Goal: Task Accomplishment & Management: Complete application form

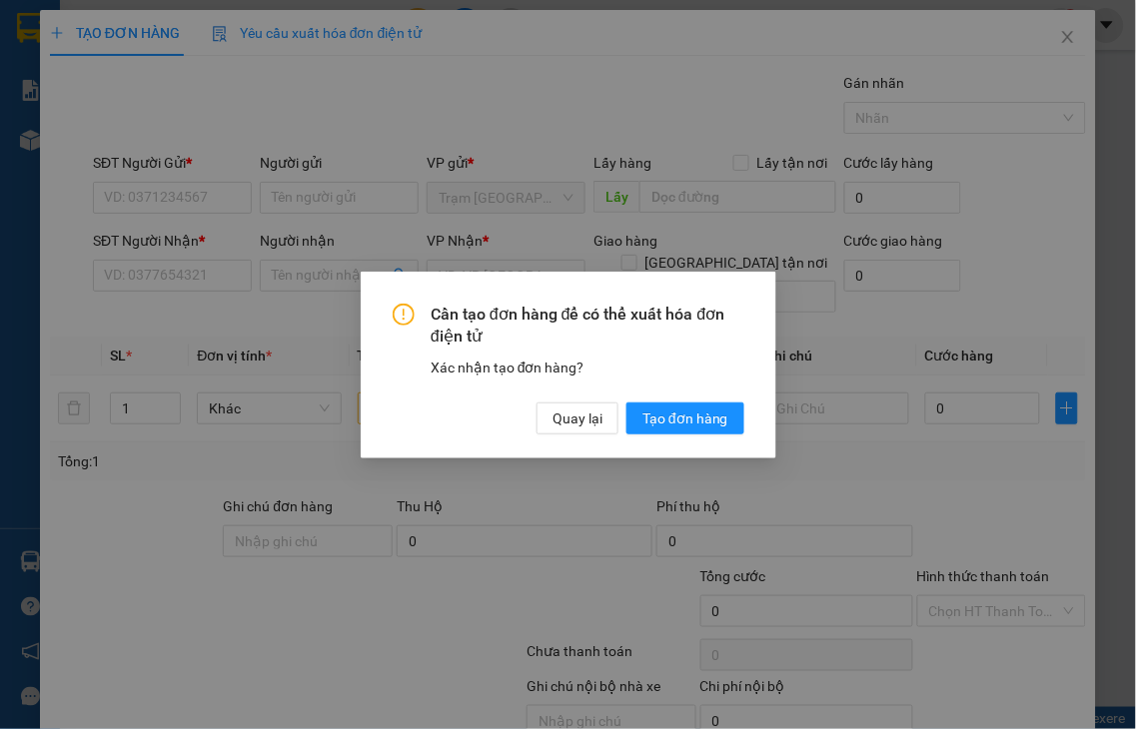
click at [187, 196] on div "Cần tạo đơn hàng để có thể xuất hóa đơn điện tử Xác nhận tạo đơn hàng? Quay lại…" at bounding box center [568, 364] width 1136 height 729
click at [571, 413] on span "Quay lại" at bounding box center [577, 418] width 50 height 22
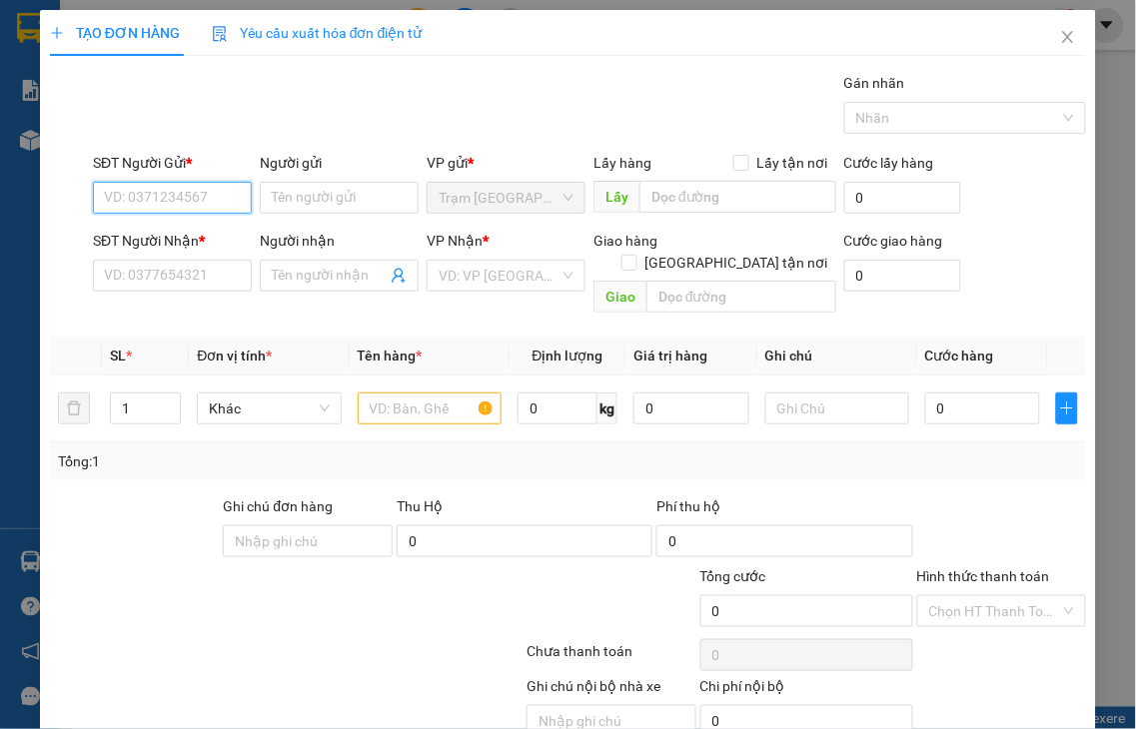
click at [165, 187] on input "SĐT Người Gửi *" at bounding box center [172, 198] width 159 height 32
type input "0399974703"
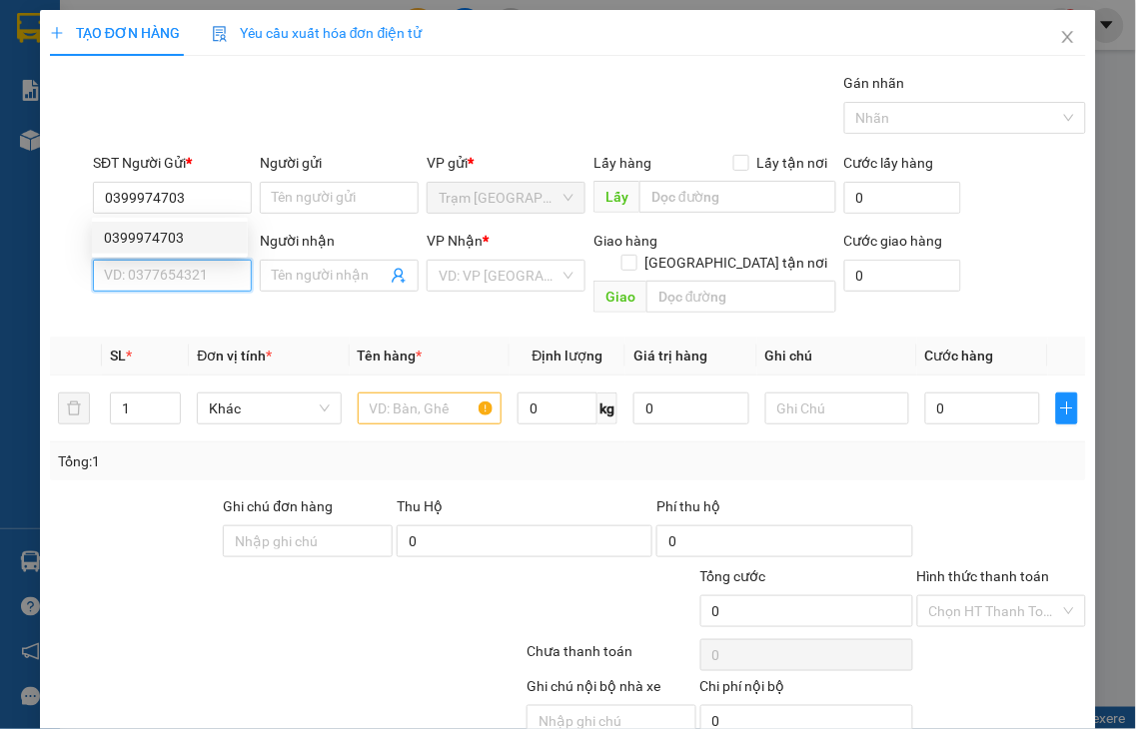
click at [176, 274] on input "SĐT Người Nhận *" at bounding box center [172, 276] width 159 height 32
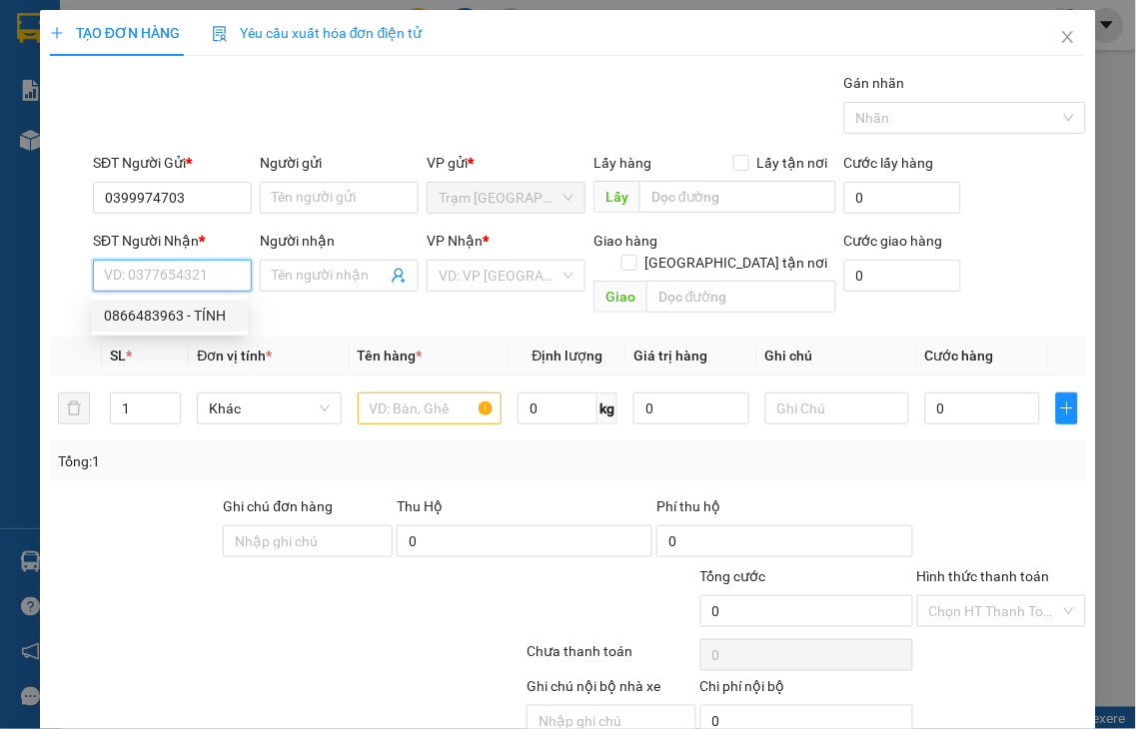
click at [162, 321] on div "0866483963 - TÍNH" at bounding box center [170, 316] width 132 height 22
type input "0866483963"
type input "TÍNH"
type input "TÂN PHÚ"
type input "30.000"
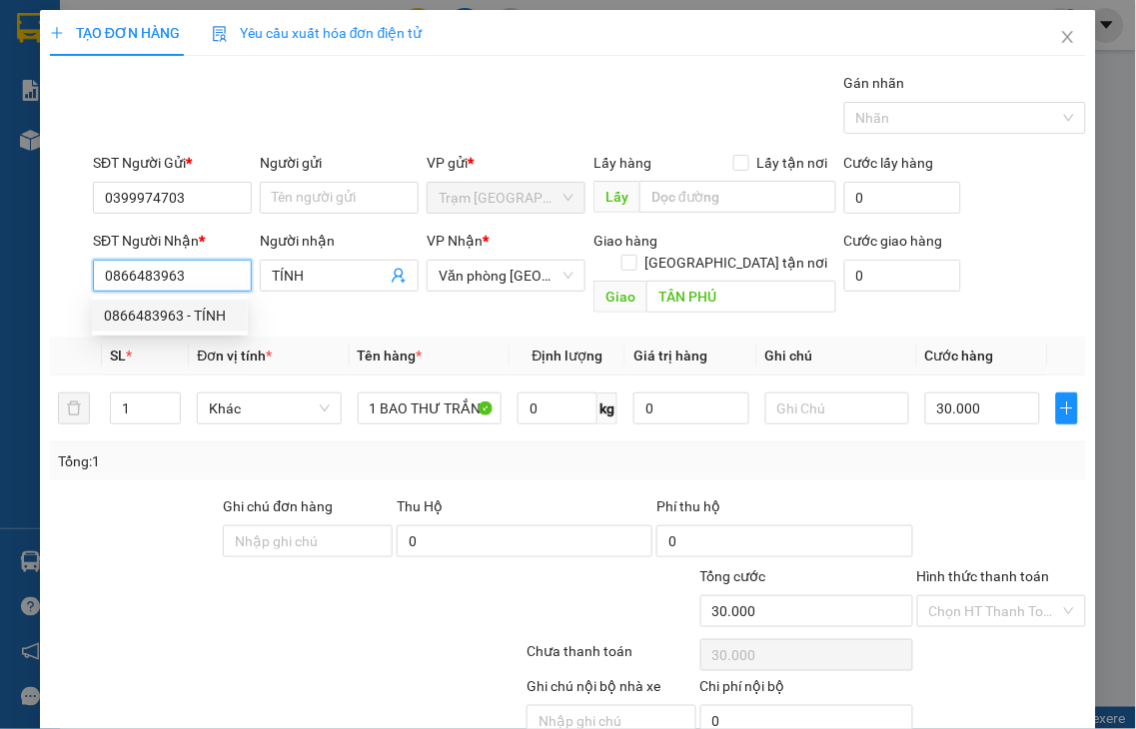
type input "30.000"
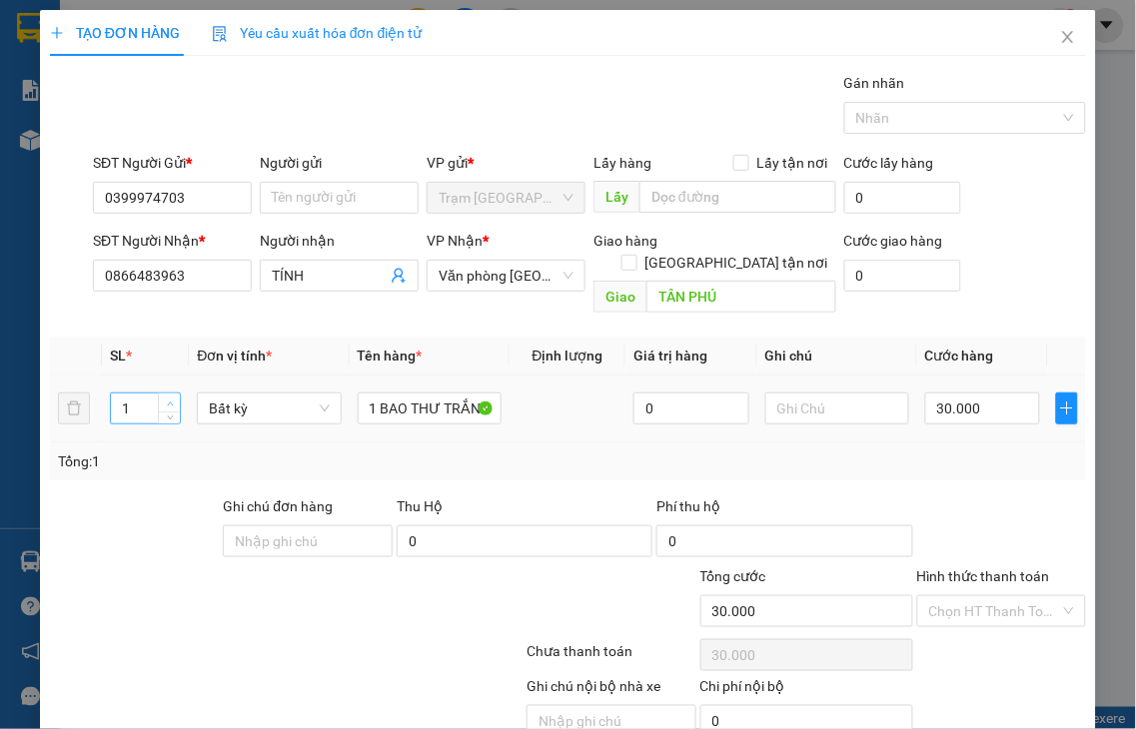
type input "2"
drag, startPoint x: 167, startPoint y: 377, endPoint x: 217, endPoint y: 383, distance: 50.3
click at [170, 399] on icon "up" at bounding box center [170, 402] width 7 height 7
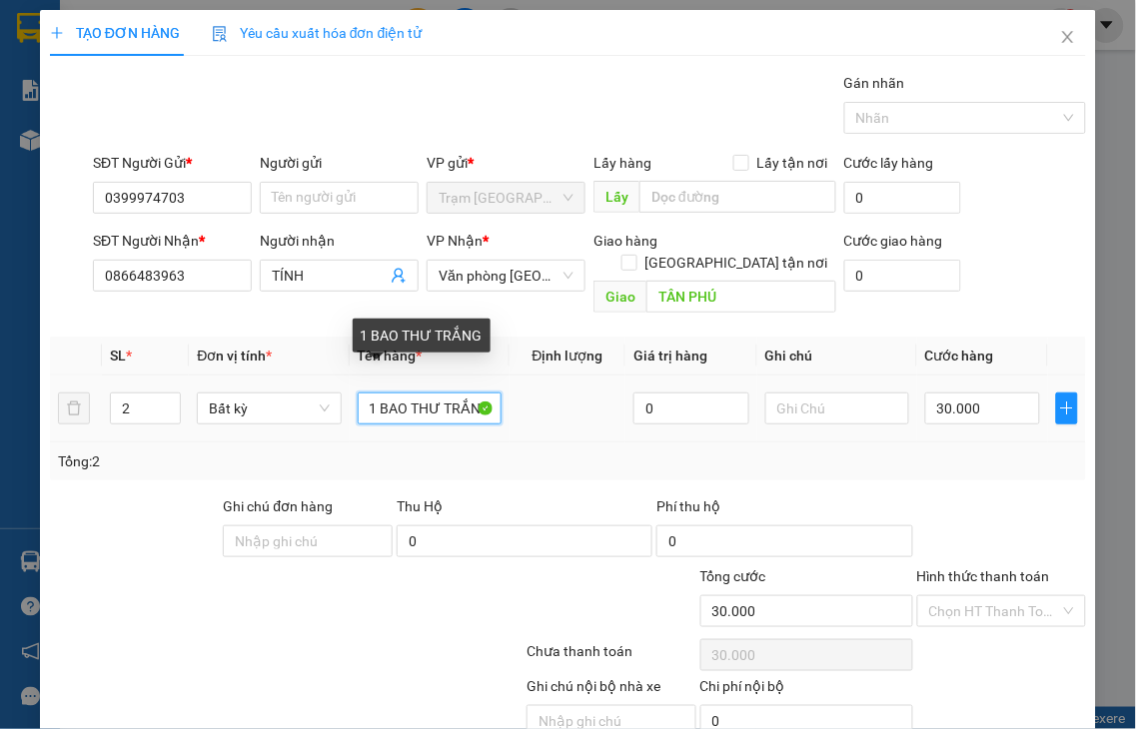
scroll to position [0, 2]
drag, startPoint x: 513, startPoint y: 384, endPoint x: 564, endPoint y: 351, distance: 60.7
click at [562, 376] on tr "2 Bất kỳ 1 BAO THƯ TRẮNG 0 30.000" at bounding box center [568, 409] width 1036 height 67
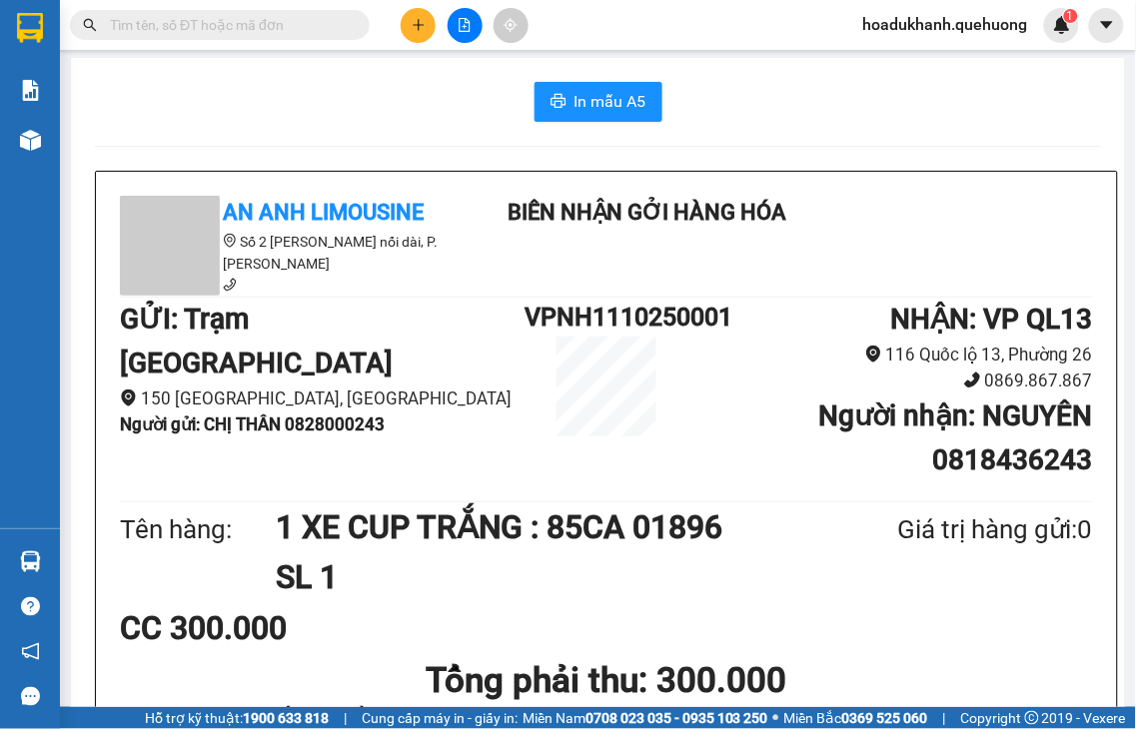
scroll to position [0, 0]
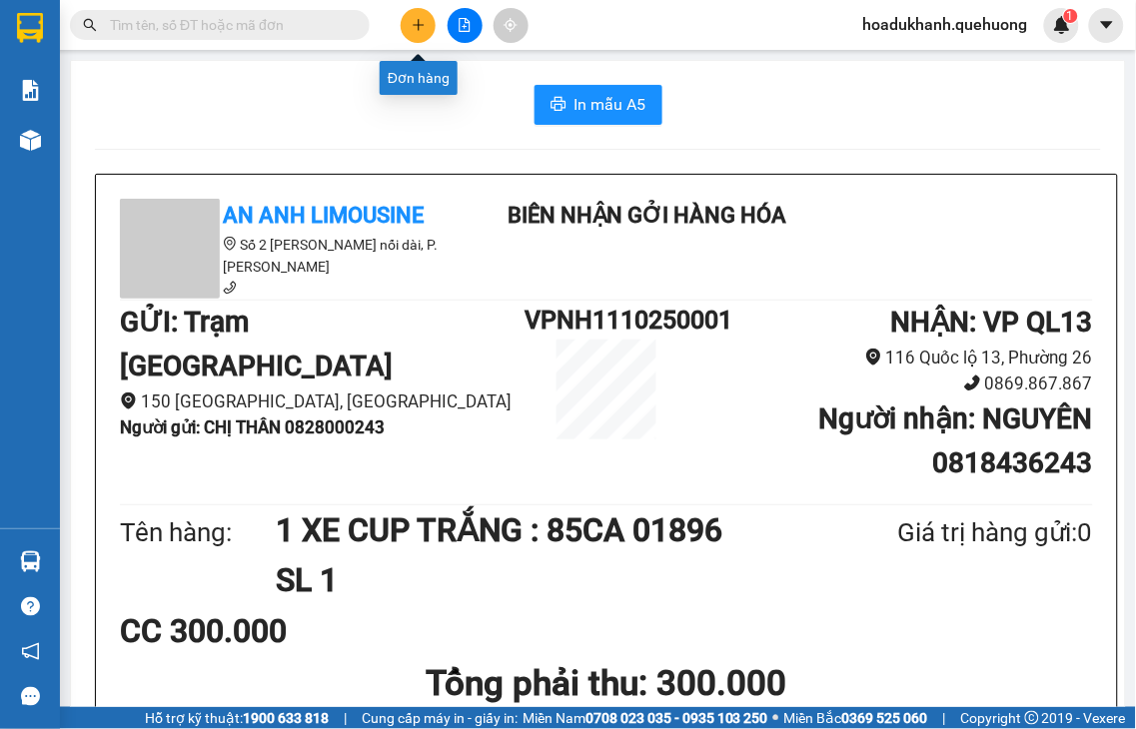
click at [418, 34] on button at bounding box center [418, 25] width 35 height 35
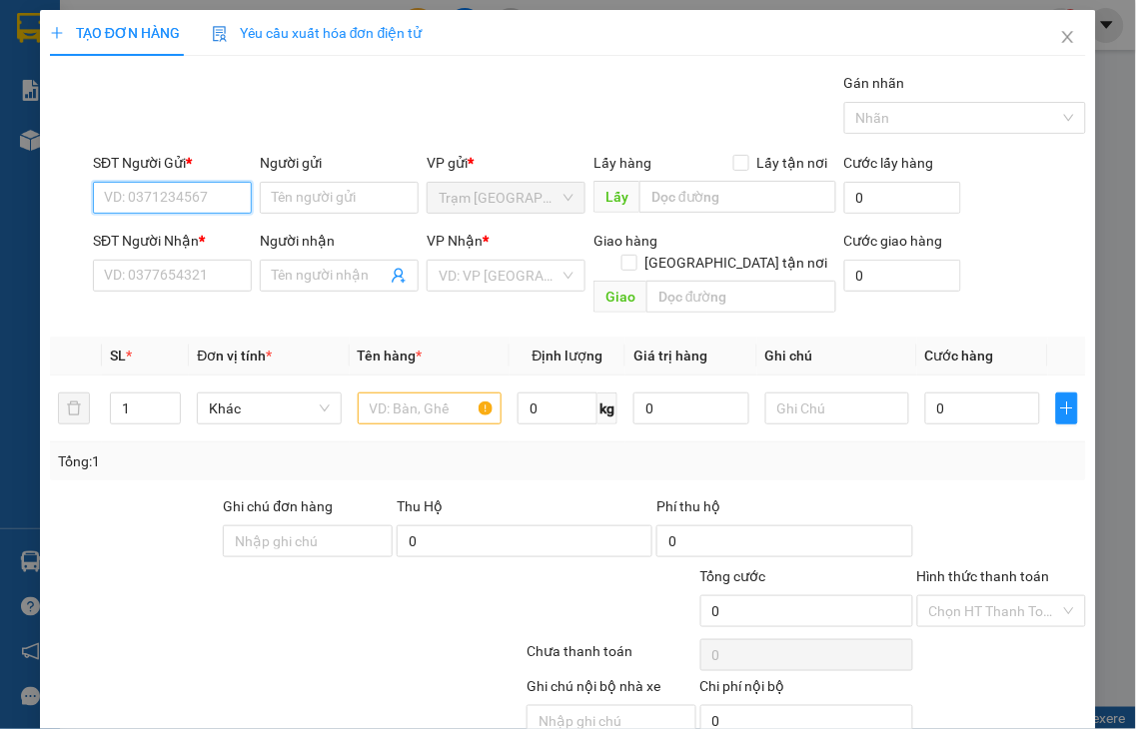
click at [144, 202] on input "SĐT Người Gửi *" at bounding box center [172, 198] width 159 height 32
click at [148, 237] on div "0399974703" at bounding box center [170, 238] width 132 height 22
type input "0399974703"
type input "0866483963"
type input "TÍNH"
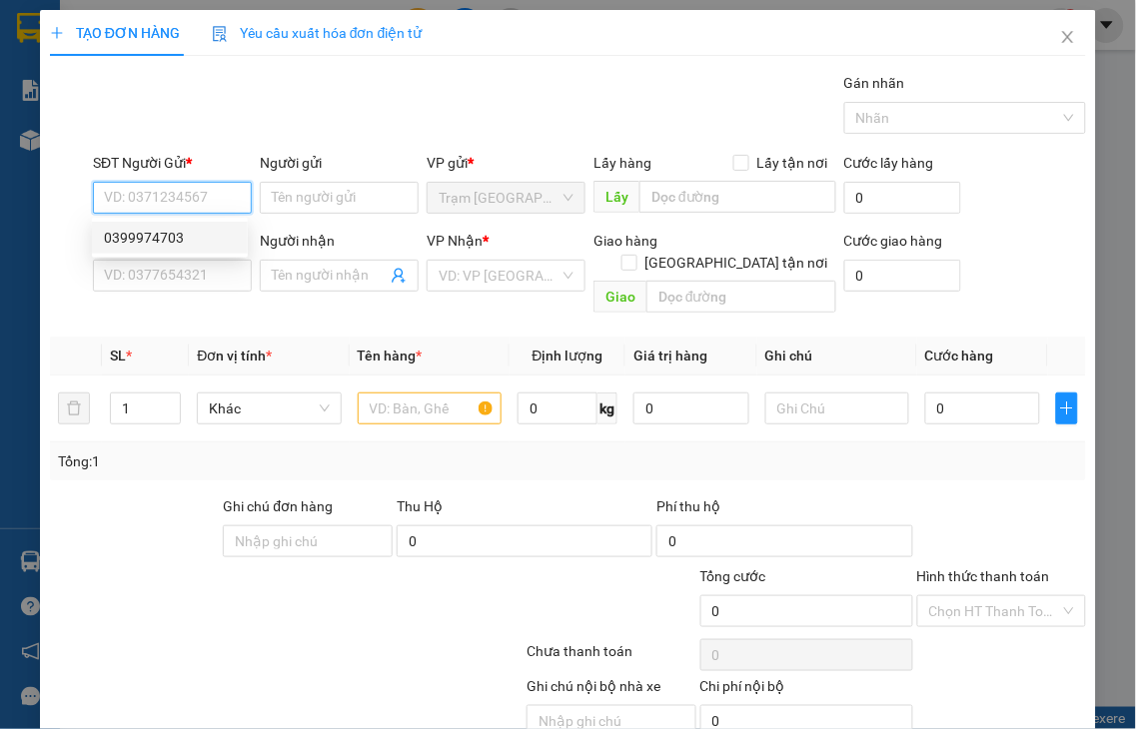
type input "TÂN PHÚ"
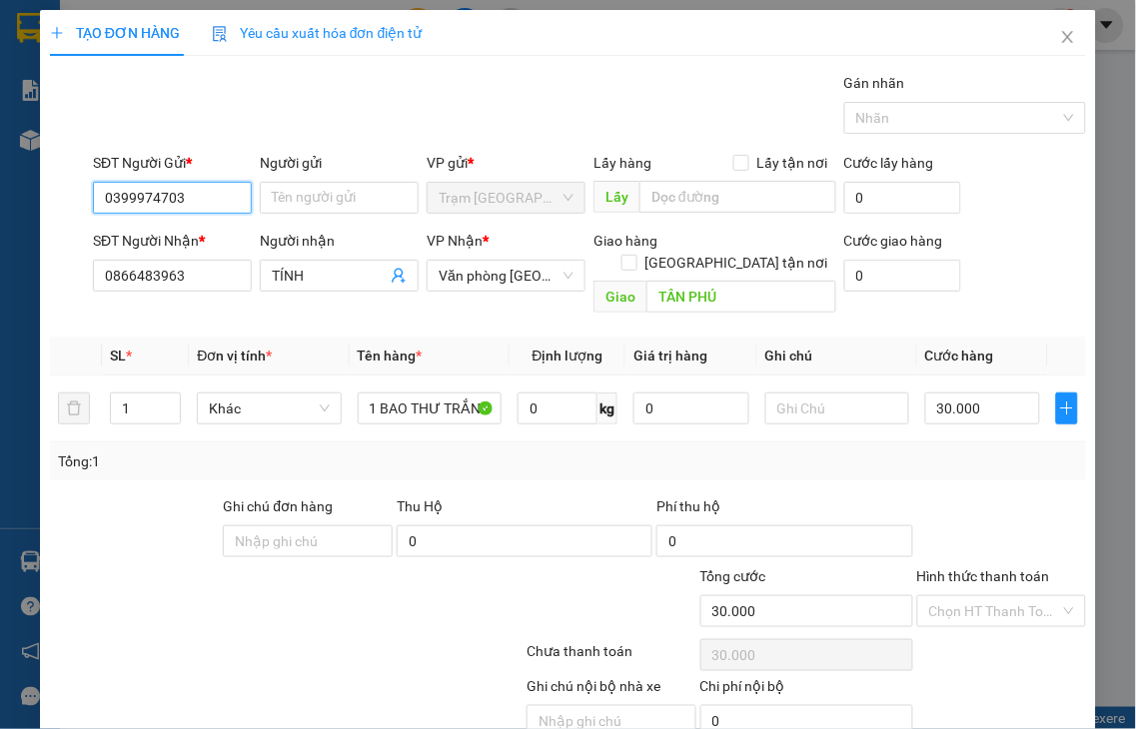
type input "30.000"
click at [164, 398] on span "up" at bounding box center [170, 404] width 12 height 12
type input "2"
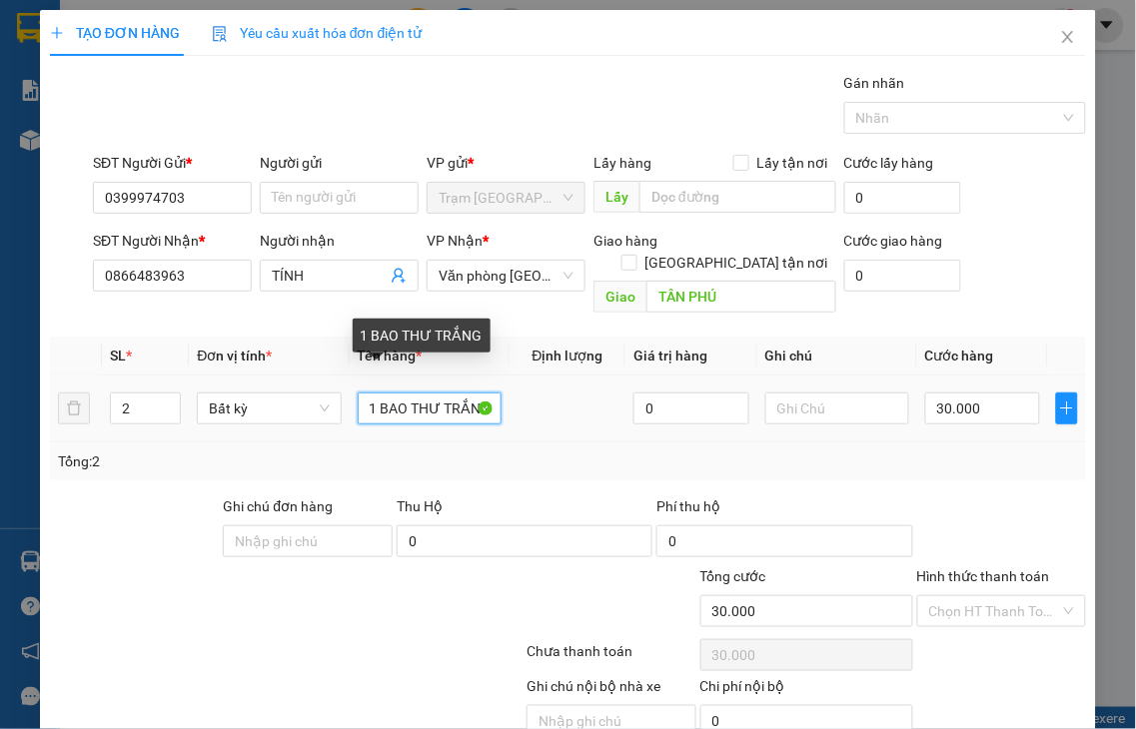
drag, startPoint x: 362, startPoint y: 386, endPoint x: 574, endPoint y: 382, distance: 212.8
click at [570, 391] on tr "2 Bất kỳ 1 BAO THƯ TRẮNG 0 30.000" at bounding box center [568, 409] width 1036 height 67
type input "2"
type input "0"
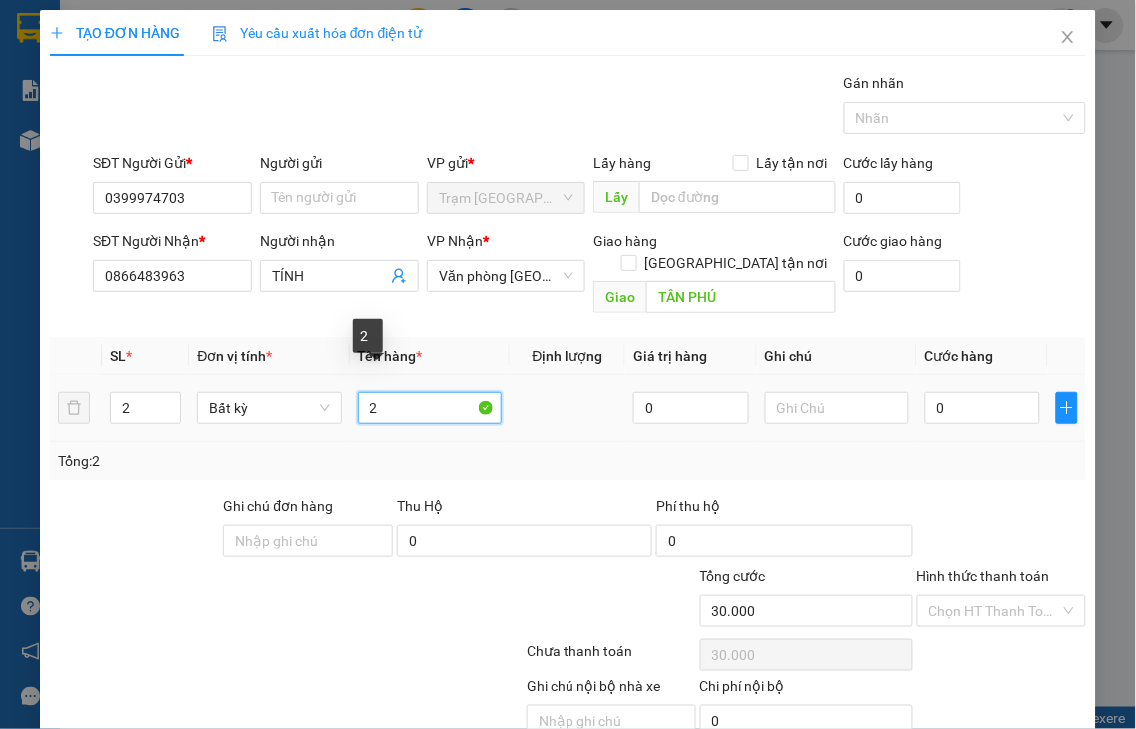
type input "0"
drag, startPoint x: 374, startPoint y: 383, endPoint x: 476, endPoint y: 383, distance: 101.9
click at [476, 393] on input "2 gốc cây" at bounding box center [430, 409] width 144 height 32
type input "2 GỐC CÂY"
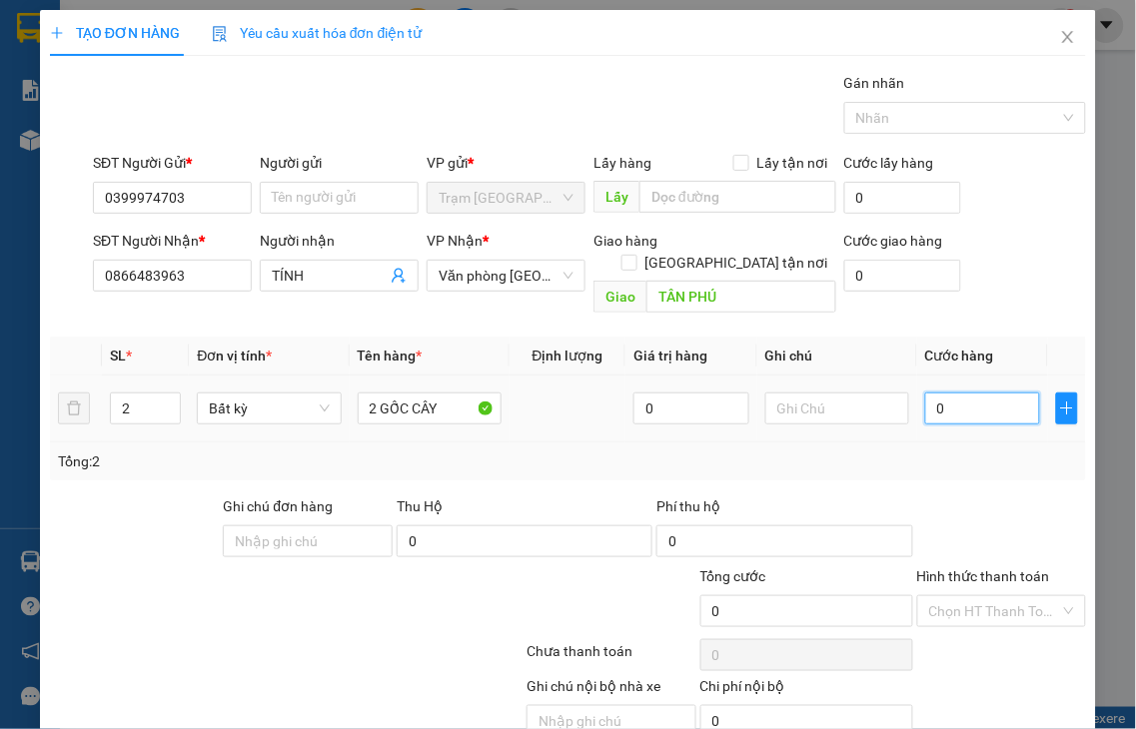
click at [953, 393] on input "0" at bounding box center [982, 409] width 115 height 32
type input "8"
type input "80"
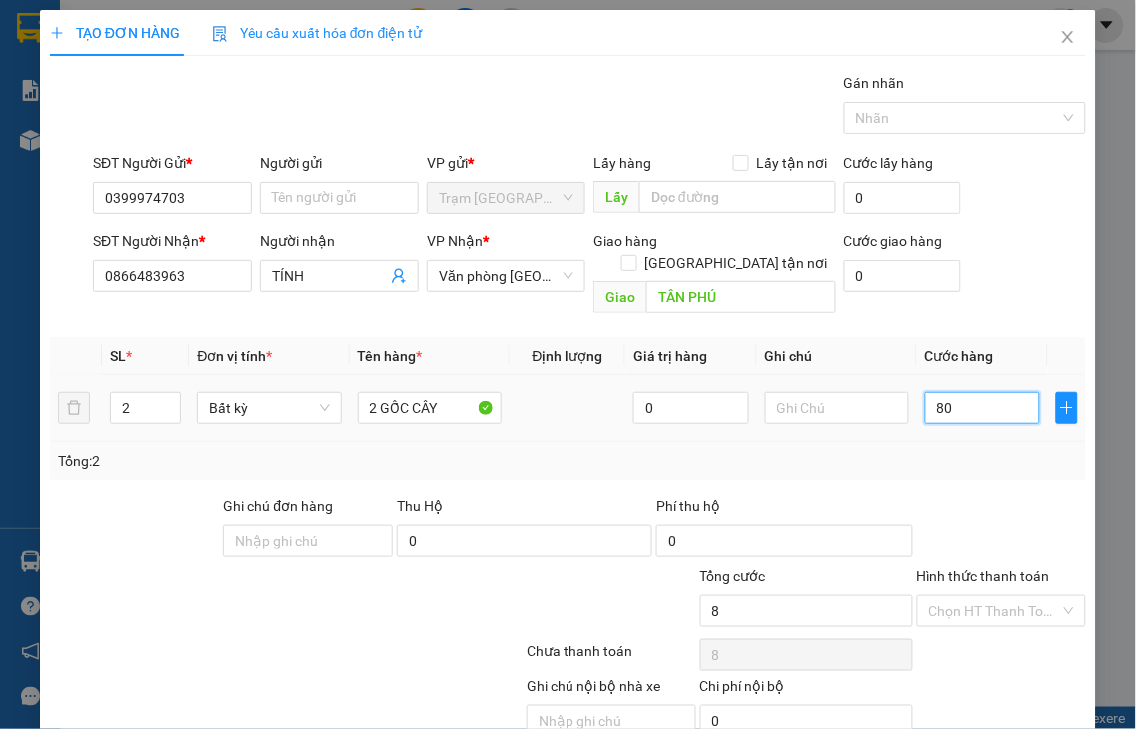
type input "80"
click at [990, 568] on label "Hình thức thanh toán" at bounding box center [983, 576] width 133 height 16
click at [990, 596] on input "Hình thức thanh toán" at bounding box center [995, 611] width 132 height 30
type input "80.000"
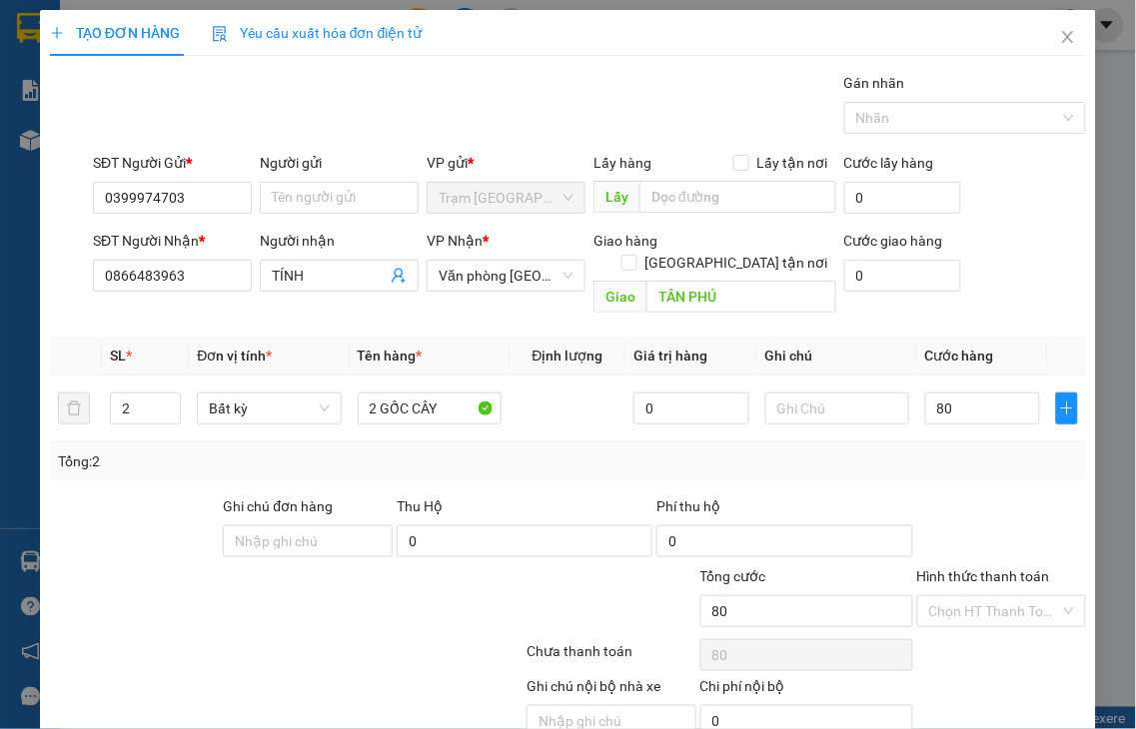
type input "80.000"
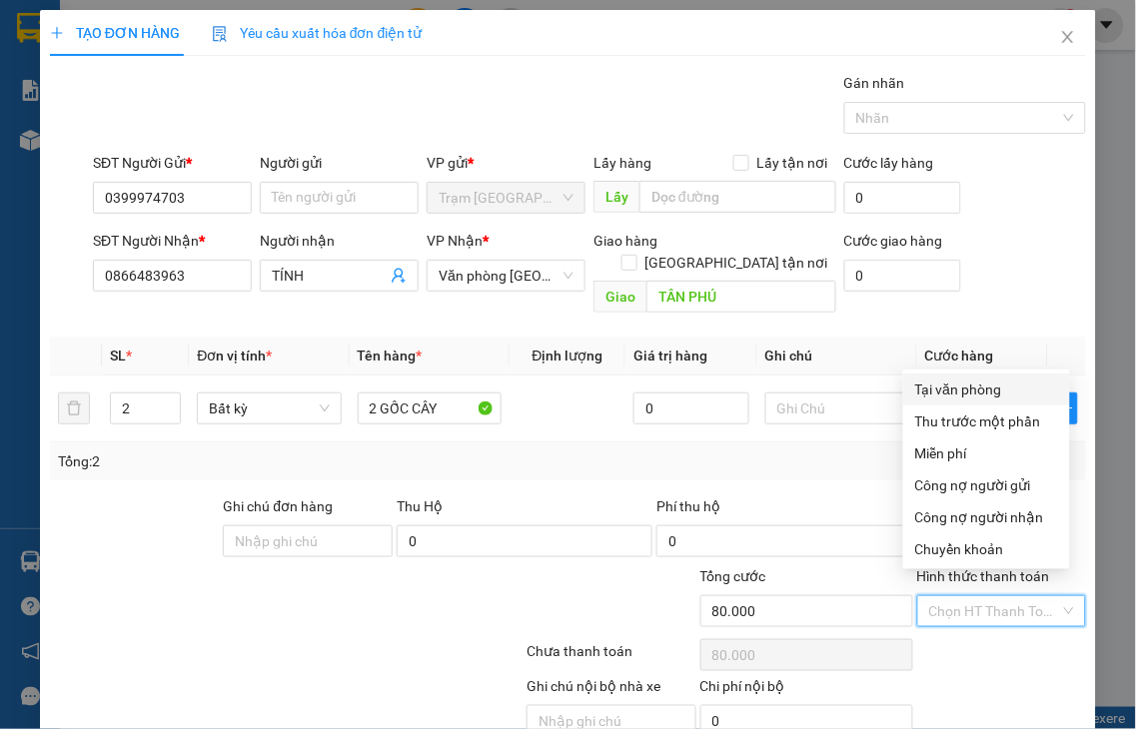
click at [972, 388] on div "Tại văn phòng" at bounding box center [986, 390] width 143 height 22
type input "0"
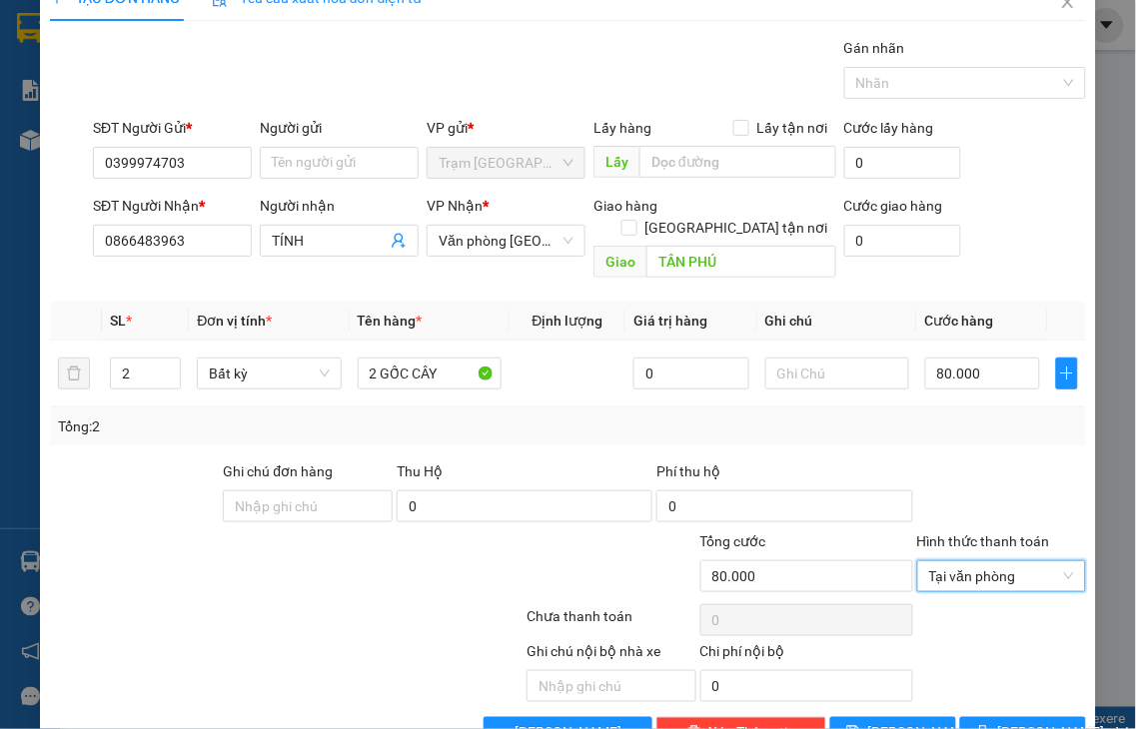
scroll to position [72, 0]
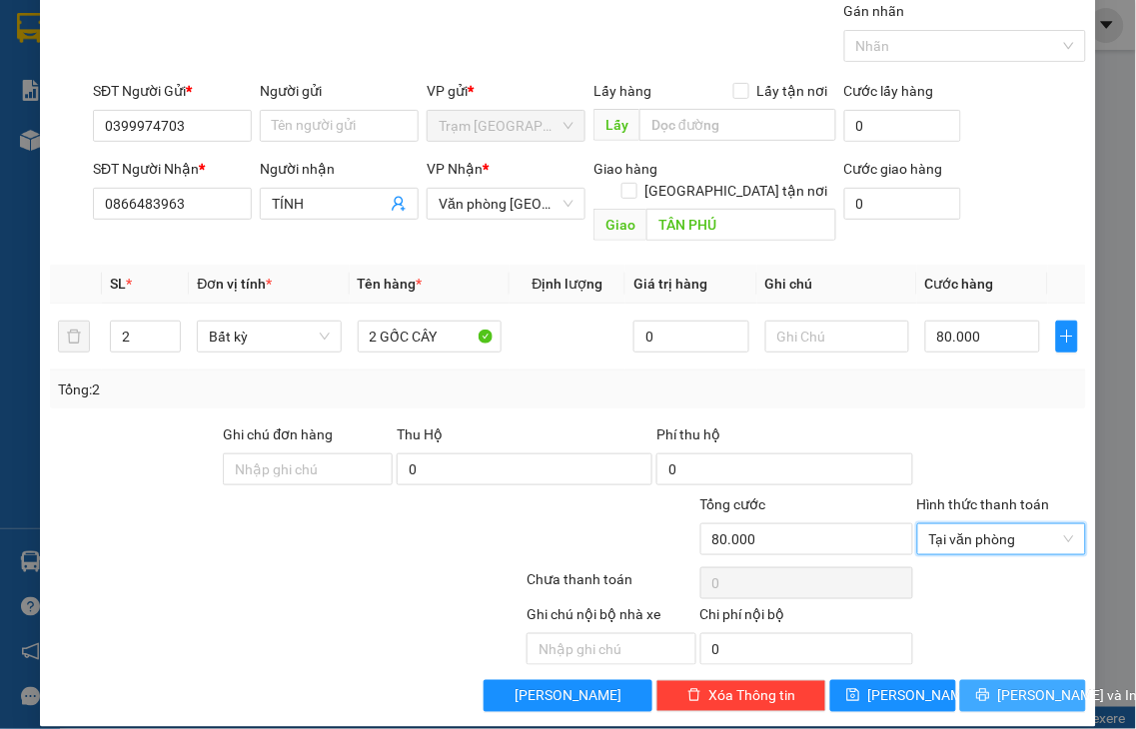
click at [998, 685] on span "[PERSON_NAME] và In" at bounding box center [1068, 696] width 140 height 22
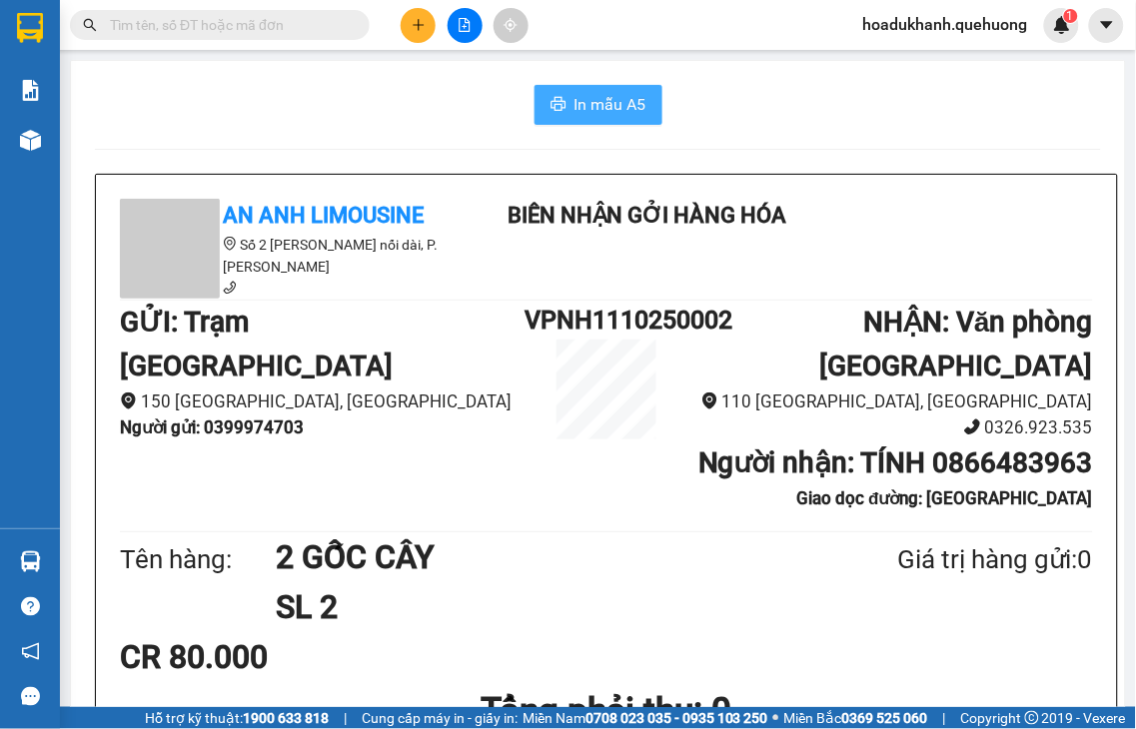
click at [550, 106] on icon "printer" at bounding box center [558, 104] width 16 height 16
click at [412, 23] on icon "plus" at bounding box center [419, 25] width 14 height 14
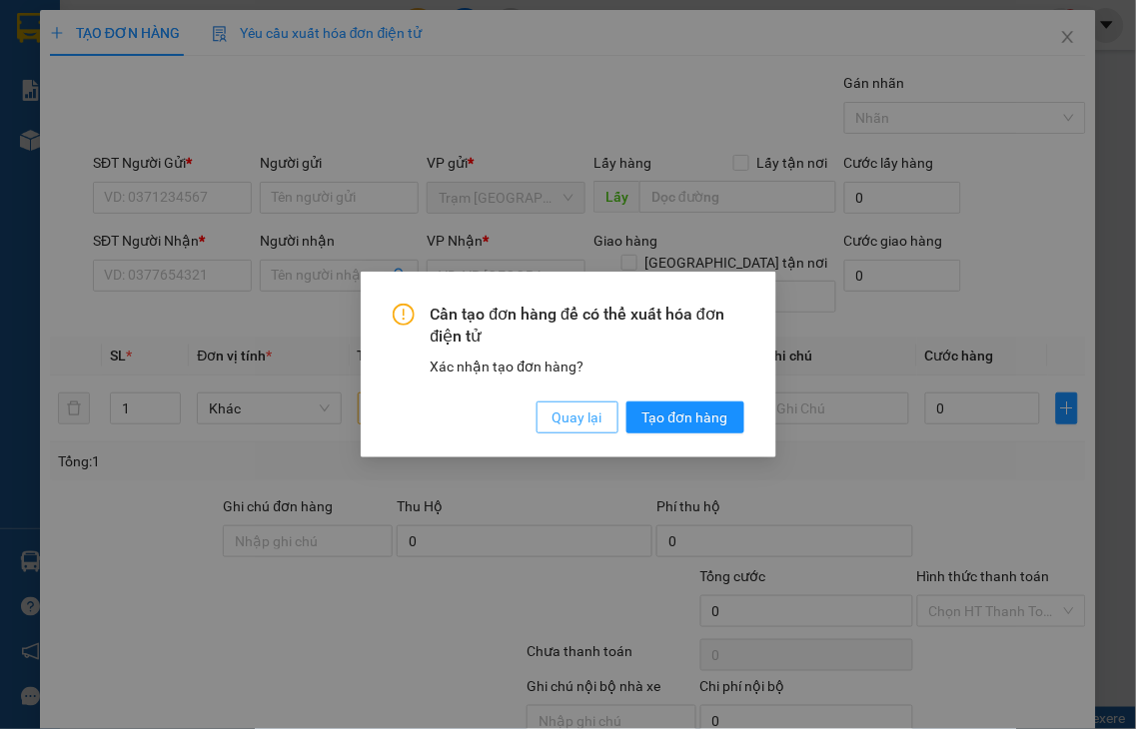
drag, startPoint x: 569, startPoint y: 427, endPoint x: 231, endPoint y: 218, distance: 397.8
click at [565, 426] on span "Quay lại" at bounding box center [577, 418] width 50 height 22
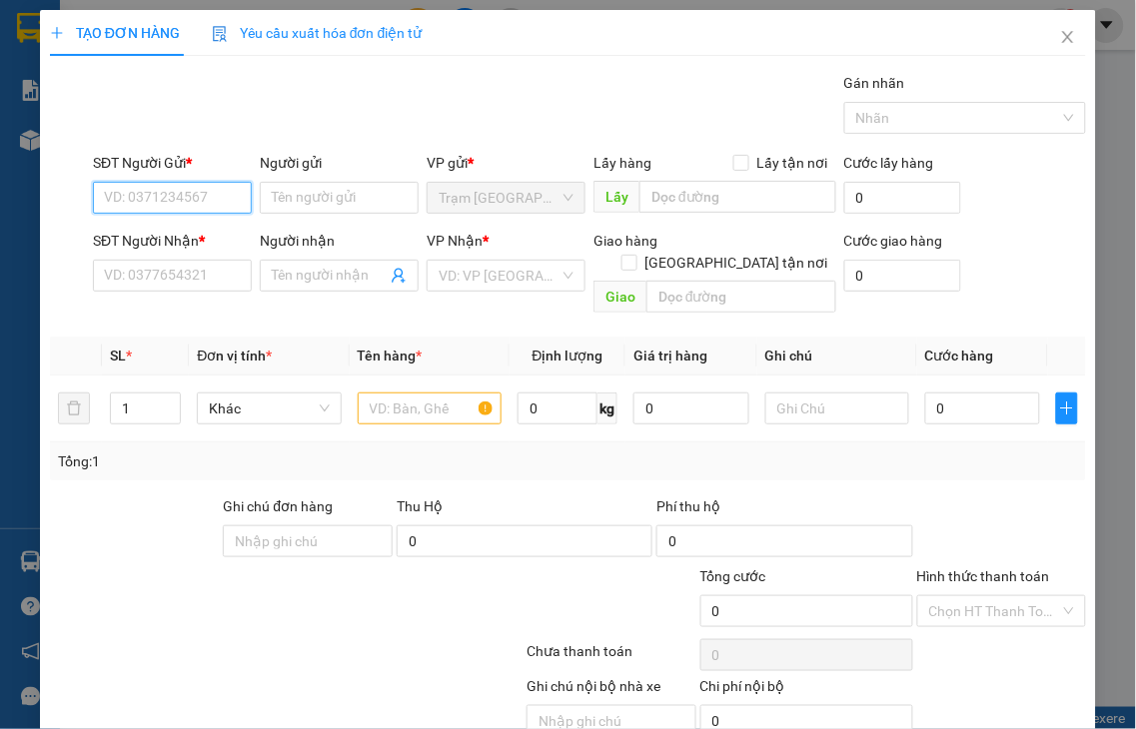
click at [196, 197] on input "SĐT Người Gửi *" at bounding box center [172, 198] width 159 height 32
type input "0938384119"
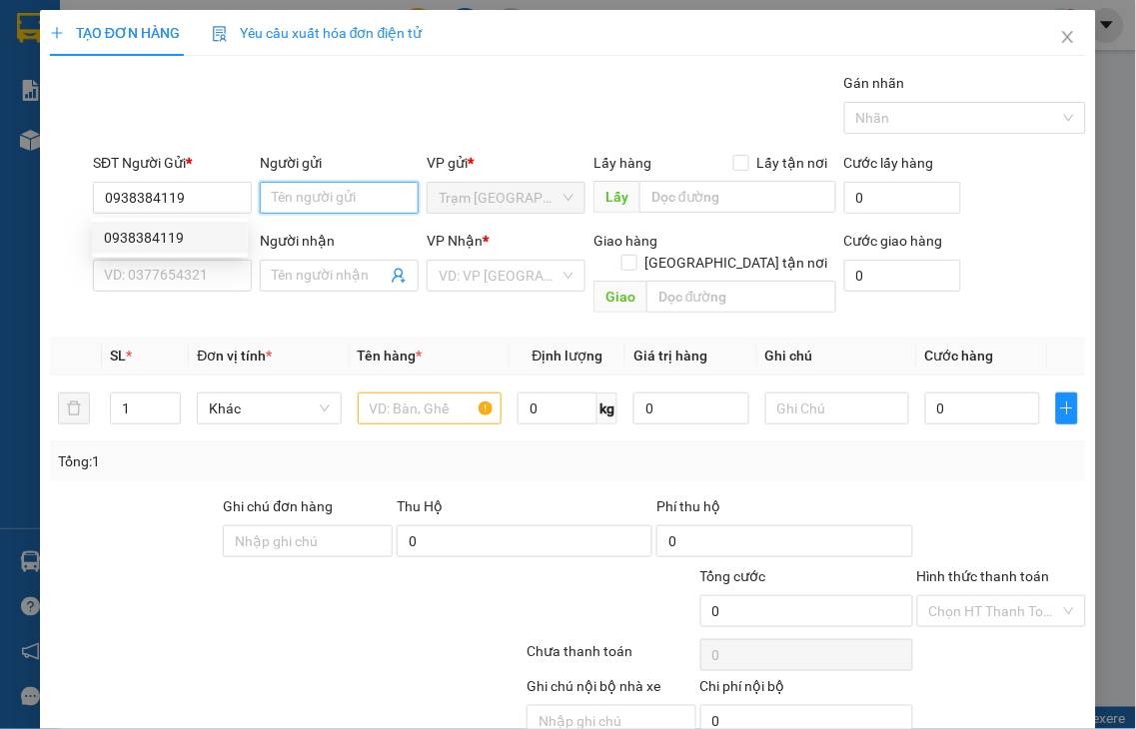
click at [288, 197] on input "Người gửi" at bounding box center [339, 198] width 159 height 32
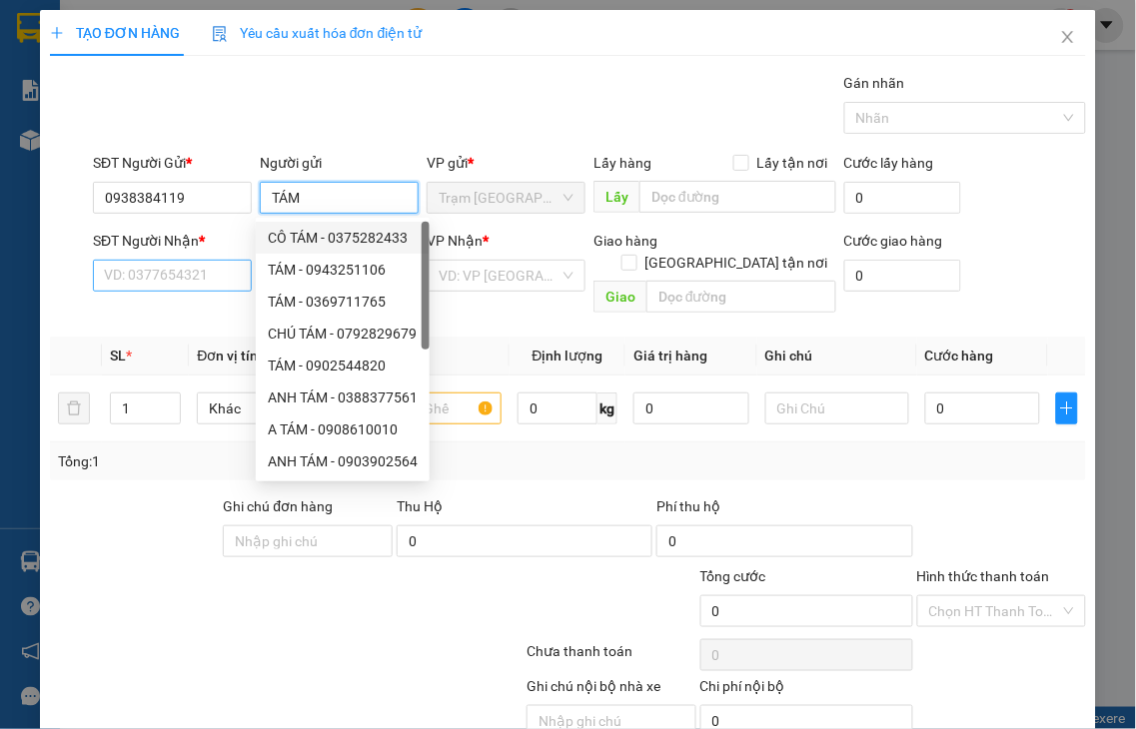
type input "TÁM"
click at [173, 266] on input "SĐT Người Nhận *" at bounding box center [172, 276] width 159 height 32
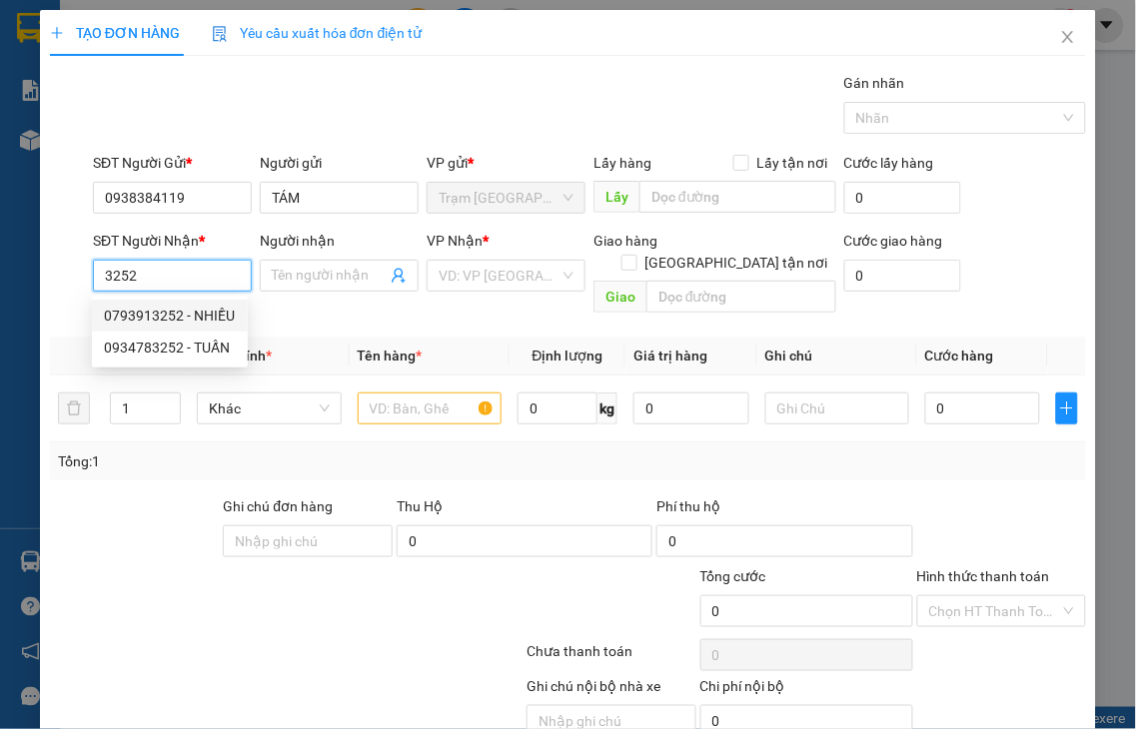
click at [181, 307] on div "0793913252 - NHIỀU" at bounding box center [170, 316] width 132 height 22
type input "0793913252"
type input "NHIỀU"
type input "80.000"
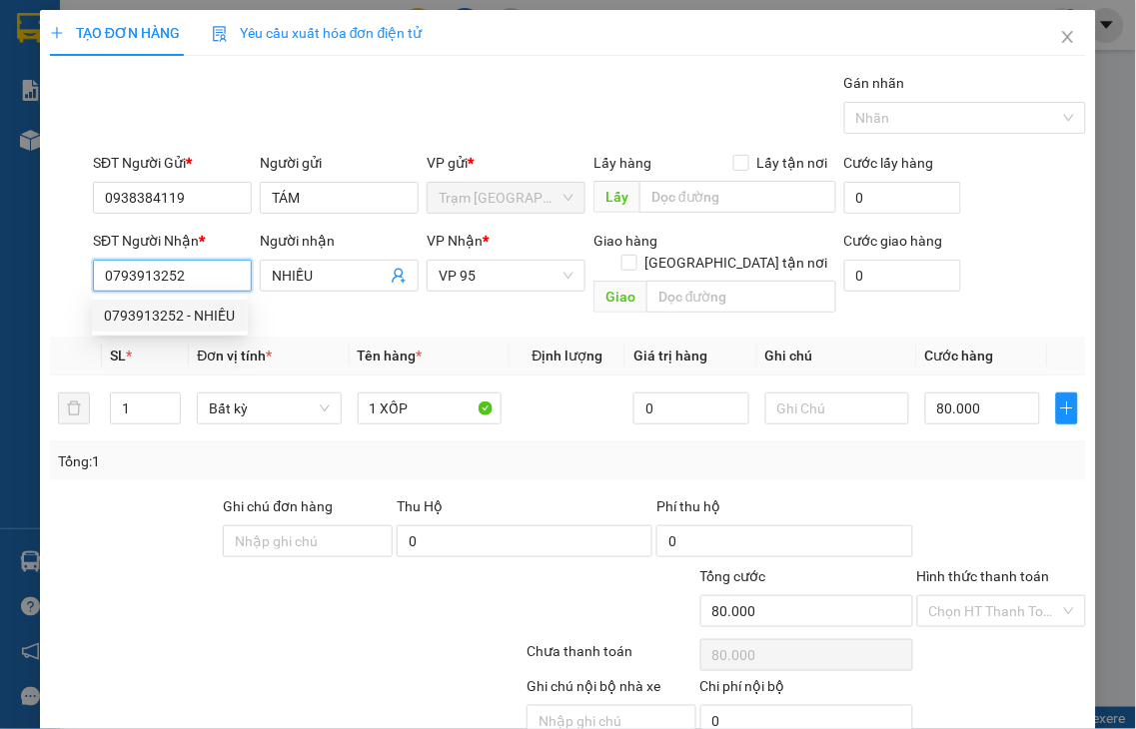
drag, startPoint x: 186, startPoint y: 274, endPoint x: 62, endPoint y: 273, distance: 123.9
click at [70, 273] on div "SĐT Người Nhận * 0793913252 Người nhận NHIỀU VP Nhận * VP 95 Giao hàng Giao tận…" at bounding box center [568, 276] width 1040 height 92
type input "0934783252"
click at [131, 311] on div "0934783252 - TUẤN" at bounding box center [170, 316] width 132 height 22
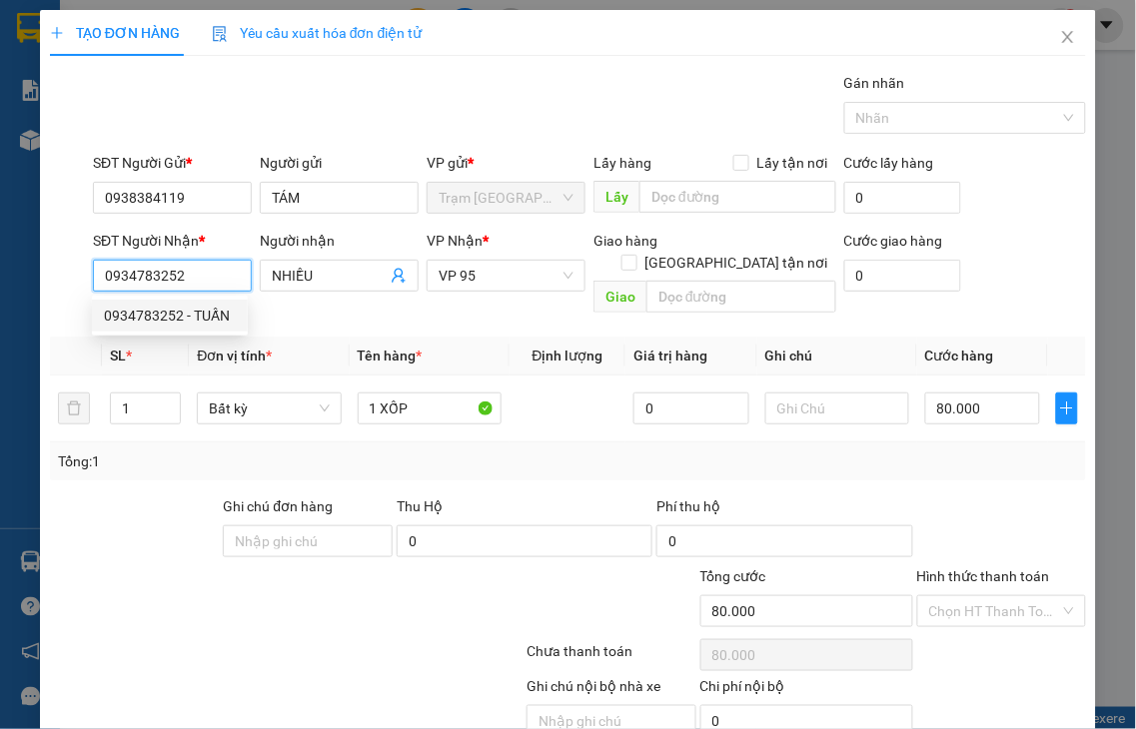
type input "TUẤN"
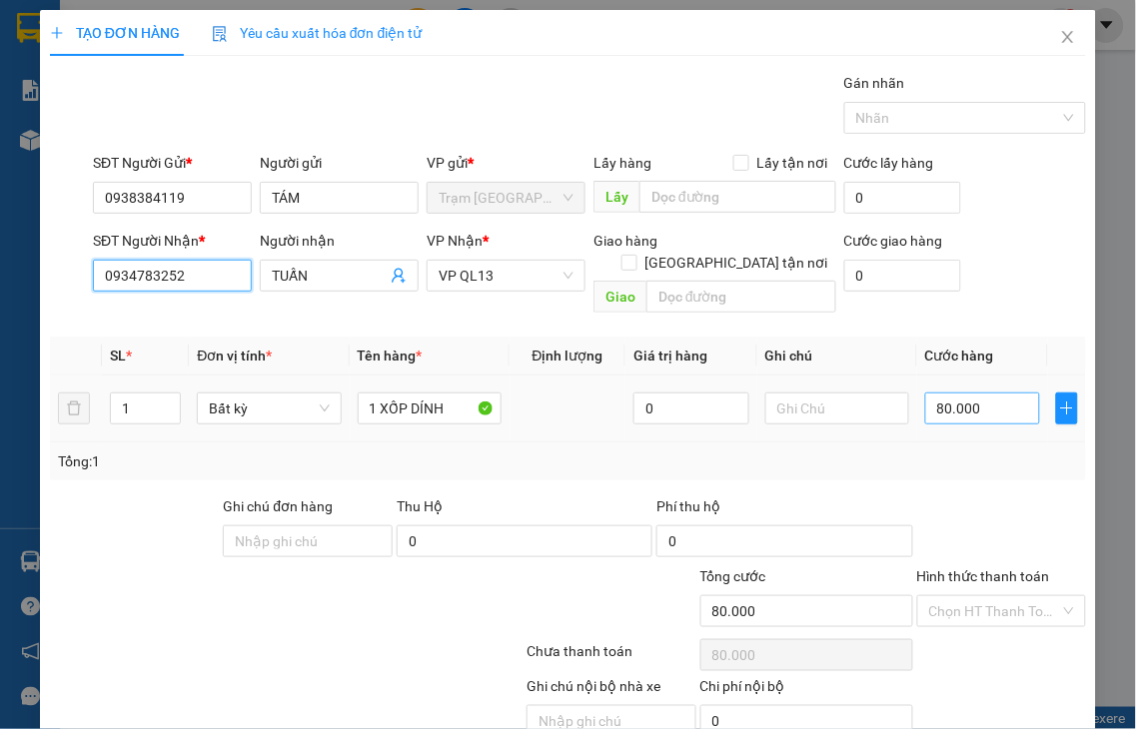
type input "0934783252"
click at [996, 393] on input "80.000" at bounding box center [982, 409] width 115 height 32
type input "5"
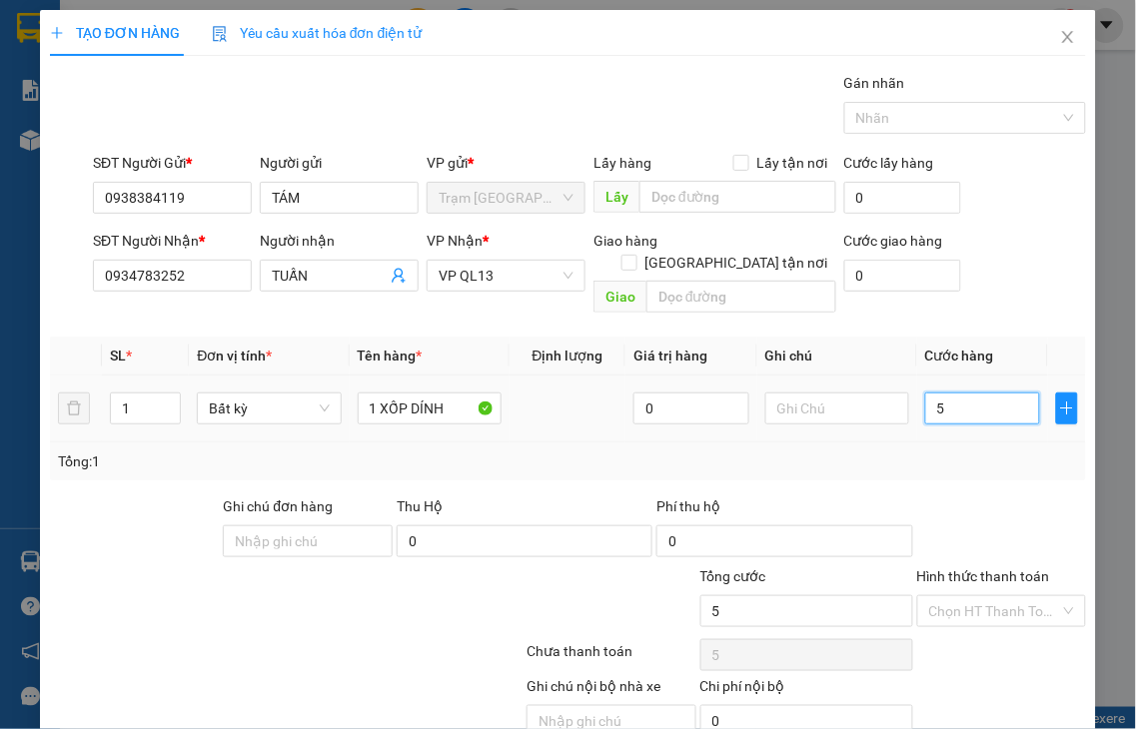
type input "50"
click at [971, 568] on label "Hình thức thanh toán" at bounding box center [983, 576] width 133 height 16
click at [971, 596] on input "Hình thức thanh toán" at bounding box center [995, 611] width 132 height 30
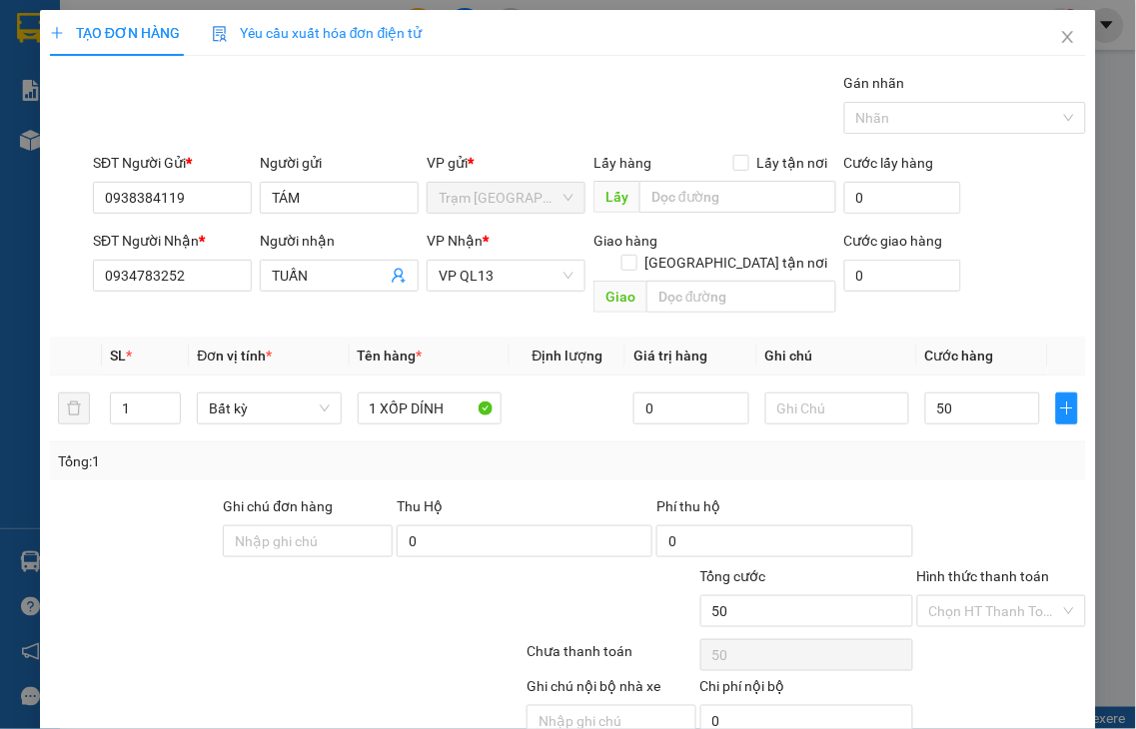
type input "50.000"
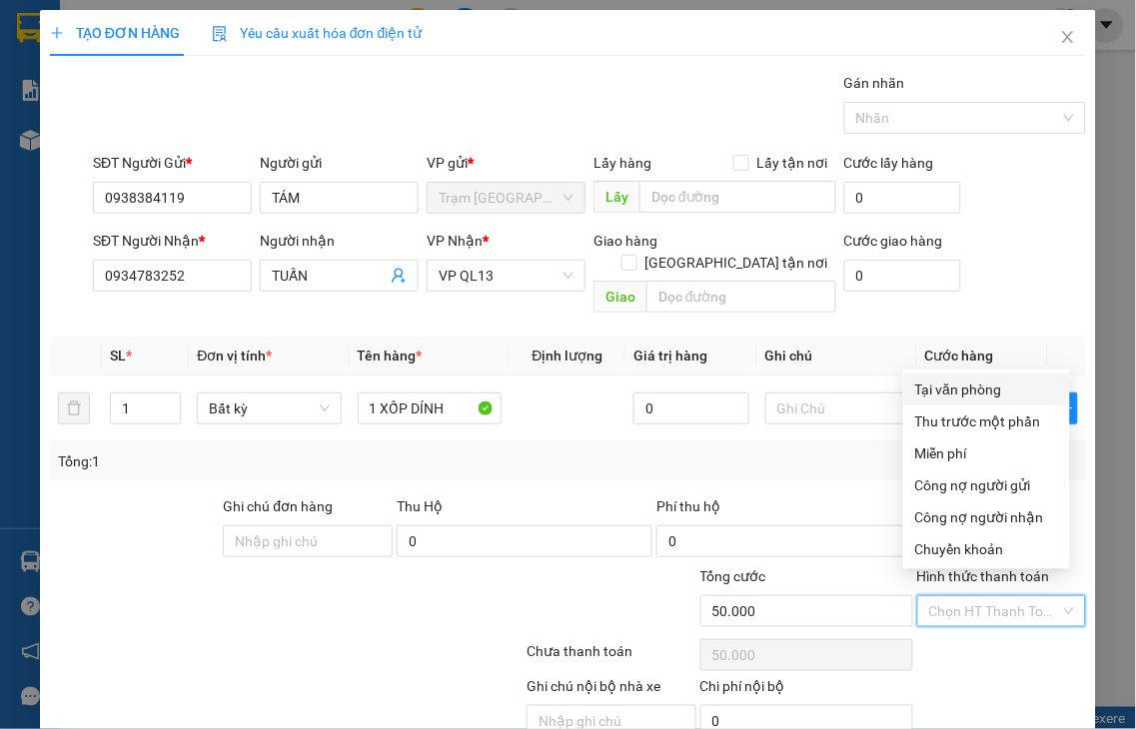
drag, startPoint x: 954, startPoint y: 388, endPoint x: 950, endPoint y: 352, distance: 36.2
click at [954, 387] on div "Tại văn phòng" at bounding box center [986, 390] width 143 height 22
type input "0"
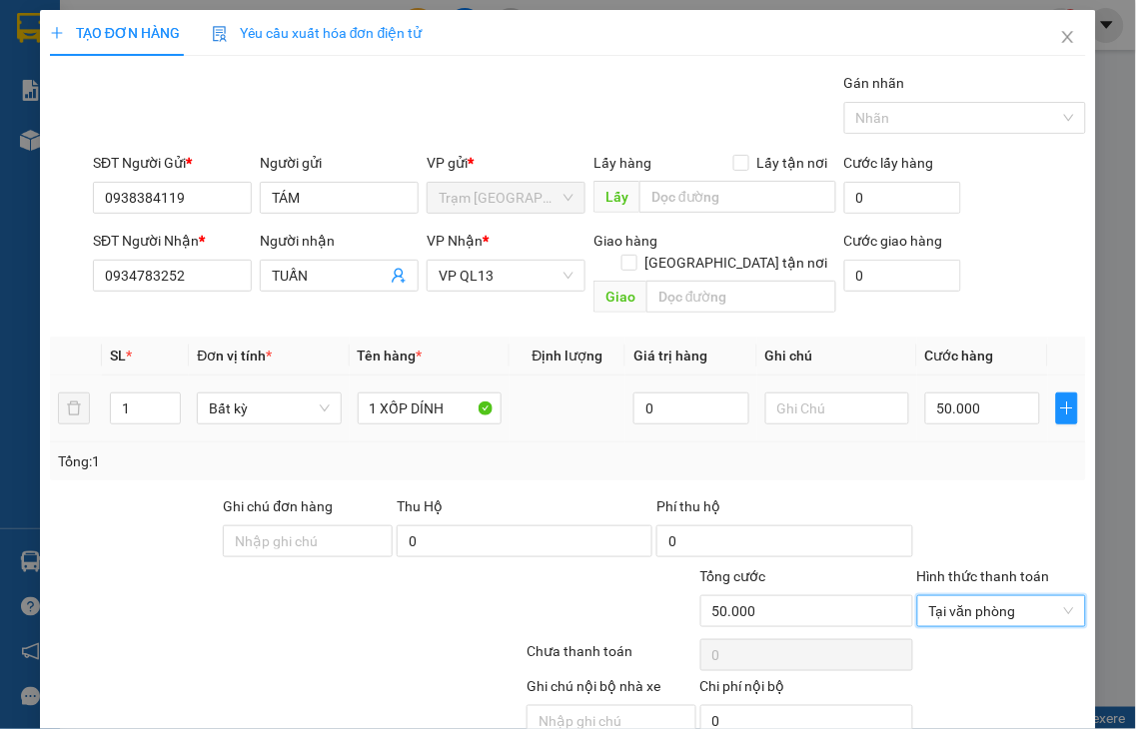
scroll to position [72, 0]
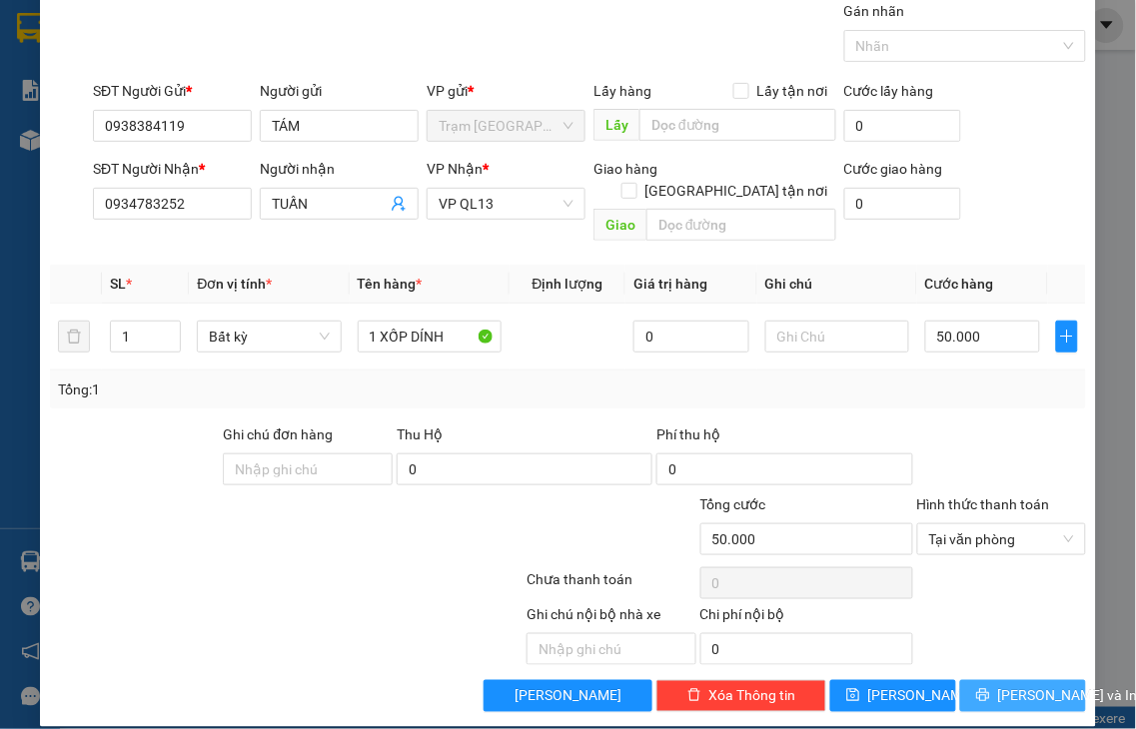
drag, startPoint x: 984, startPoint y: 680, endPoint x: 955, endPoint y: 643, distance: 47.0
click at [981, 680] on button "[PERSON_NAME] và In" at bounding box center [1023, 696] width 126 height 32
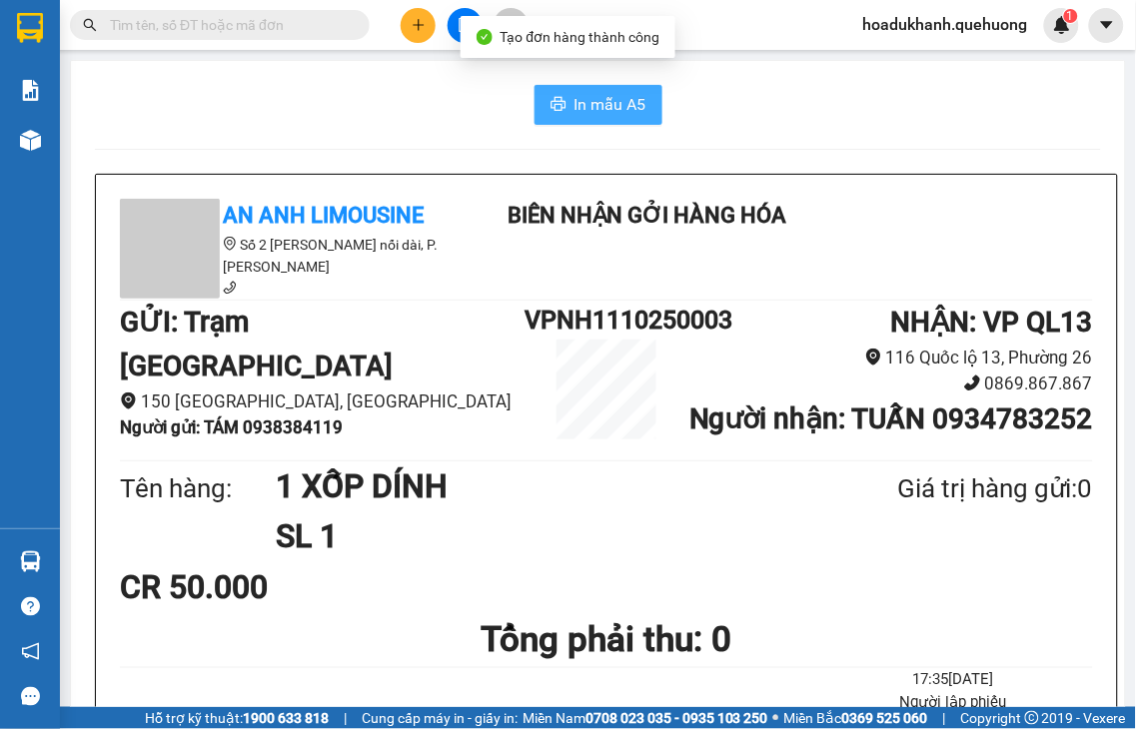
click at [576, 103] on span "In mẫu A5" at bounding box center [610, 104] width 72 height 25
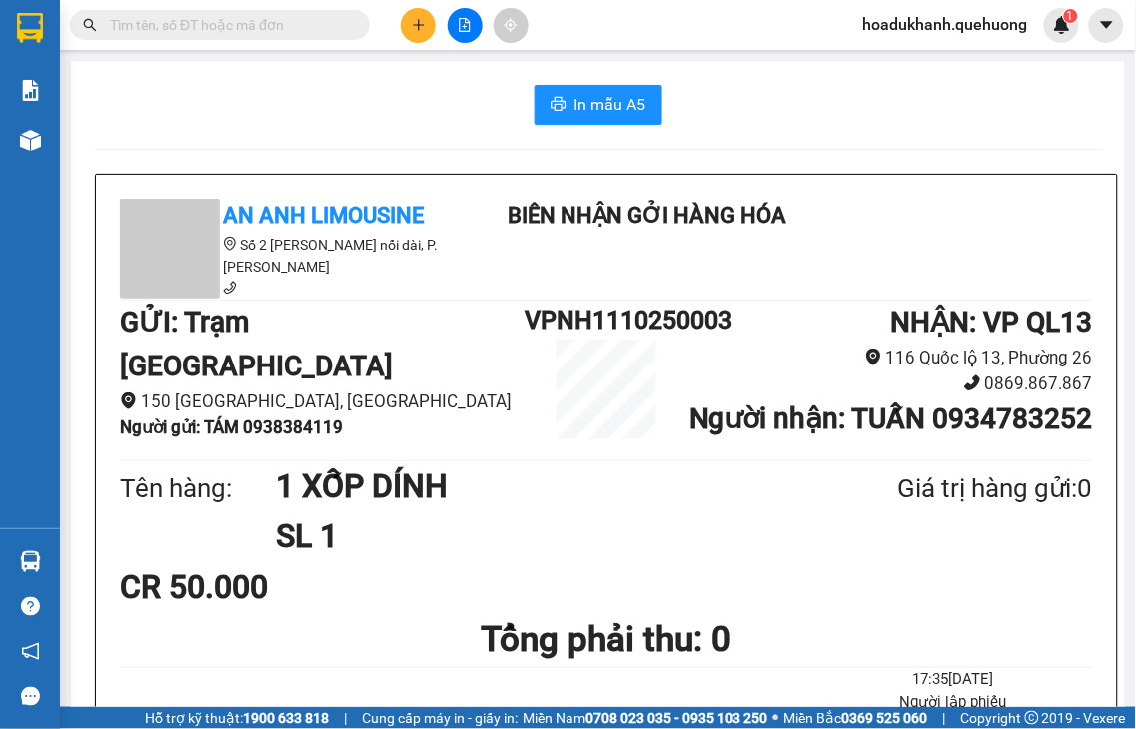
click at [405, 30] on button at bounding box center [418, 25] width 35 height 35
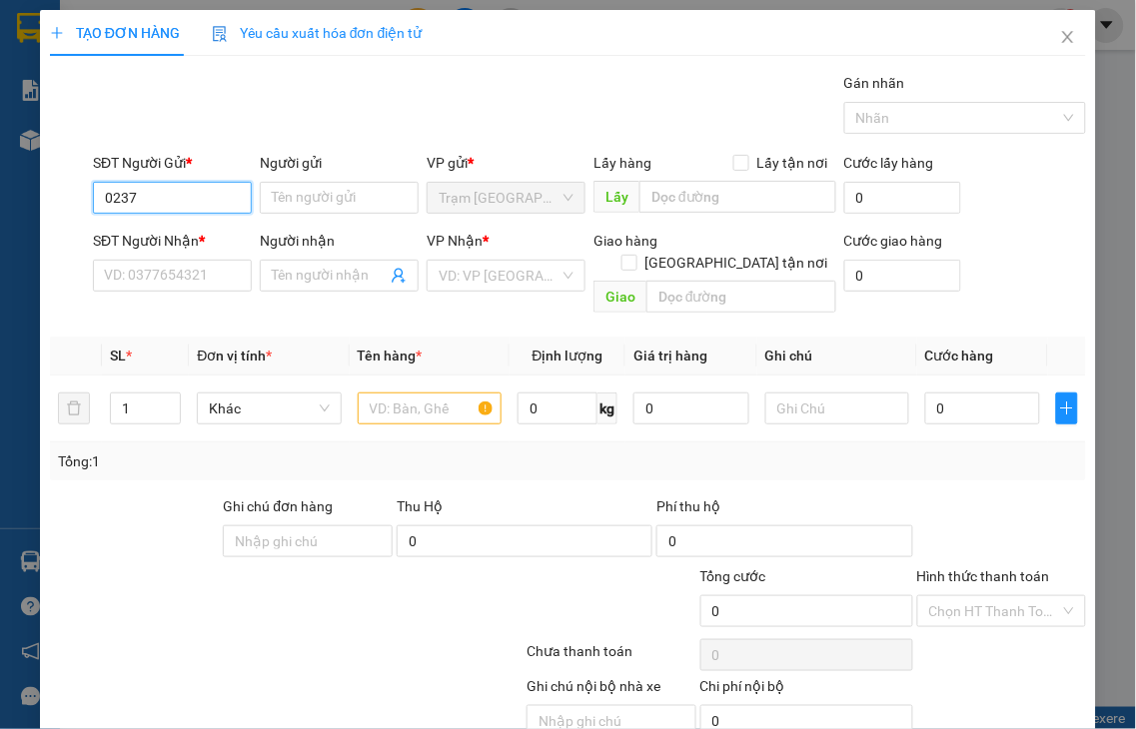
click at [163, 201] on input "0237" at bounding box center [172, 198] width 159 height 32
click at [152, 235] on div "0357770237" at bounding box center [170, 238] width 132 height 22
type input "0357770237"
type input "0932777068"
type input "SƠN"
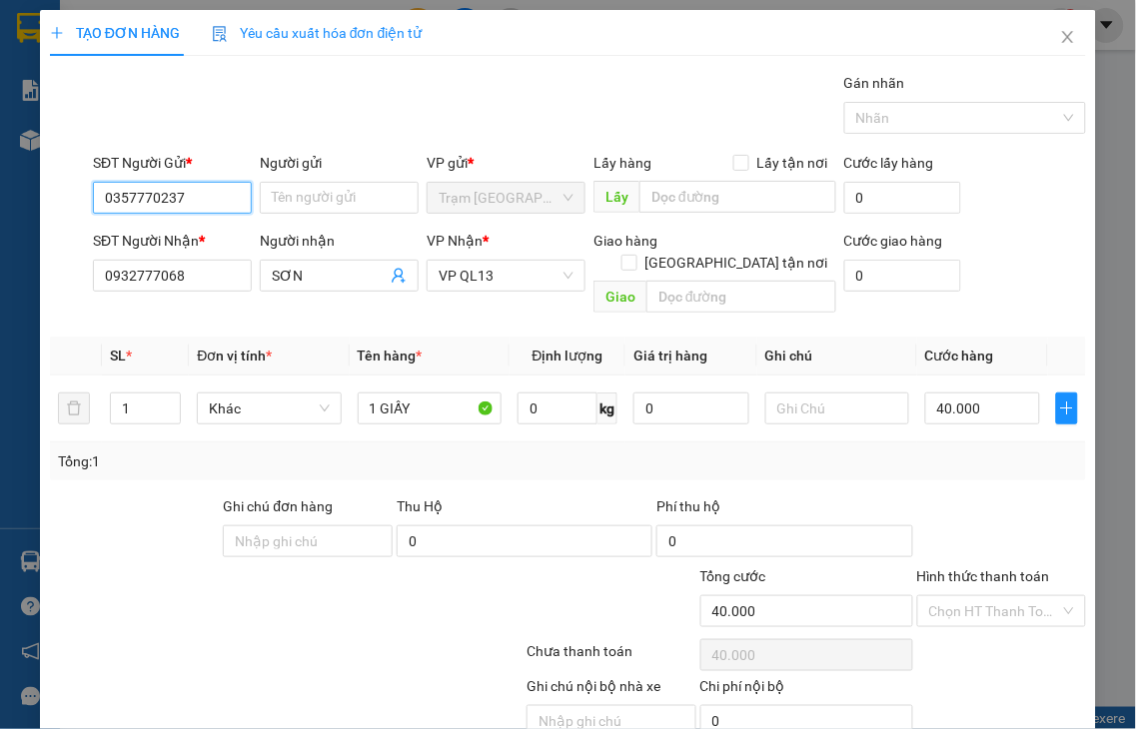
type input "40.000"
type input "0357770237"
drag, startPoint x: 267, startPoint y: 275, endPoint x: 375, endPoint y: 276, distance: 107.9
click at [375, 276] on input "SƠN" at bounding box center [329, 276] width 115 height 22
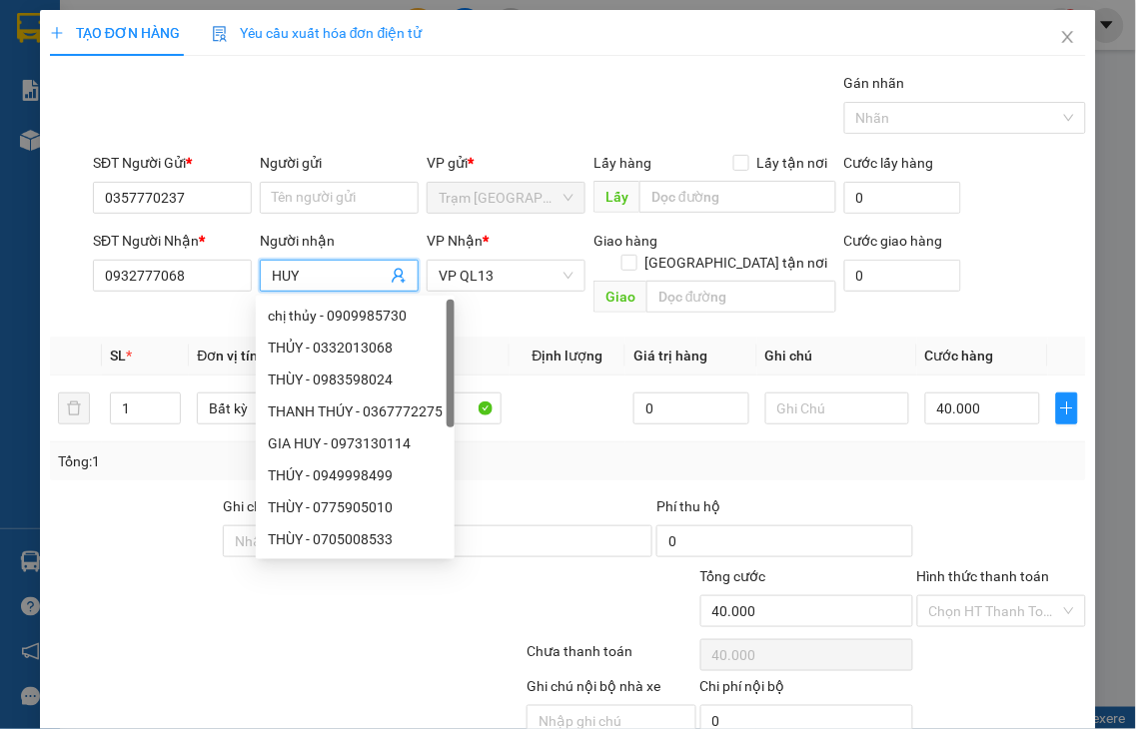
type input "HUY"
click at [561, 455] on div "Tổng: 1" at bounding box center [568, 462] width 1036 height 38
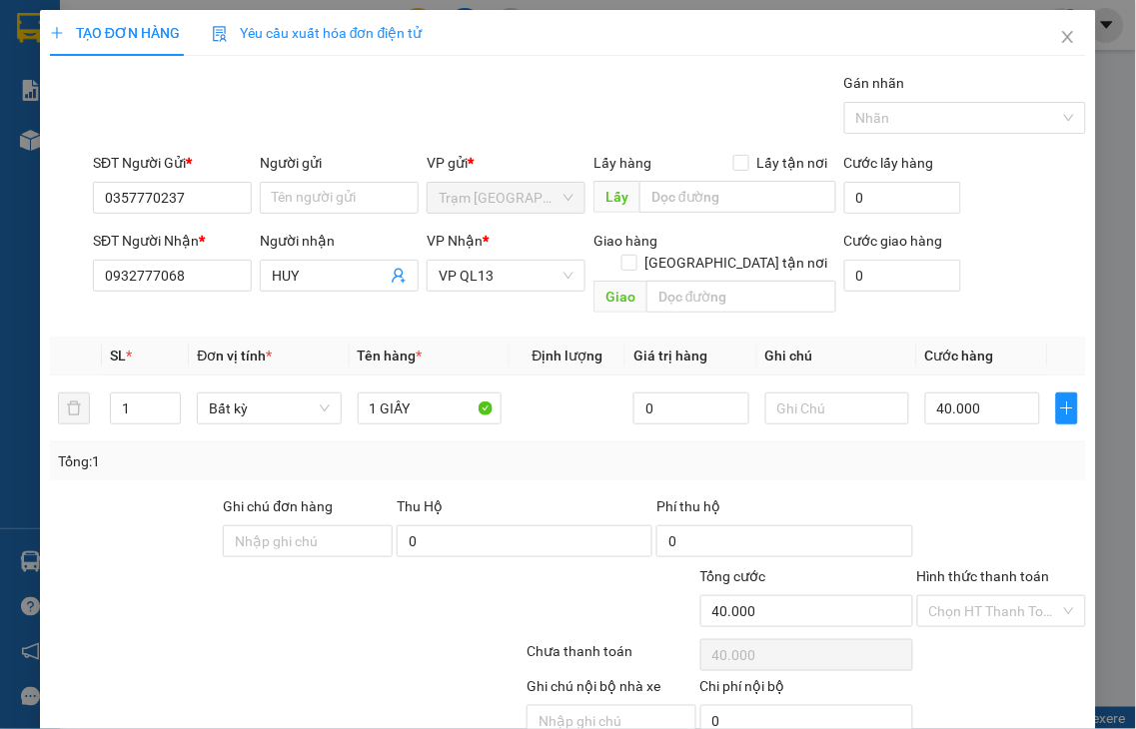
click at [976, 568] on label "Hình thức thanh toán" at bounding box center [983, 576] width 133 height 16
click at [976, 596] on input "Hình thức thanh toán" at bounding box center [995, 611] width 132 height 30
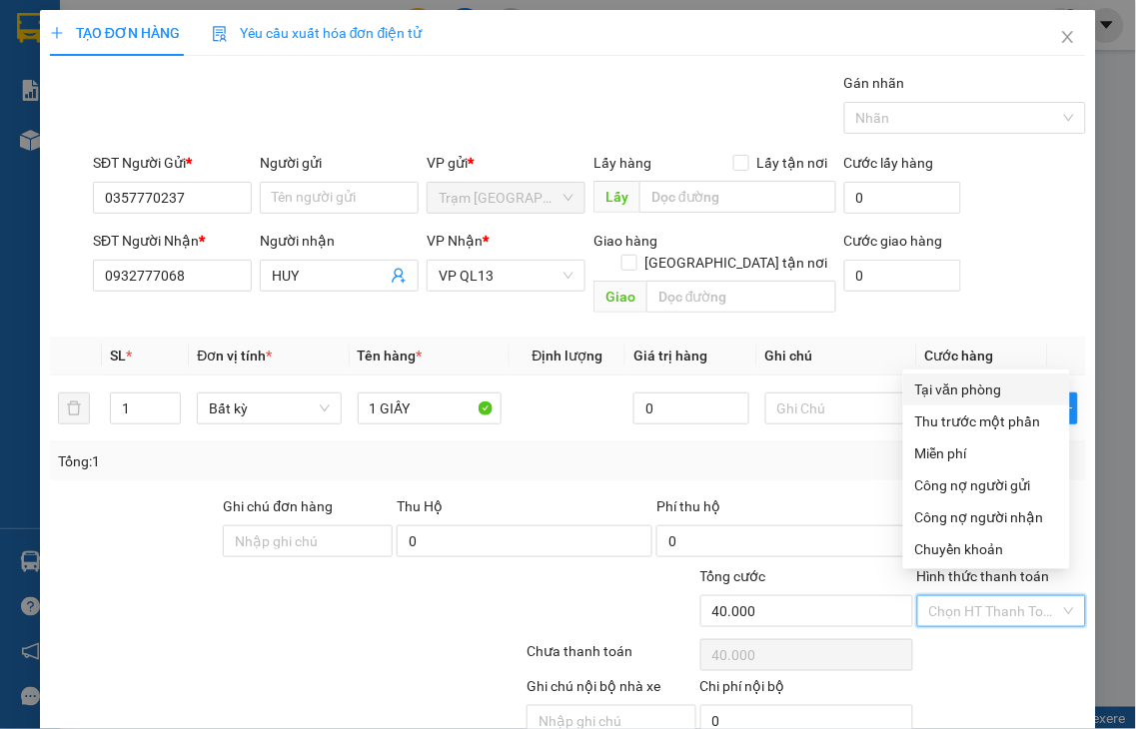
click at [937, 380] on div "Tại văn phòng" at bounding box center [986, 390] width 143 height 22
type input "0"
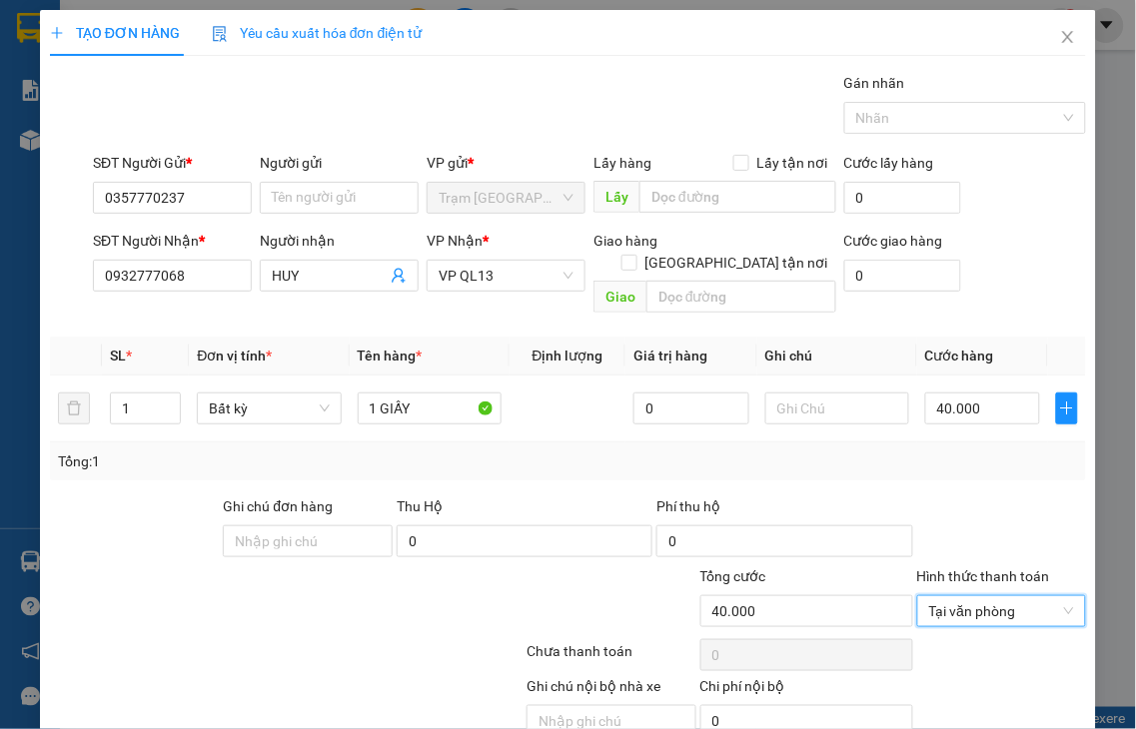
scroll to position [72, 0]
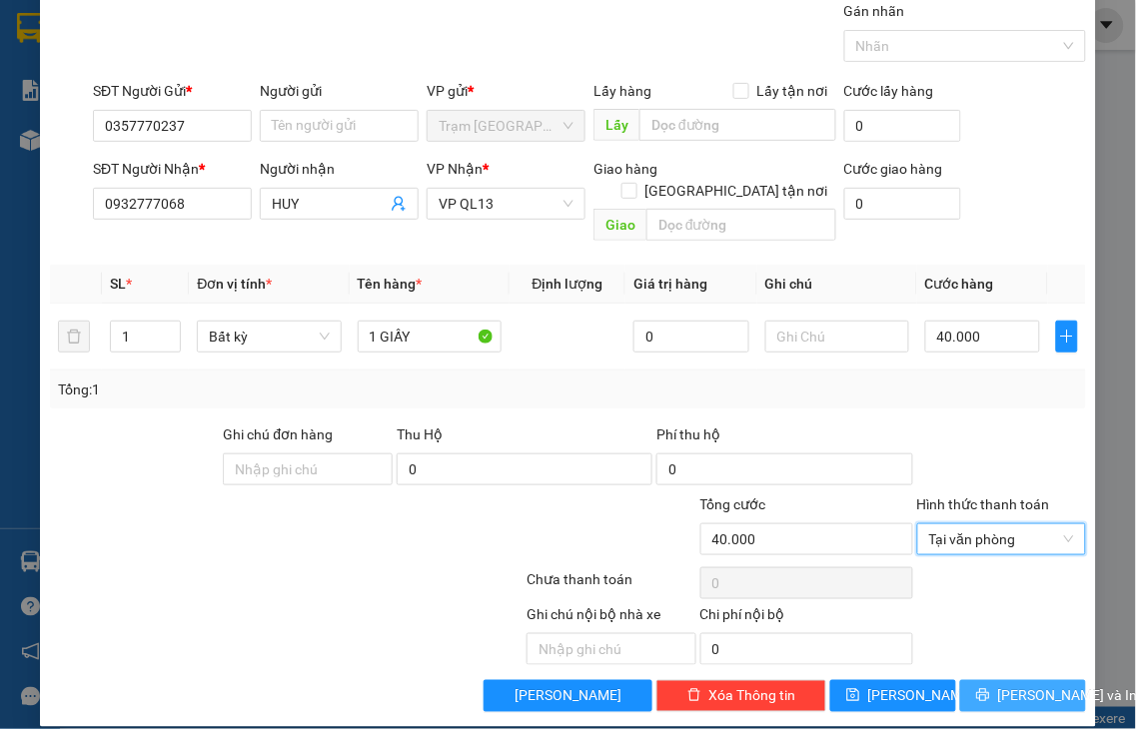
click at [976, 688] on icon "printer" at bounding box center [983, 695] width 14 height 14
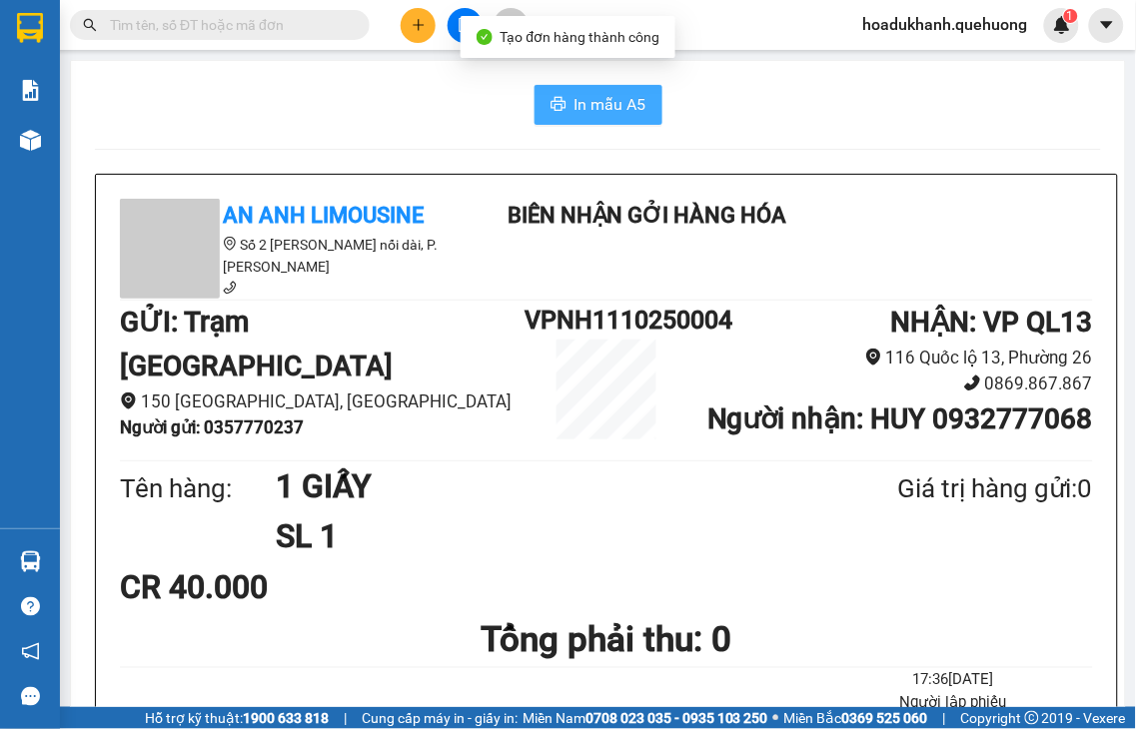
click at [595, 112] on span "In mẫu A5" at bounding box center [610, 104] width 72 height 25
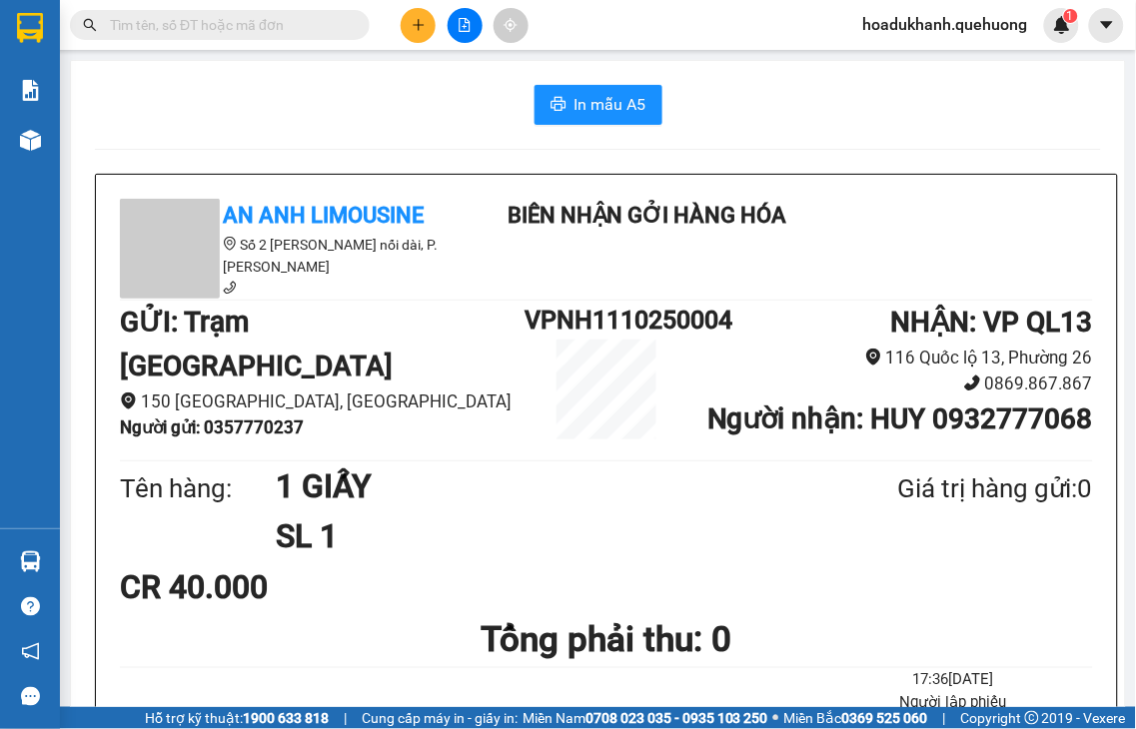
click at [418, 24] on icon "plus" at bounding box center [418, 24] width 11 height 1
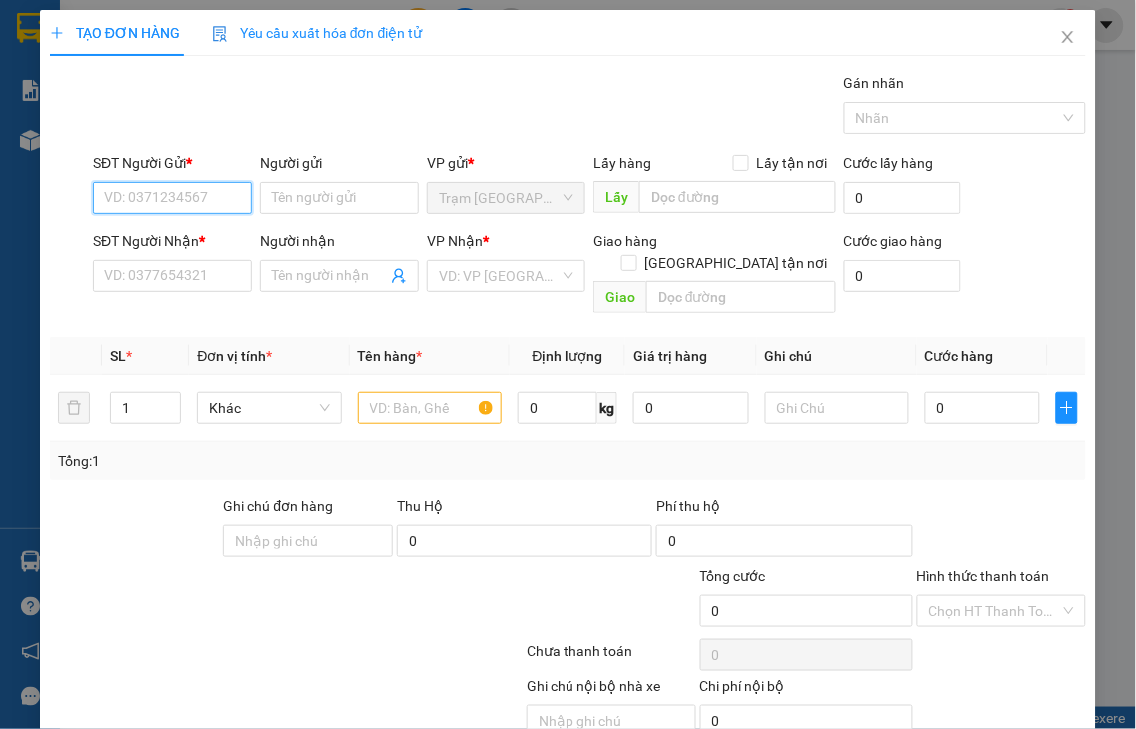
click at [190, 200] on input "SĐT Người Gửi *" at bounding box center [172, 198] width 159 height 32
click at [190, 198] on input "2615" at bounding box center [172, 198] width 159 height 32
click at [190, 240] on div "0972712615 - CHI PHƯỢNG" at bounding box center [194, 238] width 180 height 22
type input "0972712615"
type input "CHI PHƯỢNG"
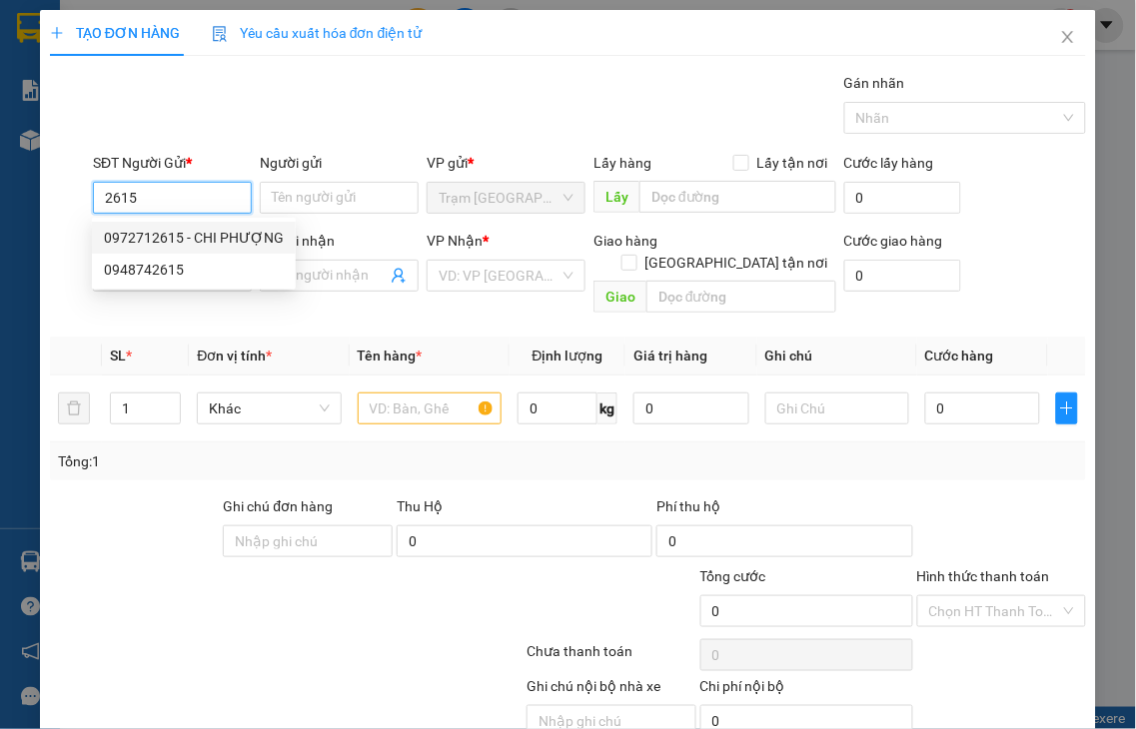
type input "0972712615"
type input "CHI PHƯỢNG"
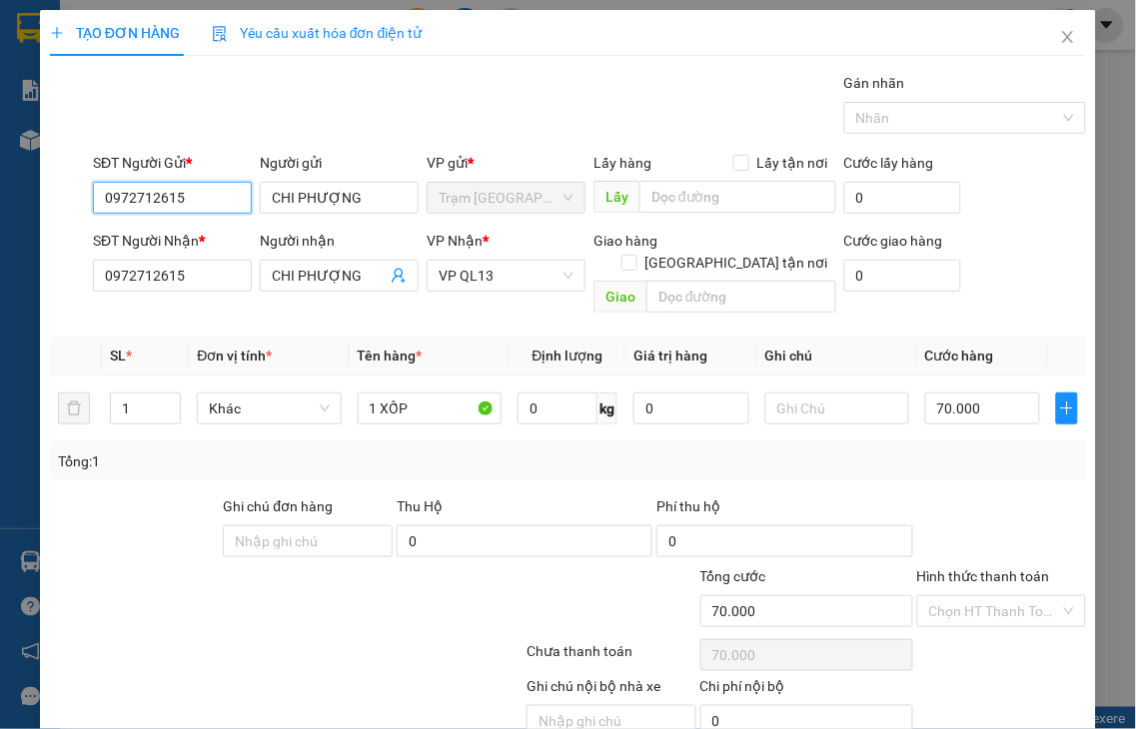
type input "70.000"
type input "0972712615"
click at [985, 568] on label "Hình thức thanh toán" at bounding box center [983, 576] width 133 height 16
click at [985, 596] on input "Hình thức thanh toán" at bounding box center [995, 611] width 132 height 30
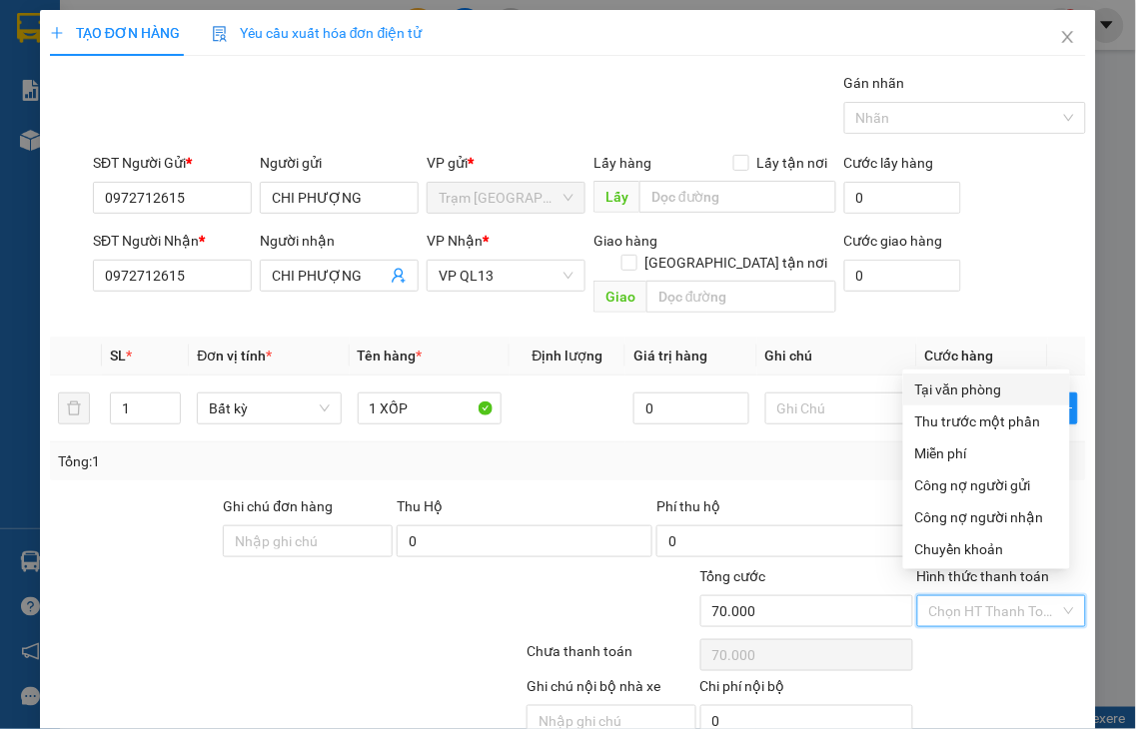
click at [951, 390] on div "Tại văn phòng" at bounding box center [986, 390] width 143 height 22
type input "0"
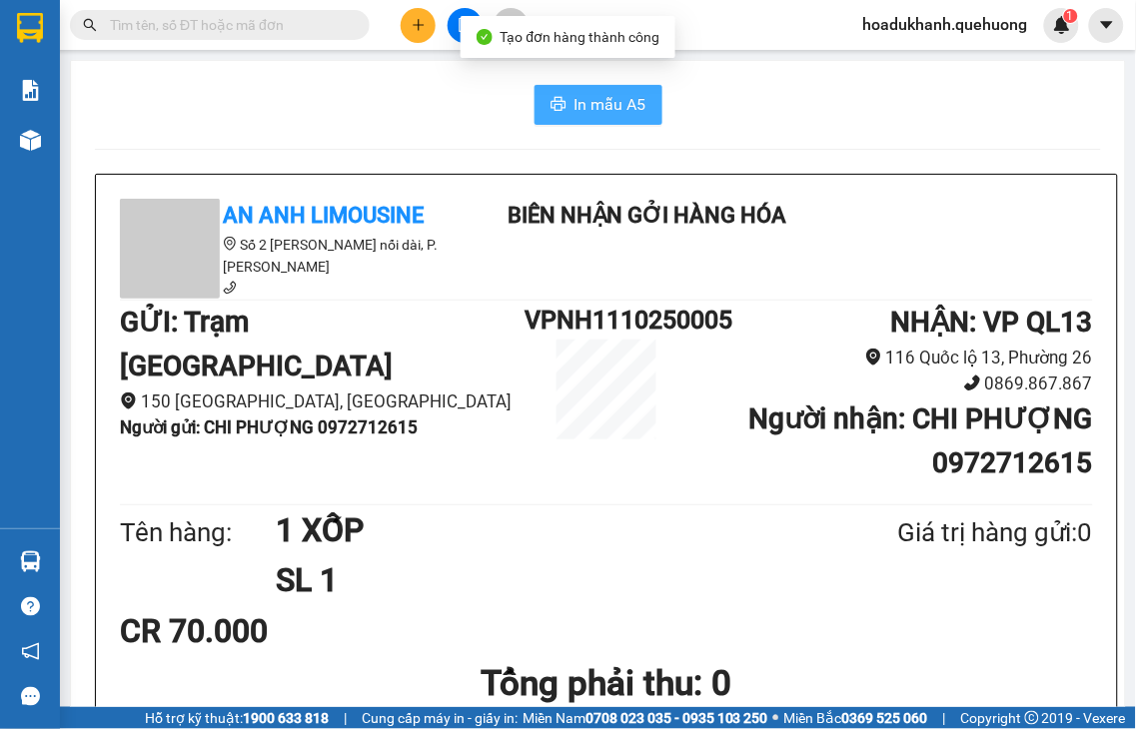
click at [594, 103] on span "In mẫu A5" at bounding box center [610, 104] width 72 height 25
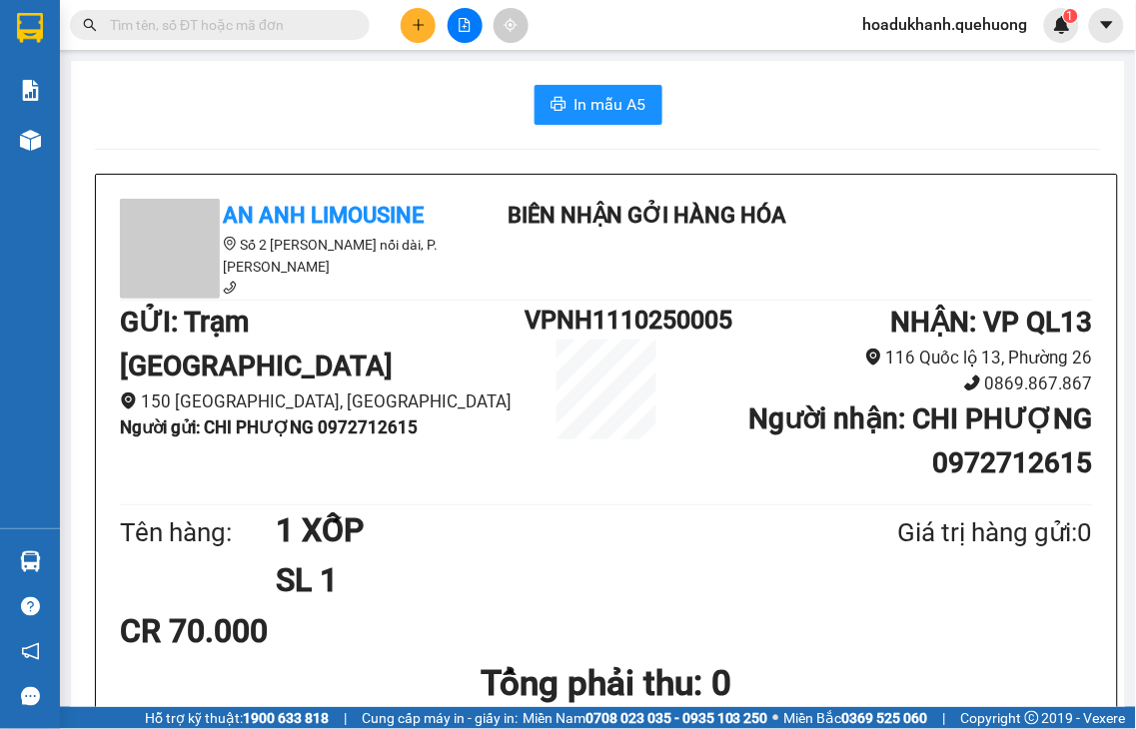
click at [408, 33] on button at bounding box center [418, 25] width 35 height 35
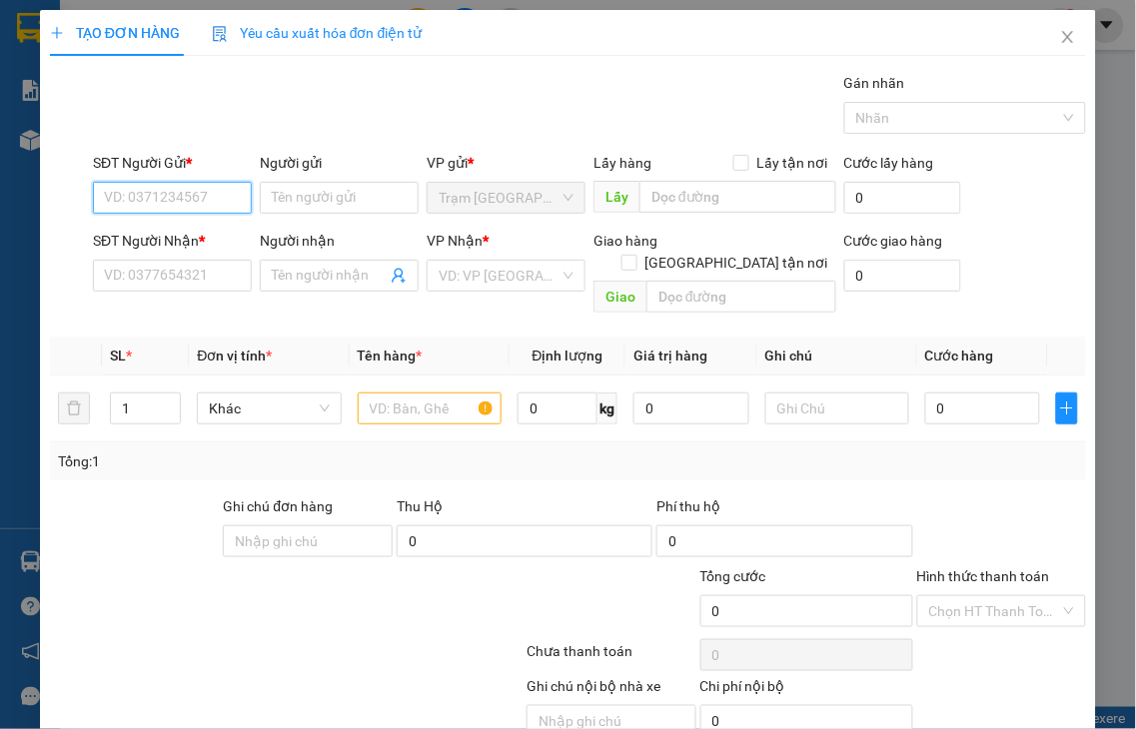
click at [185, 191] on input "SĐT Người Gửi *" at bounding box center [172, 198] width 159 height 32
type input "0365425751"
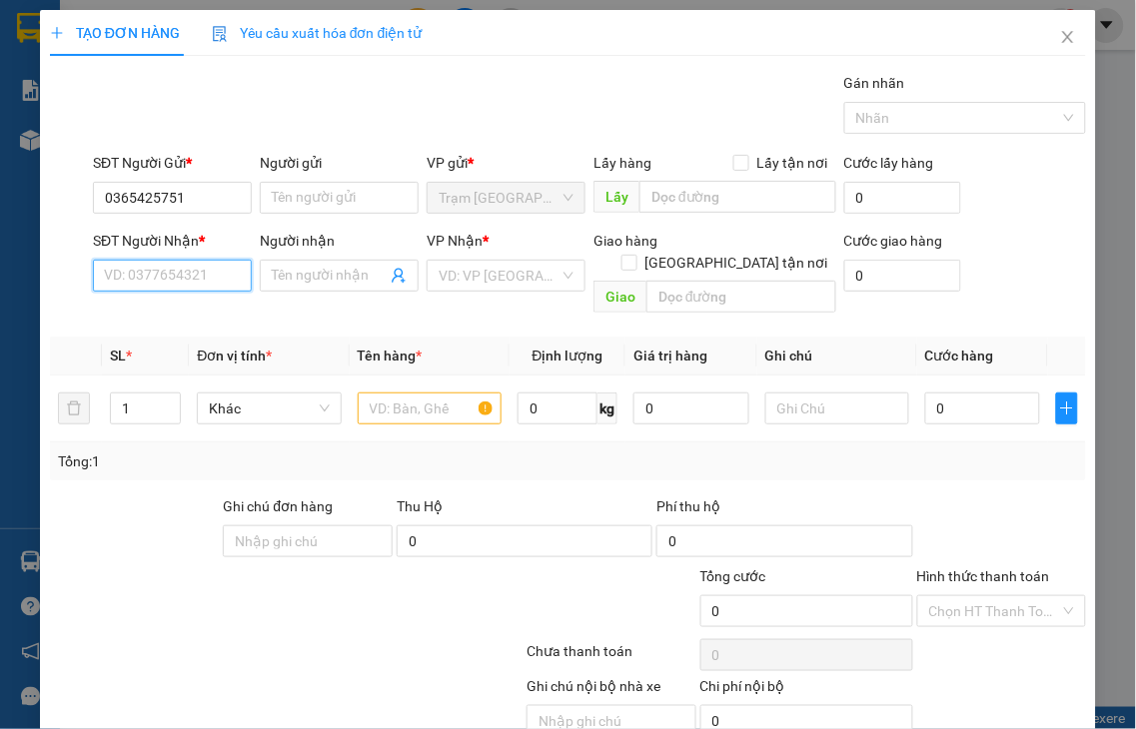
click at [170, 278] on input "SĐT Người Nhận *" at bounding box center [172, 276] width 159 height 32
click at [170, 278] on input "4432" at bounding box center [172, 276] width 159 height 32
click at [155, 312] on div "0947364432 - KHANG" at bounding box center [173, 316] width 138 height 22
type input "0947364432"
type input "KHANG"
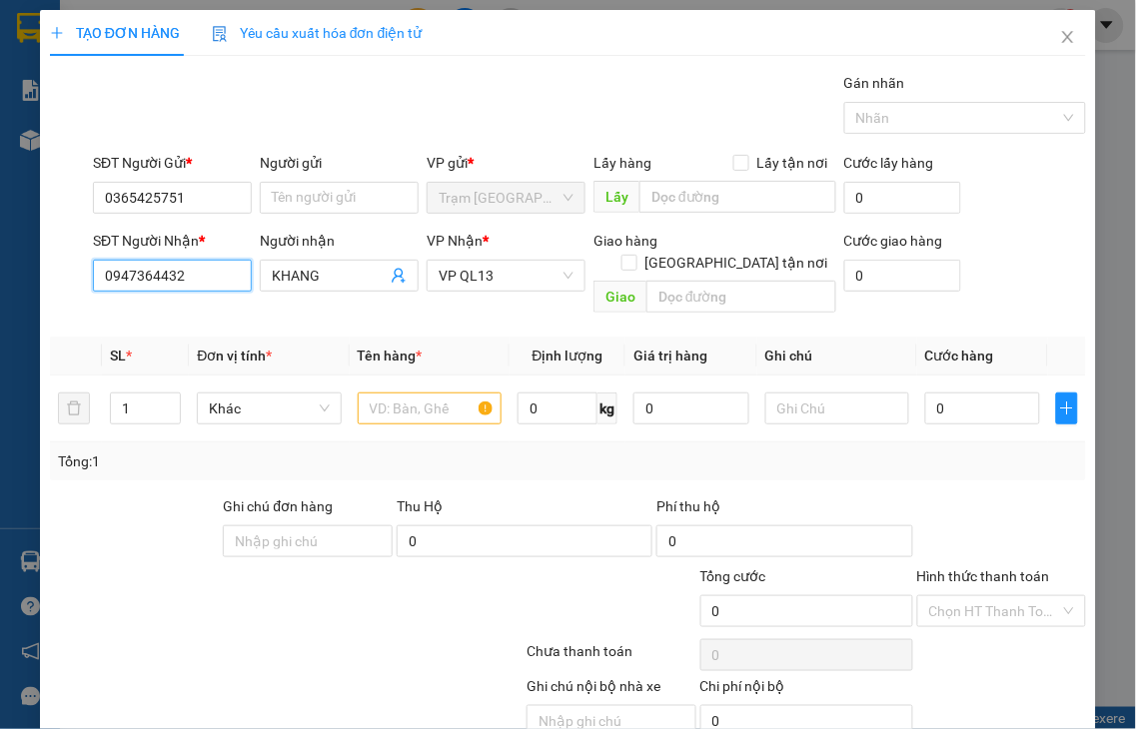
type input "50.000"
click at [166, 406] on span "Decrease Value" at bounding box center [169, 415] width 22 height 18
type input "0947364432"
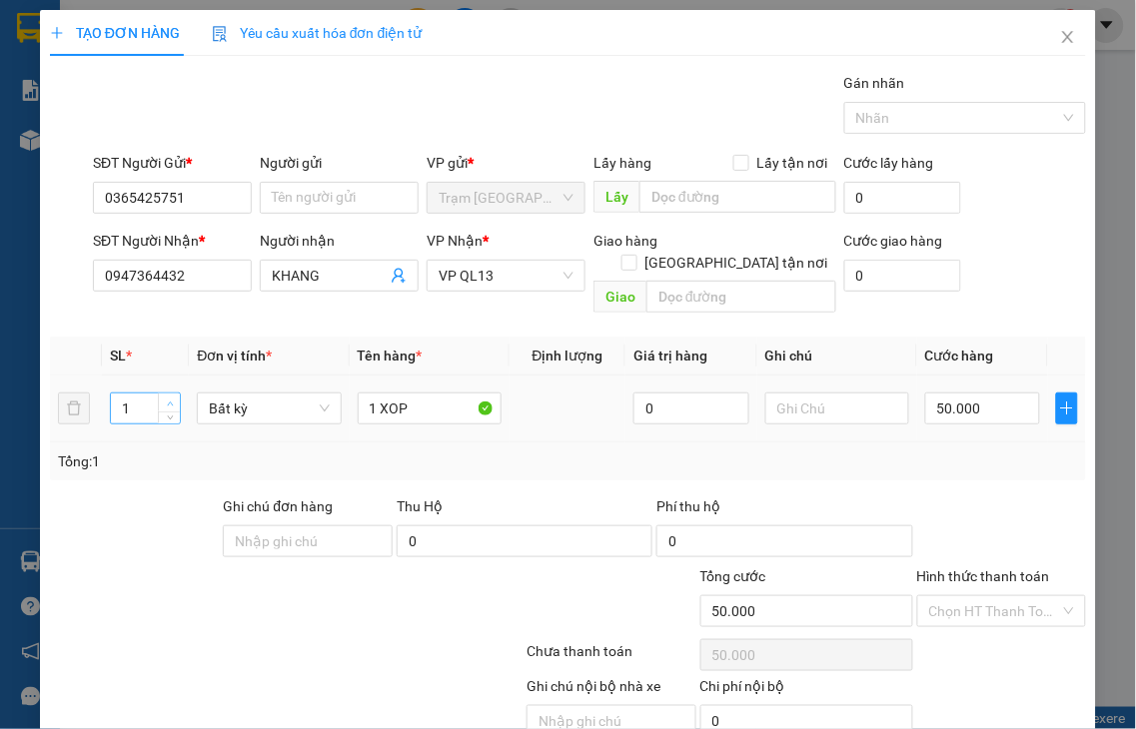
click at [168, 402] on icon "up" at bounding box center [170, 404] width 6 height 4
type input "2"
drag, startPoint x: 372, startPoint y: 384, endPoint x: 136, endPoint y: 395, distance: 236.0
click at [180, 392] on tr "2 Bất kỳ 1 XOP 0 50.000" at bounding box center [568, 409] width 1036 height 67
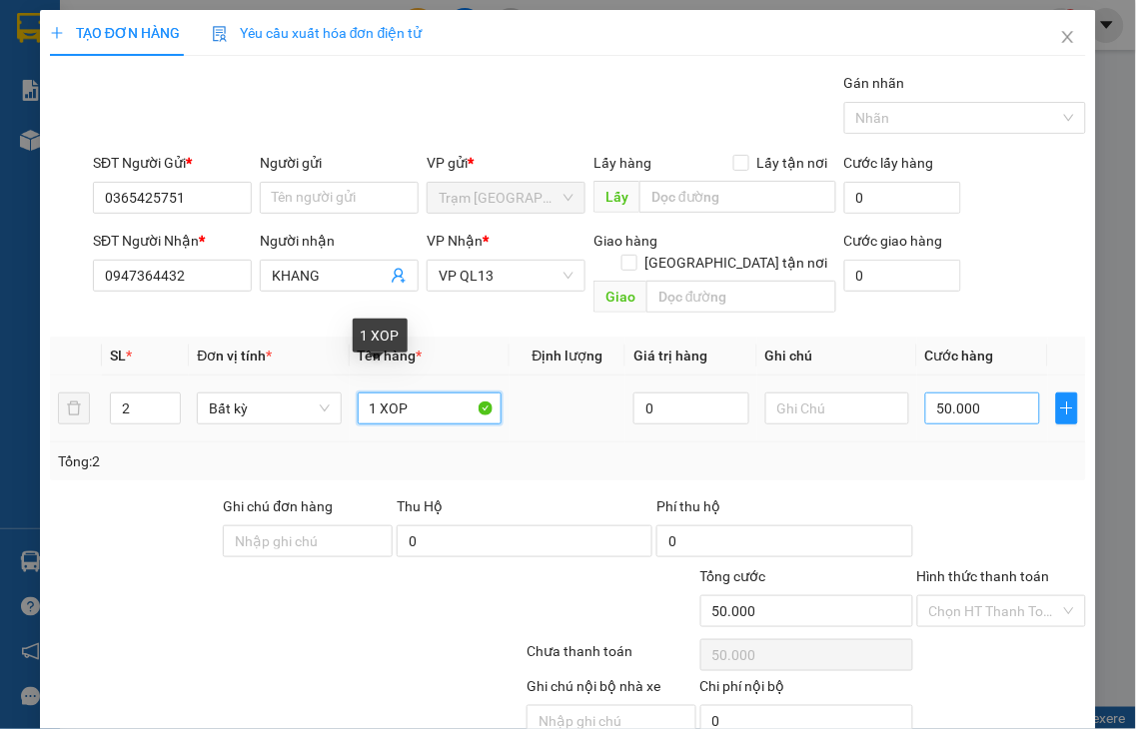
type input "2 XOP"
type input "0"
type input "2 XOP"
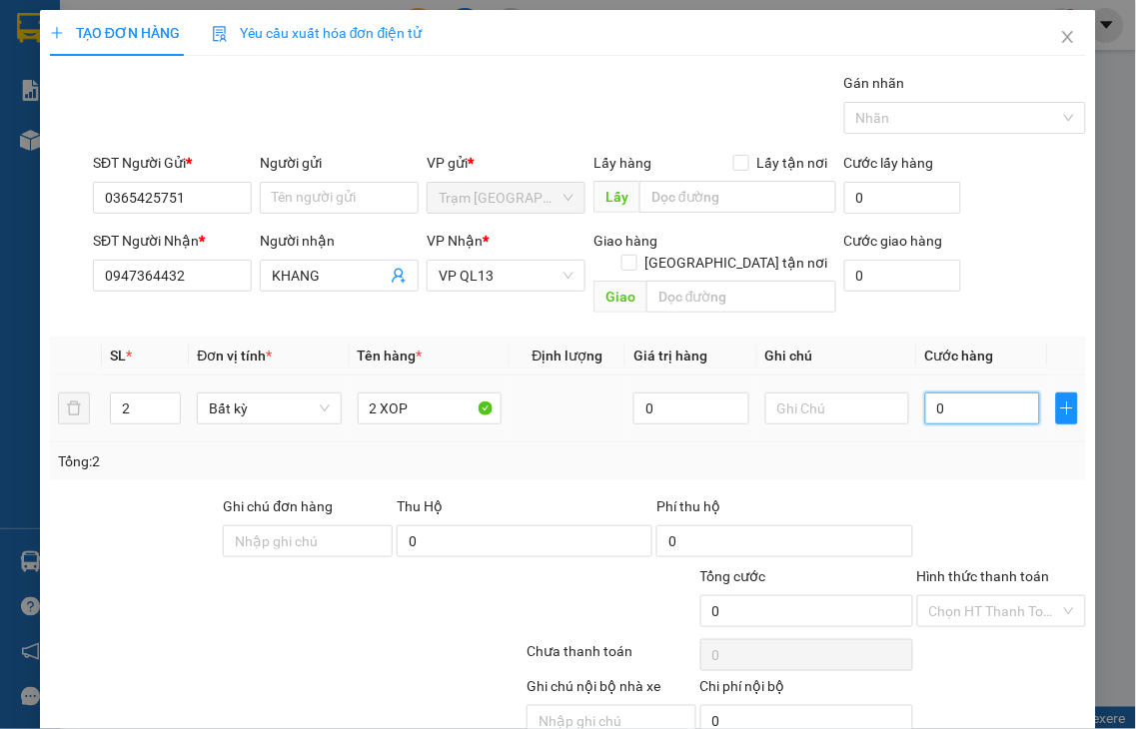
click at [954, 393] on input "0" at bounding box center [982, 409] width 115 height 32
type input "1"
type input "10"
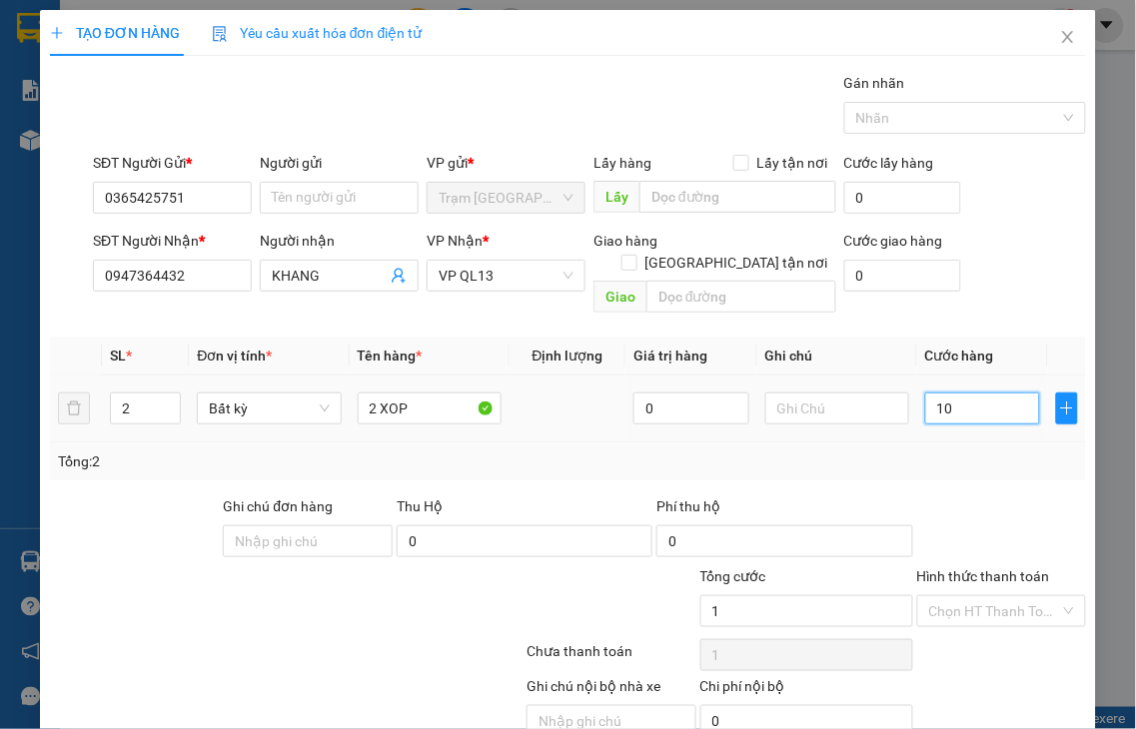
type input "10"
type input "100"
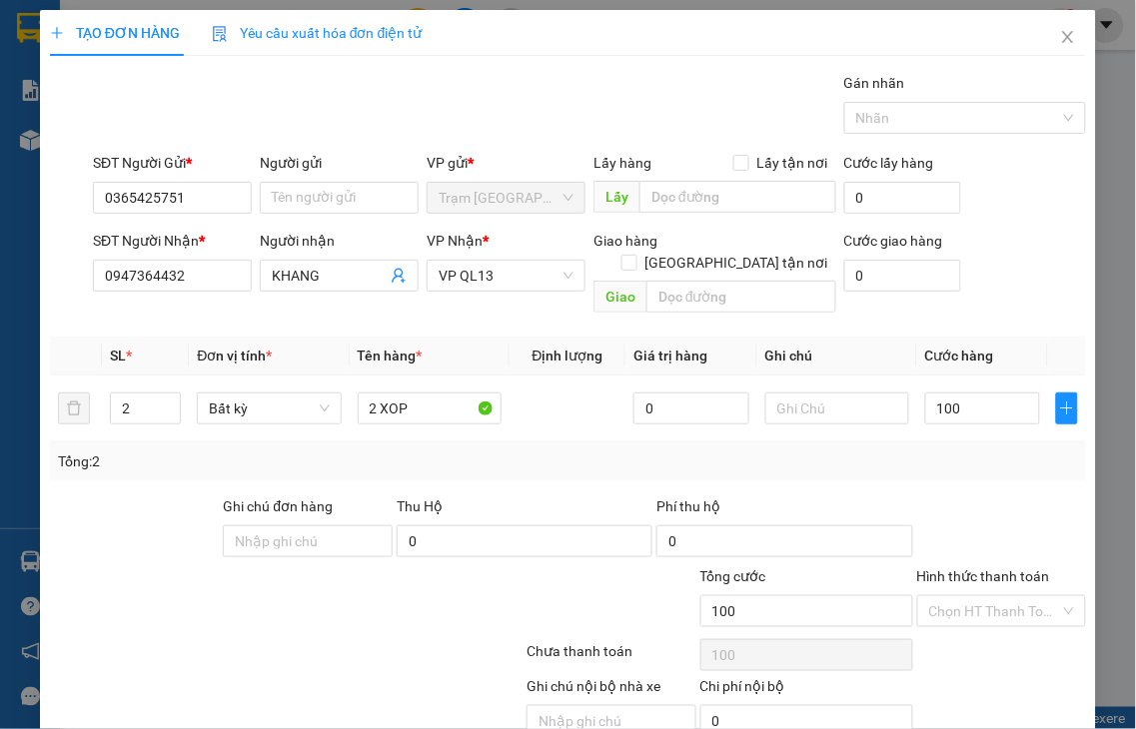
click at [965, 568] on label "Hình thức thanh toán" at bounding box center [983, 576] width 133 height 16
click at [965, 596] on input "Hình thức thanh toán" at bounding box center [995, 611] width 132 height 30
type input "100.000"
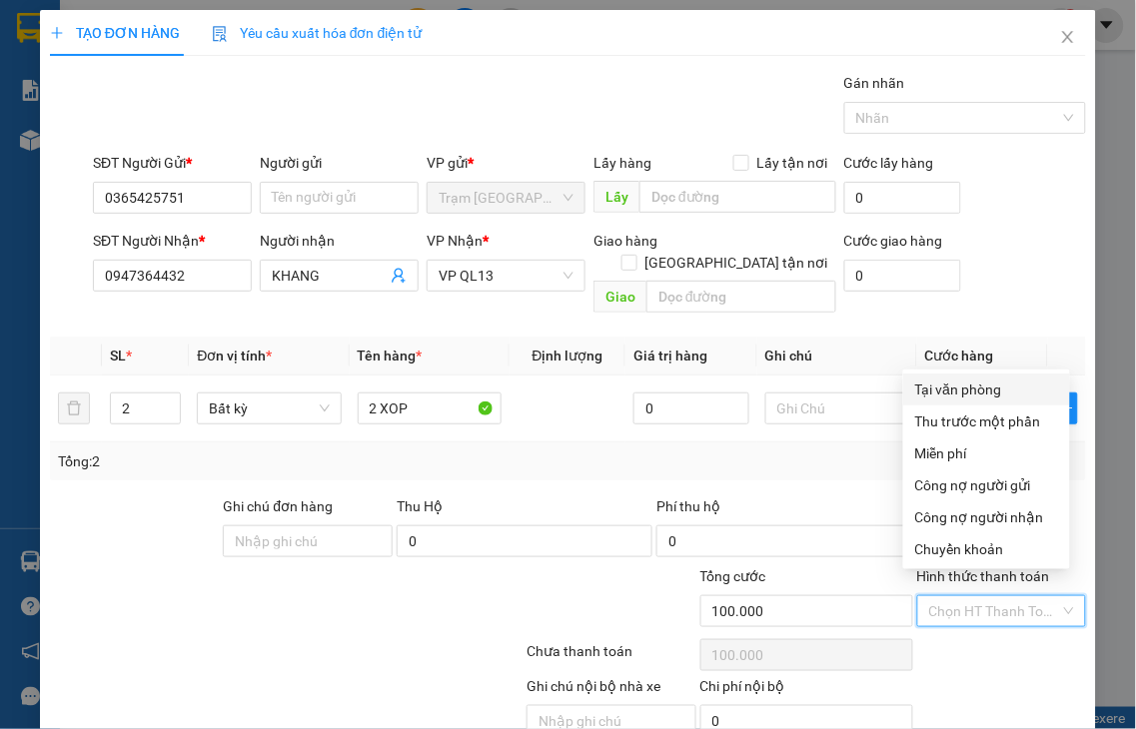
click at [963, 396] on div "Tại văn phòng" at bounding box center [986, 390] width 143 height 22
type input "0"
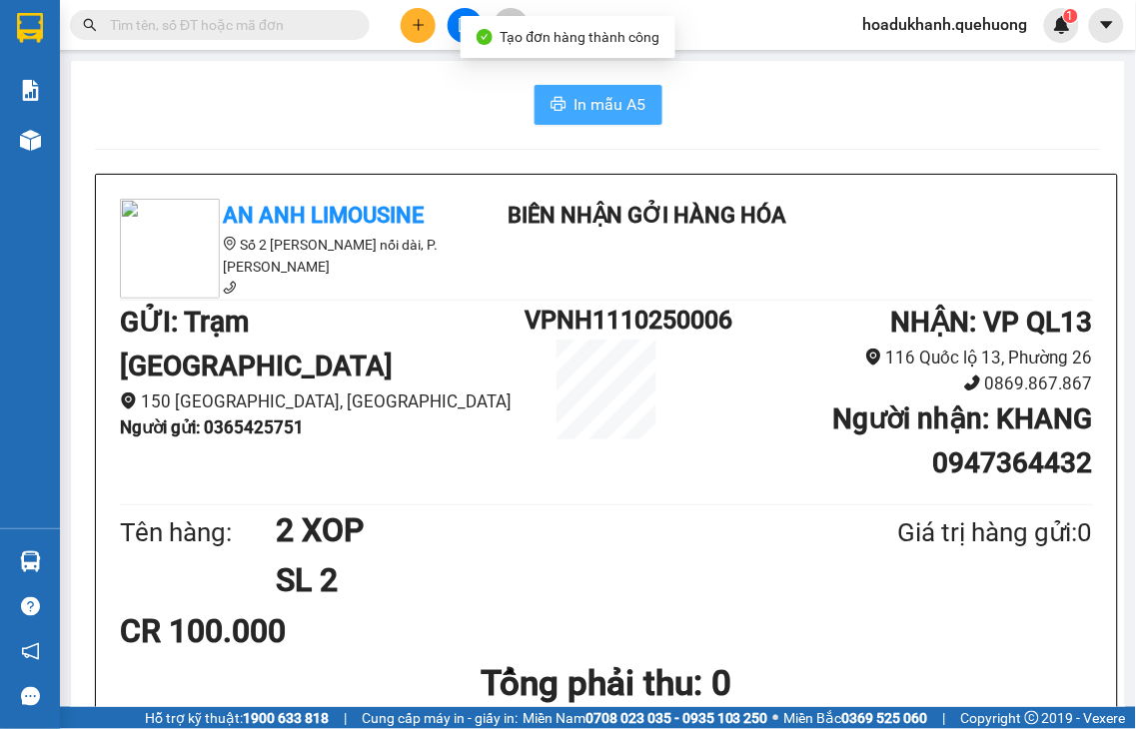
click at [575, 110] on span "In mẫu A5" at bounding box center [610, 104] width 72 height 25
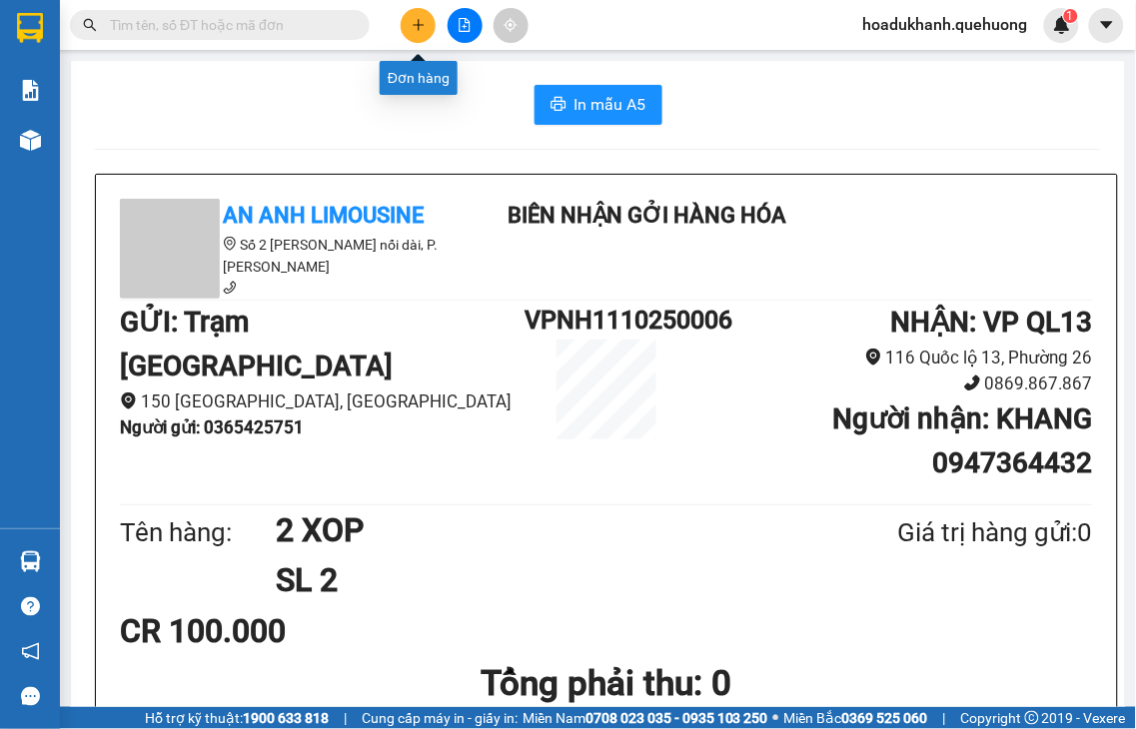
click at [404, 26] on button at bounding box center [418, 25] width 35 height 35
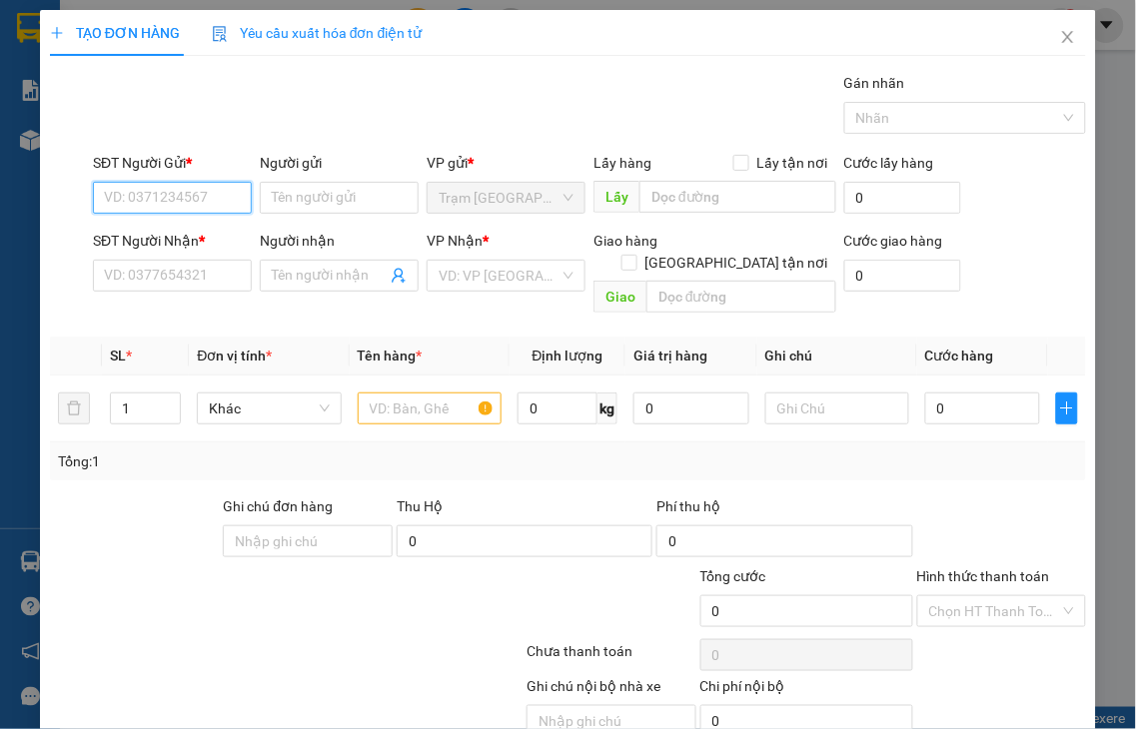
click at [162, 191] on input "SĐT Người Gửi *" at bounding box center [172, 198] width 159 height 32
type input "0984942698"
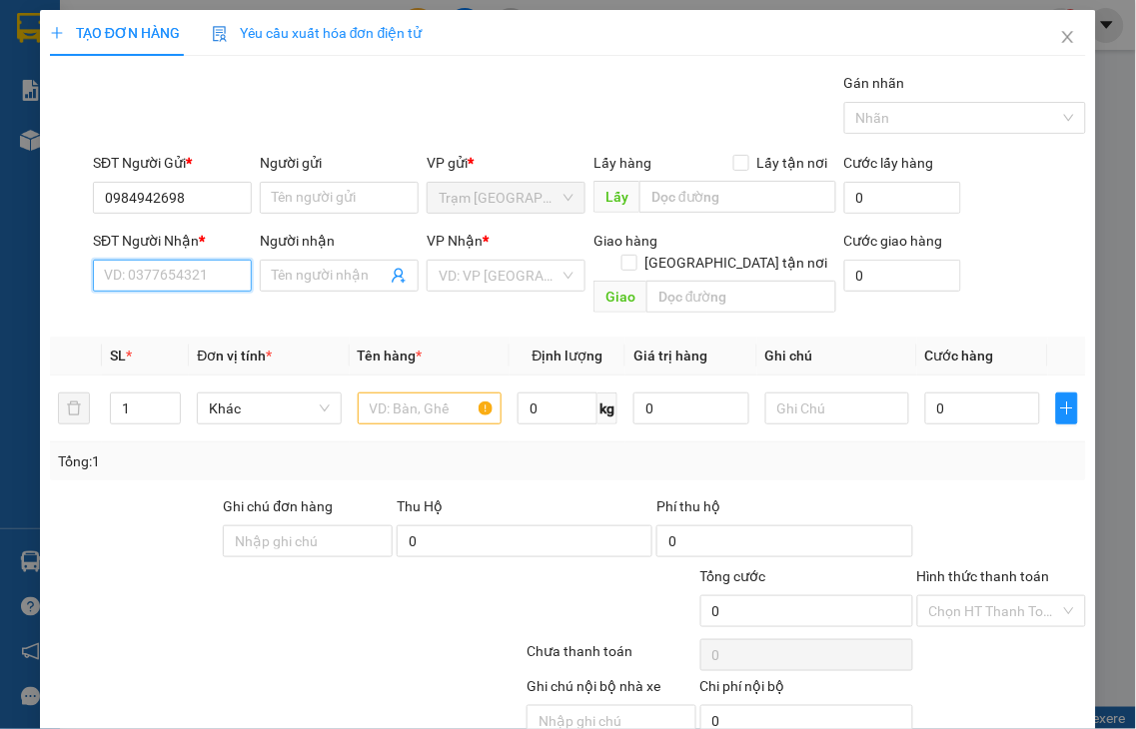
click at [185, 278] on input "SĐT Người Nhận *" at bounding box center [172, 276] width 159 height 32
click at [154, 267] on input "8411" at bounding box center [172, 276] width 159 height 32
click at [162, 315] on div "0584668411 - LIÊN" at bounding box center [170, 316] width 132 height 22
type input "0584668411"
type input "LIÊN"
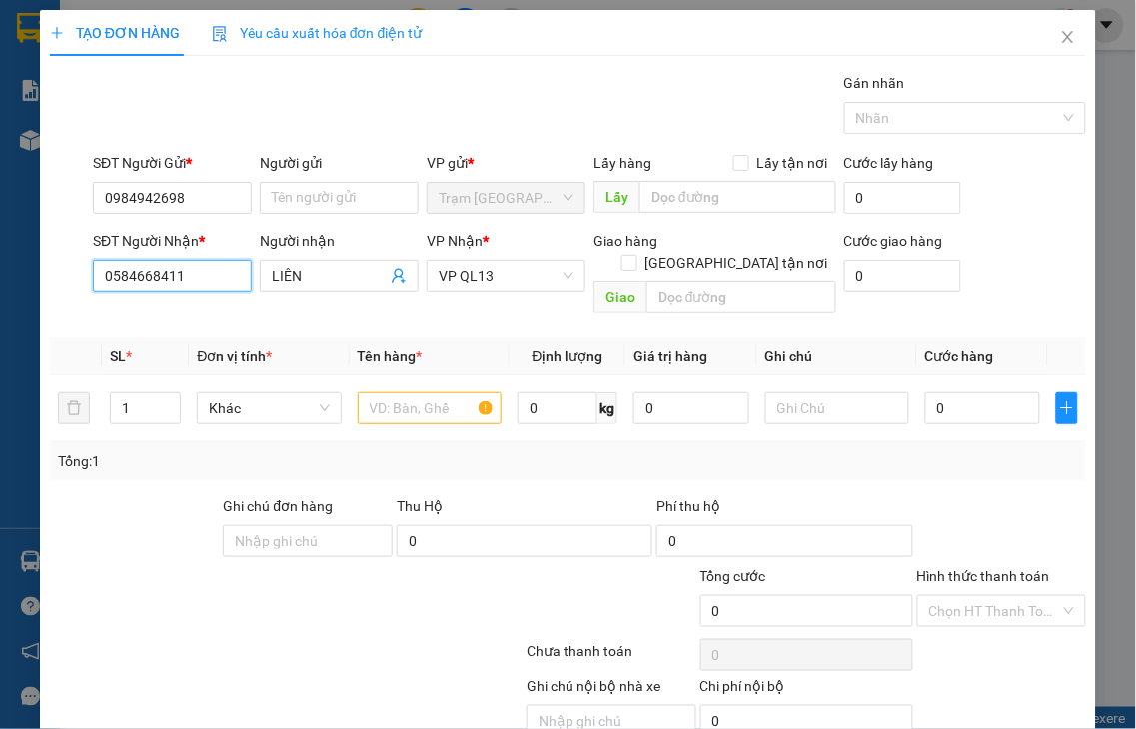
type input "90.000"
type input "0584668411"
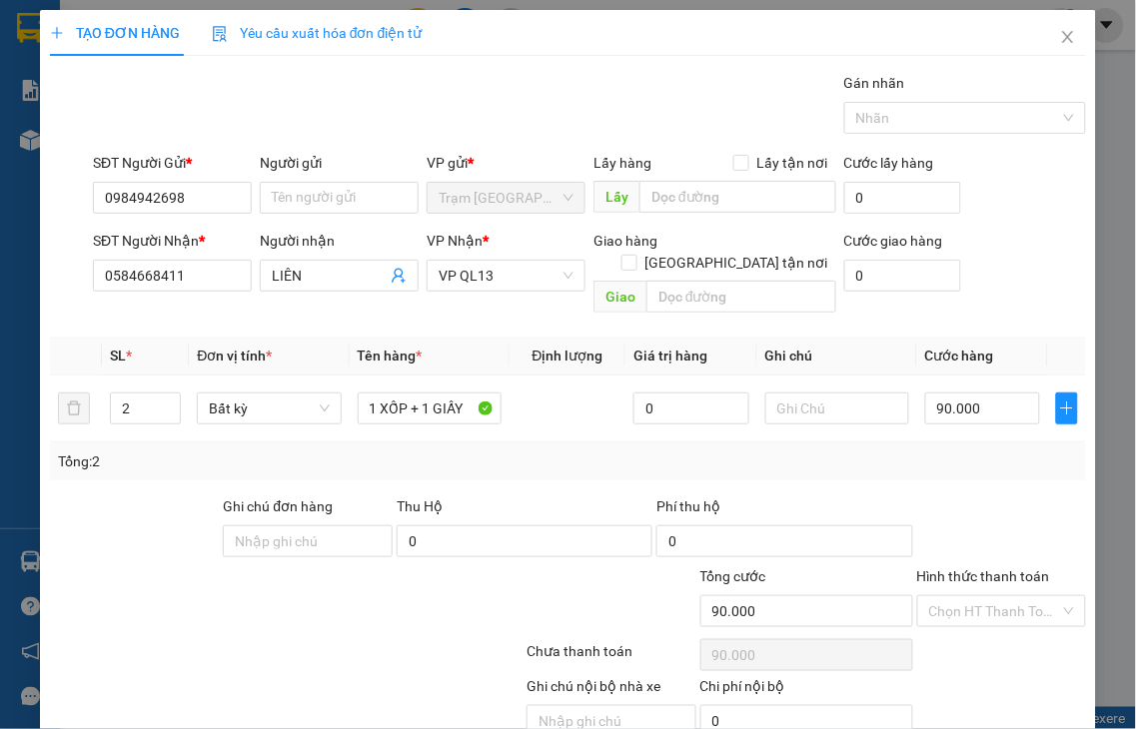
click at [1020, 568] on label "Hình thức thanh toán" at bounding box center [983, 576] width 133 height 16
click at [1020, 596] on input "Hình thức thanh toán" at bounding box center [995, 611] width 132 height 30
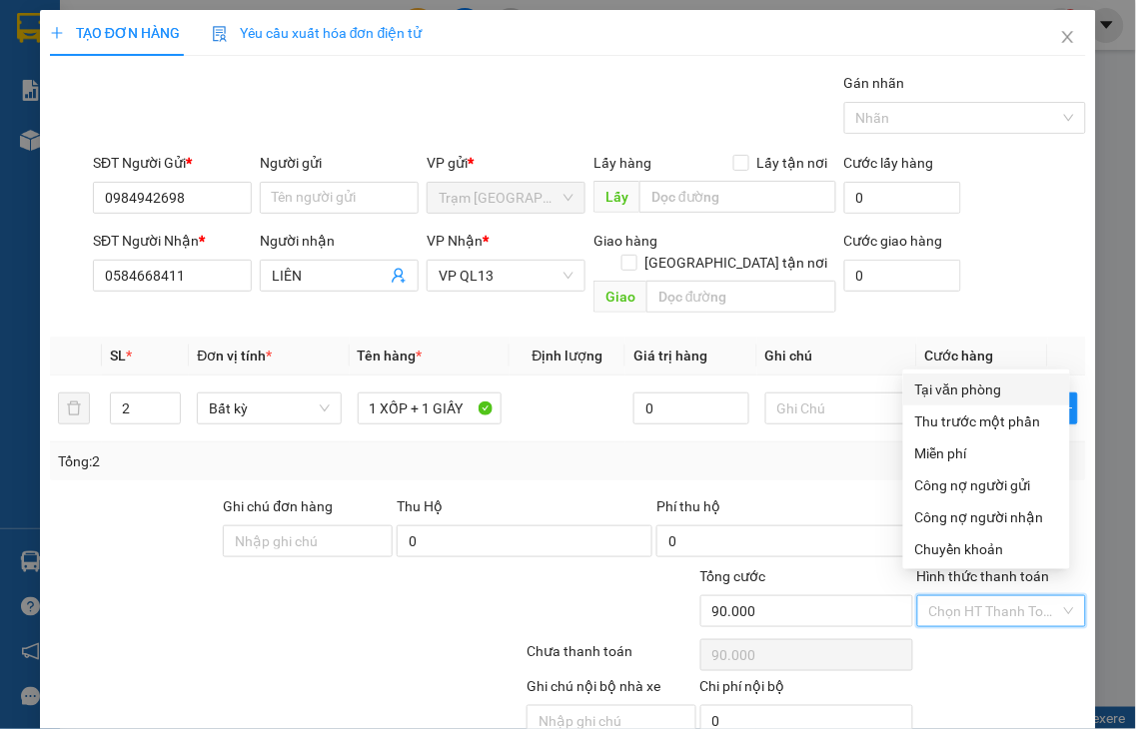
click at [969, 386] on div "Tại văn phòng" at bounding box center [986, 390] width 143 height 22
type input "0"
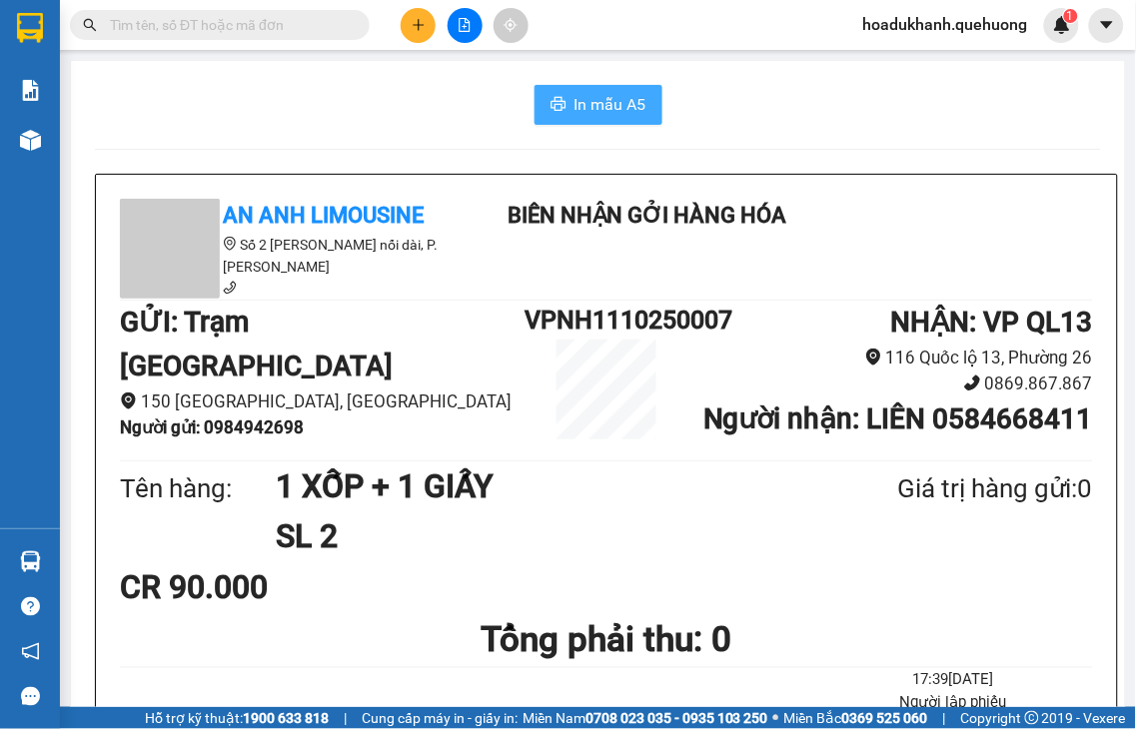
click at [610, 110] on span "In mẫu A5" at bounding box center [610, 104] width 72 height 25
drag, startPoint x: 610, startPoint y: 110, endPoint x: 620, endPoint y: 98, distance: 15.6
click at [610, 110] on span "In mẫu A5" at bounding box center [610, 104] width 72 height 25
click at [424, 27] on icon "plus" at bounding box center [419, 25] width 14 height 14
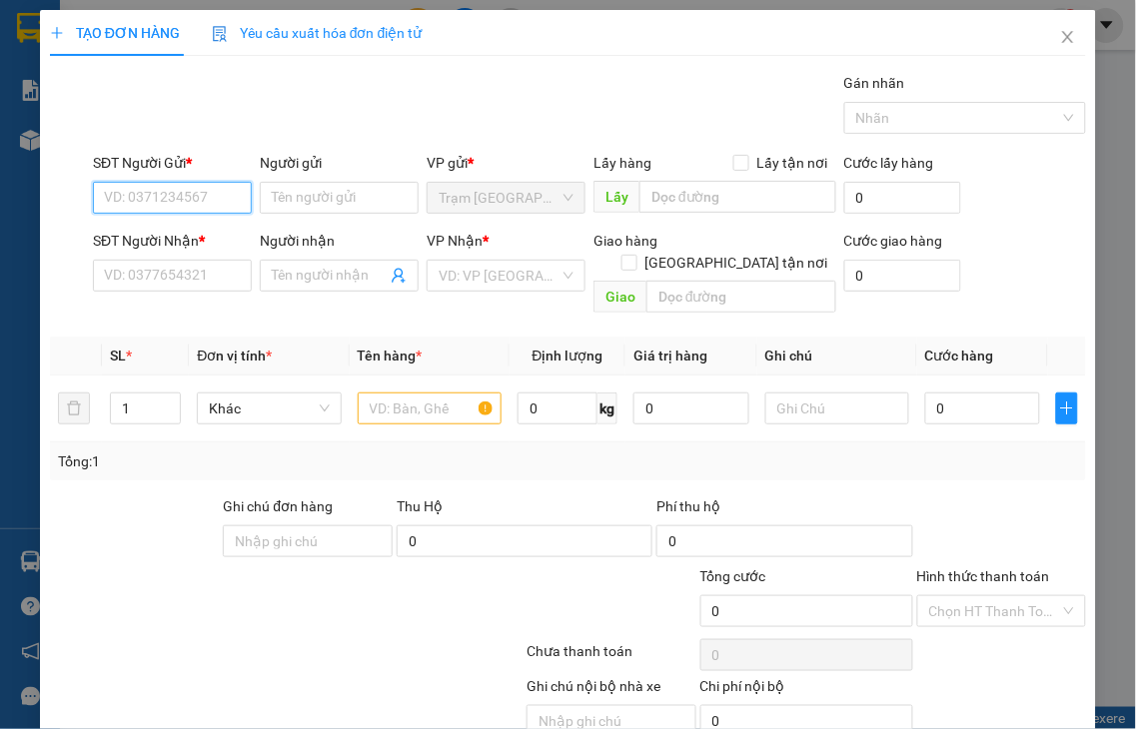
click at [146, 192] on input "SĐT Người Gửi *" at bounding box center [172, 198] width 159 height 32
type input "0911688571"
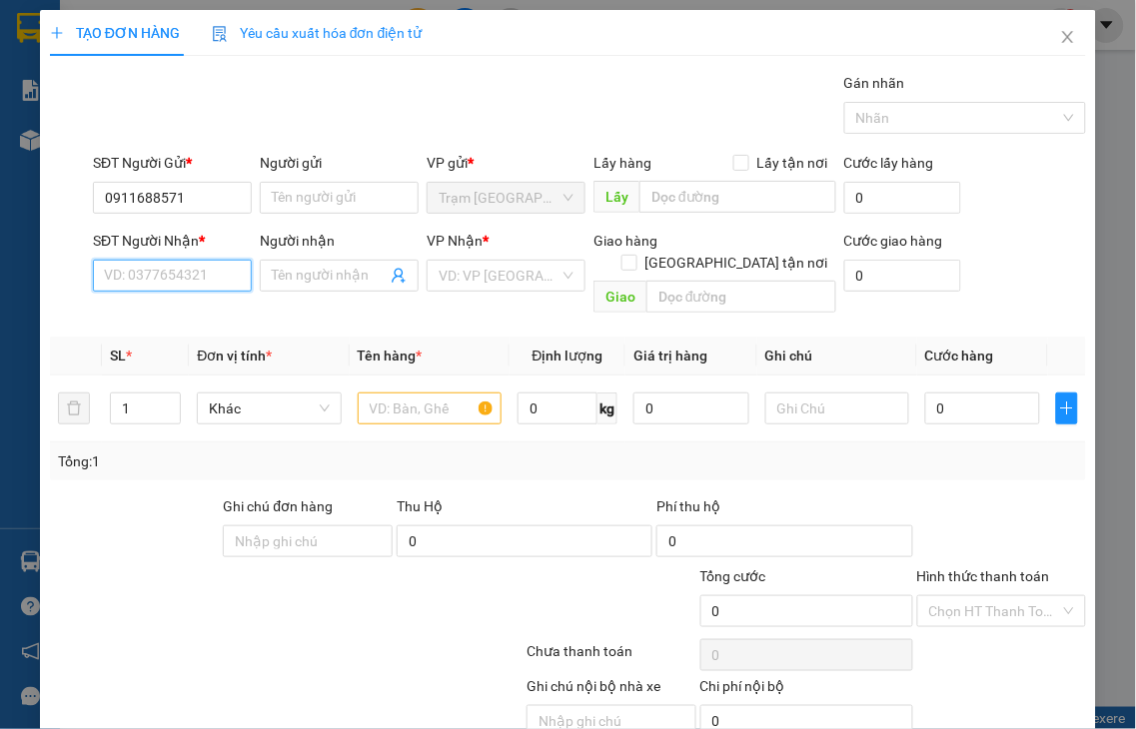
click at [168, 272] on input "SĐT Người Nhận *" at bounding box center [172, 276] width 159 height 32
click at [166, 272] on input "3652" at bounding box center [172, 276] width 159 height 32
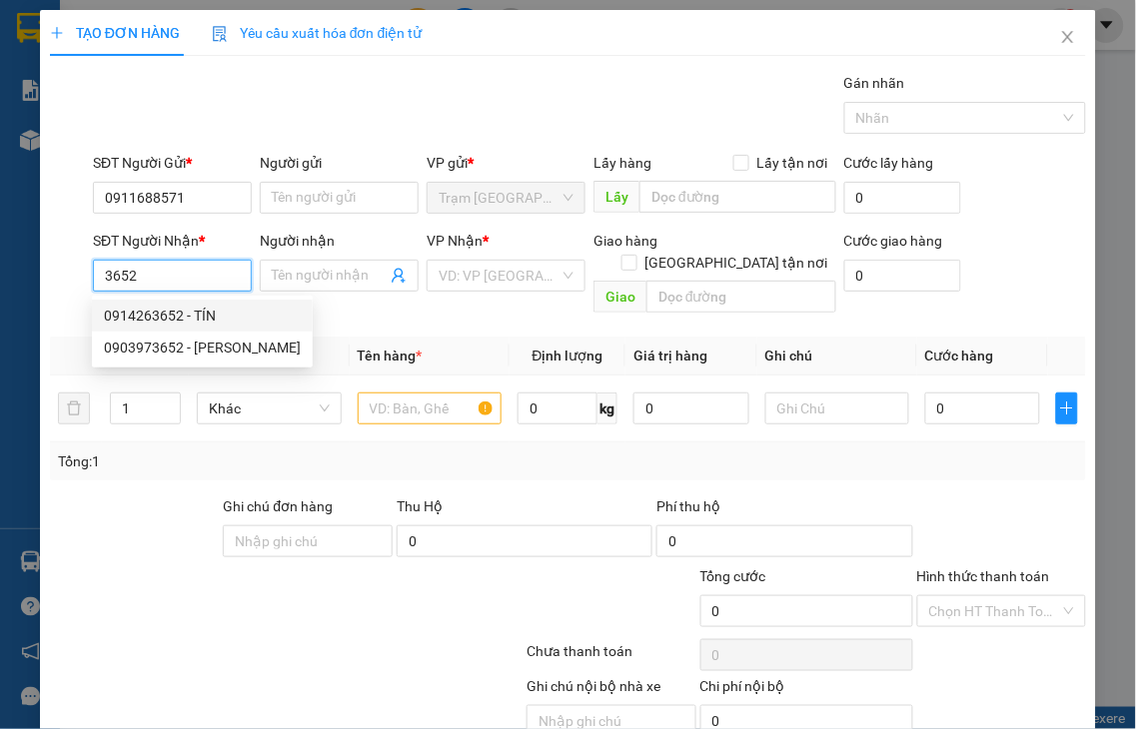
click at [164, 306] on div "0914263652 - TÍN" at bounding box center [202, 316] width 197 height 22
type input "0914263652"
type input "TÍN"
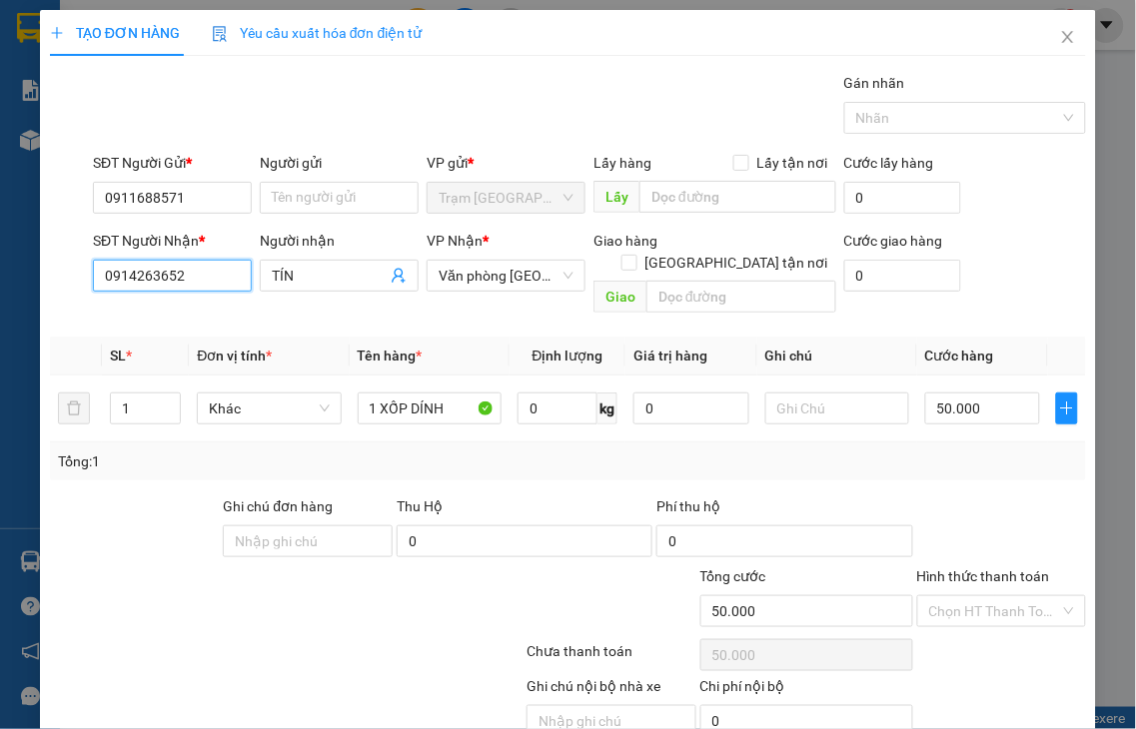
type input "50.000"
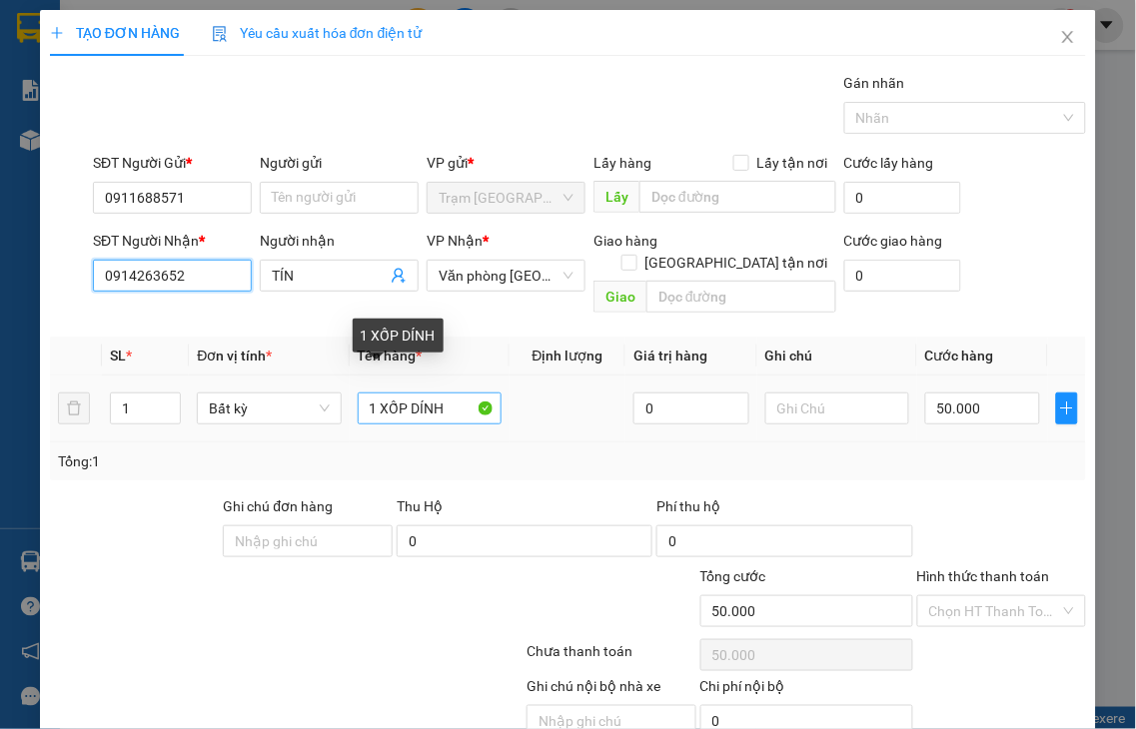
type input "0914263652"
drag, startPoint x: 403, startPoint y: 376, endPoint x: 587, endPoint y: 362, distance: 185.3
click at [576, 376] on tr "1 Bất kỳ 1 XỐP DÍNH 0 50.000" at bounding box center [568, 409] width 1036 height 67
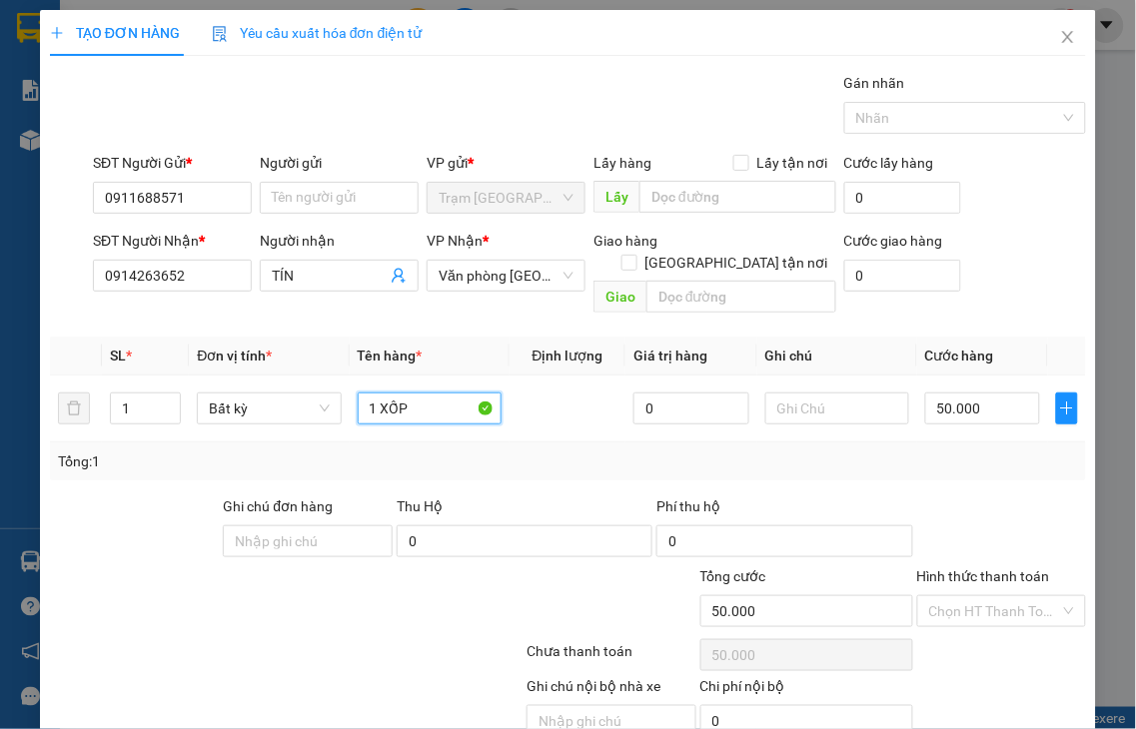
type input "1 XỐP"
drag, startPoint x: 1005, startPoint y: 554, endPoint x: 1001, endPoint y: 542, distance: 12.6
click at [1006, 568] on label "Hình thức thanh toán" at bounding box center [983, 576] width 133 height 16
click at [1006, 596] on input "Hình thức thanh toán" at bounding box center [995, 611] width 132 height 30
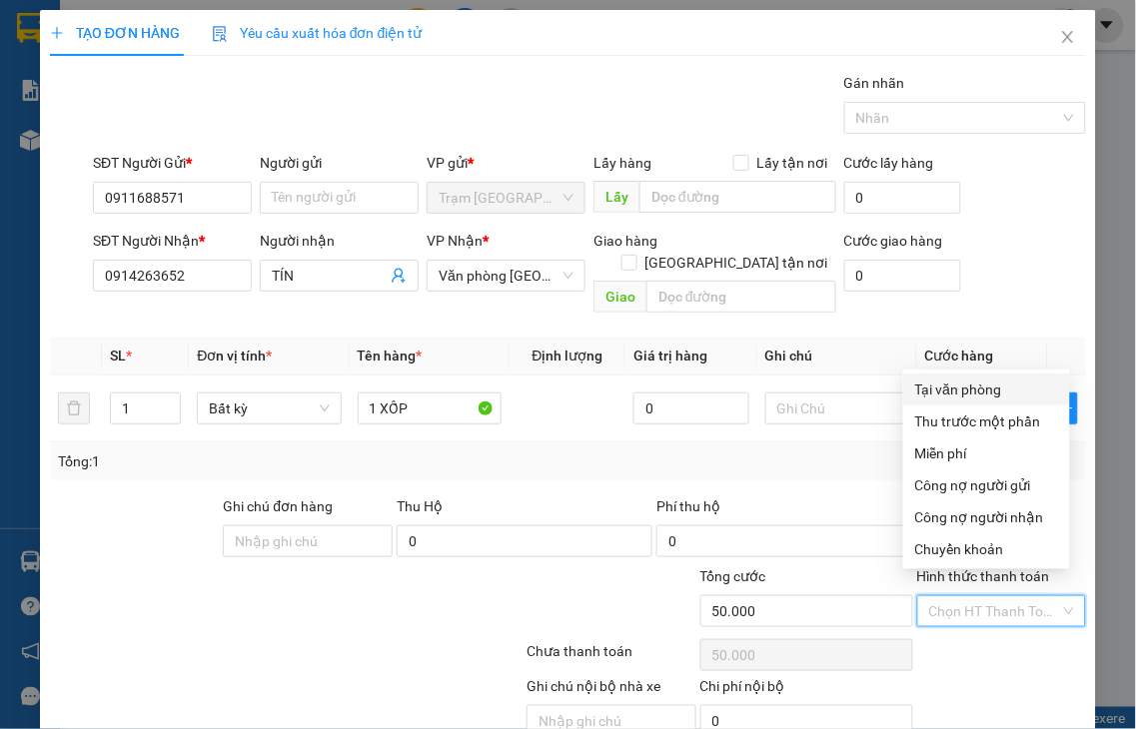
click at [923, 386] on div "Tại văn phòng" at bounding box center [986, 390] width 143 height 22
type input "0"
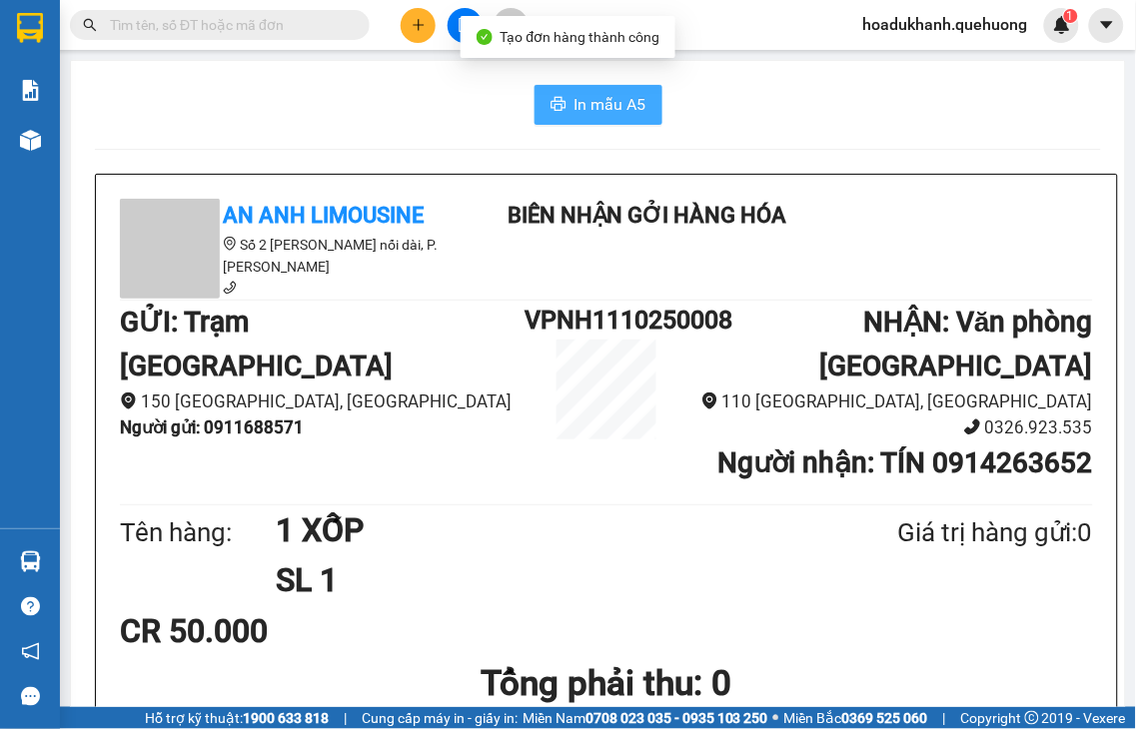
click at [609, 101] on span "In mẫu A5" at bounding box center [610, 104] width 72 height 25
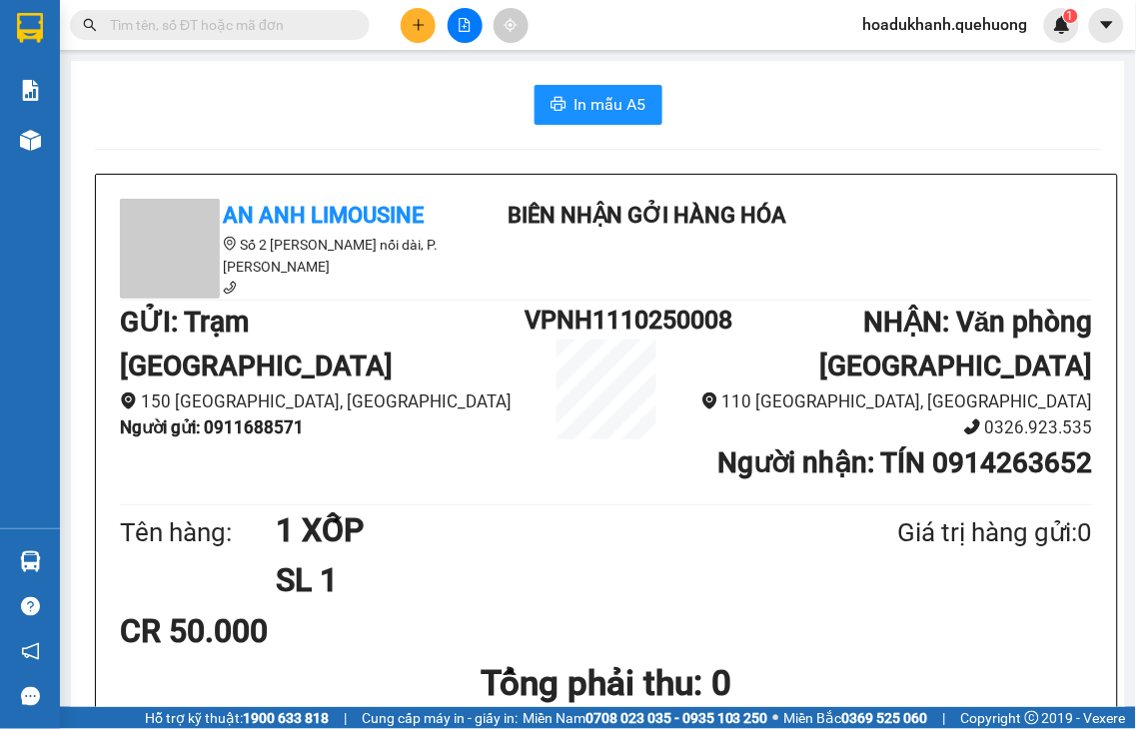
click at [410, 31] on button at bounding box center [418, 25] width 35 height 35
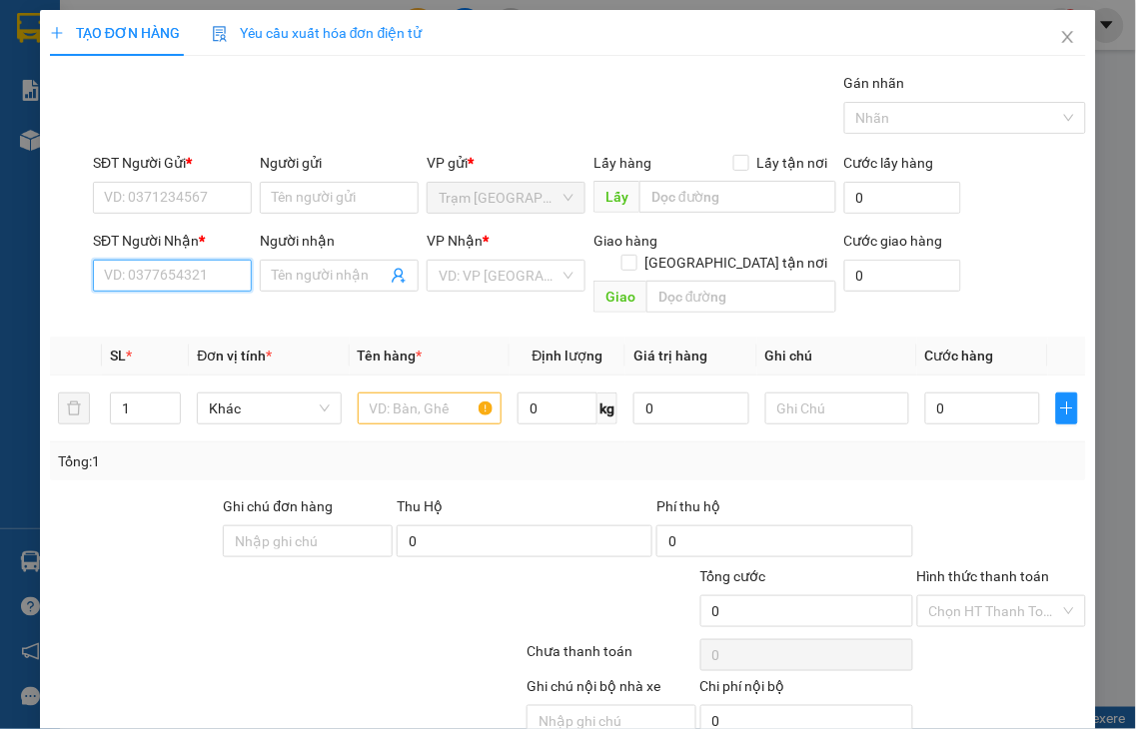
click at [174, 270] on input "SĐT Người Nhận *" at bounding box center [172, 276] width 159 height 32
click at [174, 270] on input "2792" at bounding box center [172, 276] width 159 height 32
drag, startPoint x: 157, startPoint y: 282, endPoint x: 48, endPoint y: 290, distance: 109.2
click at [51, 288] on div "SĐT Người Nhận * 2792 Người nhận Tên người nhận VP Nhận * VD: VP [GEOGRAPHIC_DA…" at bounding box center [568, 276] width 1040 height 92
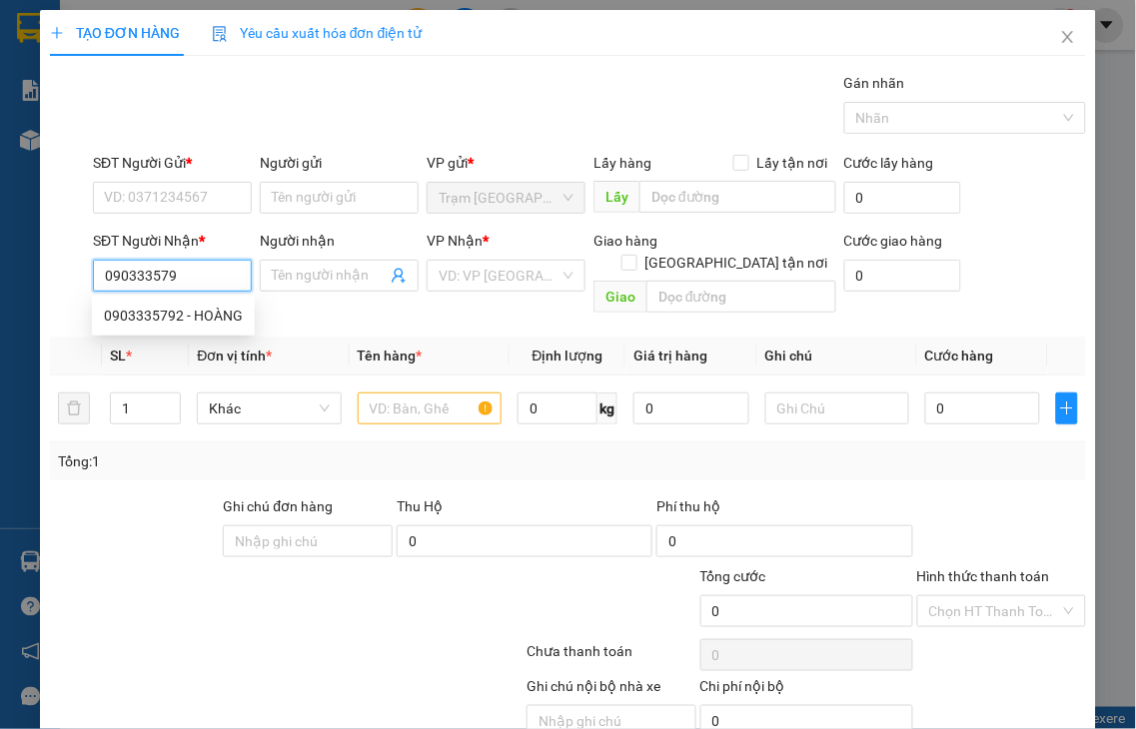
type input "0903335792"
click at [146, 308] on div "0903335792 - HOÀNG" at bounding box center [173, 316] width 139 height 22
type input "HOÀNG"
type input "0903335792"
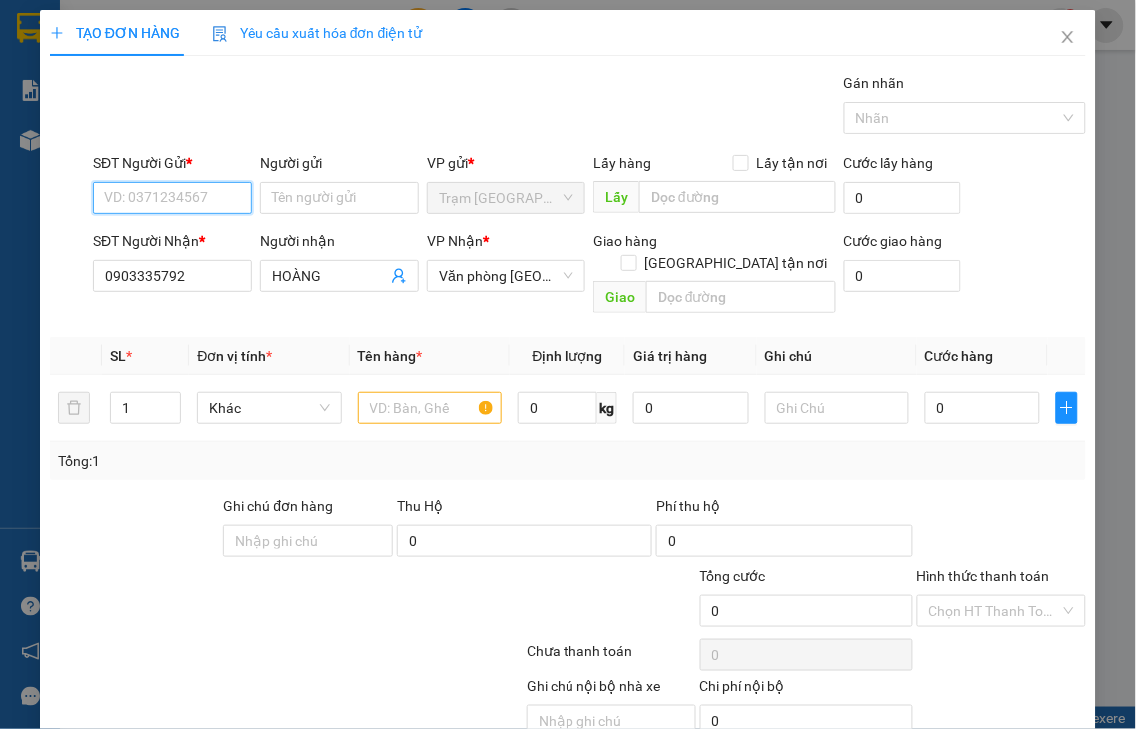
click at [132, 202] on input "SĐT Người Gửi *" at bounding box center [172, 198] width 159 height 32
type input "40.000"
click at [170, 203] on input "9550" at bounding box center [172, 198] width 159 height 32
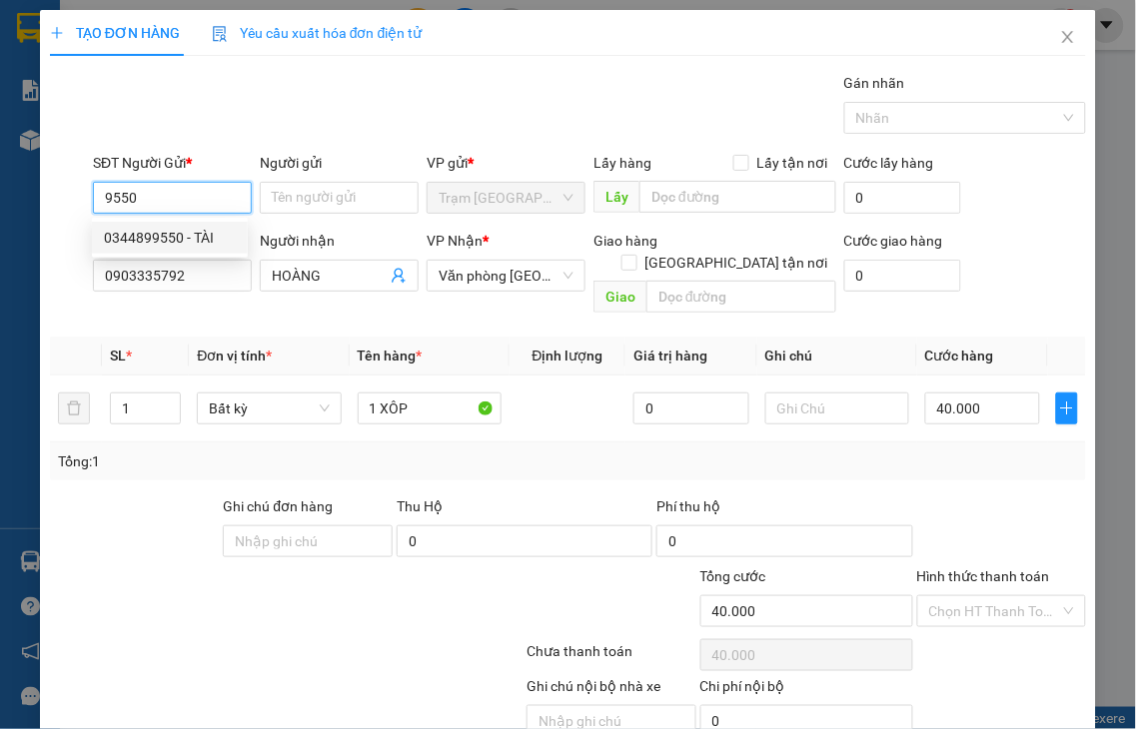
click at [181, 238] on div "0344899550 - TÀI" at bounding box center [170, 238] width 132 height 22
type input "0344899550"
type input "TÀI"
type input "30.000"
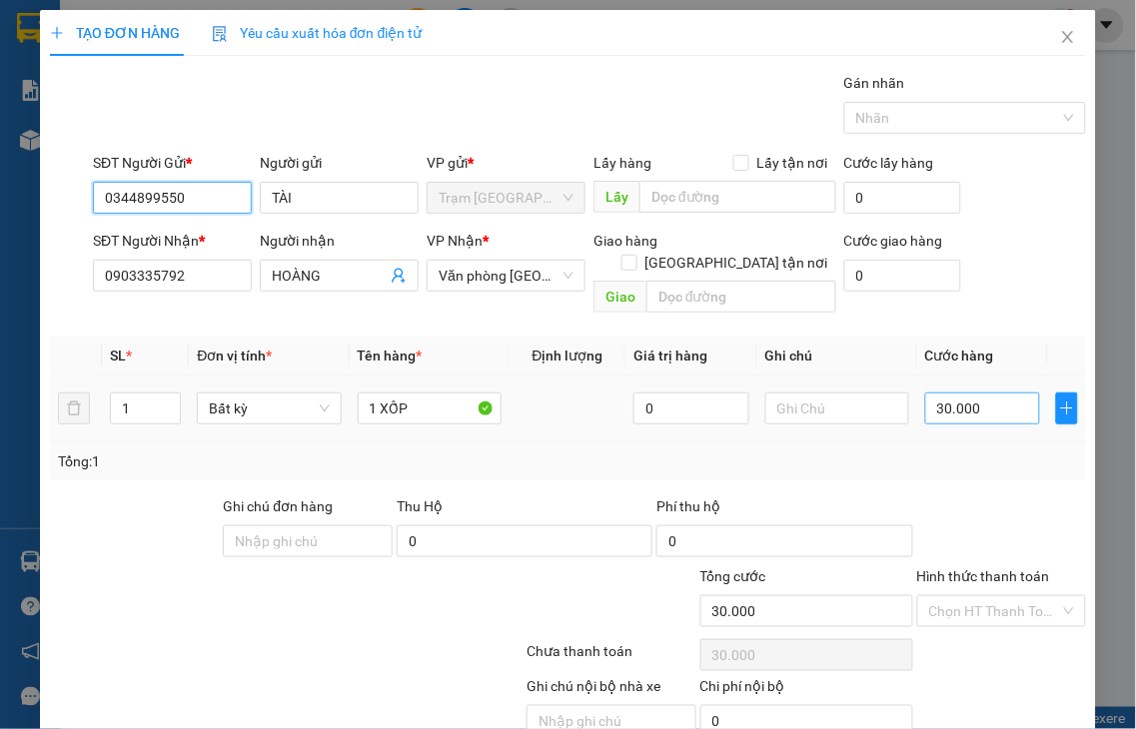
type input "0344899550"
click at [969, 398] on input "30.000" at bounding box center [982, 409] width 115 height 32
type input "5"
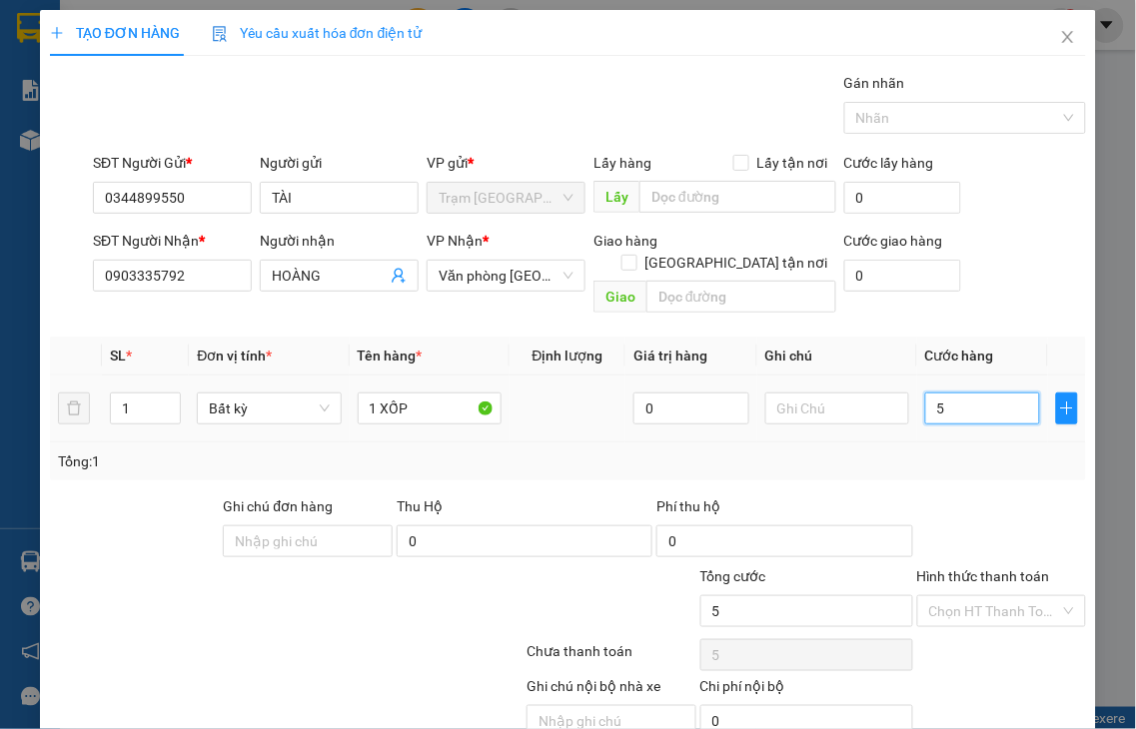
type input "50"
click at [982, 568] on label "Hình thức thanh toán" at bounding box center [983, 576] width 133 height 16
click at [982, 596] on input "Hình thức thanh toán" at bounding box center [995, 611] width 132 height 30
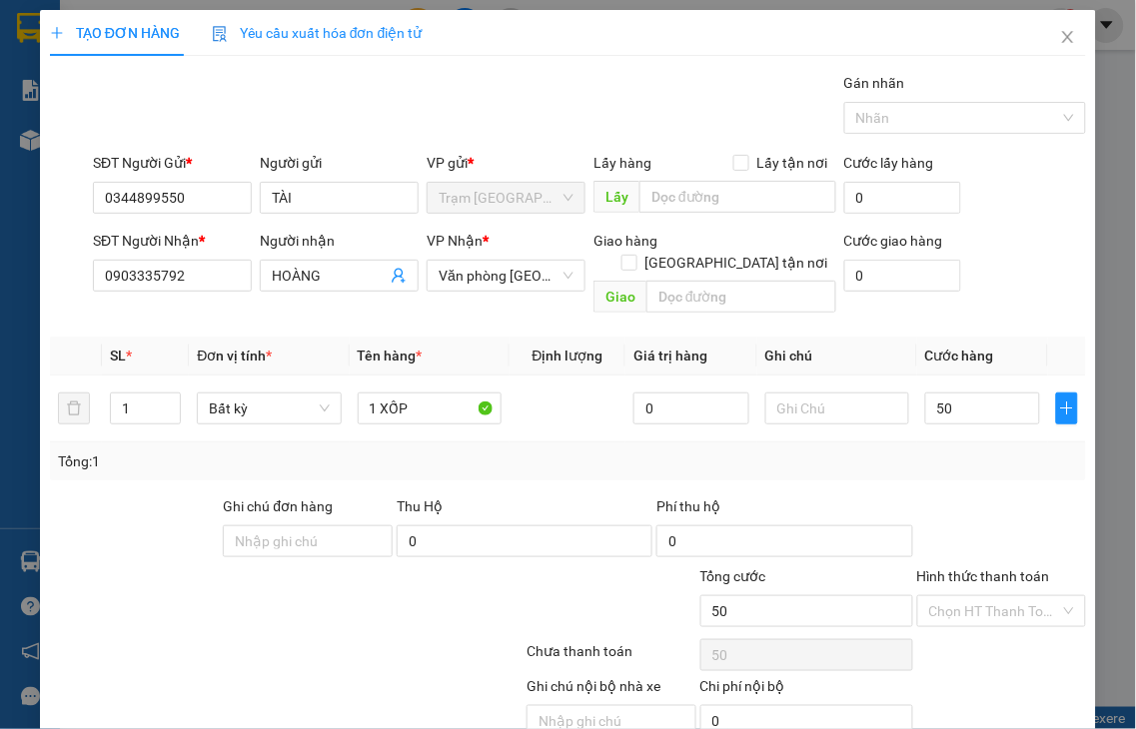
type input "50.000"
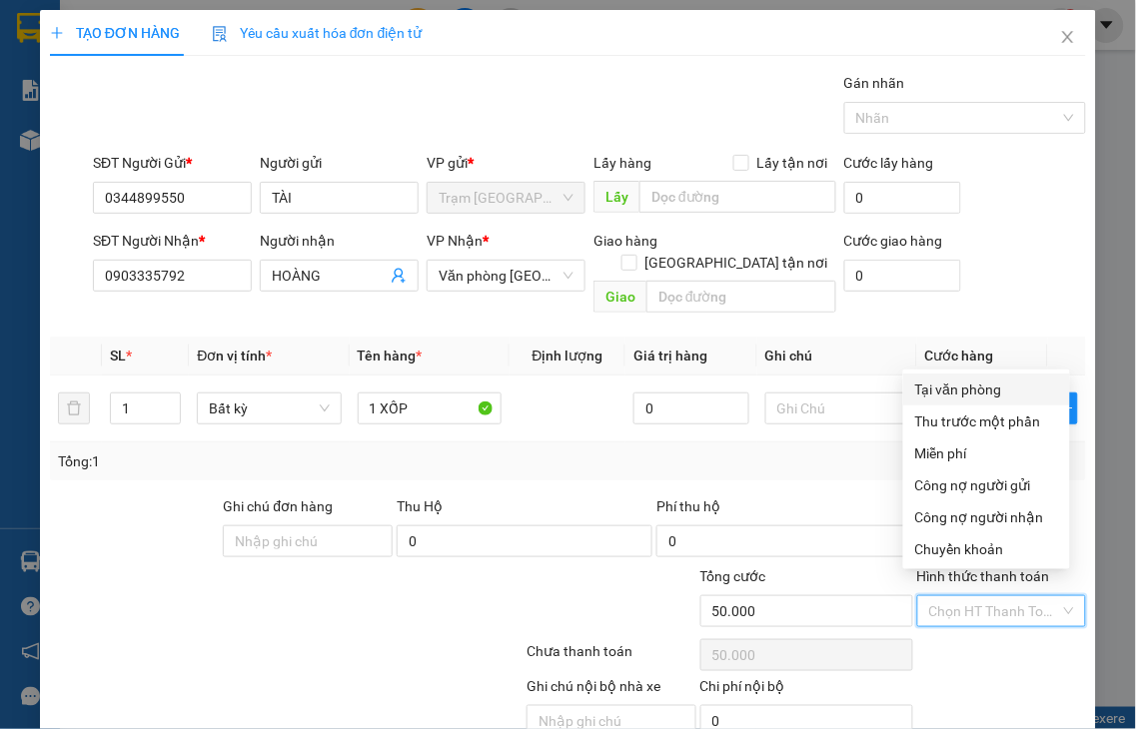
click at [961, 390] on div "Tại văn phòng" at bounding box center [986, 390] width 143 height 22
type input "0"
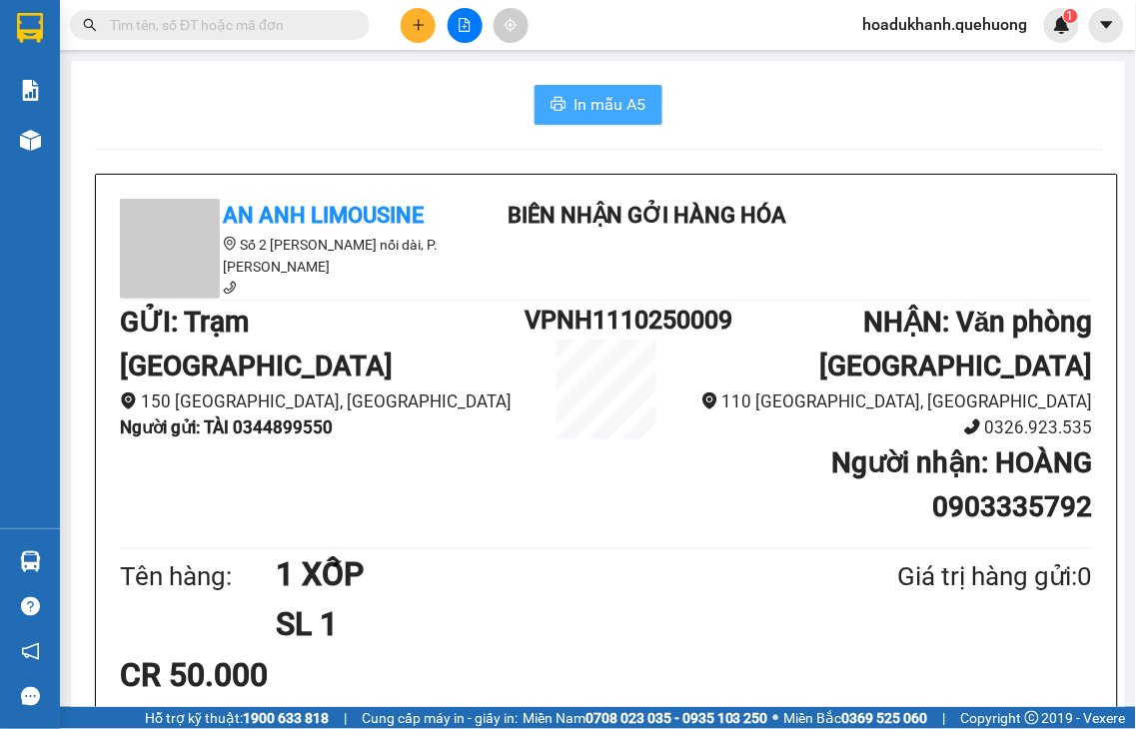
click at [625, 96] on span "In mẫu A5" at bounding box center [610, 104] width 72 height 25
click at [423, 26] on icon "plus" at bounding box center [419, 25] width 14 height 14
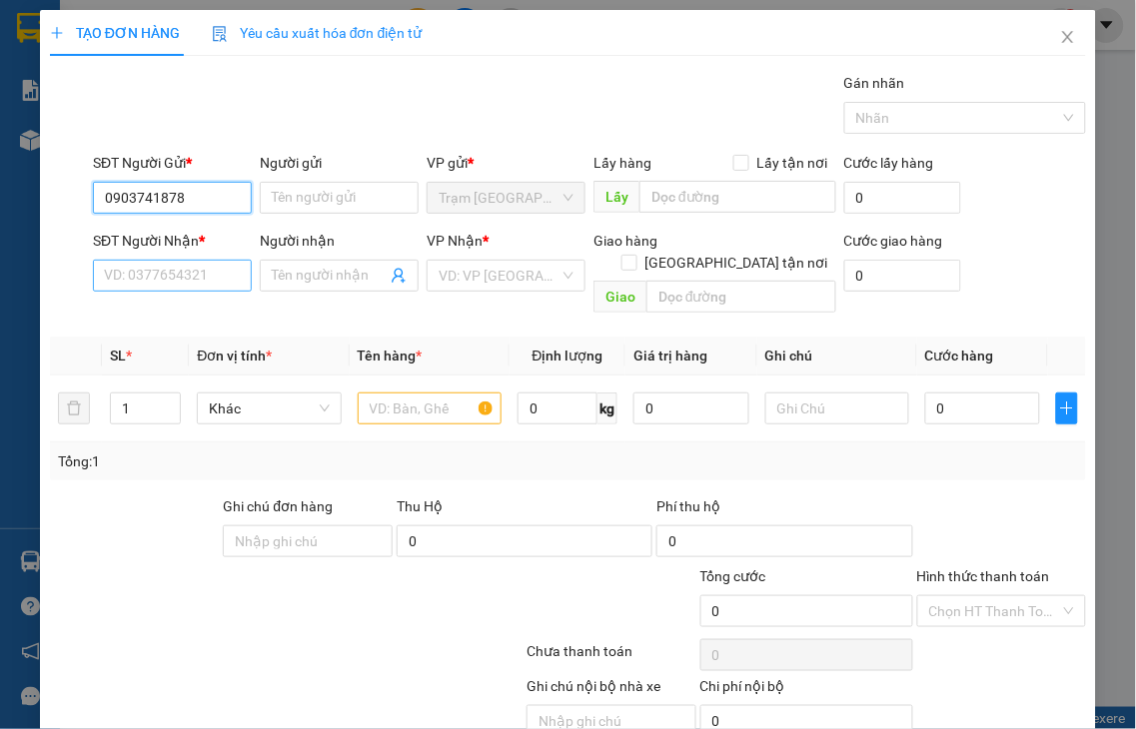
type input "0903741878"
click at [133, 271] on input "SĐT Người Nhận *" at bounding box center [172, 276] width 159 height 32
click at [178, 276] on input "3098" at bounding box center [172, 276] width 159 height 32
click at [178, 278] on input "3098" at bounding box center [172, 276] width 159 height 32
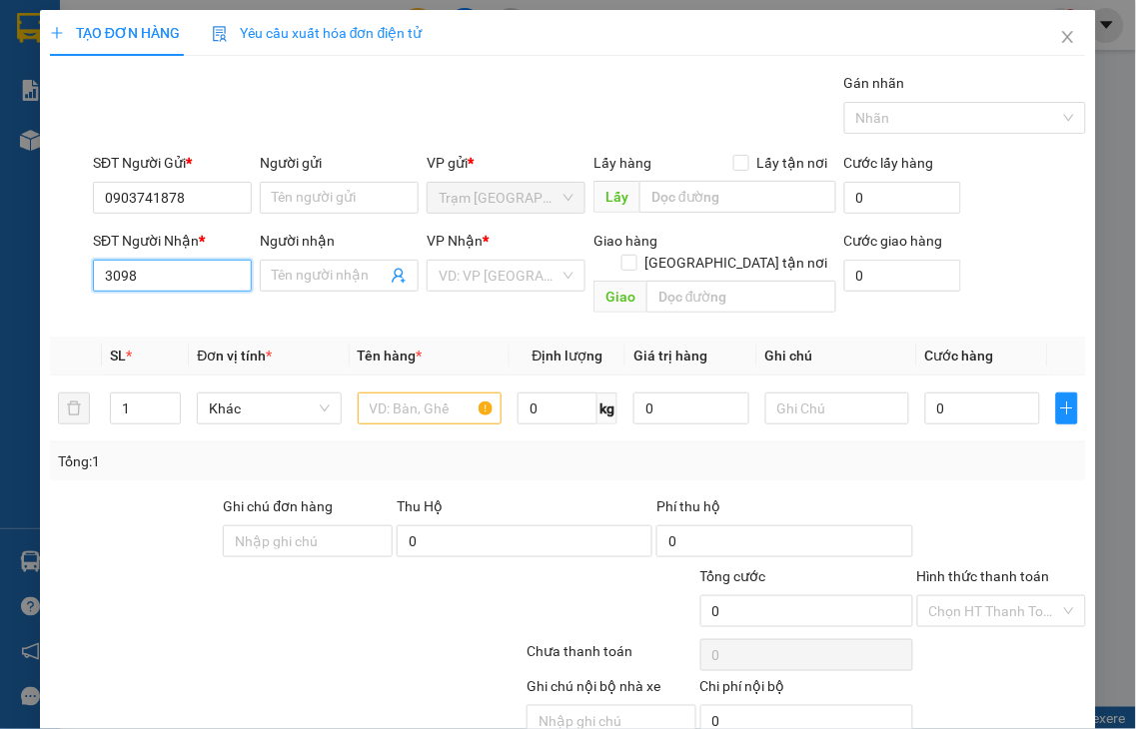
click at [178, 278] on input "3098" at bounding box center [172, 276] width 159 height 32
type input "0907323098"
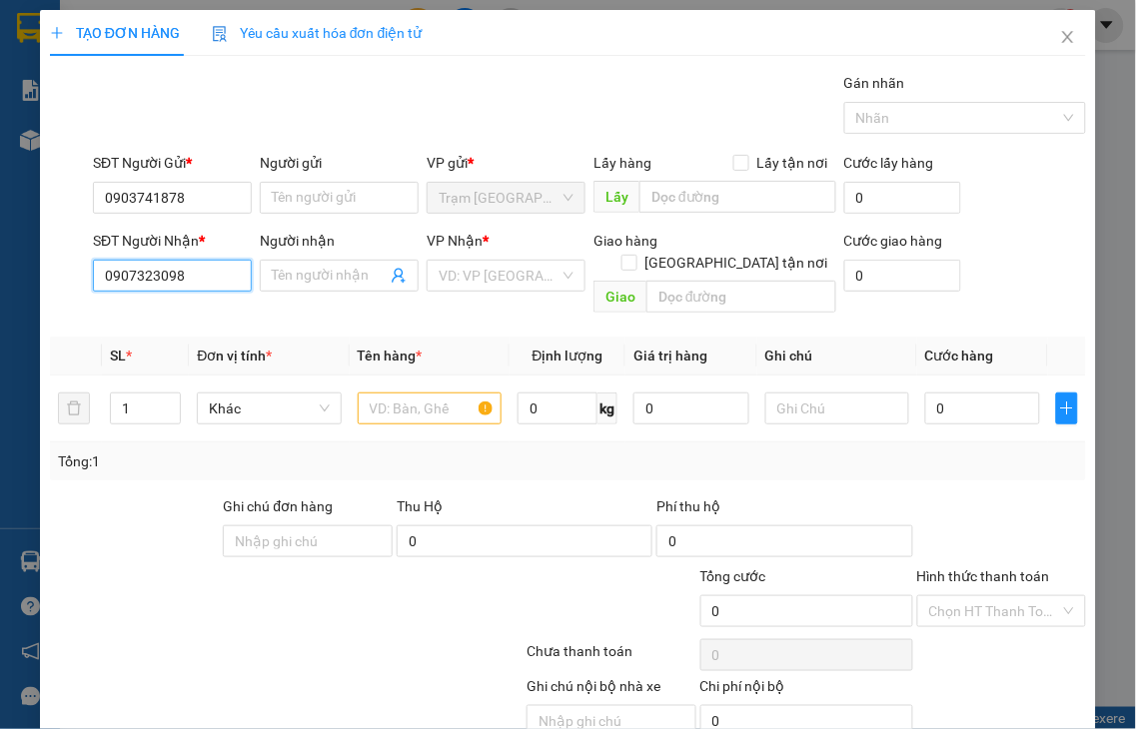
click at [220, 267] on input "0907323098" at bounding box center [172, 276] width 159 height 32
click at [210, 312] on div "0907323098 - MẪN" at bounding box center [170, 316] width 132 height 22
type input "MẪN"
type input "TL"
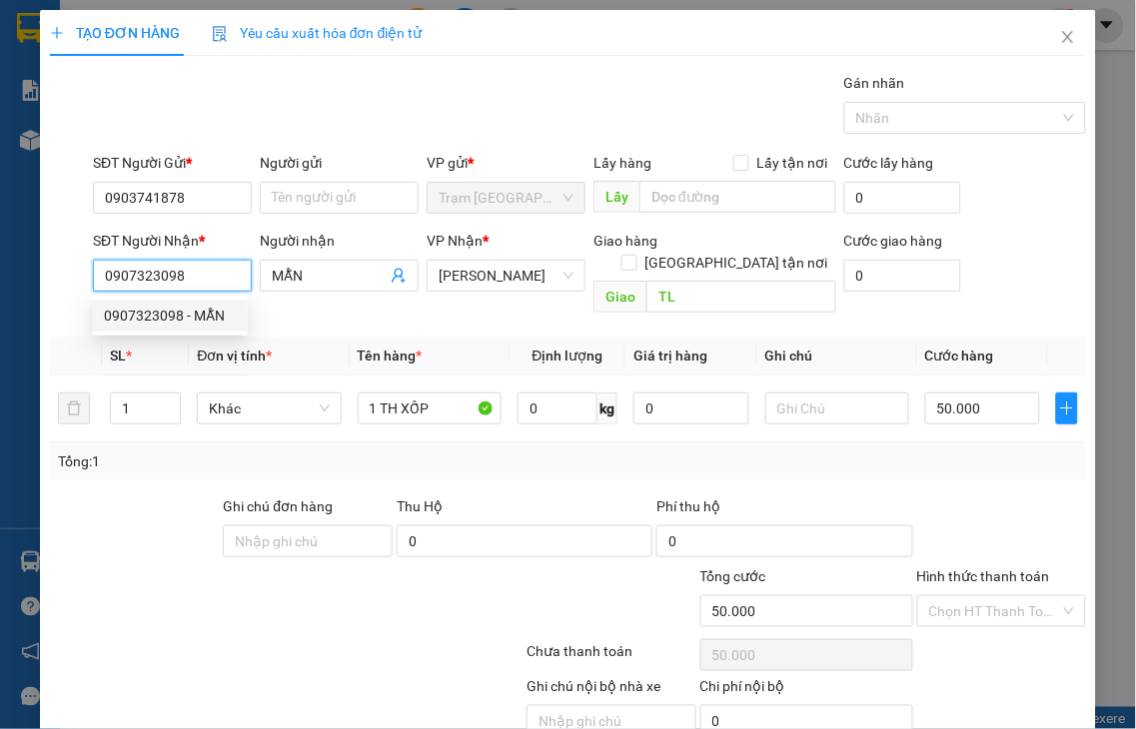
type input "50.000"
click at [483, 278] on span "[PERSON_NAME]" at bounding box center [506, 276] width 135 height 30
type input "0907323098"
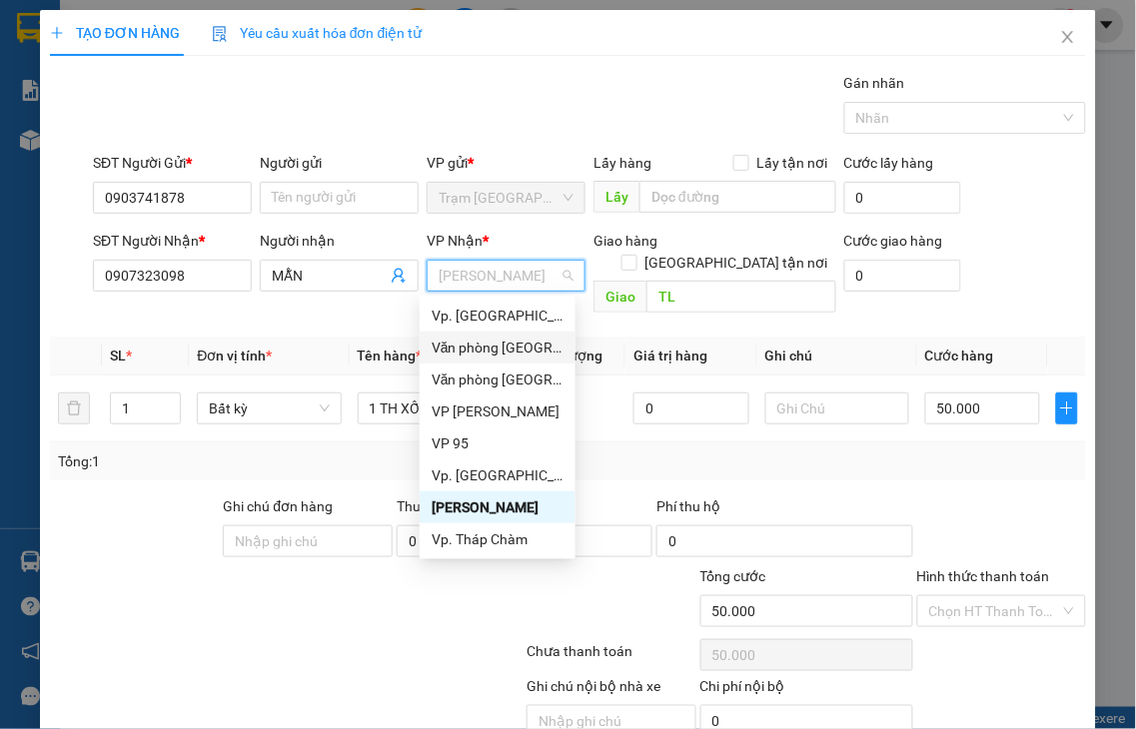
click at [485, 343] on div "Văn phòng [GEOGRAPHIC_DATA]" at bounding box center [498, 348] width 132 height 22
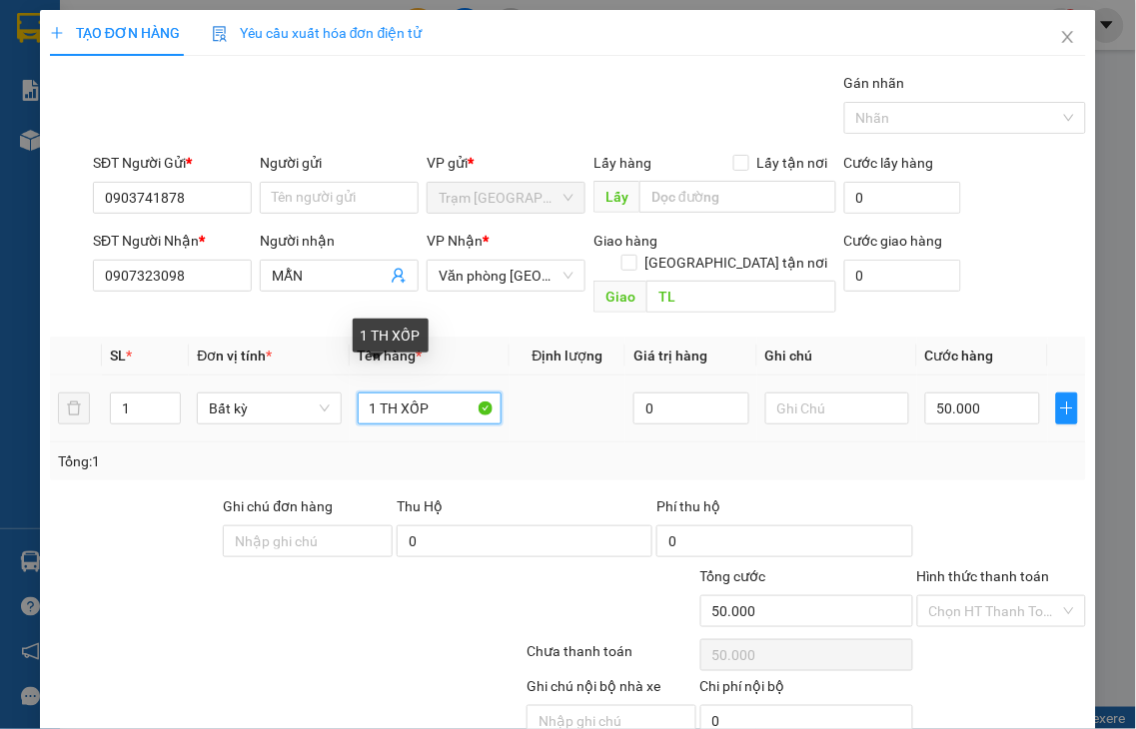
drag, startPoint x: 376, startPoint y: 383, endPoint x: 391, endPoint y: 384, distance: 15.0
click at [391, 393] on input "1 TH XỐP" at bounding box center [430, 409] width 144 height 32
type input "1 XỐP"
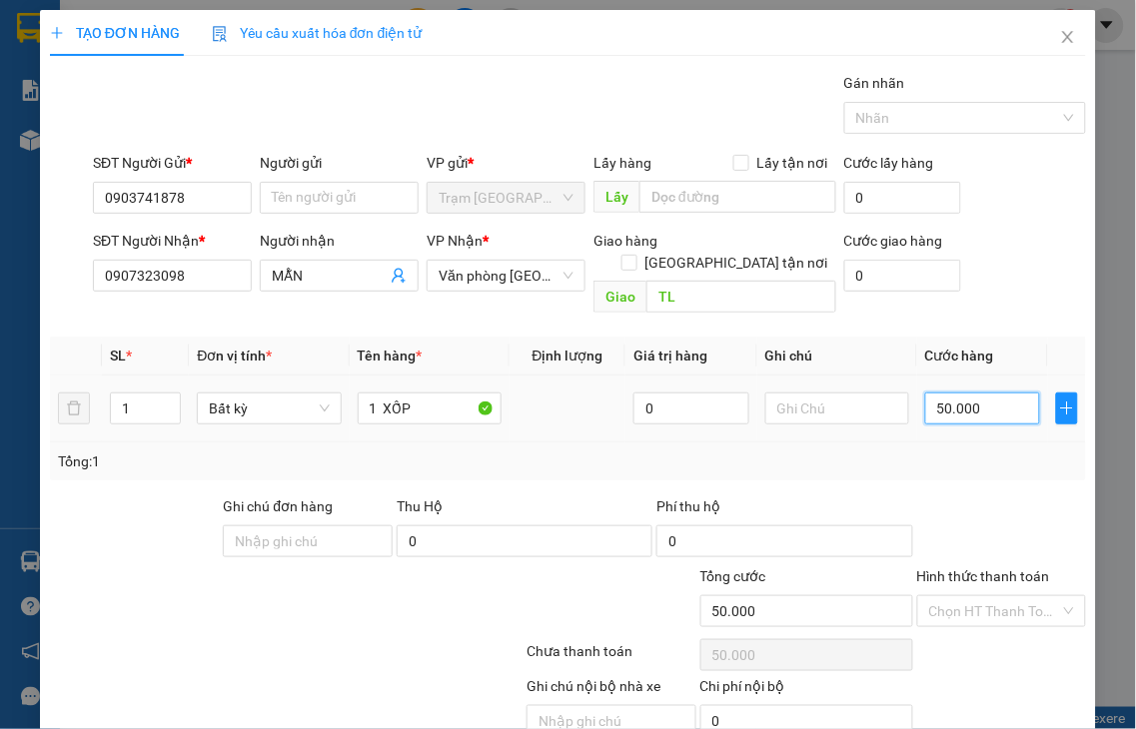
click at [956, 393] on input "50.000" at bounding box center [982, 409] width 115 height 32
type input "3"
type input "30"
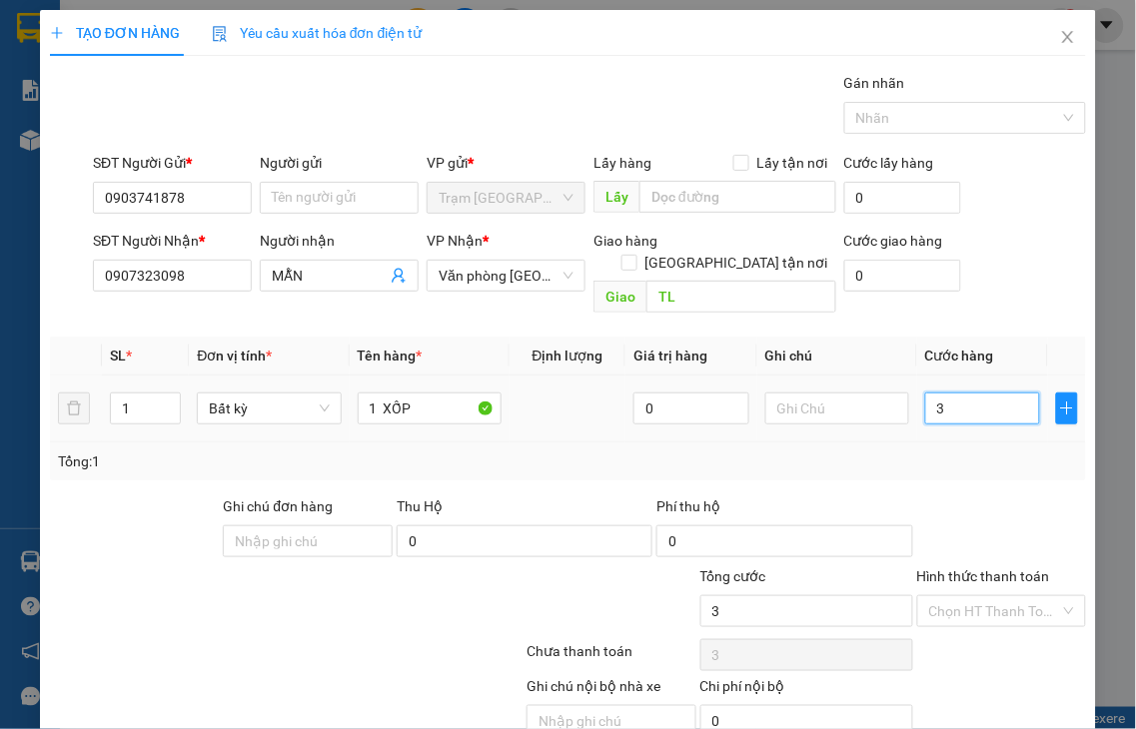
type input "30"
type input "30.000"
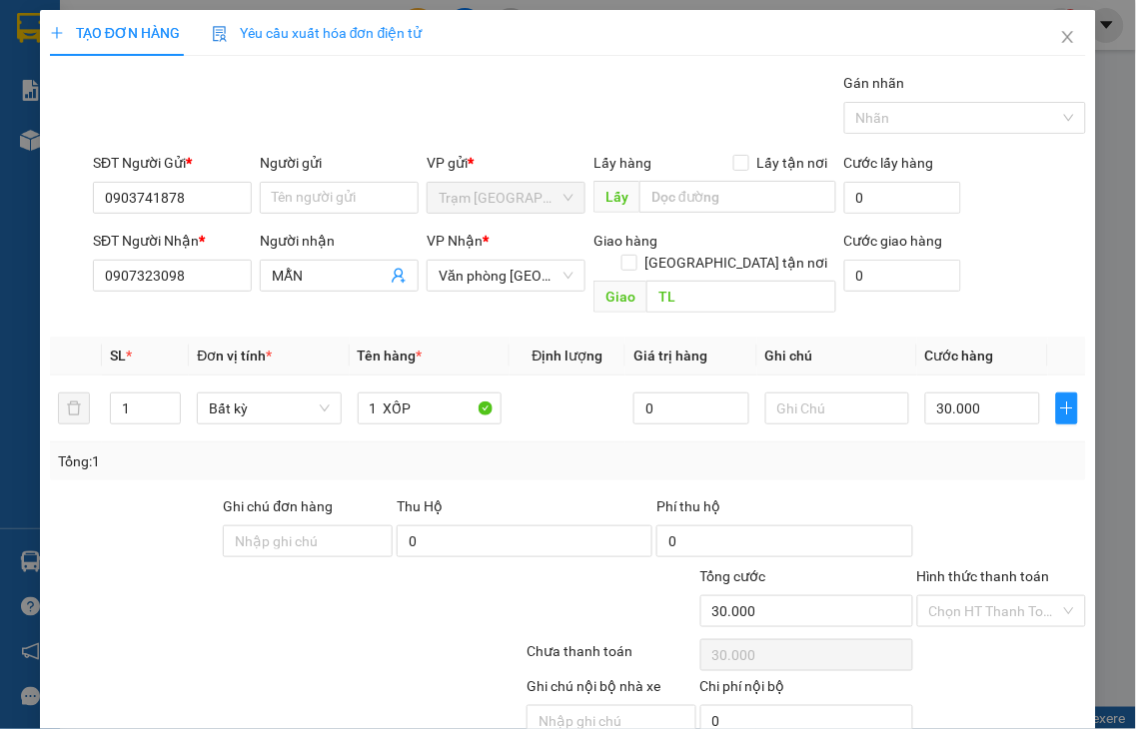
click at [1001, 568] on label "Hình thức thanh toán" at bounding box center [983, 576] width 133 height 16
click at [1001, 596] on input "Hình thức thanh toán" at bounding box center [995, 611] width 132 height 30
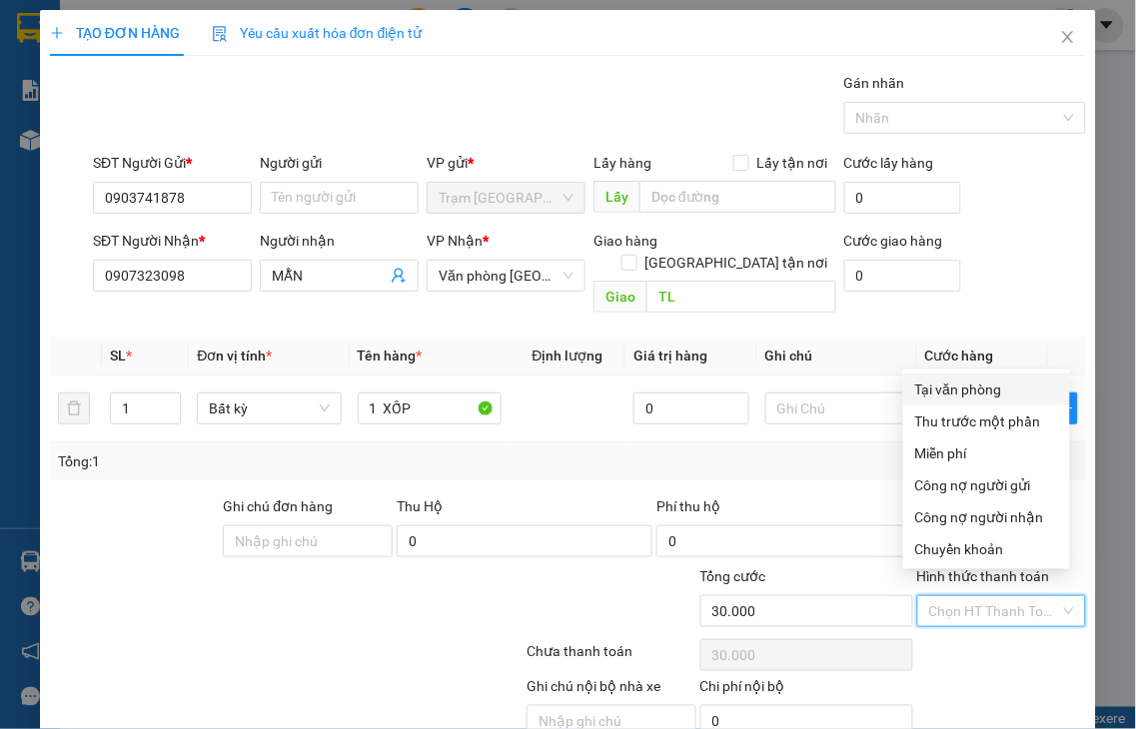
click at [960, 394] on div "Tại văn phòng" at bounding box center [986, 390] width 143 height 22
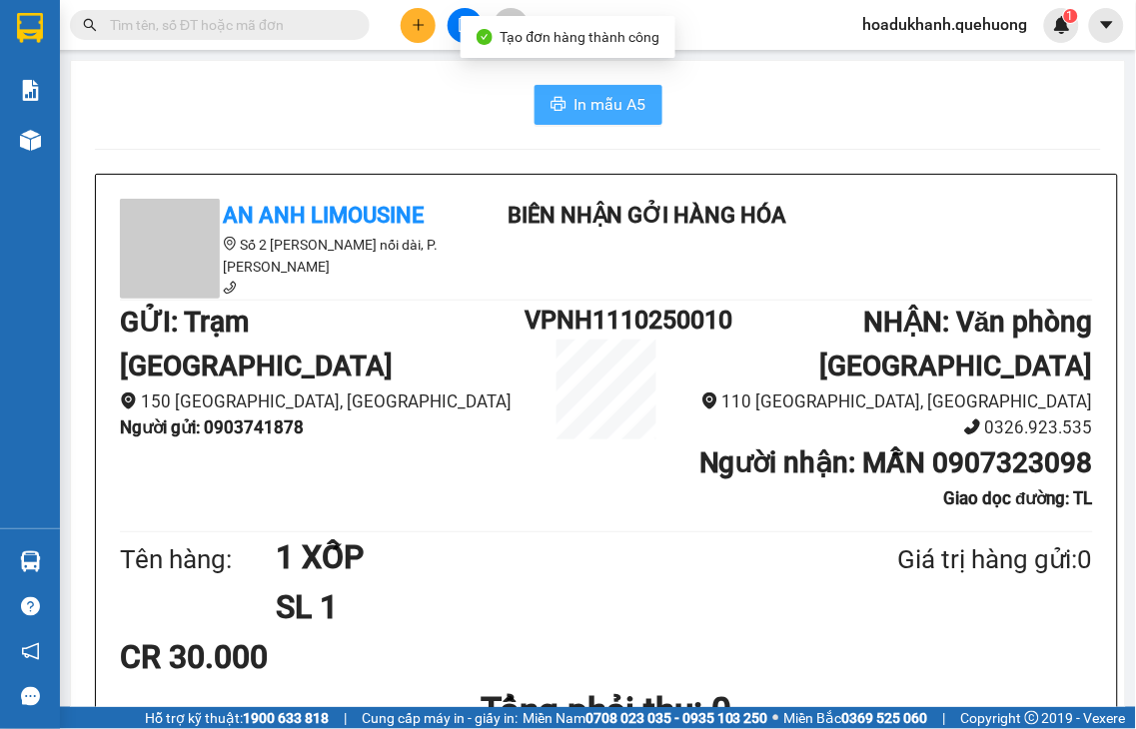
click at [626, 105] on span "In mẫu A5" at bounding box center [610, 104] width 72 height 25
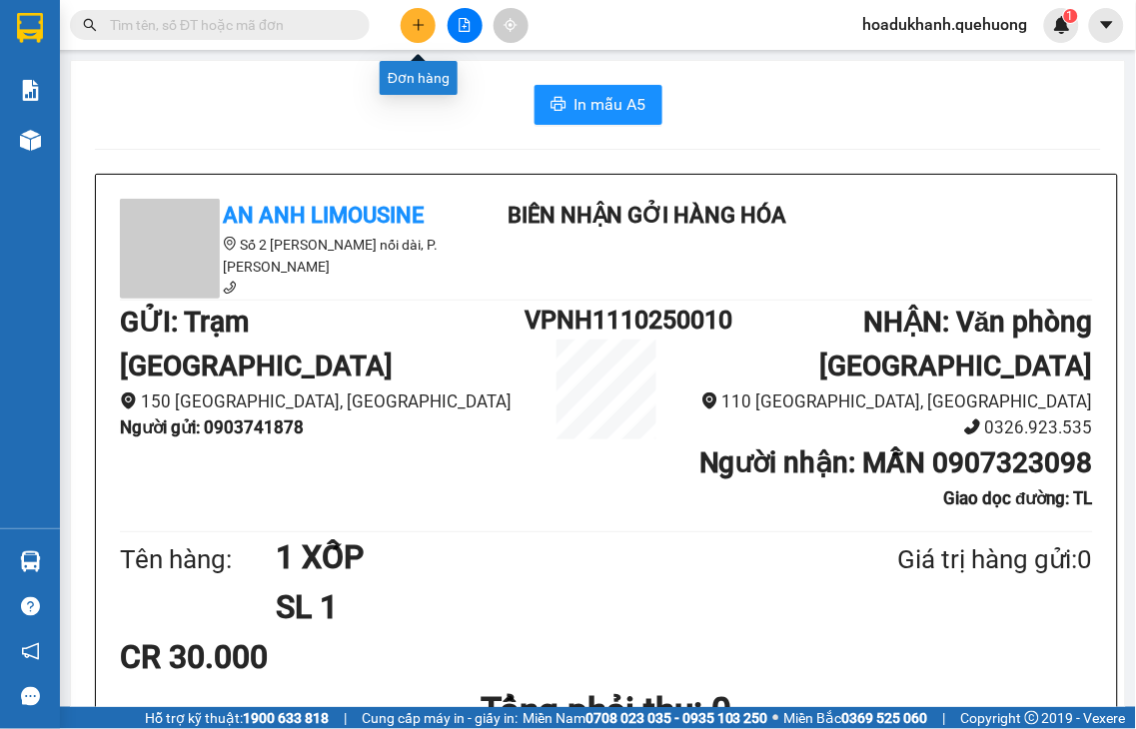
click at [412, 35] on button at bounding box center [418, 25] width 35 height 35
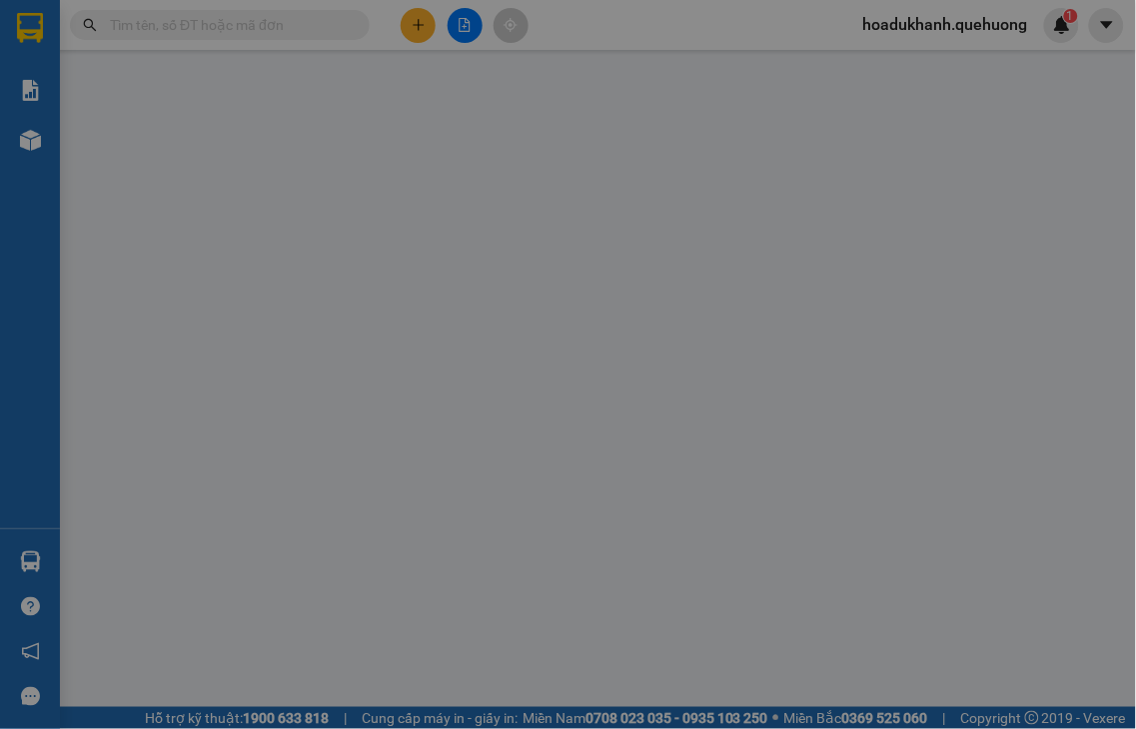
drag, startPoint x: 186, startPoint y: 193, endPoint x: 187, endPoint y: 182, distance: 11.0
click at [186, 186] on div "TẠO ĐƠN HÀNG Yêu cầu xuất hóa đơn điện tử Transit Pickup Surcharge Ids Transit …" at bounding box center [568, 364] width 1136 height 729
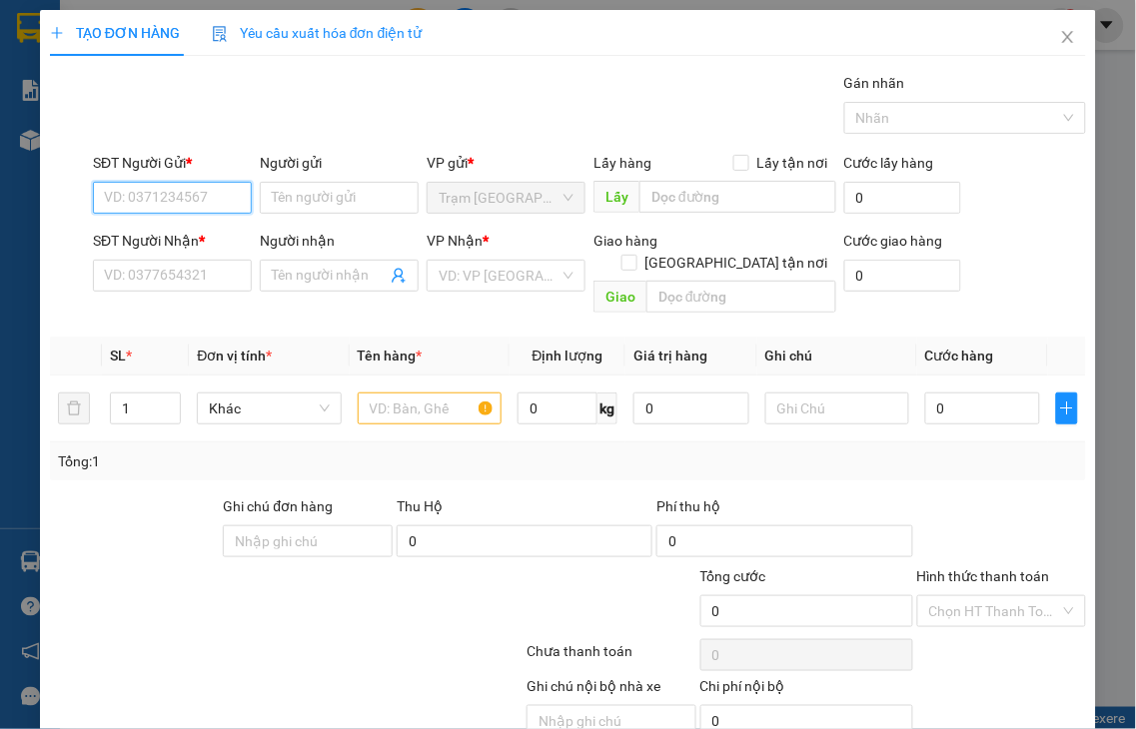
click at [187, 204] on input "SĐT Người Gửi *" at bounding box center [172, 198] width 159 height 32
type input "0352055048"
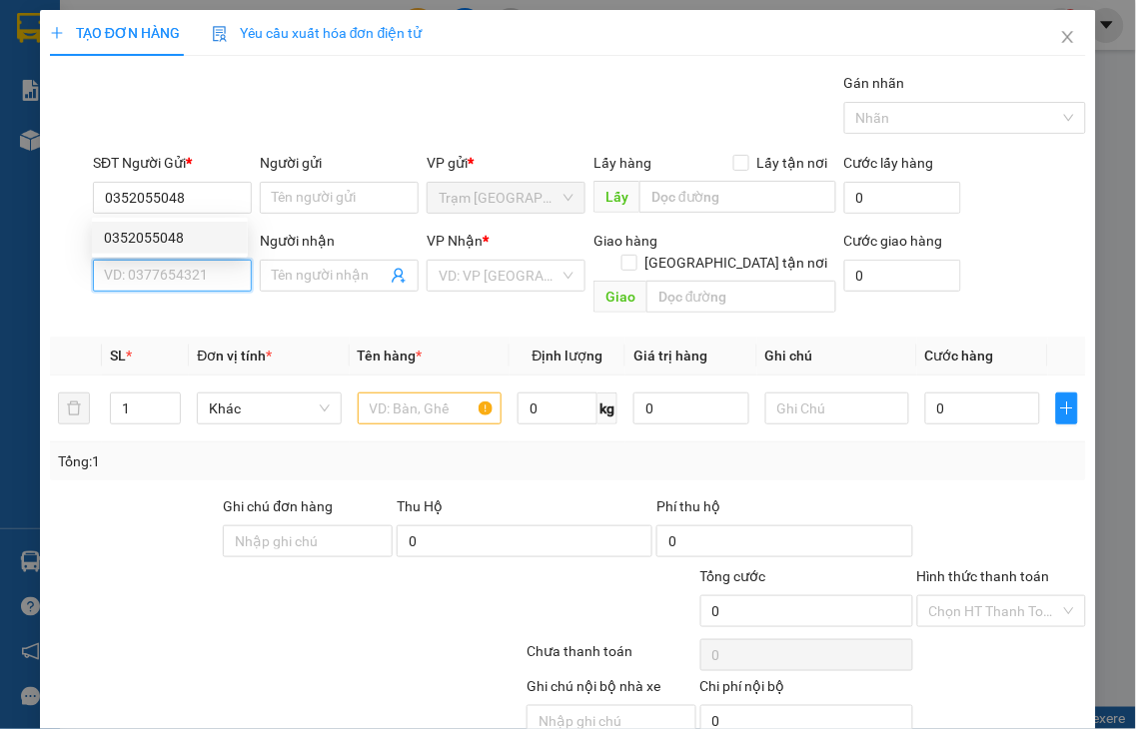
click at [143, 278] on input "SĐT Người Nhận *" at bounding box center [172, 276] width 159 height 32
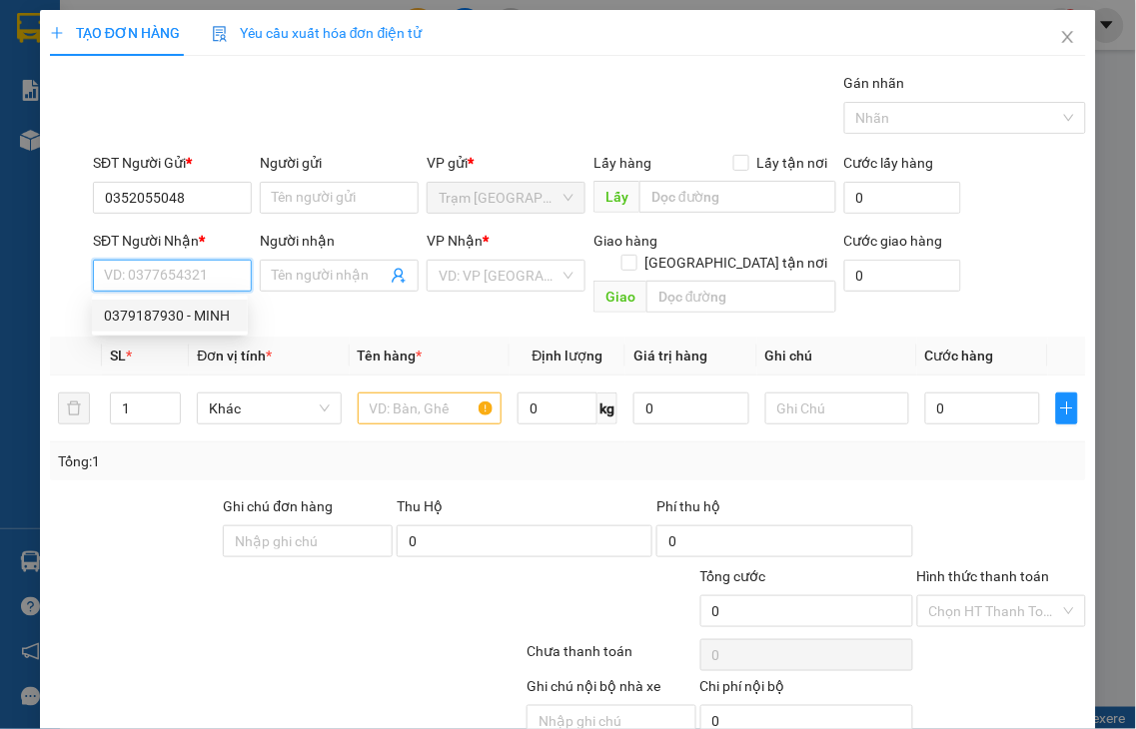
click at [137, 312] on div "0379187930 - MINH" at bounding box center [170, 316] width 132 height 22
type input "0379187930"
type input "MINH"
type input "TÂN PHÚ"
type input "40.000"
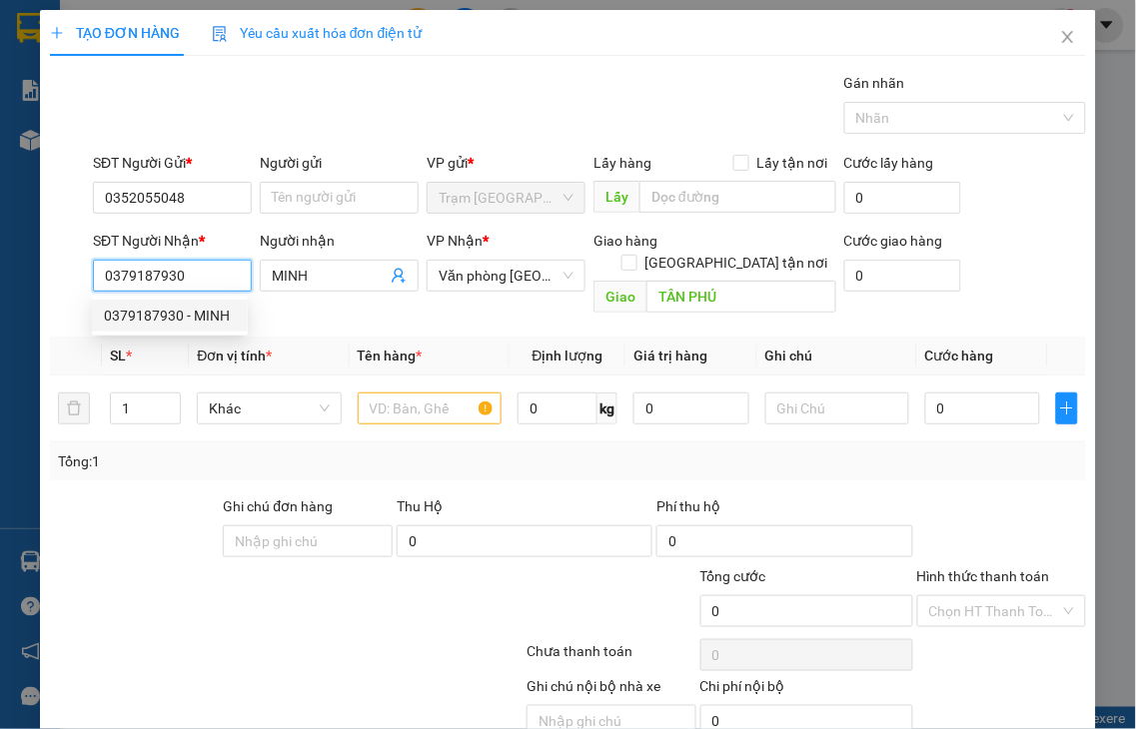
type input "40.000"
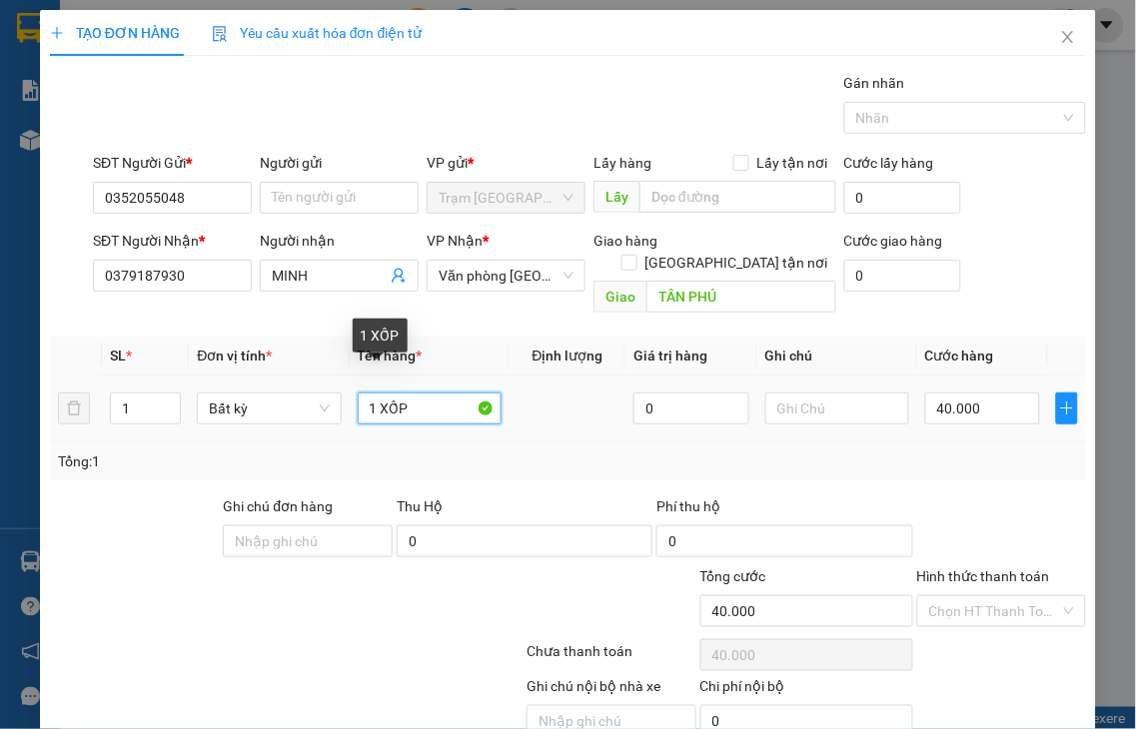
drag, startPoint x: 381, startPoint y: 384, endPoint x: 505, endPoint y: 371, distance: 125.5
click at [505, 376] on tr "1 Bất kỳ 1 XỐP 0 40.000" at bounding box center [568, 409] width 1036 height 67
type input "1 GIẤY"
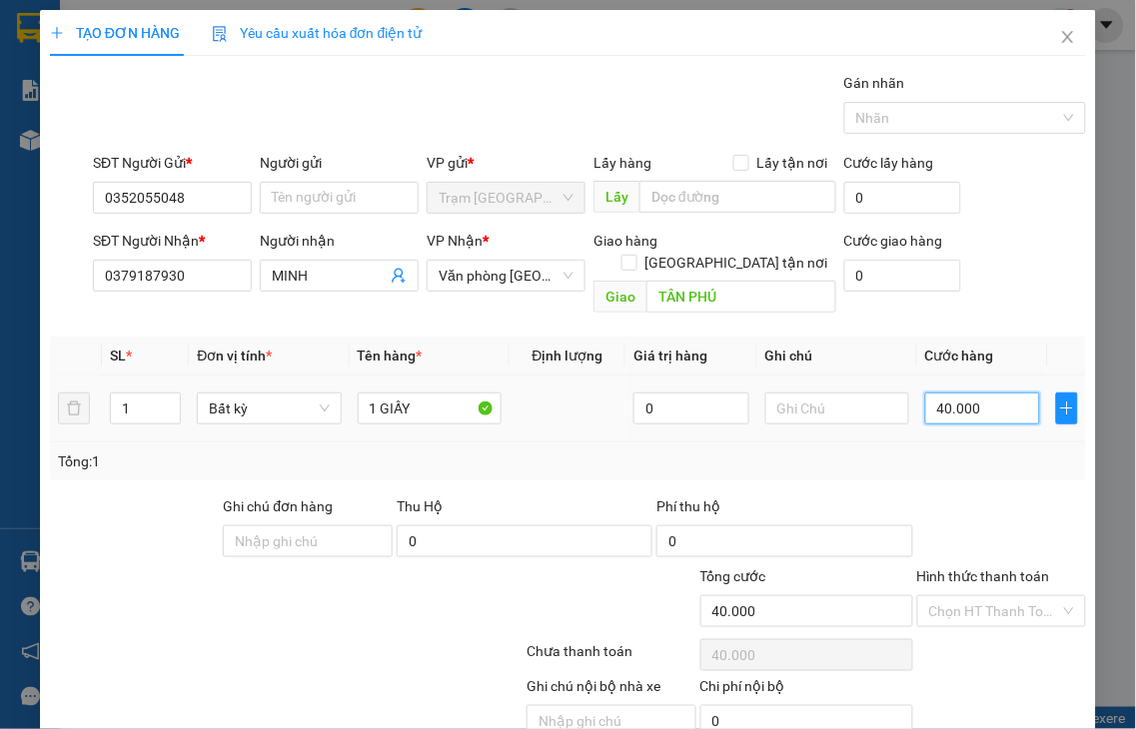
click at [991, 396] on input "40.000" at bounding box center [982, 409] width 115 height 32
type input "3"
type input "30"
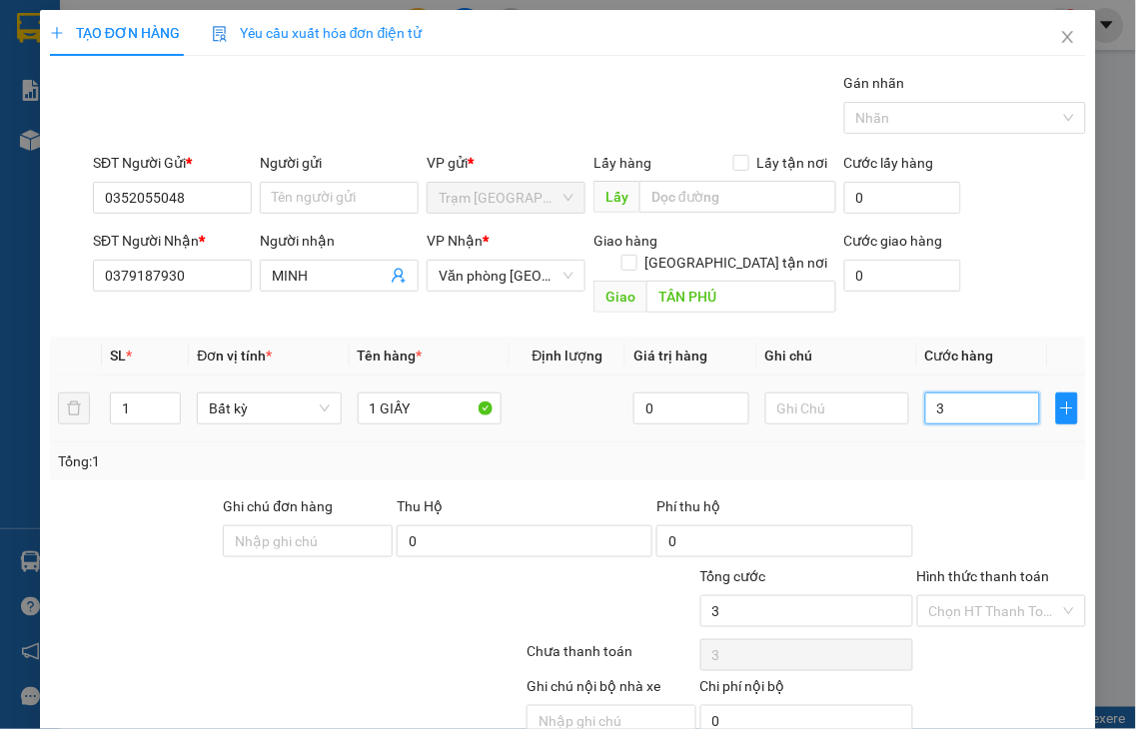
type input "30"
type input "30.000"
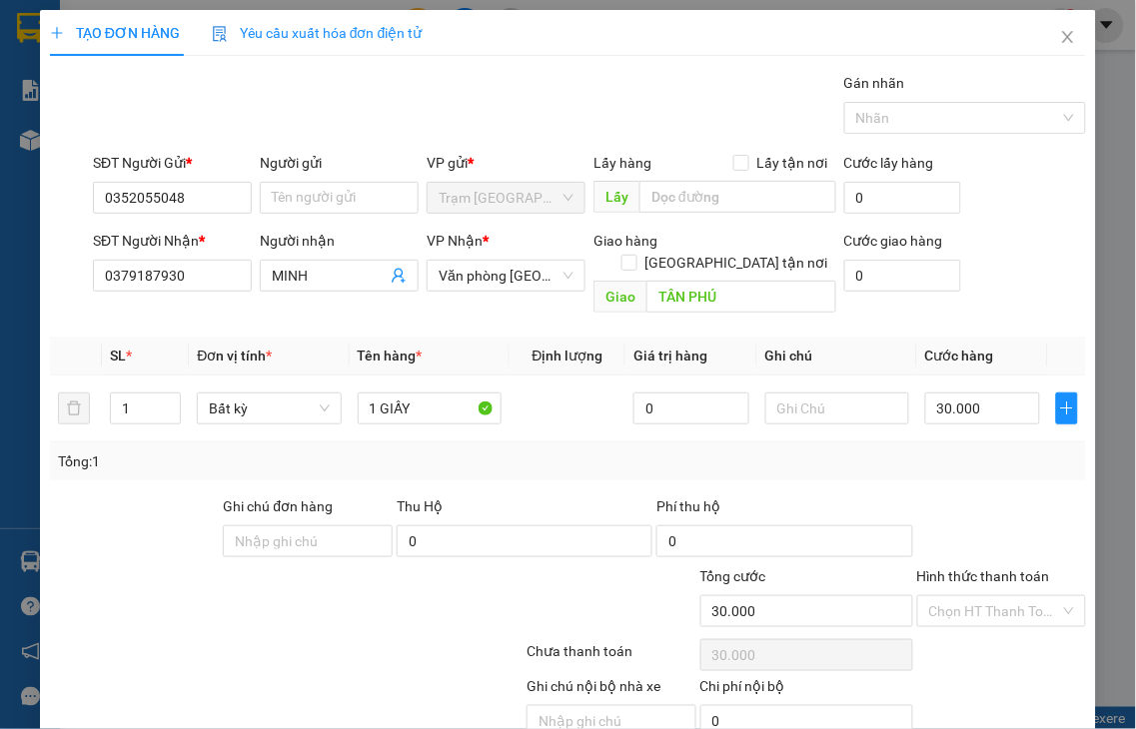
click at [995, 568] on label "Hình thức thanh toán" at bounding box center [983, 576] width 133 height 16
click at [995, 596] on input "Hình thức thanh toán" at bounding box center [995, 611] width 132 height 30
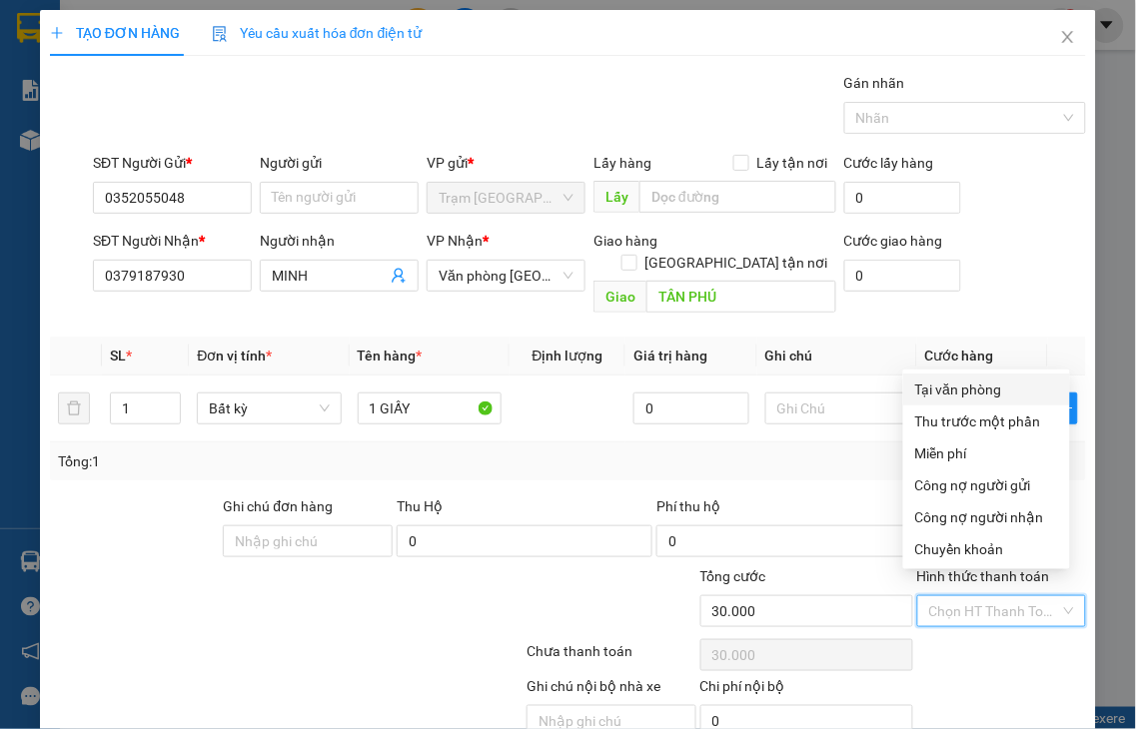
click at [953, 382] on div "Tại văn phòng" at bounding box center [986, 390] width 143 height 22
type input "0"
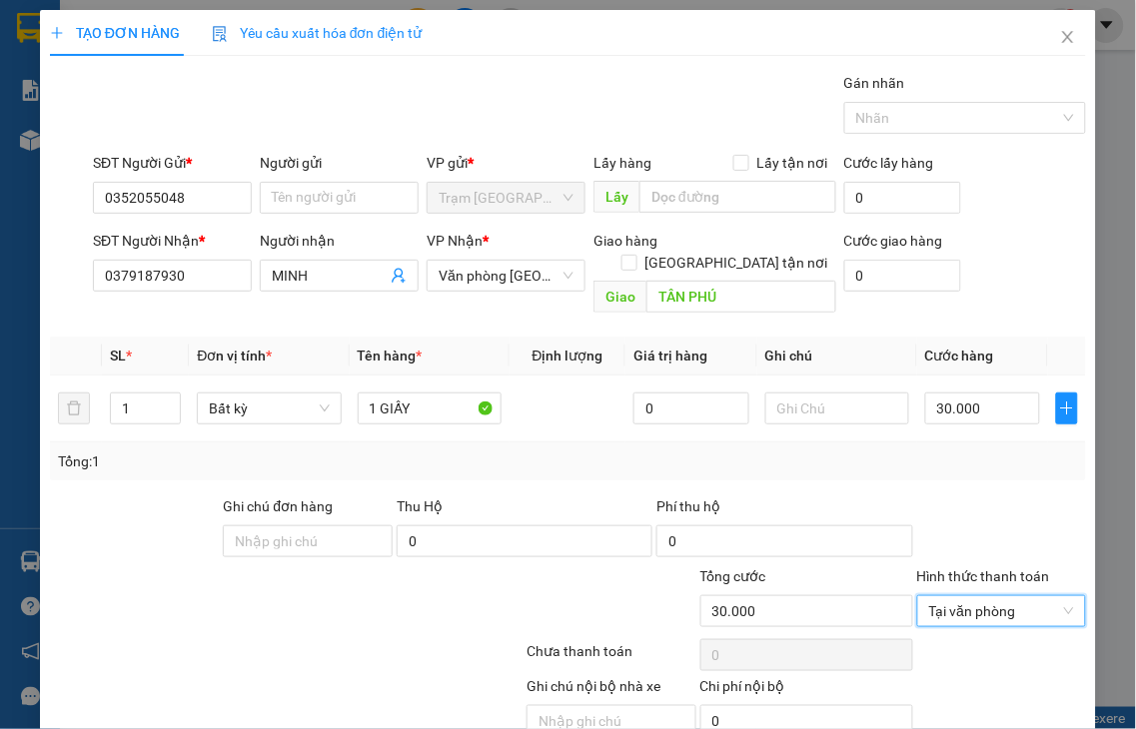
drag, startPoint x: 1012, startPoint y: 672, endPoint x: 1010, endPoint y: 642, distance: 30.0
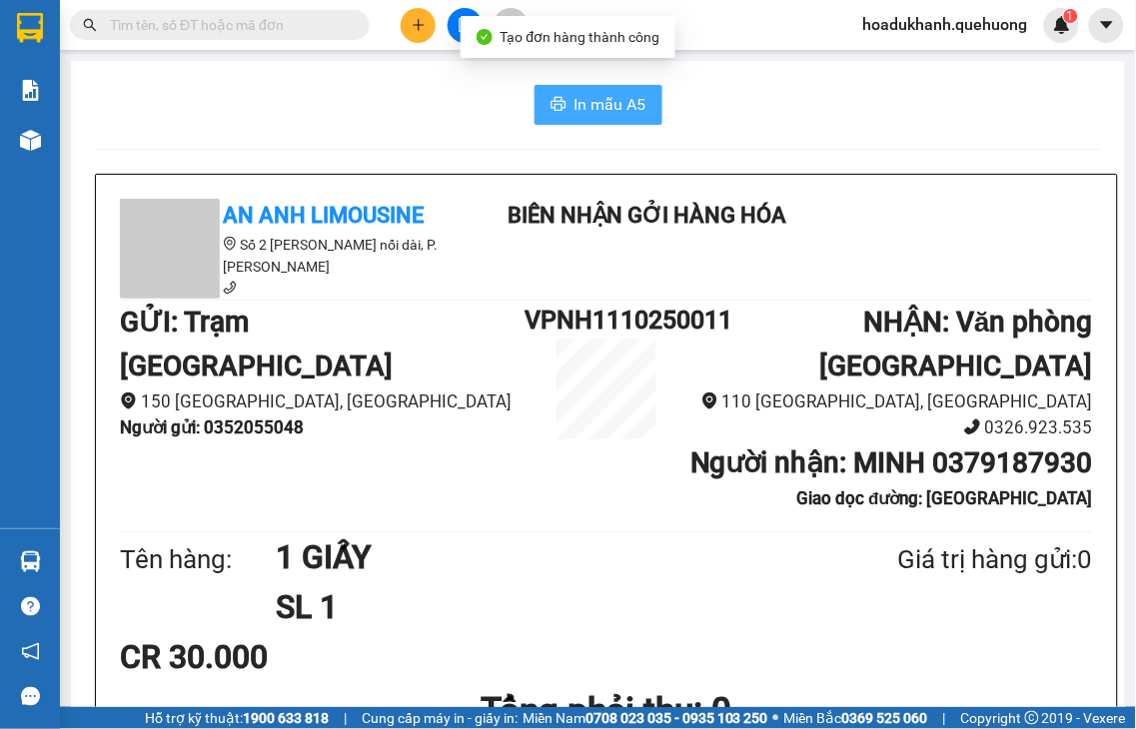
click at [583, 113] on span "In mẫu A5" at bounding box center [610, 104] width 72 height 25
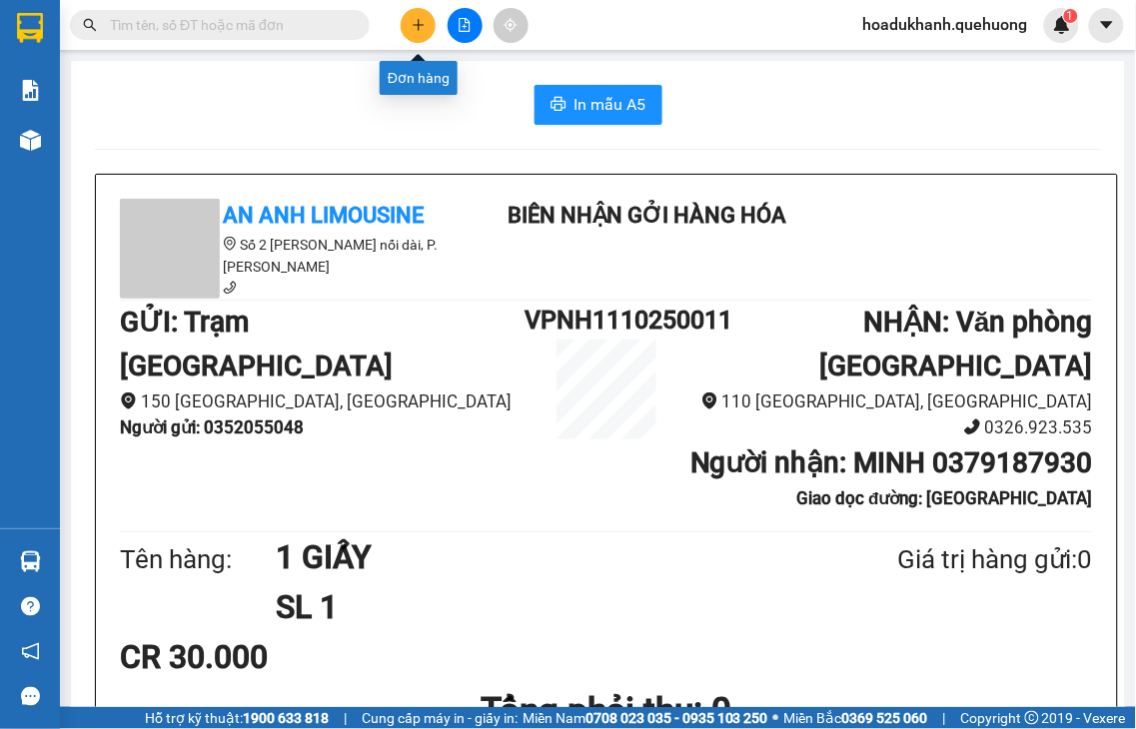
click at [412, 20] on icon "plus" at bounding box center [419, 25] width 14 height 14
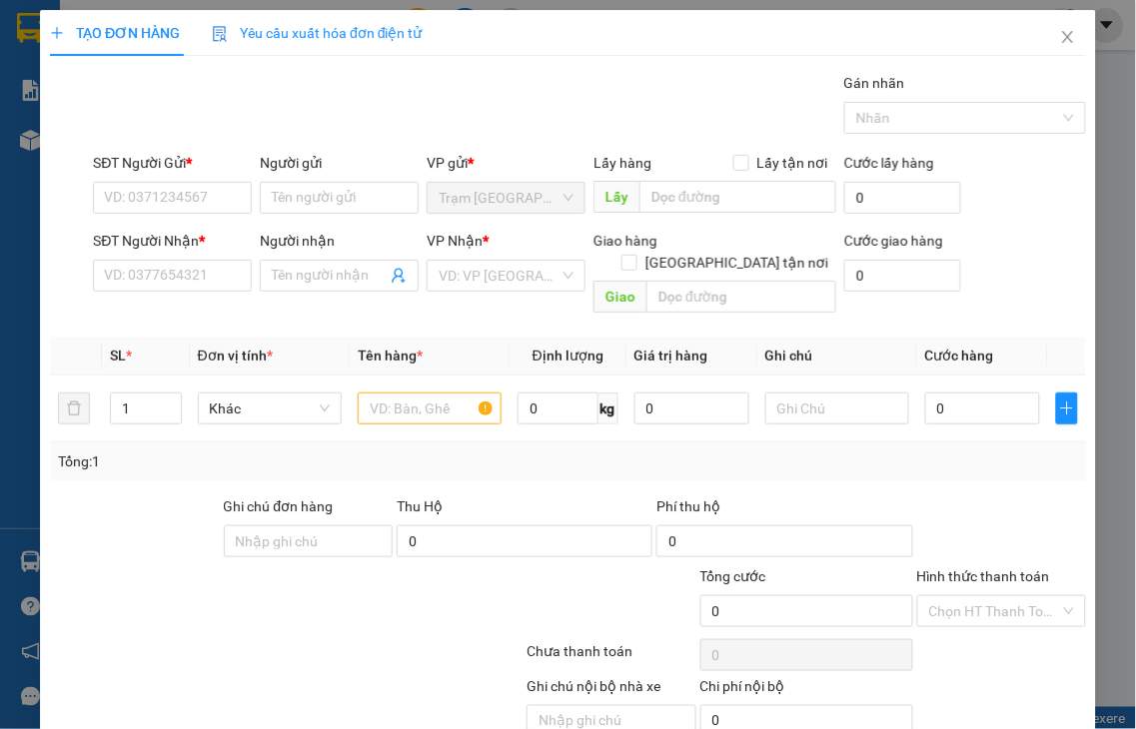
click at [194, 262] on div "TẠO ĐƠN HÀNG Yêu cầu xuất hóa đơn điện tử Transit Pickup Surcharge Ids Transit …" at bounding box center [568, 364] width 1136 height 729
click at [211, 275] on input "SĐT Người Nhận *" at bounding box center [172, 276] width 159 height 32
click at [211, 275] on input "7144" at bounding box center [172, 276] width 159 height 32
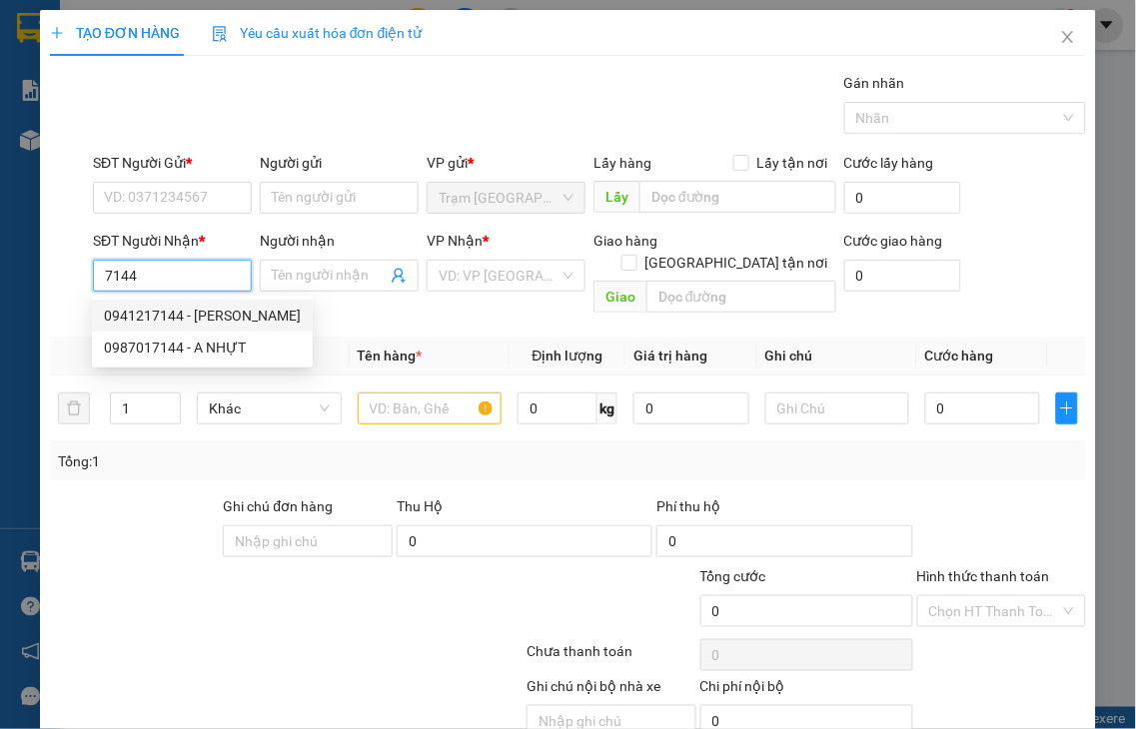
click at [194, 308] on div "0941217144 - [PERSON_NAME]" at bounding box center [202, 316] width 197 height 22
type input "0941217144"
type input "ĐOAN"
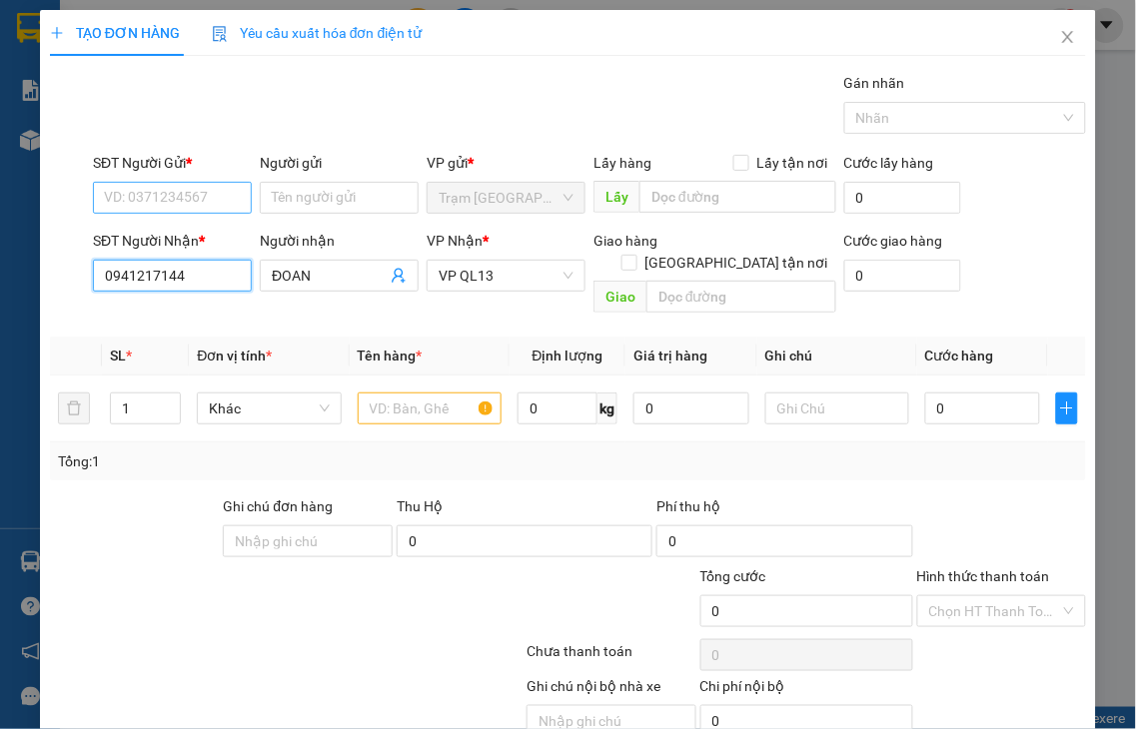
type input "0941217144"
click at [148, 198] on input "SĐT Người Gửi *" at bounding box center [172, 198] width 159 height 32
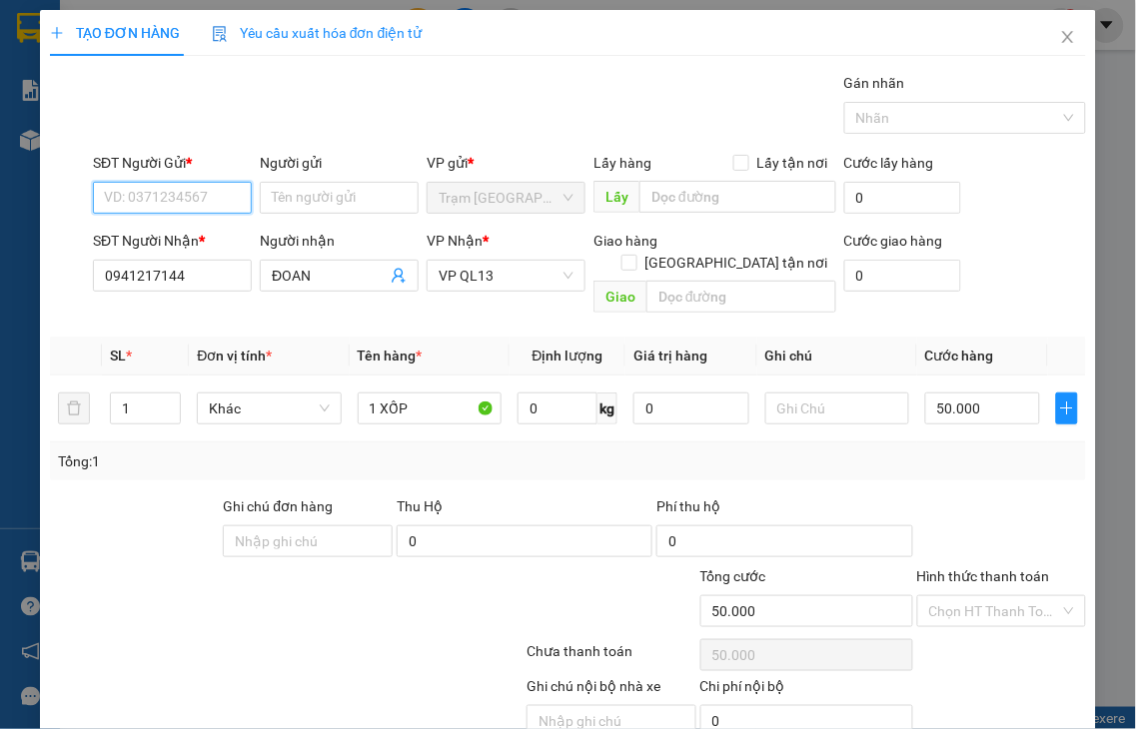
type input "50.000"
click at [148, 198] on input "SĐT Người Gửi *" at bounding box center [172, 198] width 159 height 32
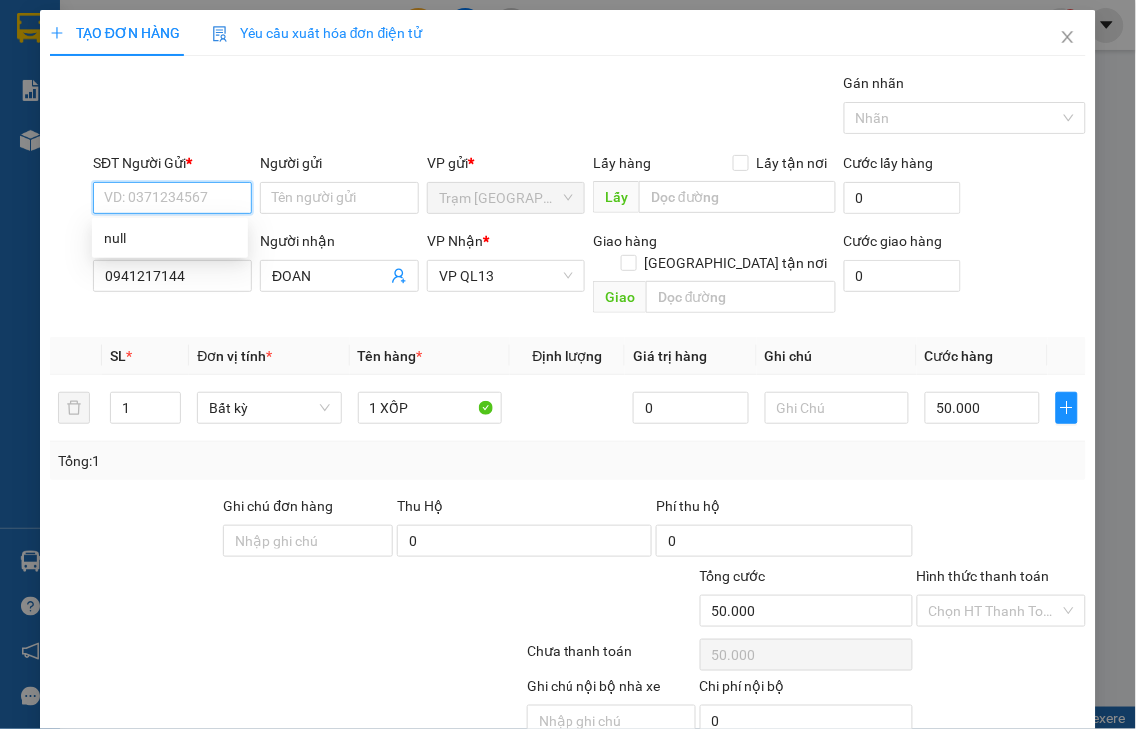
click at [148, 198] on input "SĐT Người Gửi *" at bounding box center [172, 198] width 159 height 32
type input "0394016915"
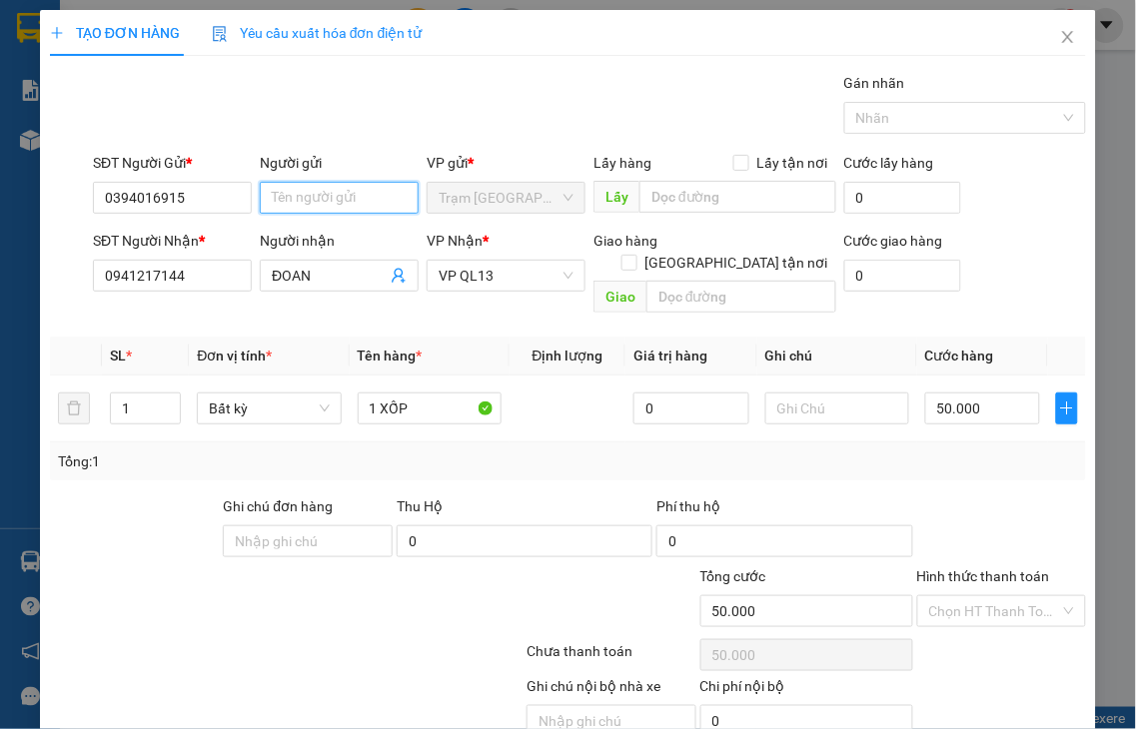
click at [287, 190] on input "Người gửi" at bounding box center [339, 198] width 159 height 32
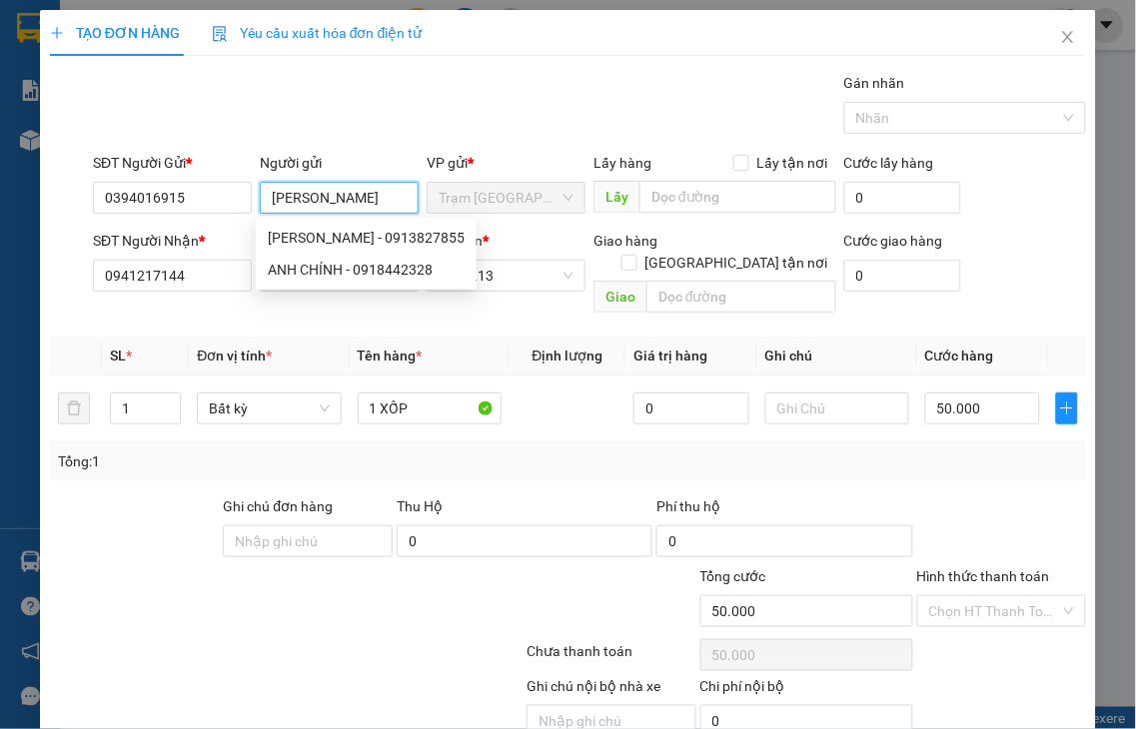
type input "[PERSON_NAME]"
click at [168, 467] on div "Transit Pickup Surcharge Ids Transit Deliver Surcharge Ids Transit Deliver Surc…" at bounding box center [568, 428] width 1036 height 712
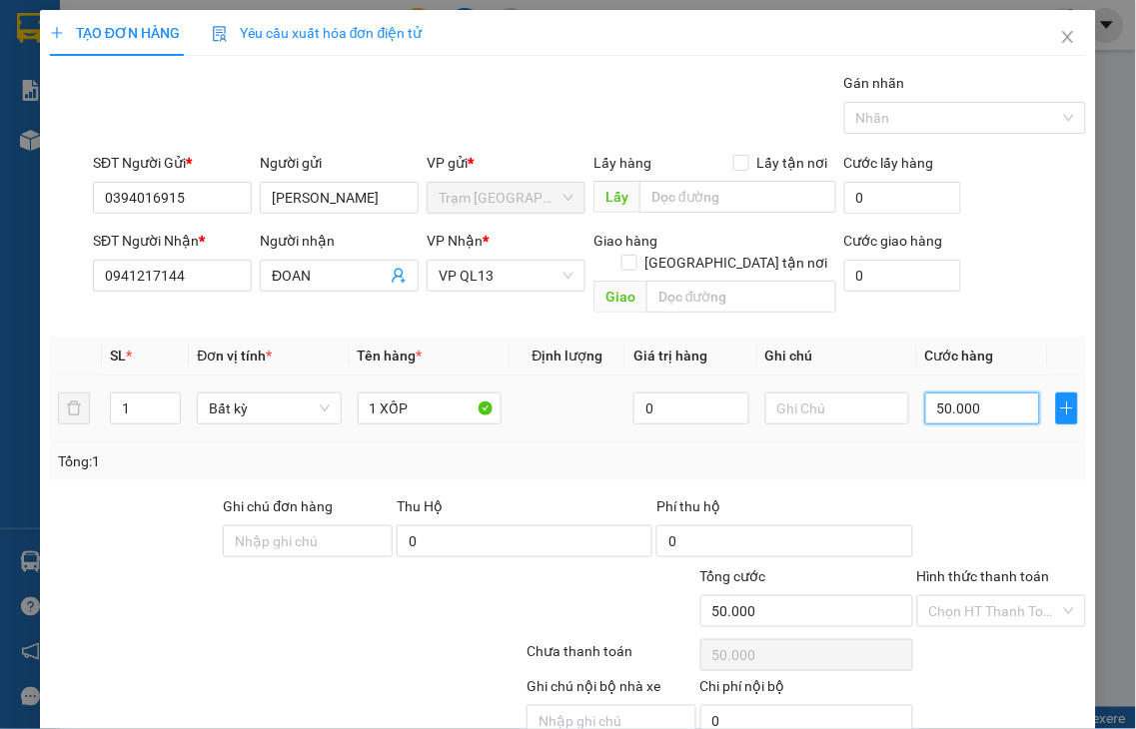
click at [976, 393] on input "50.000" at bounding box center [982, 409] width 115 height 32
type input "4"
type input "40"
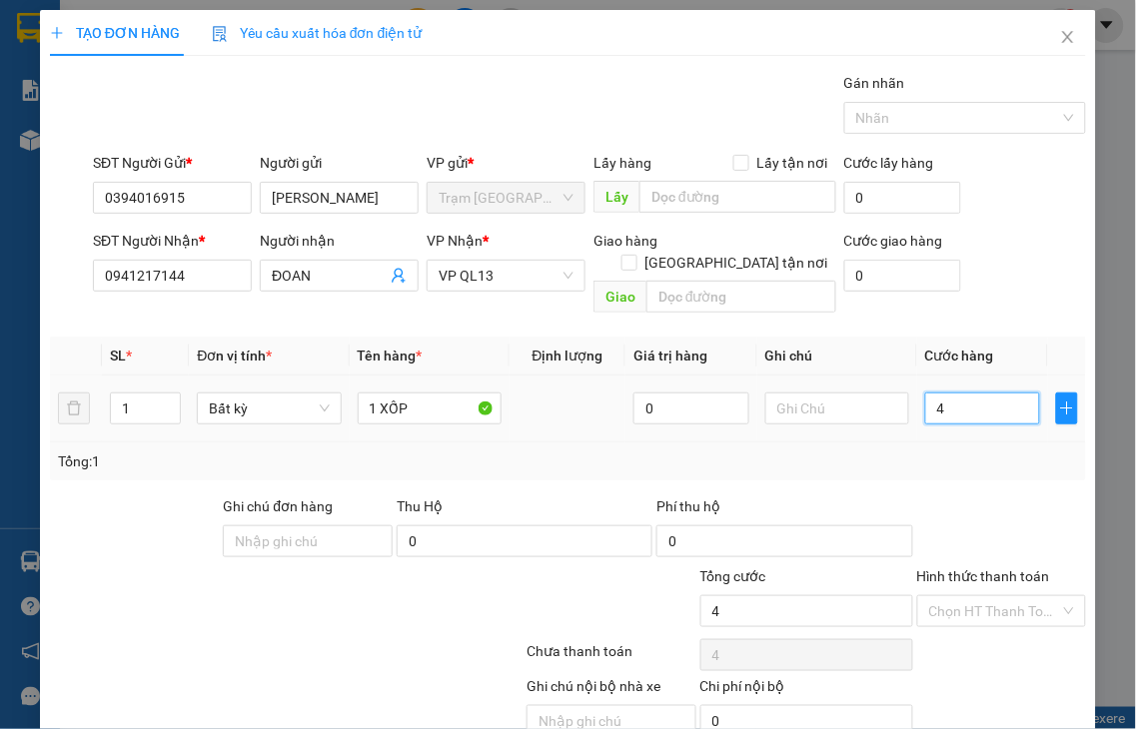
type input "40"
type input "40.000"
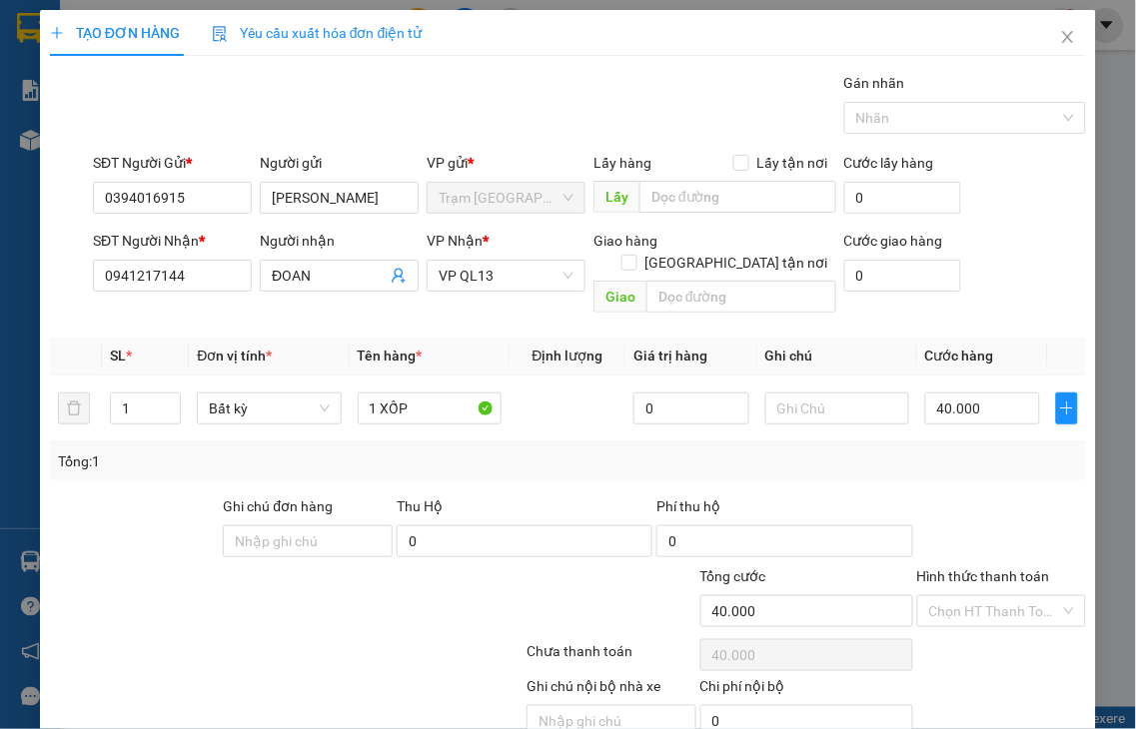
click at [967, 568] on label "Hình thức thanh toán" at bounding box center [983, 576] width 133 height 16
click at [967, 596] on input "Hình thức thanh toán" at bounding box center [995, 611] width 132 height 30
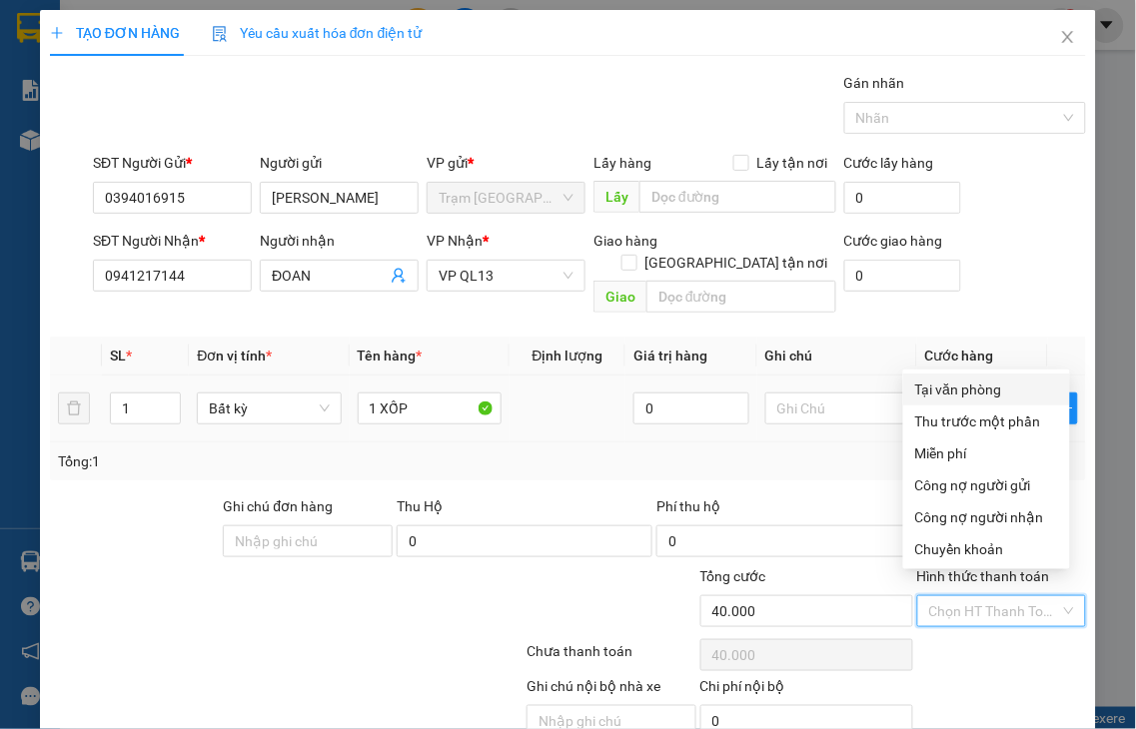
click at [940, 387] on div "Tại văn phòng" at bounding box center [986, 390] width 143 height 22
type input "0"
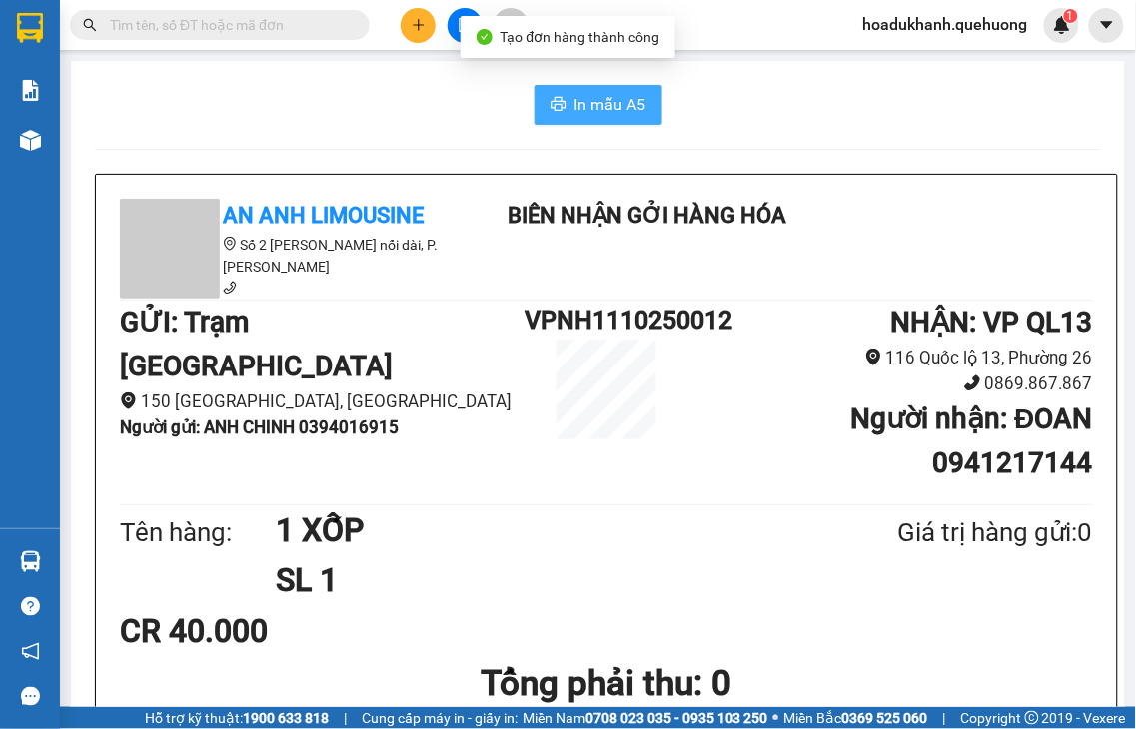
click at [574, 98] on span "In mẫu A5" at bounding box center [610, 104] width 72 height 25
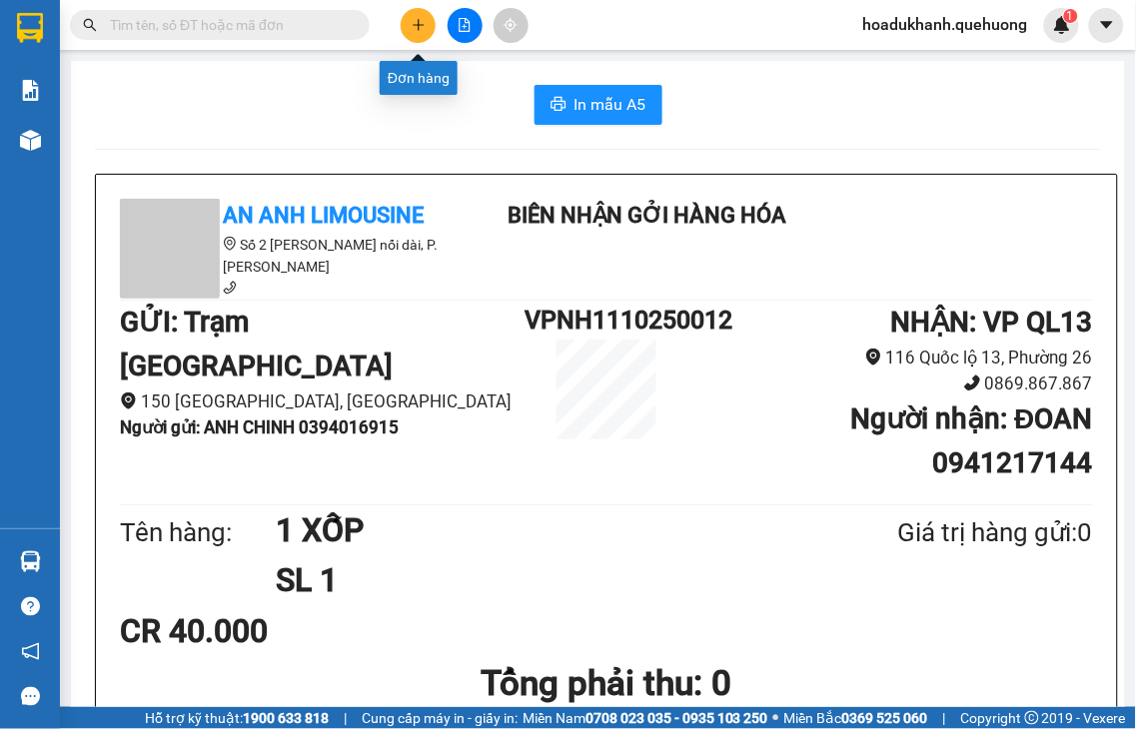
click at [427, 25] on button at bounding box center [418, 25] width 35 height 35
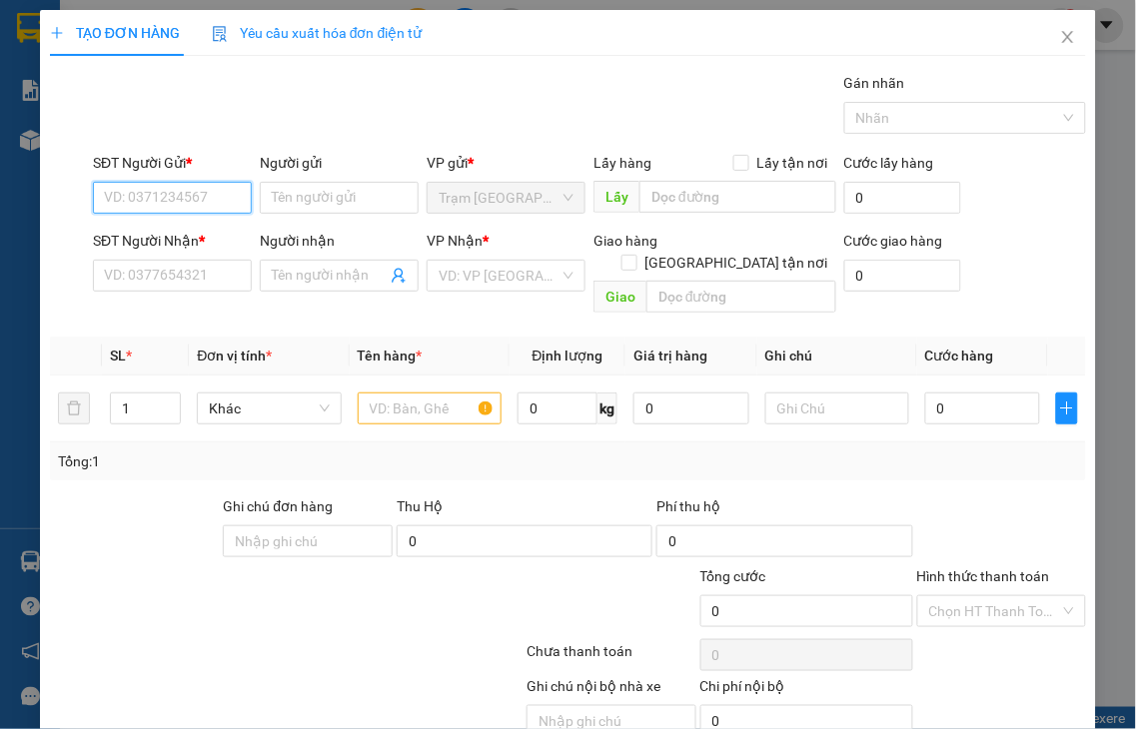
click at [180, 195] on input "SĐT Người Gửi *" at bounding box center [172, 198] width 159 height 32
click at [160, 282] on input "SĐT Người Nhận *" at bounding box center [172, 276] width 159 height 32
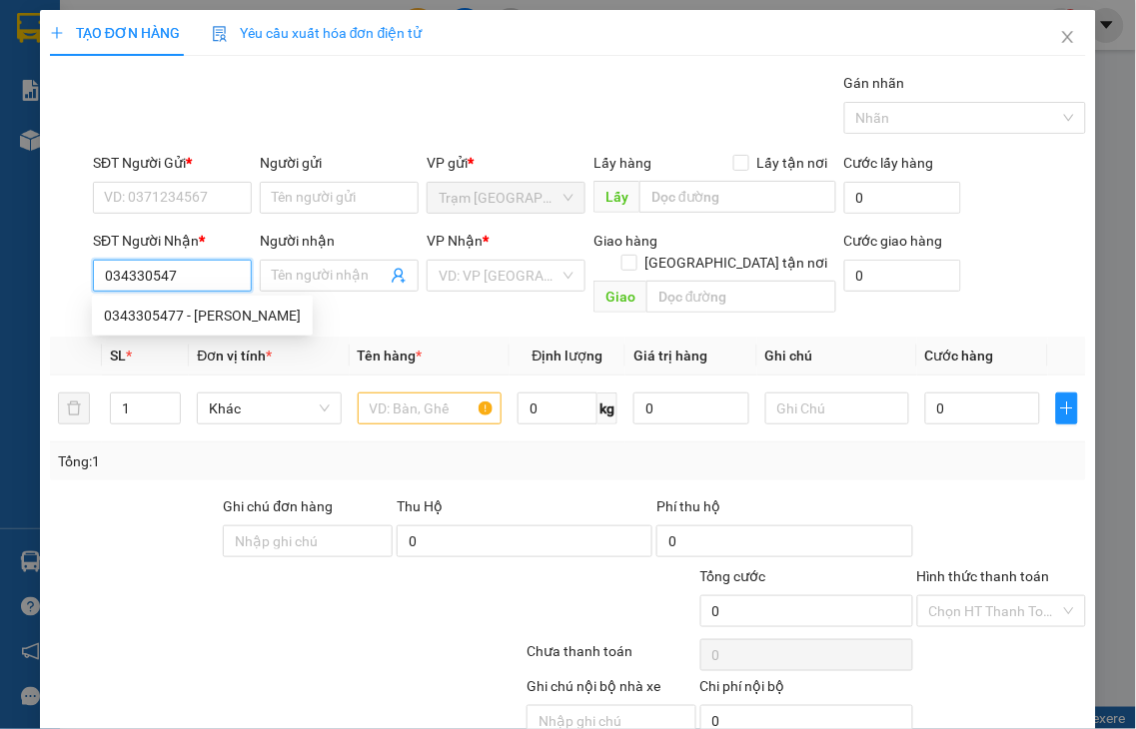
type input "0343305477"
click at [175, 316] on div "0343305477 - [PERSON_NAME]" at bounding box center [202, 316] width 197 height 22
type input "[PERSON_NAME]"
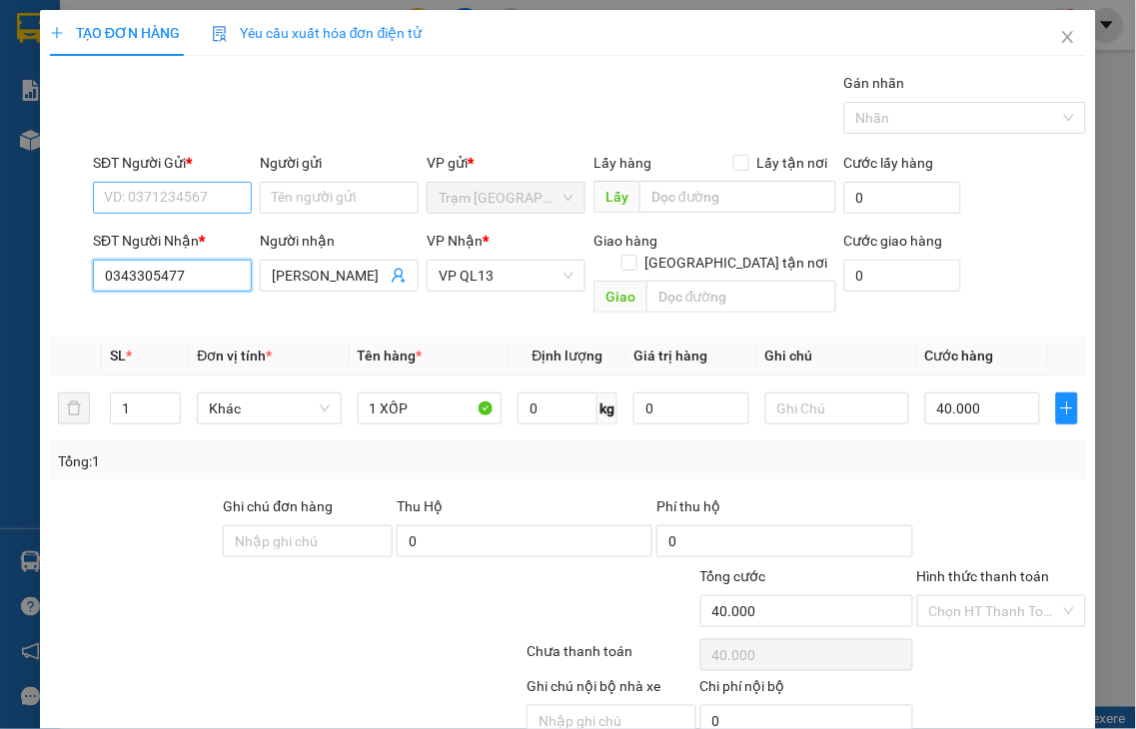
type input "40.000"
type input "0343305477"
click at [167, 198] on input "SĐT Người Gửi *" at bounding box center [172, 198] width 159 height 32
type input "0982194827"
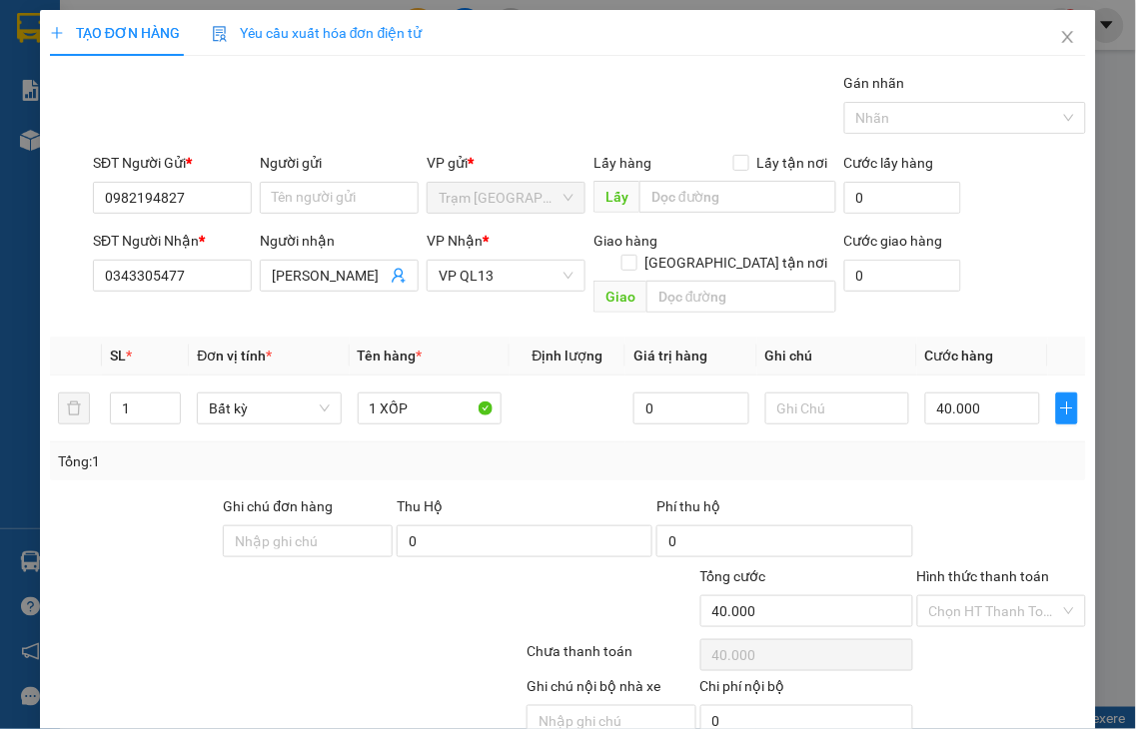
click at [1011, 568] on label "Hình thức thanh toán" at bounding box center [983, 576] width 133 height 16
click at [1011, 596] on input "Hình thức thanh toán" at bounding box center [995, 611] width 132 height 30
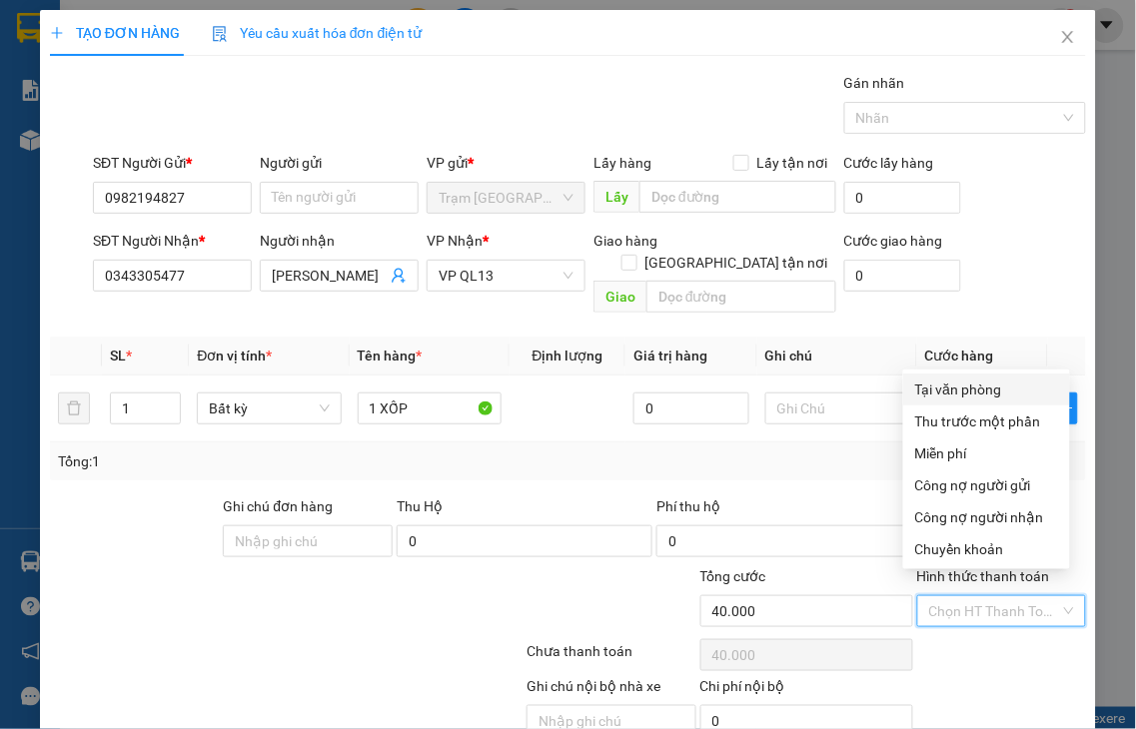
click at [922, 392] on div "Tại văn phòng" at bounding box center [986, 390] width 143 height 22
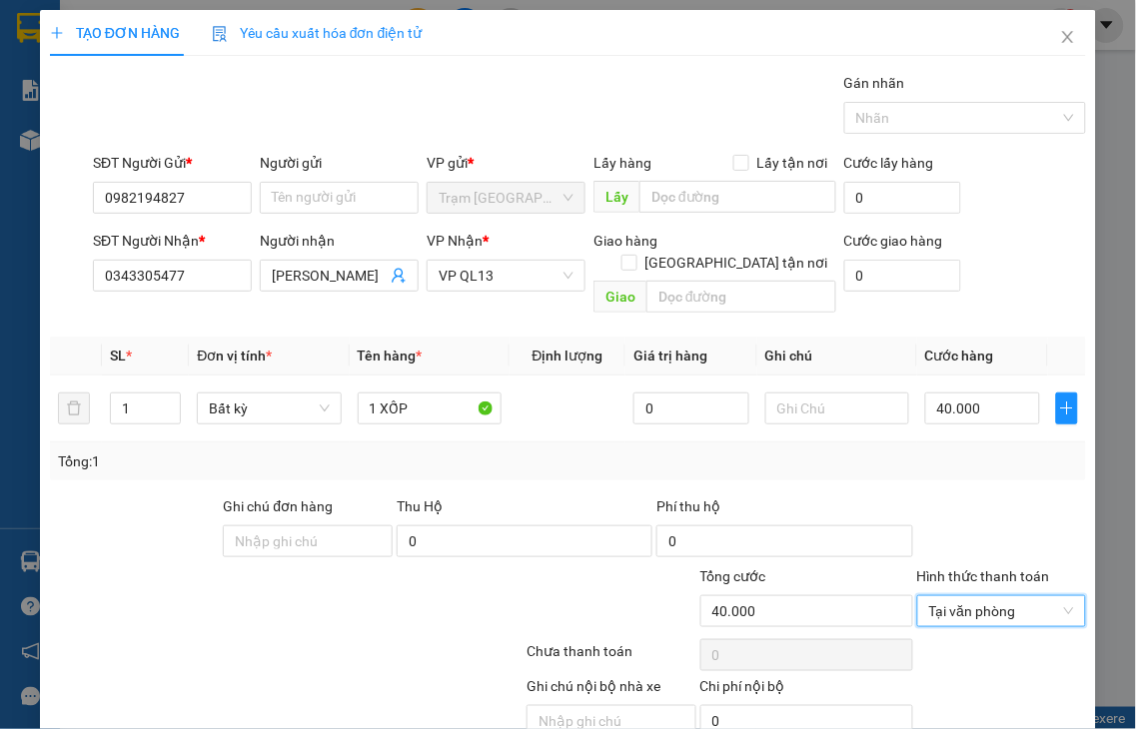
drag, startPoint x: 1000, startPoint y: 679, endPoint x: 764, endPoint y: 474, distance: 312.9
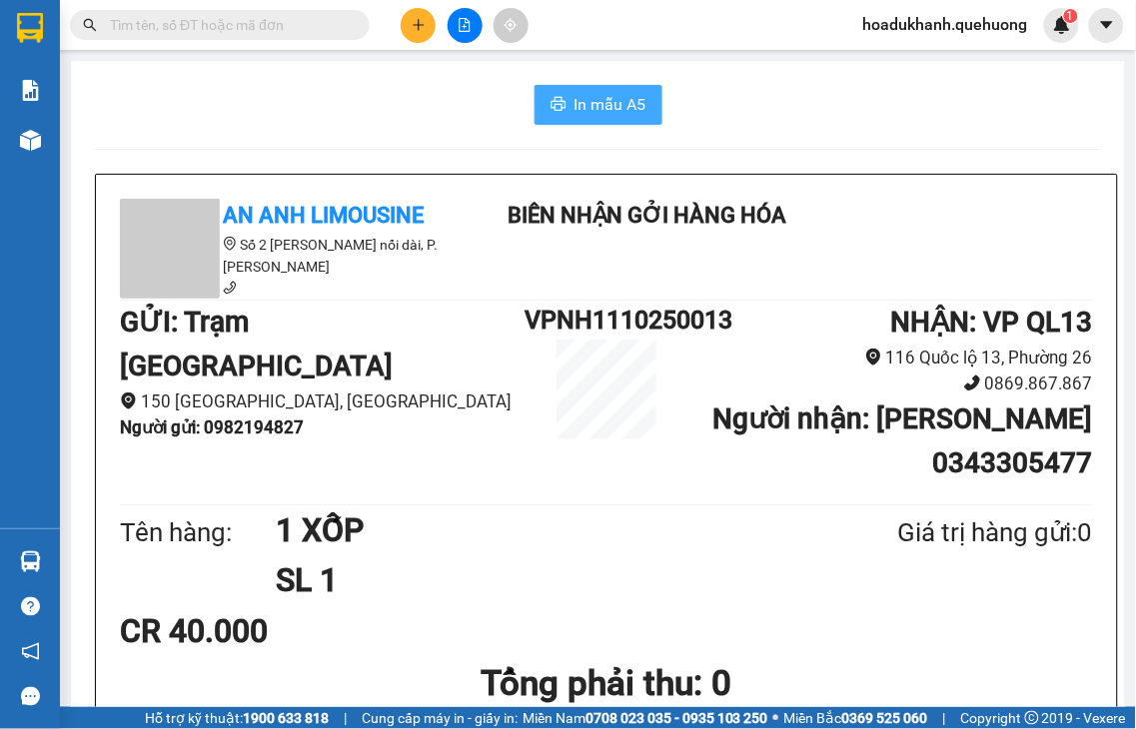
click at [631, 102] on span "In mẫu A5" at bounding box center [610, 104] width 72 height 25
click at [414, 26] on icon "plus" at bounding box center [419, 25] width 14 height 14
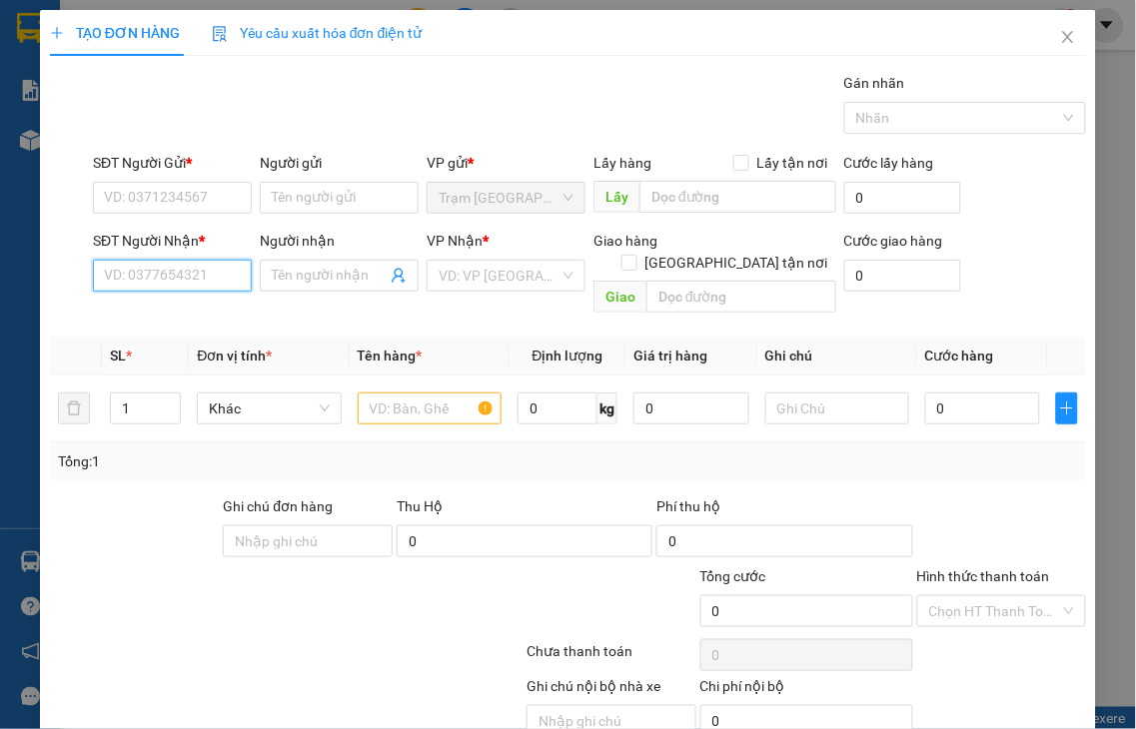
click at [156, 281] on input "SĐT Người Nhận *" at bounding box center [172, 276] width 159 height 32
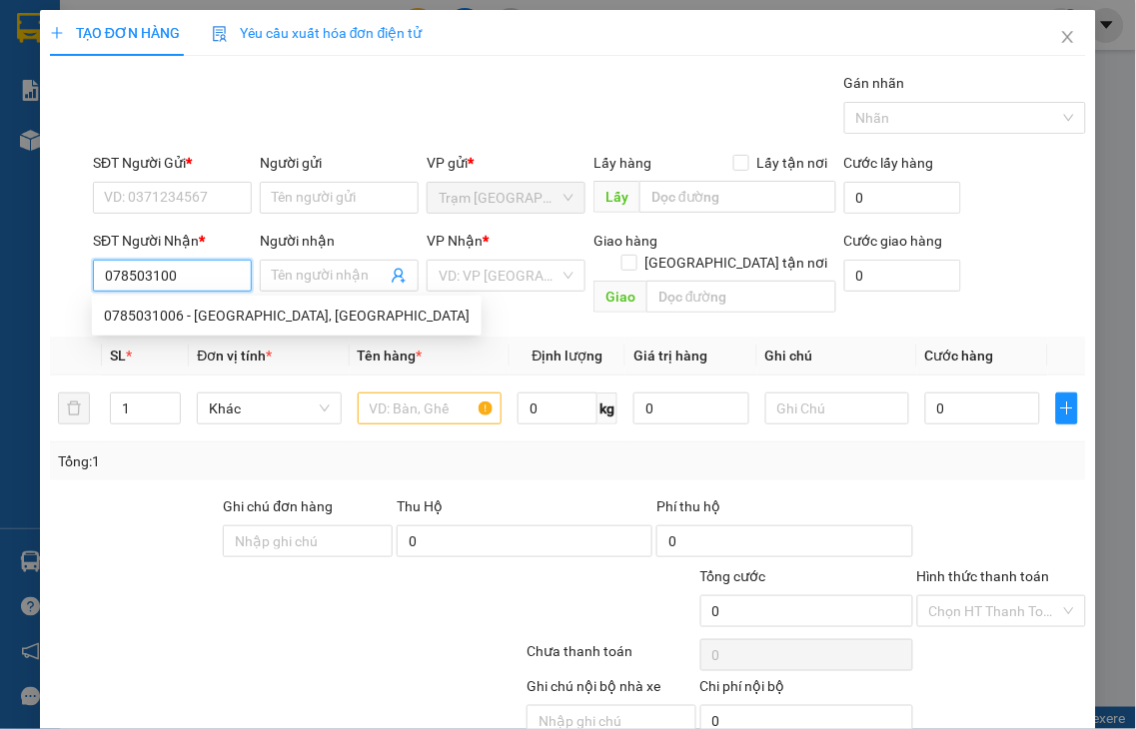
type input "0785031006"
click at [222, 314] on div "0785031006 - [GEOGRAPHIC_DATA], [GEOGRAPHIC_DATA]" at bounding box center [287, 316] width 366 height 22
type input "TRÂM, [GEOGRAPHIC_DATA]"
type input "NHỜ SHIP"
type input "100.000"
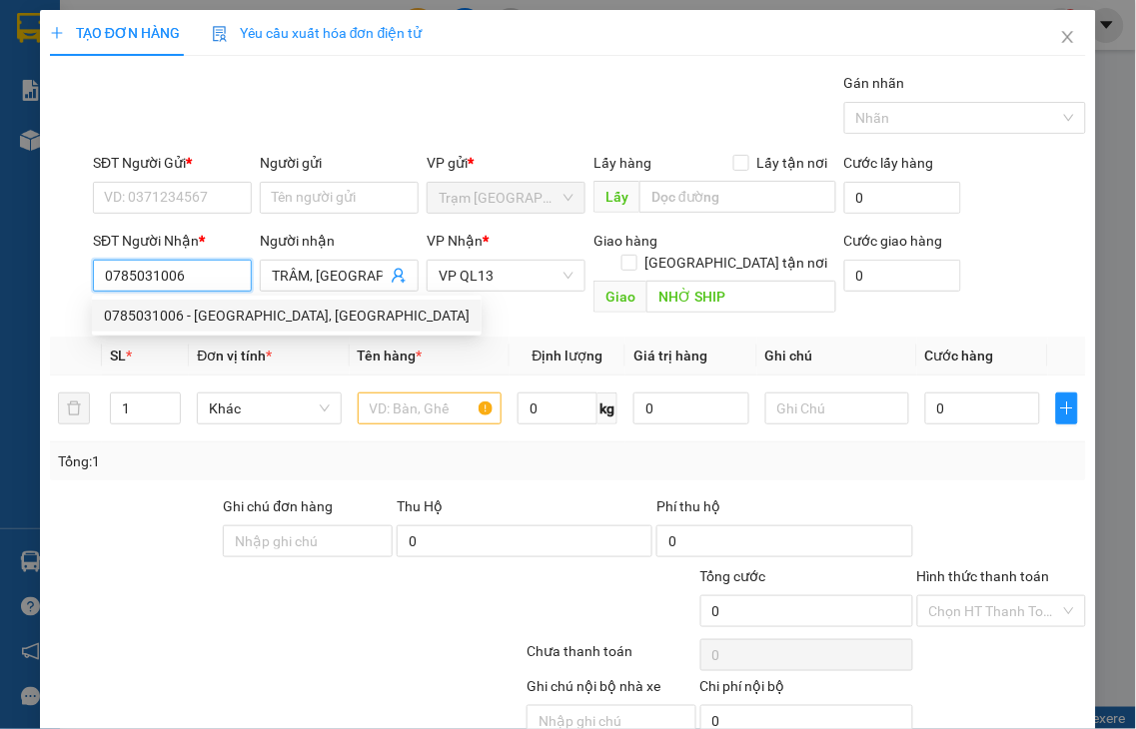
type input "100.000"
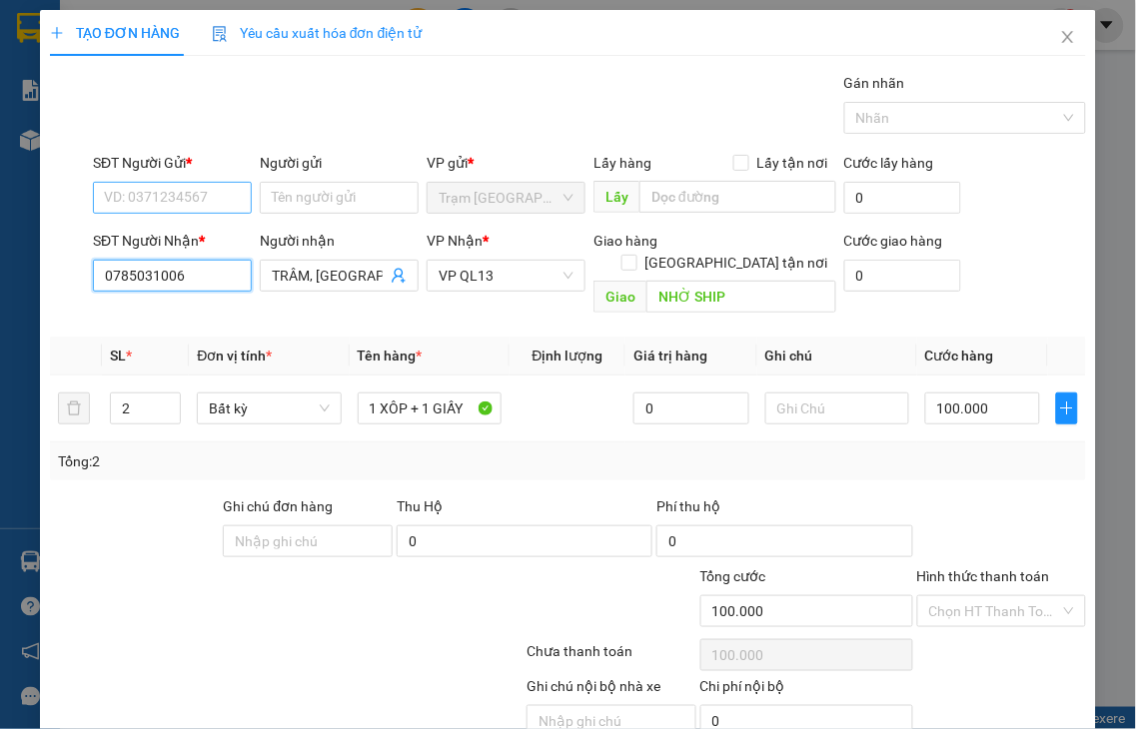
type input "0785031006"
click at [164, 195] on input "SĐT Người Gửi *" at bounding box center [172, 198] width 159 height 32
type input "0389173393"
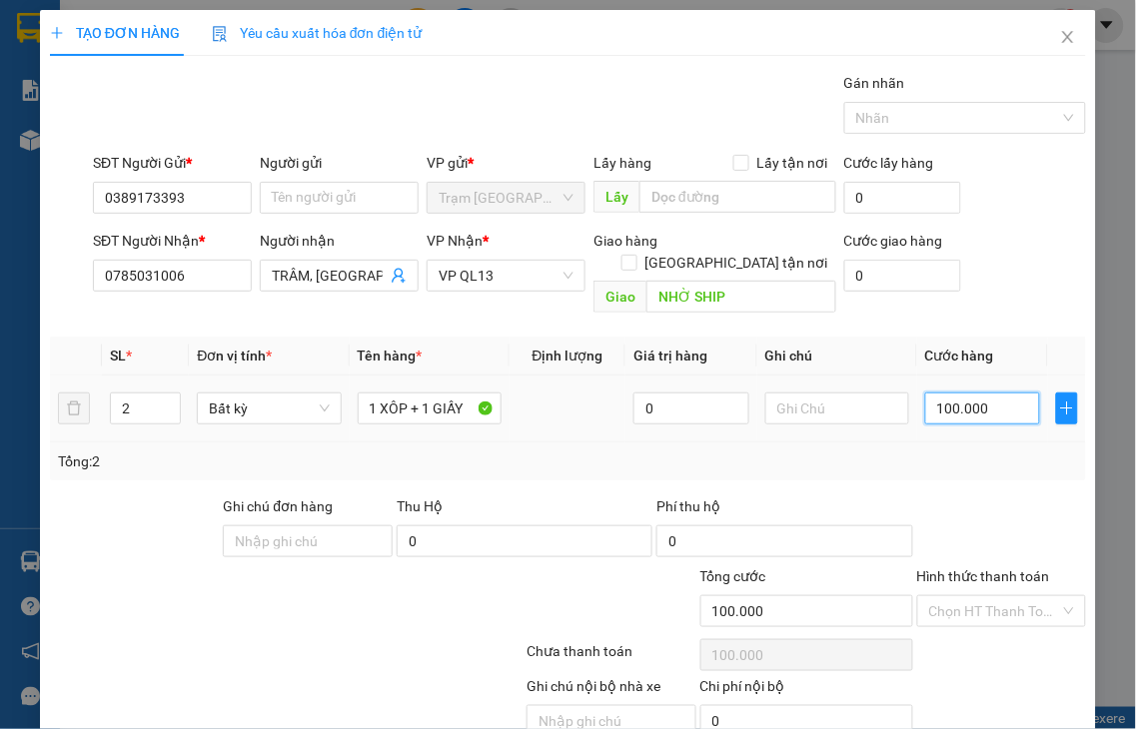
click at [981, 393] on input "100.000" at bounding box center [982, 409] width 115 height 32
type input "9"
type input "90"
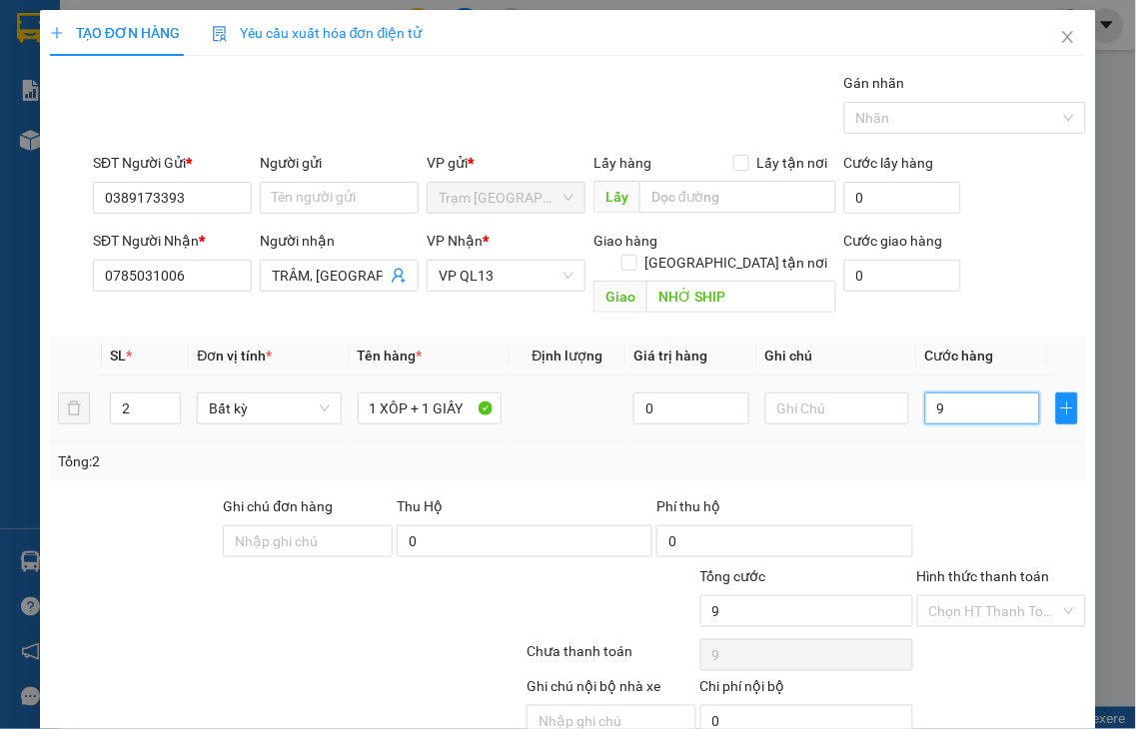
type input "90"
click at [966, 568] on label "Hình thức thanh toán" at bounding box center [983, 576] width 133 height 16
click at [966, 596] on input "Hình thức thanh toán" at bounding box center [995, 611] width 132 height 30
type input "90.000"
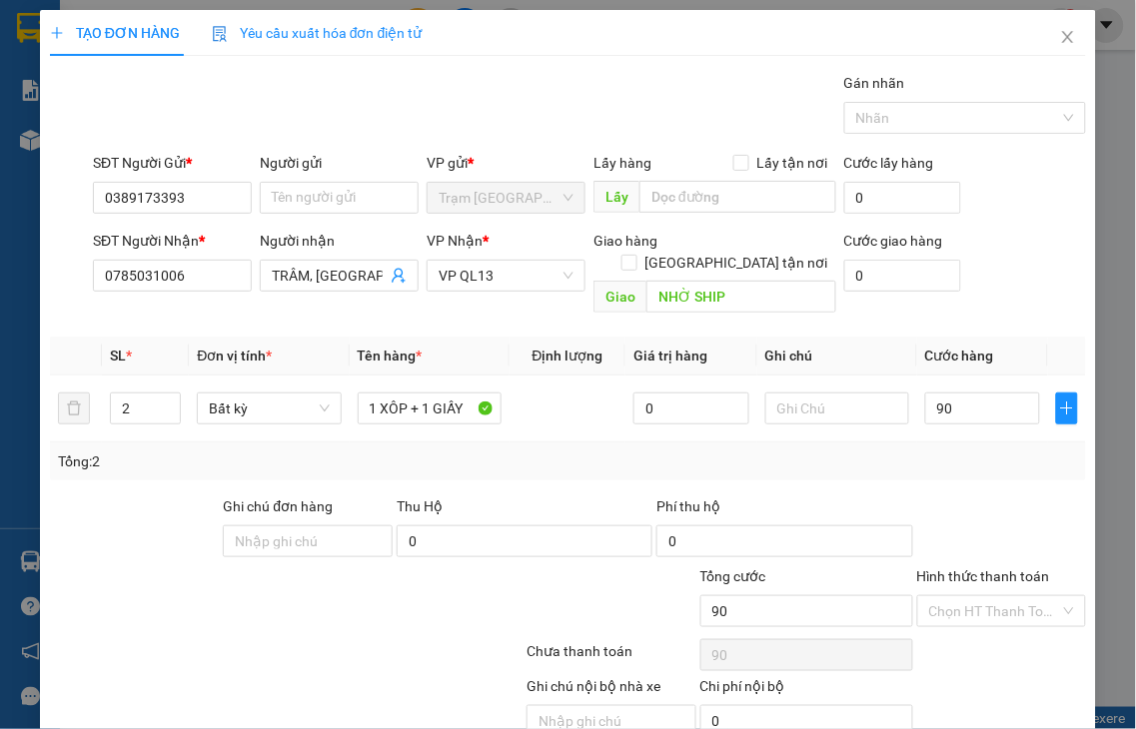
type input "90.000"
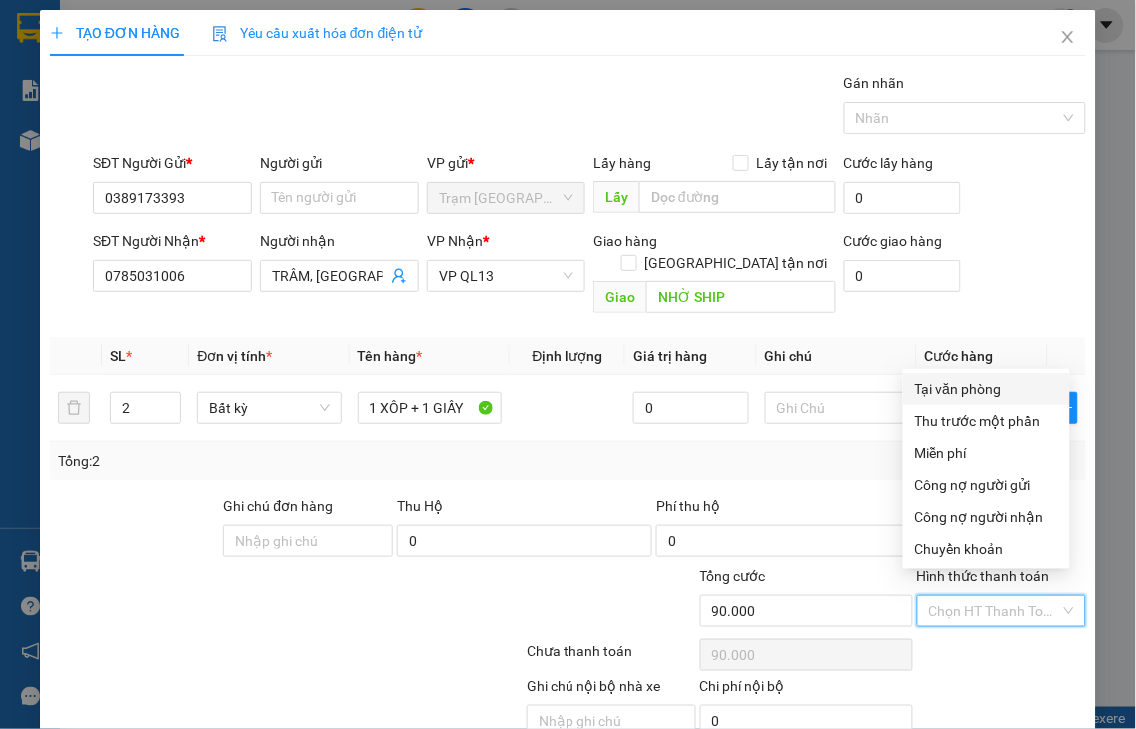
click at [974, 387] on div "Tại văn phòng" at bounding box center [986, 390] width 143 height 22
type input "0"
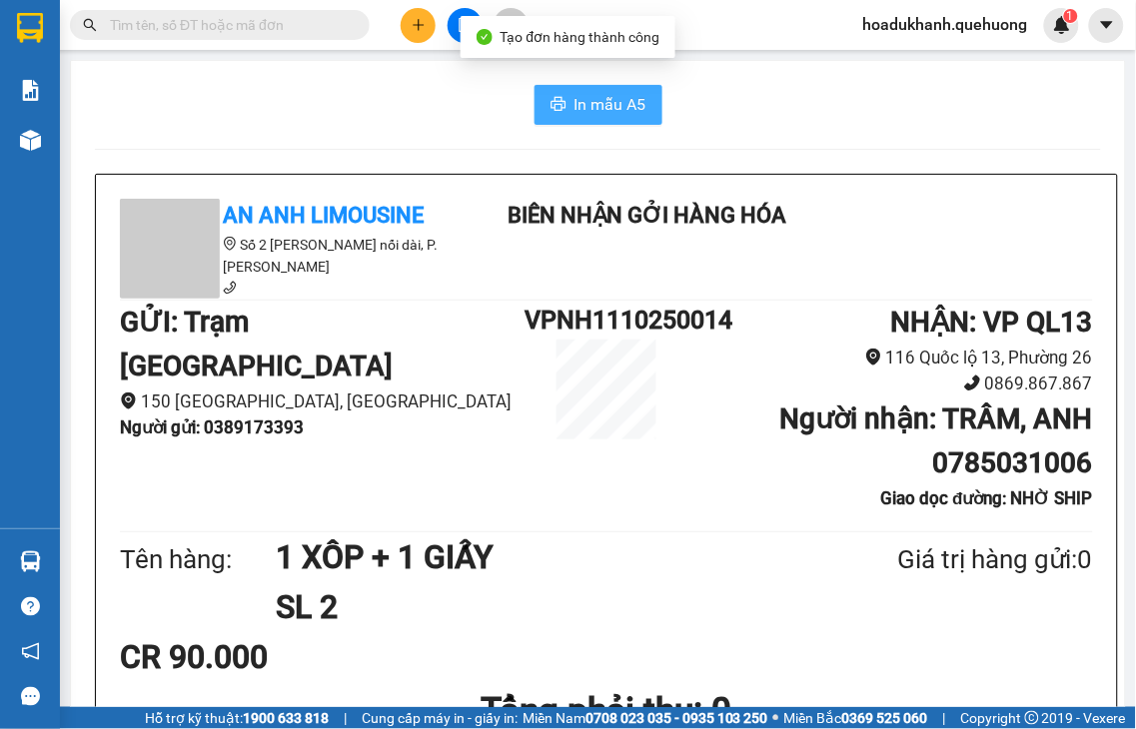
click at [574, 100] on span "In mẫu A5" at bounding box center [610, 104] width 72 height 25
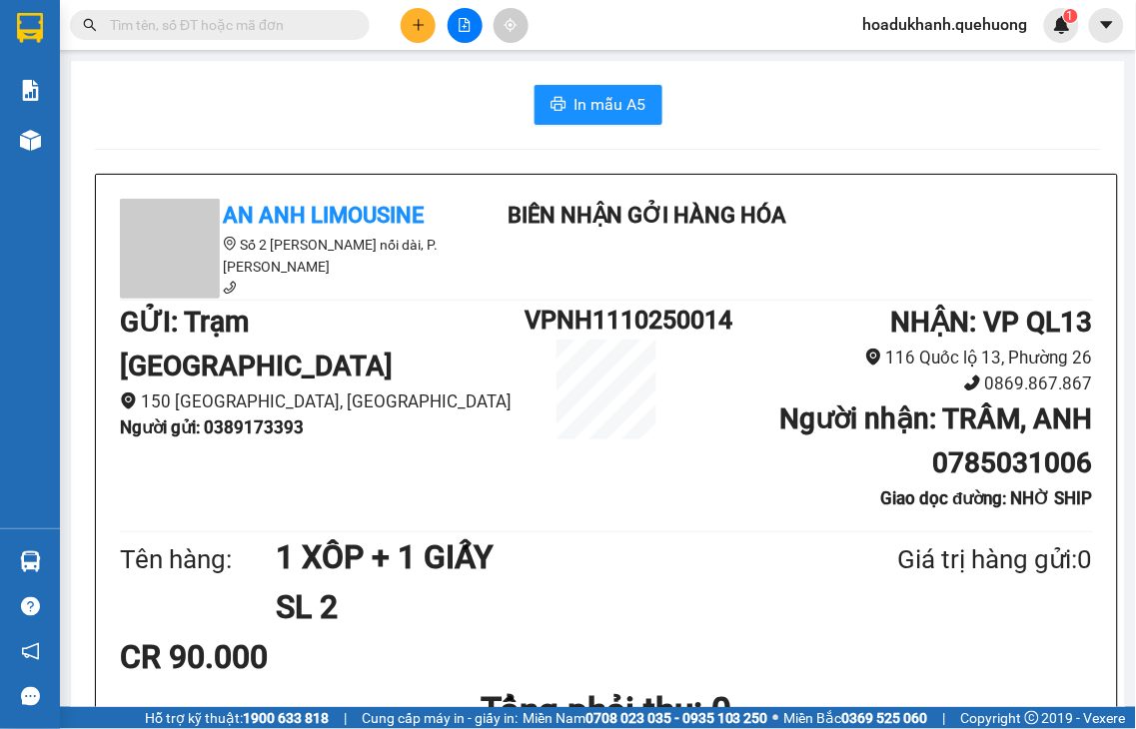
click at [427, 32] on button at bounding box center [418, 25] width 35 height 35
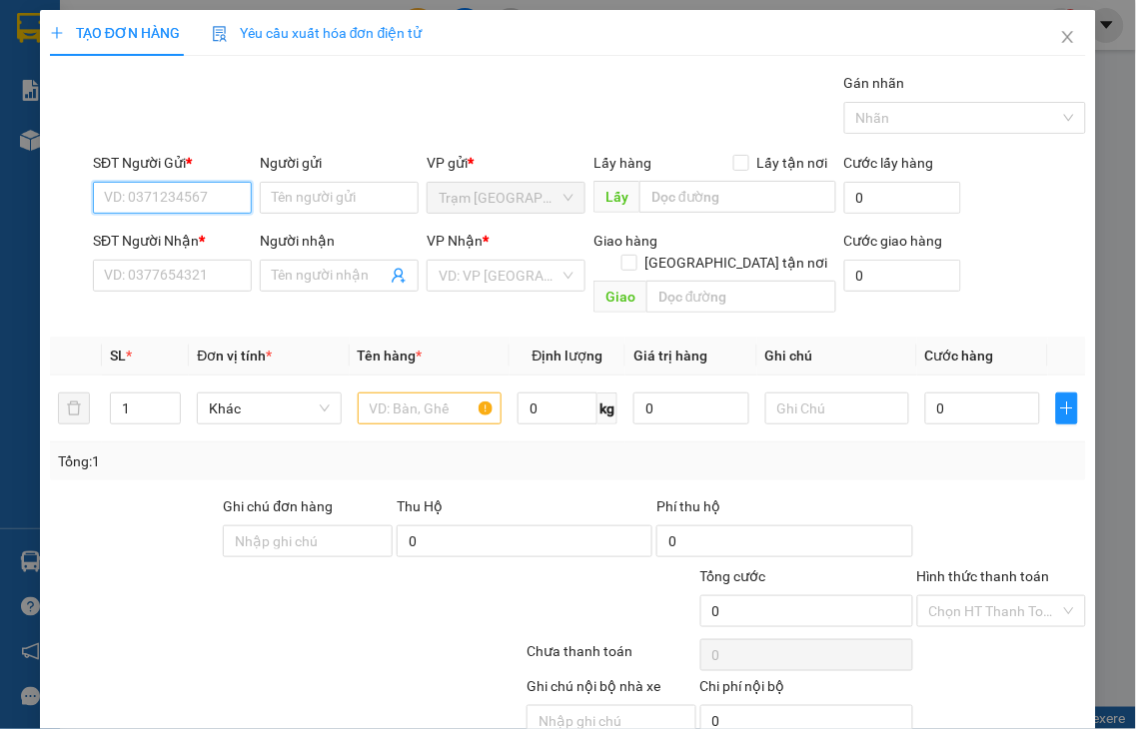
click at [181, 193] on input "SĐT Người Gửi *" at bounding box center [172, 198] width 159 height 32
type input "0363400765"
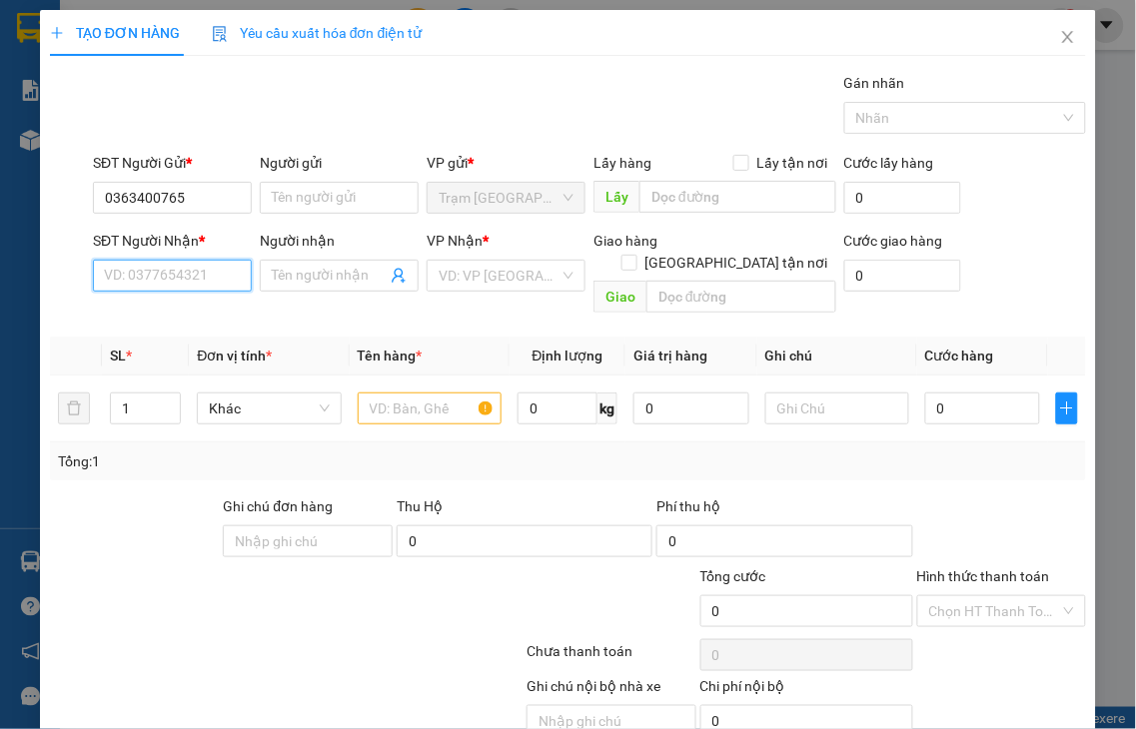
click at [165, 283] on input "SĐT Người Nhận *" at bounding box center [172, 276] width 159 height 32
click at [165, 283] on input "3928" at bounding box center [172, 276] width 159 height 32
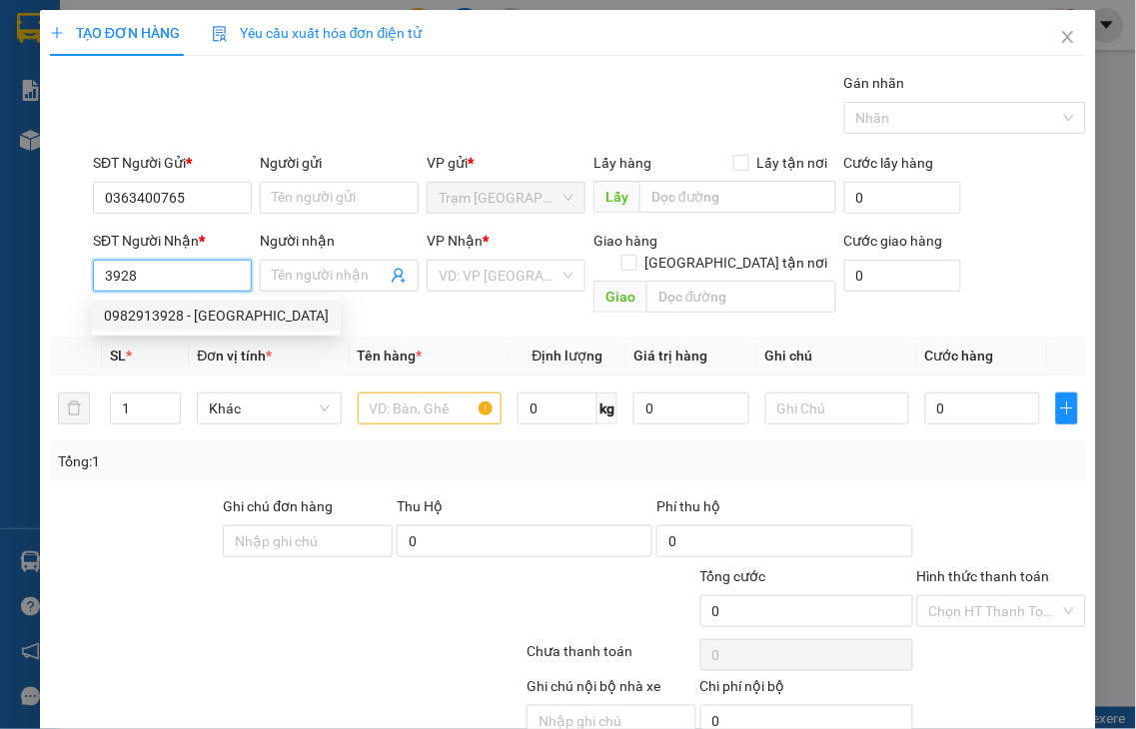
click at [163, 308] on div "0982913928 - [GEOGRAPHIC_DATA]" at bounding box center [216, 316] width 225 height 22
type input "0982913928"
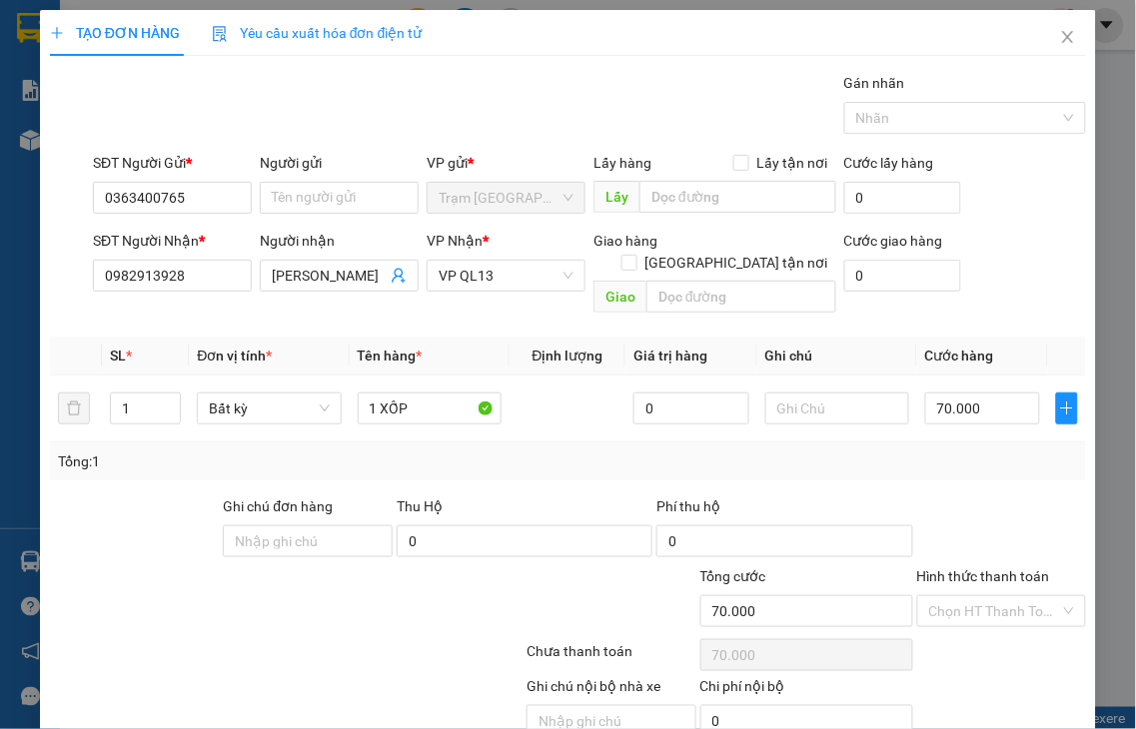
click at [966, 568] on label "Hình thức thanh toán" at bounding box center [983, 576] width 133 height 16
click at [966, 596] on input "Hình thức thanh toán" at bounding box center [995, 611] width 132 height 30
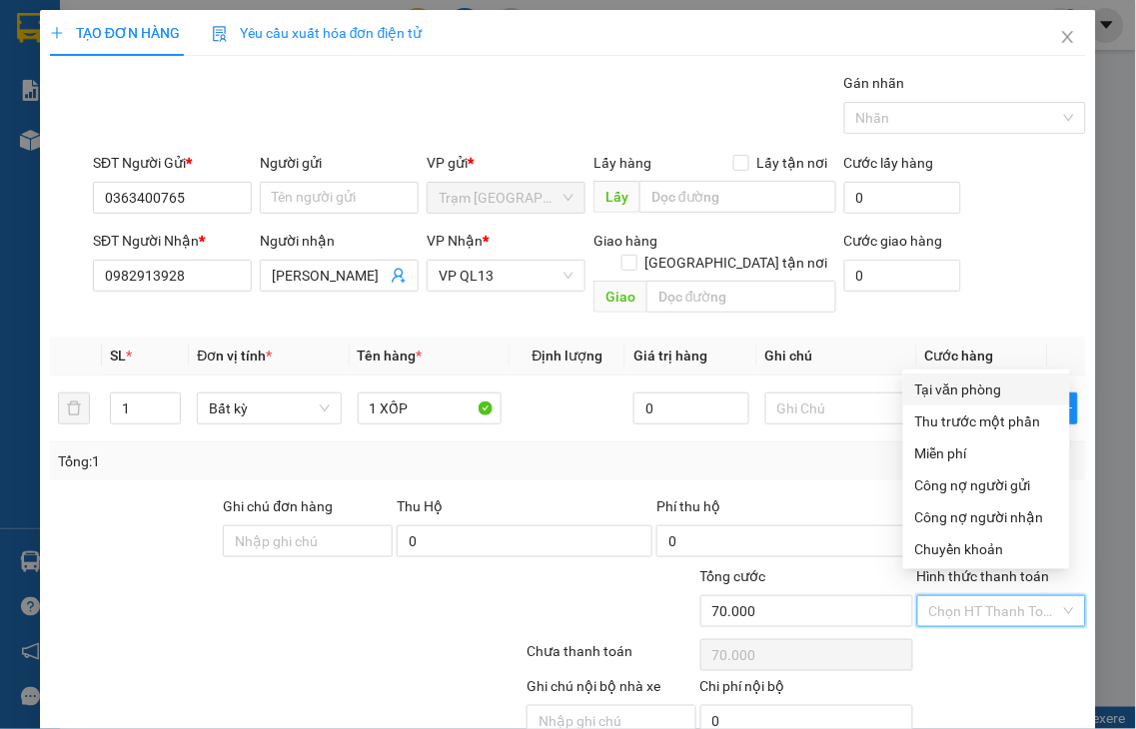
click at [940, 390] on div "Tại văn phòng" at bounding box center [986, 390] width 143 height 22
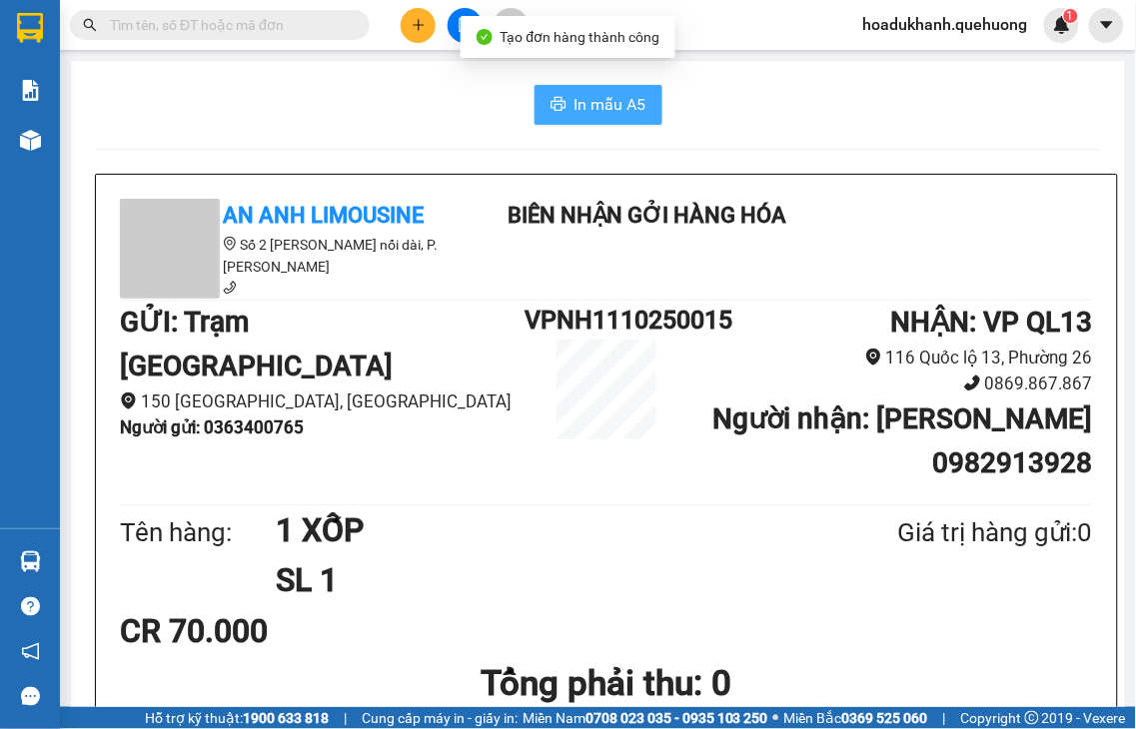
click at [606, 108] on span "In mẫu A5" at bounding box center [610, 104] width 72 height 25
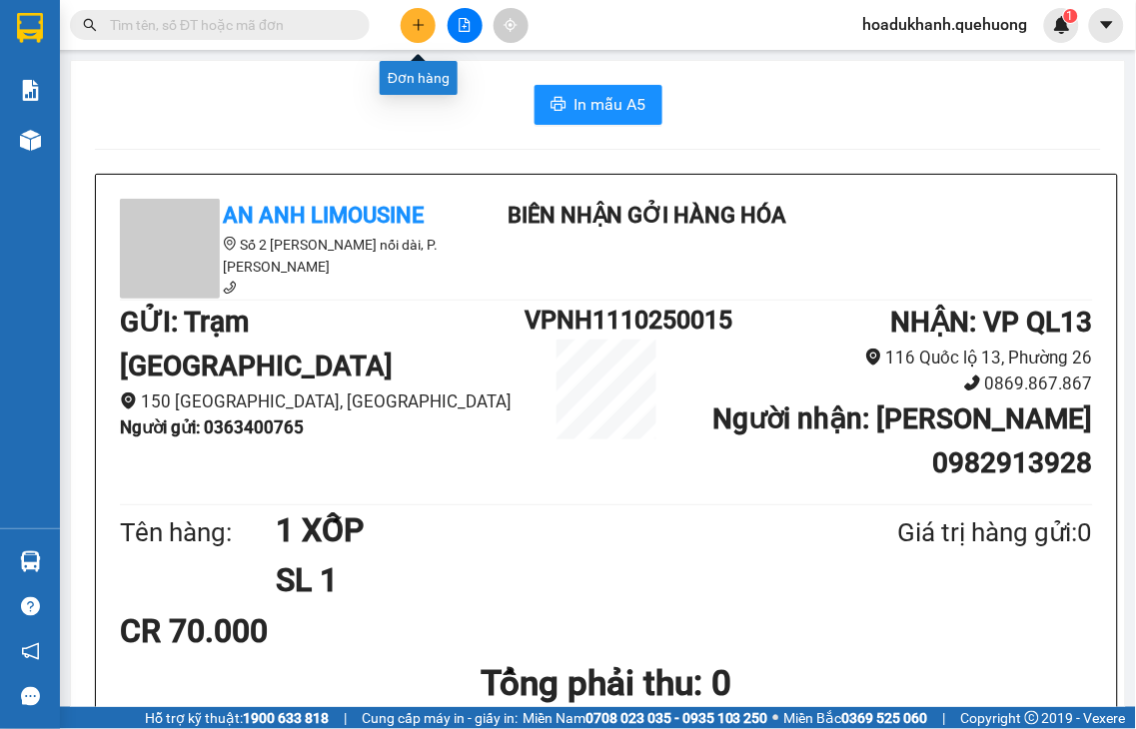
click at [418, 21] on icon "plus" at bounding box center [418, 24] width 1 height 11
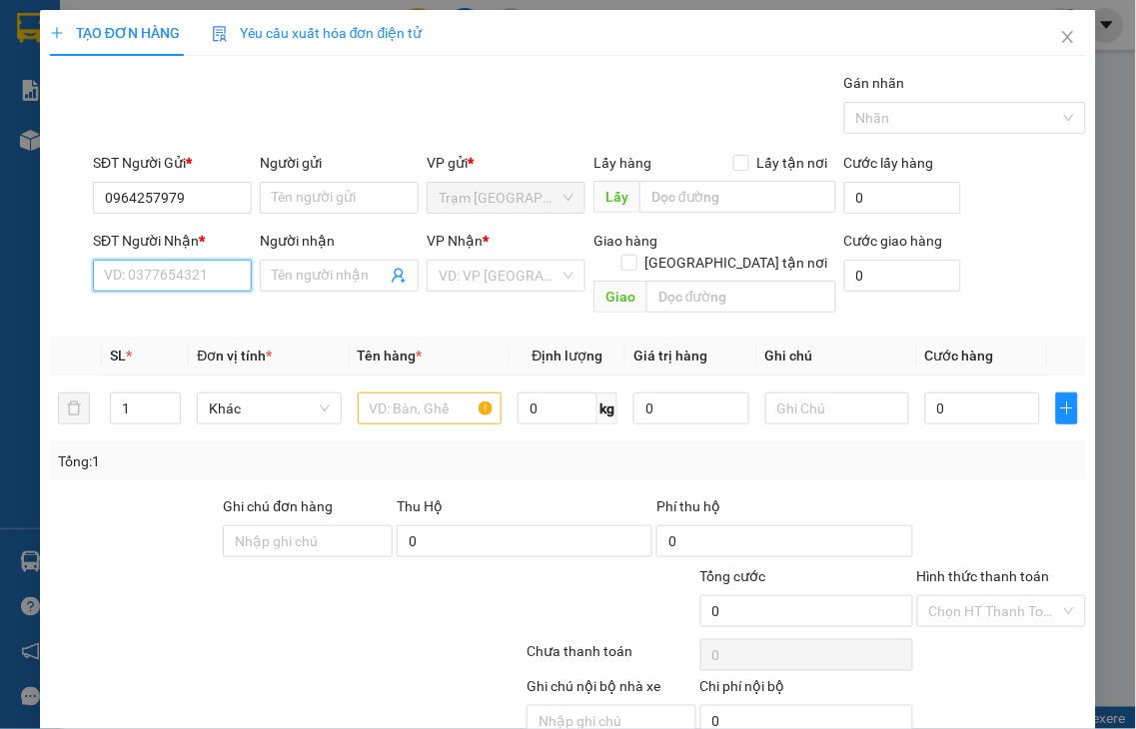
click at [175, 275] on input "SĐT Người Nhận *" at bounding box center [172, 276] width 159 height 32
click at [296, 271] on input "Người nhận" at bounding box center [329, 276] width 115 height 22
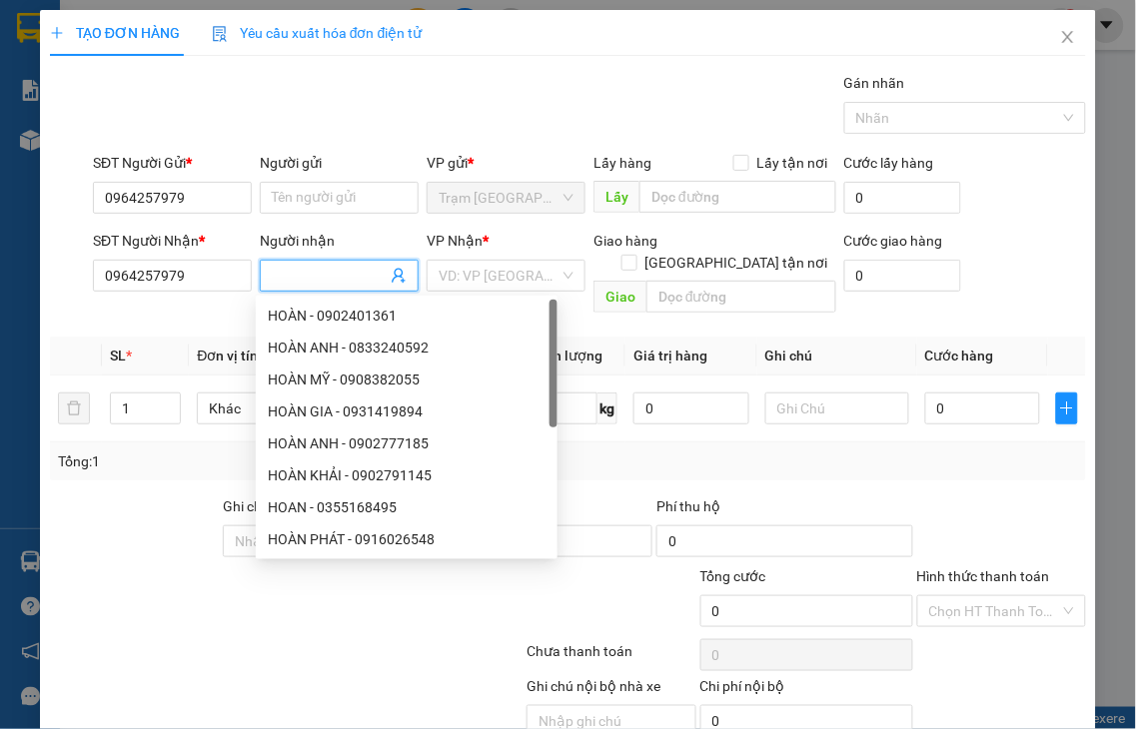
click at [320, 262] on span at bounding box center [339, 276] width 159 height 32
click at [439, 280] on input "search" at bounding box center [499, 276] width 121 height 30
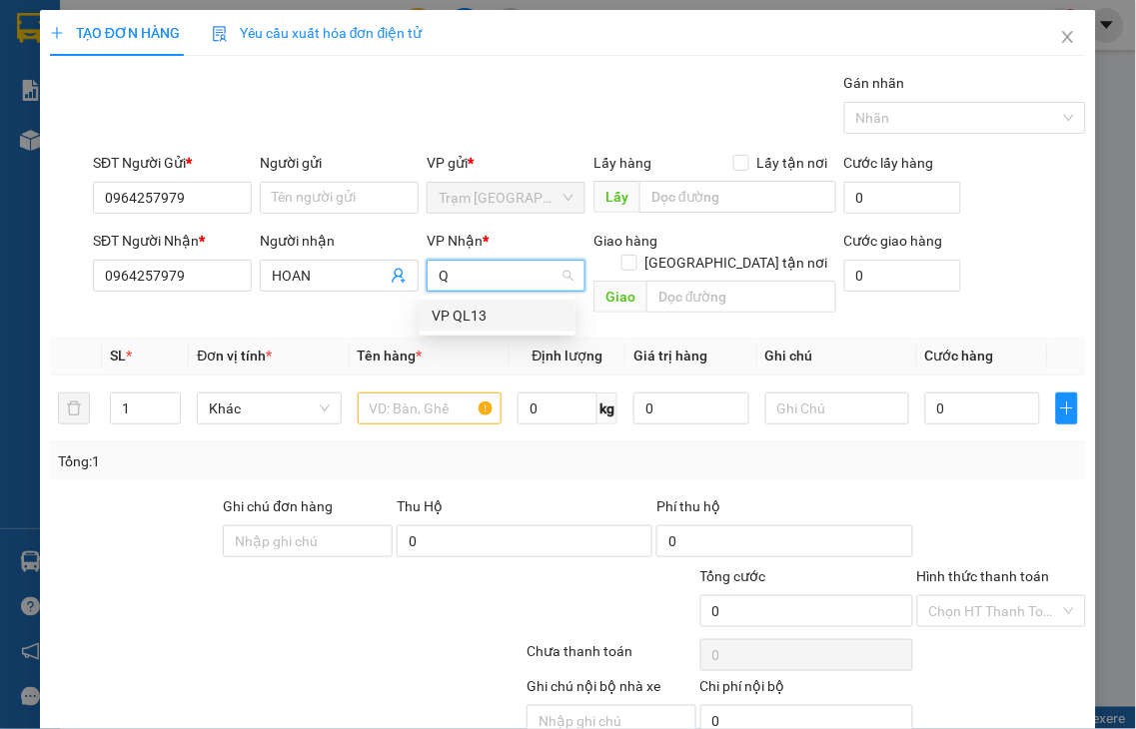
click at [468, 318] on div "VP QL13" at bounding box center [498, 316] width 132 height 22
click at [665, 284] on input "text" at bounding box center [741, 297] width 190 height 32
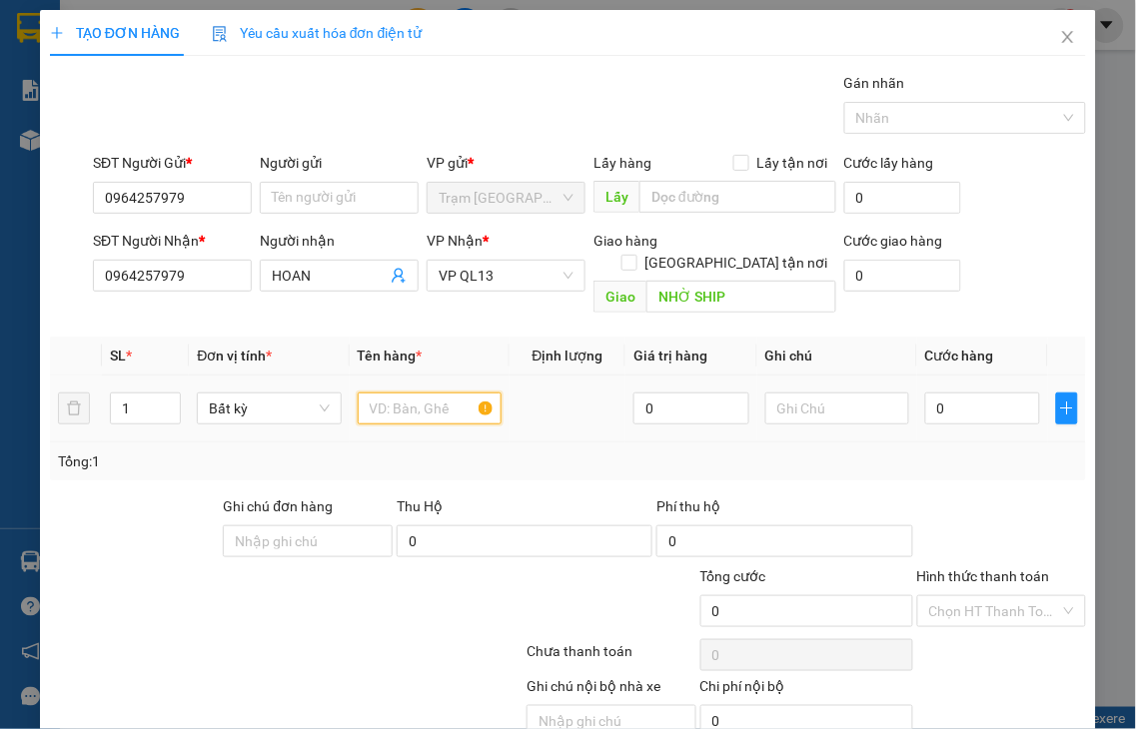
click at [401, 395] on input "text" at bounding box center [430, 409] width 144 height 32
click at [983, 403] on input "0" at bounding box center [982, 409] width 115 height 32
click at [987, 568] on label "Hình thức thanh toán" at bounding box center [983, 576] width 133 height 16
click at [987, 596] on input "Hình thức thanh toán" at bounding box center [995, 611] width 132 height 30
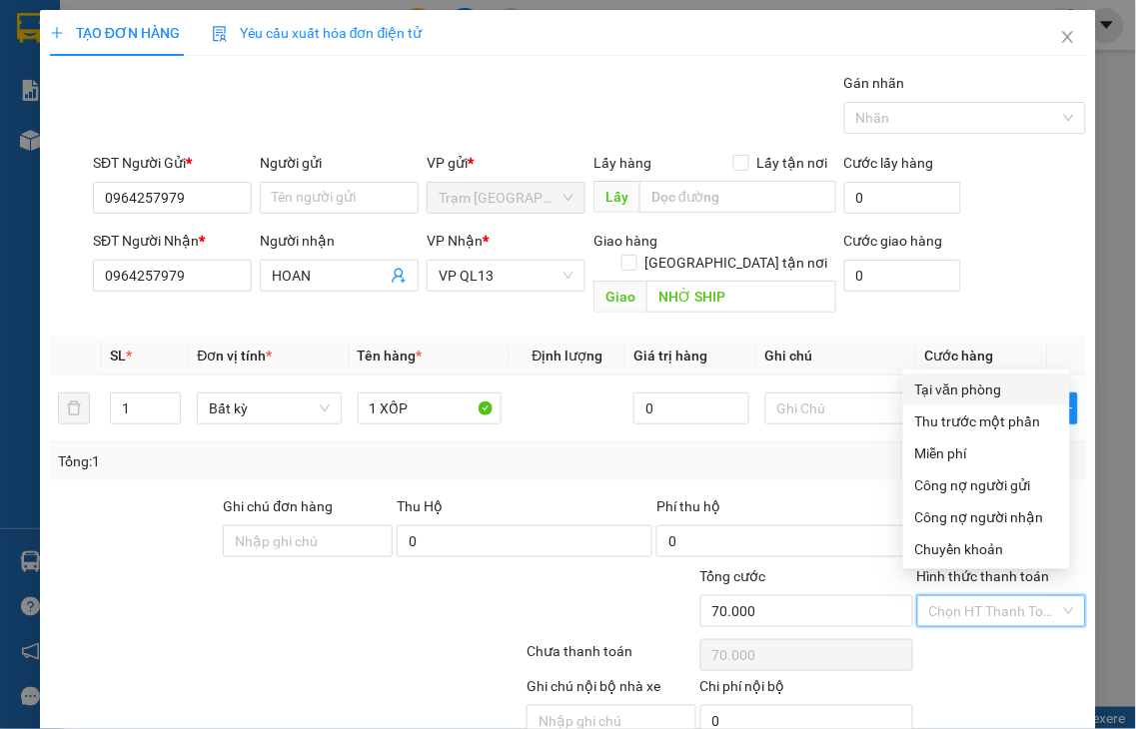
click at [952, 396] on div "Tại văn phòng" at bounding box center [986, 390] width 143 height 22
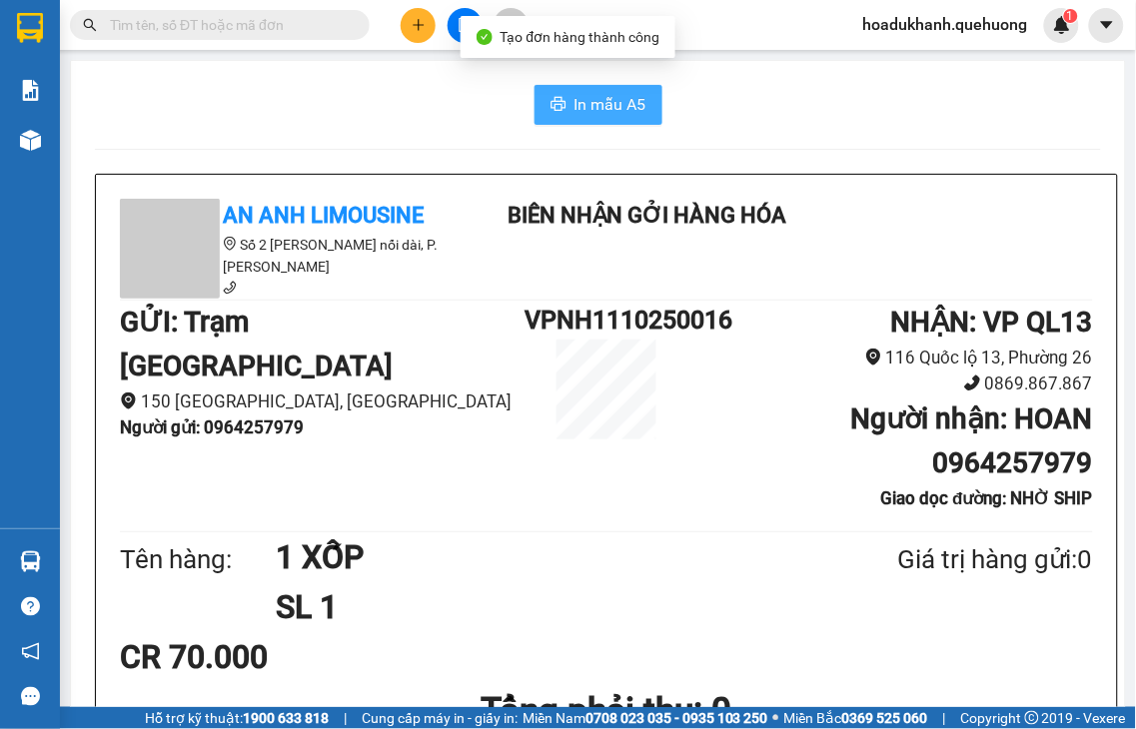
click at [611, 104] on span "In mẫu A5" at bounding box center [610, 104] width 72 height 25
drag, startPoint x: 611, startPoint y: 104, endPoint x: 821, endPoint y: 97, distance: 209.9
click at [611, 104] on span "In mẫu A5" at bounding box center [610, 104] width 72 height 25
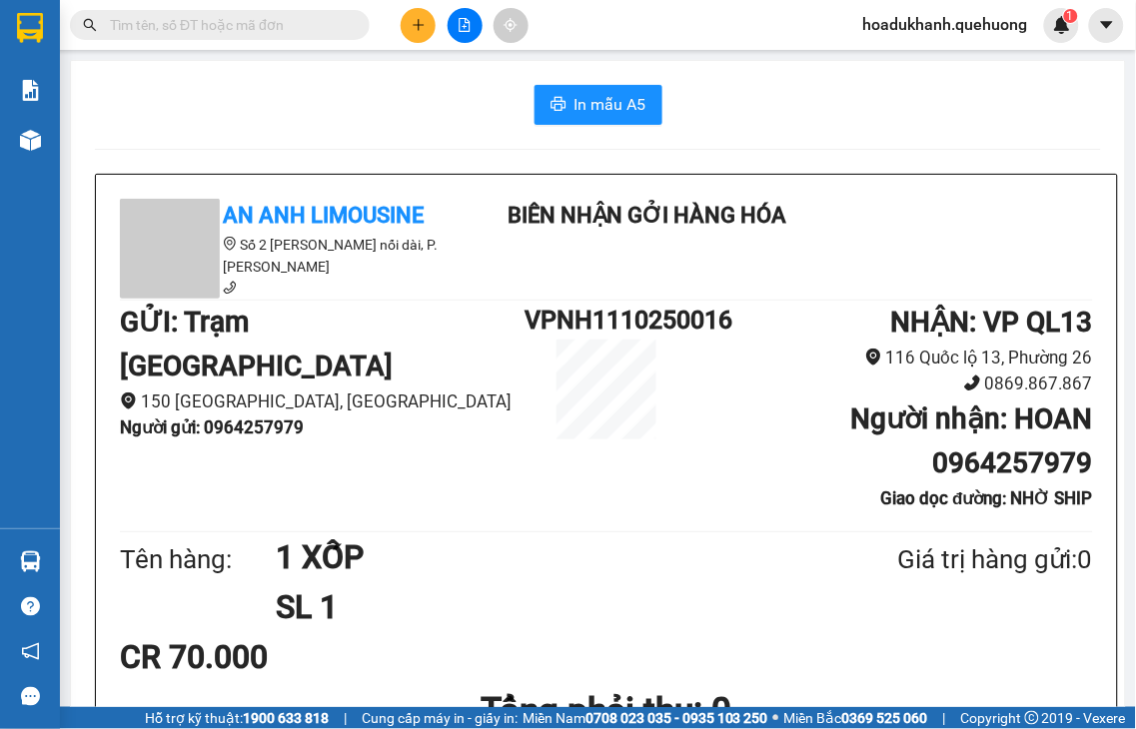
click at [420, 28] on icon "plus" at bounding box center [419, 25] width 14 height 14
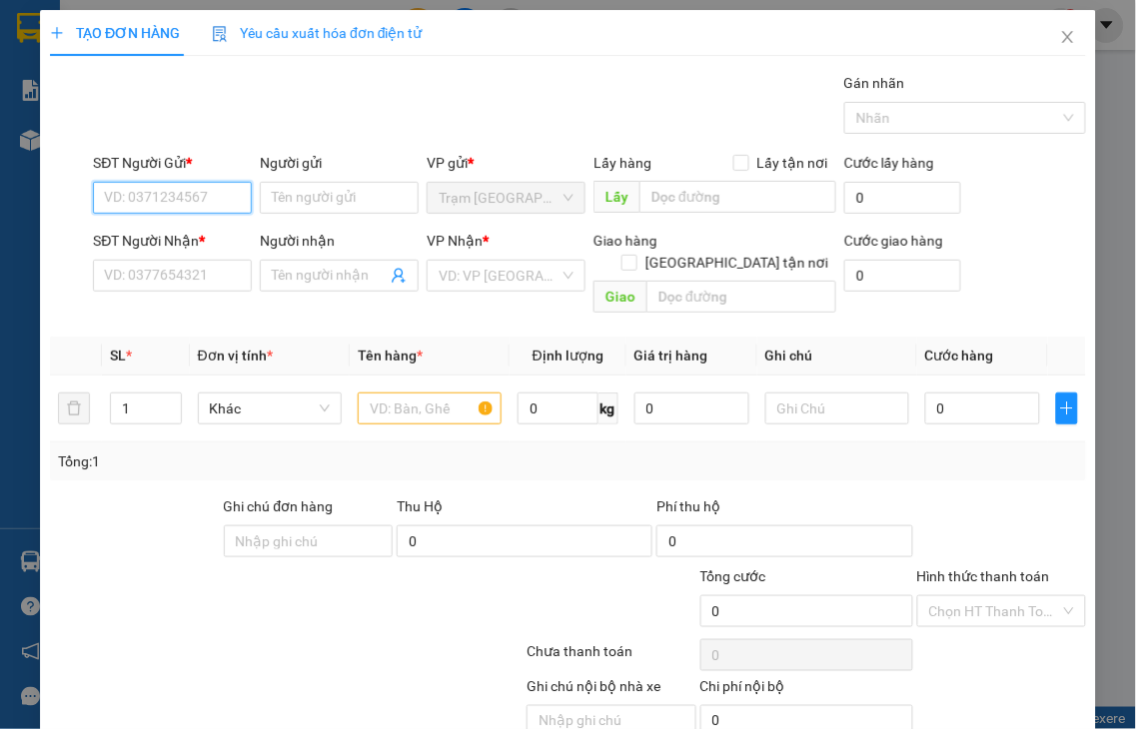
click at [206, 196] on input "SĐT Người Gửi *" at bounding box center [172, 198] width 159 height 32
click at [197, 272] on input "SĐT Người Nhận *" at bounding box center [172, 276] width 159 height 32
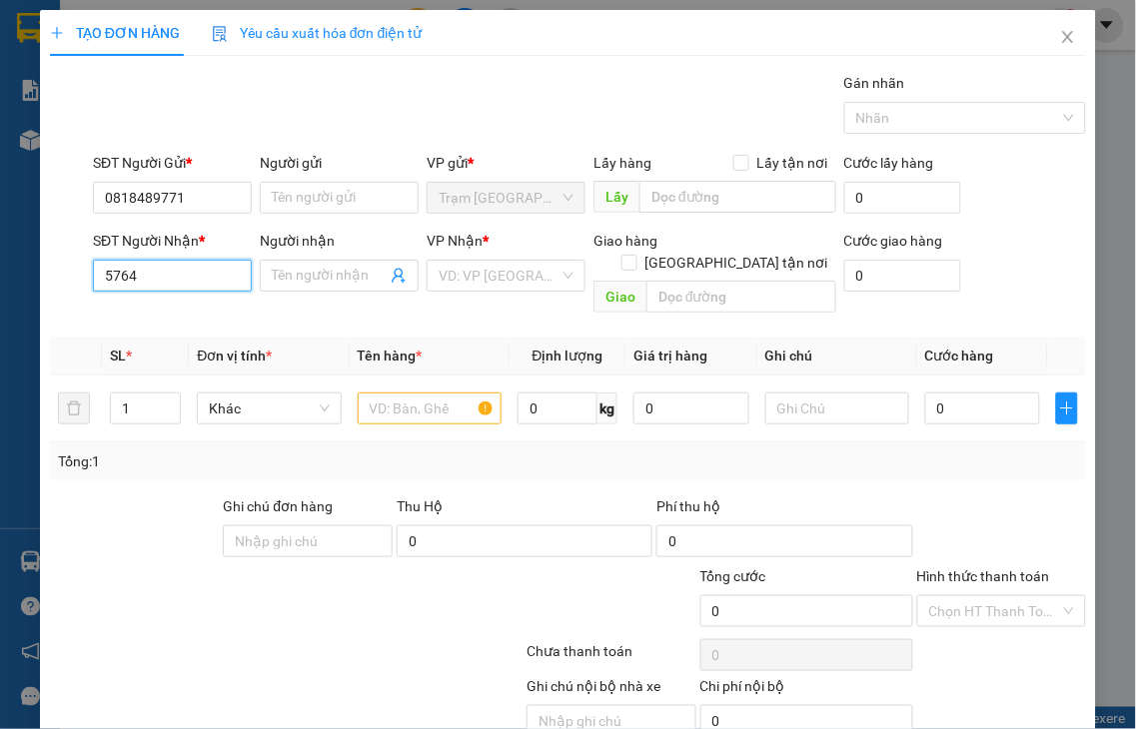
click at [195, 273] on input "5764" at bounding box center [172, 276] width 159 height 32
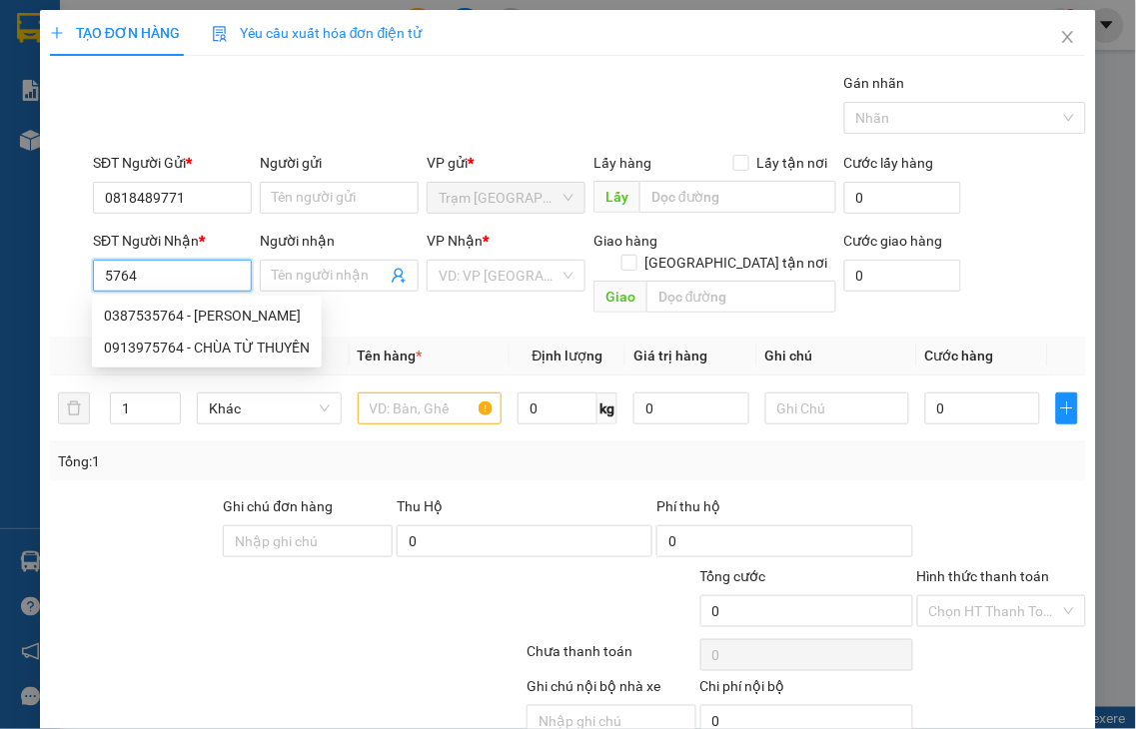
click at [195, 273] on input "5764" at bounding box center [172, 276] width 159 height 32
click at [145, 322] on div "0387535764 - [PERSON_NAME]" at bounding box center [207, 316] width 206 height 22
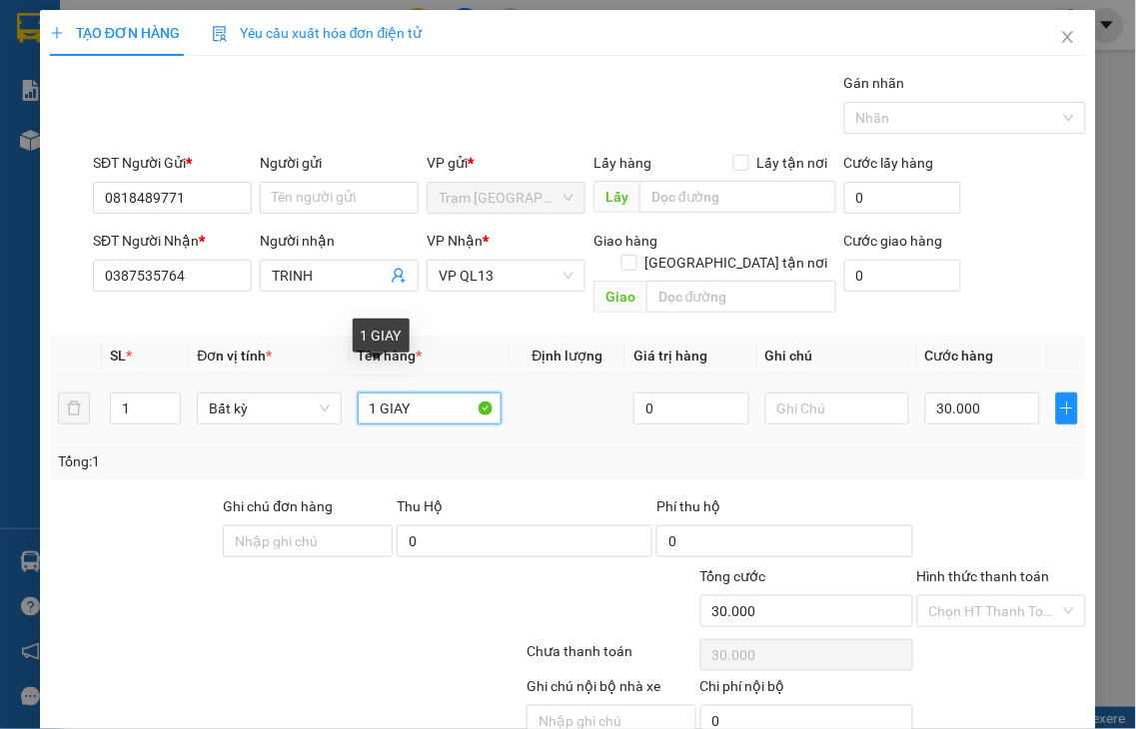
drag, startPoint x: 372, startPoint y: 384, endPoint x: 490, endPoint y: 384, distance: 118.9
click at [490, 393] on input "1 GIAY" at bounding box center [430, 409] width 144 height 32
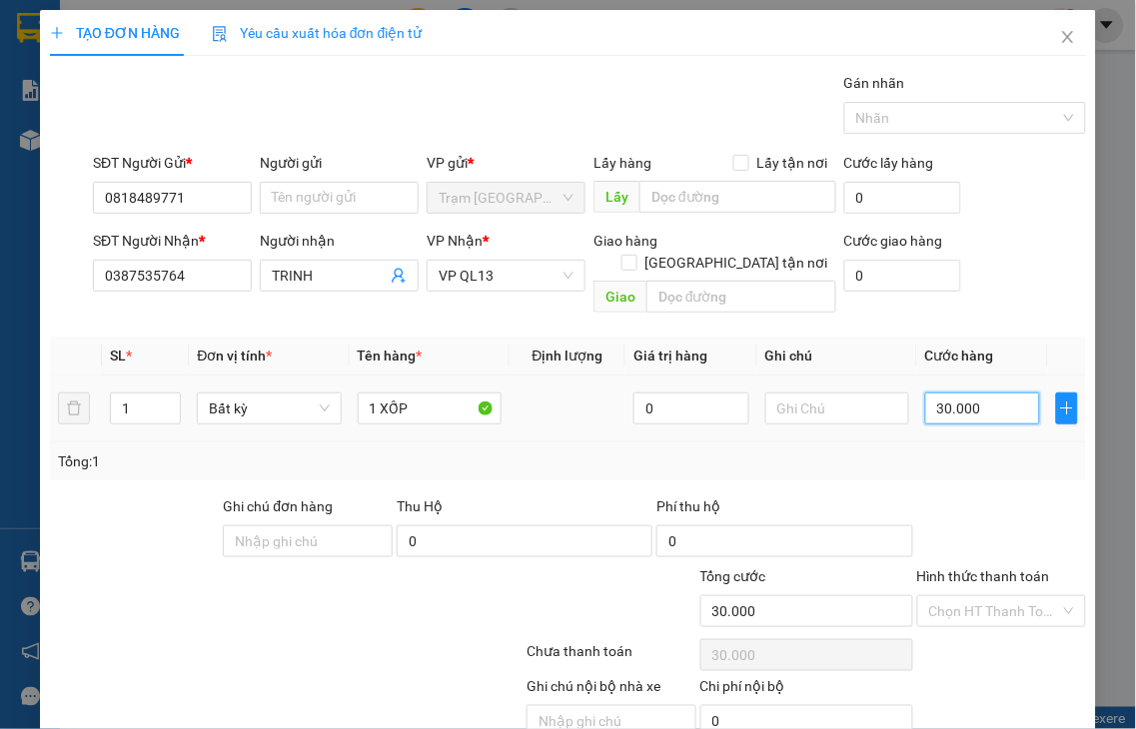
click at [972, 393] on input "30.000" at bounding box center [982, 409] width 115 height 32
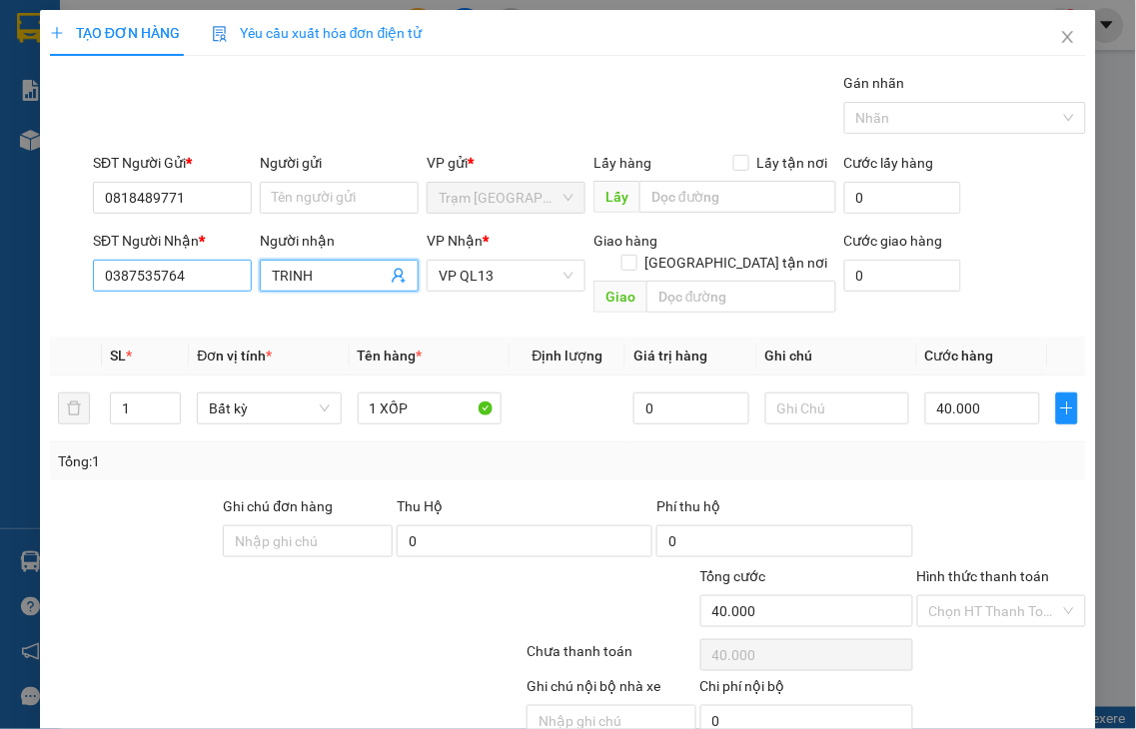
drag, startPoint x: 256, startPoint y: 281, endPoint x: 225, endPoint y: 281, distance: 31.0
click at [226, 281] on div "SĐT Người Nhận * 0387535764 Người nhận [PERSON_NAME] VP Nhận * VP QL13 Giao hàn…" at bounding box center [589, 276] width 1001 height 92
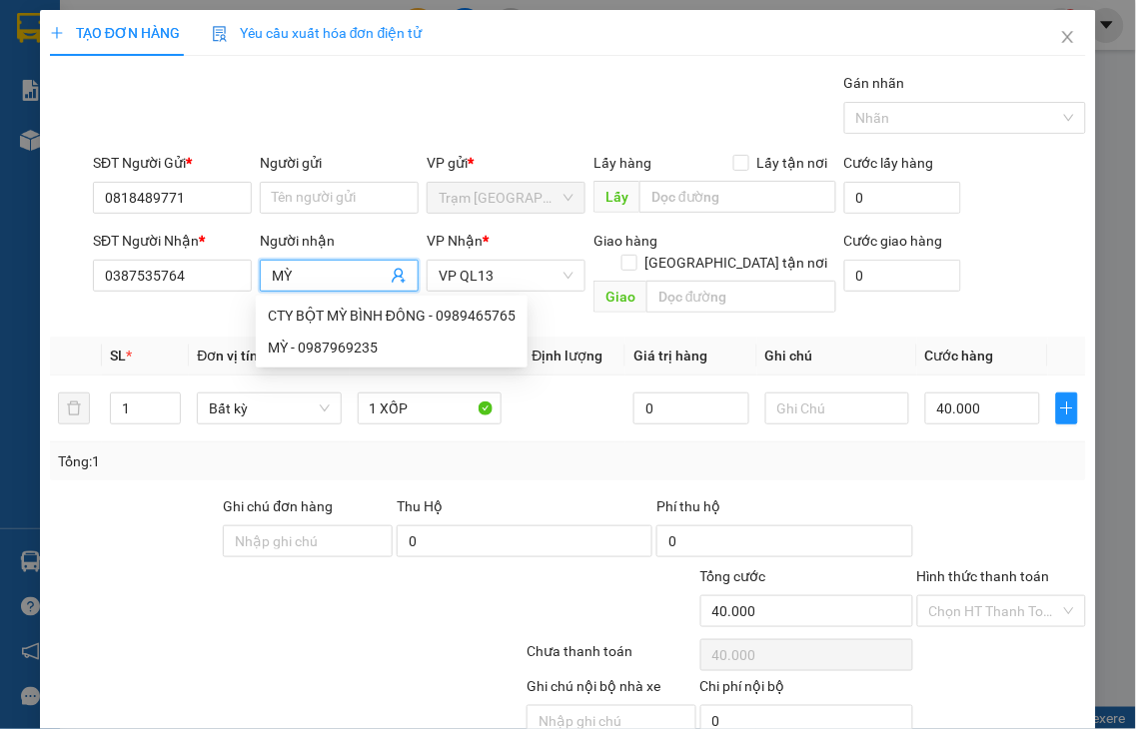
drag, startPoint x: 982, startPoint y: 564, endPoint x: 979, endPoint y: 554, distance: 10.4
click at [979, 565] on div "Hình thức thanh toán" at bounding box center [1002, 580] width 170 height 30
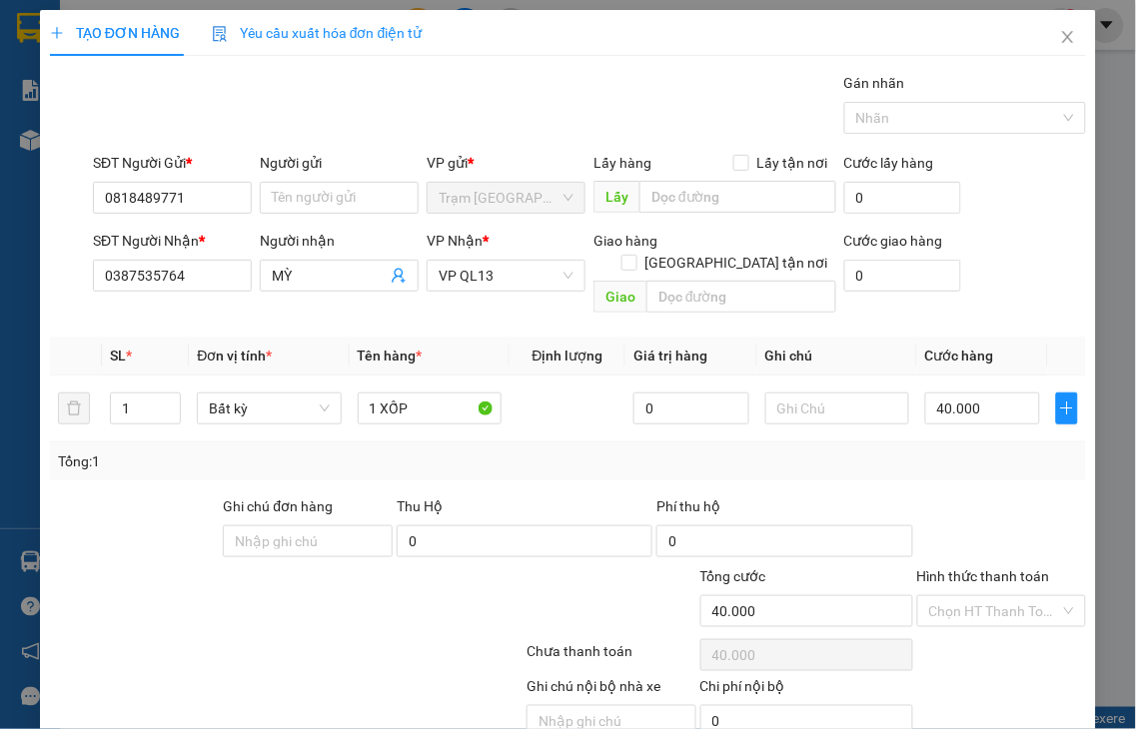
click at [977, 568] on label "Hình thức thanh toán" at bounding box center [983, 576] width 133 height 16
click at [977, 596] on input "Hình thức thanh toán" at bounding box center [995, 611] width 132 height 30
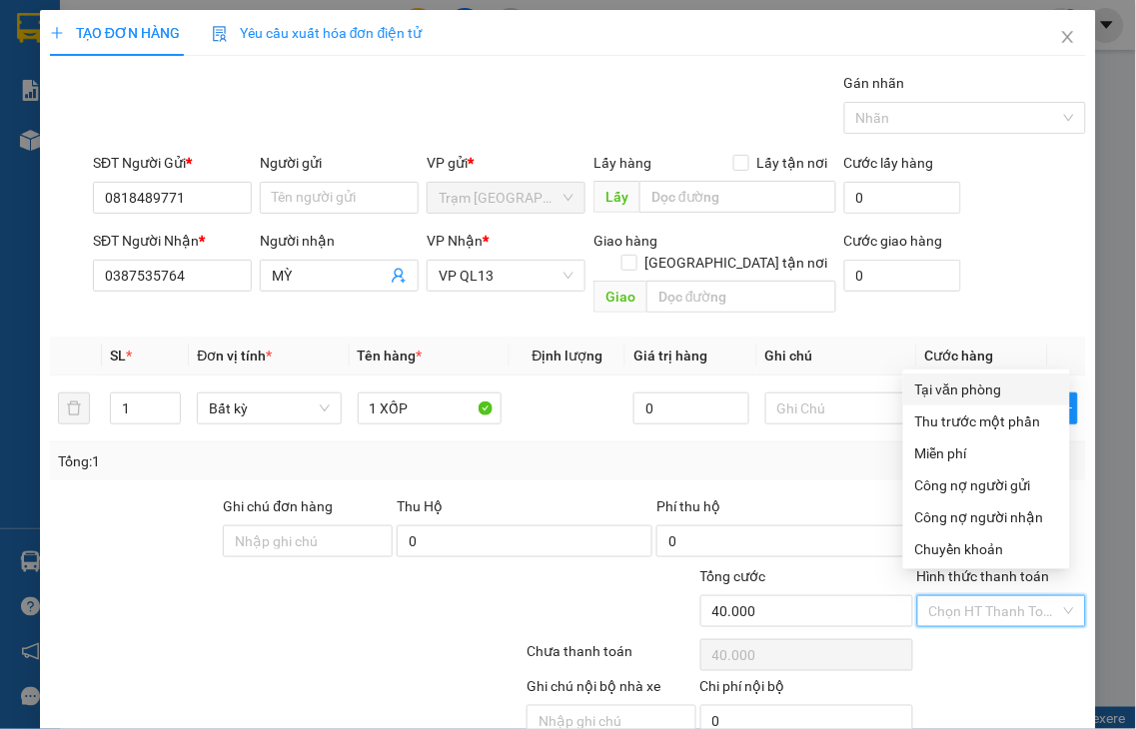
click at [947, 396] on div "Tại văn phòng" at bounding box center [986, 390] width 143 height 22
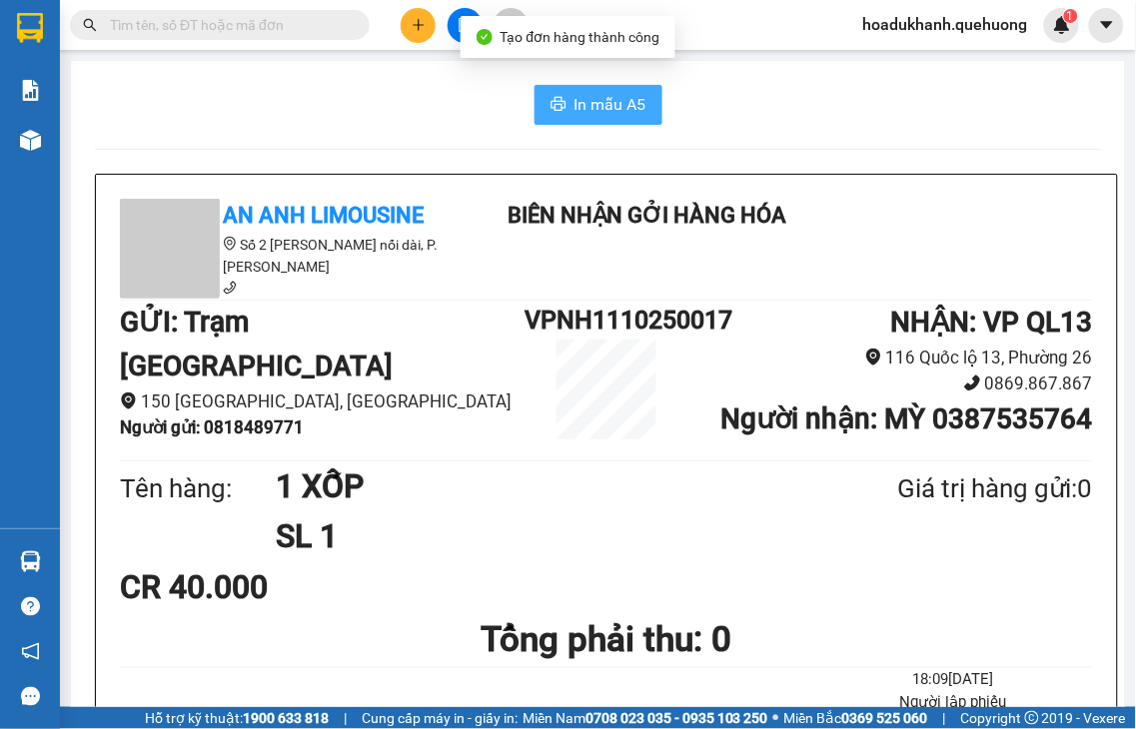
click at [626, 110] on span "In mẫu A5" at bounding box center [610, 104] width 72 height 25
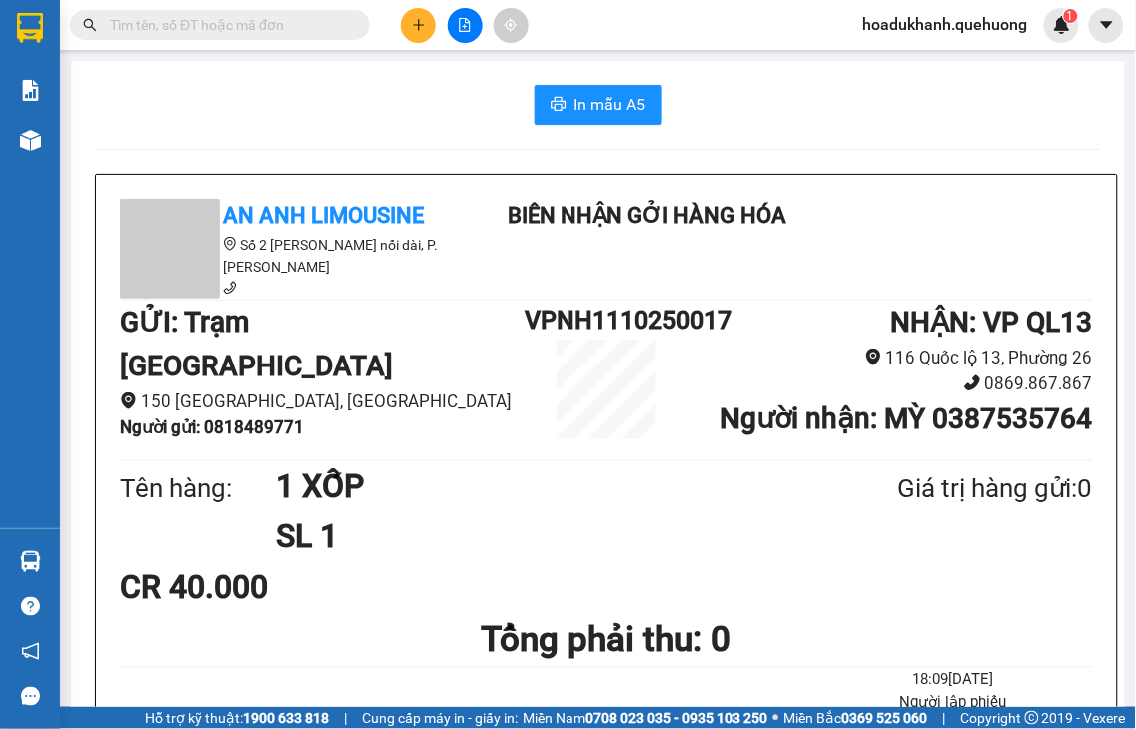
click at [414, 34] on button at bounding box center [418, 25] width 35 height 35
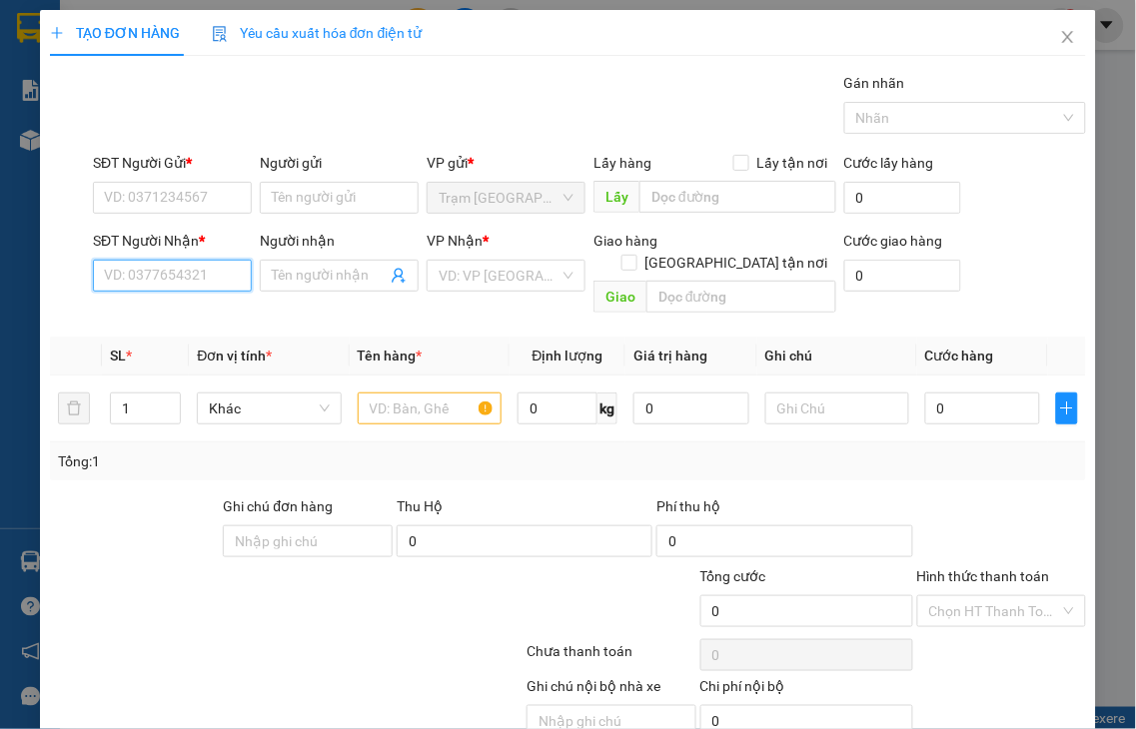
click at [176, 271] on input "SĐT Người Nhận *" at bounding box center [172, 276] width 159 height 32
click at [176, 271] on input "0776" at bounding box center [172, 276] width 159 height 32
click at [178, 277] on input "0776" at bounding box center [172, 276] width 159 height 32
click at [181, 316] on div "0776745787 - [PERSON_NAME]" at bounding box center [202, 316] width 197 height 22
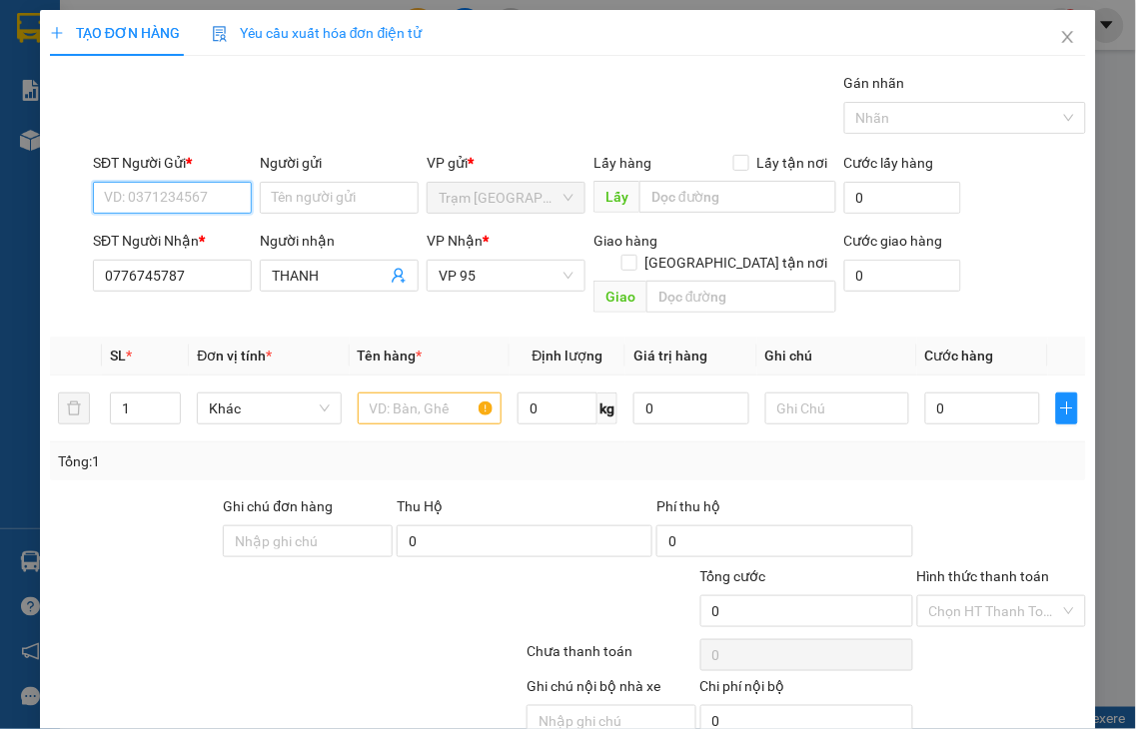
click at [170, 200] on input "SĐT Người Gửi *" at bounding box center [172, 198] width 159 height 32
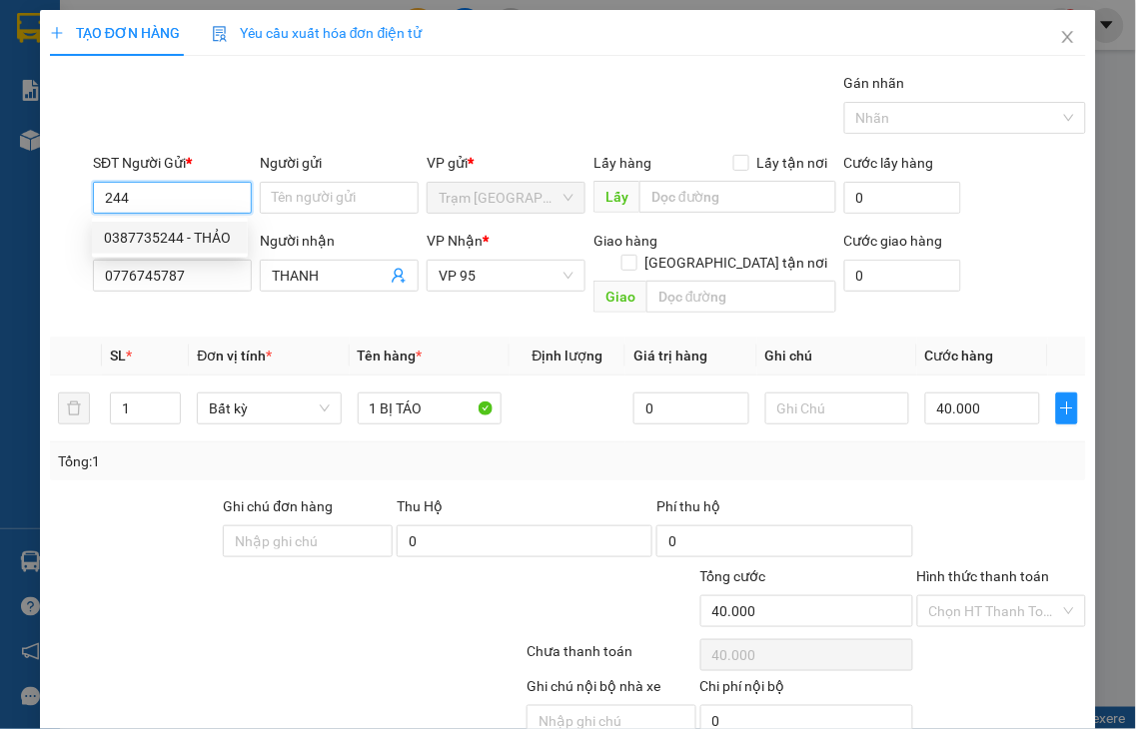
click at [166, 237] on div "0387735244 - THẢO" at bounding box center [170, 238] width 132 height 22
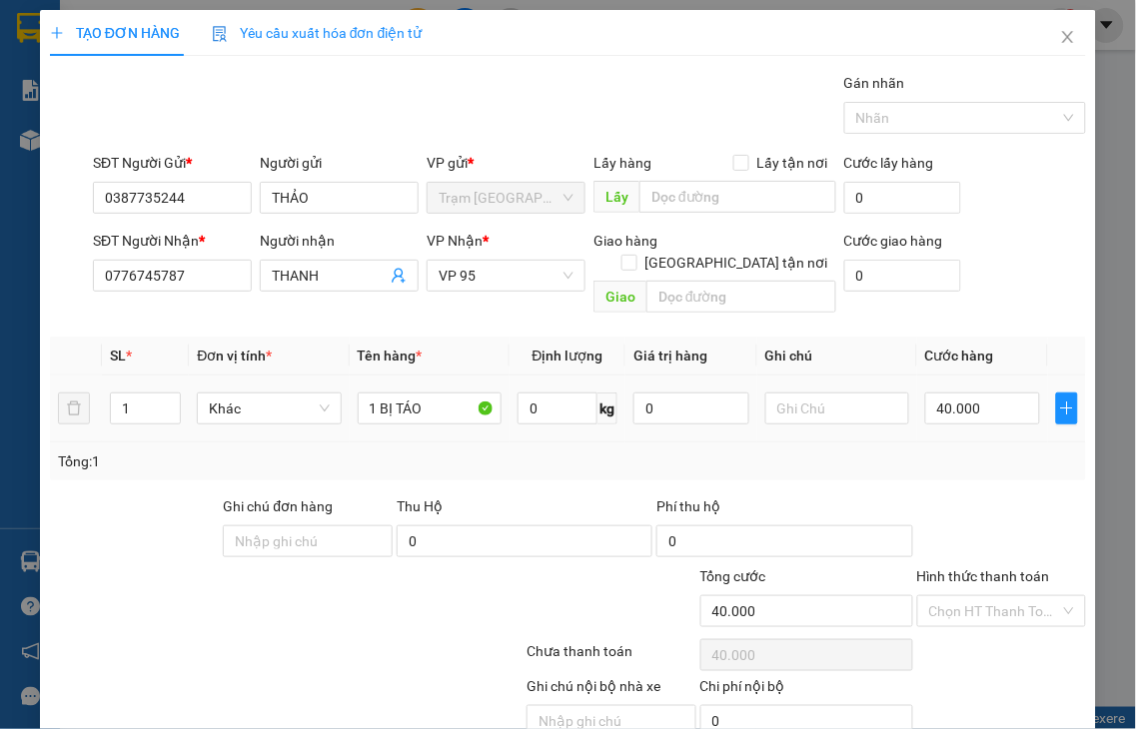
click at [1015, 568] on label "Hình thức thanh toán" at bounding box center [983, 576] width 133 height 16
click at [1015, 596] on input "Hình thức thanh toán" at bounding box center [995, 611] width 132 height 30
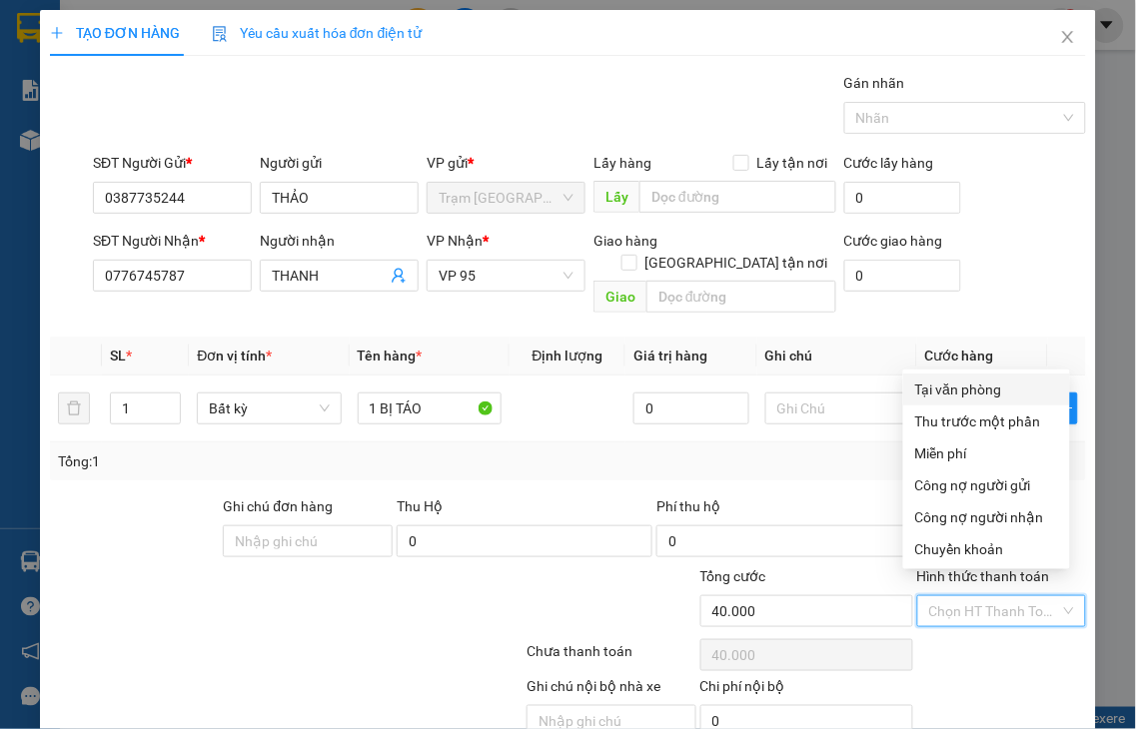
click at [996, 388] on div "Tại văn phòng" at bounding box center [986, 390] width 143 height 22
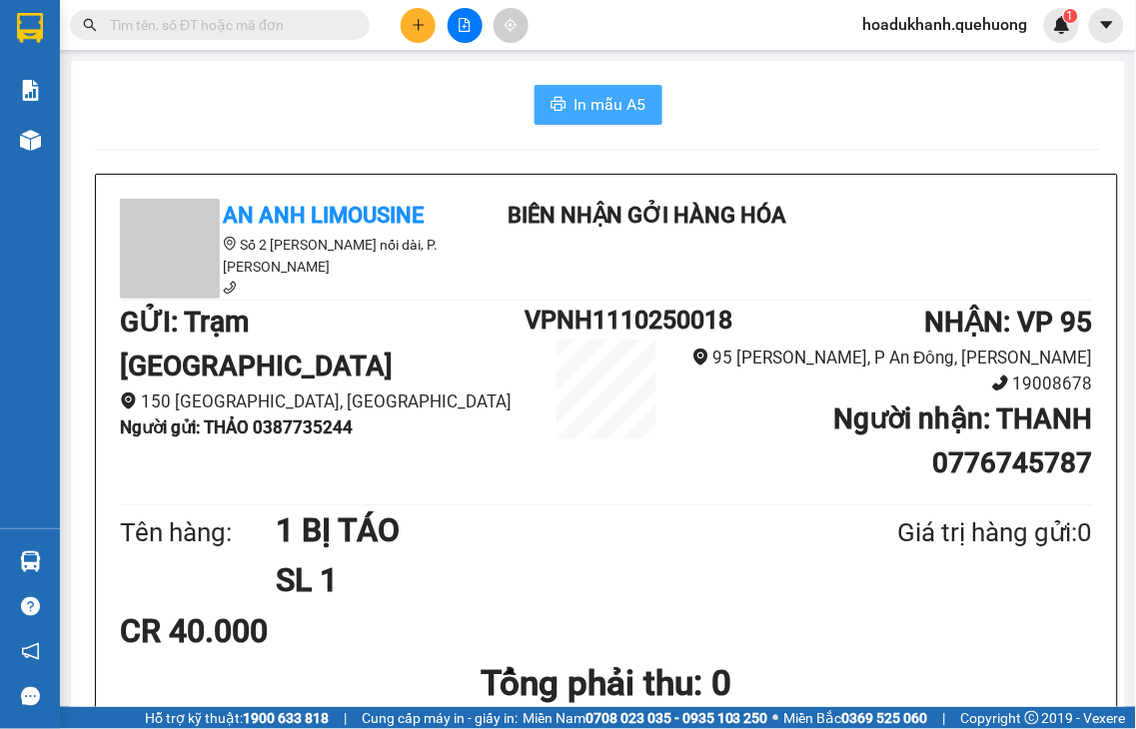
click at [586, 108] on span "In mẫu A5" at bounding box center [610, 104] width 72 height 25
click at [406, 33] on button at bounding box center [418, 25] width 35 height 35
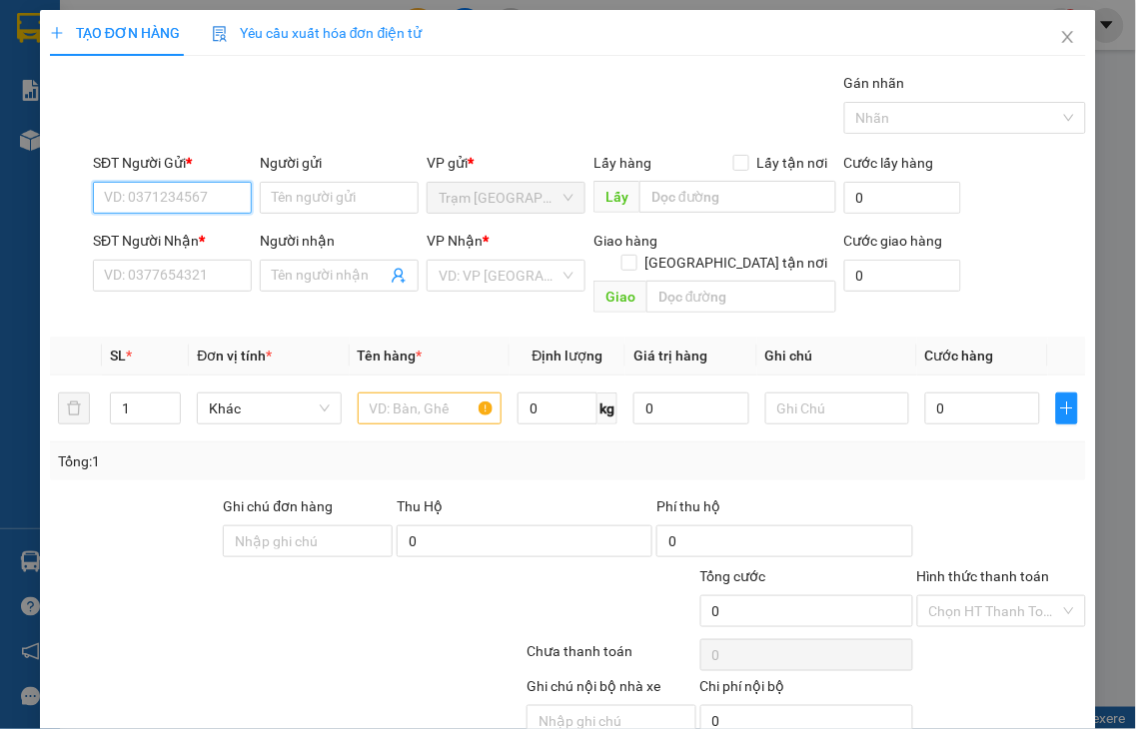
click at [143, 200] on input "SĐT Người Gửi *" at bounding box center [172, 198] width 159 height 32
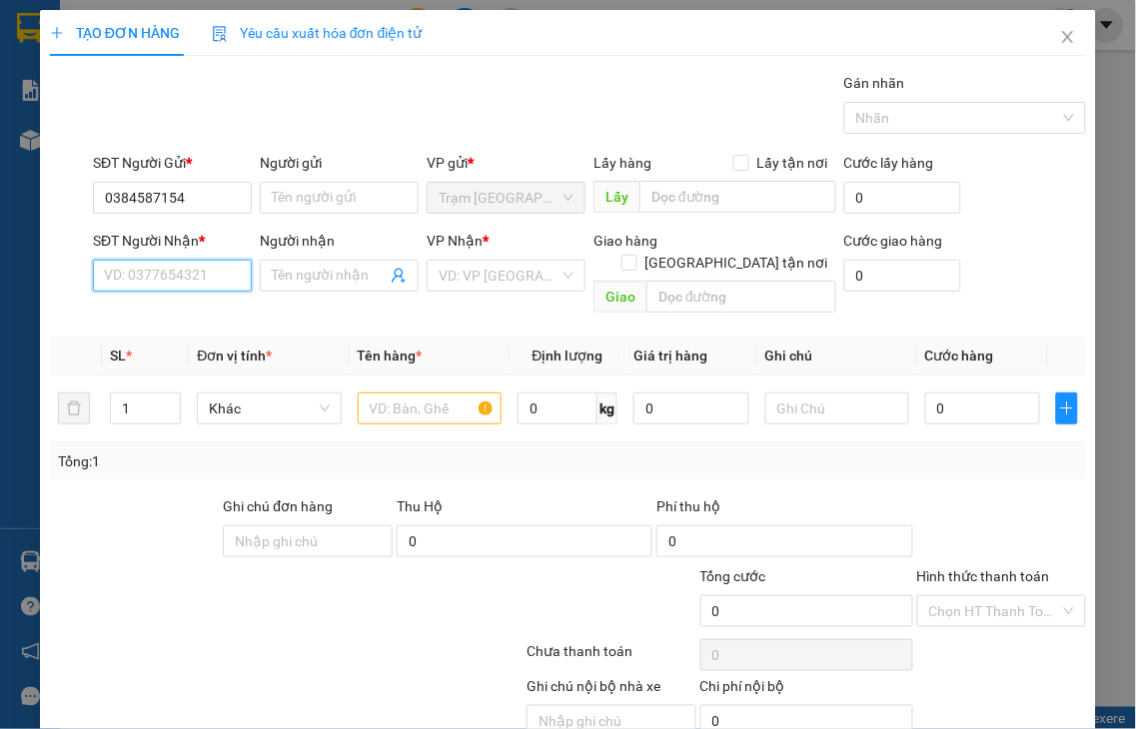
click at [215, 270] on input "SĐT Người Nhận *" at bounding box center [172, 276] width 159 height 32
click at [198, 277] on input "0983106654" at bounding box center [172, 276] width 159 height 32
click at [200, 310] on div "0983106654 - MỸ" at bounding box center [170, 316] width 132 height 22
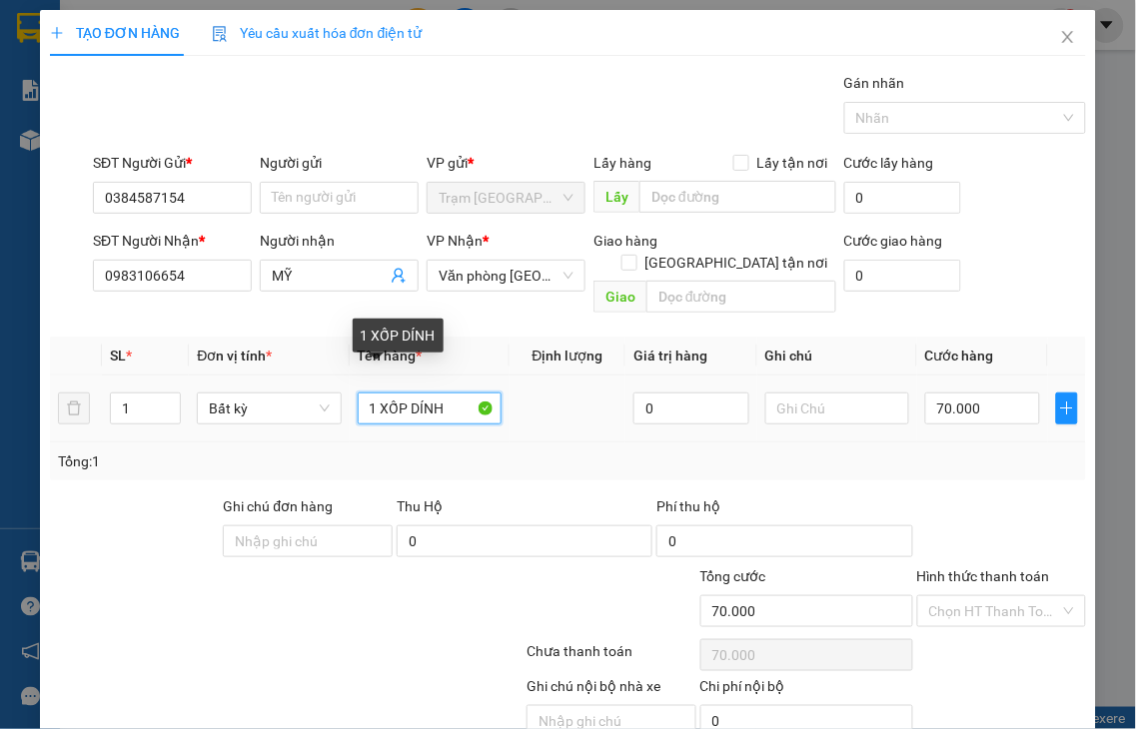
drag, startPoint x: 376, startPoint y: 375, endPoint x: 602, endPoint y: 378, distance: 226.8
click at [602, 378] on tr "1 Bất kỳ 1 XỐP DÍNH 0 70.000" at bounding box center [568, 409] width 1036 height 67
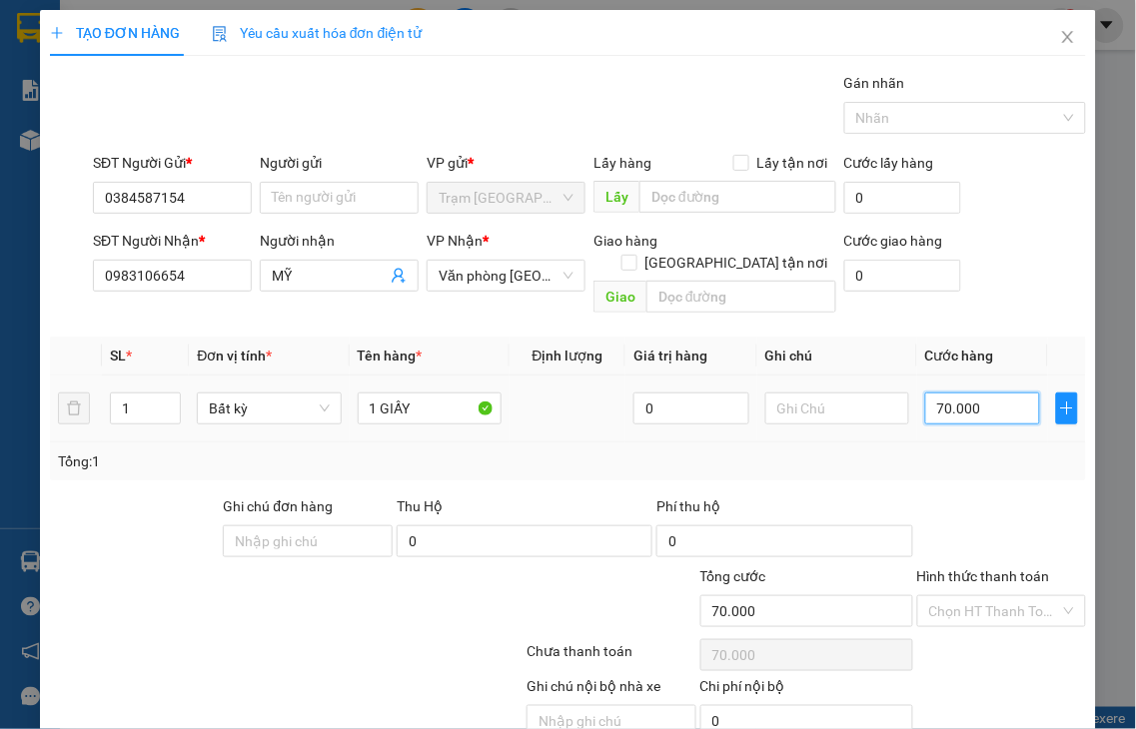
click at [975, 393] on input "70.000" at bounding box center [982, 409] width 115 height 32
click at [976, 568] on label "Hình thức thanh toán" at bounding box center [983, 576] width 133 height 16
click at [976, 596] on input "Hình thức thanh toán" at bounding box center [995, 611] width 132 height 30
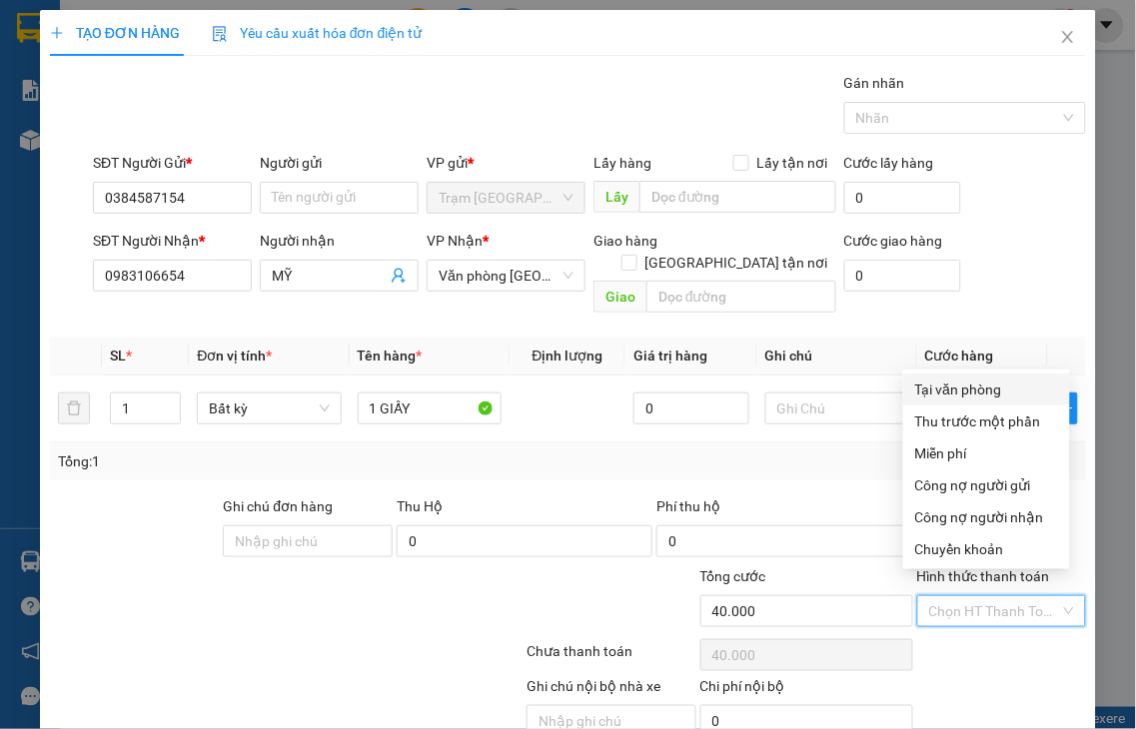
click at [945, 396] on div "Tại văn phòng" at bounding box center [986, 390] width 143 height 22
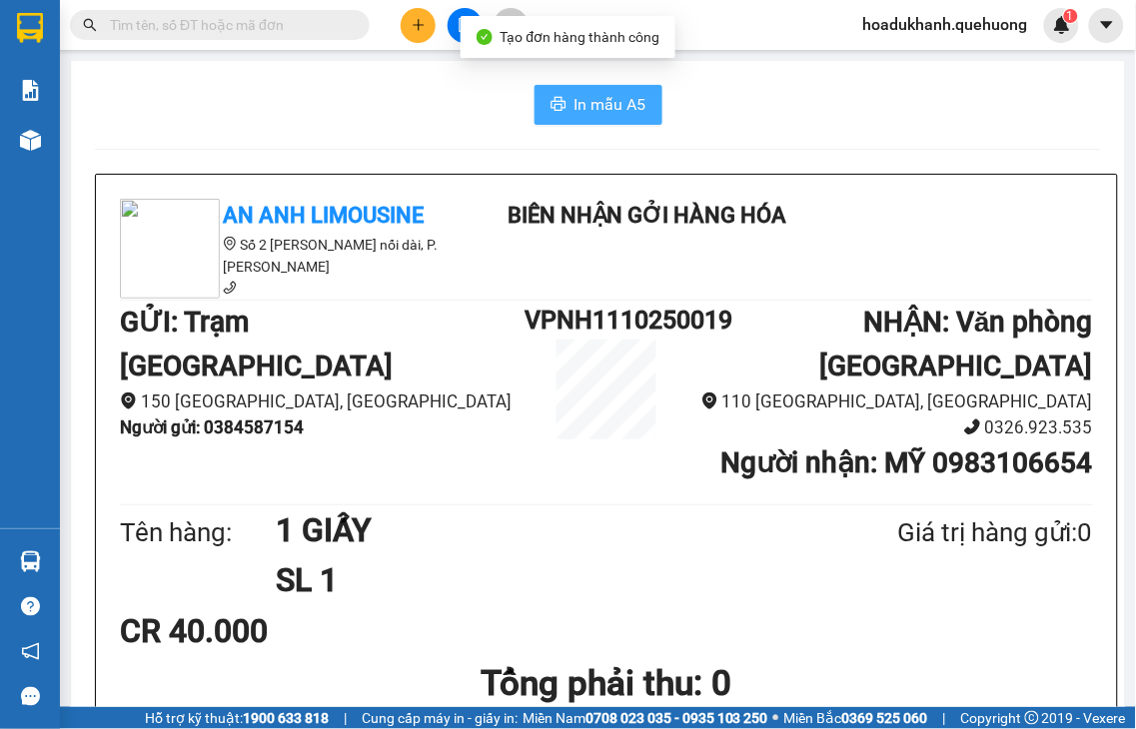
click at [554, 106] on icon "printer" at bounding box center [558, 104] width 16 height 16
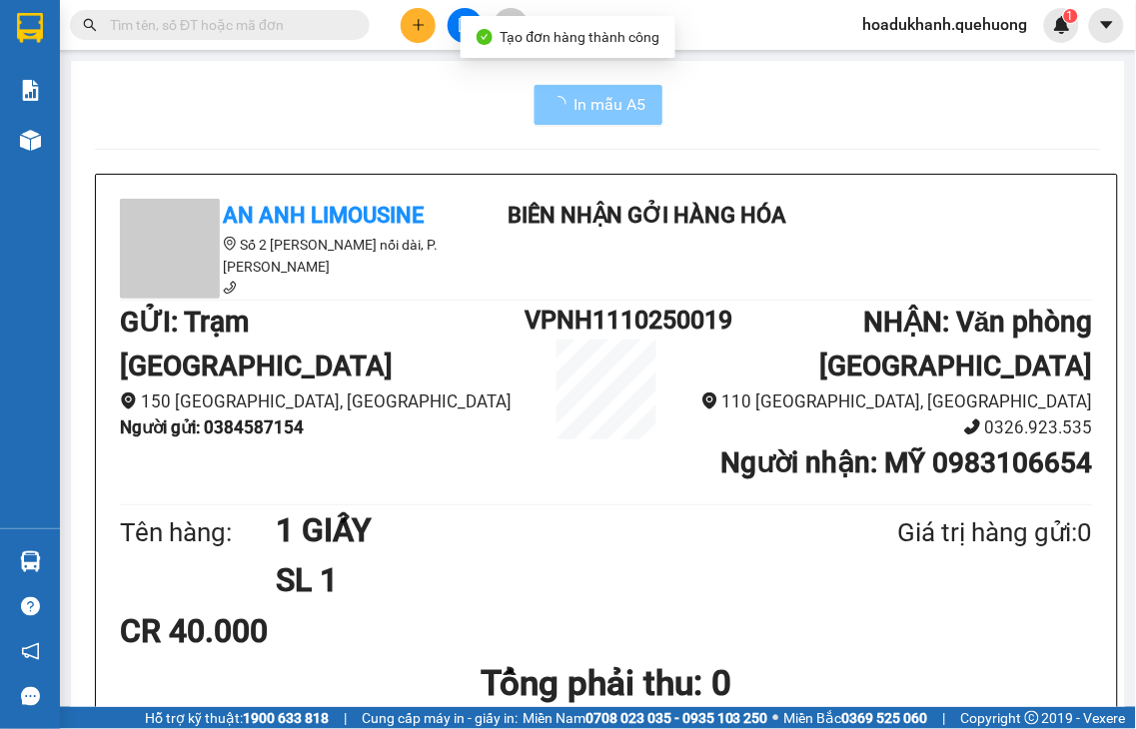
click at [412, 21] on icon "plus" at bounding box center [419, 25] width 14 height 14
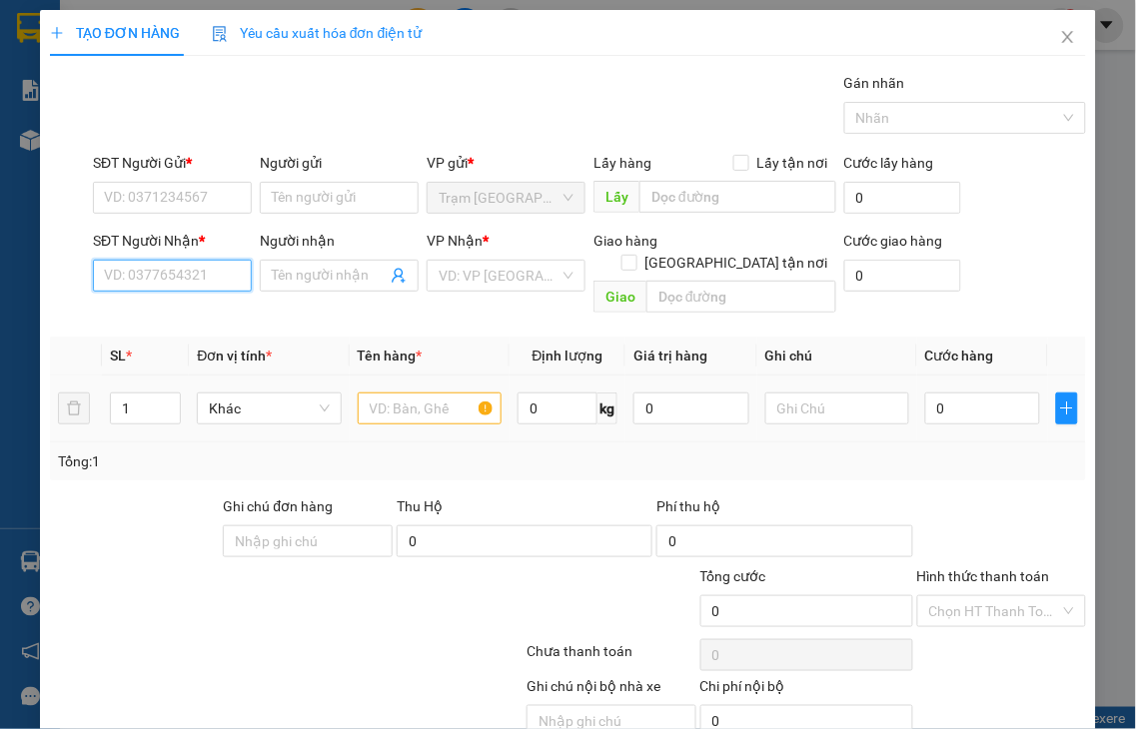
click at [125, 275] on input "SĐT Người Nhận *" at bounding box center [172, 276] width 159 height 32
click at [166, 318] on div "0903922558 - TUẤN" at bounding box center [170, 316] width 132 height 22
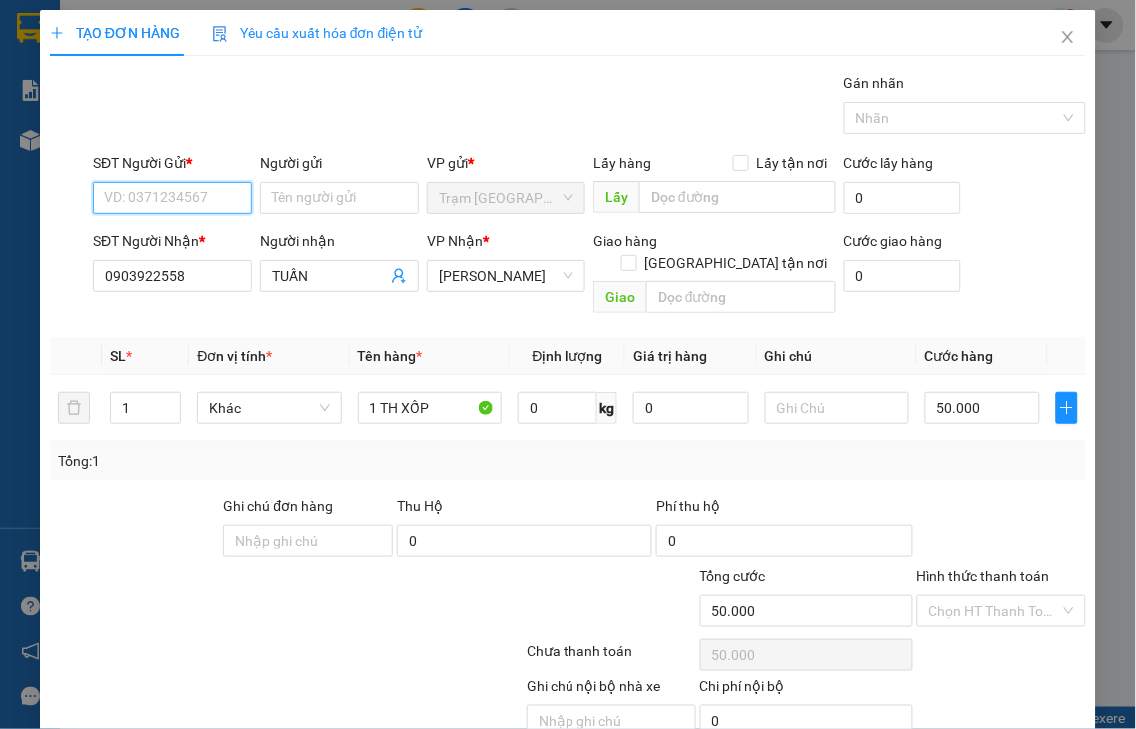
click at [171, 188] on input "SĐT Người Gửi *" at bounding box center [172, 198] width 159 height 32
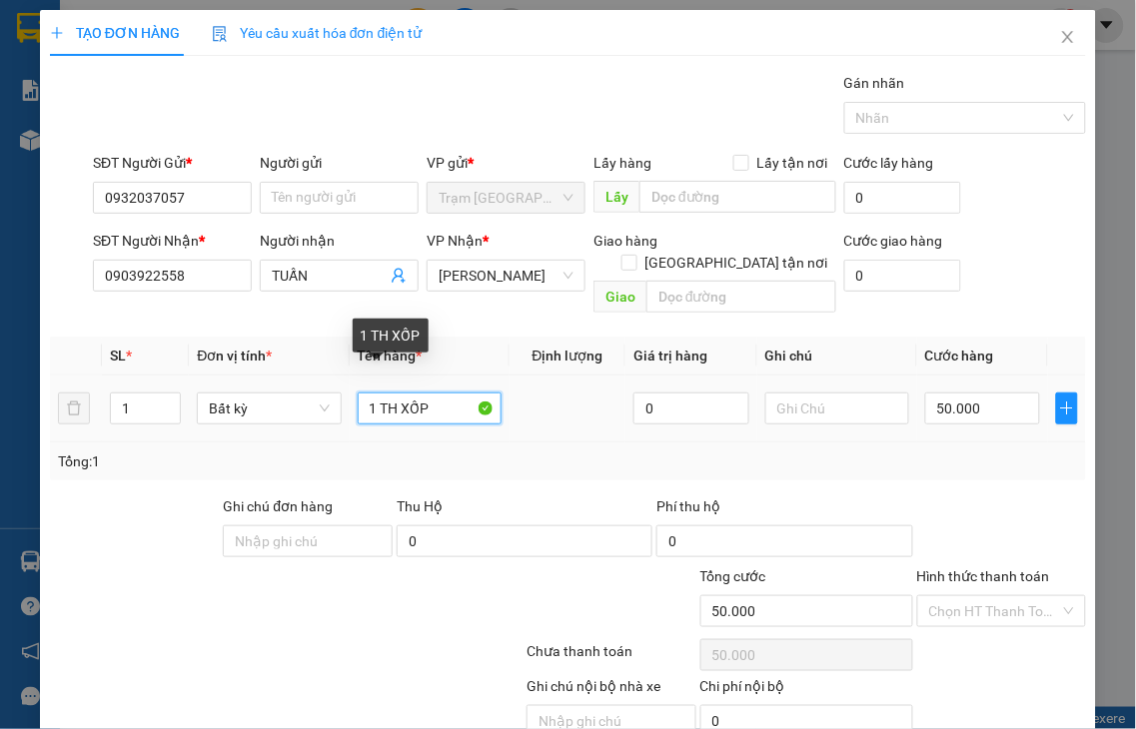
drag, startPoint x: 393, startPoint y: 384, endPoint x: 377, endPoint y: 386, distance: 16.1
click at [377, 393] on input "1 TH XỐP" at bounding box center [430, 409] width 144 height 32
click at [533, 272] on span "[PERSON_NAME]" at bounding box center [506, 276] width 135 height 30
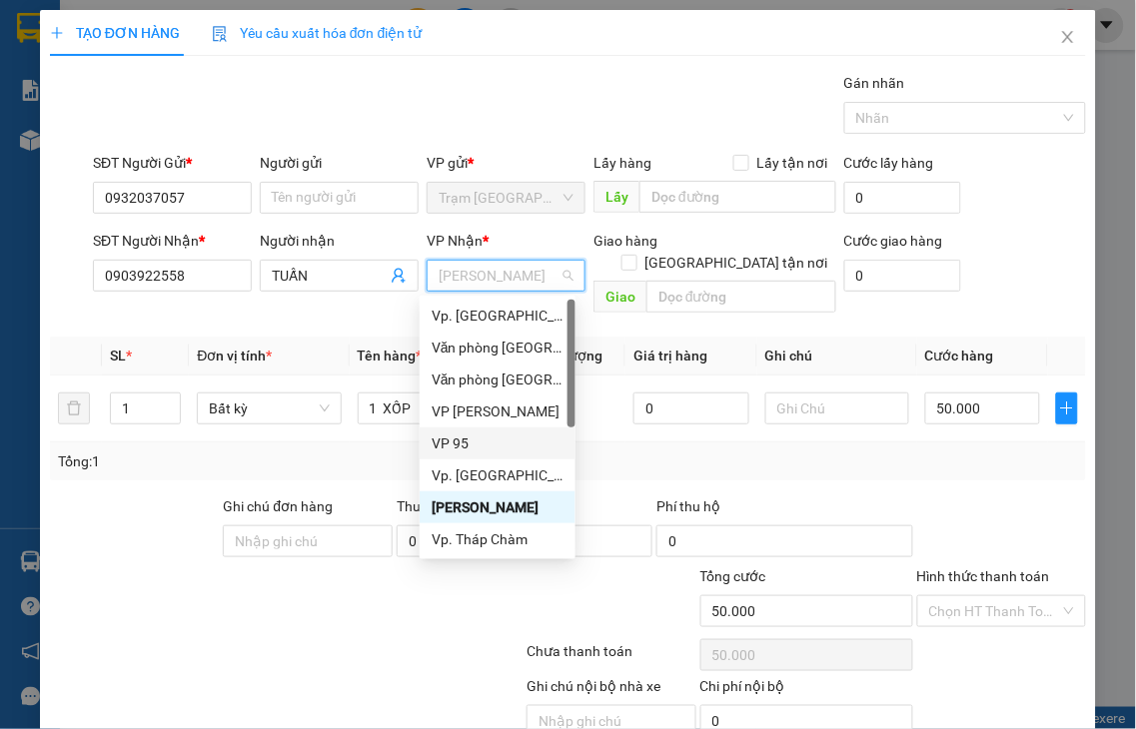
click at [440, 442] on div "VP 95" at bounding box center [498, 444] width 132 height 22
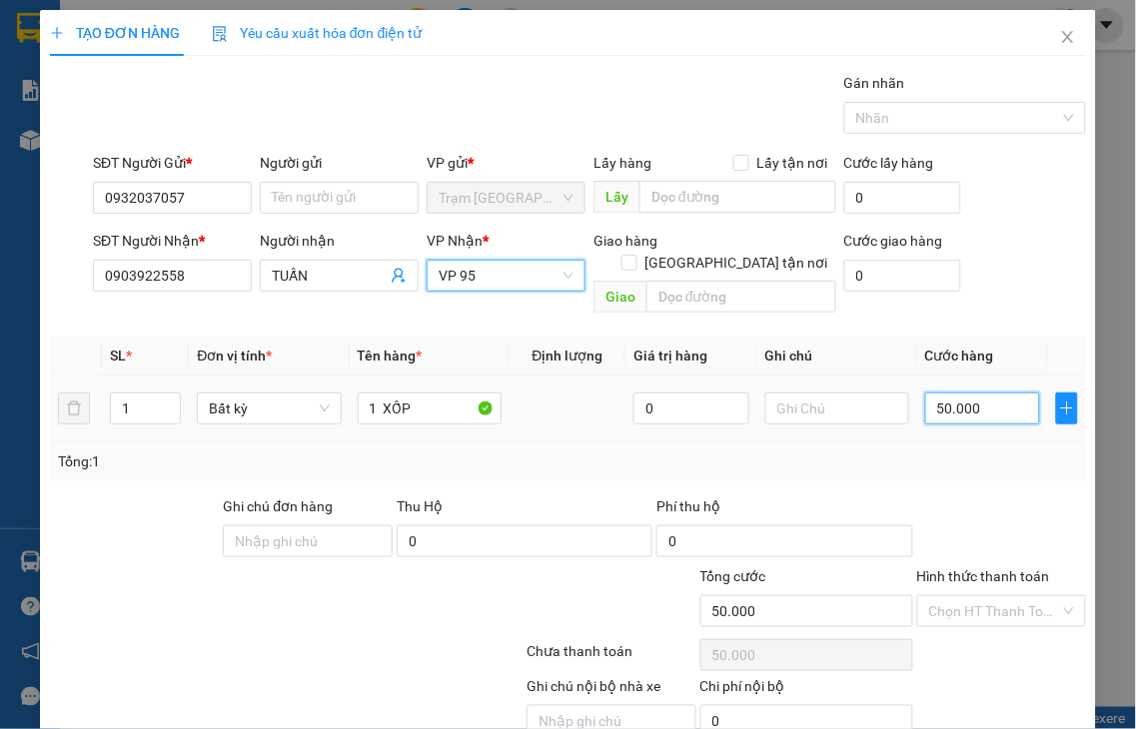
click at [979, 393] on input "50.000" at bounding box center [982, 409] width 115 height 32
click at [506, 274] on span "VP 95" at bounding box center [506, 276] width 135 height 30
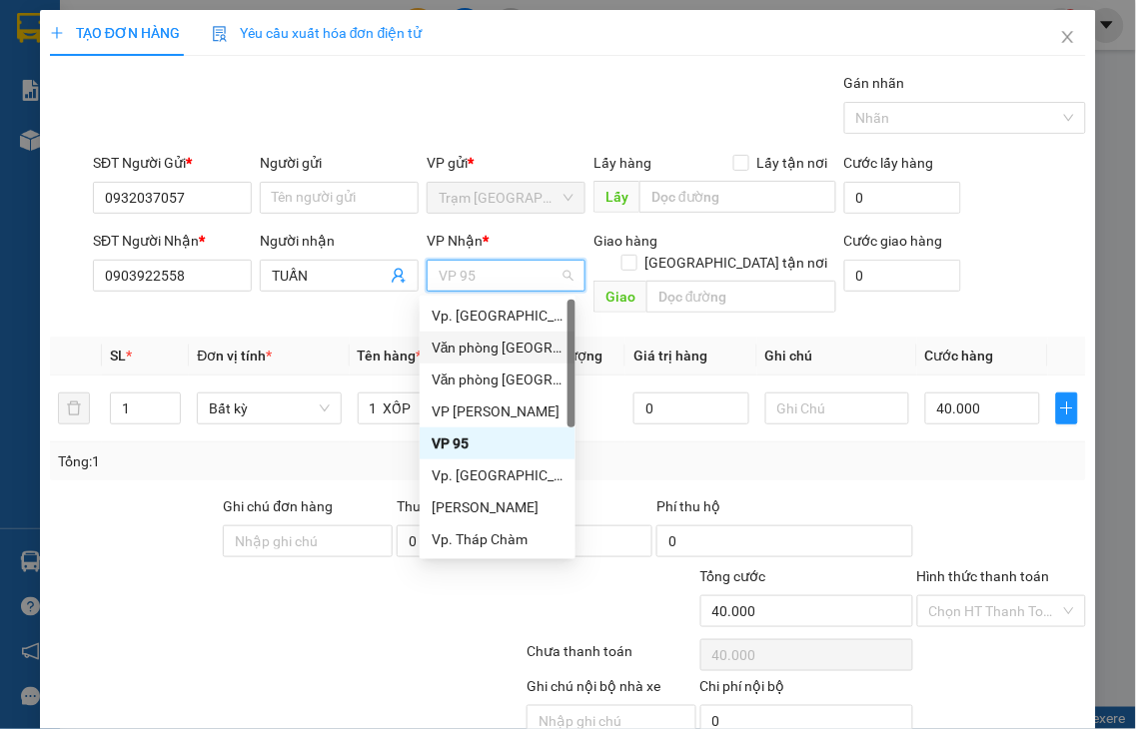
click at [502, 346] on div "Văn phòng [GEOGRAPHIC_DATA]" at bounding box center [498, 348] width 132 height 22
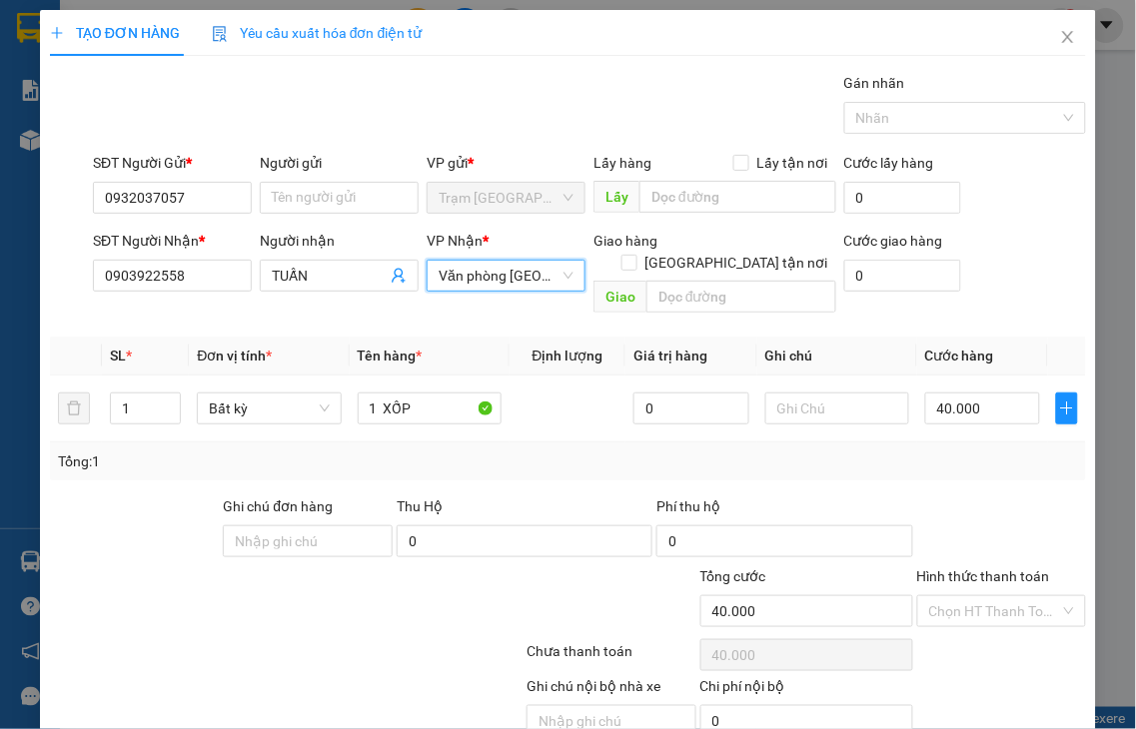
click at [991, 568] on label "Hình thức thanh toán" at bounding box center [983, 576] width 133 height 16
click at [991, 596] on input "Hình thức thanh toán" at bounding box center [995, 611] width 132 height 30
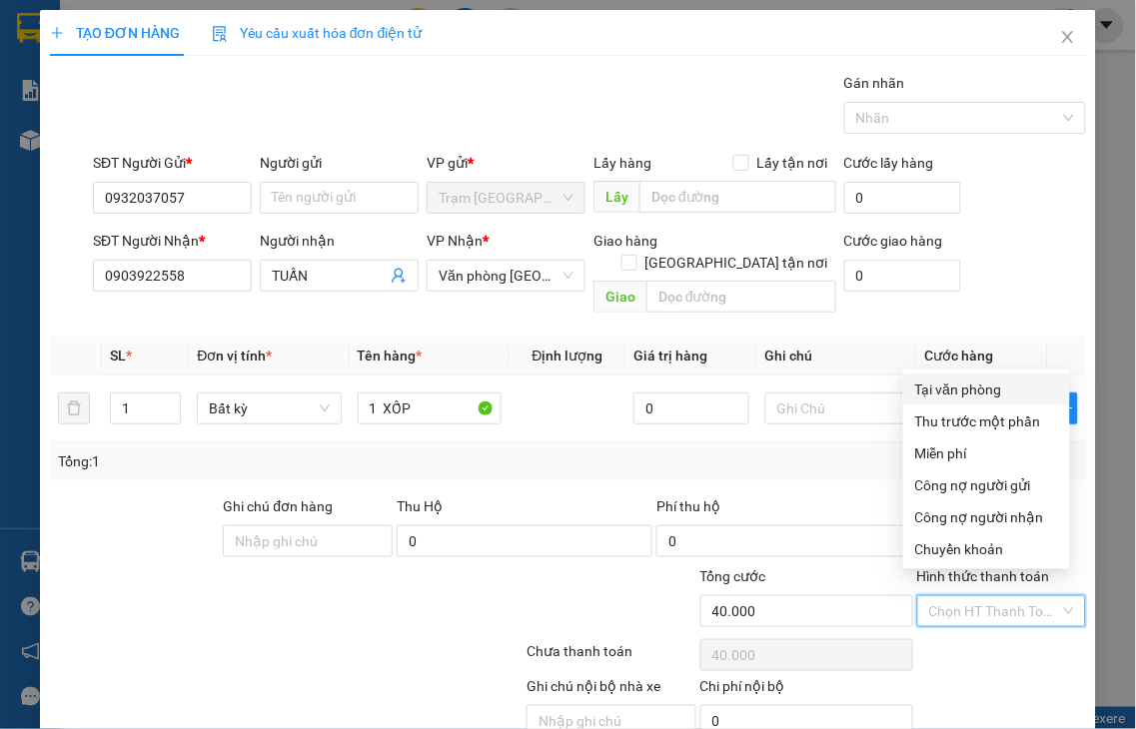
click at [941, 395] on div "Tại văn phòng" at bounding box center [986, 390] width 143 height 22
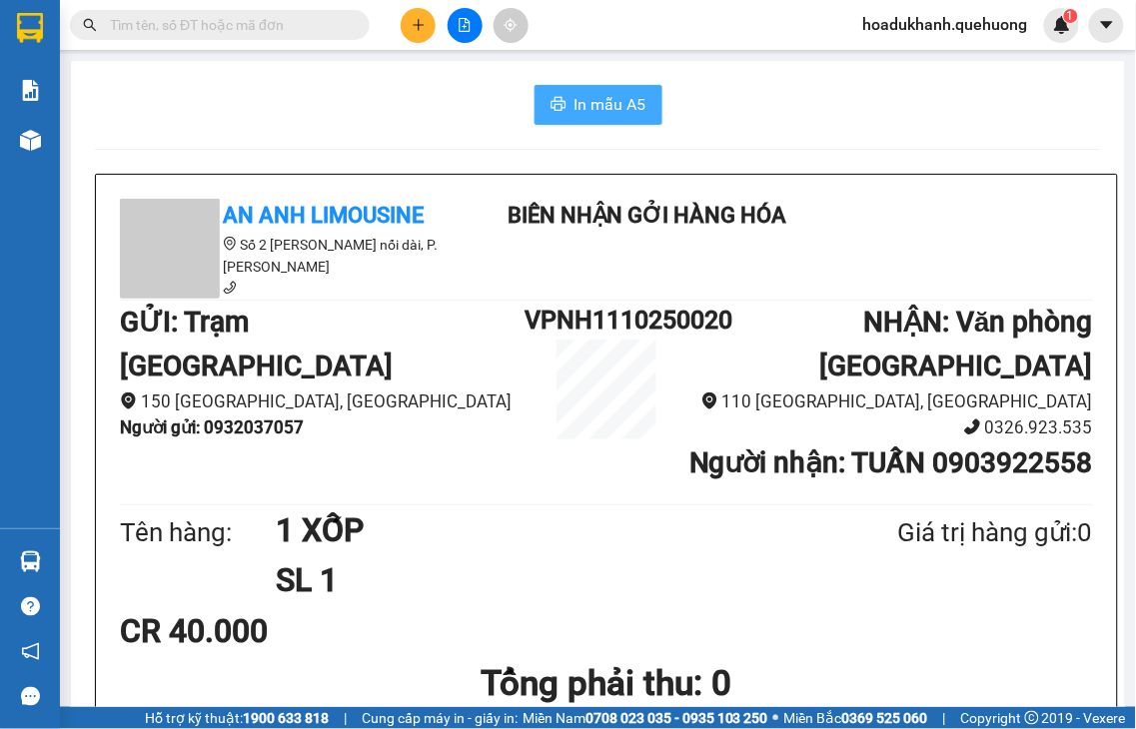
click at [584, 103] on span "In mẫu A5" at bounding box center [610, 104] width 72 height 25
click at [417, 30] on icon "plus" at bounding box center [419, 25] width 14 height 14
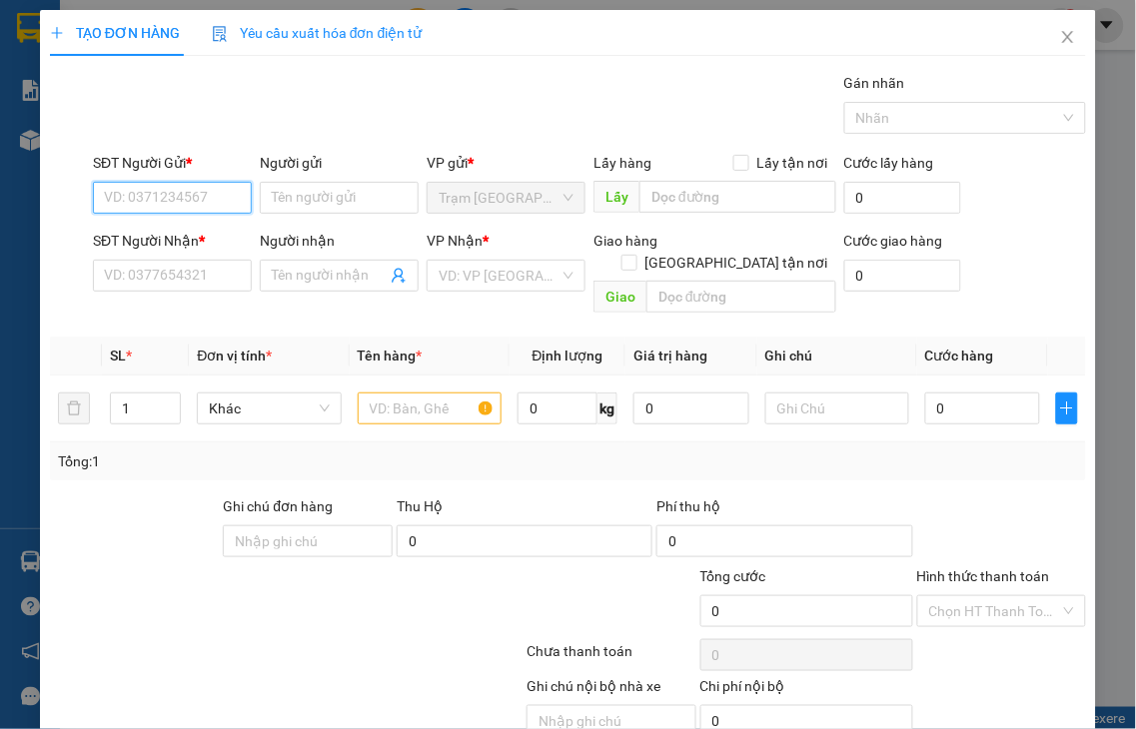
click at [180, 196] on input "SĐT Người Gửi *" at bounding box center [172, 198] width 159 height 32
click at [196, 238] on div "0975948891 - [PERSON_NAME]" at bounding box center [202, 238] width 197 height 22
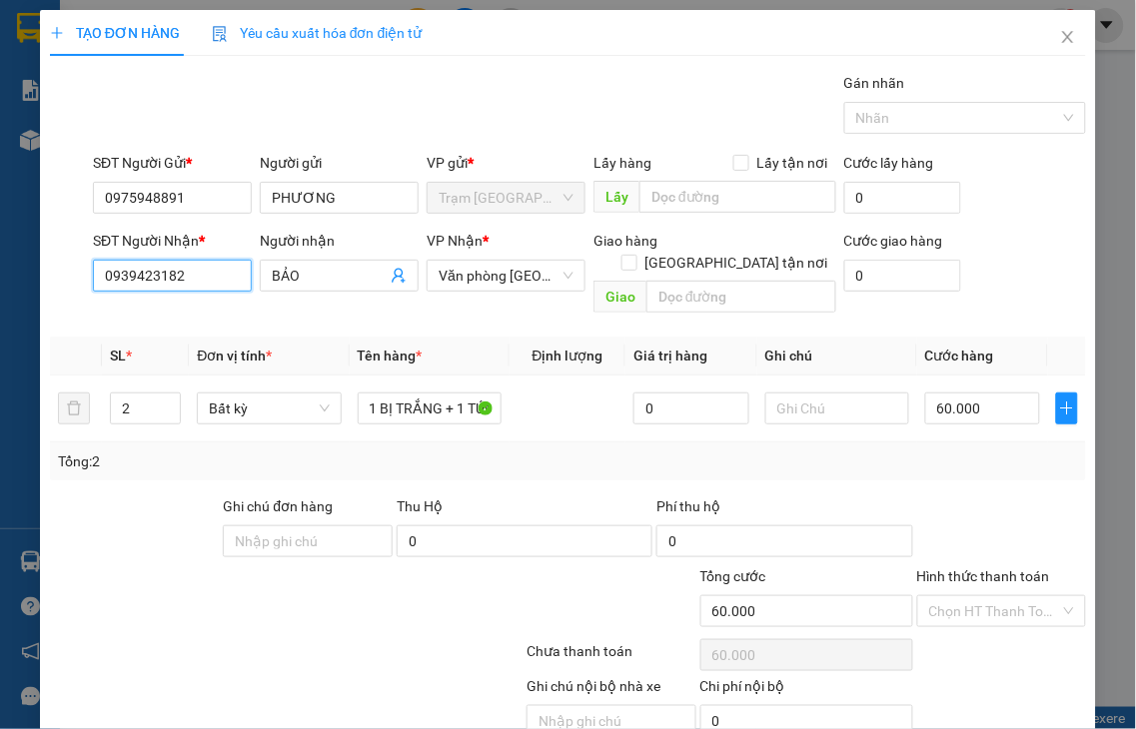
drag, startPoint x: 193, startPoint y: 271, endPoint x: 0, endPoint y: 275, distance: 192.8
click at [0, 275] on div "TẠO ĐƠN HÀNG Yêu cầu xuất hóa đơn điện tử Transit Pickup Surcharge Ids Transit …" at bounding box center [568, 364] width 1136 height 729
click at [200, 308] on div "0837996239 - TRÚC" at bounding box center [170, 316] width 132 height 22
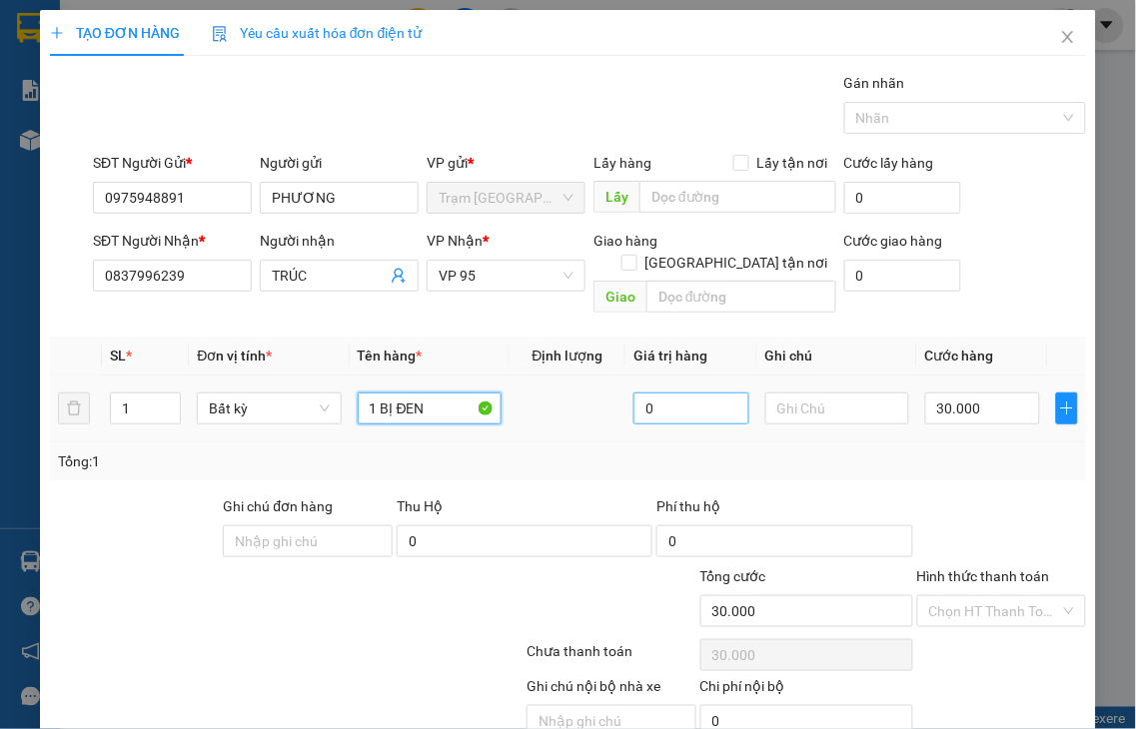
drag, startPoint x: 374, startPoint y: 382, endPoint x: 652, endPoint y: 383, distance: 278.7
click at [646, 385] on tr "1 Bất kỳ 1 BỊ ĐEN 0 30.000" at bounding box center [568, 409] width 1036 height 67
click at [995, 396] on input "30.000" at bounding box center [982, 409] width 115 height 32
click at [953, 568] on label "Hình thức thanh toán" at bounding box center [983, 576] width 133 height 16
click at [953, 596] on input "Hình thức thanh toán" at bounding box center [995, 611] width 132 height 30
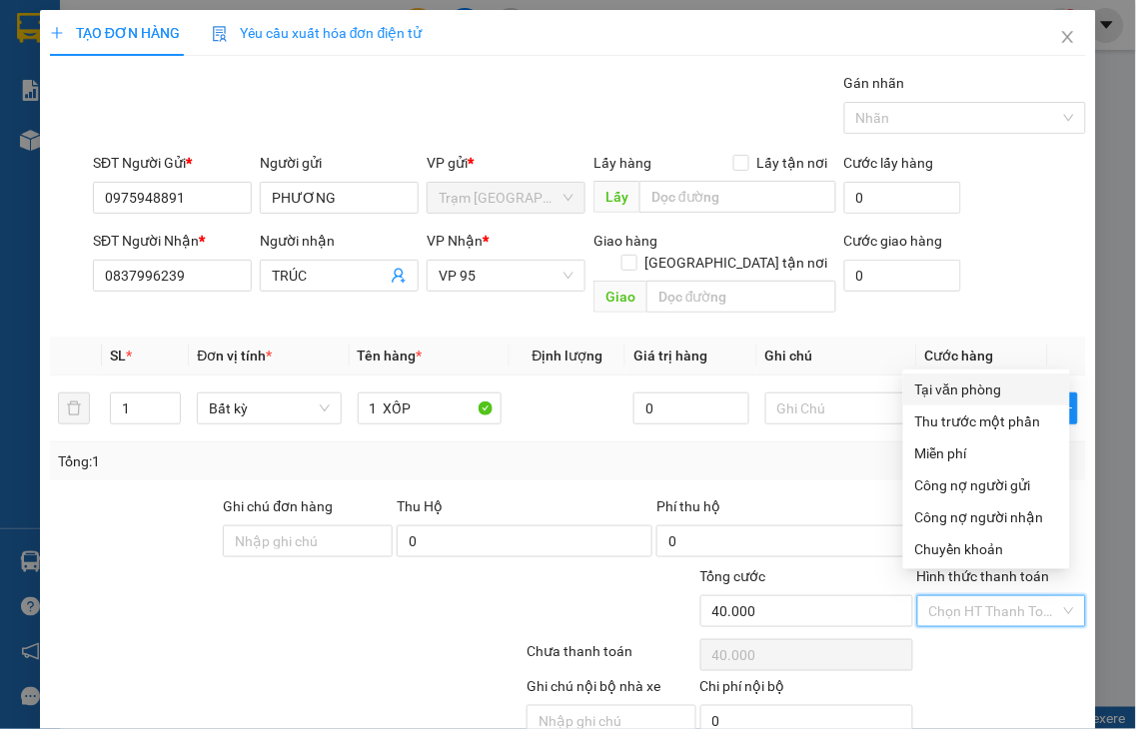
click at [952, 390] on div "Tại văn phòng" at bounding box center [986, 390] width 143 height 22
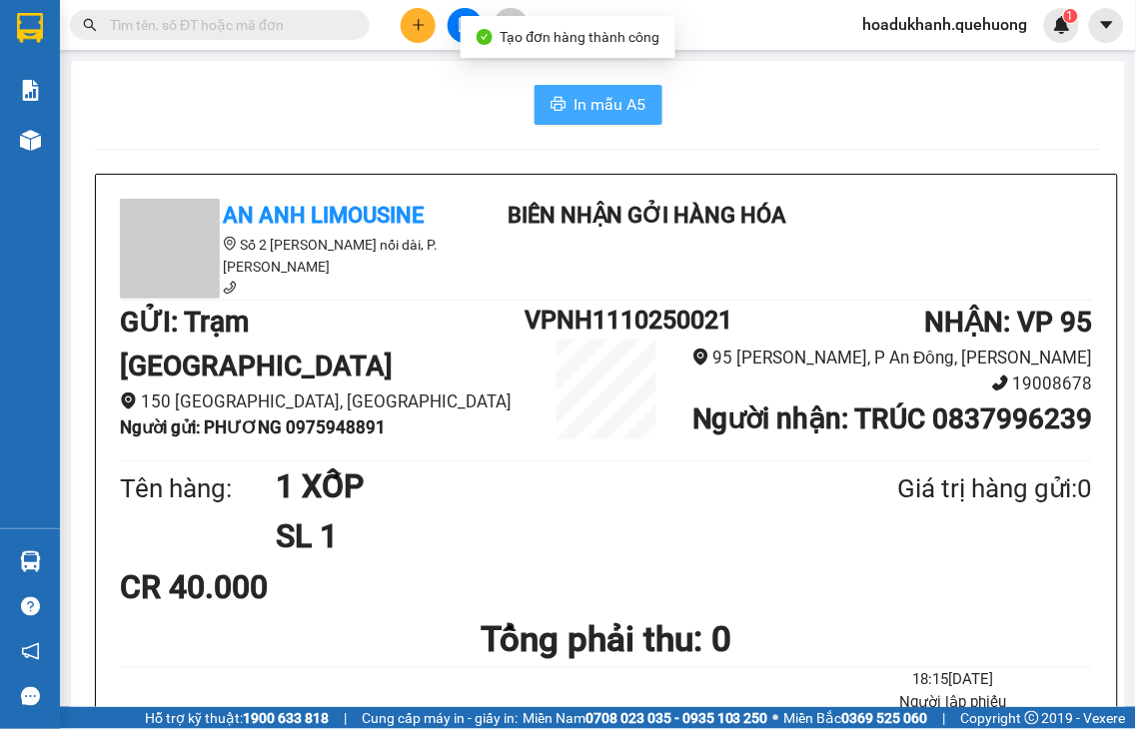
click at [595, 104] on span "In mẫu A5" at bounding box center [610, 104] width 72 height 25
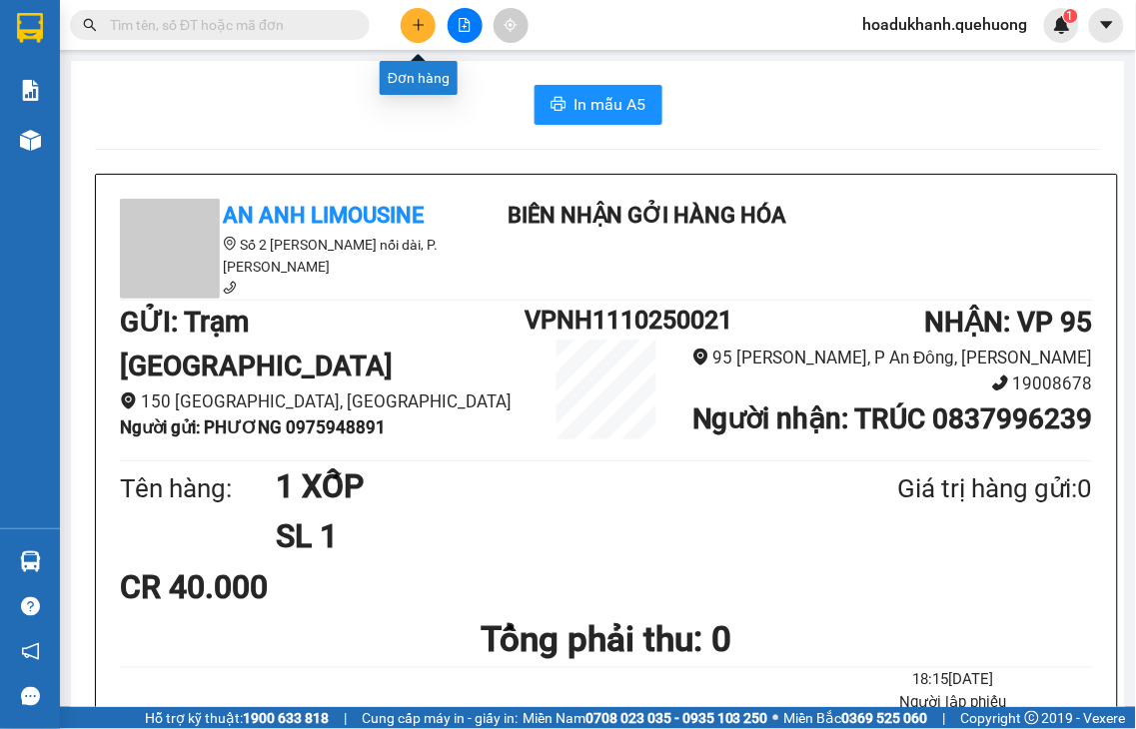
click at [420, 20] on icon "plus" at bounding box center [419, 25] width 14 height 14
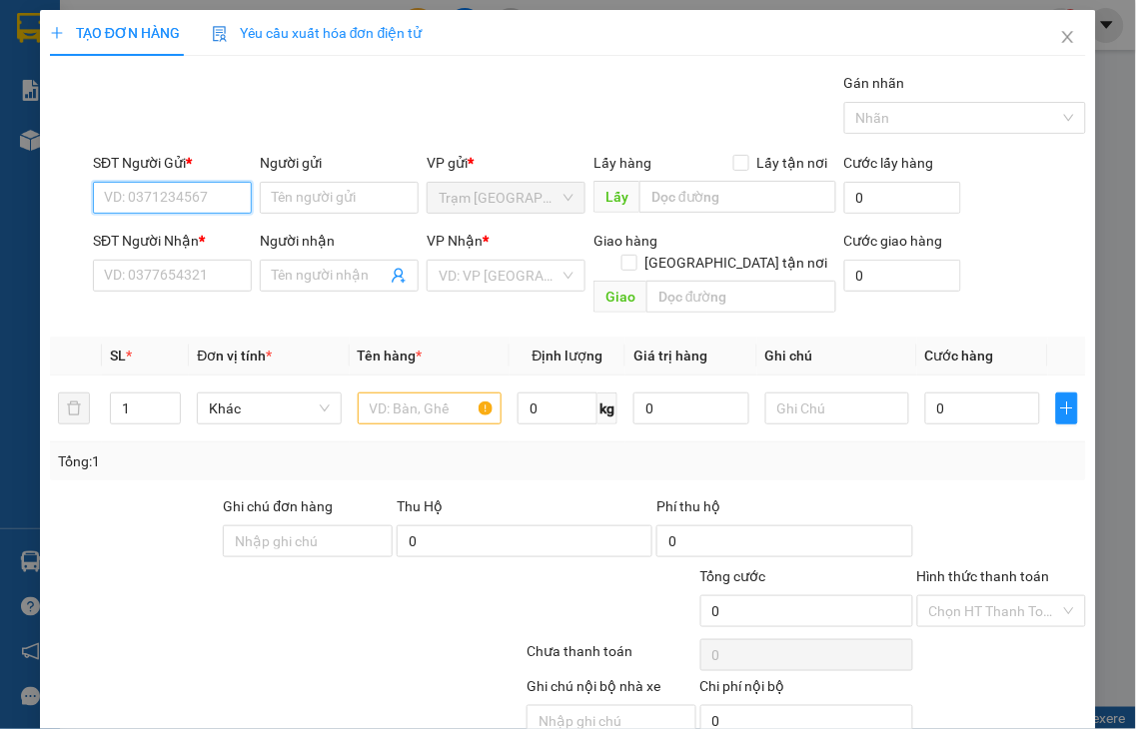
click at [173, 195] on input "SĐT Người Gửi *" at bounding box center [172, 198] width 159 height 32
click at [327, 182] on input "Người gửi" at bounding box center [339, 198] width 159 height 32
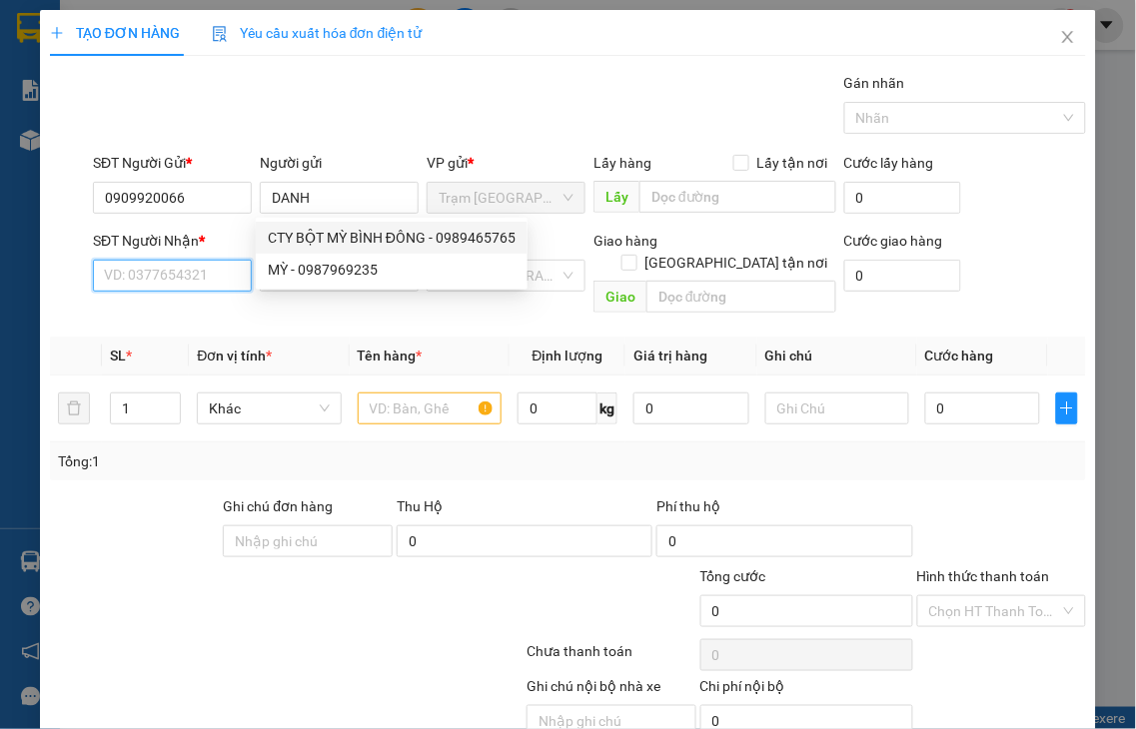
click at [177, 281] on input "SĐT Người Nhận *" at bounding box center [172, 276] width 159 height 32
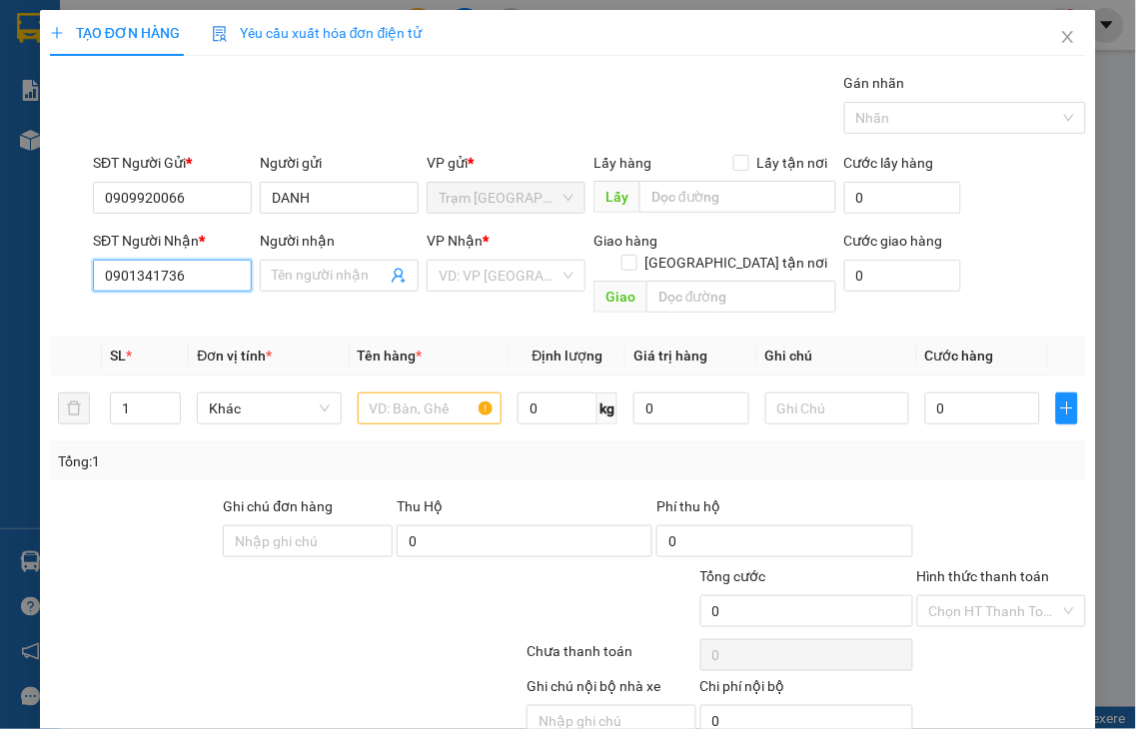
click at [221, 265] on input "0901341736" at bounding box center [172, 276] width 159 height 32
click at [220, 267] on input "0901341736" at bounding box center [172, 276] width 159 height 32
click at [207, 270] on input "0901341736" at bounding box center [172, 276] width 159 height 32
drag, startPoint x: 290, startPoint y: 271, endPoint x: 372, endPoint y: 271, distance: 81.9
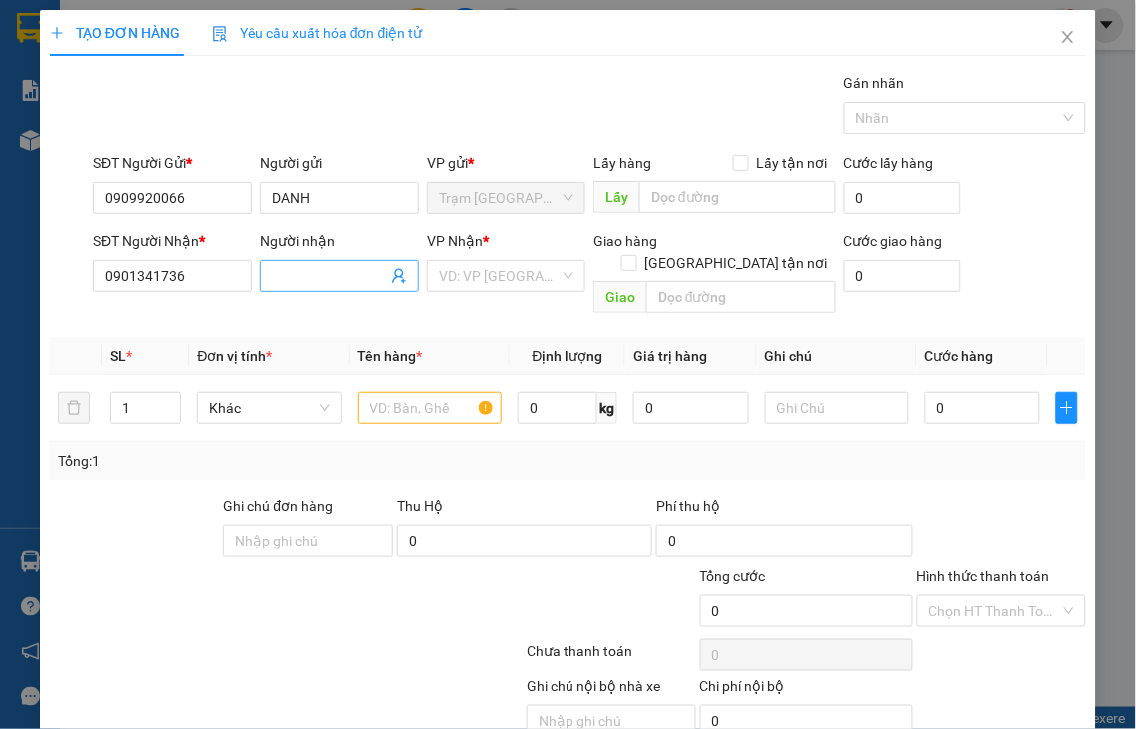
click at [291, 271] on input "Người nhận" at bounding box center [329, 276] width 115 height 22
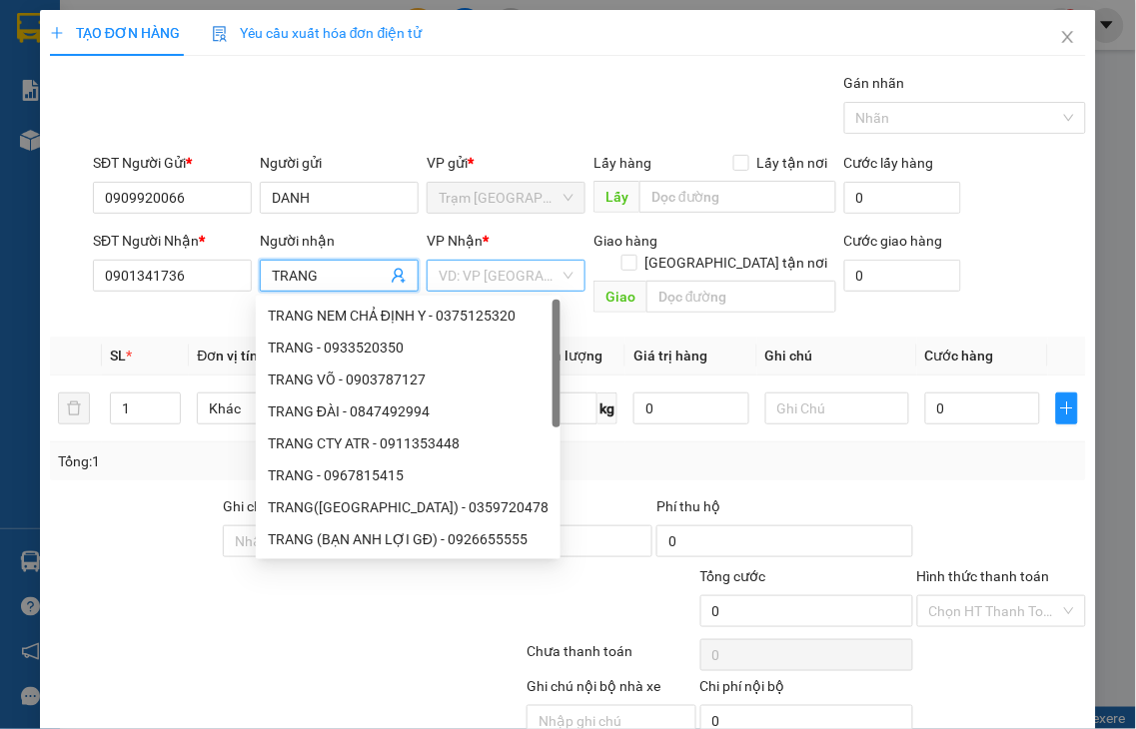
click at [491, 275] on input "search" at bounding box center [499, 276] width 121 height 30
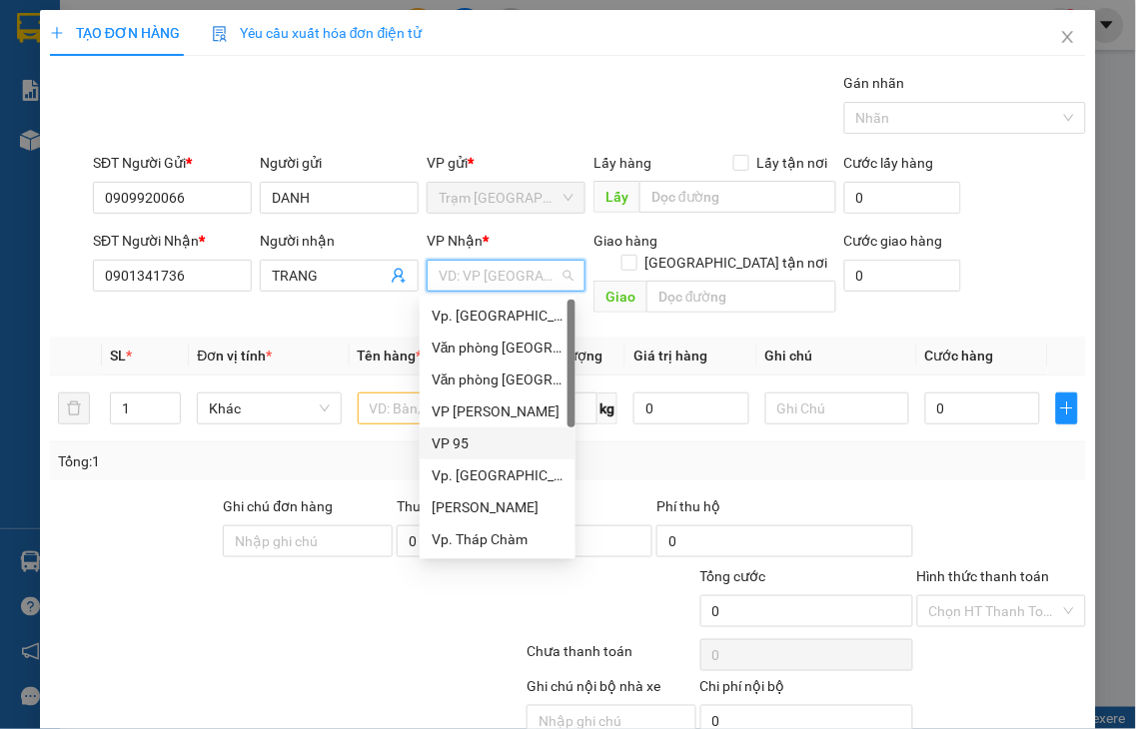
click at [451, 442] on div "VP 95" at bounding box center [498, 444] width 132 height 22
click at [371, 393] on input "text" at bounding box center [430, 409] width 144 height 32
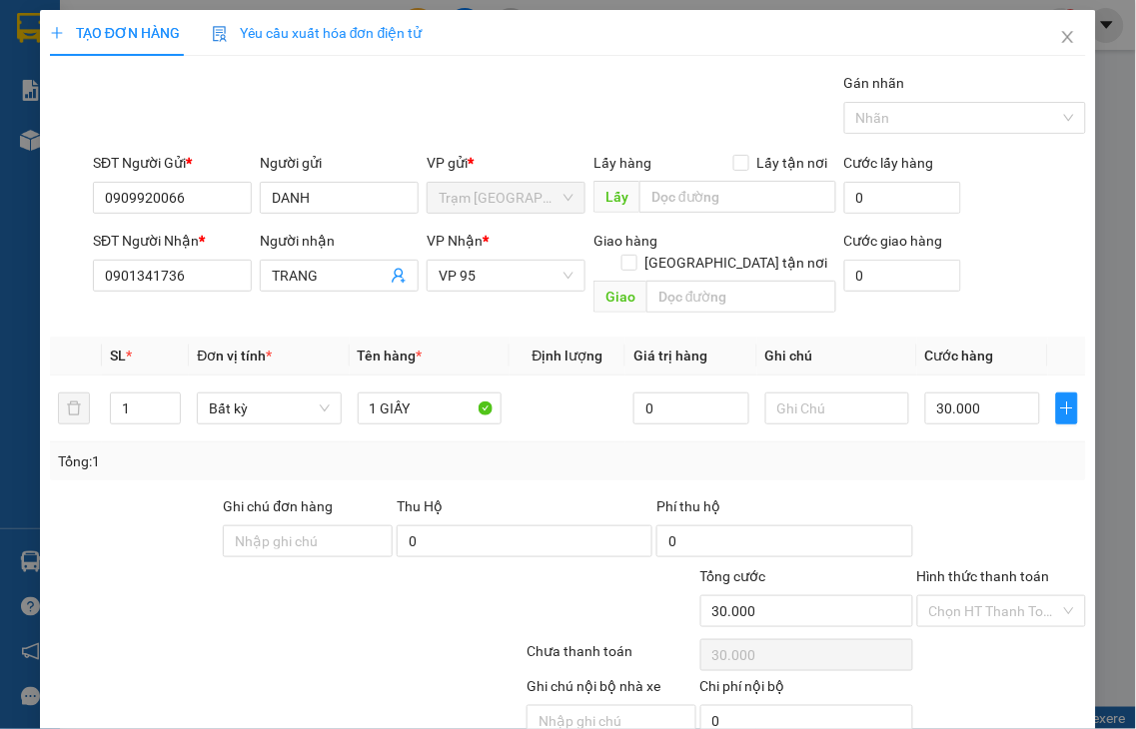
click at [983, 568] on label "Hình thức thanh toán" at bounding box center [983, 576] width 133 height 16
click at [983, 596] on input "Hình thức thanh toán" at bounding box center [995, 611] width 132 height 30
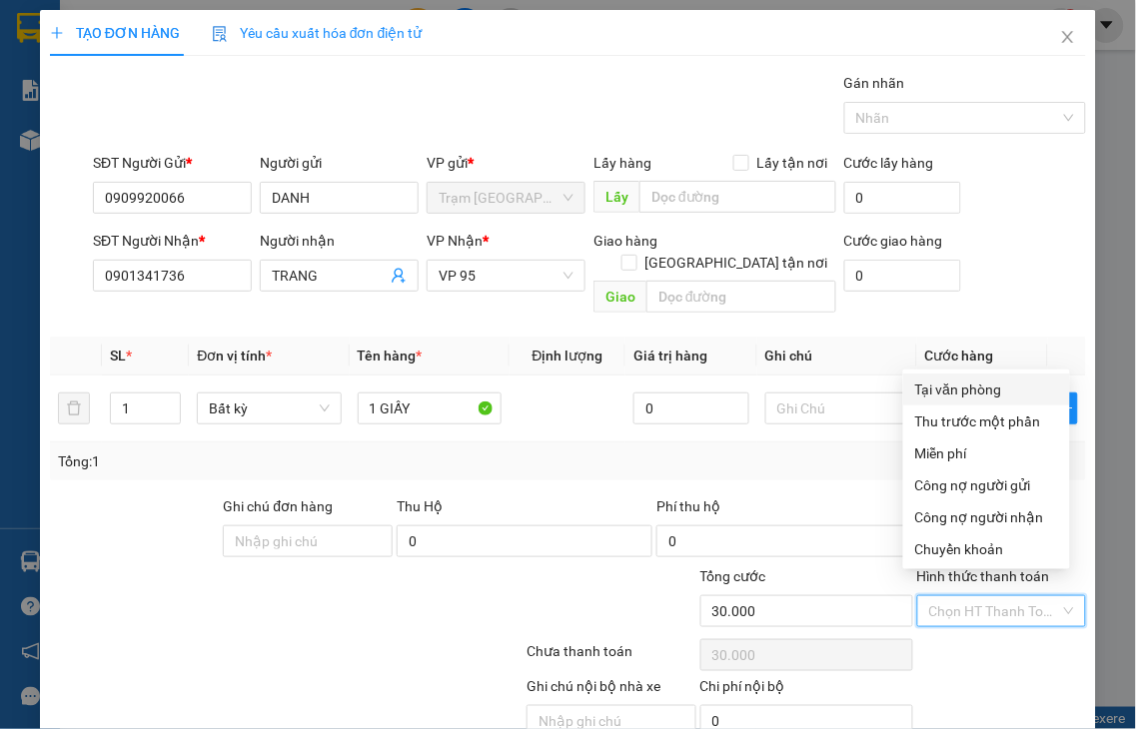
click at [995, 392] on div "Tại văn phòng" at bounding box center [986, 390] width 143 height 22
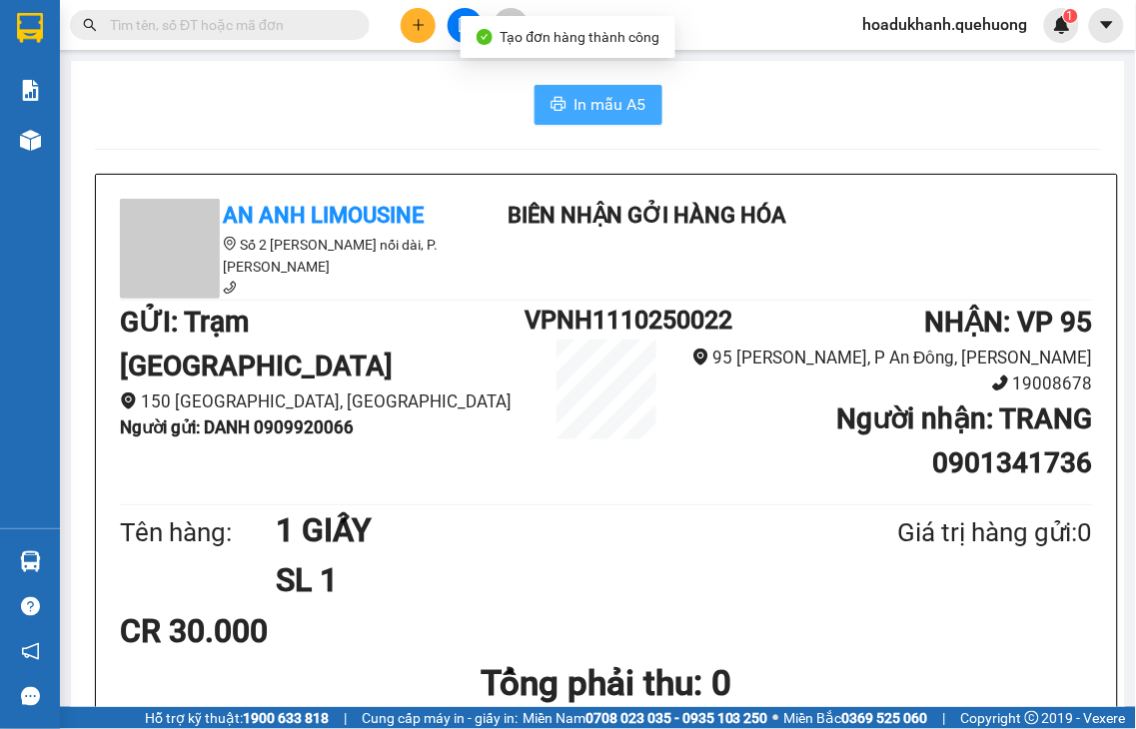
click at [582, 100] on span "In mẫu A5" at bounding box center [610, 104] width 72 height 25
click at [418, 32] on button at bounding box center [418, 25] width 35 height 35
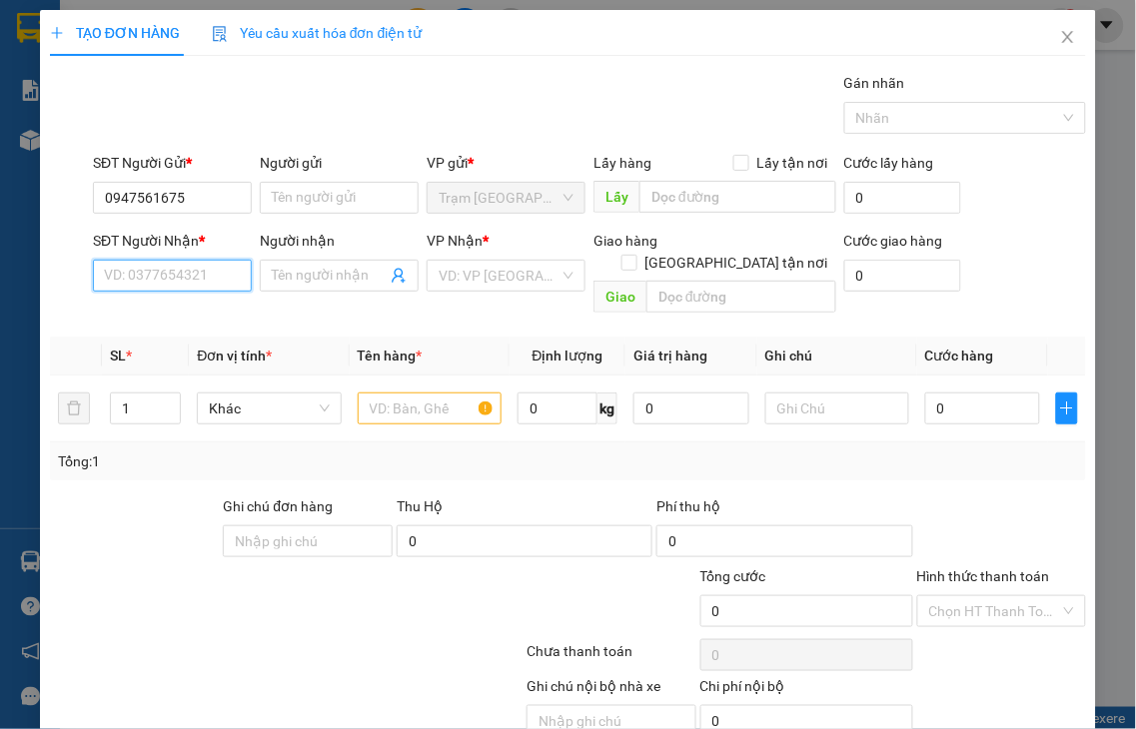
click at [126, 277] on input "SĐT Người Nhận *" at bounding box center [172, 276] width 159 height 32
click at [154, 314] on div "0908681572 - HIẾU" at bounding box center [170, 316] width 132 height 22
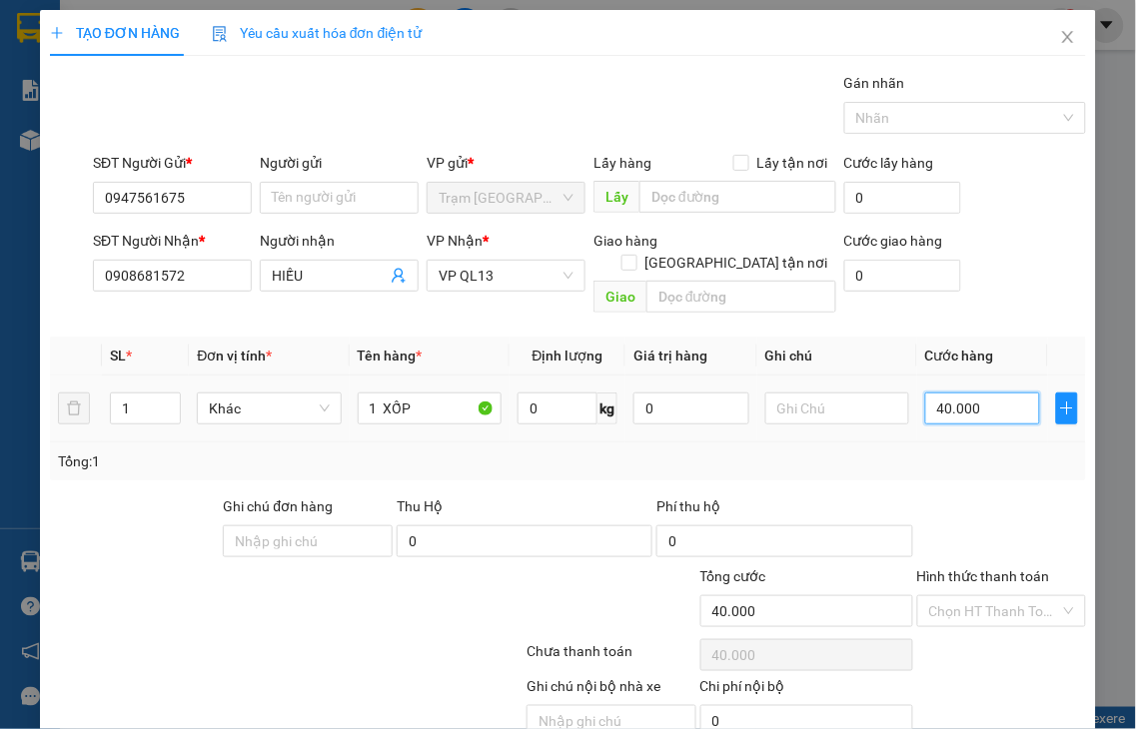
click at [975, 394] on input "40.000" at bounding box center [982, 409] width 115 height 32
click at [960, 568] on label "Hình thức thanh toán" at bounding box center [983, 576] width 133 height 16
click at [960, 596] on input "Hình thức thanh toán" at bounding box center [995, 611] width 132 height 30
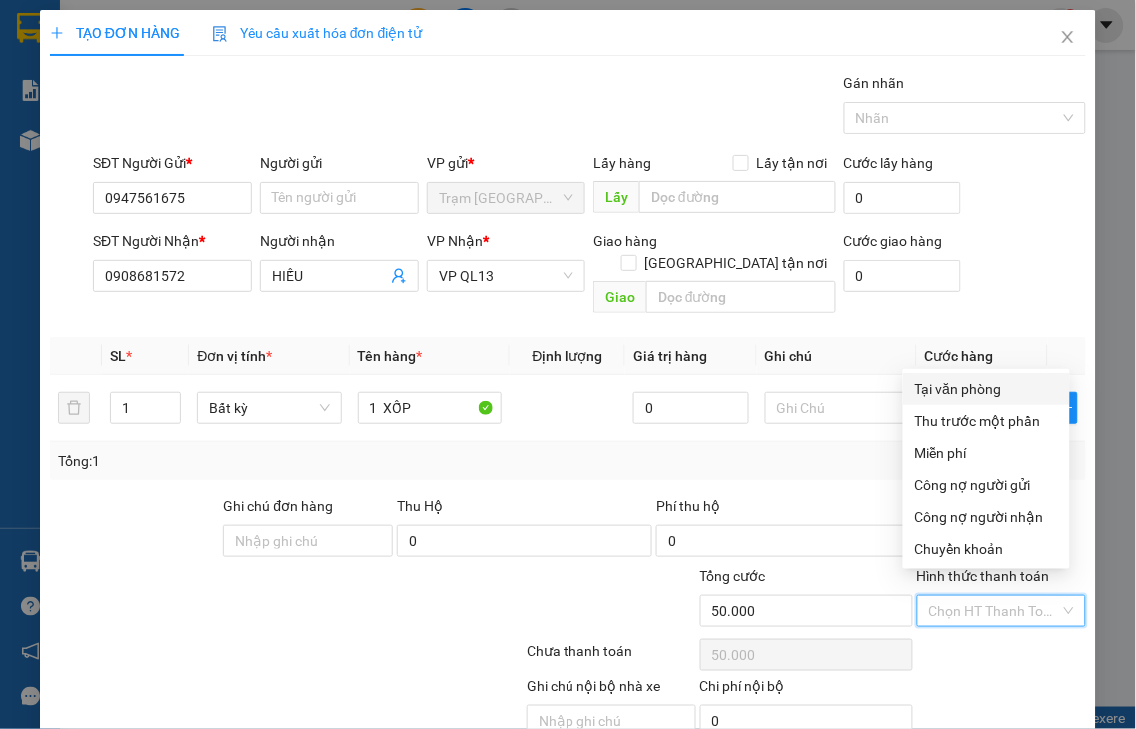
click at [954, 384] on div "Tại văn phòng" at bounding box center [986, 390] width 143 height 22
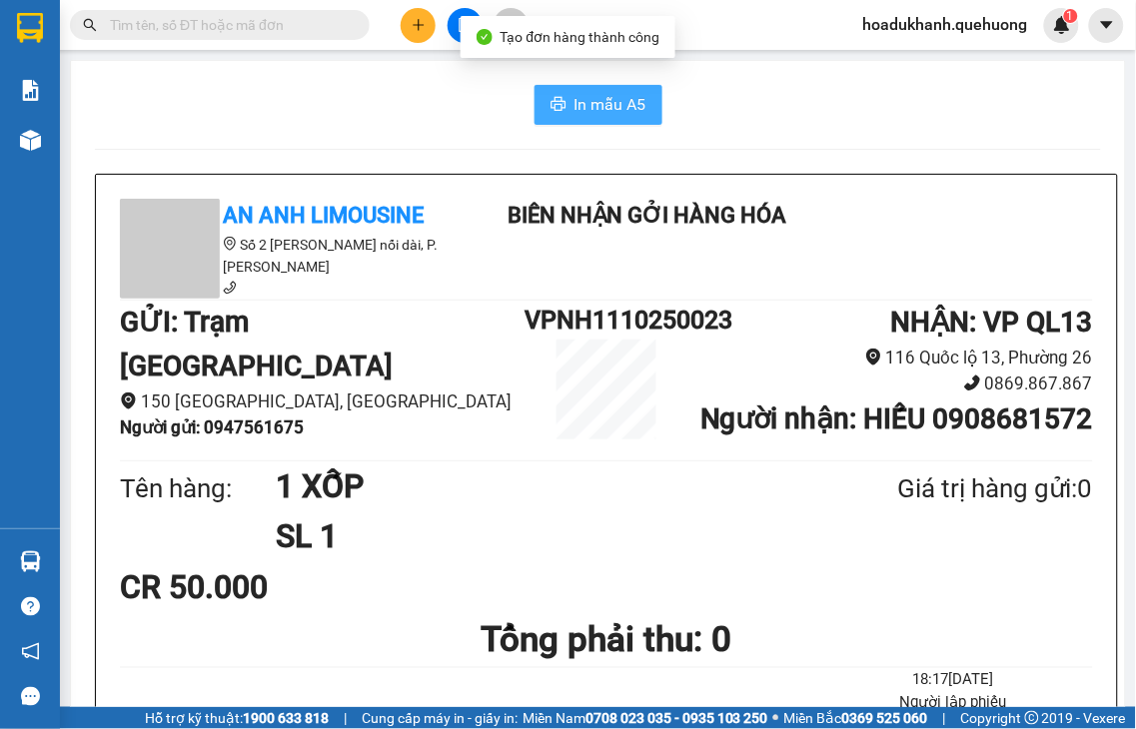
click at [574, 104] on span "In mẫu A5" at bounding box center [610, 104] width 72 height 25
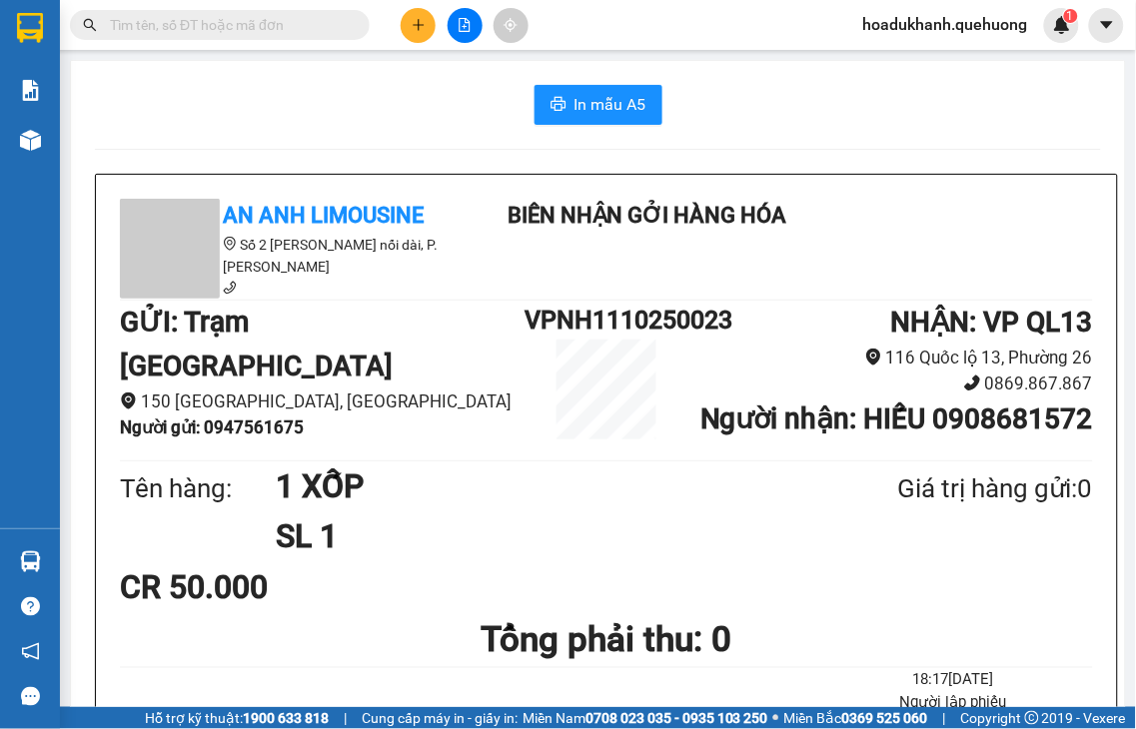
click at [412, 25] on icon "plus" at bounding box center [419, 25] width 14 height 14
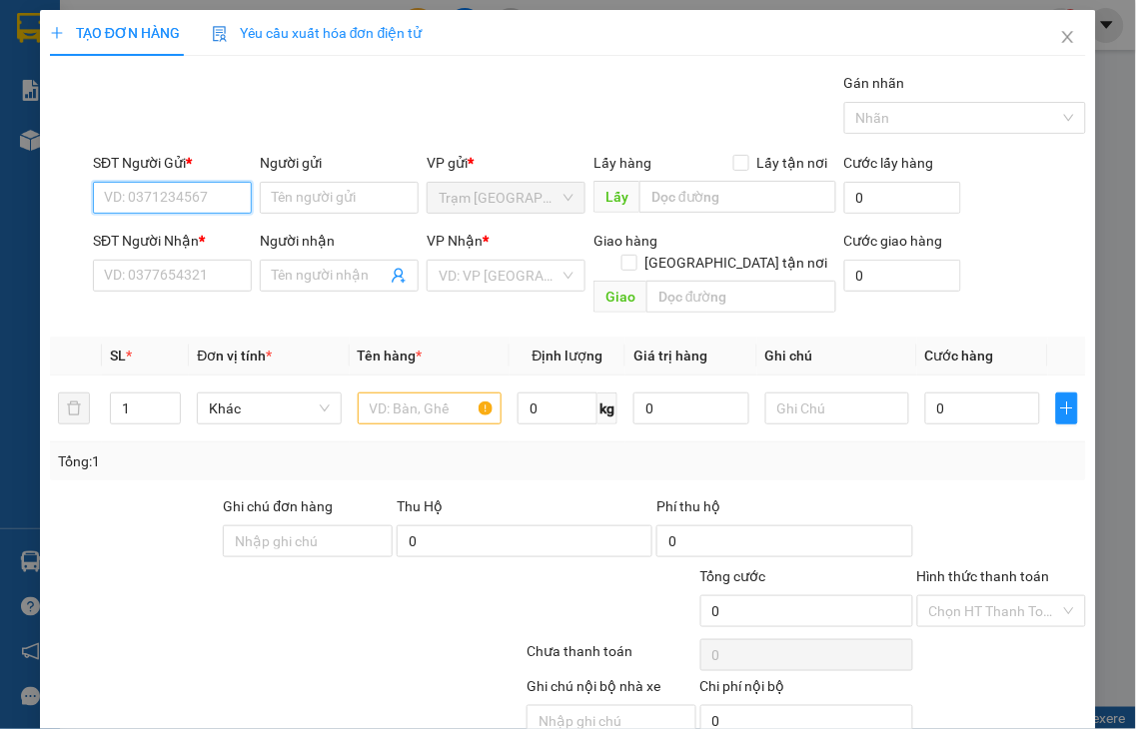
click at [171, 190] on input "SĐT Người Gửi *" at bounding box center [172, 198] width 159 height 32
click at [165, 202] on input "0768" at bounding box center [172, 198] width 159 height 32
click at [180, 284] on input "SĐT Người Nhận *" at bounding box center [172, 276] width 159 height 32
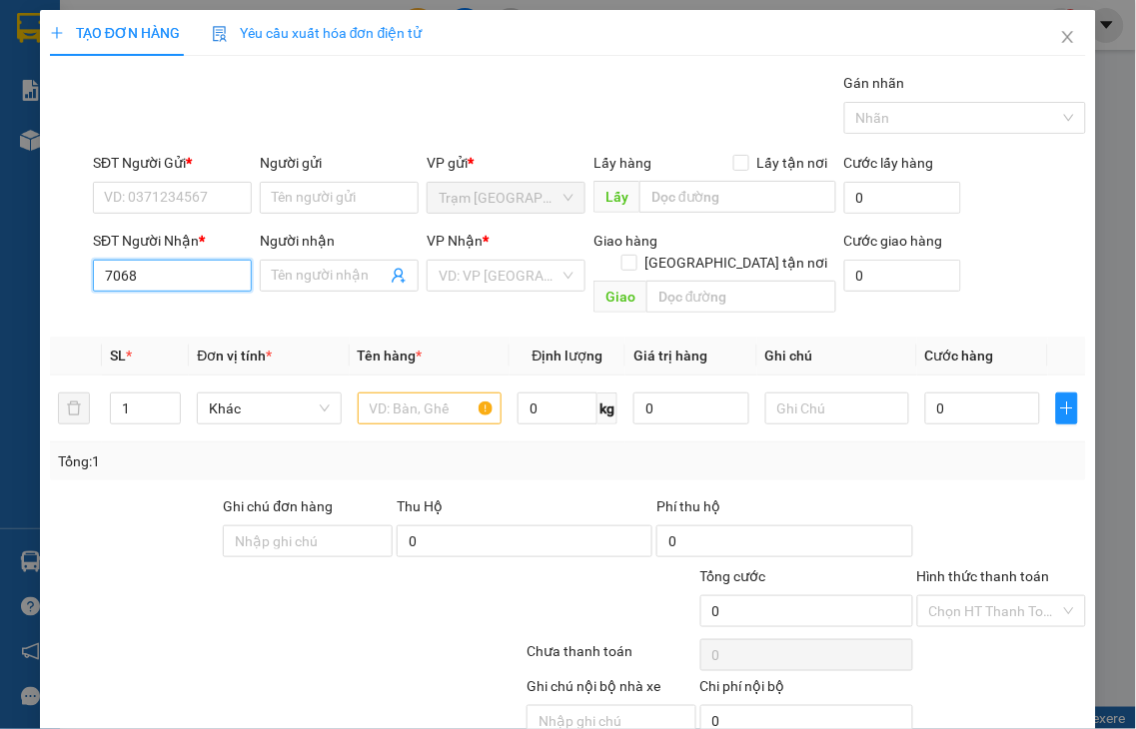
click at [180, 284] on input "7068" at bounding box center [172, 276] width 159 height 32
click at [180, 316] on div "0932777068 - HUY" at bounding box center [170, 316] width 132 height 22
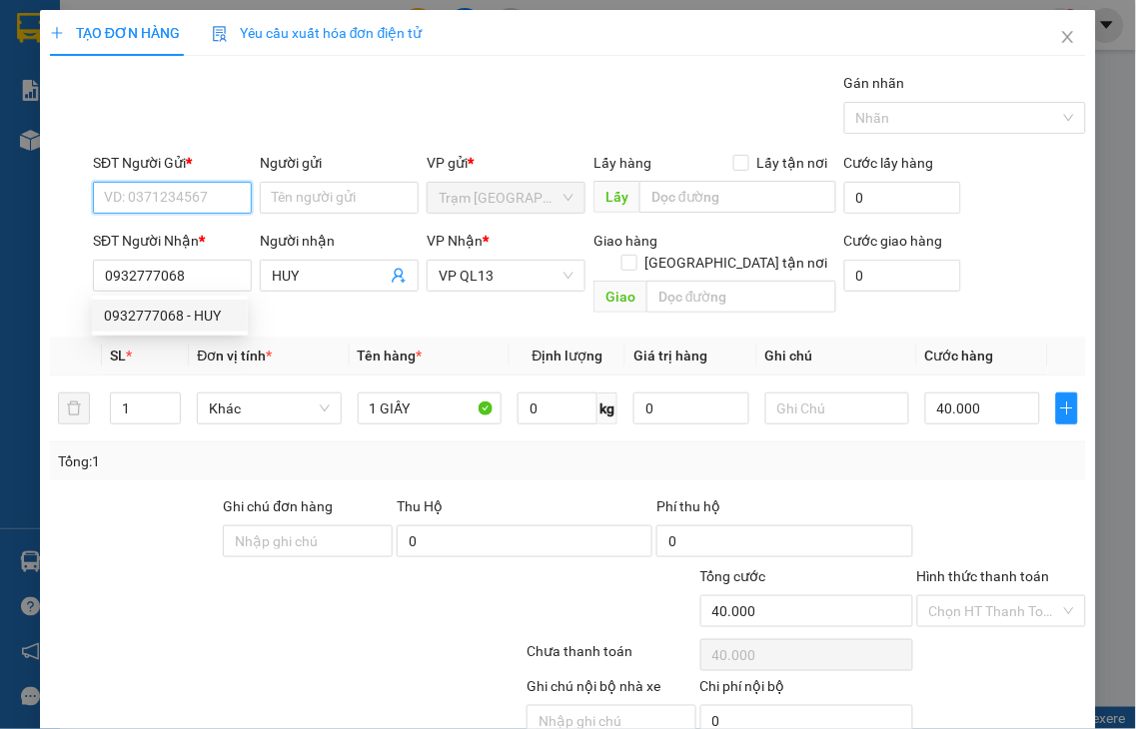
click at [174, 207] on input "SĐT Người Gửi *" at bounding box center [172, 198] width 159 height 32
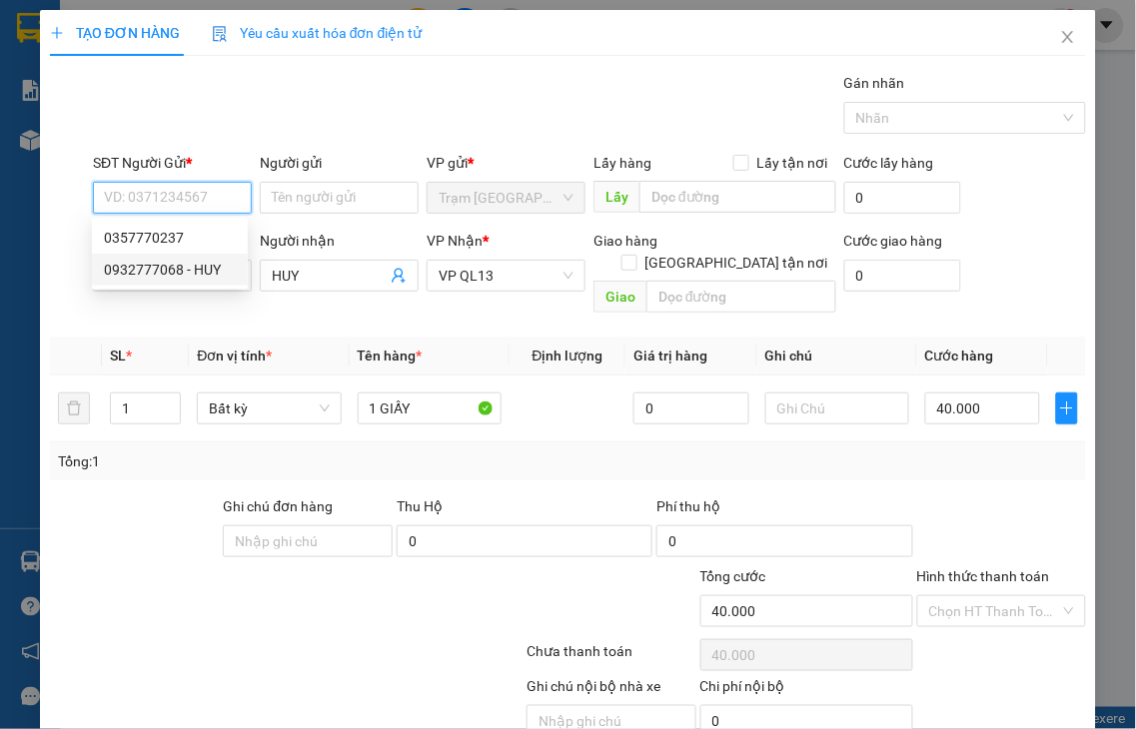
click at [165, 270] on div "0932777068 - HUY" at bounding box center [170, 270] width 132 height 22
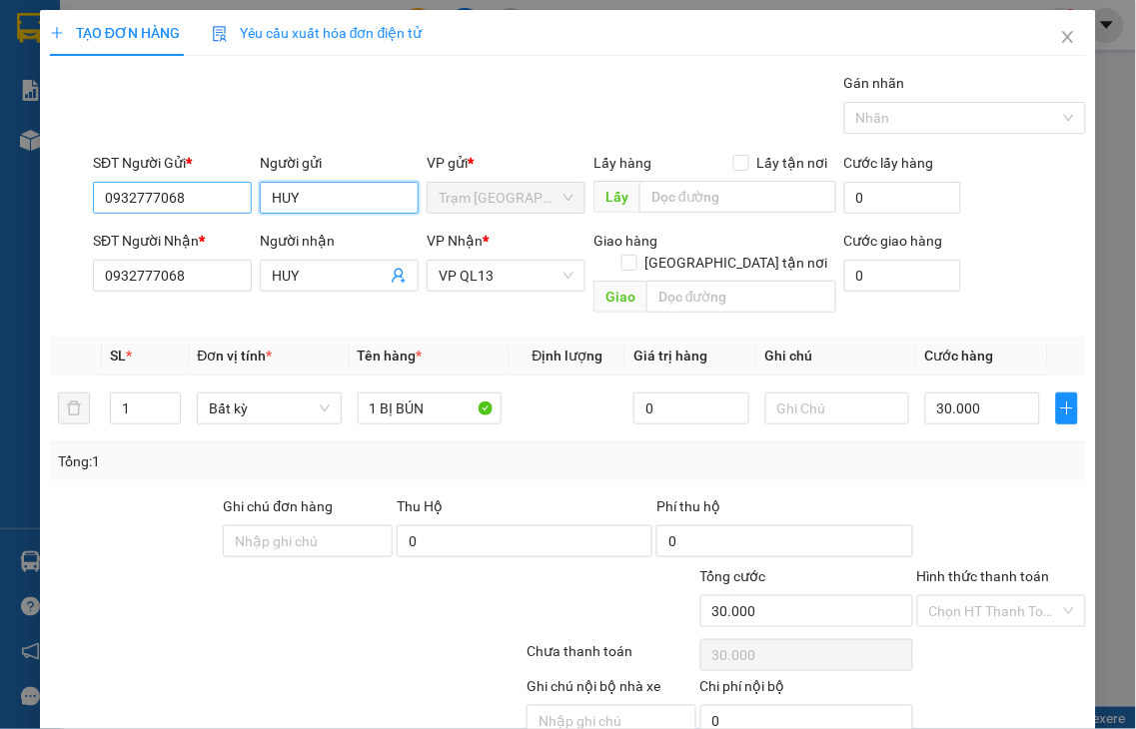
drag, startPoint x: 314, startPoint y: 198, endPoint x: 218, endPoint y: 207, distance: 96.3
click at [193, 205] on div "SĐT Người Gửi * 0932777068 Người gửi HUY HUY VP gửi * Trạm [GEOGRAPHIC_DATA] Lấ…" at bounding box center [589, 187] width 1001 height 70
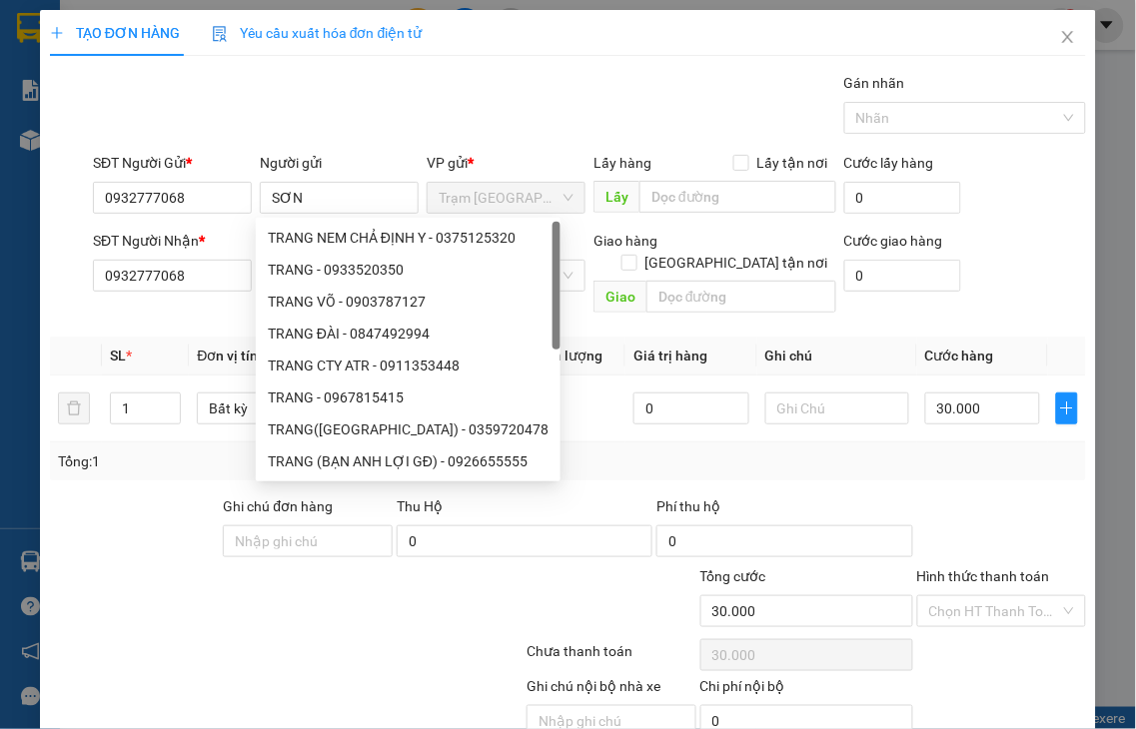
click at [92, 609] on div at bounding box center [200, 600] width 304 height 70
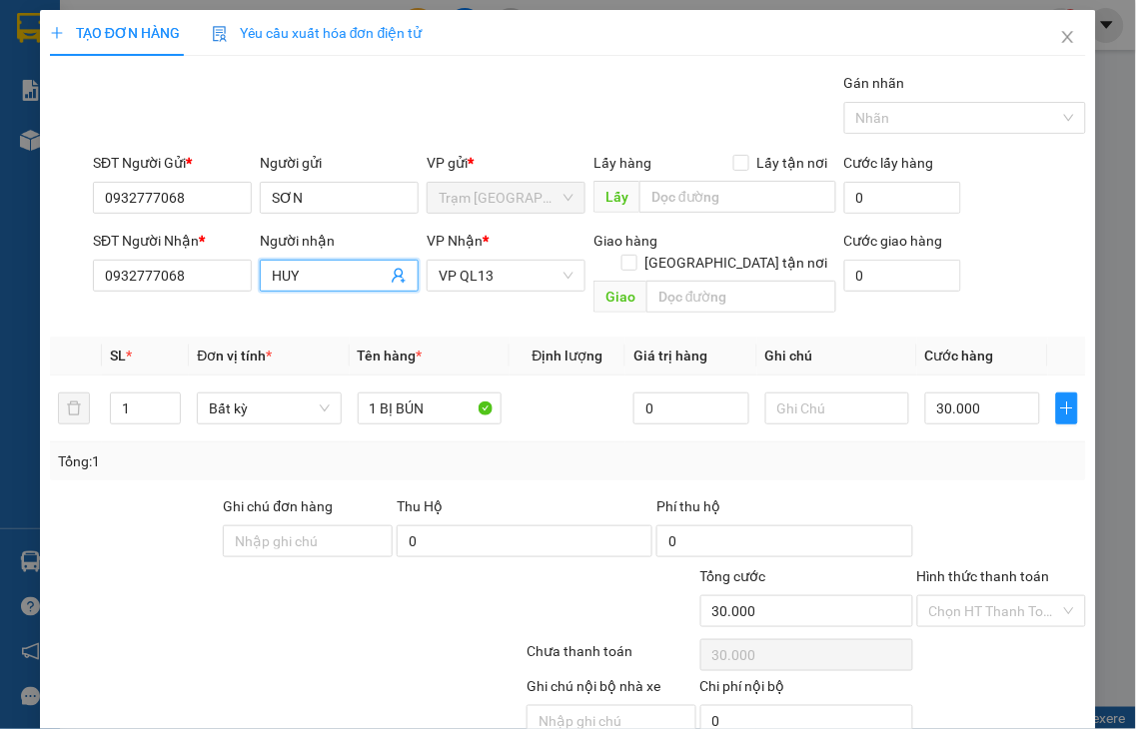
drag, startPoint x: 308, startPoint y: 264, endPoint x: 253, endPoint y: 288, distance: 59.9
click at [256, 288] on div "Người nhận [PERSON_NAME]" at bounding box center [339, 276] width 167 height 92
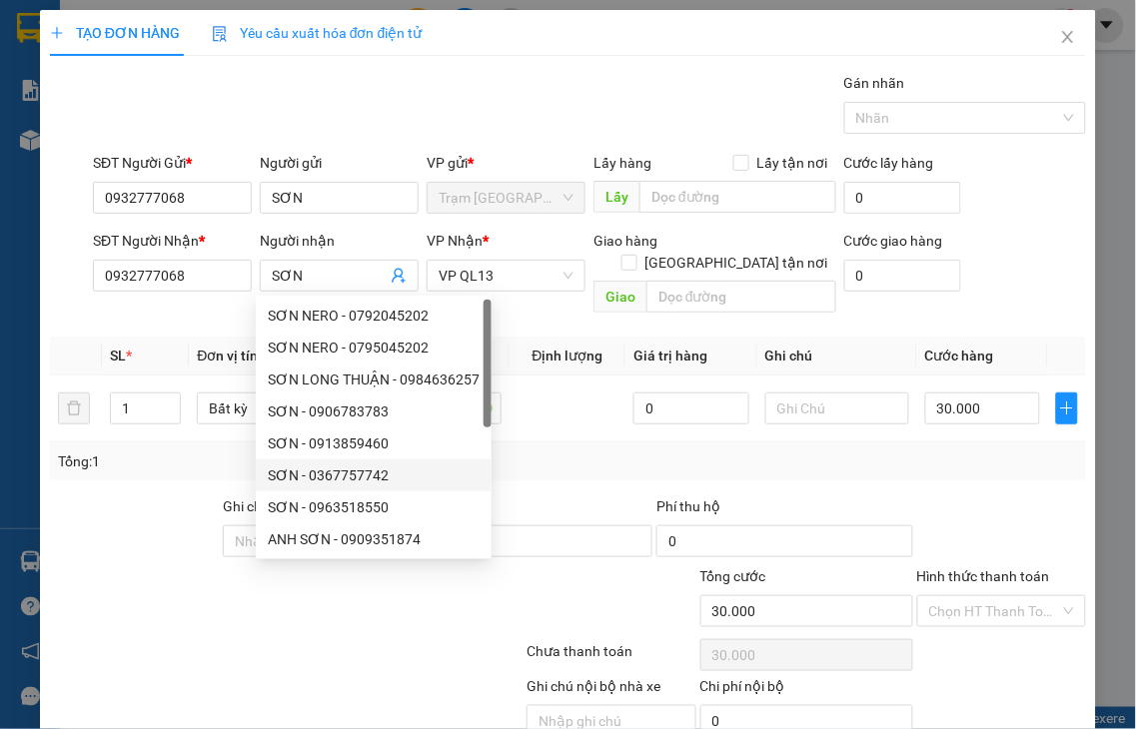
click at [566, 456] on div "Tổng: 1" at bounding box center [568, 462] width 1036 height 38
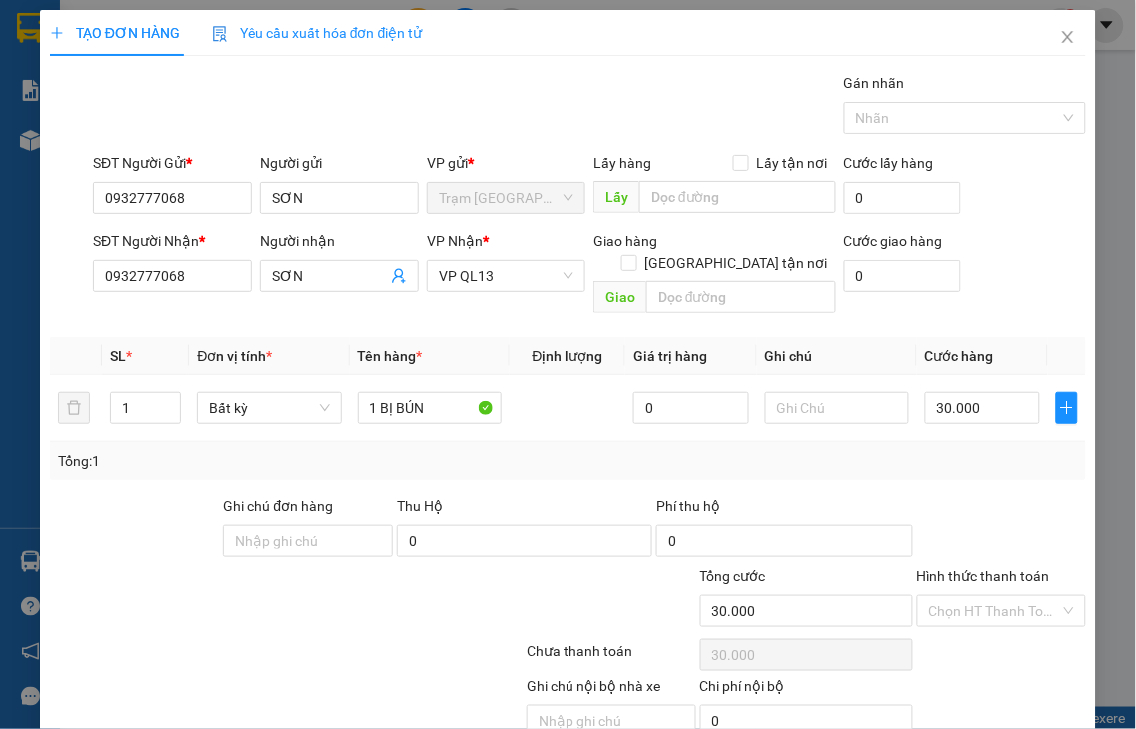
click at [972, 568] on label "Hình thức thanh toán" at bounding box center [983, 576] width 133 height 16
click at [972, 596] on input "Hình thức thanh toán" at bounding box center [995, 611] width 132 height 30
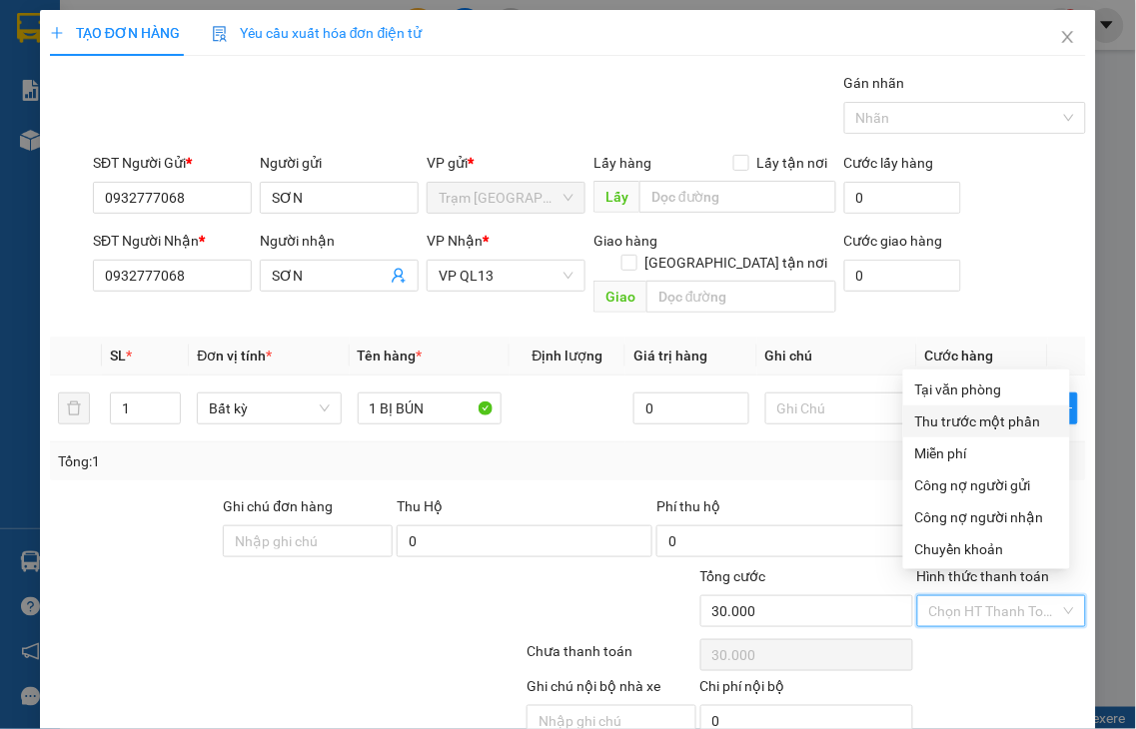
click at [949, 391] on div "Tại văn phòng" at bounding box center [986, 390] width 143 height 22
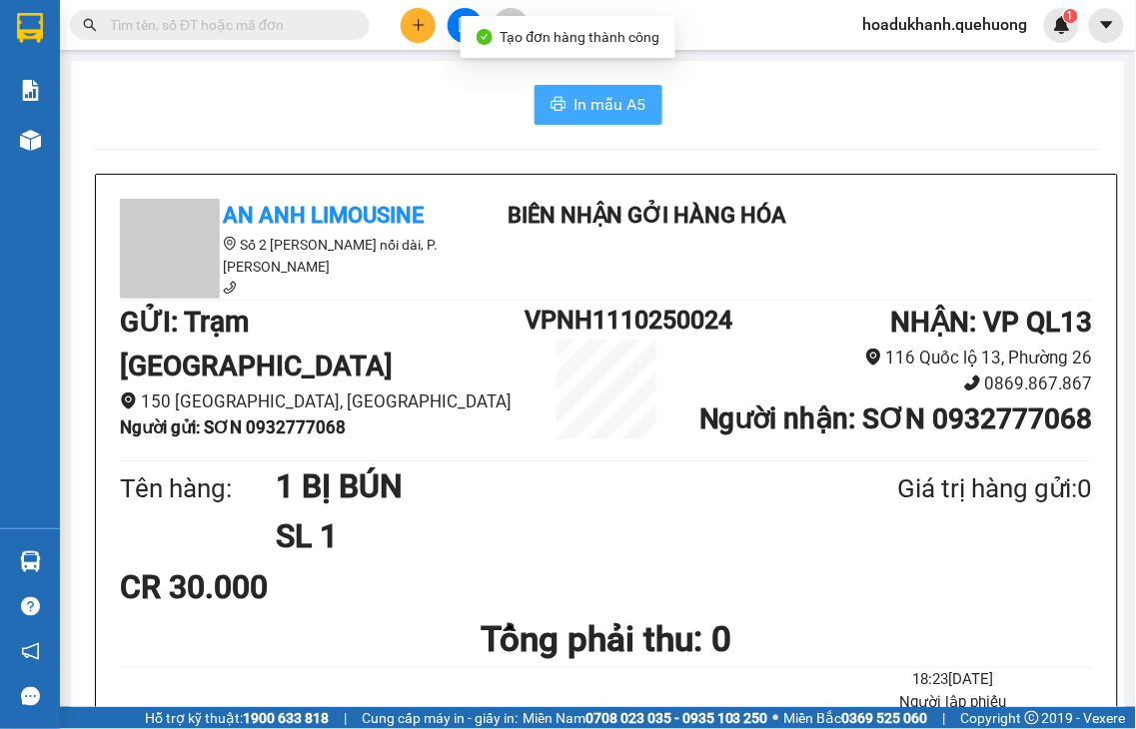
click at [556, 104] on button "In mẫu A5" at bounding box center [598, 105] width 128 height 40
click at [574, 101] on span "In mẫu A5" at bounding box center [610, 104] width 72 height 25
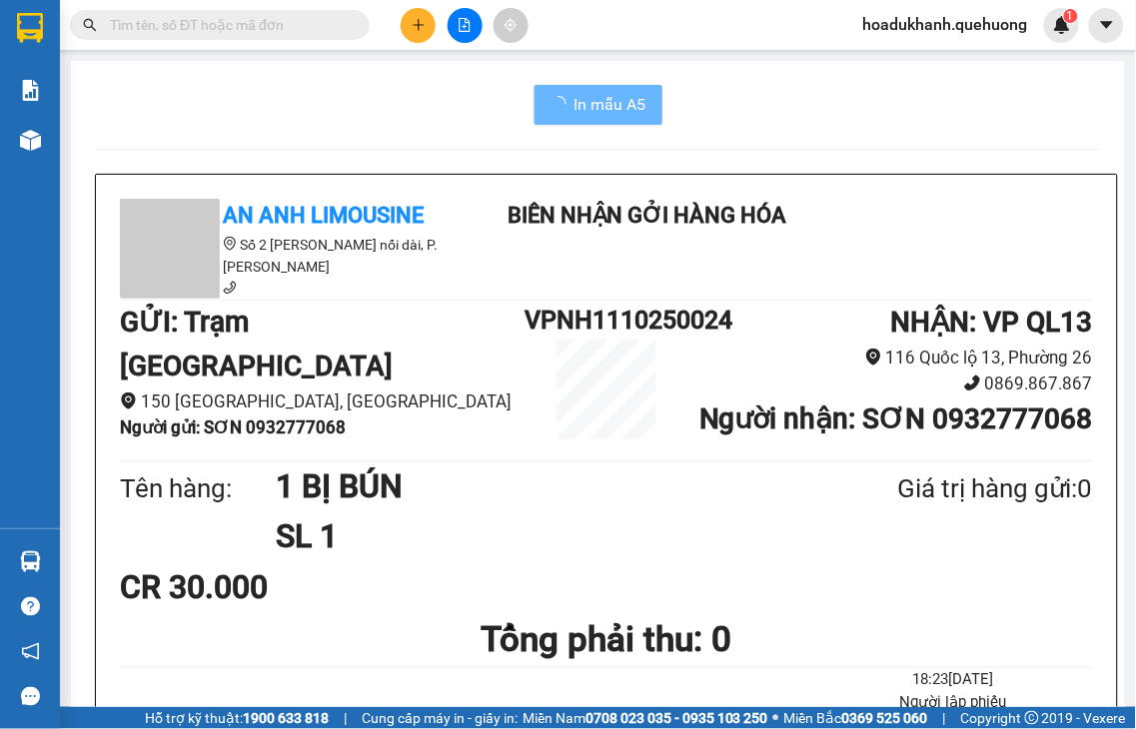
click at [417, 33] on button at bounding box center [418, 25] width 35 height 35
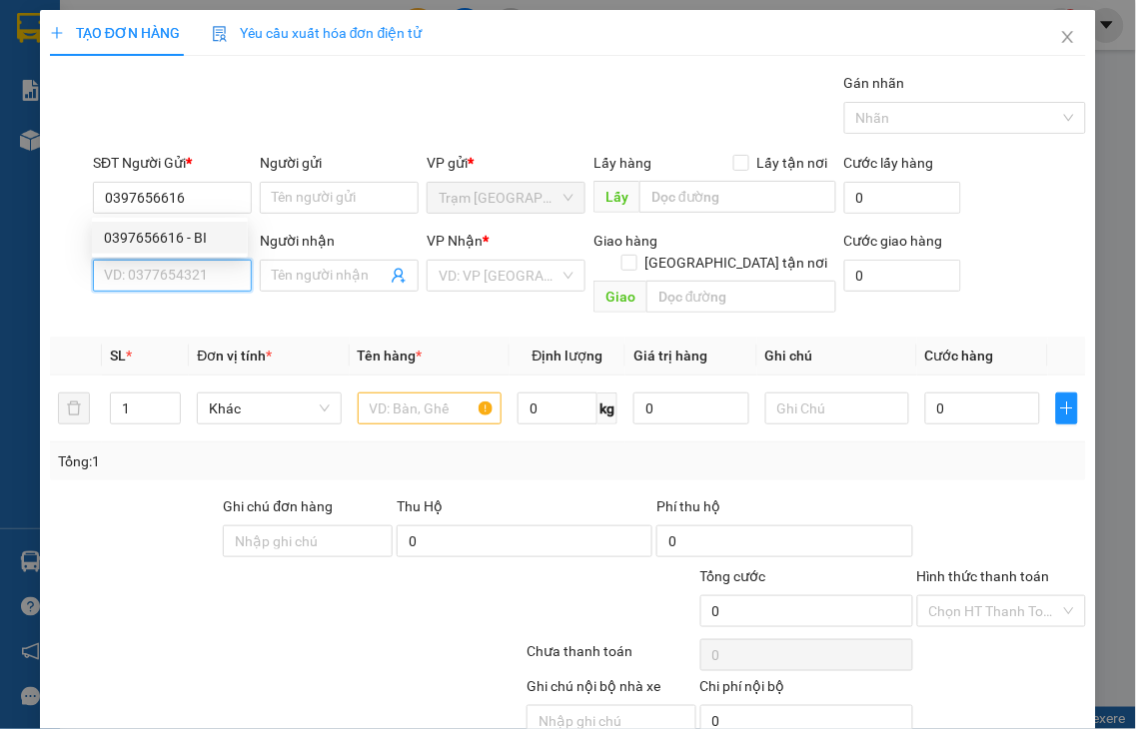
click at [118, 281] on input "SĐT Người Nhận *" at bounding box center [172, 276] width 159 height 32
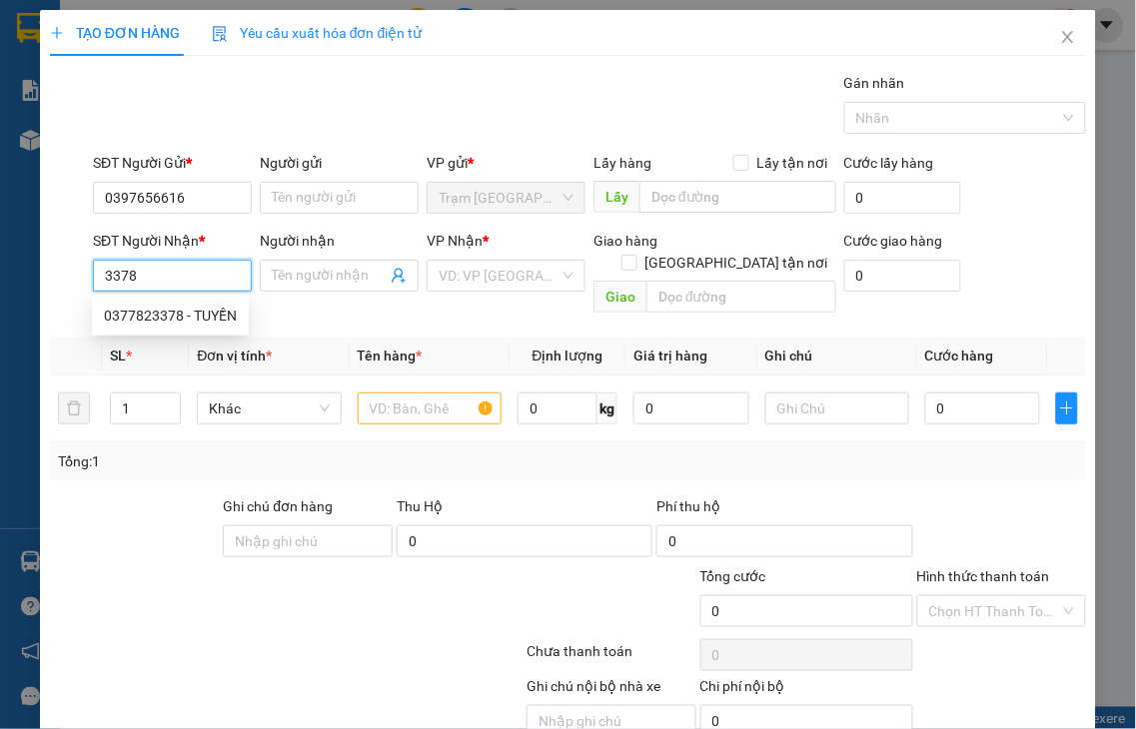
click at [188, 283] on input "3378" at bounding box center [172, 276] width 159 height 32
click at [163, 282] on input "3378" at bounding box center [172, 276] width 159 height 32
click at [136, 312] on div "0377823378 - TUYỀN" at bounding box center [170, 316] width 133 height 22
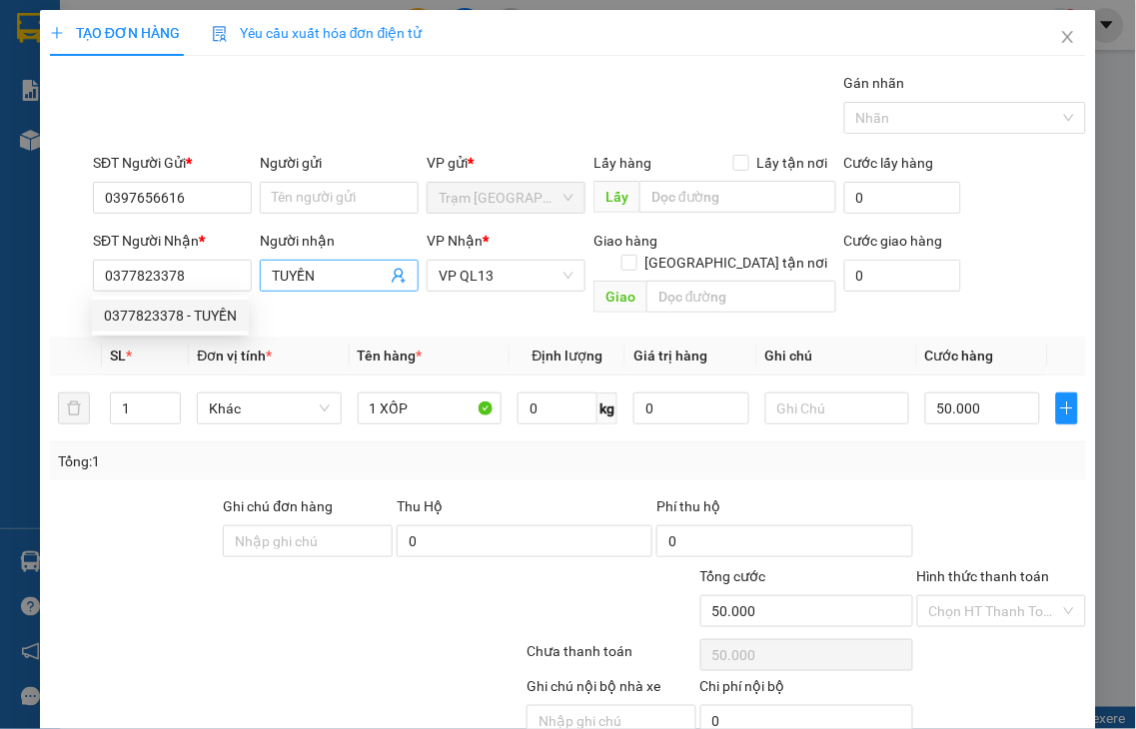
click at [214, 285] on div "SĐT Người Nhận * 0377823378 0377823378 Người nhận TUYỀN VP Nhận * VP QL13 Giao …" at bounding box center [589, 276] width 1001 height 92
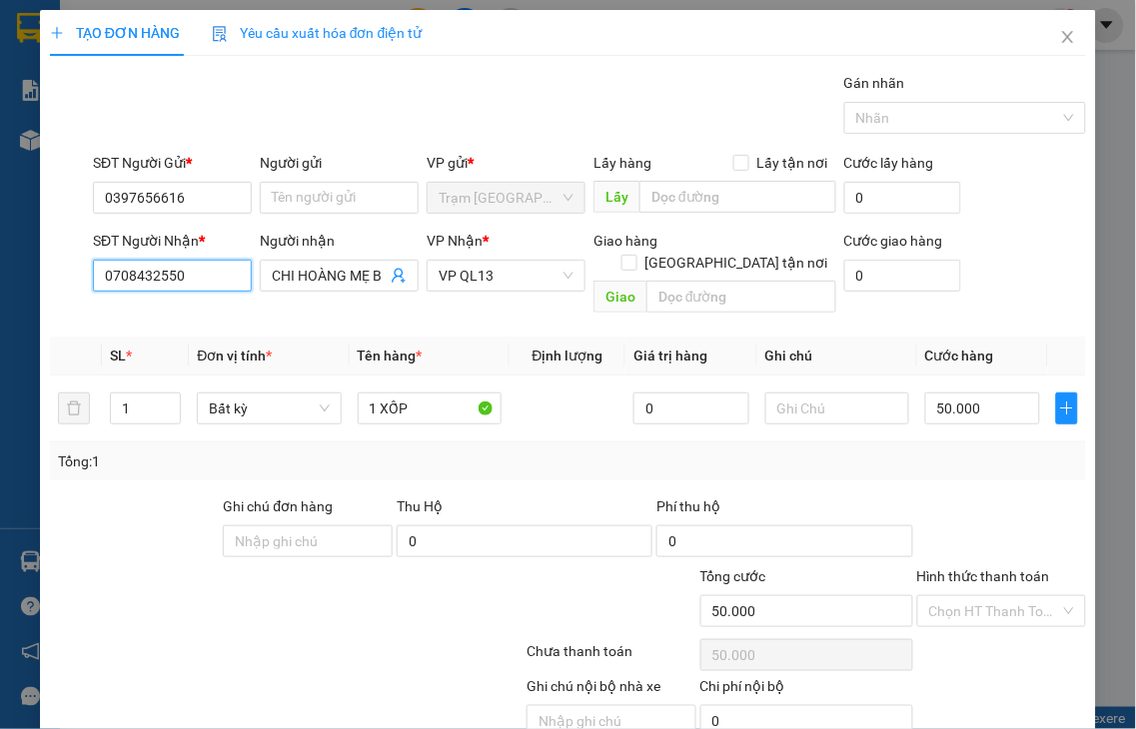
drag, startPoint x: 212, startPoint y: 277, endPoint x: 0, endPoint y: 278, distance: 211.8
click at [0, 276] on div "TẠO ĐƠN HÀNG Yêu cầu xuất hóa đơn điện tử Transit Pickup Surcharge Ids Transit …" at bounding box center [568, 364] width 1136 height 729
click at [220, 273] on input "0377823378" at bounding box center [172, 276] width 159 height 32
click at [200, 308] on div "0377823378 - TUYỀN" at bounding box center [170, 316] width 133 height 22
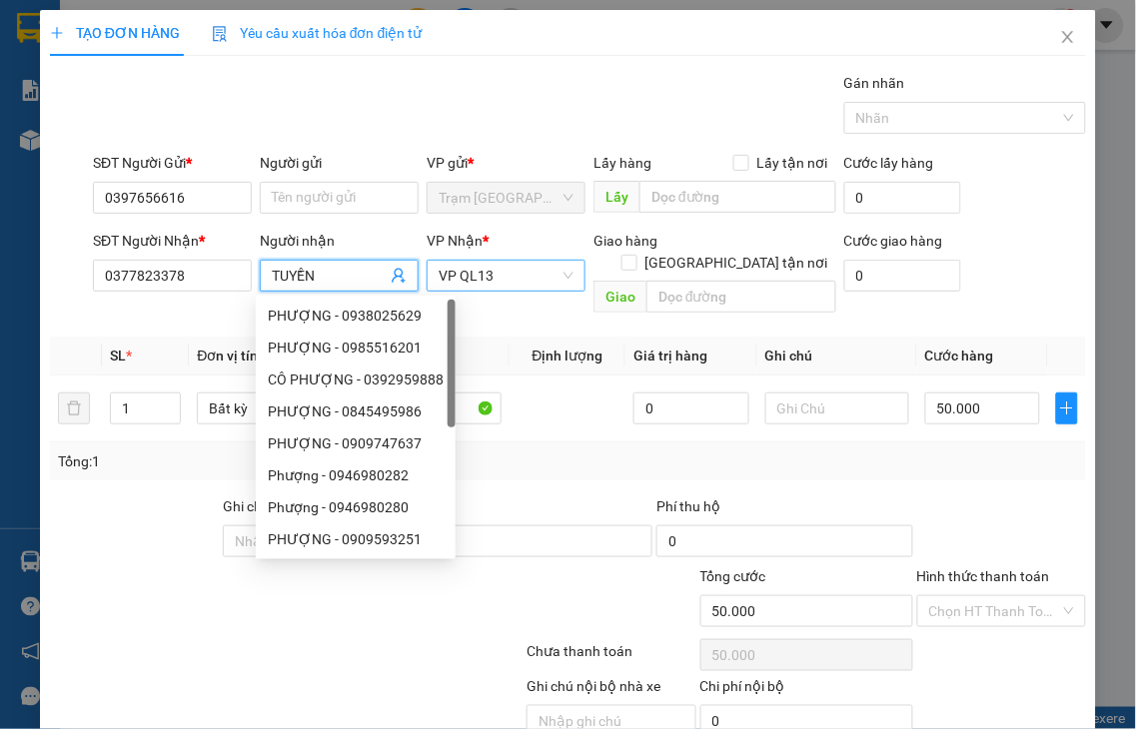
drag, startPoint x: 336, startPoint y: 265, endPoint x: 466, endPoint y: 287, distance: 131.7
click at [261, 281] on span "TUYỀN" at bounding box center [339, 276] width 159 height 32
click at [227, 635] on div at bounding box center [286, 655] width 477 height 40
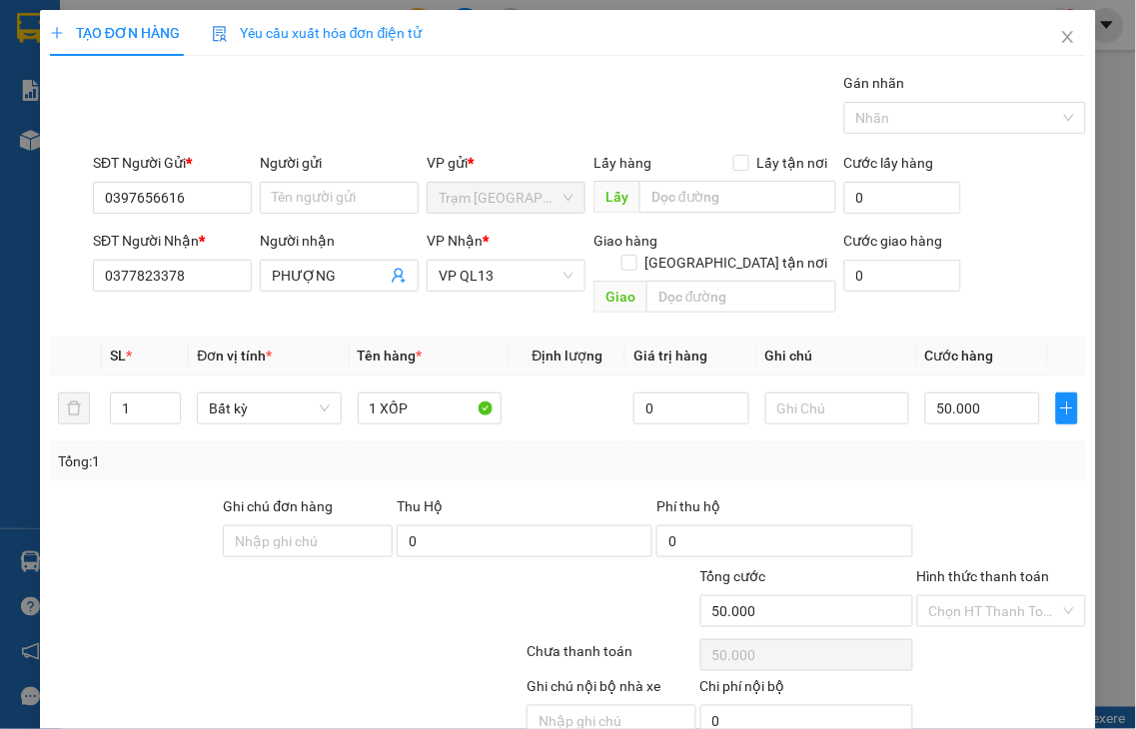
click at [999, 568] on label "Hình thức thanh toán" at bounding box center [983, 576] width 133 height 16
click at [999, 596] on input "Hình thức thanh toán" at bounding box center [995, 611] width 132 height 30
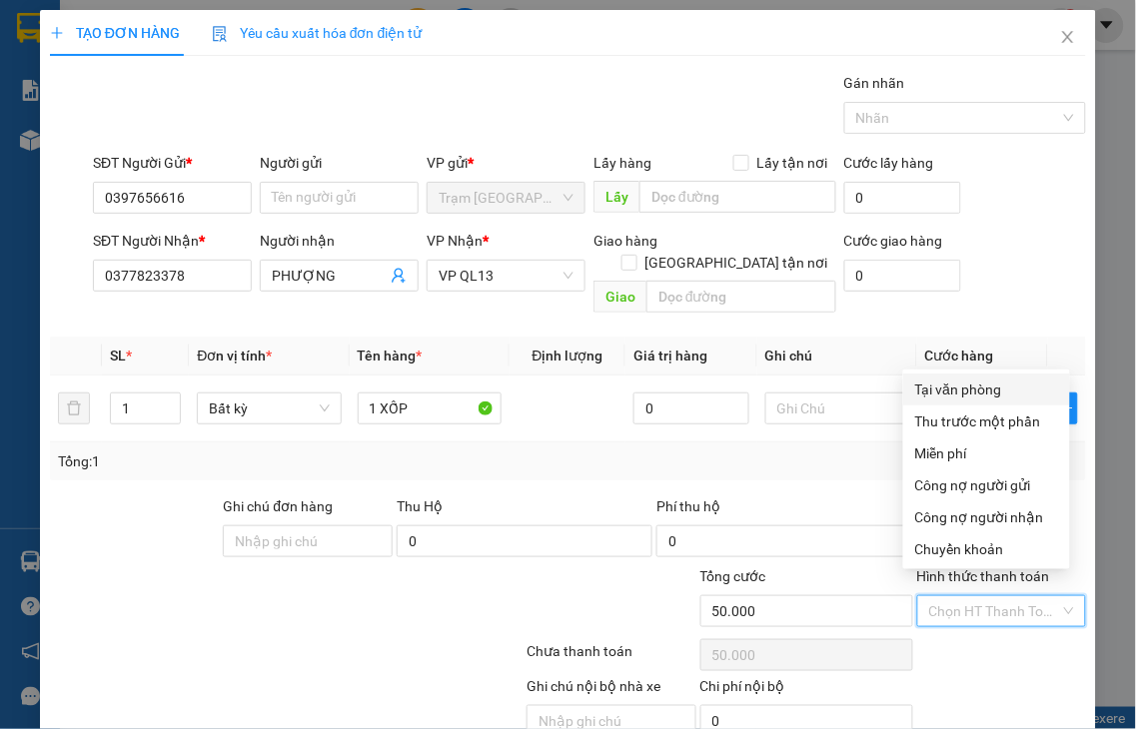
click at [960, 386] on div "Tại văn phòng" at bounding box center [986, 390] width 143 height 22
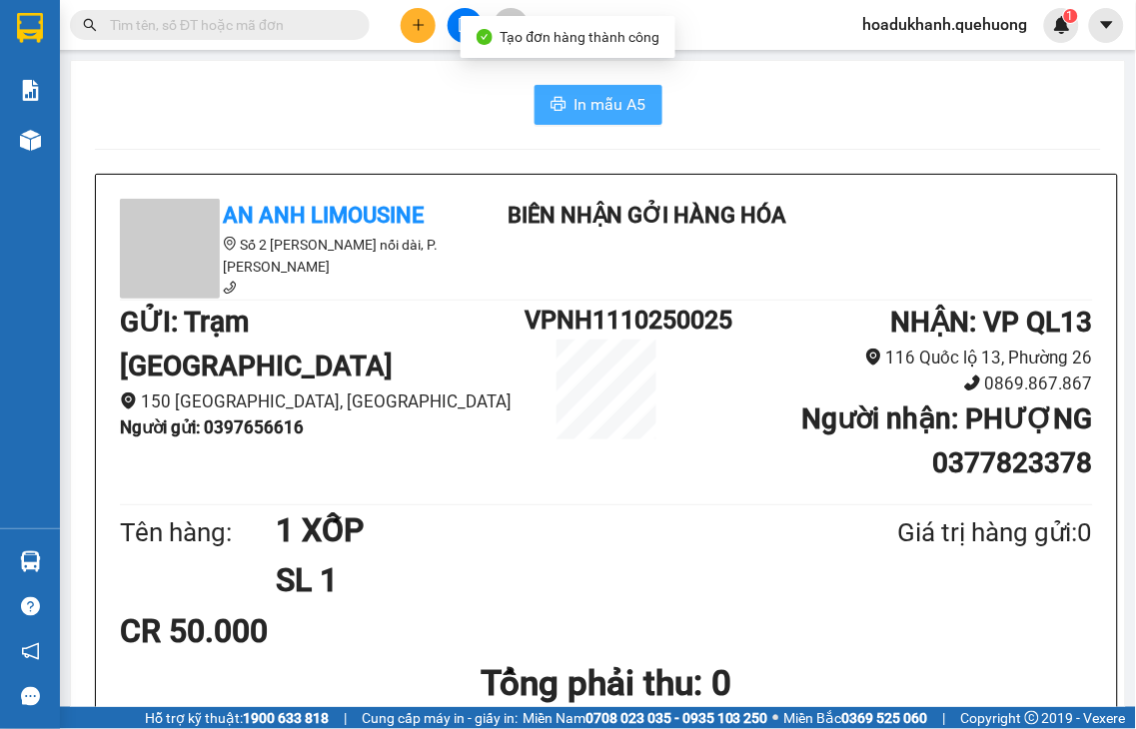
click at [590, 112] on span "In mẫu A5" at bounding box center [610, 104] width 72 height 25
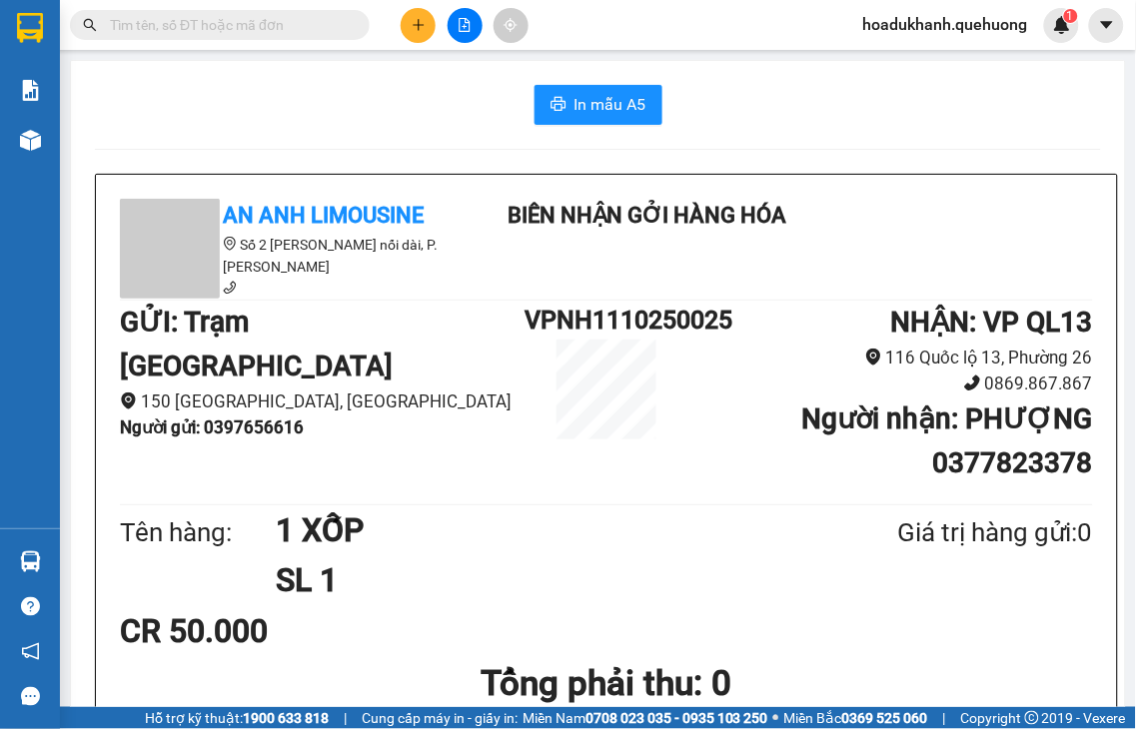
click at [422, 24] on icon "plus" at bounding box center [418, 24] width 11 height 1
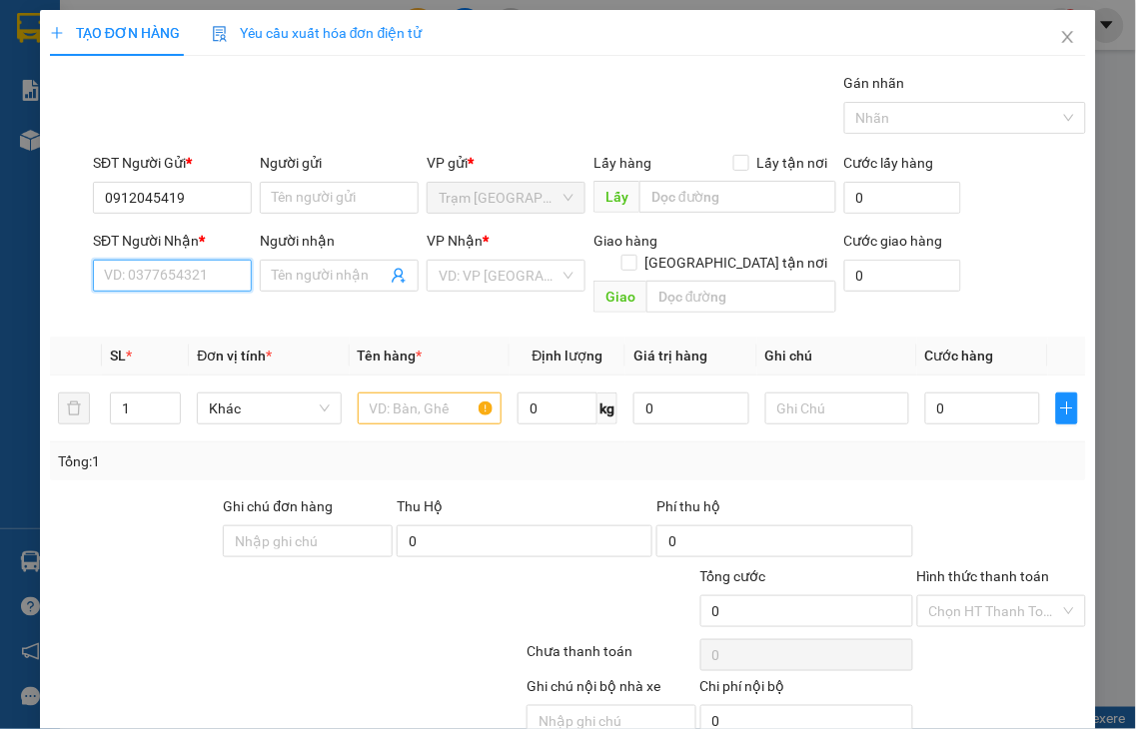
click at [147, 281] on input "SĐT Người Nhận *" at bounding box center [172, 276] width 159 height 32
click at [152, 276] on input "4357" at bounding box center [172, 276] width 159 height 32
click at [162, 272] on input "4357" at bounding box center [172, 276] width 159 height 32
click at [171, 316] on div "0945724357 - [PERSON_NAME]" at bounding box center [202, 316] width 197 height 22
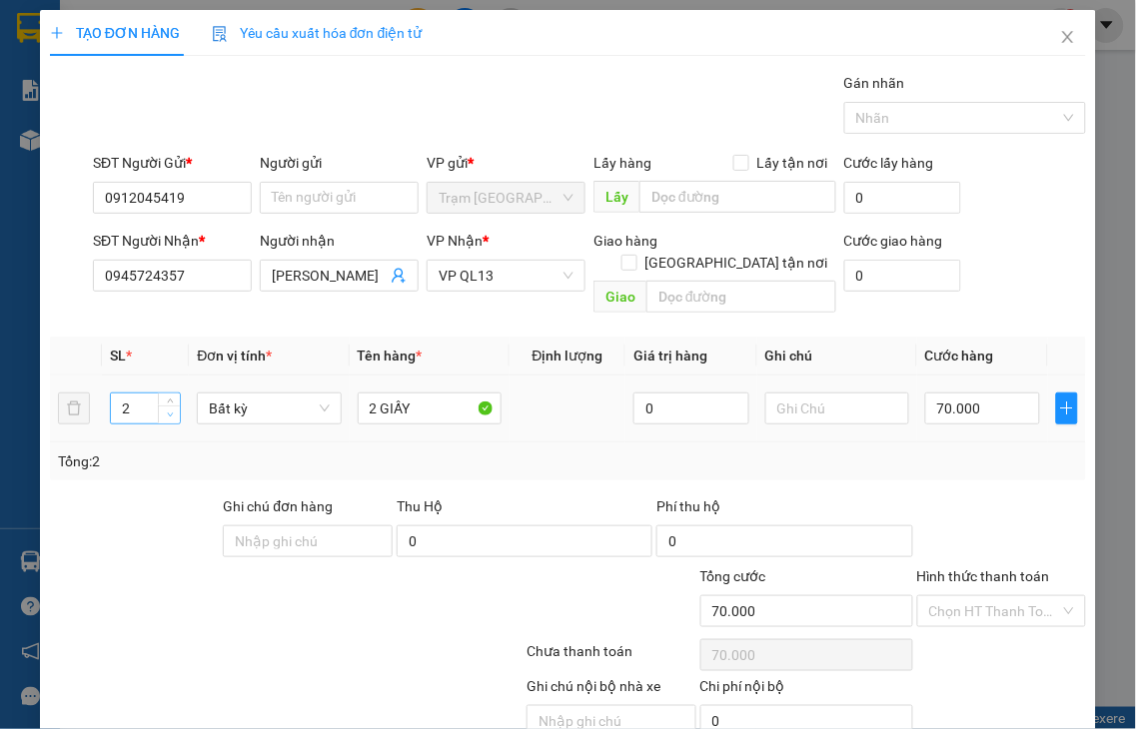
click at [167, 412] on icon "down" at bounding box center [170, 415] width 7 height 7
drag, startPoint x: 372, startPoint y: 385, endPoint x: 332, endPoint y: 391, distance: 40.4
click at [332, 391] on tr "1 Bất kỳ 2 GIẤY 0 70.000" at bounding box center [568, 409] width 1036 height 67
click at [987, 393] on input "0" at bounding box center [982, 409] width 115 height 32
click at [963, 568] on label "Hình thức thanh toán" at bounding box center [983, 576] width 133 height 16
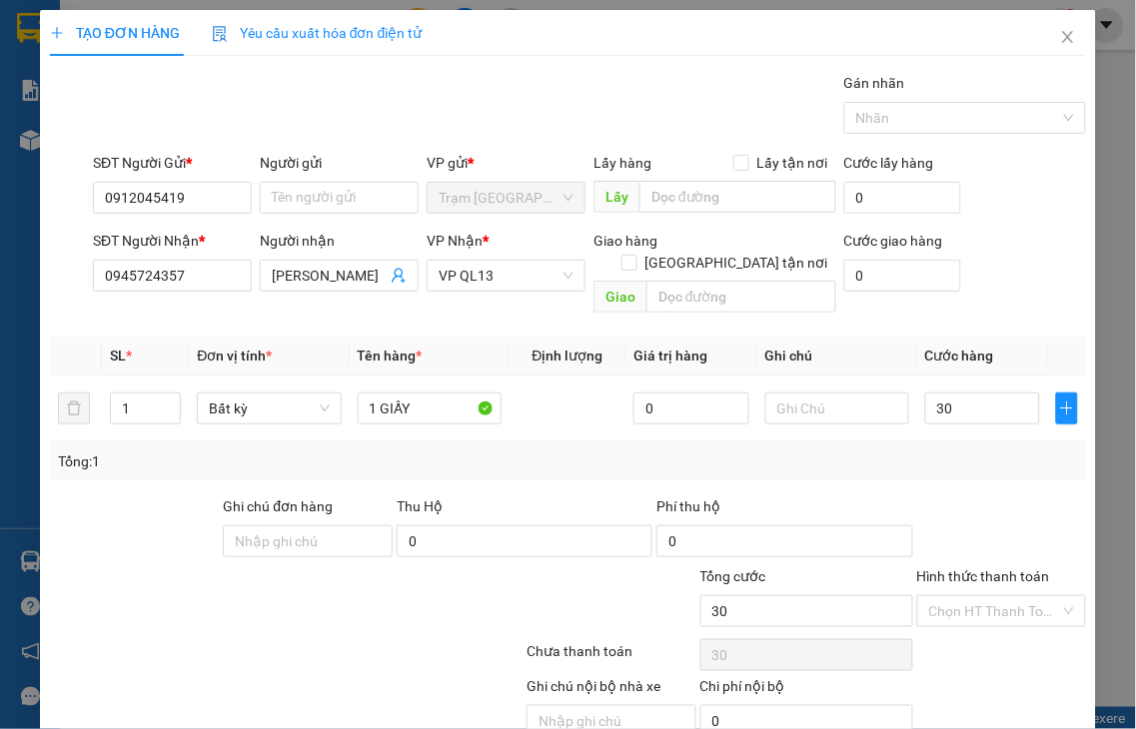
click at [963, 596] on input "Hình thức thanh toán" at bounding box center [995, 611] width 132 height 30
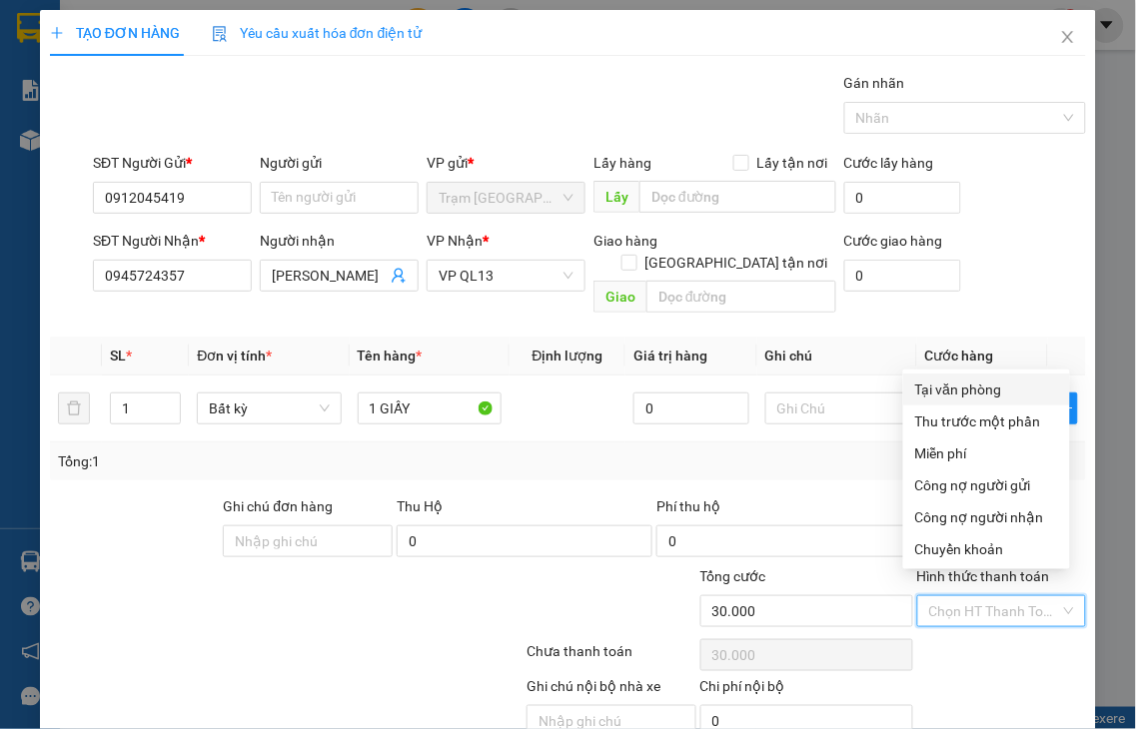
click at [936, 390] on div "Tại văn phòng" at bounding box center [986, 390] width 143 height 22
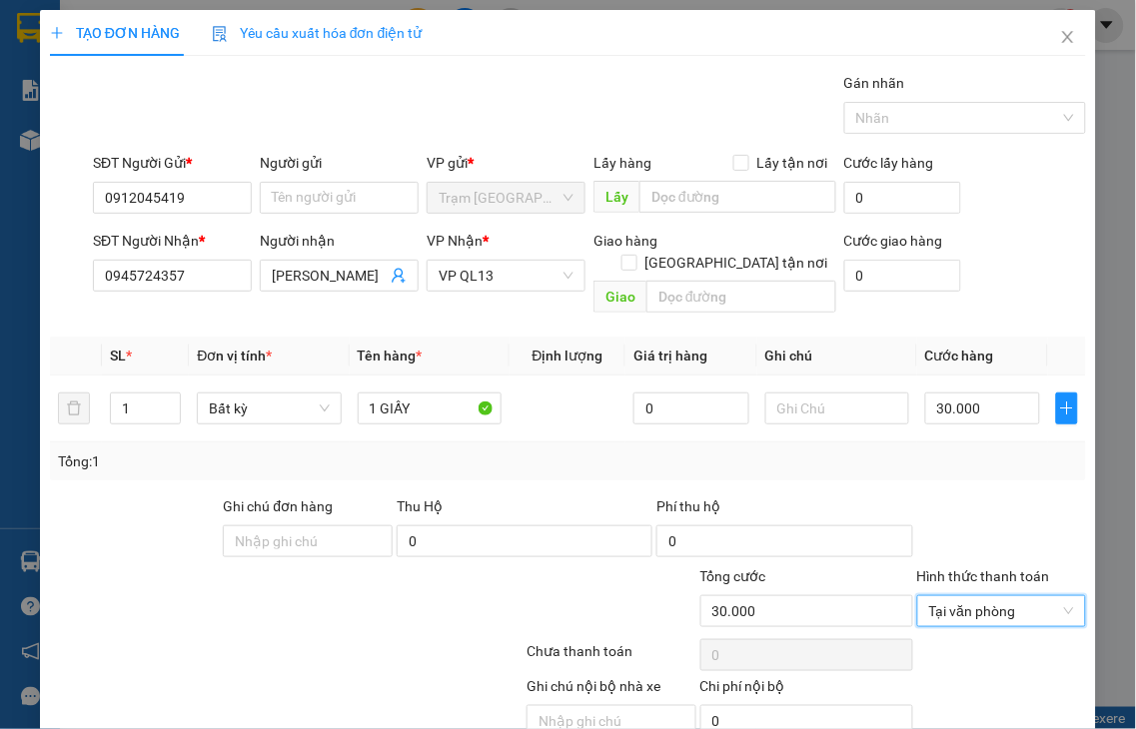
drag, startPoint x: 1020, startPoint y: 676, endPoint x: 557, endPoint y: 160, distance: 693.3
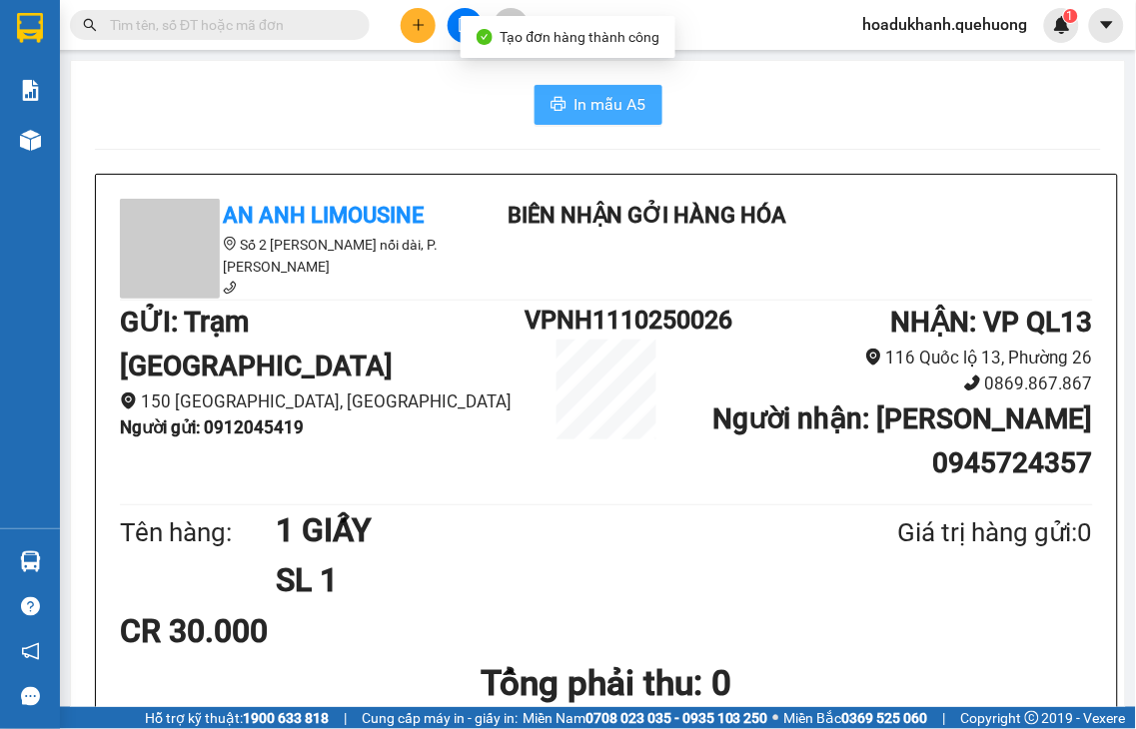
click at [553, 112] on icon "printer" at bounding box center [558, 104] width 16 height 16
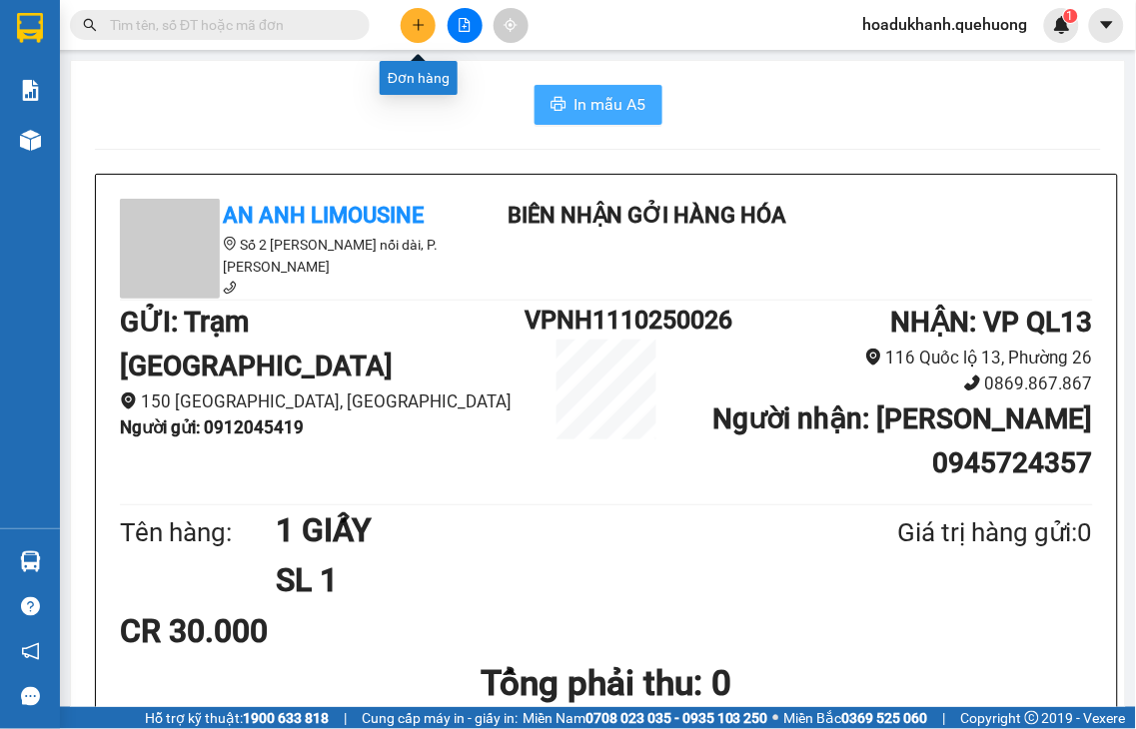
click at [412, 36] on button at bounding box center [418, 25] width 35 height 35
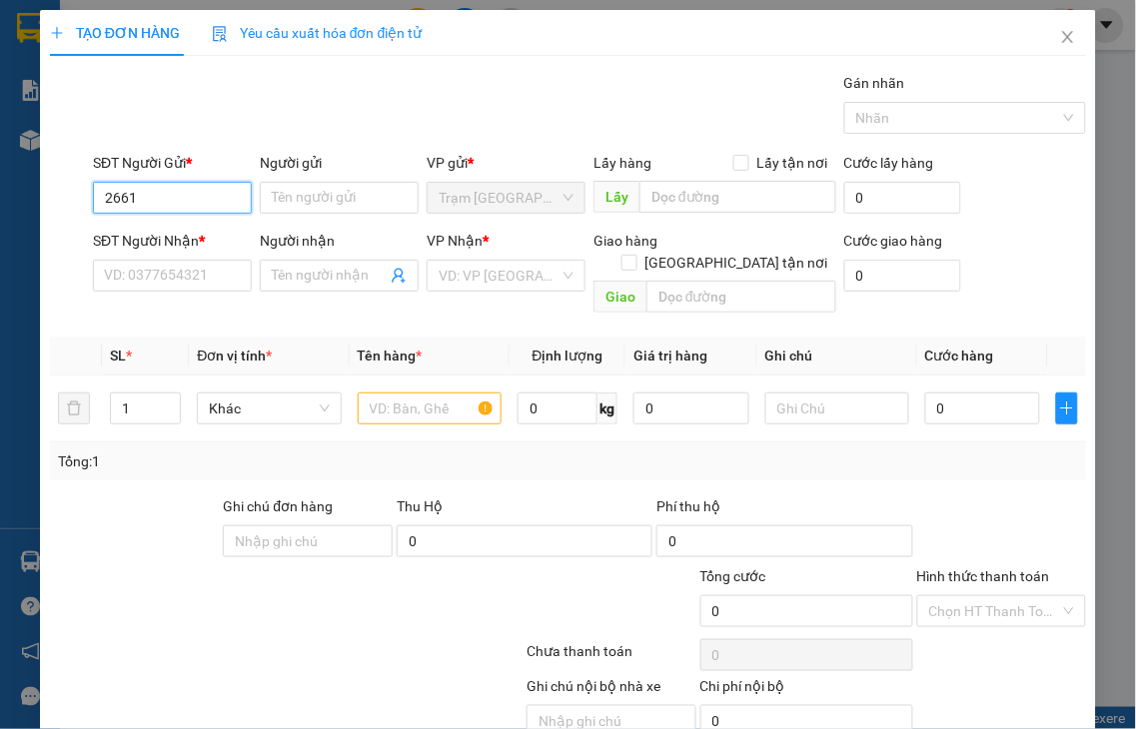
click at [162, 202] on input "2661" at bounding box center [172, 198] width 159 height 32
drag, startPoint x: 165, startPoint y: 202, endPoint x: 25, endPoint y: 200, distance: 139.9
click at [25, 201] on div "TẠO ĐƠN HÀNG Yêu cầu xuất hóa đơn điện tử Transit Pickup Surcharge Ids Transit …" at bounding box center [568, 364] width 1136 height 729
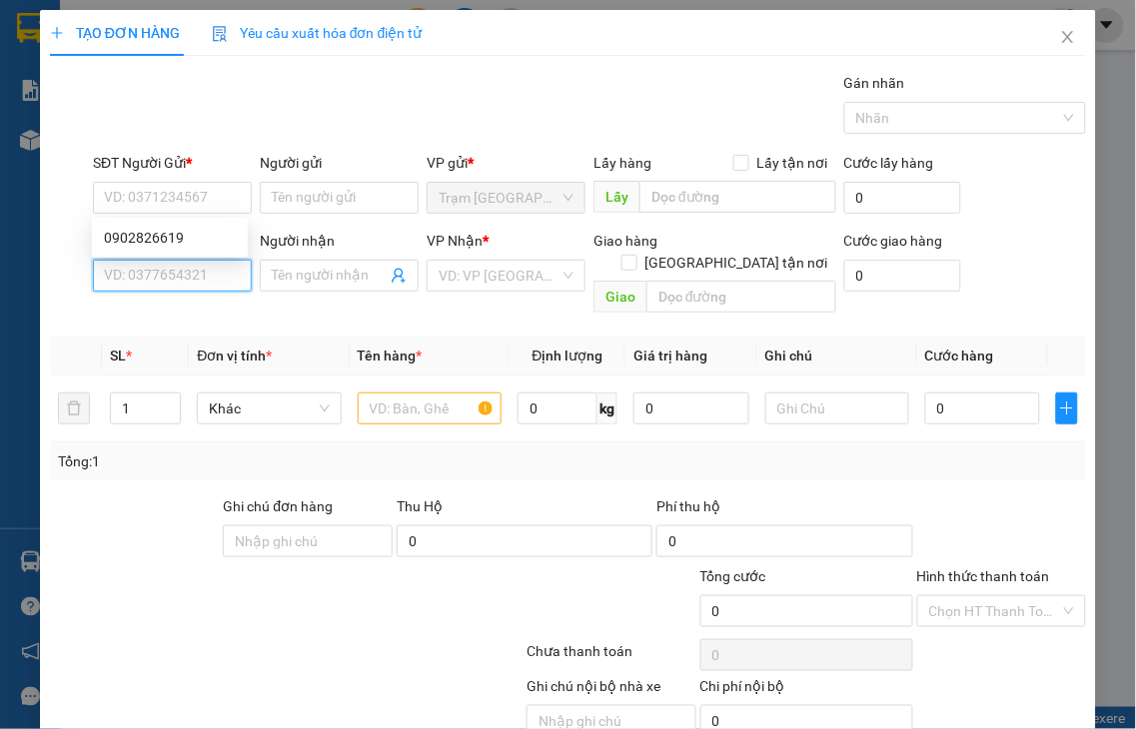
click at [101, 277] on input "SĐT Người Nhận *" at bounding box center [172, 276] width 159 height 32
click at [148, 312] on div "0931131307 - TRÂM" at bounding box center [170, 316] width 132 height 22
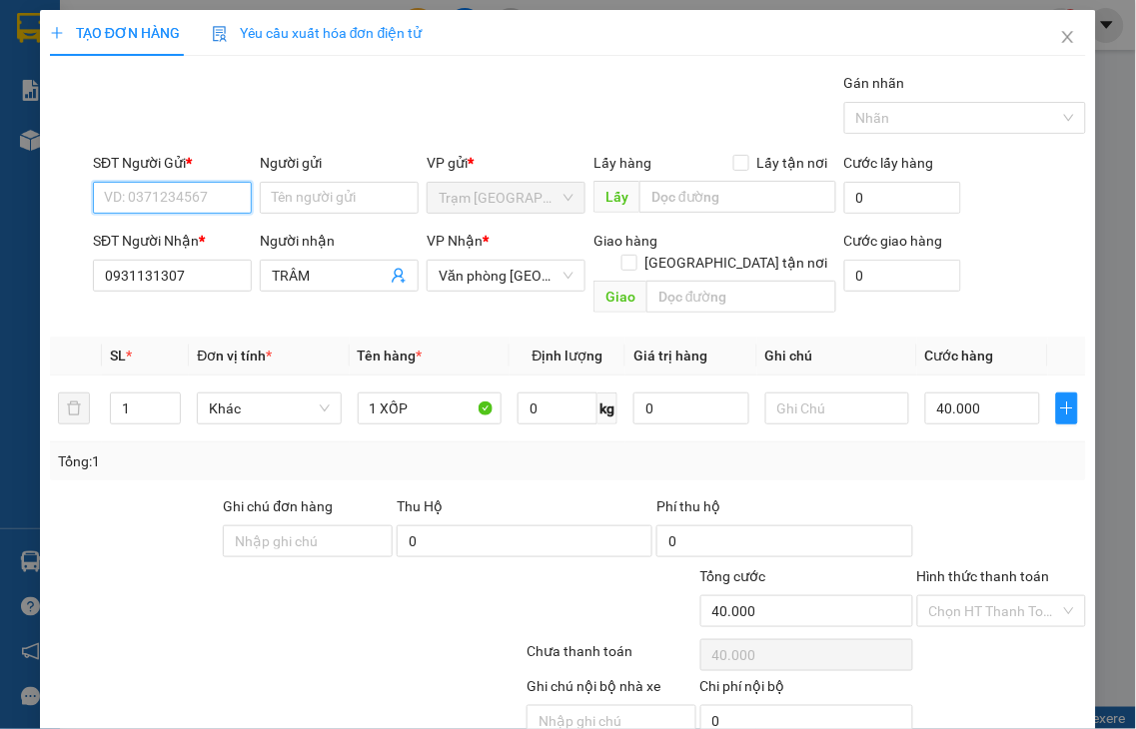
click at [135, 191] on input "SĐT Người Gửi *" at bounding box center [172, 198] width 159 height 32
click at [138, 241] on div "0902826619" at bounding box center [170, 238] width 132 height 22
click at [967, 568] on label "Hình thức thanh toán" at bounding box center [983, 576] width 133 height 16
click at [967, 596] on input "Hình thức thanh toán" at bounding box center [995, 611] width 132 height 30
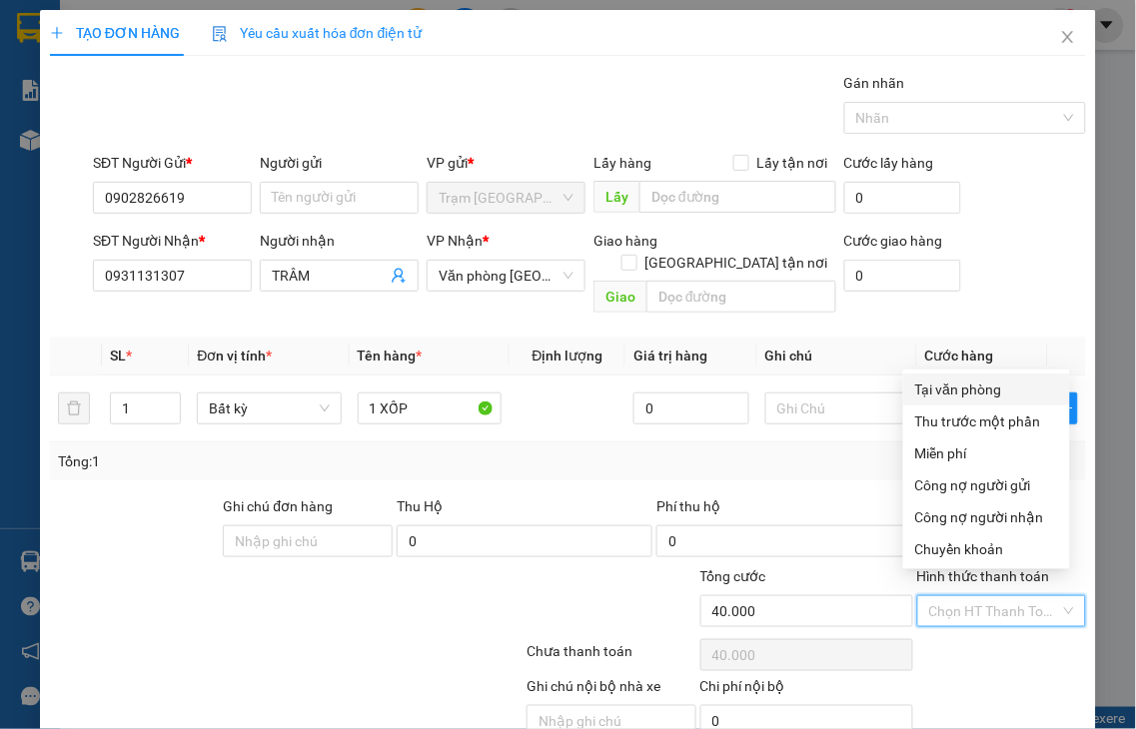
click at [951, 387] on div "Tại văn phòng" at bounding box center [986, 390] width 143 height 22
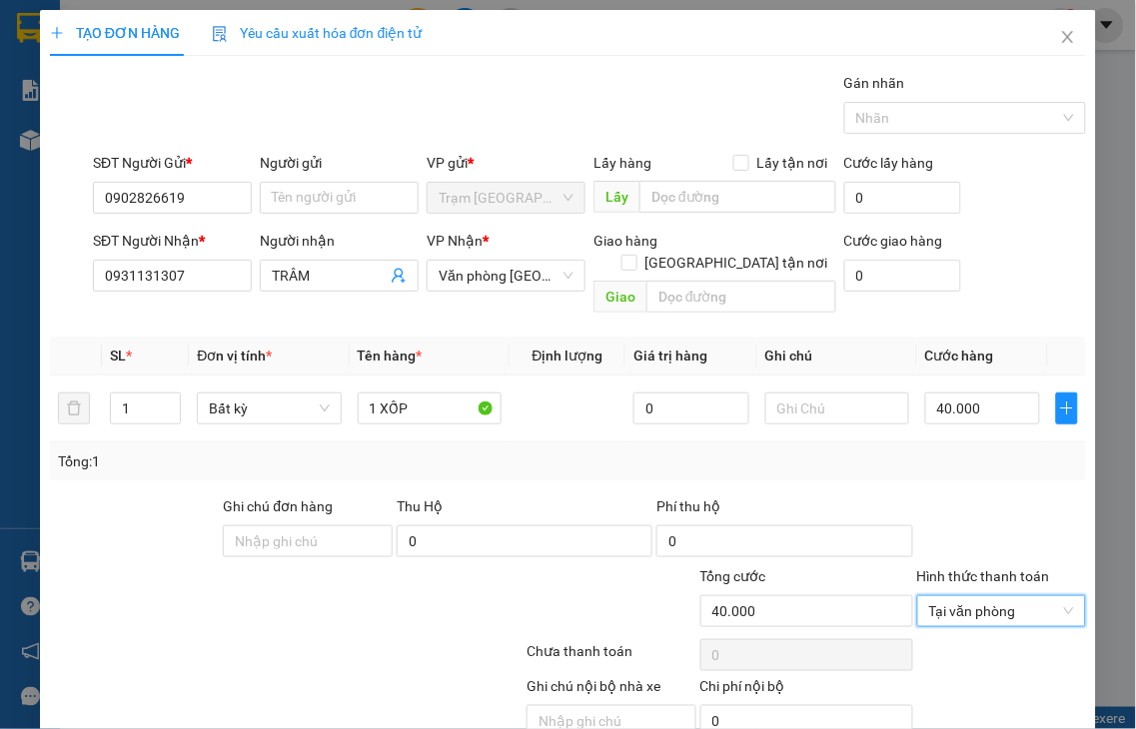
drag, startPoint x: 969, startPoint y: 673, endPoint x: 771, endPoint y: 277, distance: 443.2
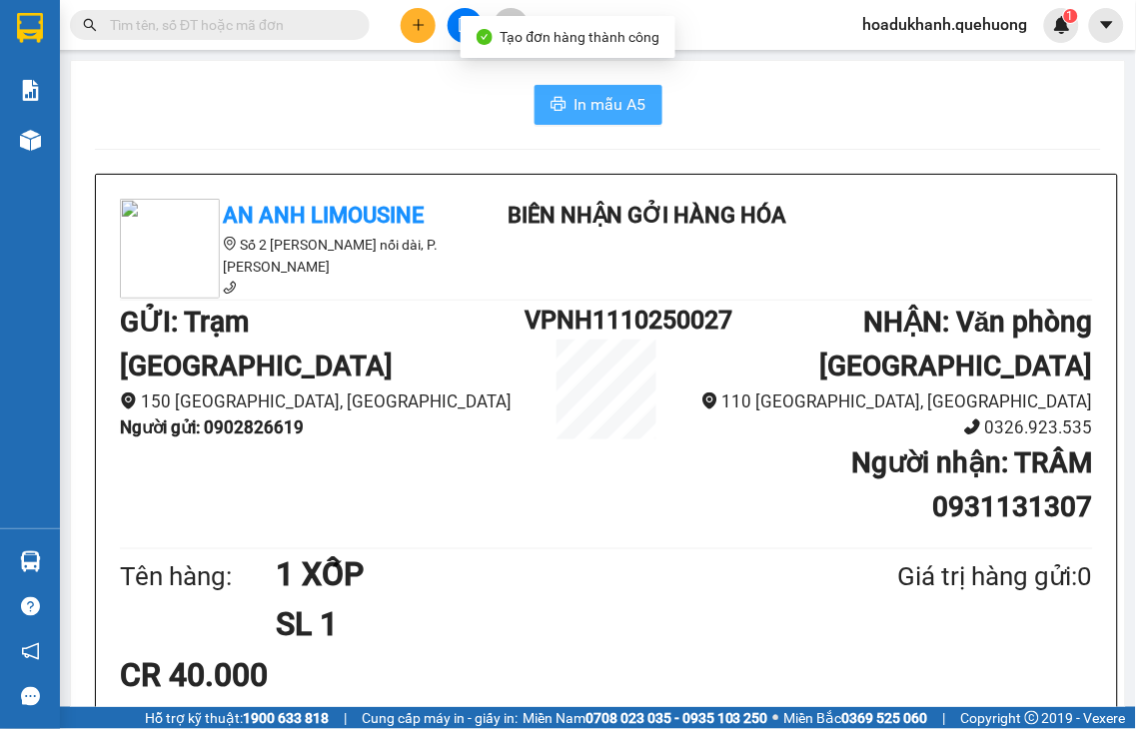
click at [574, 112] on span "In mẫu A5" at bounding box center [610, 104] width 72 height 25
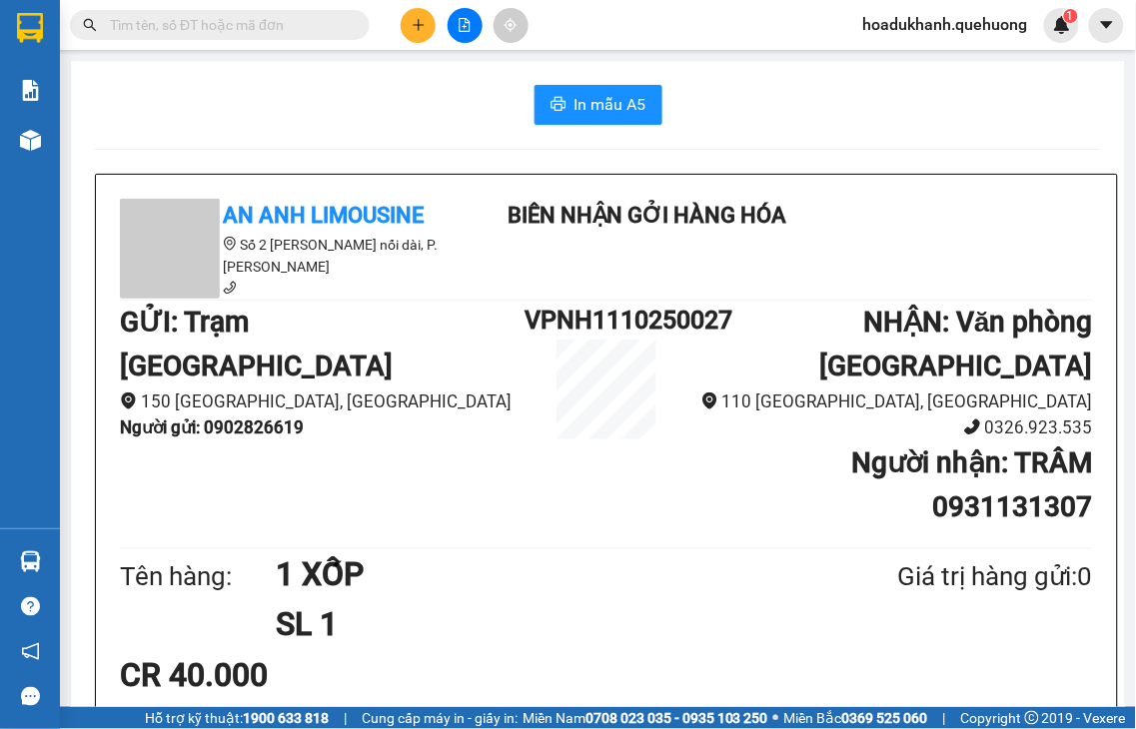
click at [427, 22] on button at bounding box center [418, 25] width 35 height 35
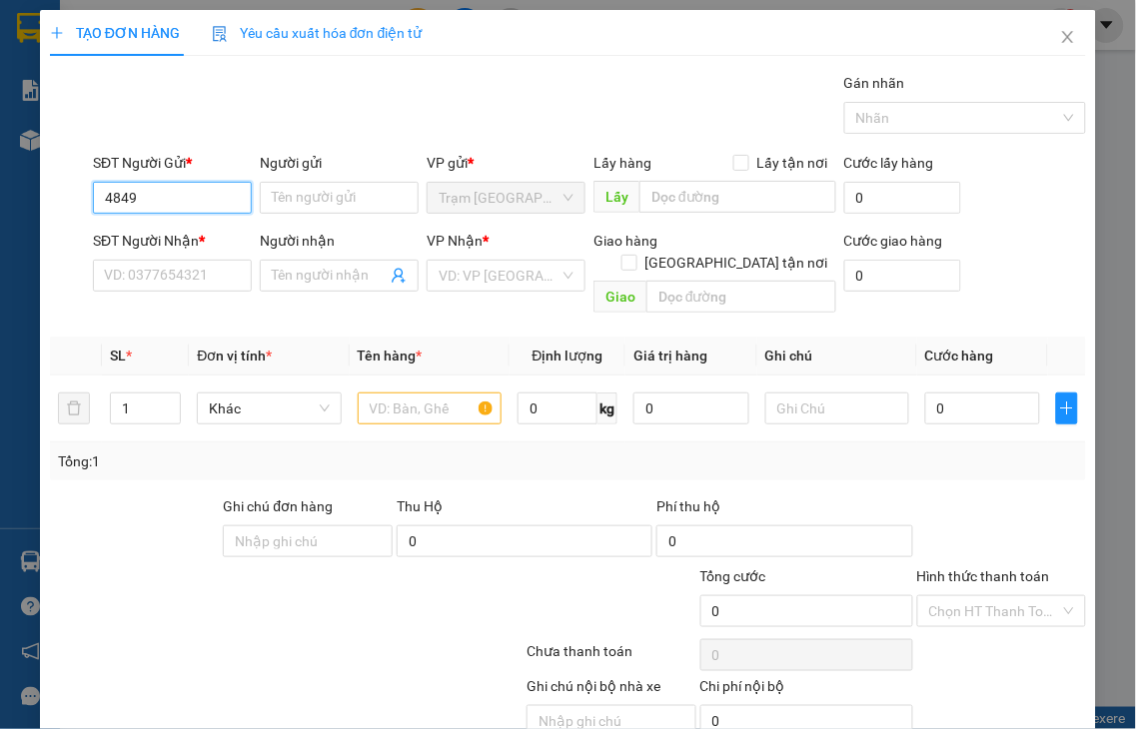
click at [160, 198] on input "4849" at bounding box center [172, 198] width 159 height 32
click at [154, 237] on div "0913764849 - TÙNG" at bounding box center [170, 238] width 132 height 22
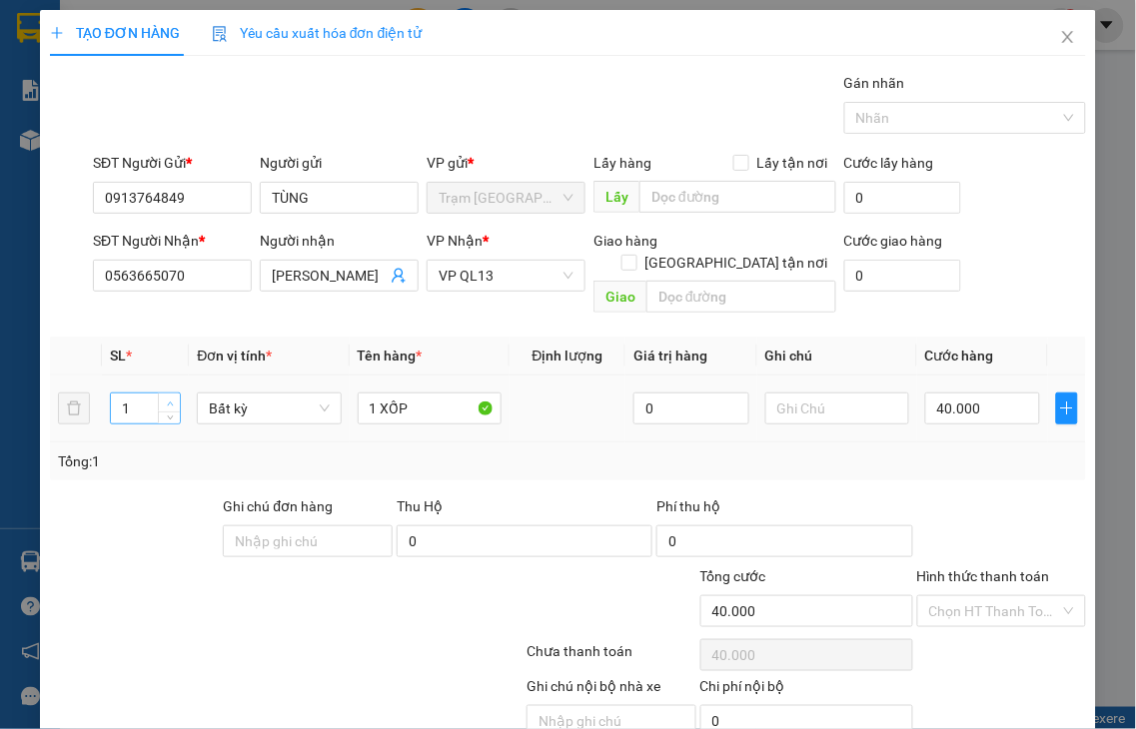
click at [167, 401] on icon "up" at bounding box center [170, 404] width 7 height 7
drag, startPoint x: 372, startPoint y: 387, endPoint x: 271, endPoint y: 411, distance: 103.7
click at [282, 404] on tr "2 Bất kỳ 1 XỐP 0 40.000" at bounding box center [568, 409] width 1036 height 67
click at [952, 393] on input "0" at bounding box center [982, 409] width 115 height 32
click at [974, 568] on label "Hình thức thanh toán" at bounding box center [983, 576] width 133 height 16
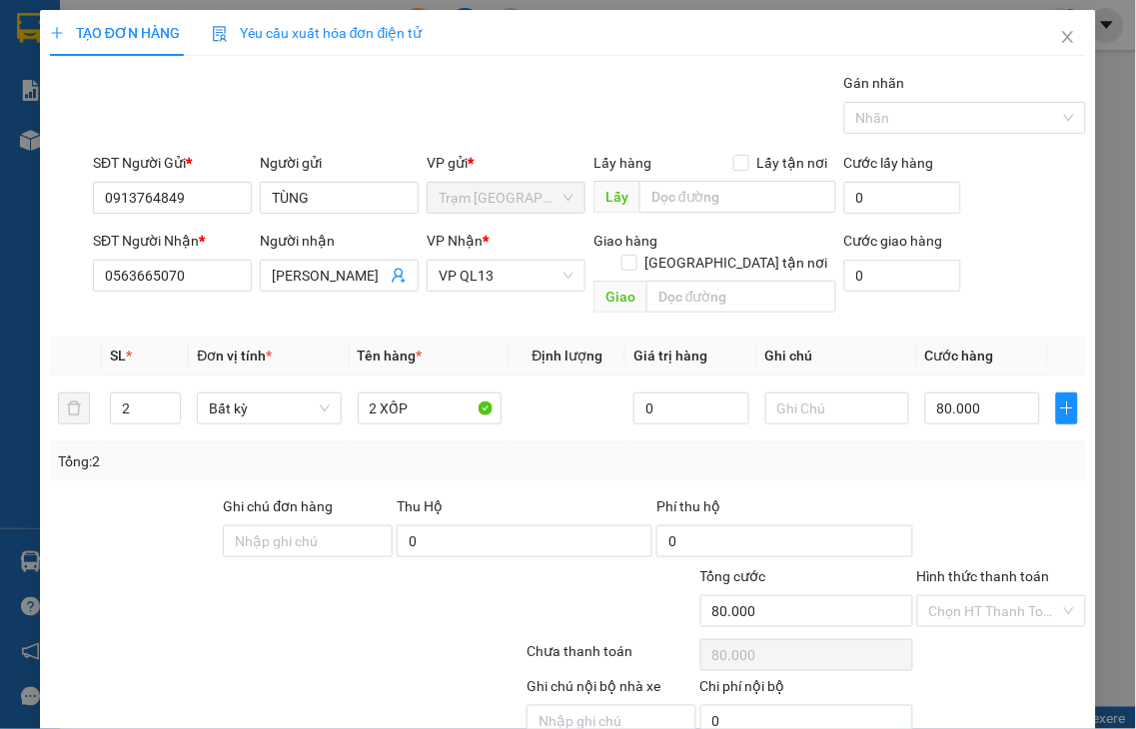
click at [974, 596] on input "Hình thức thanh toán" at bounding box center [995, 611] width 132 height 30
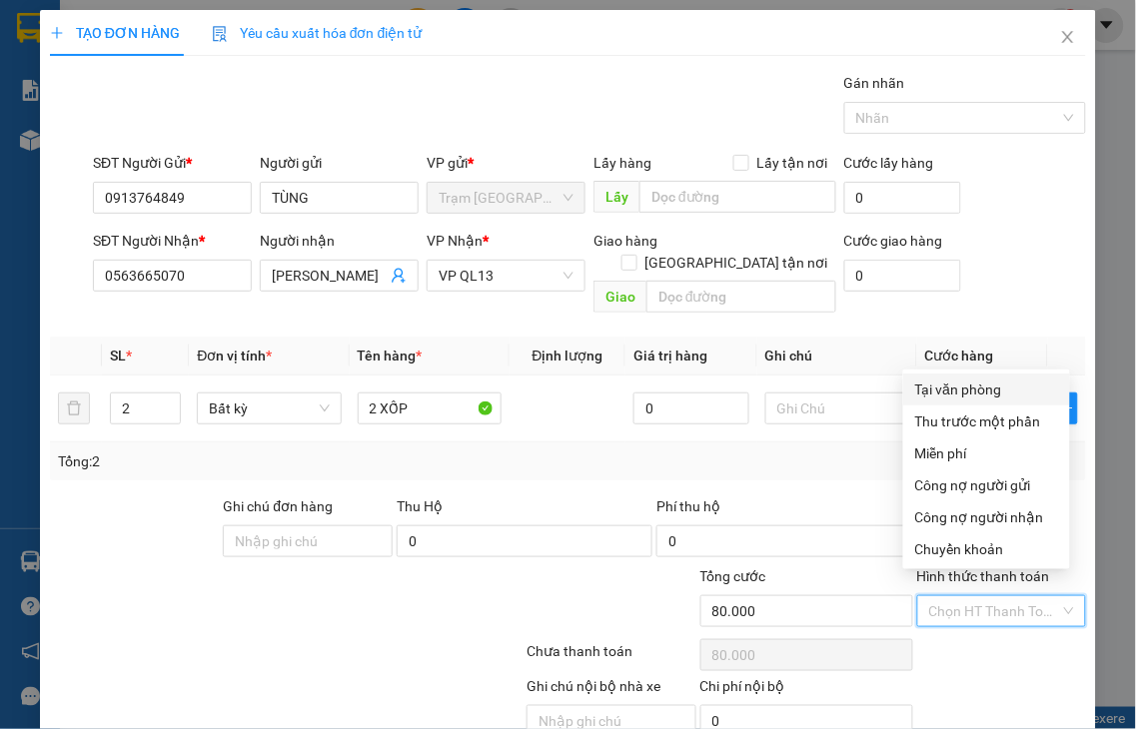
click at [970, 394] on div "Tại văn phòng" at bounding box center [986, 390] width 143 height 22
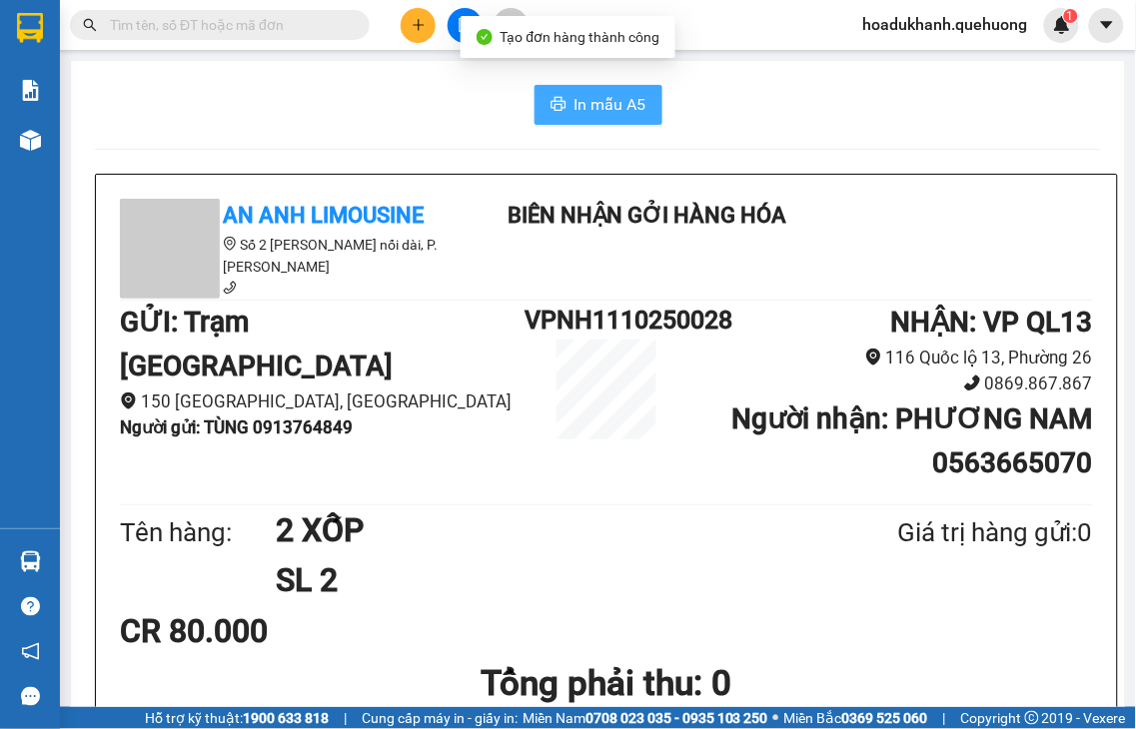
click at [621, 116] on span "In mẫu A5" at bounding box center [610, 104] width 72 height 25
click at [417, 34] on button at bounding box center [418, 25] width 35 height 35
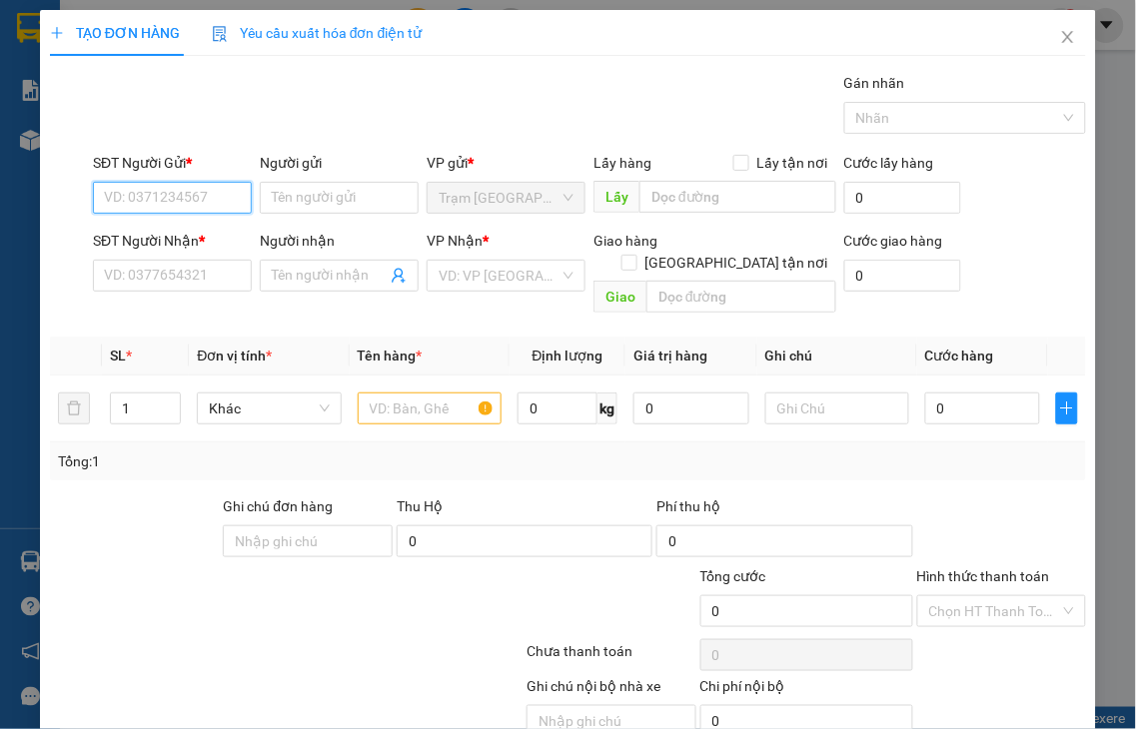
click at [153, 193] on input "SĐT Người Gửi *" at bounding box center [172, 198] width 159 height 32
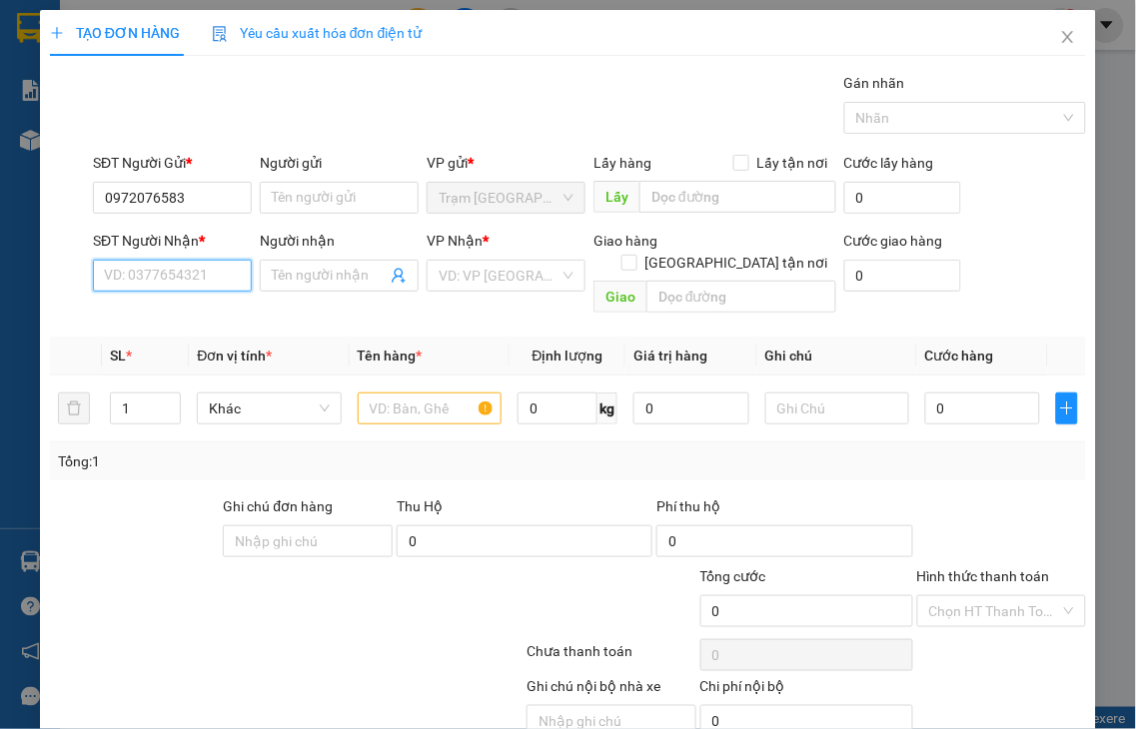
click at [160, 274] on input "SĐT Người Nhận *" at bounding box center [172, 276] width 159 height 32
click at [195, 318] on div "0972076583 - [PERSON_NAME]" at bounding box center [202, 316] width 197 height 22
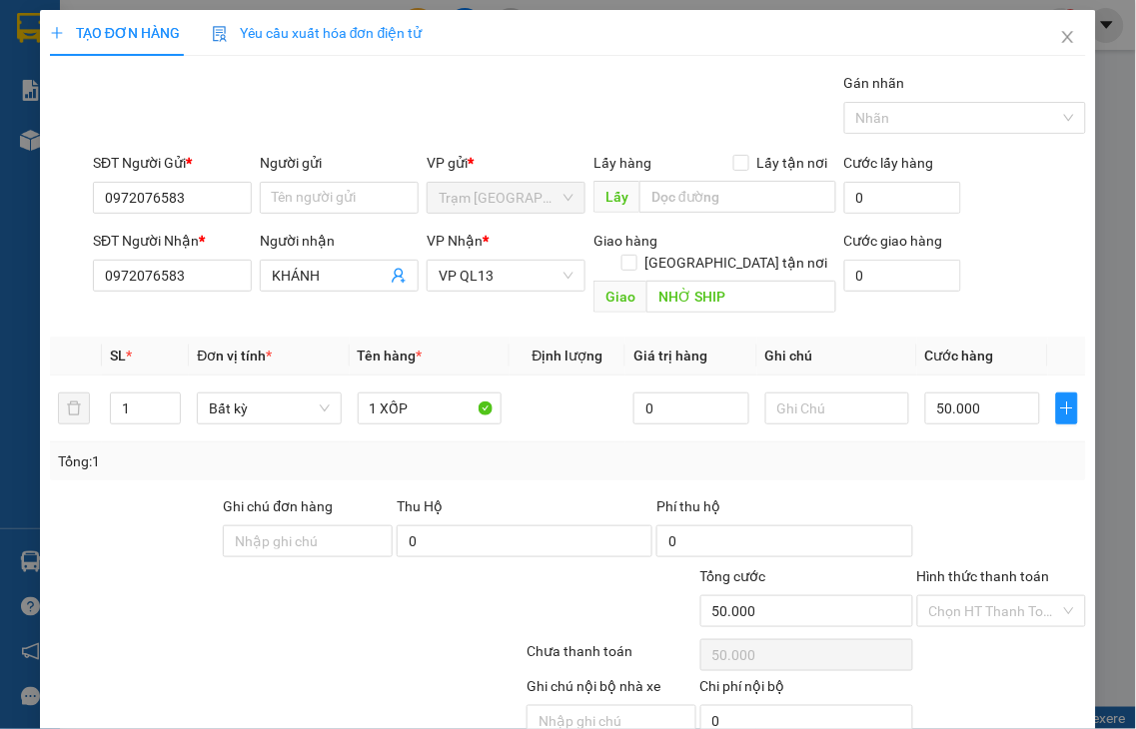
click at [965, 568] on label "Hình thức thanh toán" at bounding box center [983, 576] width 133 height 16
click at [965, 596] on input "Hình thức thanh toán" at bounding box center [995, 611] width 132 height 30
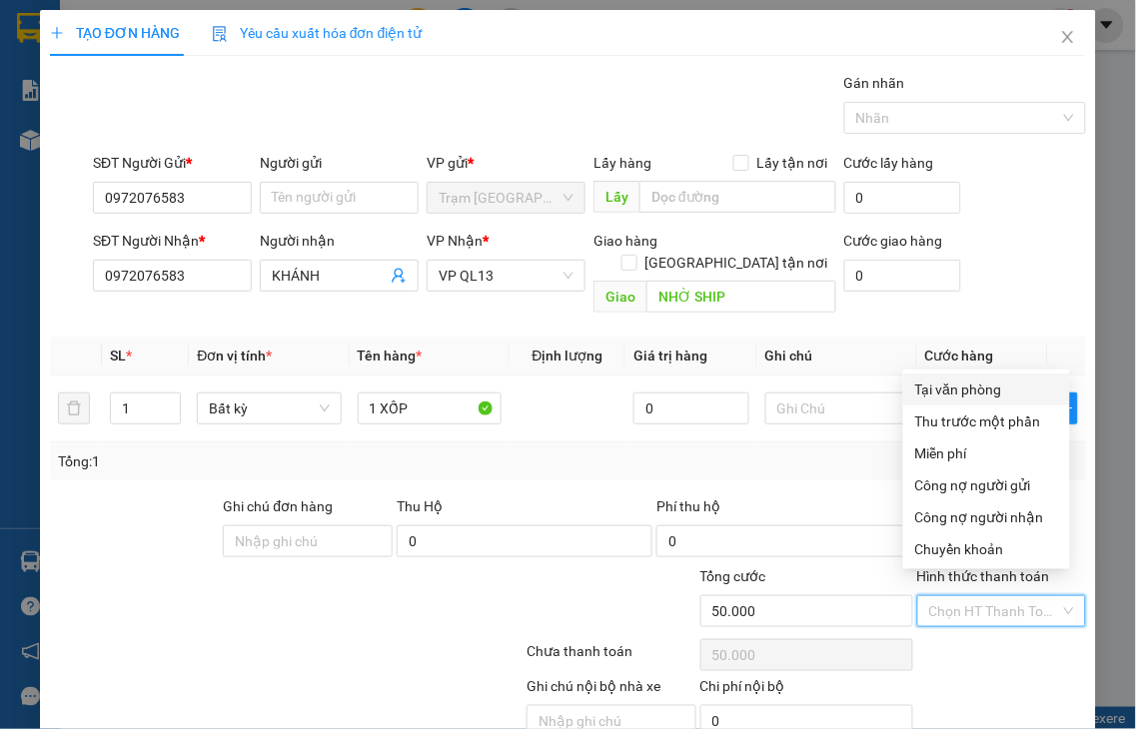
drag, startPoint x: 951, startPoint y: 392, endPoint x: 946, endPoint y: 345, distance: 47.2
click at [951, 391] on div "Tại văn phòng" at bounding box center [986, 390] width 143 height 22
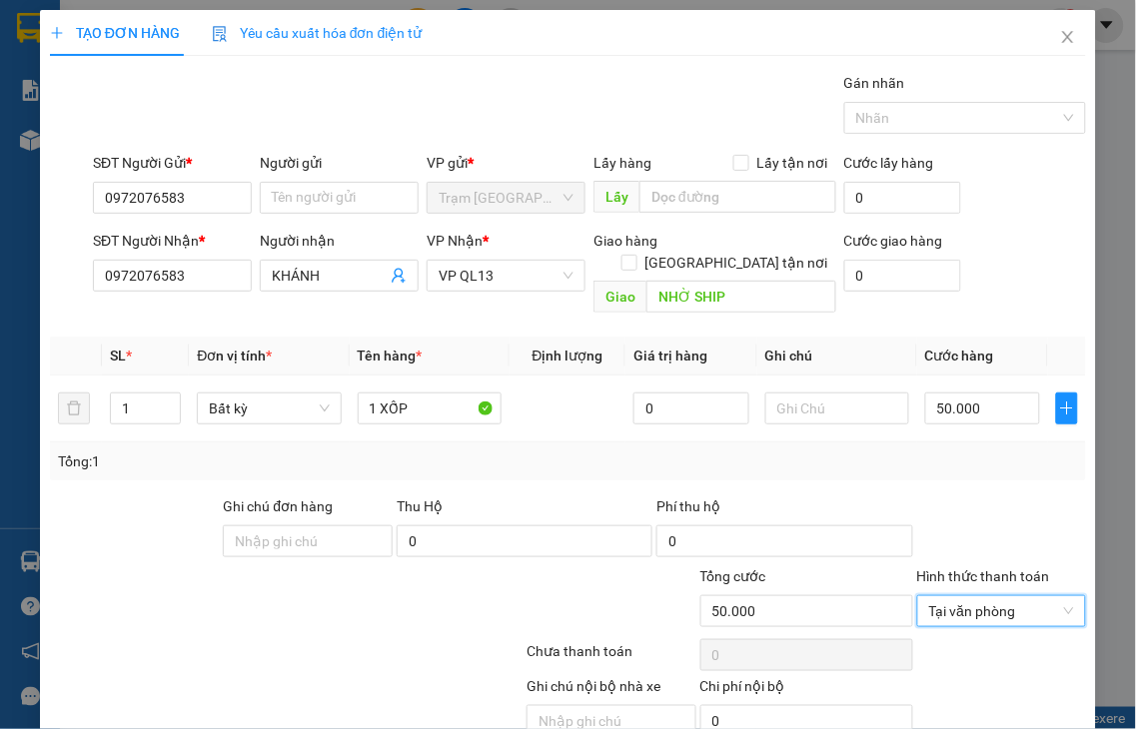
drag, startPoint x: 994, startPoint y: 675, endPoint x: 881, endPoint y: 406, distance: 292.4
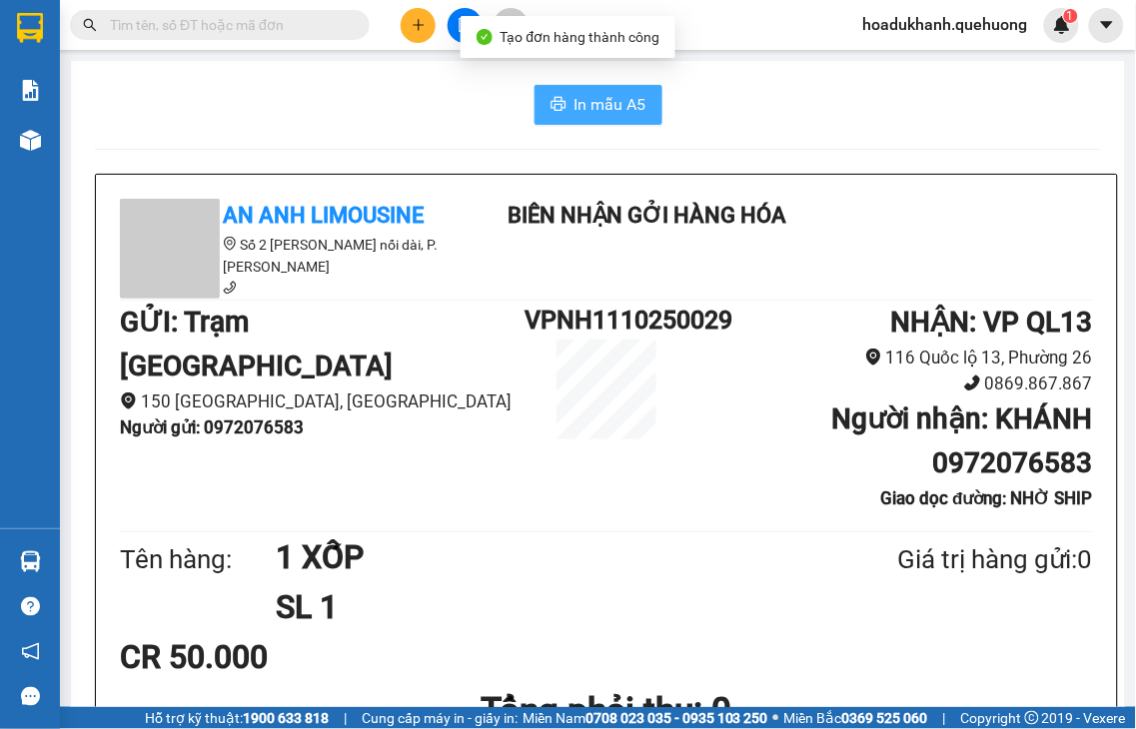
click at [634, 112] on span "In mẫu A5" at bounding box center [610, 104] width 72 height 25
click at [420, 23] on icon "plus" at bounding box center [419, 25] width 14 height 14
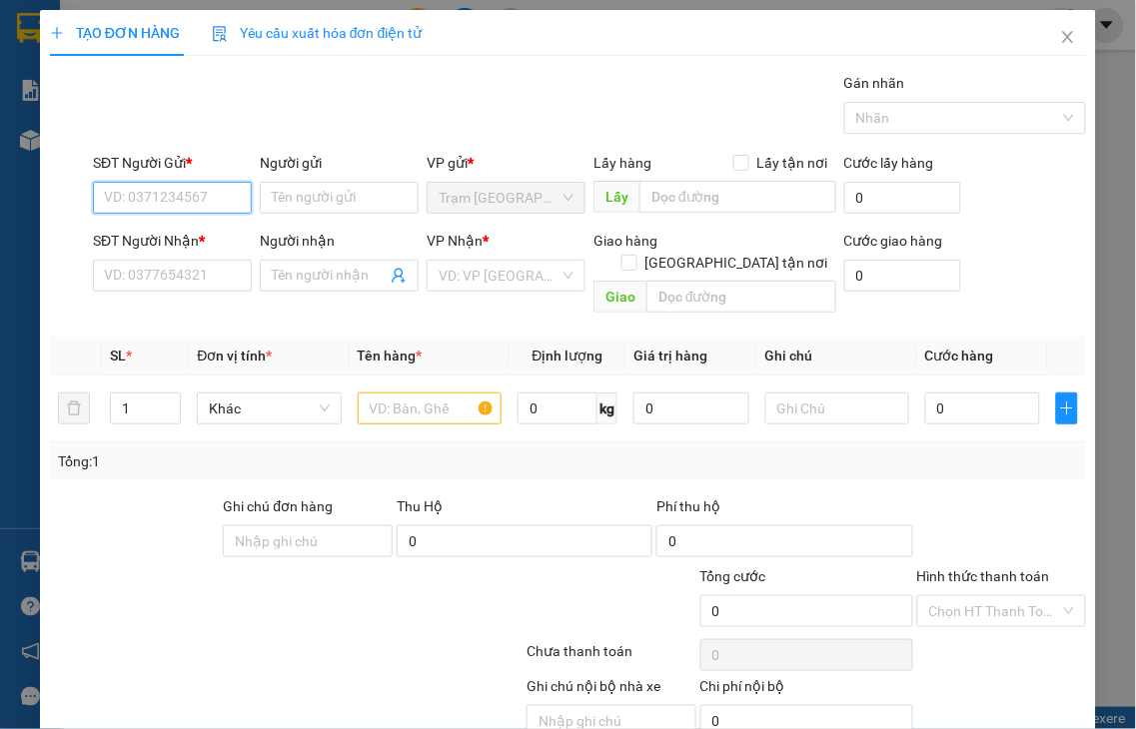
click at [171, 193] on input "SĐT Người Gửi *" at bounding box center [172, 198] width 159 height 32
click at [143, 278] on input "SĐT Người Nhận *" at bounding box center [172, 276] width 159 height 32
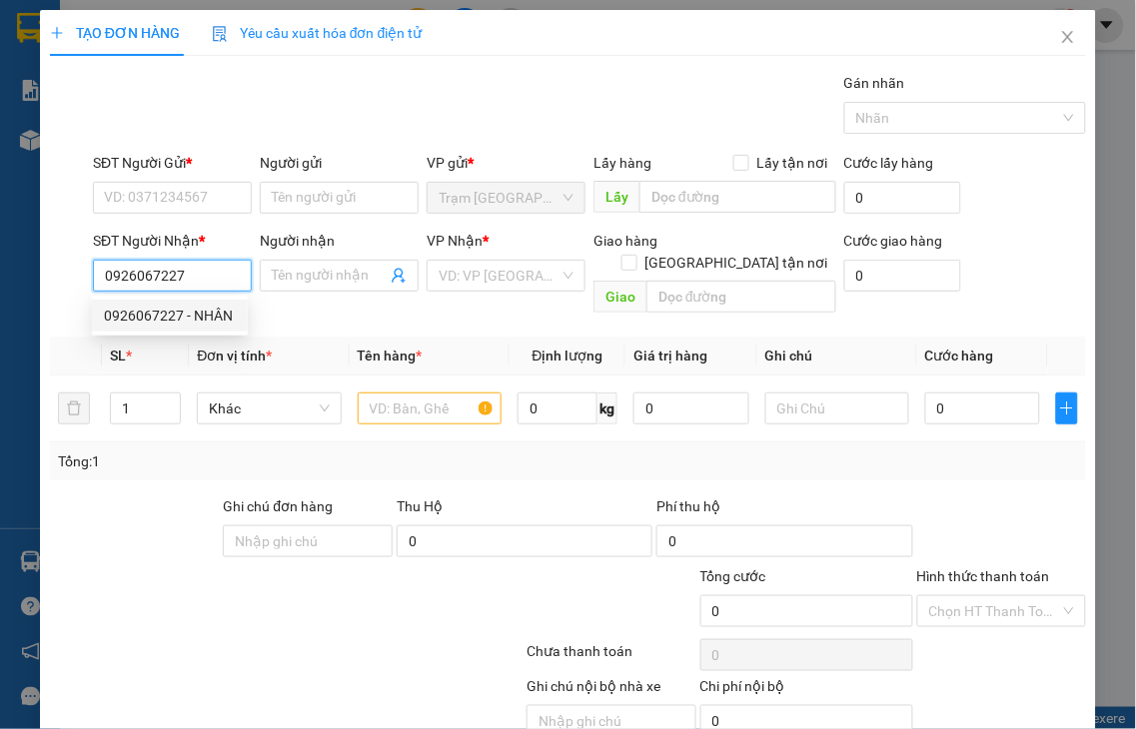
click at [240, 280] on input "0926067227" at bounding box center [172, 276] width 159 height 32
click at [205, 315] on div "0926067227 - NHÂN" at bounding box center [170, 316] width 132 height 22
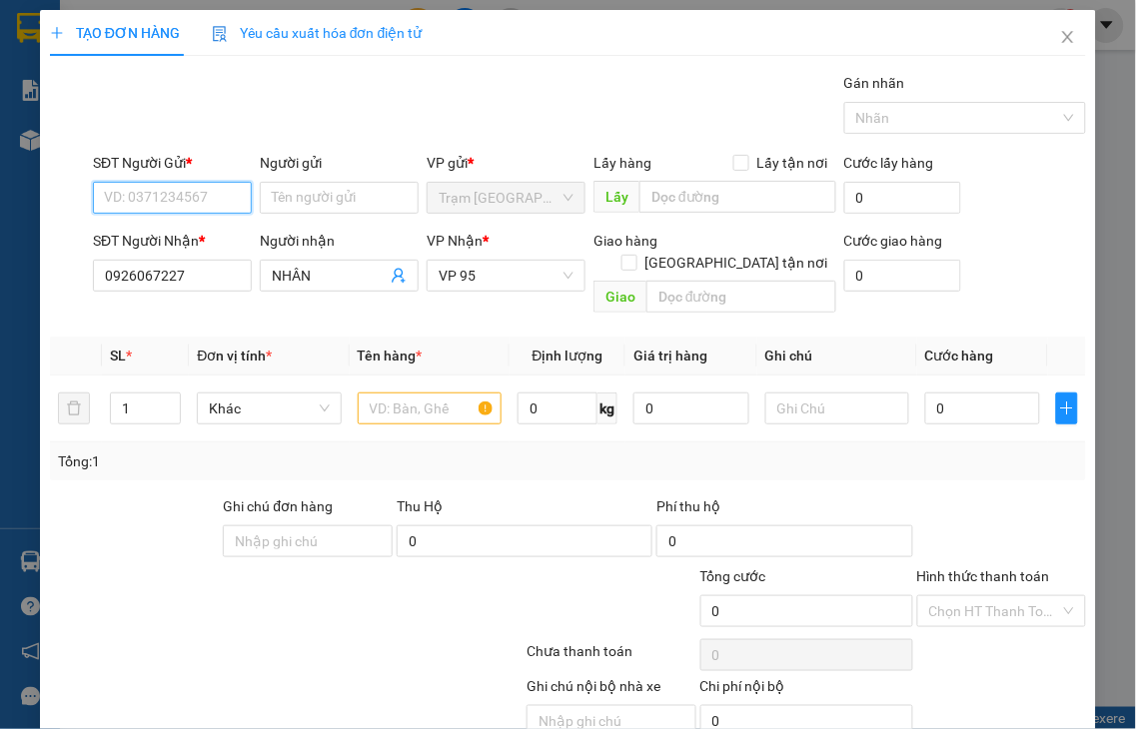
click at [173, 198] on input "SĐT Người Gửi *" at bounding box center [172, 198] width 159 height 32
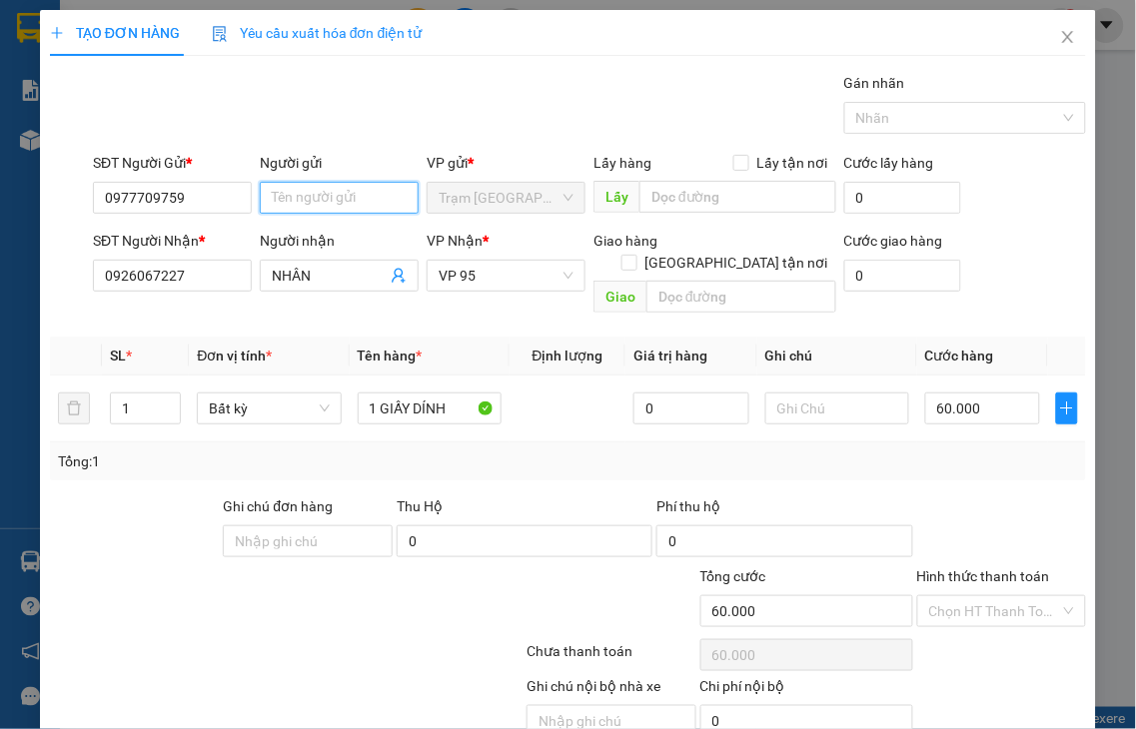
click at [290, 195] on input "Người gửi" at bounding box center [339, 198] width 159 height 32
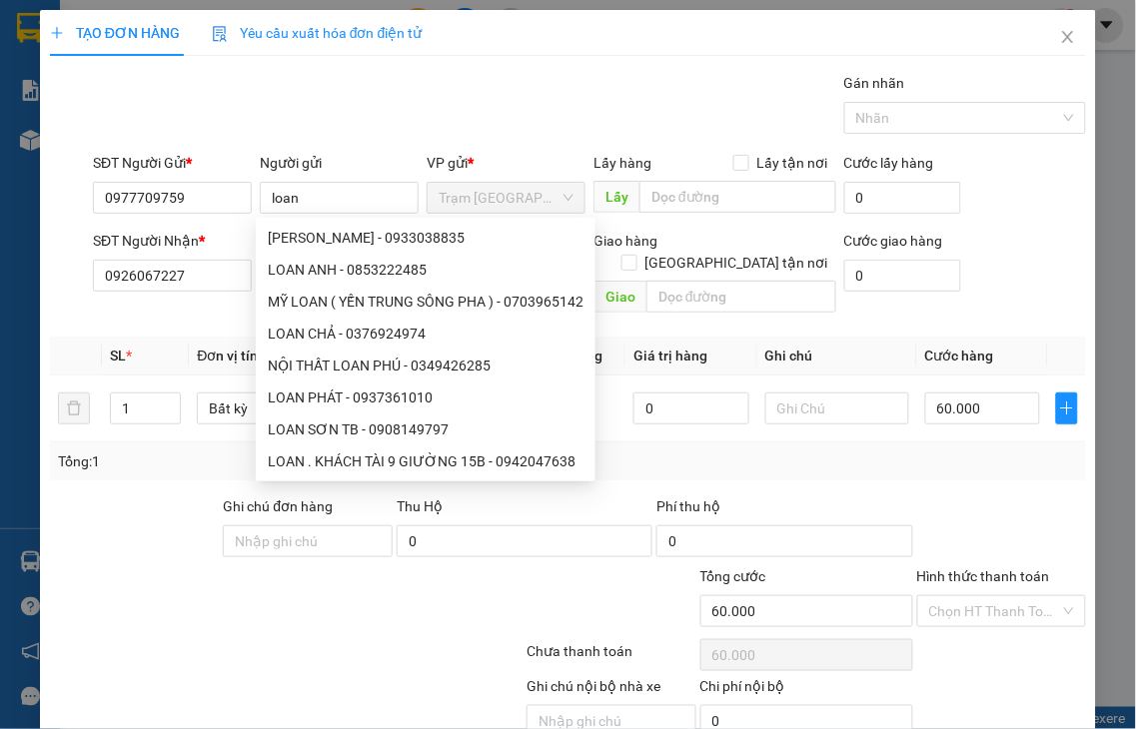
drag, startPoint x: 176, startPoint y: 520, endPoint x: 164, endPoint y: 510, distance: 15.6
click at [175, 520] on div at bounding box center [135, 530] width 174 height 70
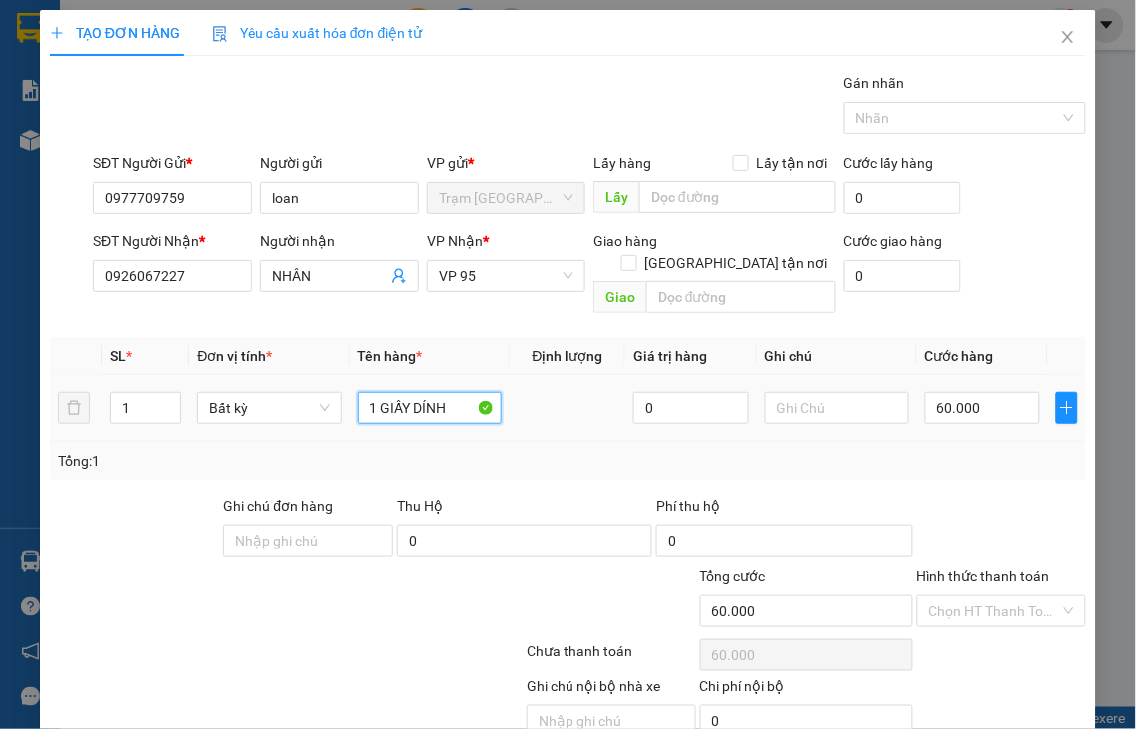
drag, startPoint x: 374, startPoint y: 387, endPoint x: 536, endPoint y: 363, distance: 164.6
click at [536, 376] on tr "1 Bất kỳ 1 GIẤY DÍNH 0 60.000" at bounding box center [568, 409] width 1036 height 67
click at [987, 393] on input "60.000" at bounding box center [982, 409] width 115 height 32
click at [946, 568] on label "Hình thức thanh toán" at bounding box center [983, 576] width 133 height 16
click at [946, 596] on input "Hình thức thanh toán" at bounding box center [995, 611] width 132 height 30
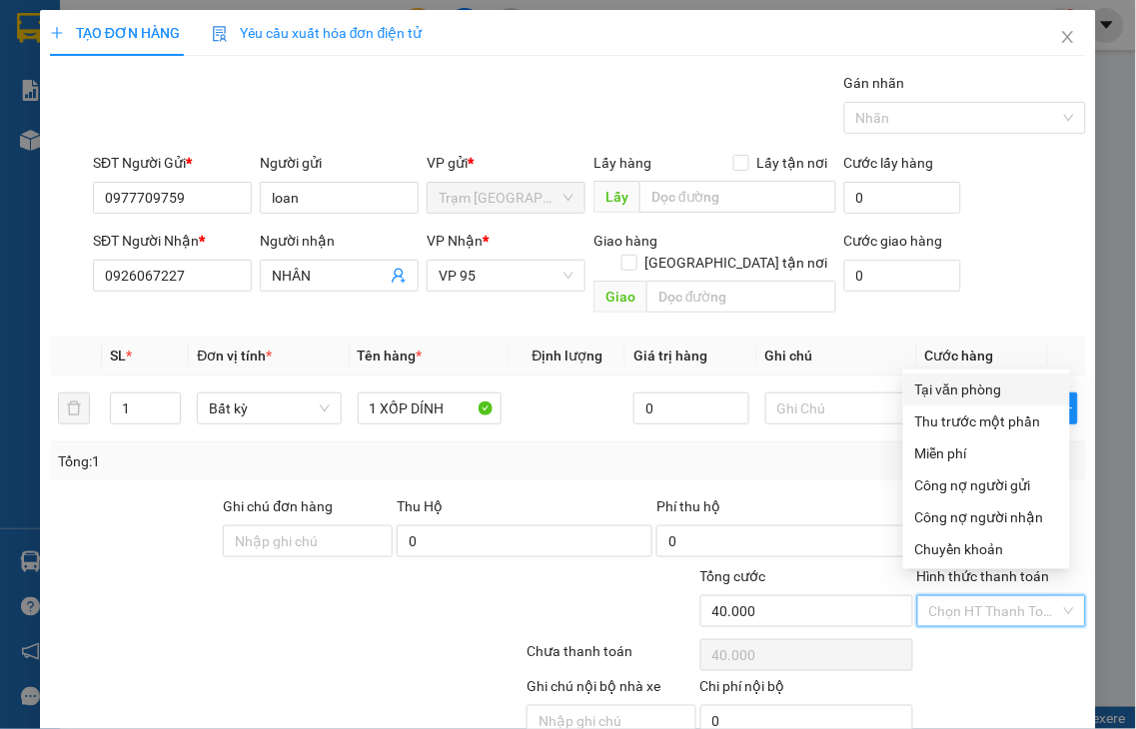
click at [976, 400] on div "Tại văn phòng" at bounding box center [986, 390] width 143 height 22
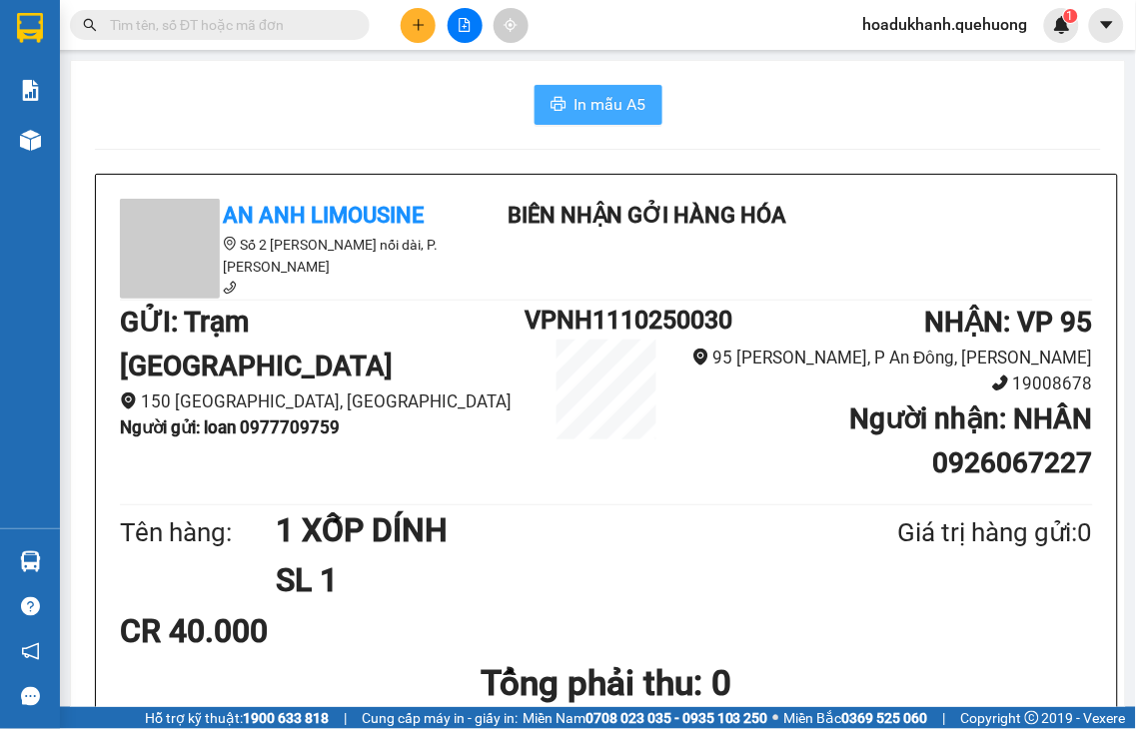
click at [627, 107] on span "In mẫu A5" at bounding box center [610, 104] width 72 height 25
click at [406, 17] on button at bounding box center [418, 25] width 35 height 35
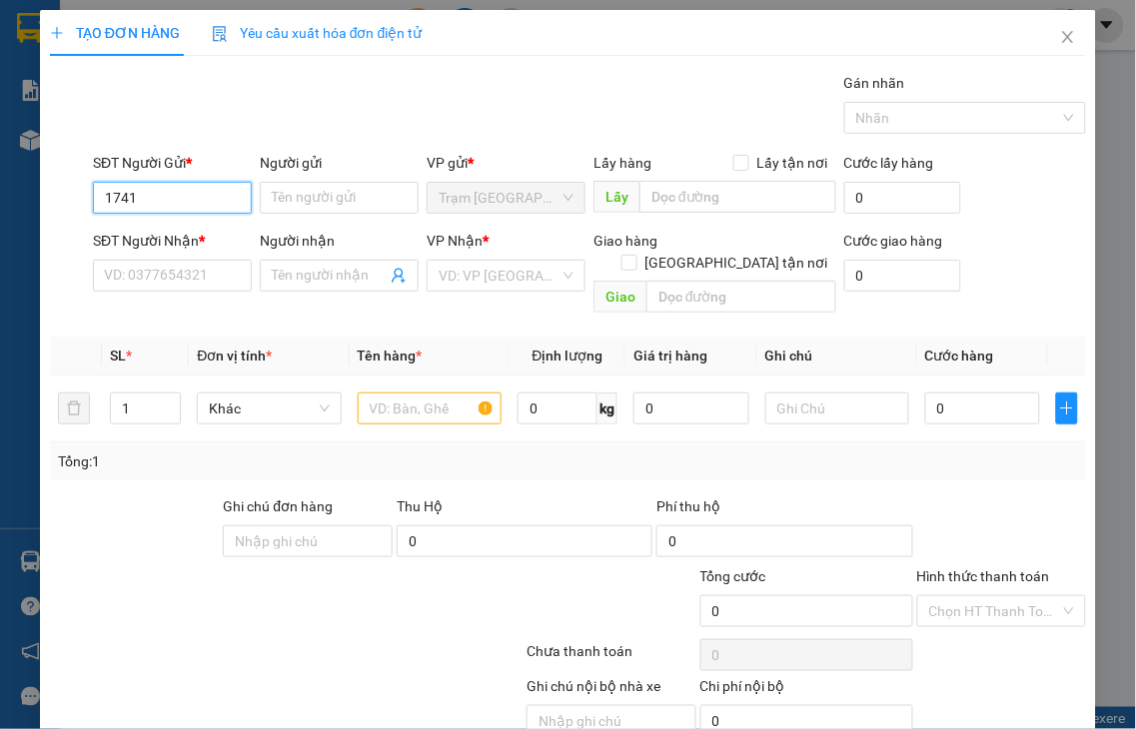
click at [156, 197] on input "1741" at bounding box center [172, 198] width 159 height 32
click at [158, 276] on input "SĐT Người Nhận *" at bounding box center [172, 276] width 159 height 32
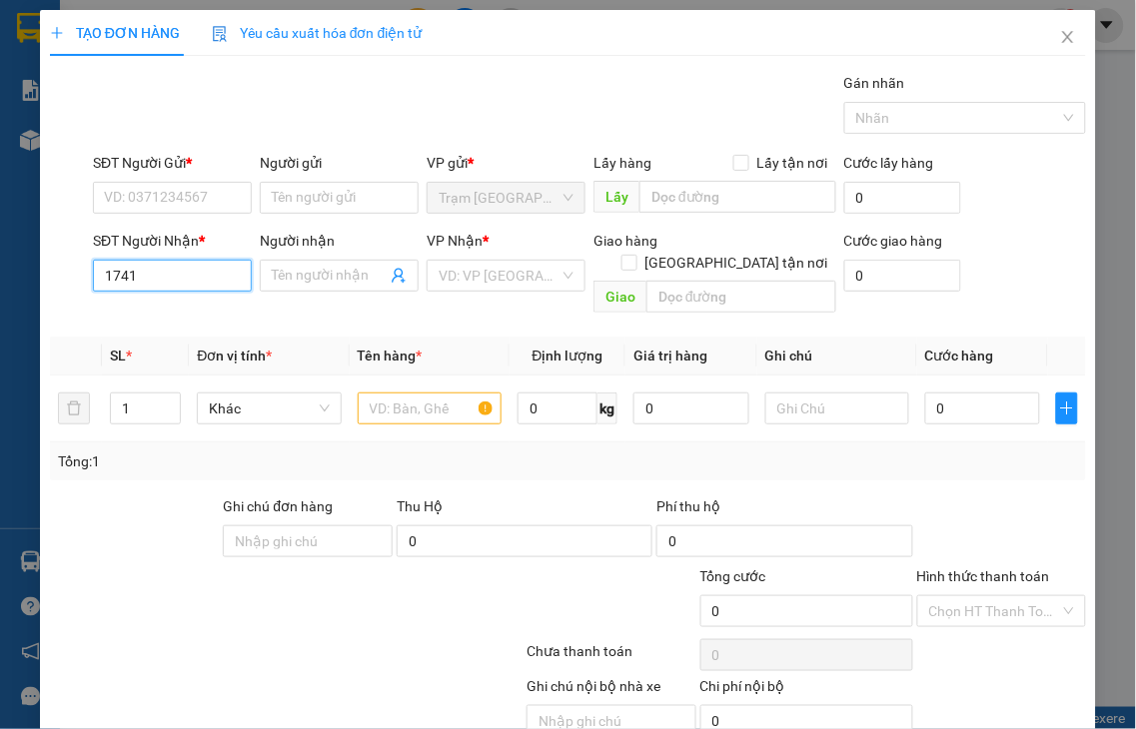
click at [158, 277] on input "1741" at bounding box center [172, 276] width 159 height 32
drag, startPoint x: 144, startPoint y: 273, endPoint x: 76, endPoint y: 274, distance: 67.9
click at [82, 274] on div "SĐT Người Nhận * 1741 Người nhận Tên người nhận VP Nhận * VD: VP Sài Gòn Giao h…" at bounding box center [568, 276] width 1040 height 92
click at [176, 274] on input "1741" at bounding box center [172, 276] width 159 height 32
drag, startPoint x: 152, startPoint y: 281, endPoint x: 40, endPoint y: 281, distance: 111.9
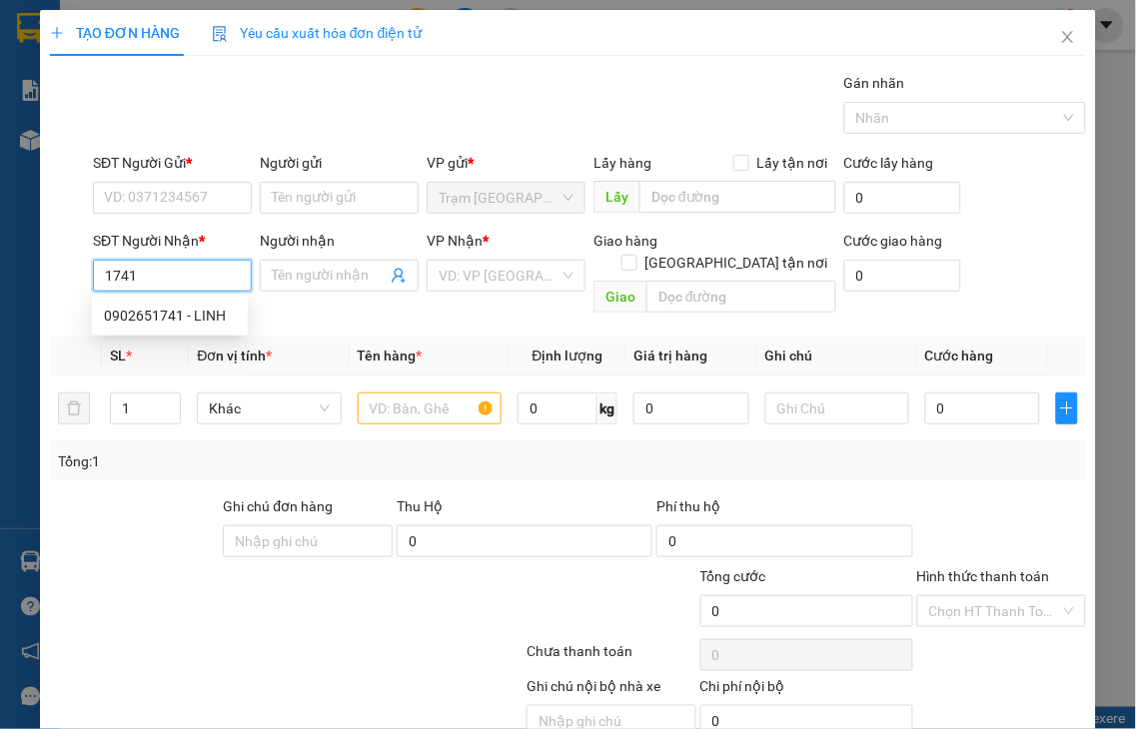
click at [40, 281] on div "TẠO ĐƠN HÀNG Yêu cầu xuất hóa đơn điện tử Transit Pickup Surcharge Ids Transit …" at bounding box center [568, 404] width 1056 height 789
drag, startPoint x: 142, startPoint y: 271, endPoint x: 35, endPoint y: 282, distance: 107.5
click at [42, 287] on div "TẠO ĐƠN HÀNG Yêu cầu xuất hóa đơn điện tử Transit Pickup Surcharge Ids Transit …" at bounding box center [568, 404] width 1056 height 789
click at [152, 281] on input "1841" at bounding box center [172, 276] width 159 height 32
click at [155, 315] on div "0902811841 - HƯỜNG" at bounding box center [176, 316] width 145 height 22
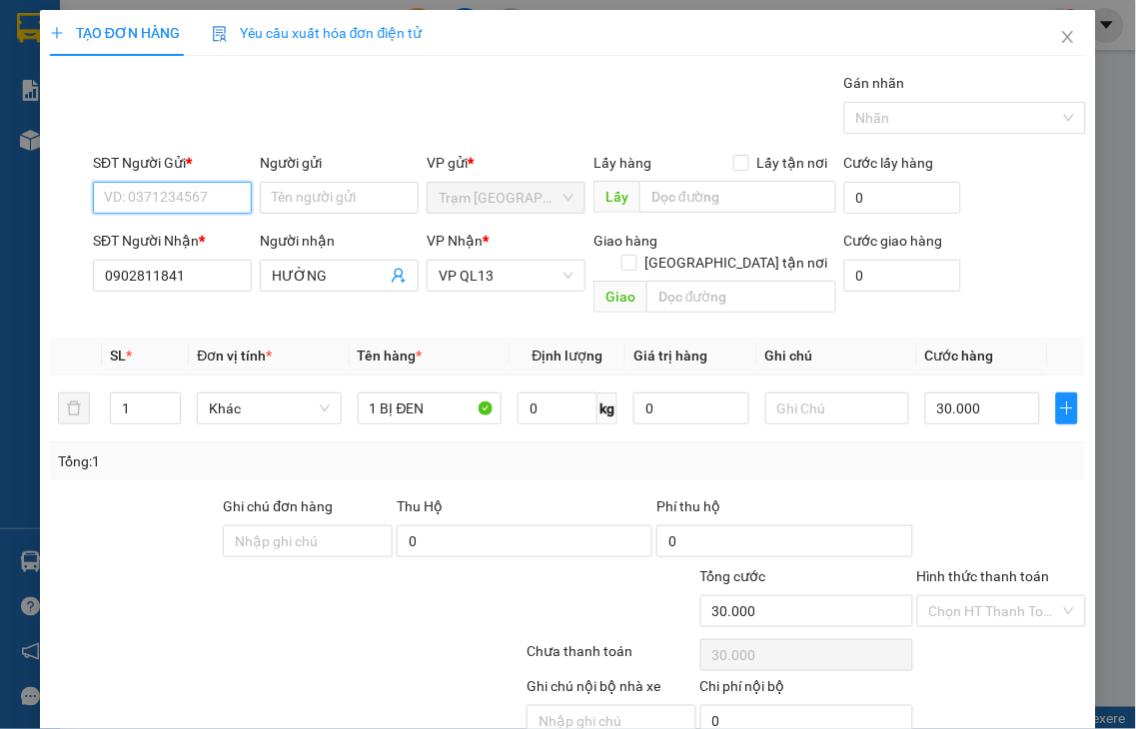
click at [146, 192] on input "SĐT Người Gửi *" at bounding box center [172, 198] width 159 height 32
click at [145, 197] on input "SĐT Người Gửi *" at bounding box center [172, 198] width 159 height 32
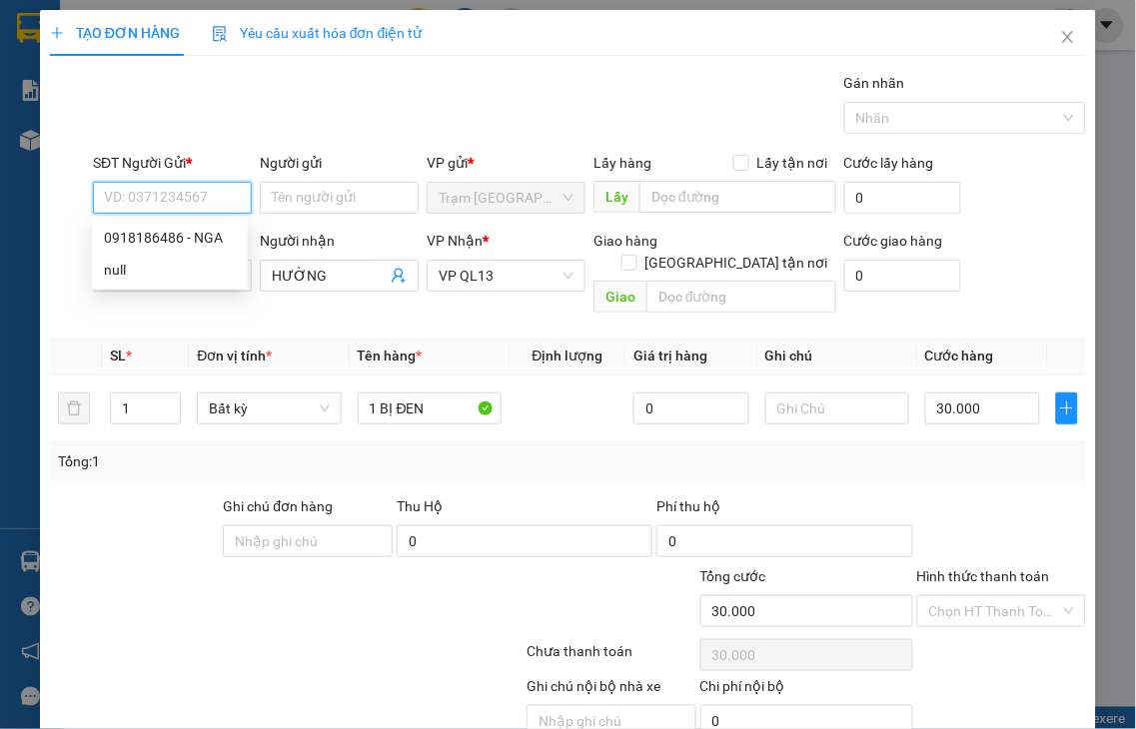
click at [145, 197] on input "SĐT Người Gửi *" at bounding box center [172, 198] width 159 height 32
click at [141, 231] on div "0918186486 - NGA" at bounding box center [170, 238] width 132 height 22
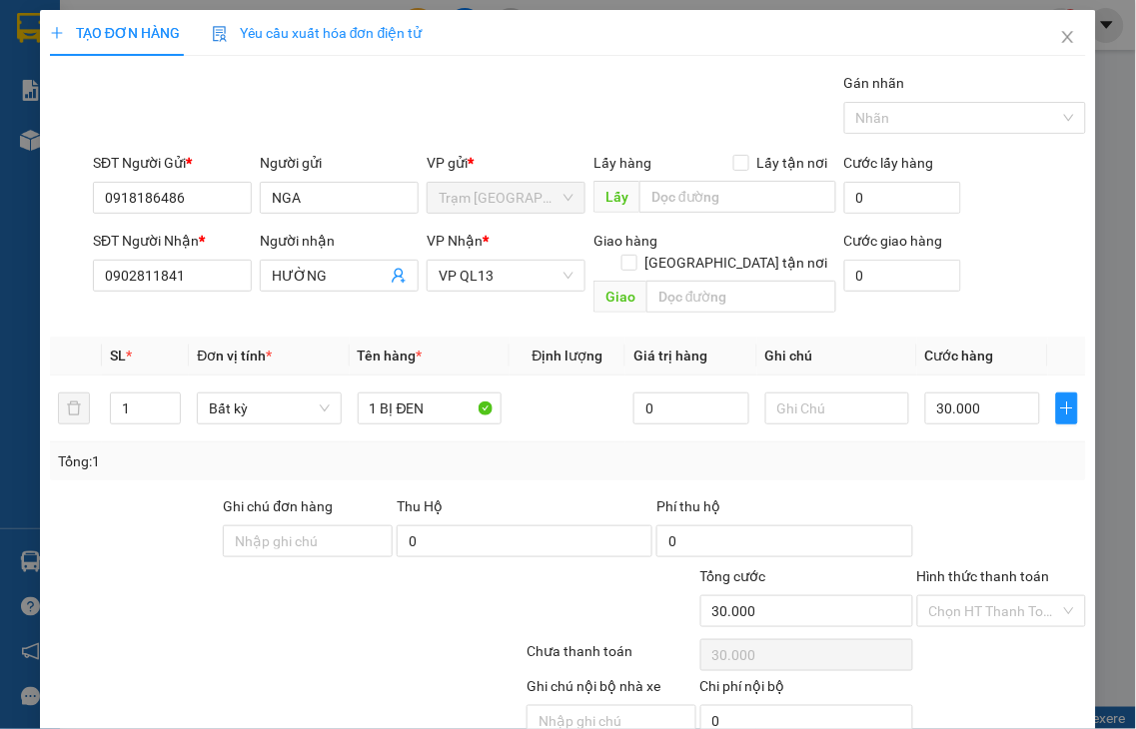
click at [985, 568] on label "Hình thức thanh toán" at bounding box center [983, 576] width 133 height 16
click at [985, 596] on input "Hình thức thanh toán" at bounding box center [995, 611] width 132 height 30
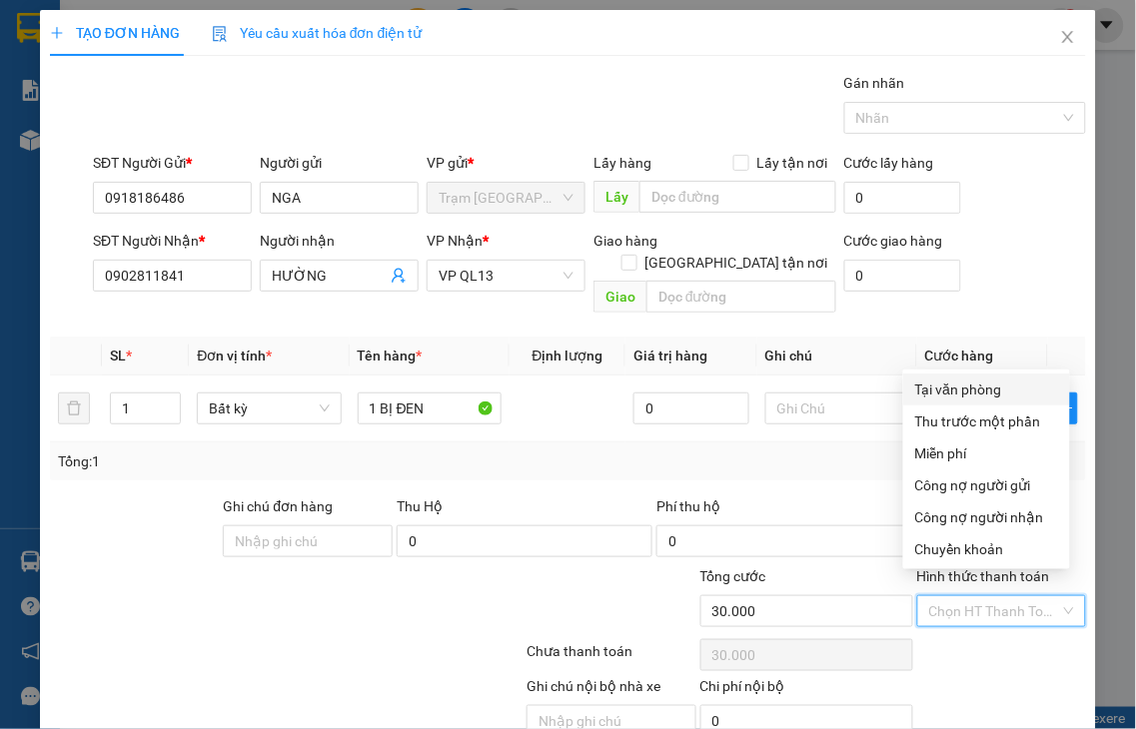
click at [961, 391] on div "Tại văn phòng" at bounding box center [986, 390] width 143 height 22
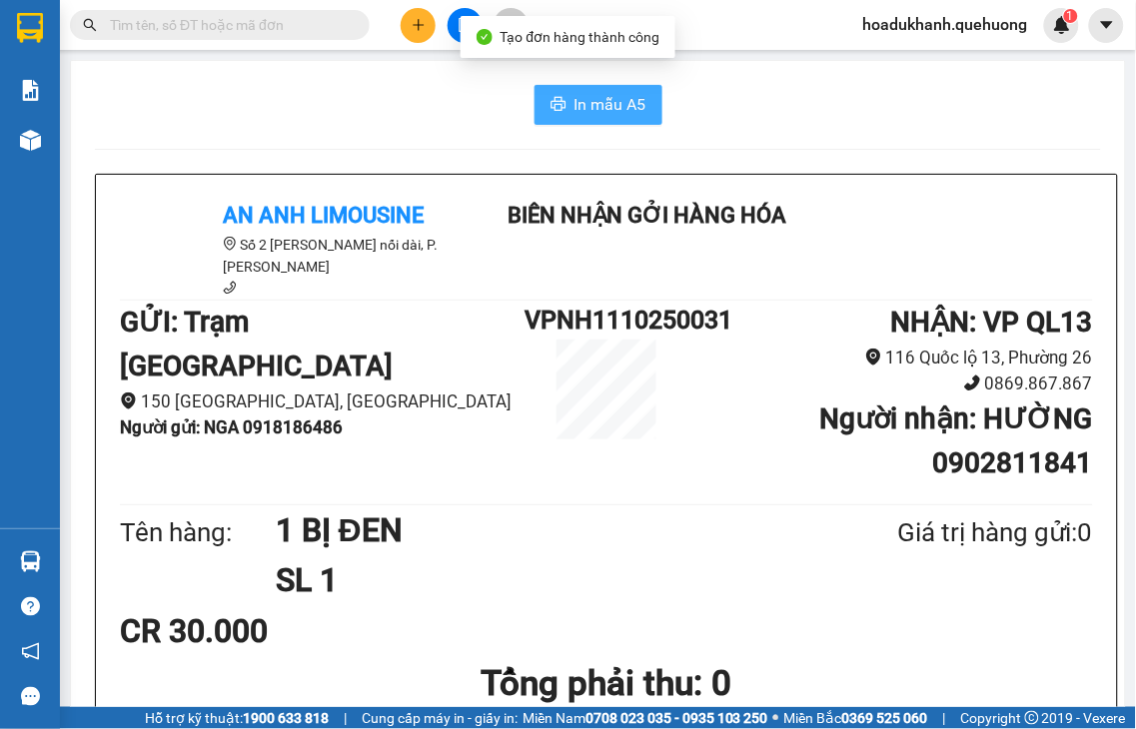
click at [612, 112] on span "In mẫu A5" at bounding box center [610, 104] width 72 height 25
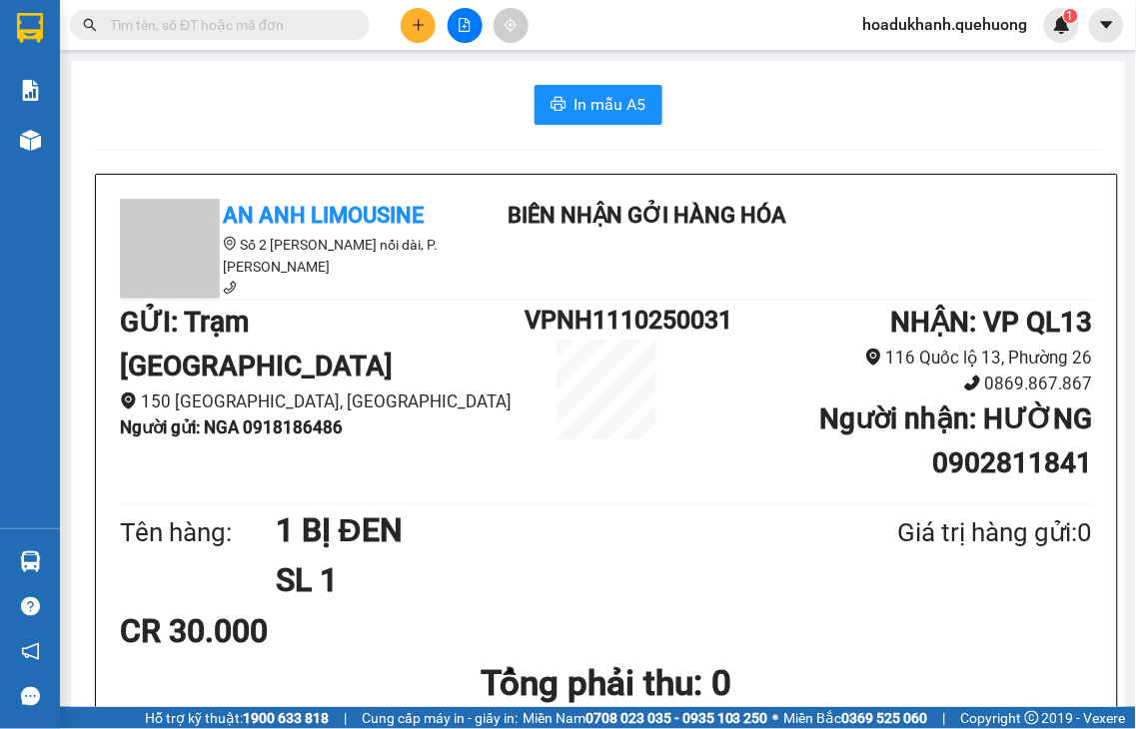
click at [412, 18] on icon "plus" at bounding box center [419, 25] width 14 height 14
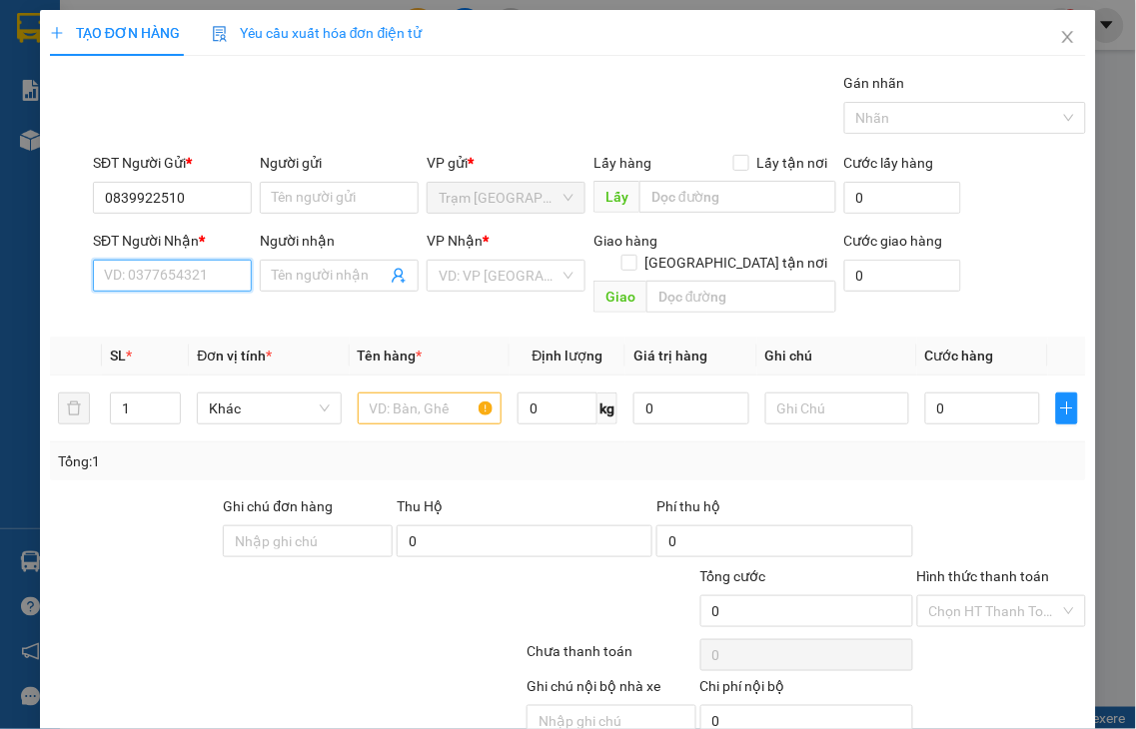
click at [180, 288] on input "SĐT Người Nhận *" at bounding box center [172, 276] width 159 height 32
click at [212, 275] on input "2627" at bounding box center [172, 276] width 159 height 32
click at [194, 312] on div "0847312627 - DƯƠNG" at bounding box center [176, 316] width 144 height 22
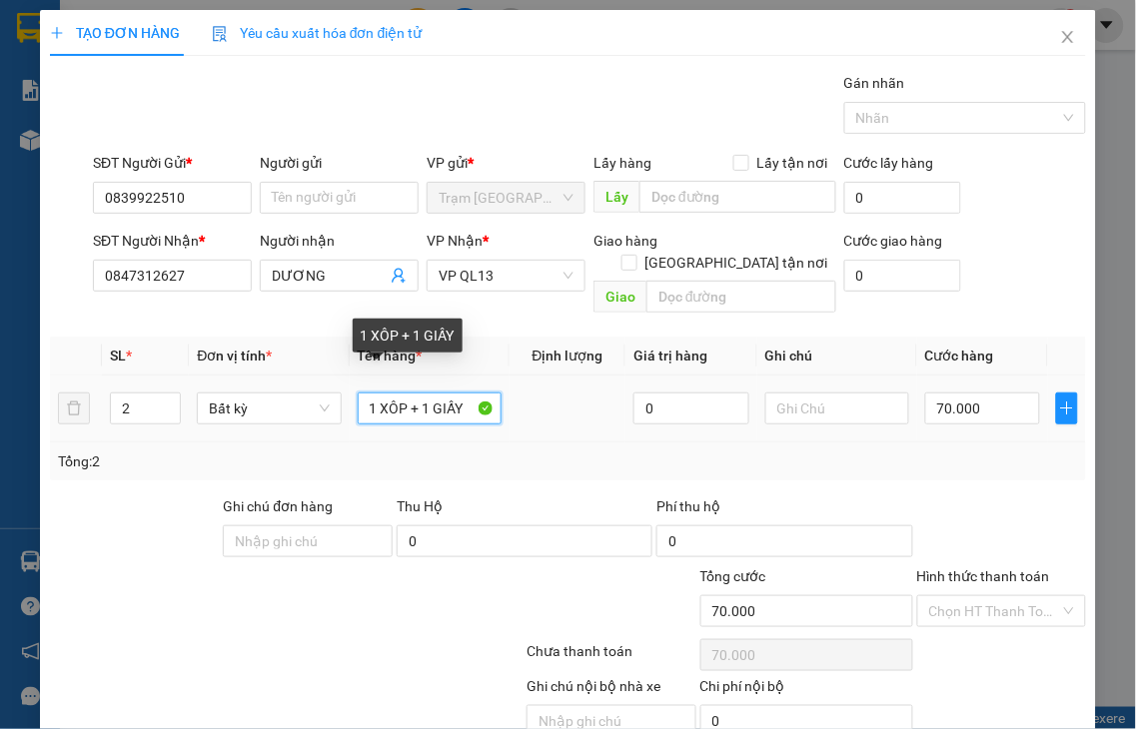
drag, startPoint x: 406, startPoint y: 385, endPoint x: 519, endPoint y: 383, distance: 113.9
click at [516, 386] on tr "2 Bất kỳ 1 XÔP + 1 GIẤY 0 70.000" at bounding box center [568, 409] width 1036 height 67
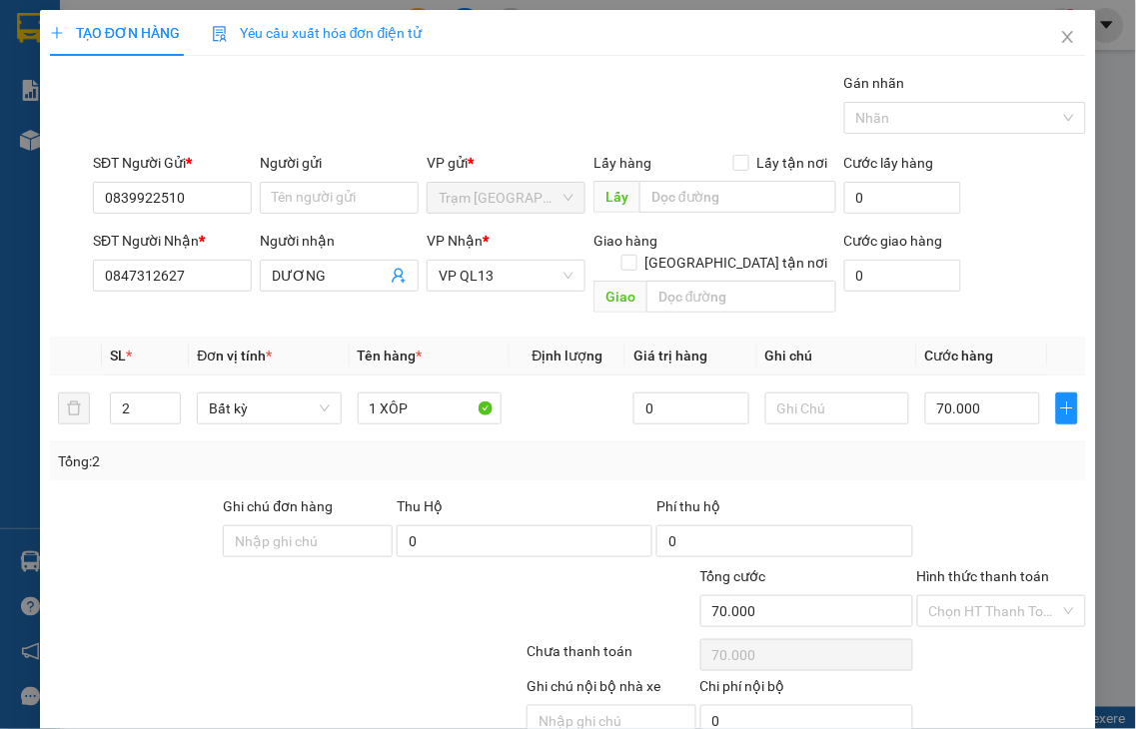
click at [941, 568] on label "Hình thức thanh toán" at bounding box center [983, 576] width 133 height 16
click at [941, 596] on input "Hình thức thanh toán" at bounding box center [995, 611] width 132 height 30
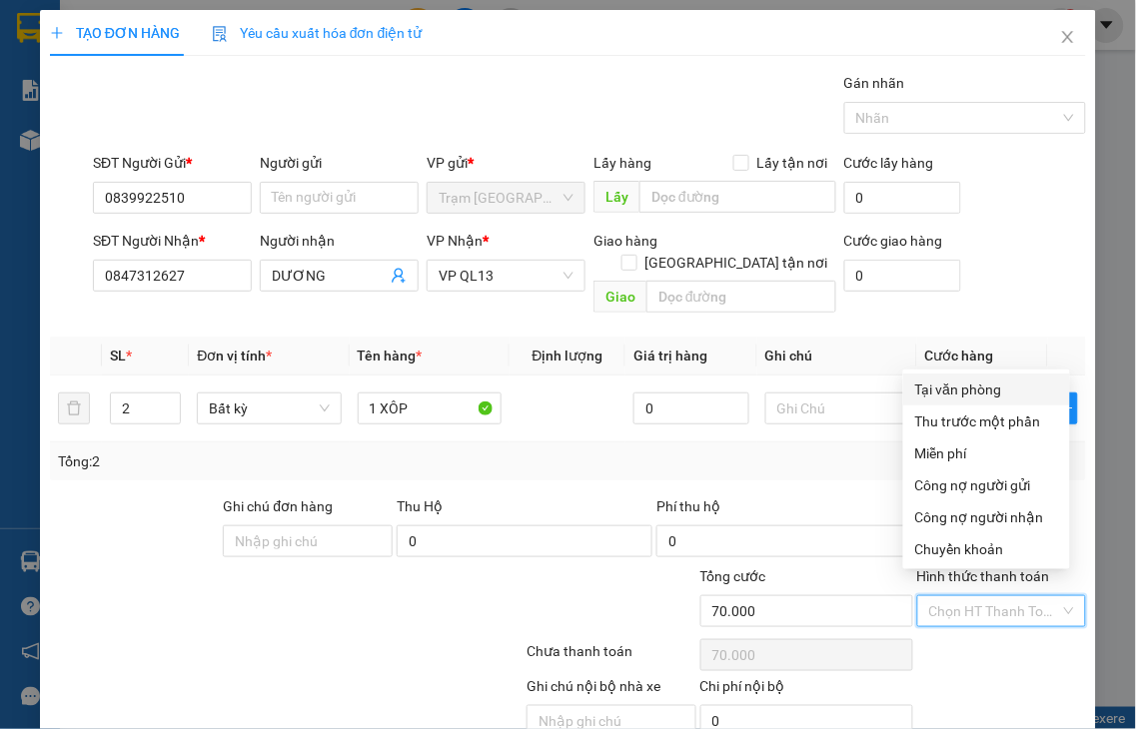
click at [943, 384] on div "Tại văn phòng" at bounding box center [986, 390] width 143 height 22
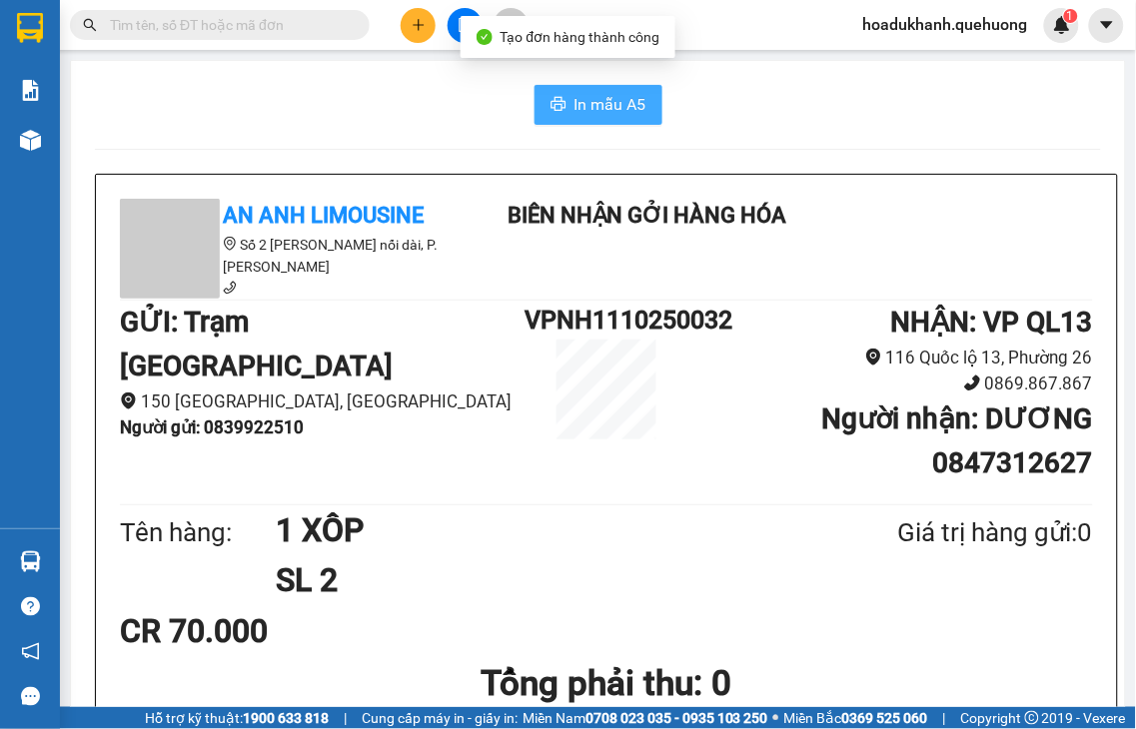
click at [610, 105] on span "In mẫu A5" at bounding box center [610, 104] width 72 height 25
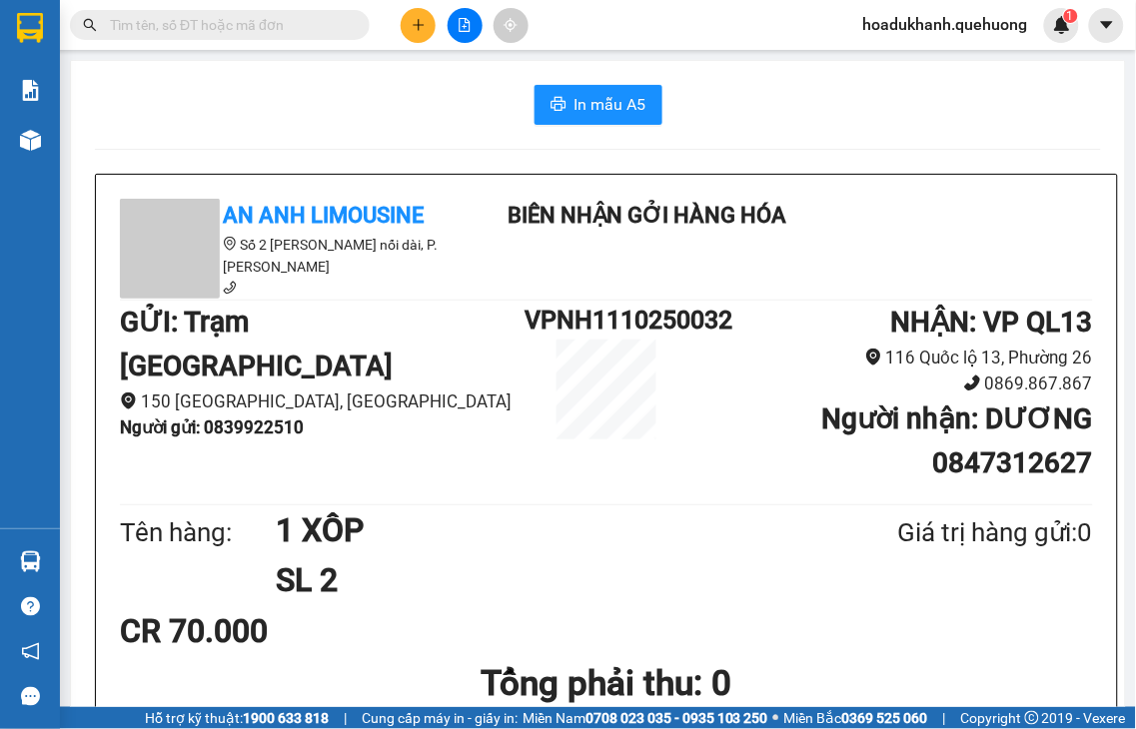
click at [414, 33] on button at bounding box center [418, 25] width 35 height 35
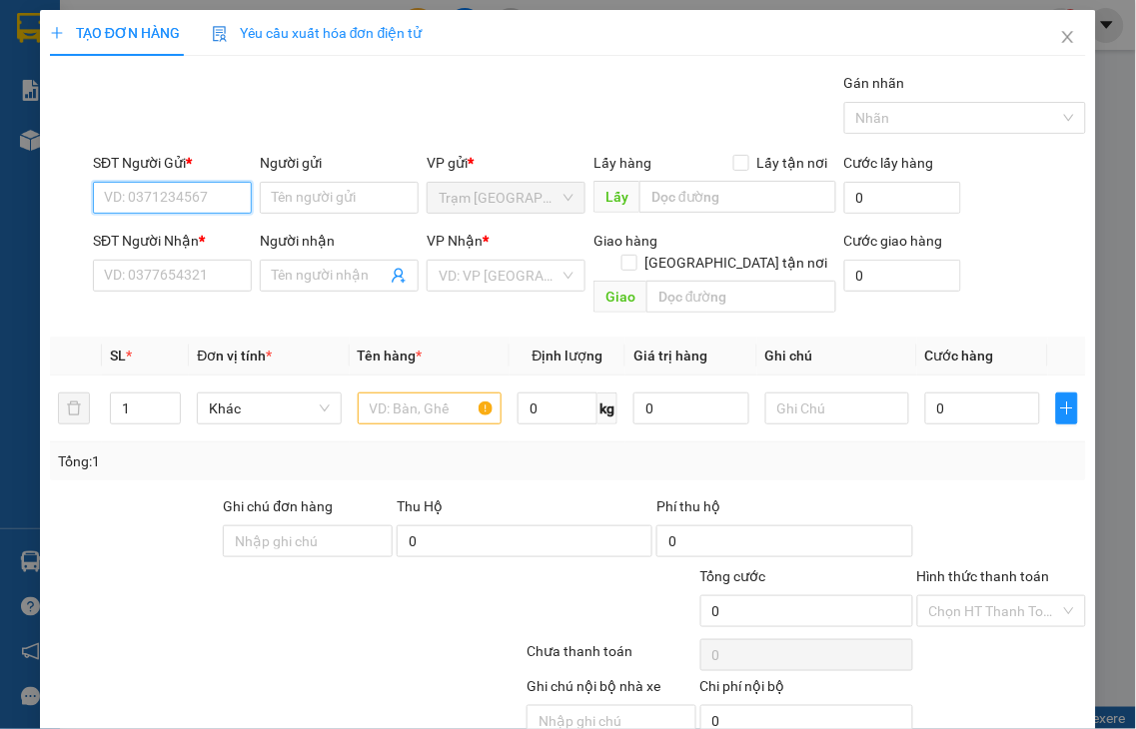
click at [161, 201] on input "SĐT Người Gửi *" at bounding box center [172, 198] width 159 height 32
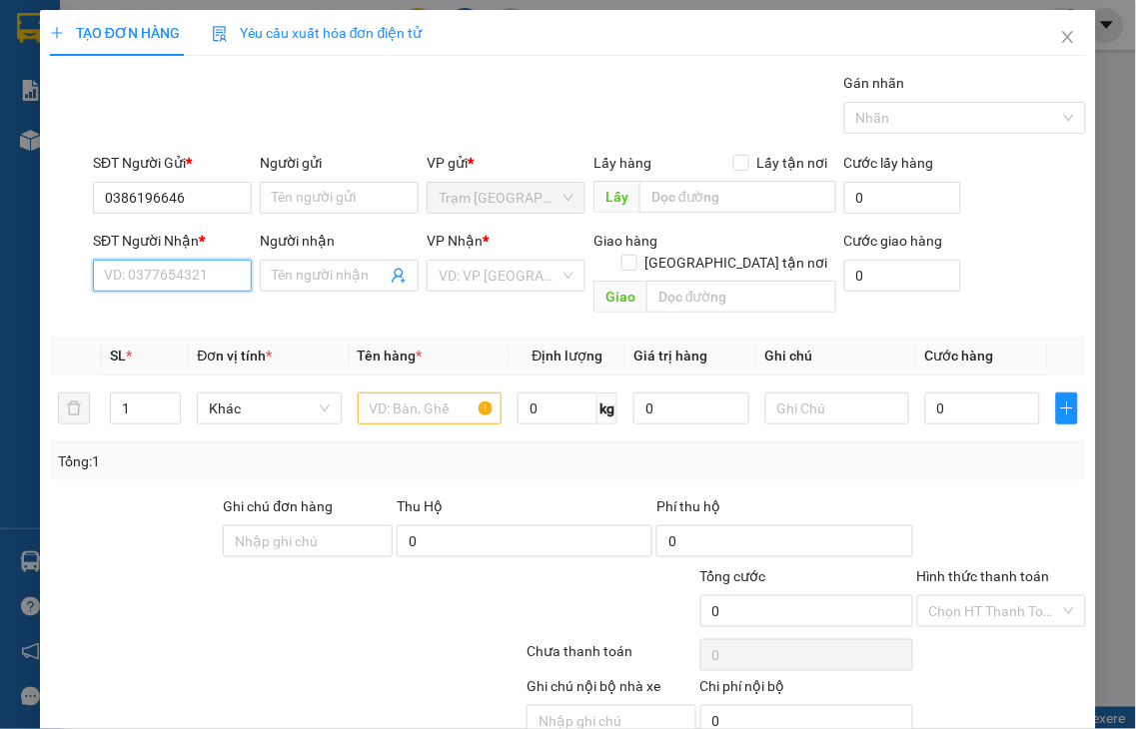
click at [140, 276] on input "SĐT Người Nhận *" at bounding box center [172, 276] width 159 height 32
click at [188, 268] on input "6426" at bounding box center [172, 276] width 159 height 32
click at [187, 273] on input "6426" at bounding box center [172, 276] width 159 height 32
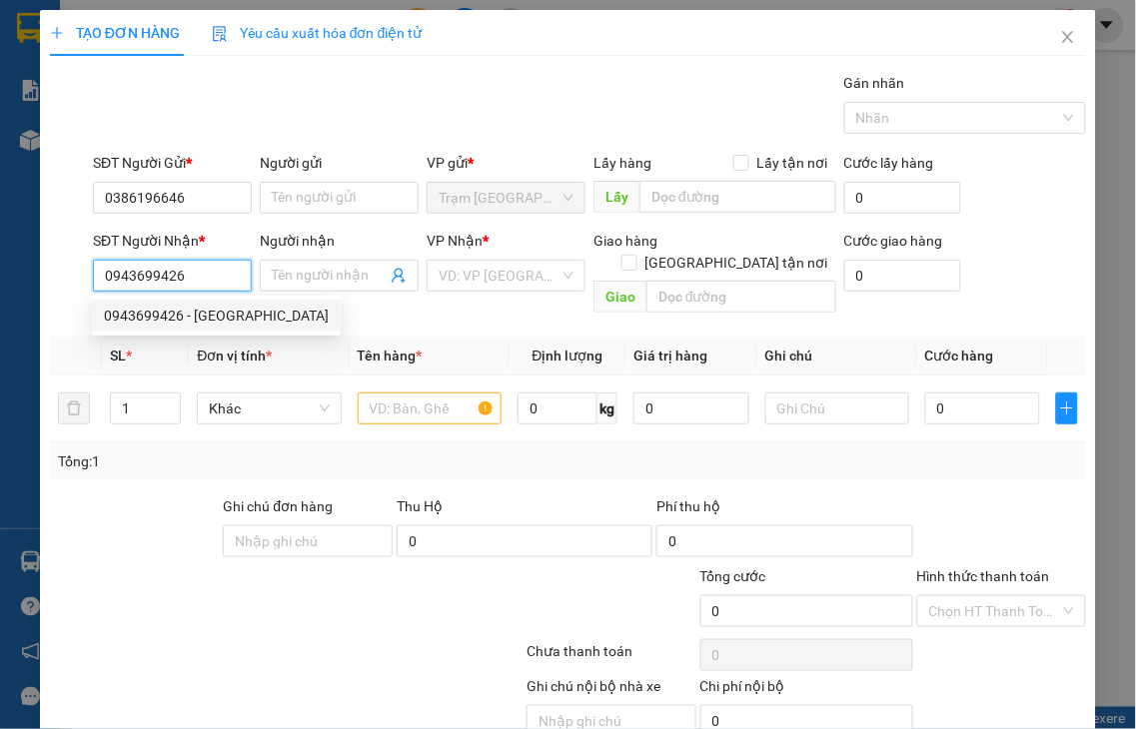
click at [238, 311] on div "0943699426 - [GEOGRAPHIC_DATA]" at bounding box center [216, 316] width 225 height 22
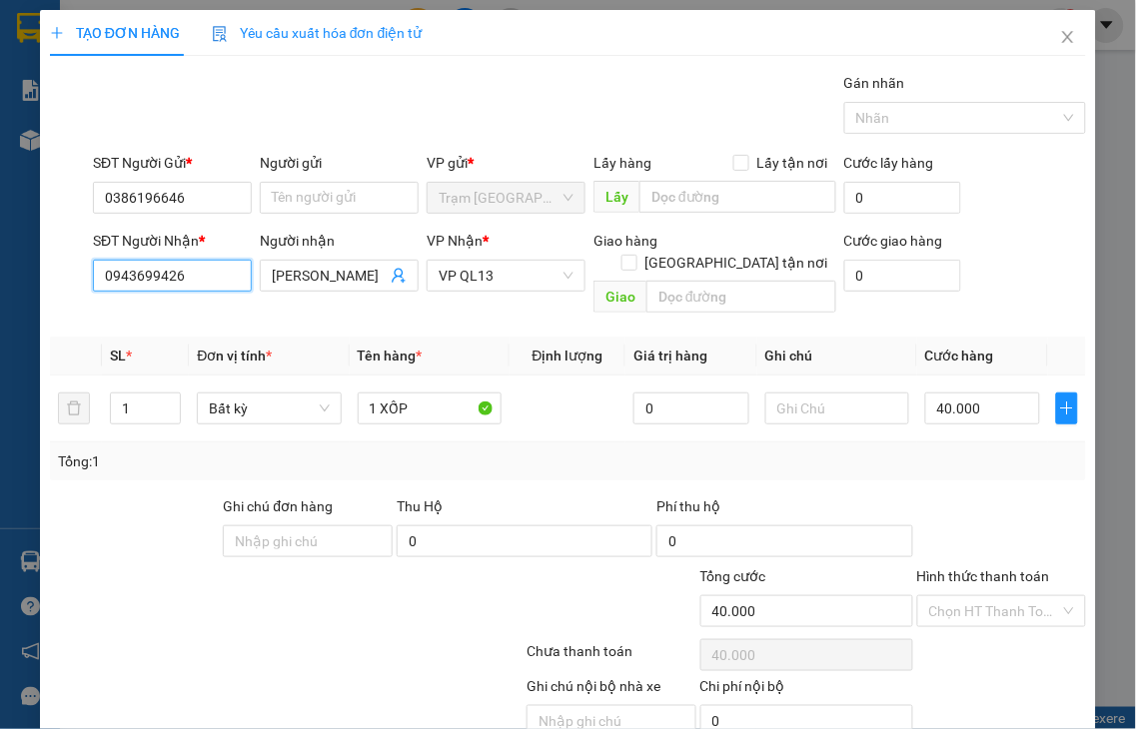
drag, startPoint x: 503, startPoint y: 274, endPoint x: 417, endPoint y: 282, distance: 87.3
click at [427, 280] on div "VP QL13" at bounding box center [506, 276] width 159 height 32
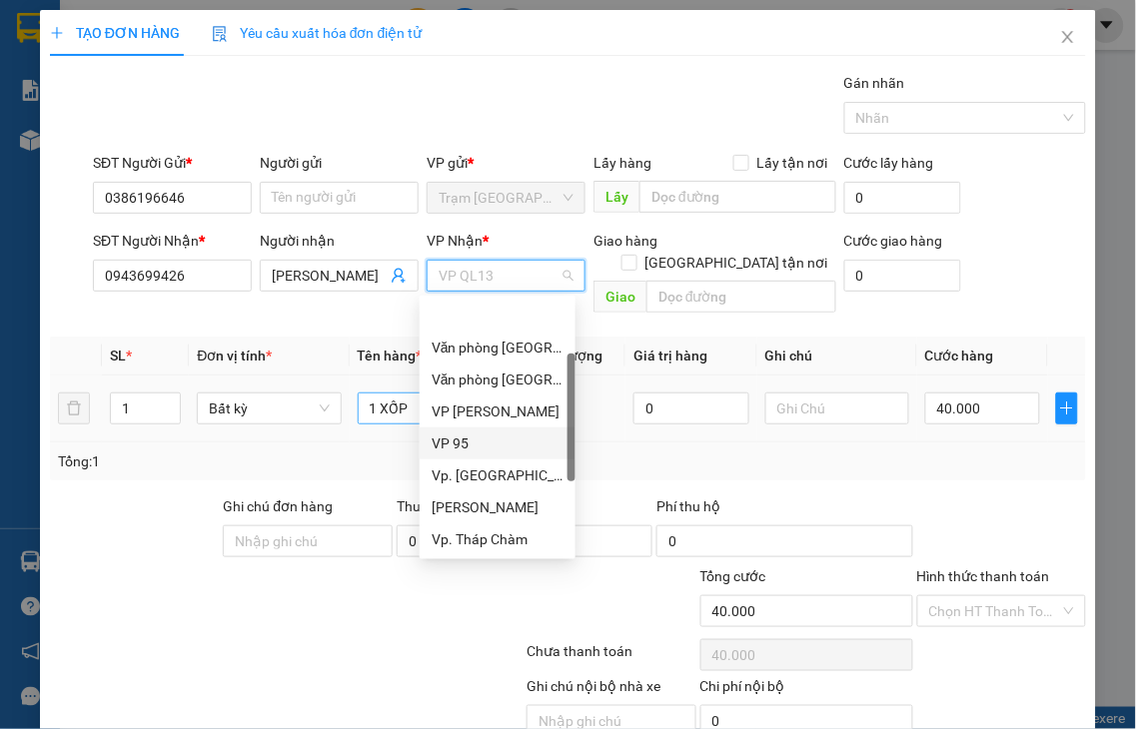
click at [432, 433] on div "VP 95" at bounding box center [498, 444] width 132 height 22
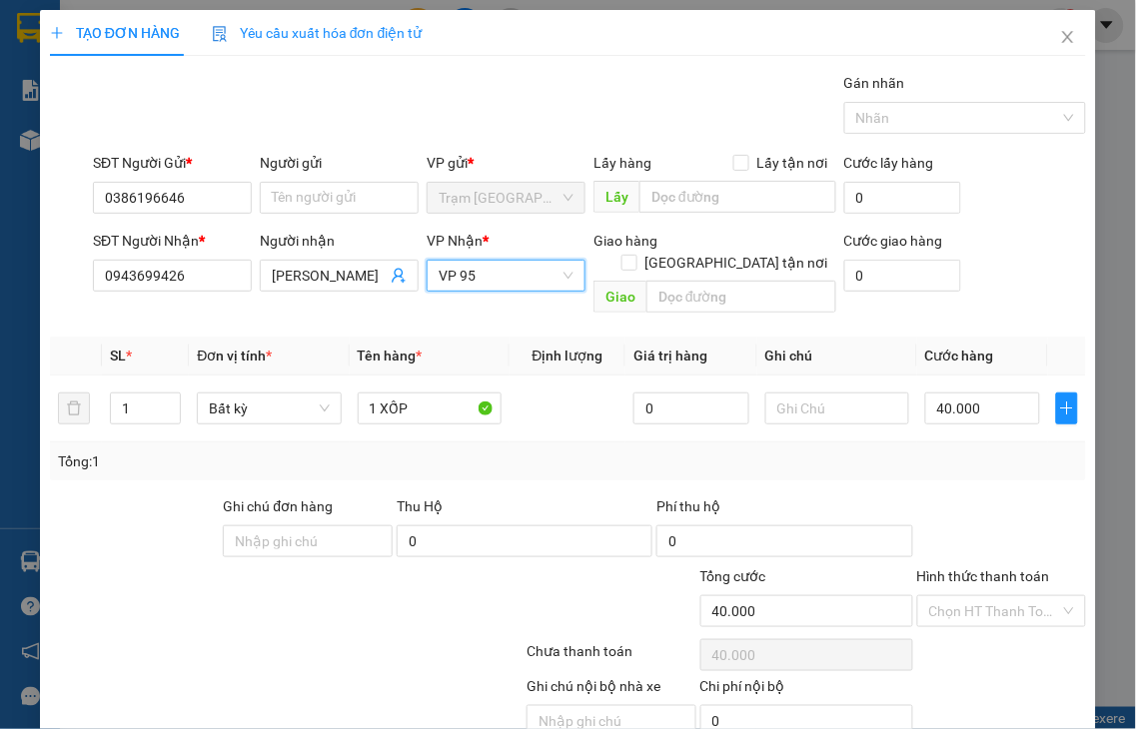
click at [992, 568] on label "Hình thức thanh toán" at bounding box center [983, 576] width 133 height 16
click at [992, 596] on input "Hình thức thanh toán" at bounding box center [995, 611] width 132 height 30
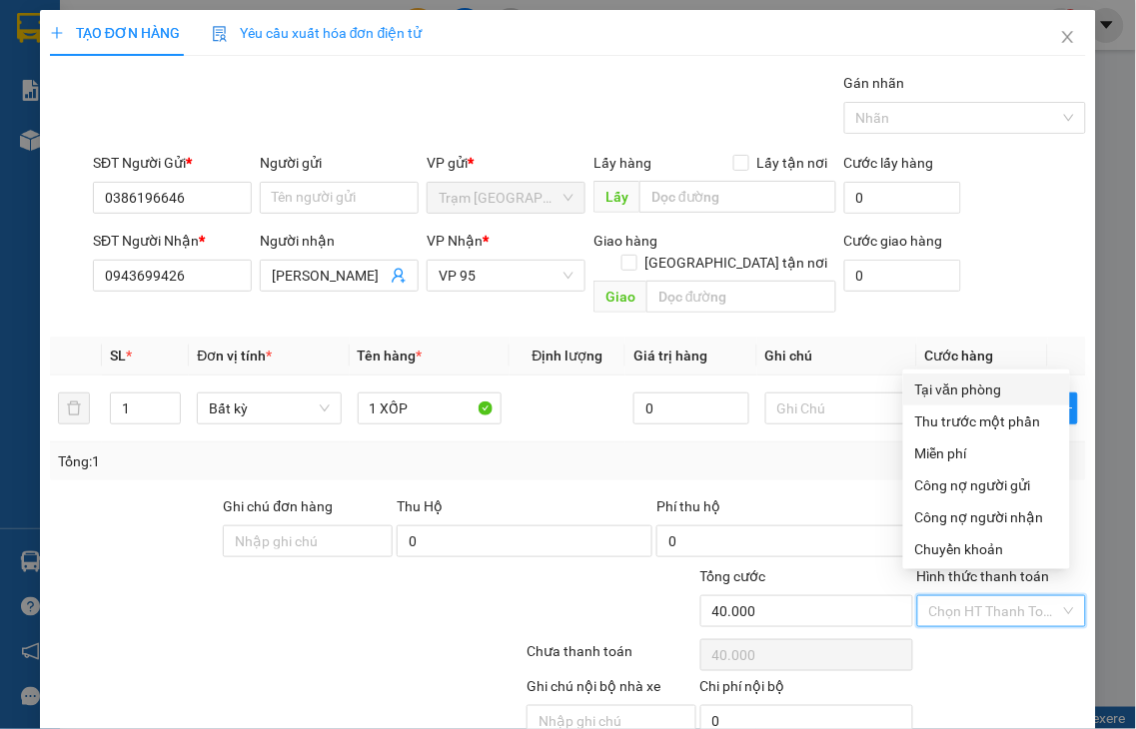
click at [924, 391] on div "Tại văn phòng" at bounding box center [986, 390] width 143 height 22
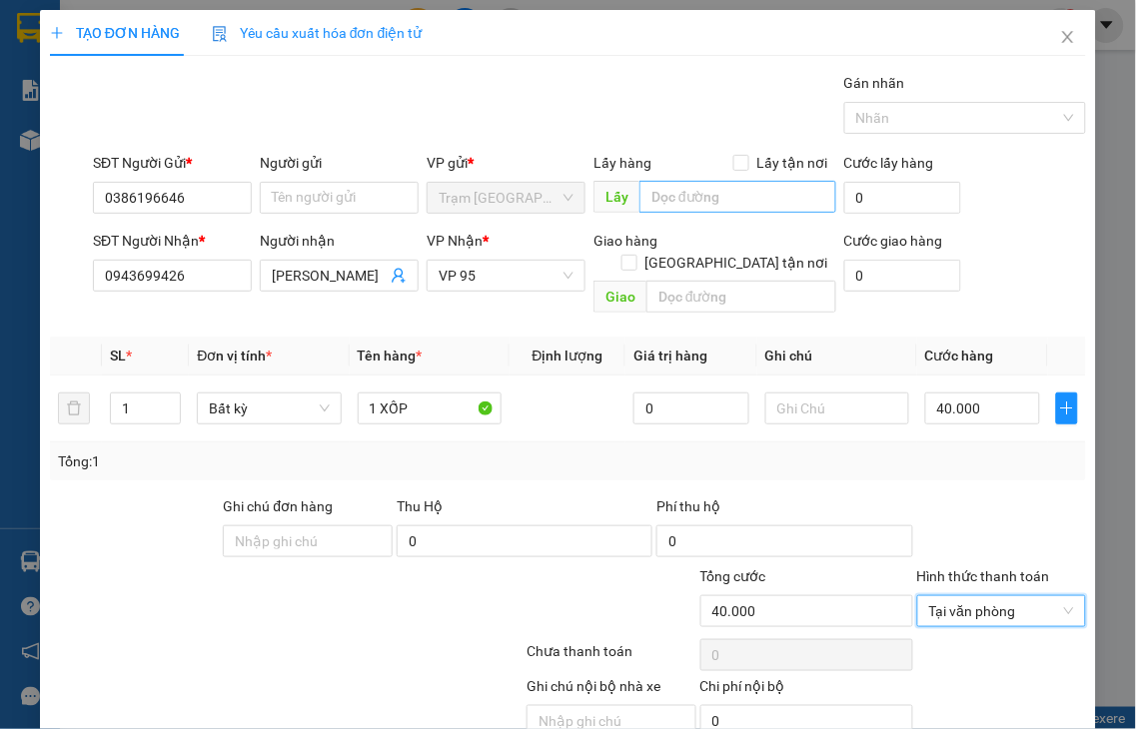
drag, startPoint x: 972, startPoint y: 676, endPoint x: 793, endPoint y: 125, distance: 579.7
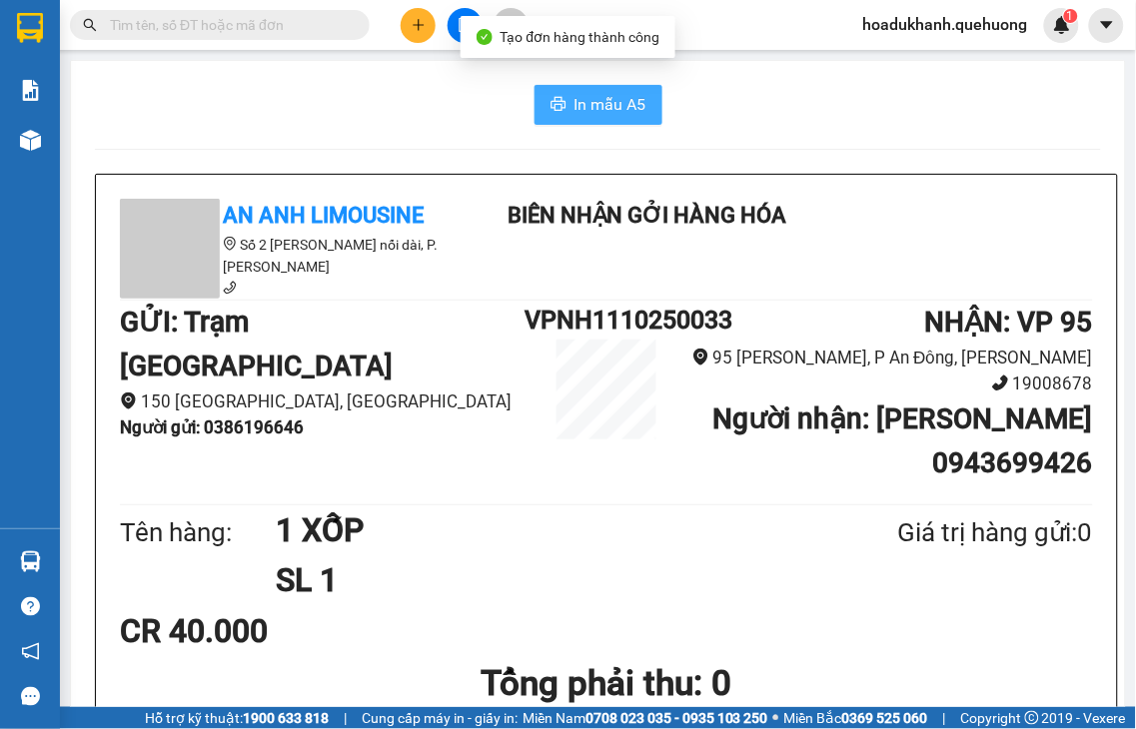
click at [603, 111] on span "In mẫu A5" at bounding box center [610, 104] width 72 height 25
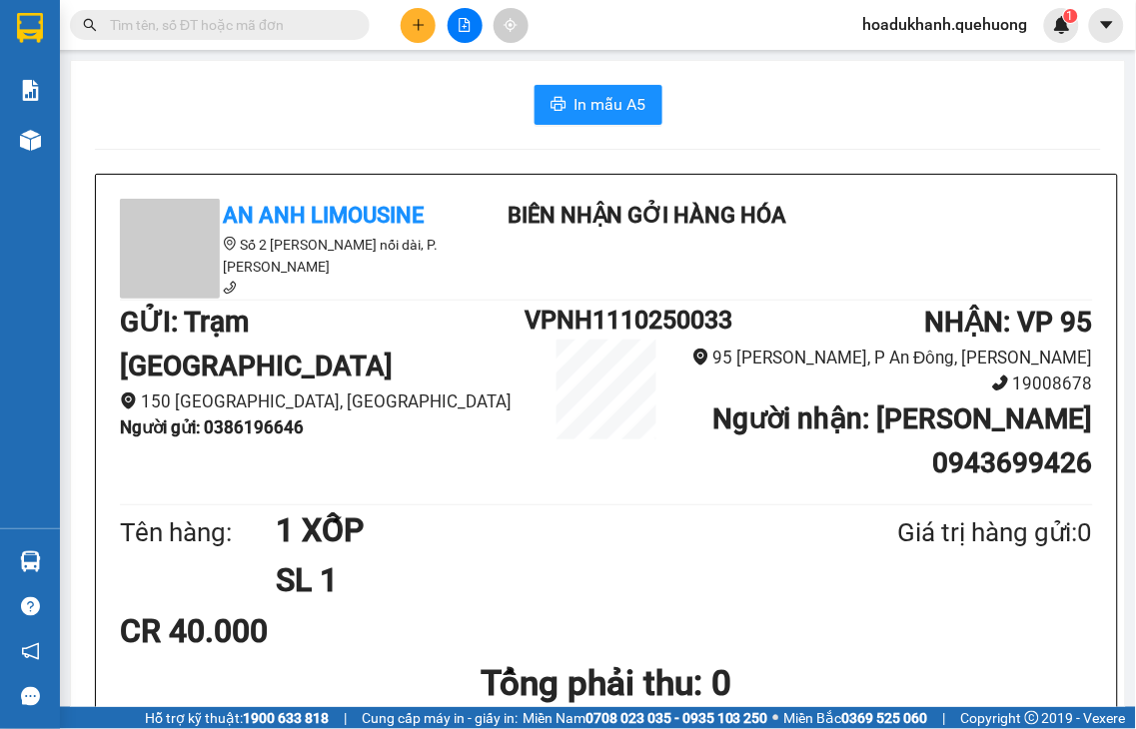
click at [421, 26] on icon "plus" at bounding box center [419, 25] width 14 height 14
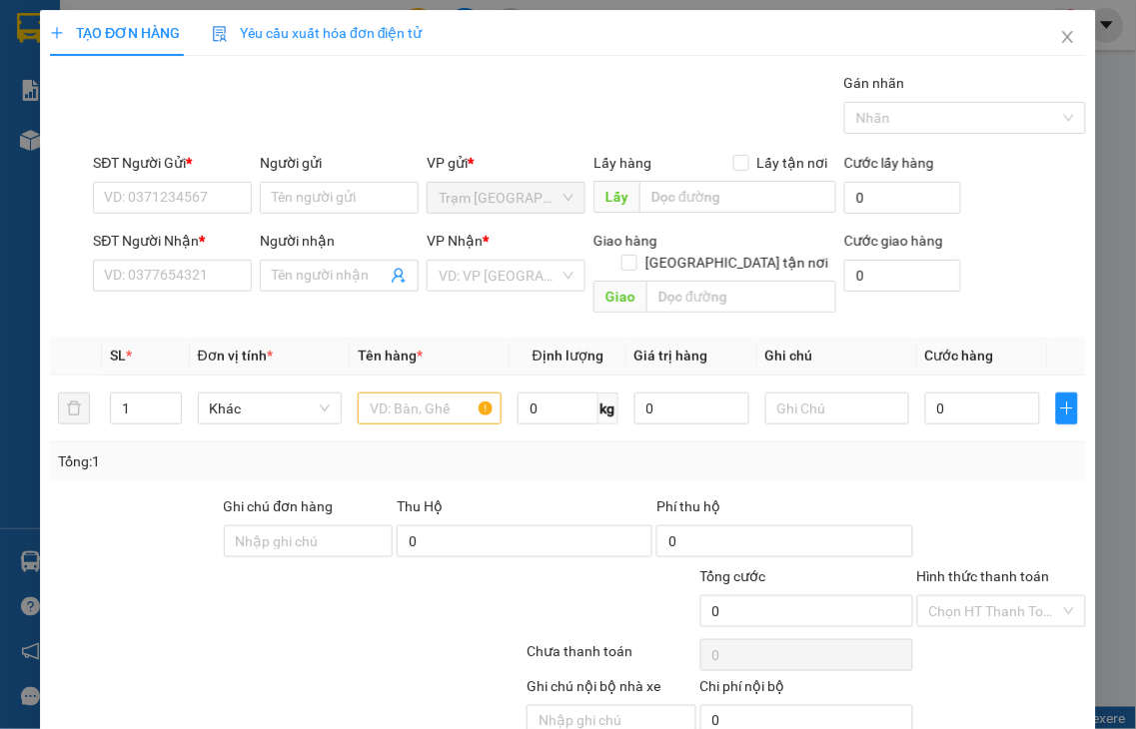
click at [208, 194] on div "TẠO ĐƠN HÀNG Yêu cầu xuất hóa đơn điện tử Transit Pickup Surcharge Ids Transit …" at bounding box center [568, 364] width 1136 height 729
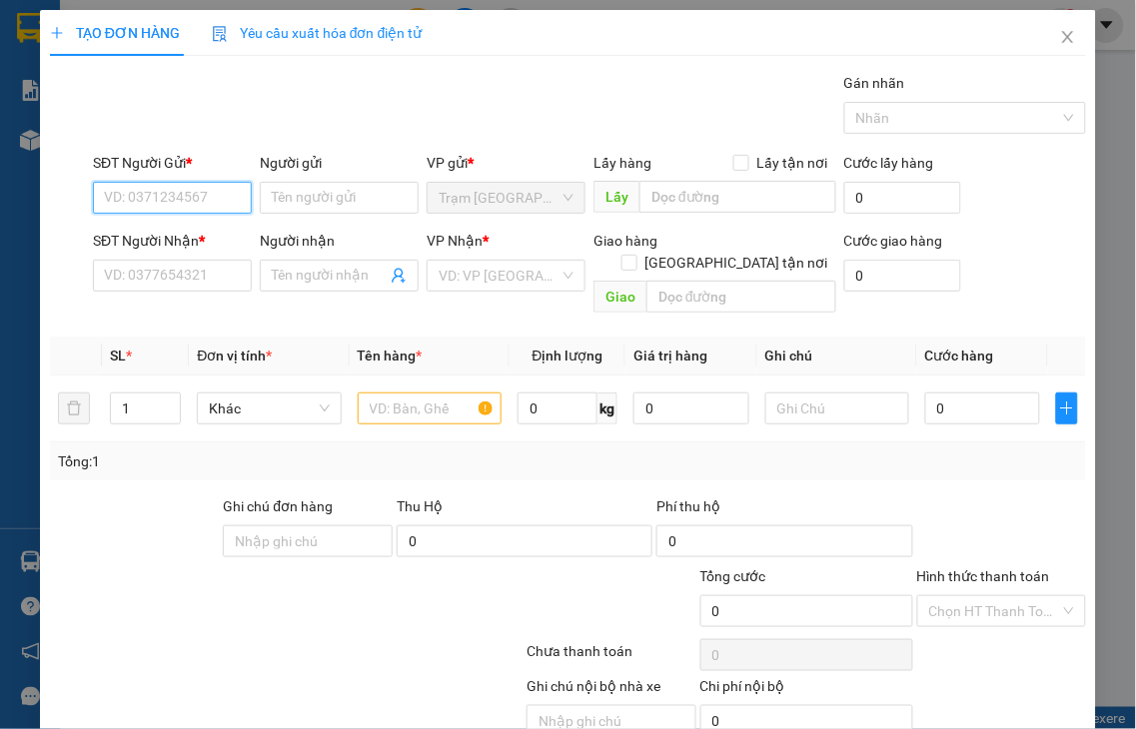
click at [202, 205] on input "SĐT Người Gửi *" at bounding box center [172, 198] width 159 height 32
click at [163, 234] on div "0335715503" at bounding box center [170, 238] width 132 height 22
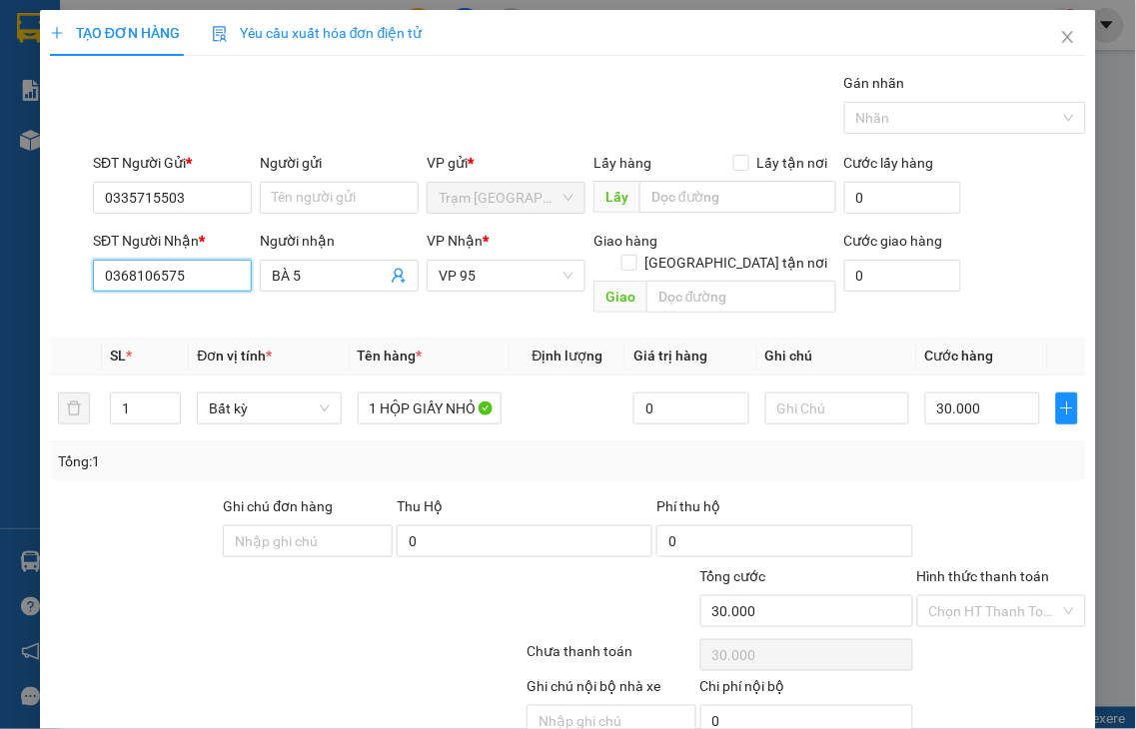
drag, startPoint x: 183, startPoint y: 272, endPoint x: 0, endPoint y: 272, distance: 182.8
click at [0, 272] on div "TẠO ĐƠN HÀNG Yêu cầu xuất hóa đơn điện tử Transit Pickup Surcharge Ids Transit …" at bounding box center [568, 364] width 1136 height 729
click at [180, 315] on div "0966300650 - CHỊ LÀNH" at bounding box center [180, 316] width 153 height 22
click at [484, 272] on span "[PERSON_NAME]" at bounding box center [506, 276] width 135 height 30
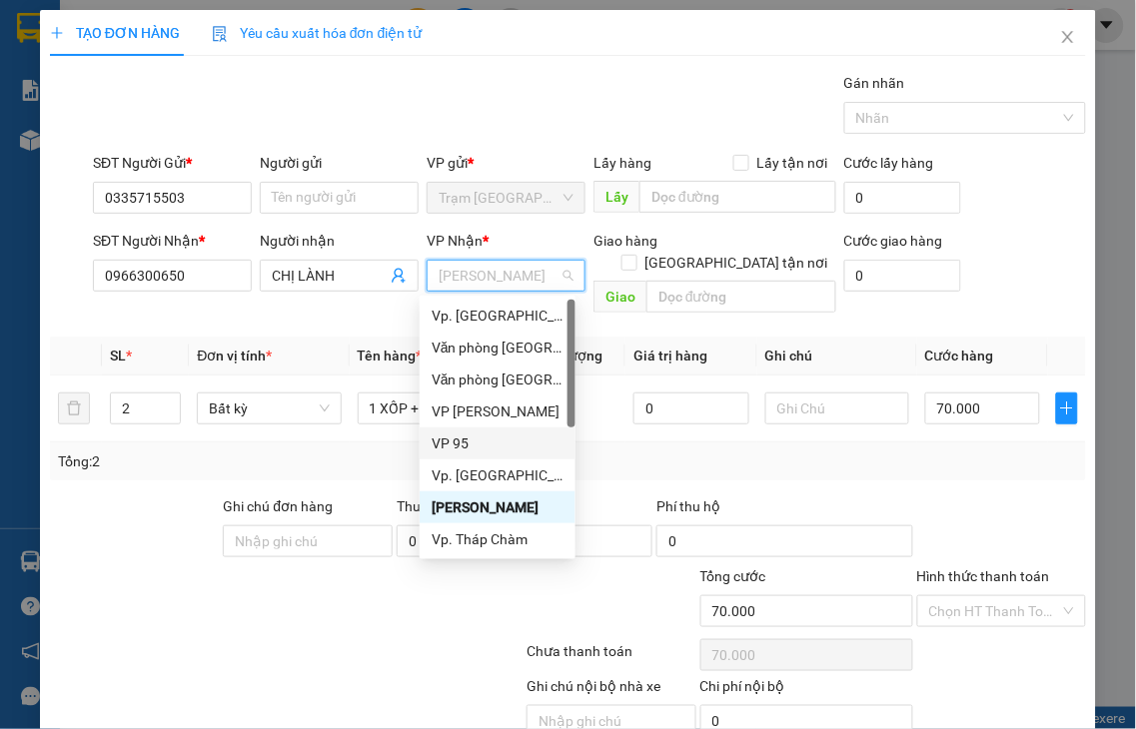
click at [457, 445] on div "VP 95" at bounding box center [498, 444] width 132 height 22
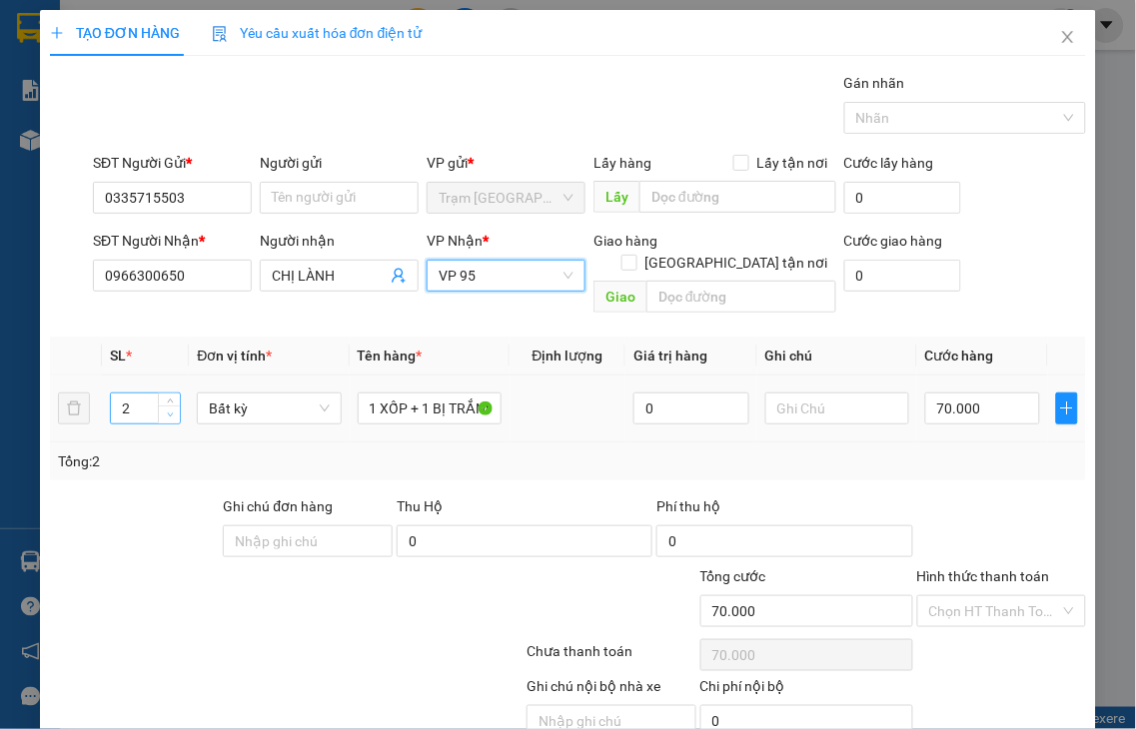
click at [167, 410] on span "down" at bounding box center [170, 416] width 12 height 12
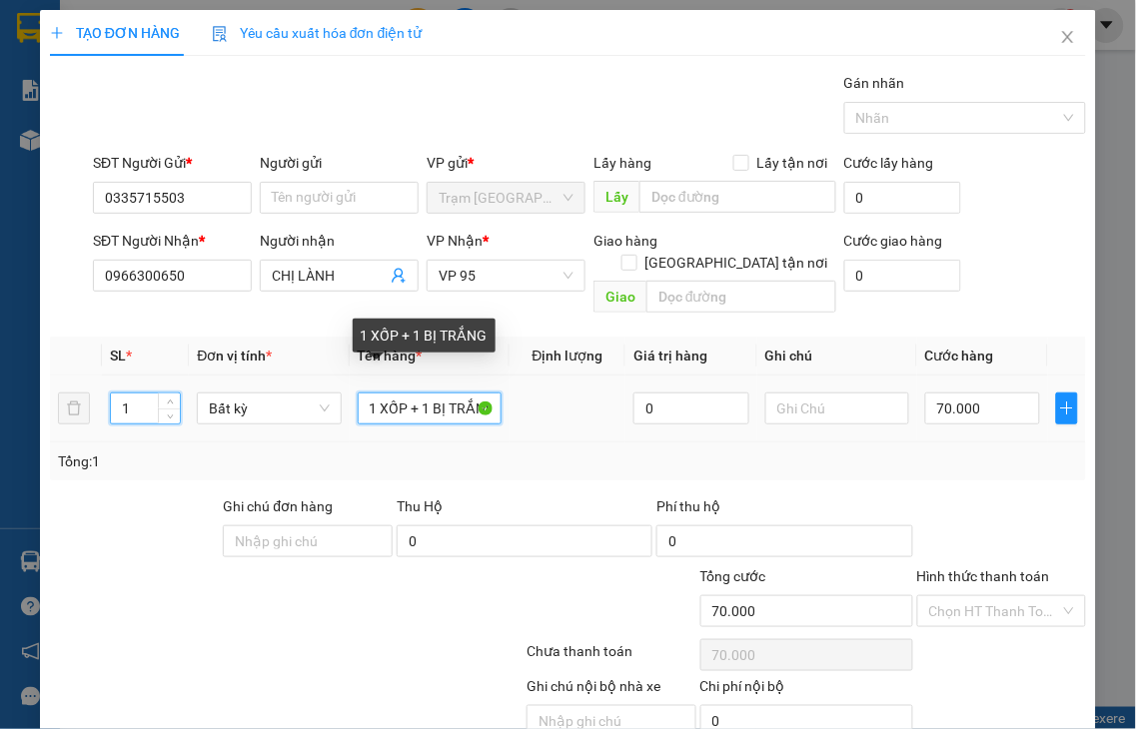
click at [583, 376] on tr "1 Bất kỳ 1 XỐP + 1 BỊ TRẮNG 0 70.000" at bounding box center [568, 409] width 1036 height 67
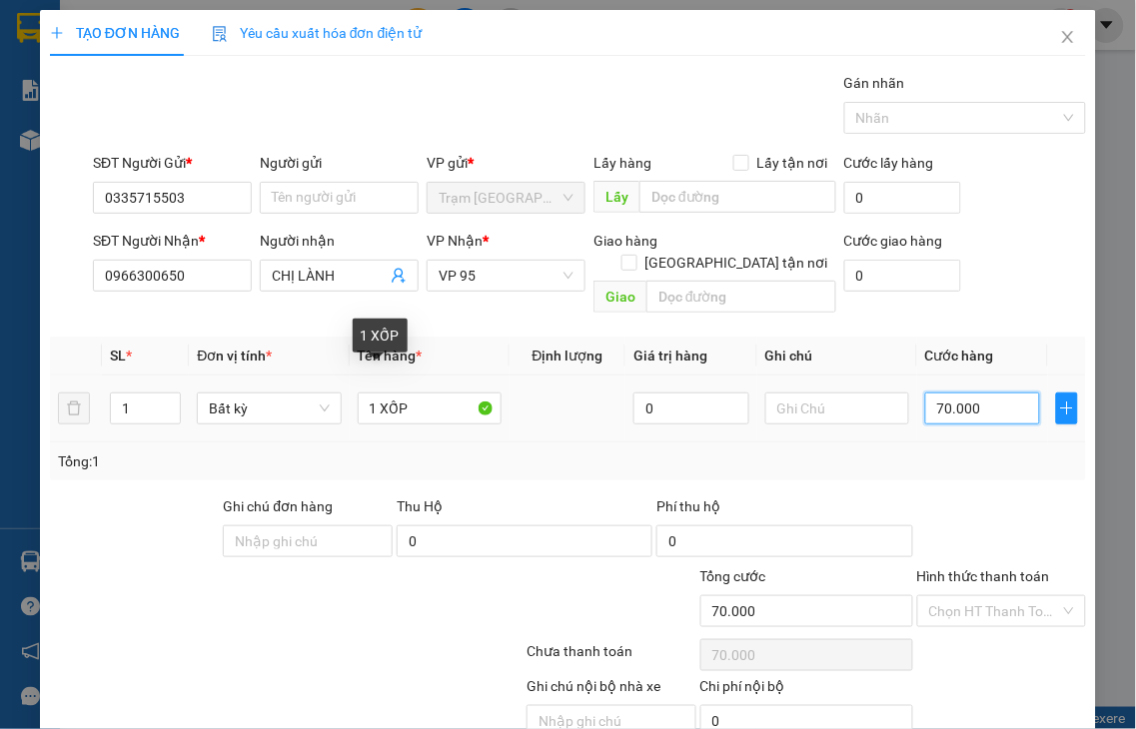
click at [992, 393] on input "70.000" at bounding box center [982, 409] width 115 height 32
click at [1010, 568] on label "Hình thức thanh toán" at bounding box center [983, 576] width 133 height 16
click at [1010, 596] on input "Hình thức thanh toán" at bounding box center [995, 611] width 132 height 30
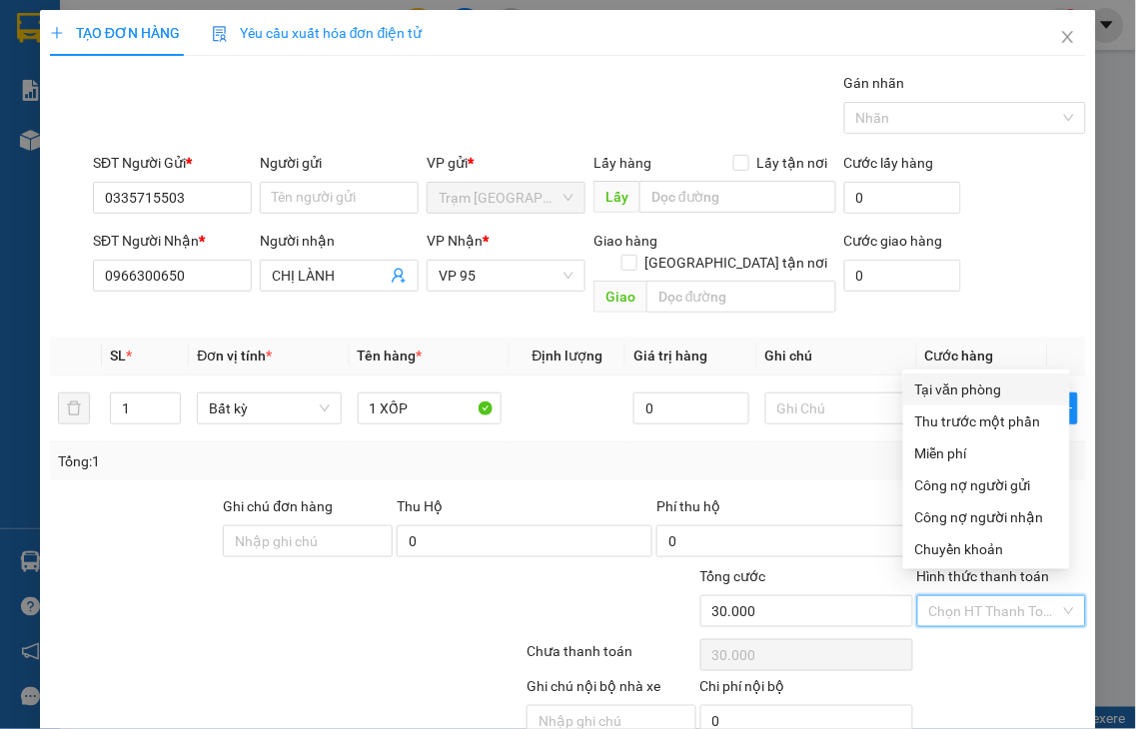
click at [945, 393] on div "Tại văn phòng" at bounding box center [986, 390] width 143 height 22
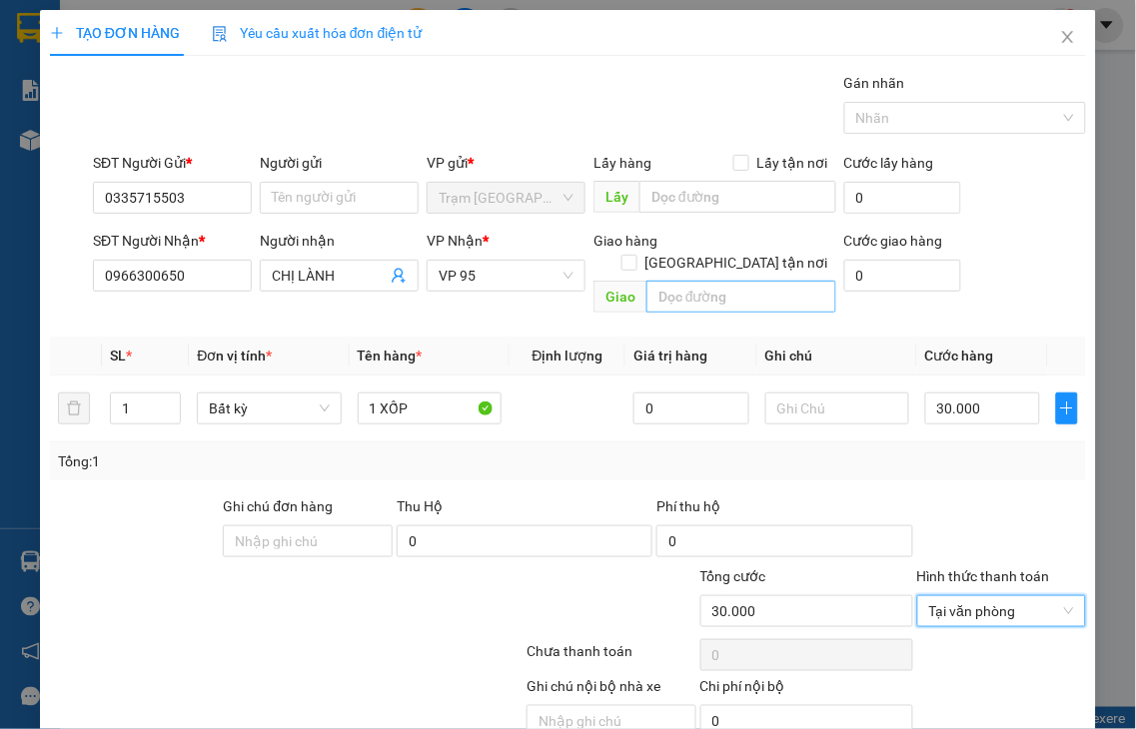
drag, startPoint x: 1014, startPoint y: 667, endPoint x: 737, endPoint y: 200, distance: 543.3
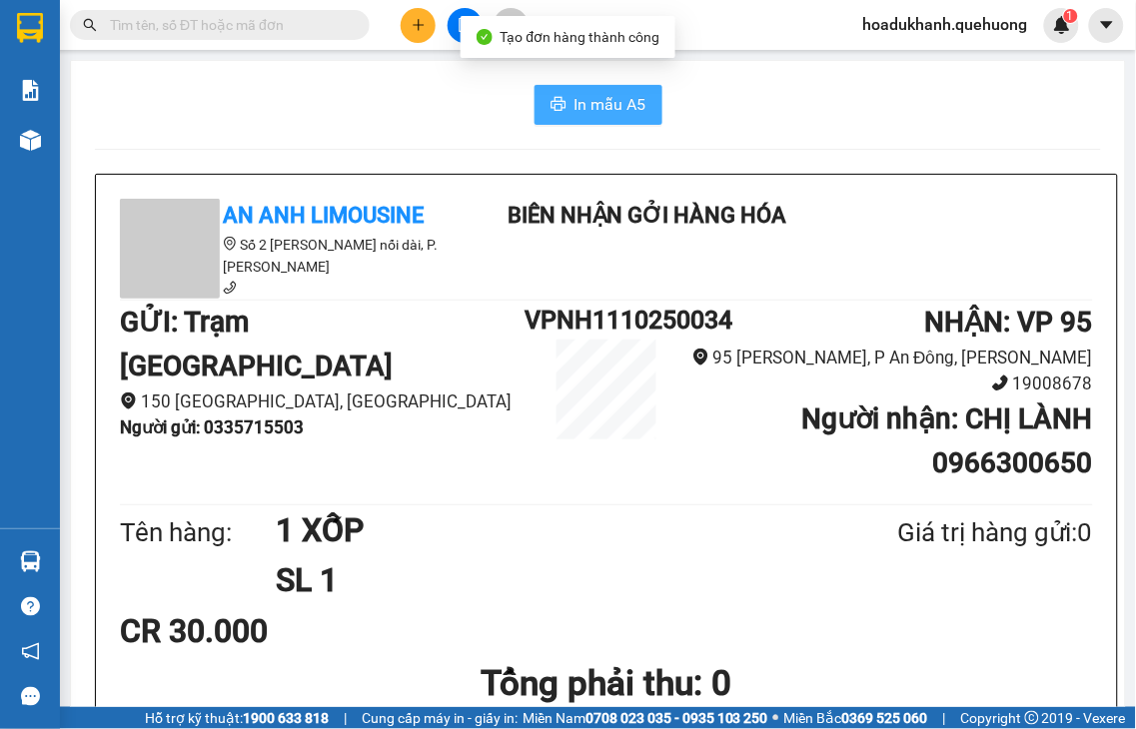
click at [595, 105] on span "In mẫu A5" at bounding box center [610, 104] width 72 height 25
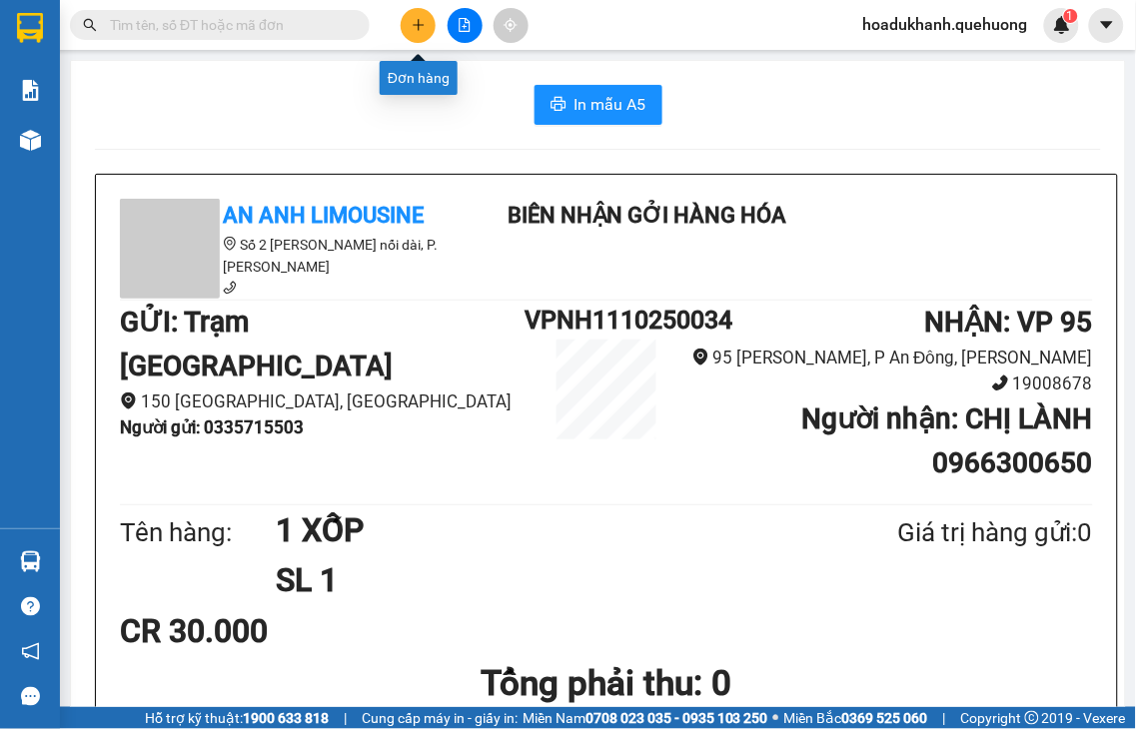
click at [425, 28] on icon "plus" at bounding box center [419, 25] width 14 height 14
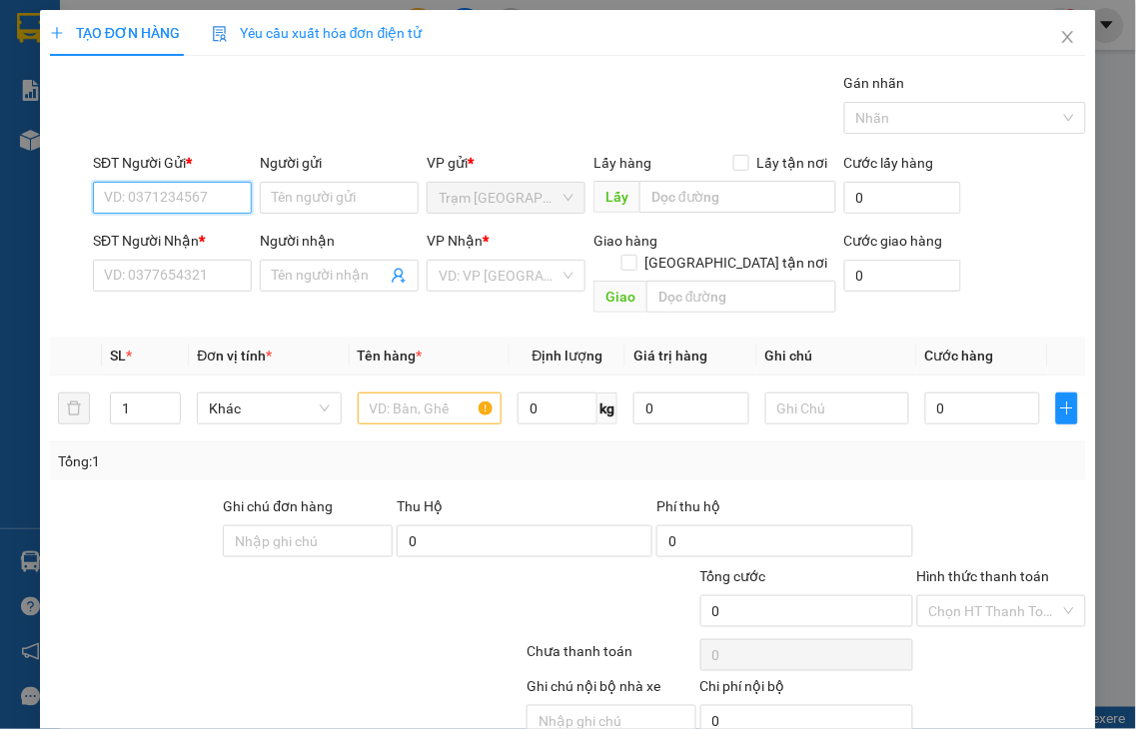
click at [188, 207] on input "SĐT Người Gửi *" at bounding box center [172, 198] width 159 height 32
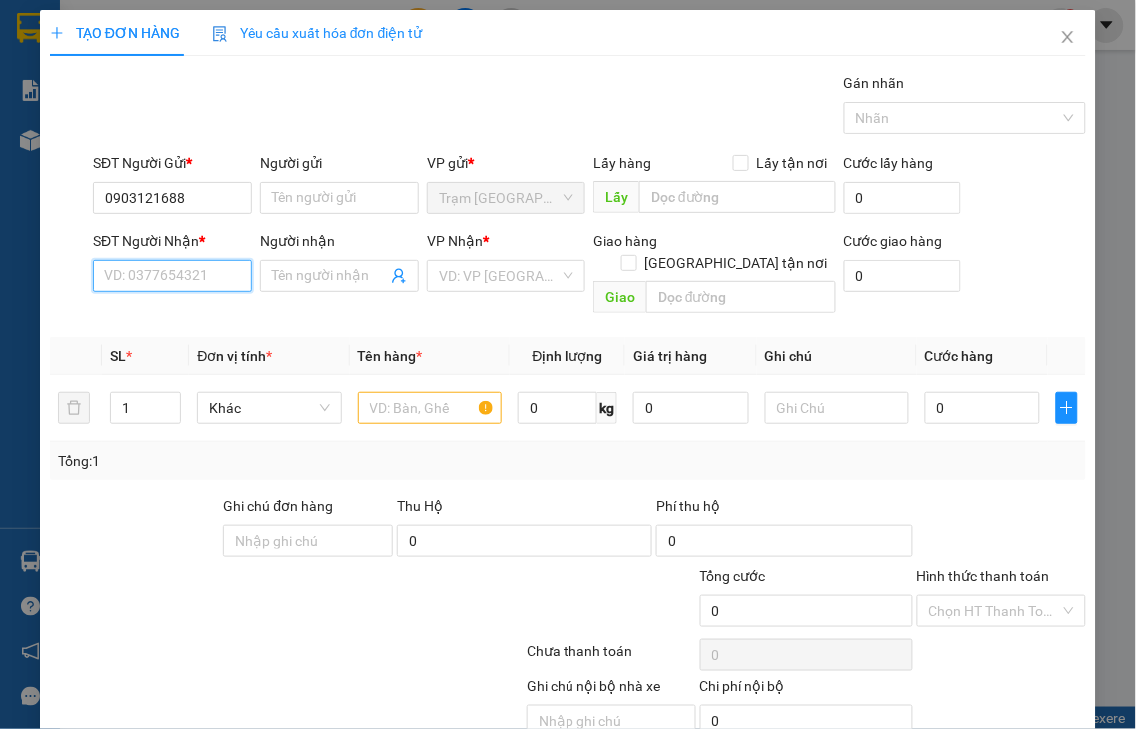
click at [155, 271] on input "SĐT Người Nhận *" at bounding box center [172, 276] width 159 height 32
click at [155, 271] on input "1688" at bounding box center [172, 276] width 159 height 32
click at [161, 318] on div "0903121688 - THÚY" at bounding box center [170, 316] width 132 height 22
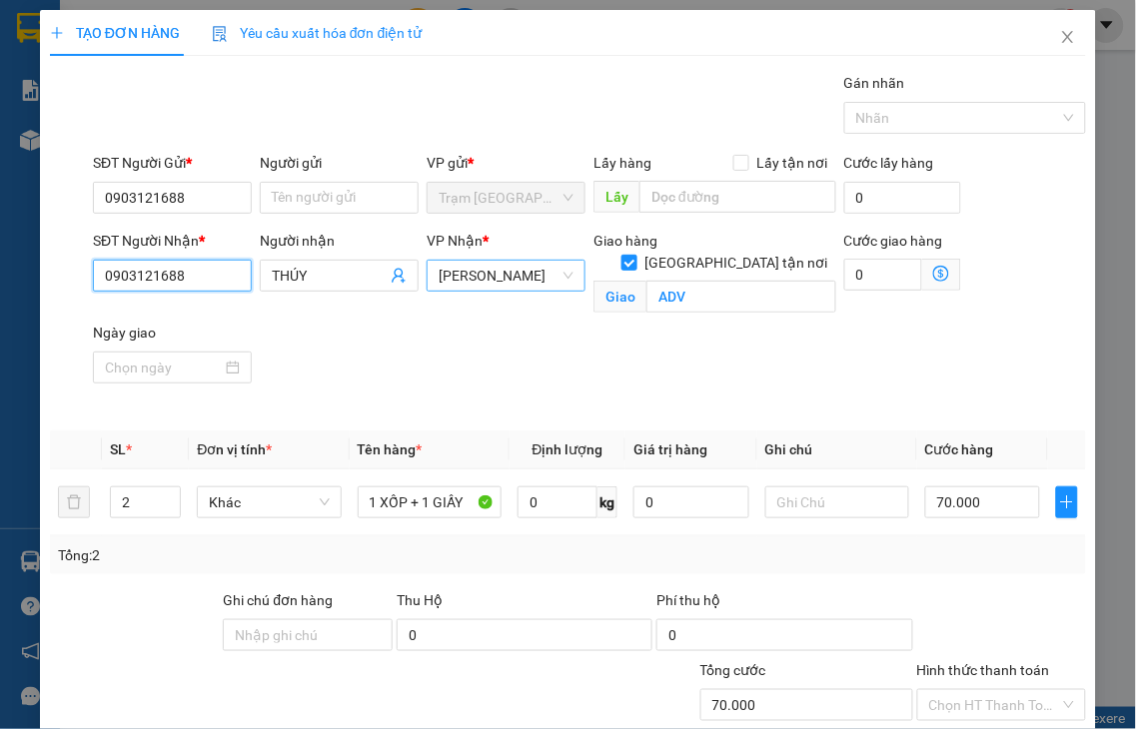
click at [480, 276] on span "[PERSON_NAME]" at bounding box center [506, 276] width 135 height 30
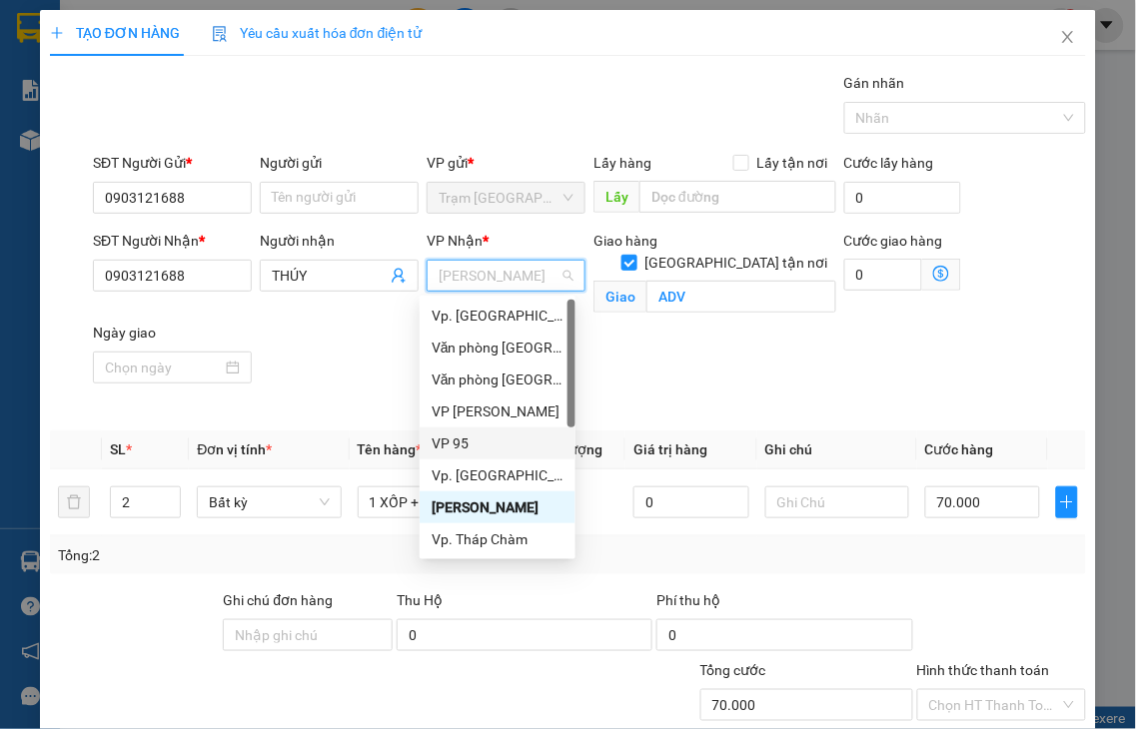
click at [450, 446] on div "VP 95" at bounding box center [498, 444] width 132 height 22
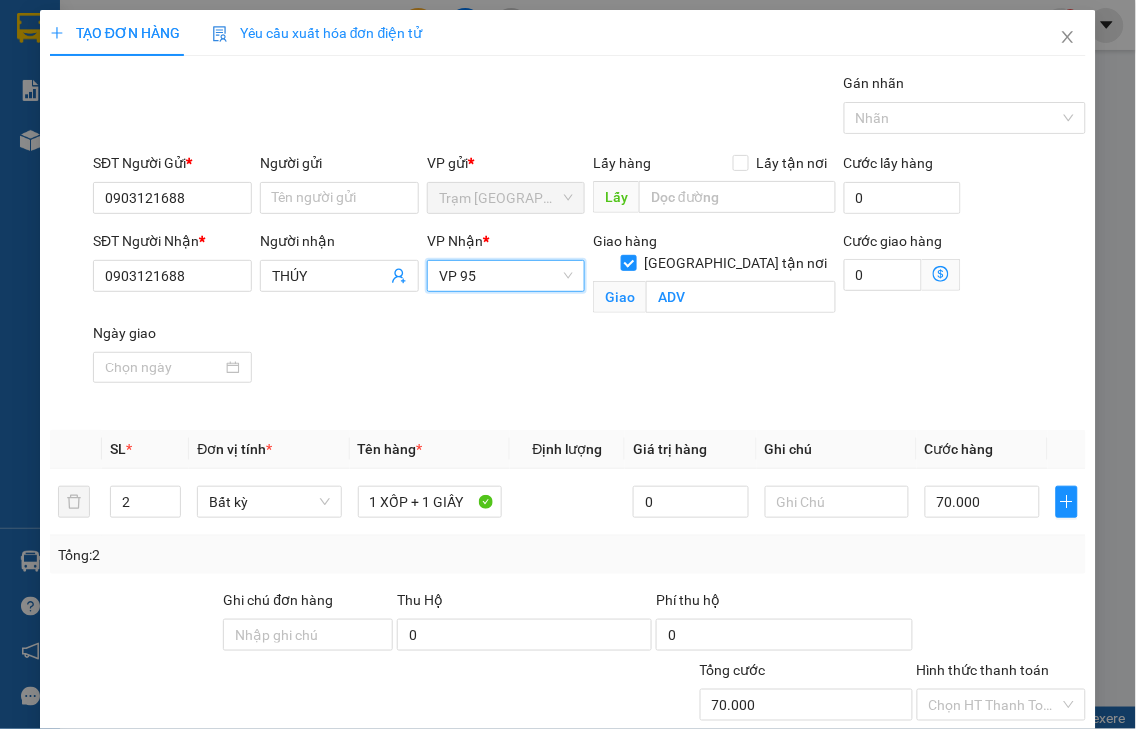
click at [984, 662] on label "Hình thức thanh toán" at bounding box center [983, 670] width 133 height 16
click at [984, 690] on input "Hình thức thanh toán" at bounding box center [995, 705] width 132 height 30
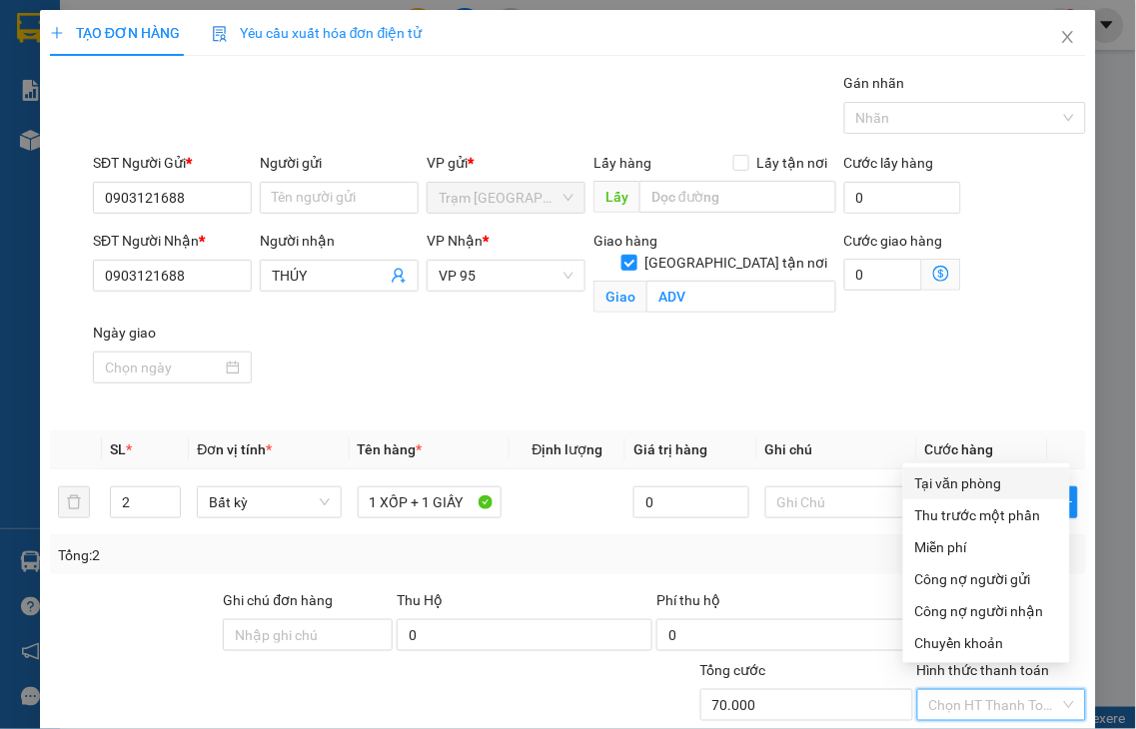
click at [942, 489] on div "Tại văn phòng" at bounding box center [986, 484] width 143 height 22
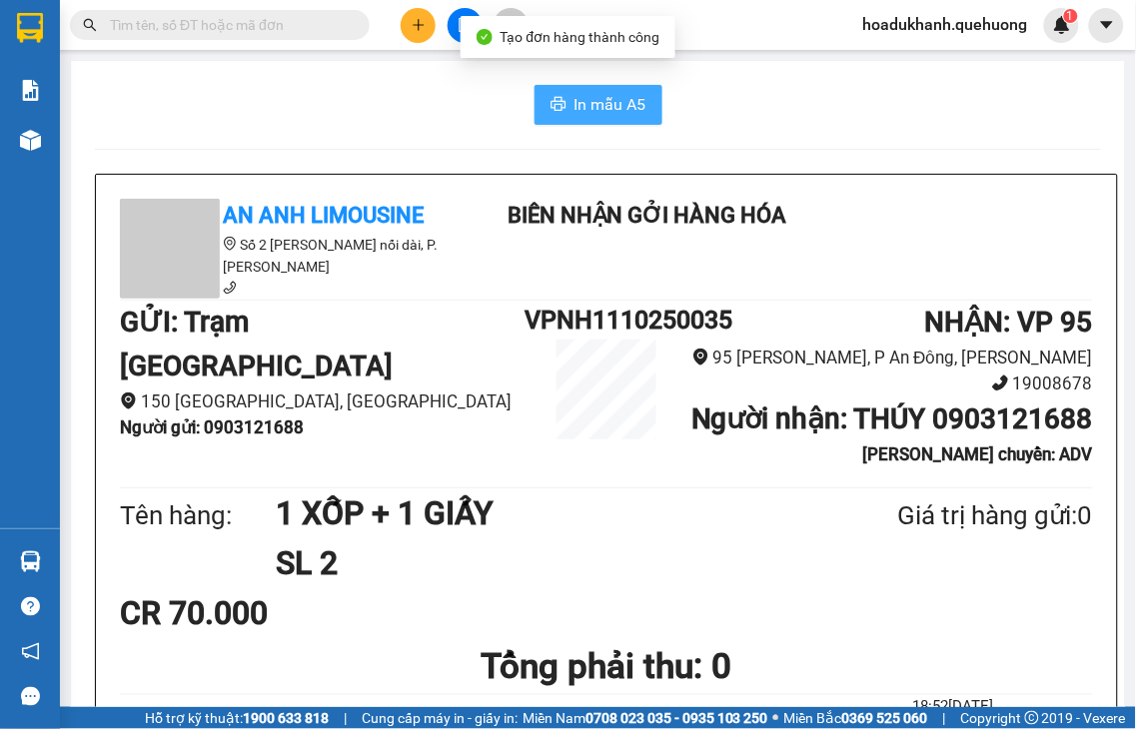
click at [609, 106] on span "In mẫu A5" at bounding box center [610, 104] width 72 height 25
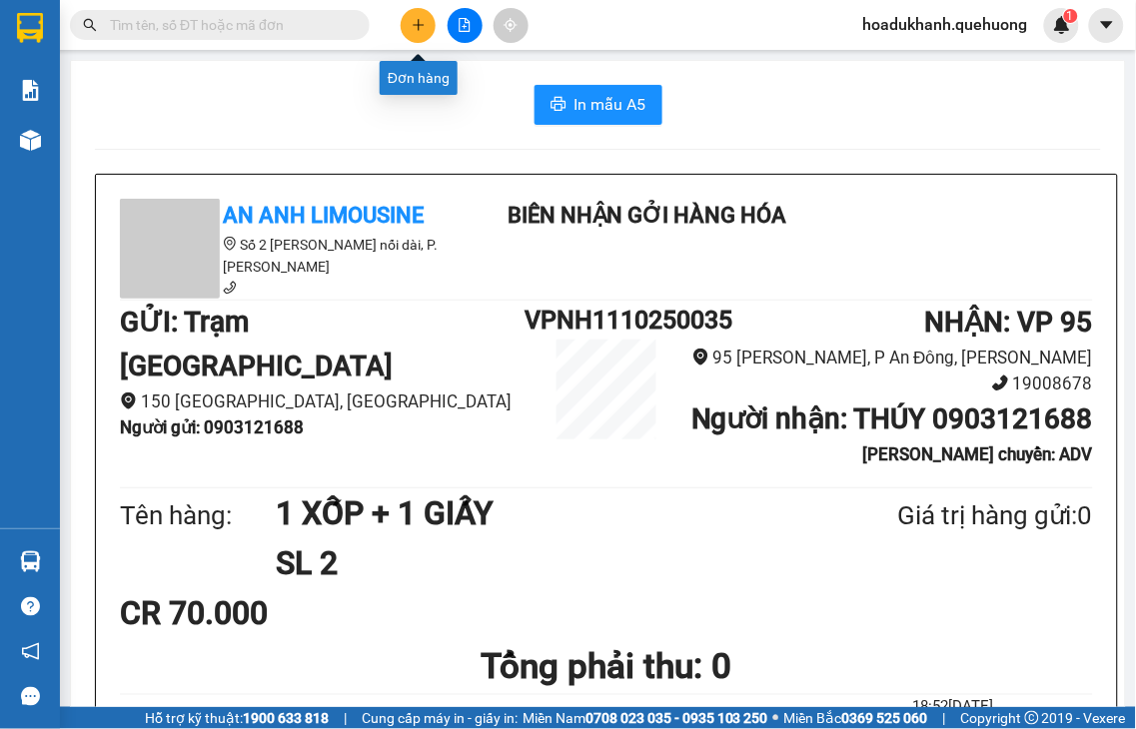
click at [416, 28] on icon "plus" at bounding box center [419, 25] width 14 height 14
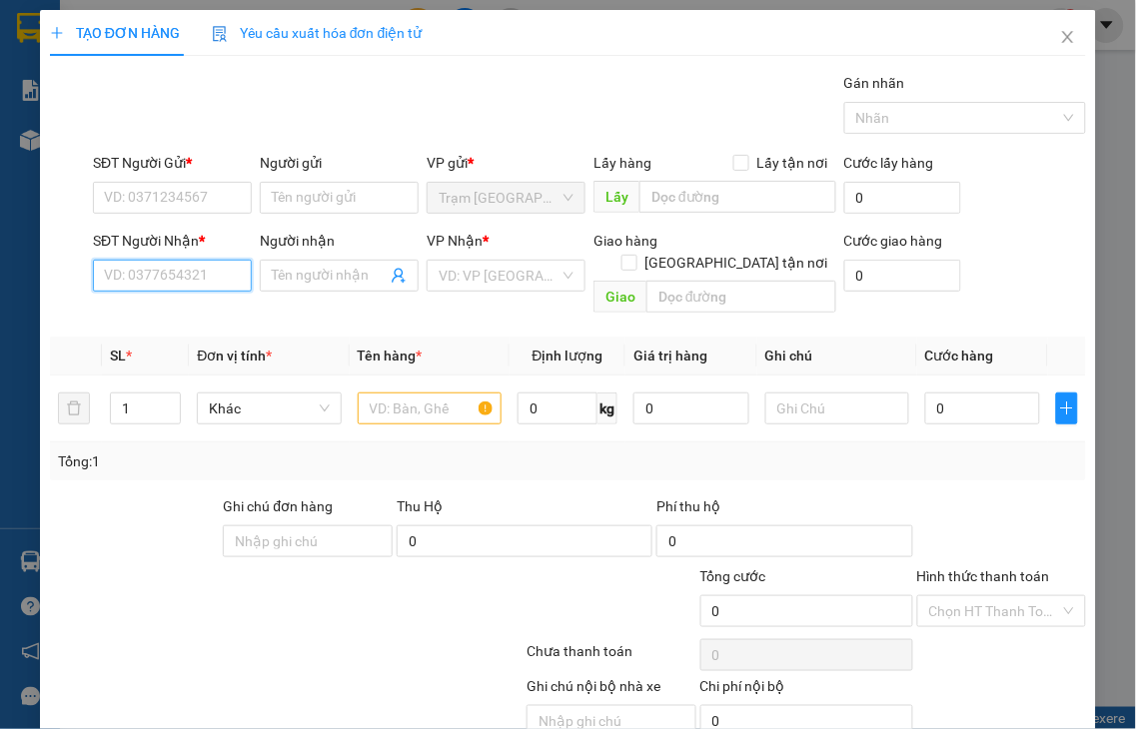
click at [144, 281] on input "SĐT Người Nhận *" at bounding box center [172, 276] width 159 height 32
drag, startPoint x: 143, startPoint y: 273, endPoint x: 118, endPoint y: 274, distance: 25.0
click at [118, 274] on input "0768" at bounding box center [172, 276] width 159 height 32
click at [201, 286] on input "0768" at bounding box center [172, 276] width 159 height 32
click at [205, 281] on input "0768546142" at bounding box center [172, 276] width 159 height 32
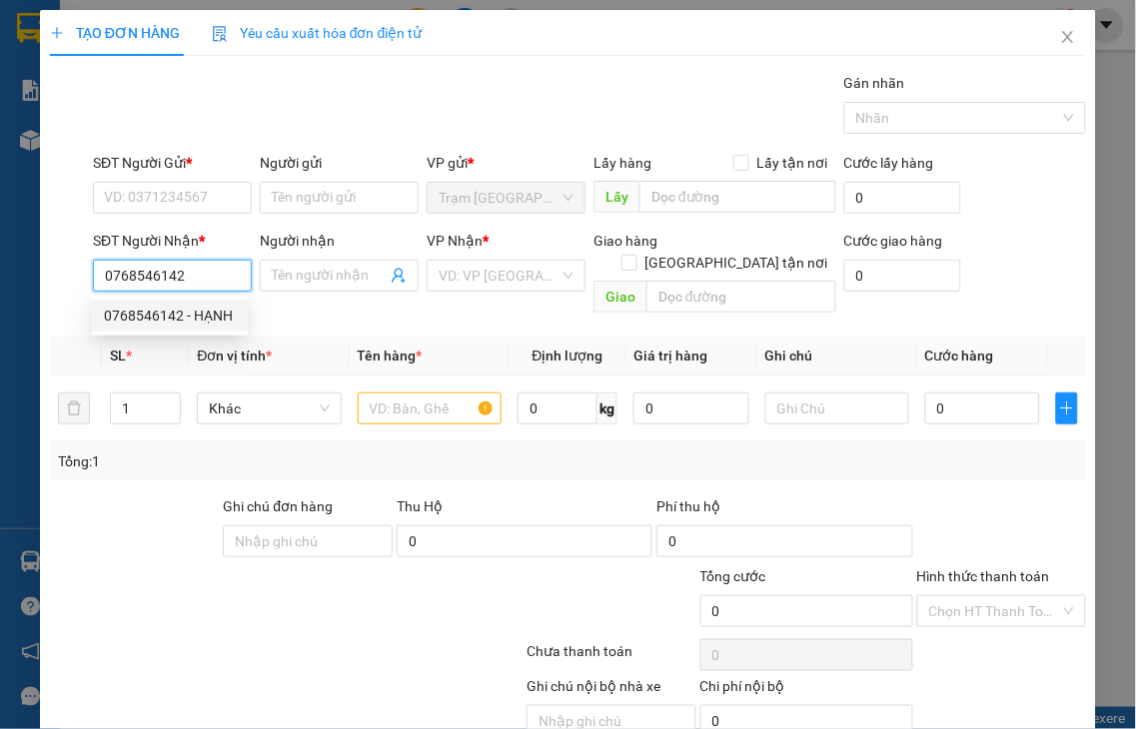
drag, startPoint x: 205, startPoint y: 318, endPoint x: 197, endPoint y: 231, distance: 87.3
click at [205, 318] on div "0768546142 - HẠNH" at bounding box center [170, 316] width 132 height 22
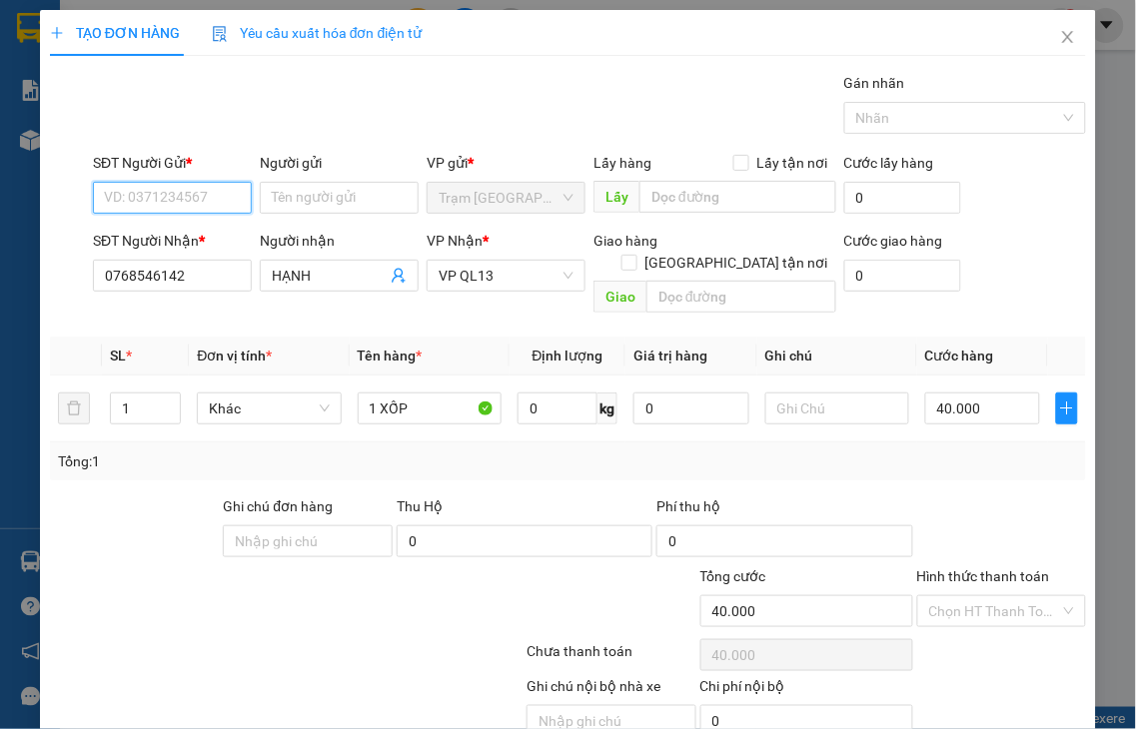
click at [186, 188] on input "SĐT Người Gửi *" at bounding box center [172, 198] width 159 height 32
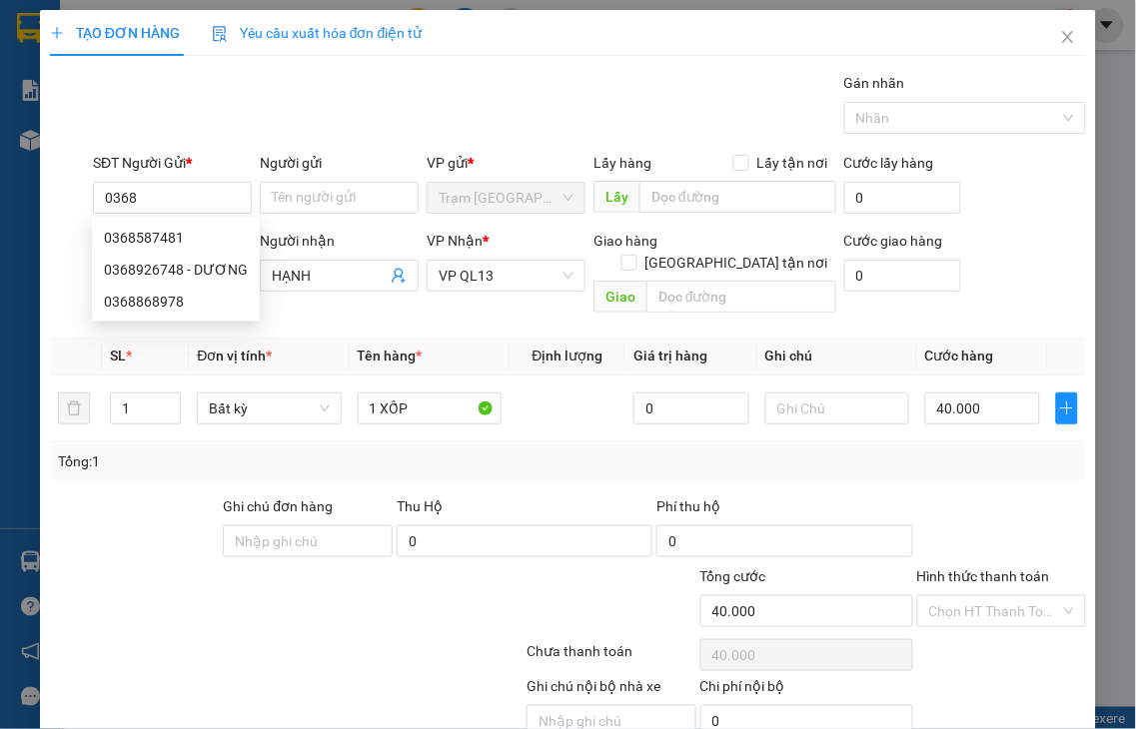
click at [256, 98] on div "Gói vận chuyển * Tiêu chuẩn Gán nhãn Nhãn" at bounding box center [589, 107] width 1001 height 70
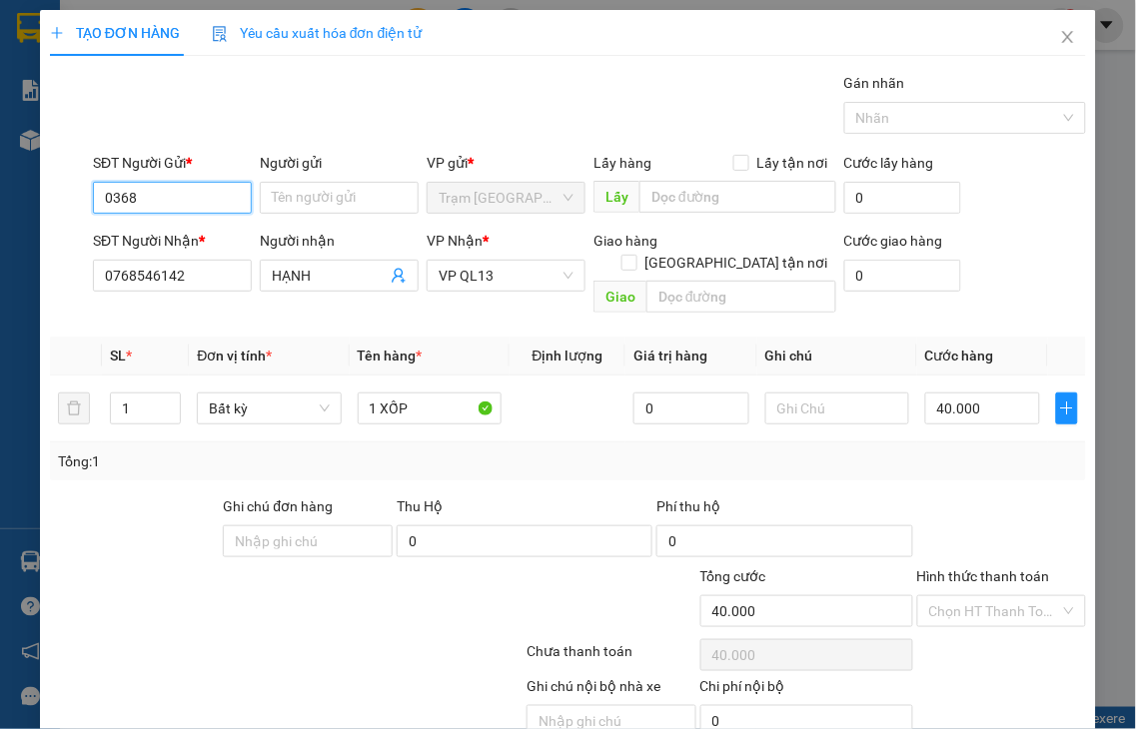
drag, startPoint x: 142, startPoint y: 193, endPoint x: 0, endPoint y: 193, distance: 141.9
click at [0, 193] on div "TẠO ĐƠN HÀNG Yêu cầu xuất hóa đơn điện tử Transit Pickup Surcharge Ids Transit …" at bounding box center [568, 364] width 1136 height 729
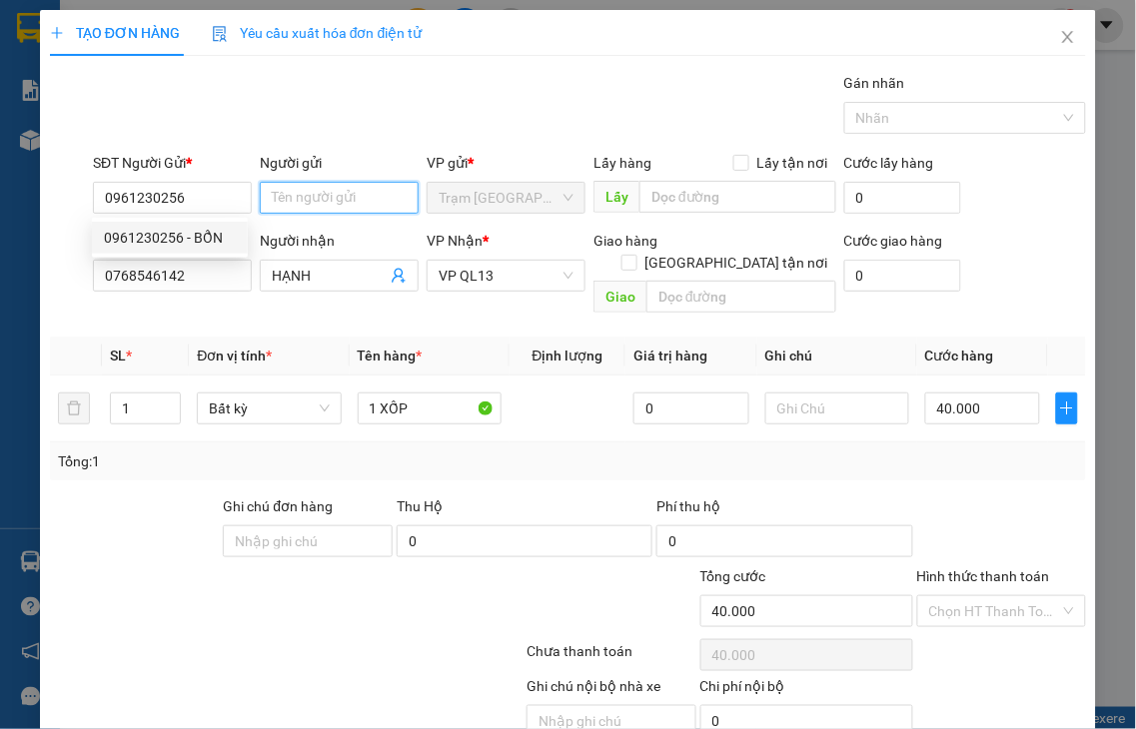
click at [311, 195] on input "Người gửi" at bounding box center [339, 198] width 159 height 32
click at [178, 512] on div at bounding box center [135, 530] width 174 height 70
click at [975, 568] on label "Hình thức thanh toán" at bounding box center [983, 576] width 133 height 16
click at [975, 596] on input "Hình thức thanh toán" at bounding box center [995, 611] width 132 height 30
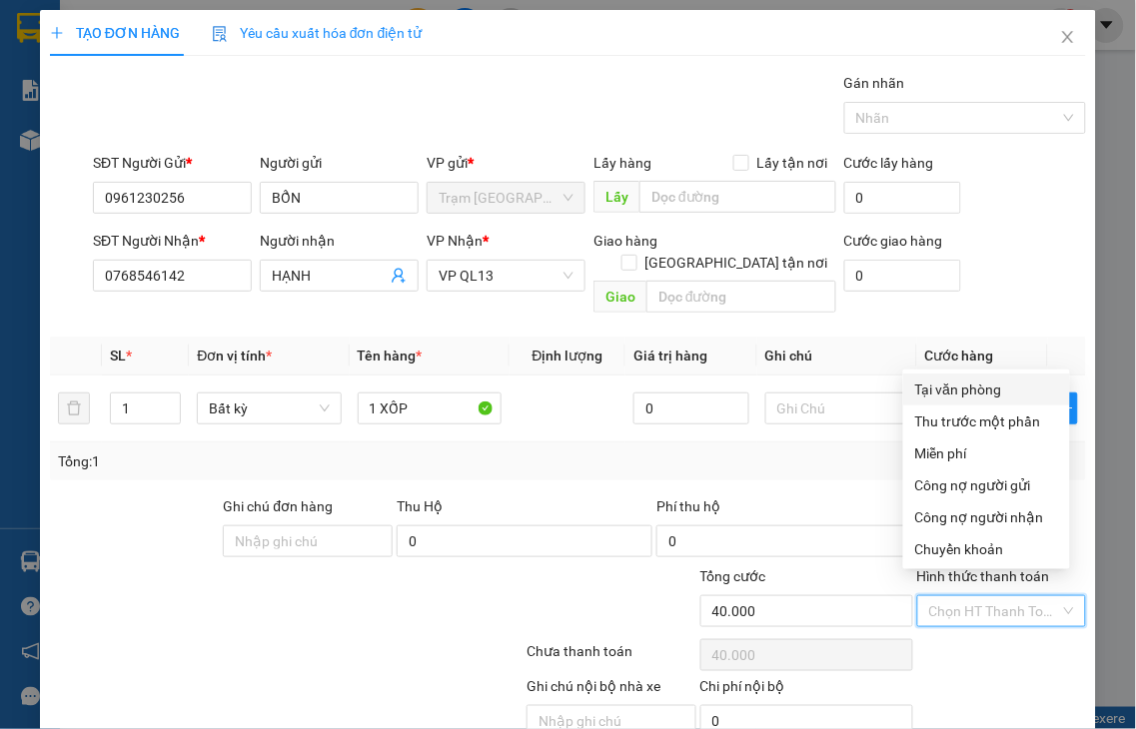
click at [953, 391] on div "Tại văn phòng" at bounding box center [986, 390] width 143 height 22
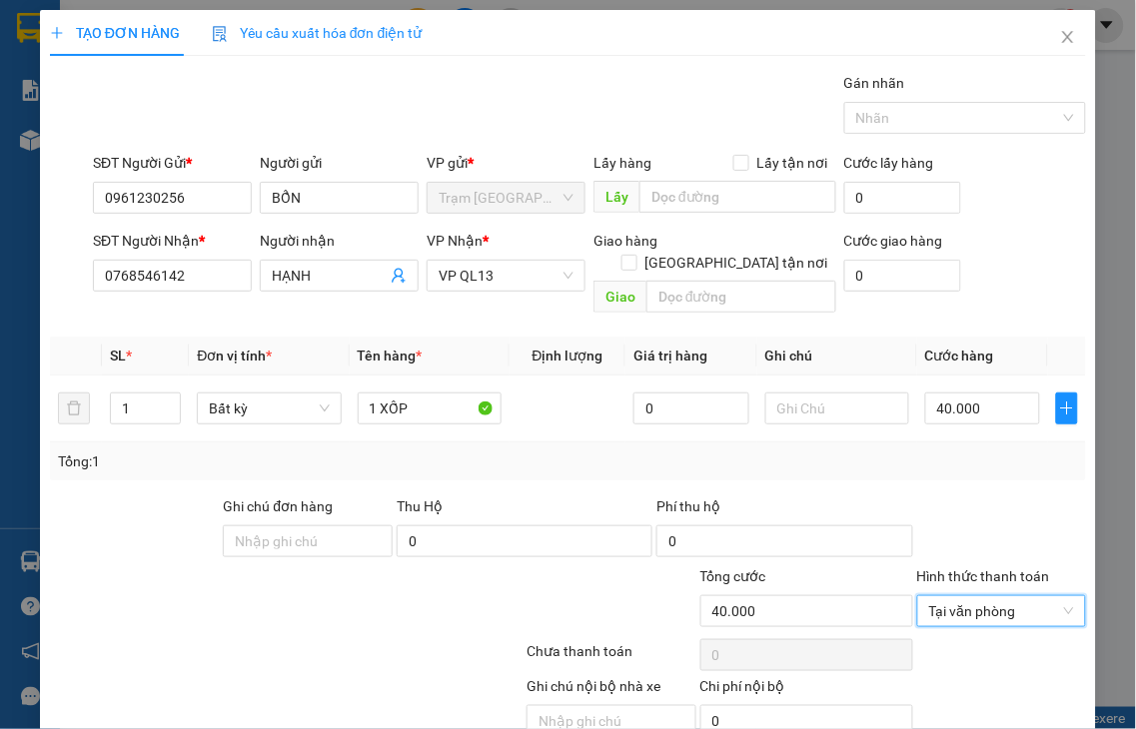
drag, startPoint x: 1002, startPoint y: 677, endPoint x: 895, endPoint y: 406, distance: 292.0
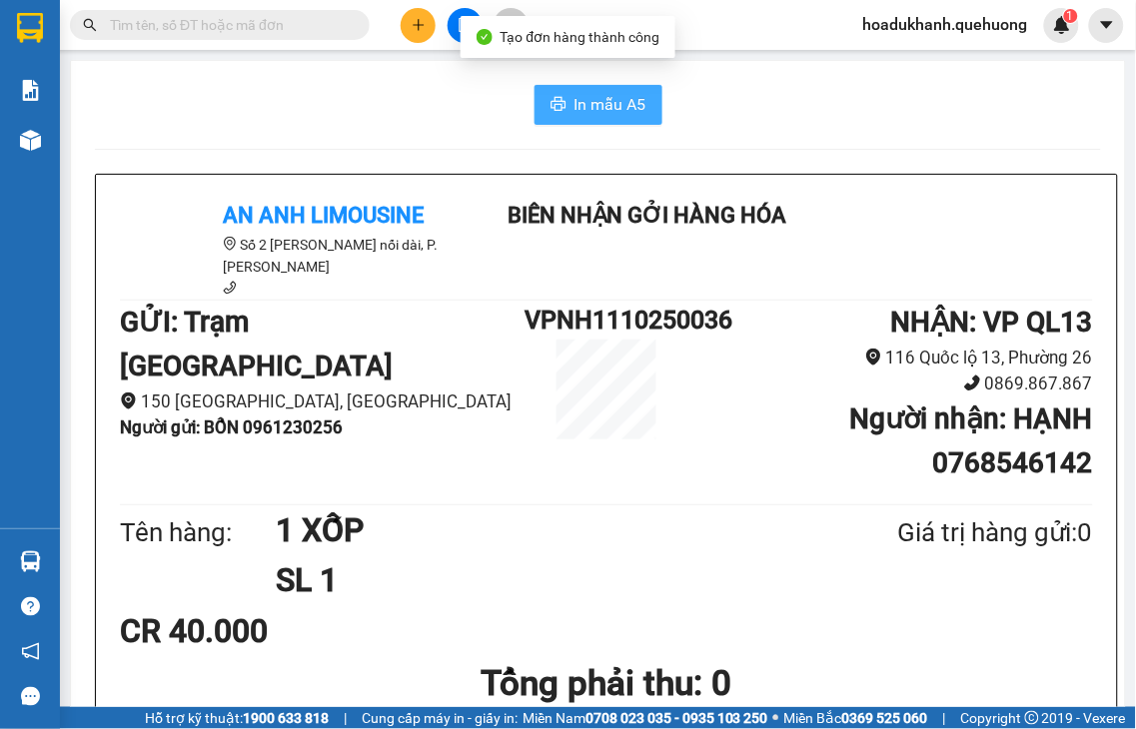
click at [550, 100] on icon "printer" at bounding box center [558, 104] width 16 height 16
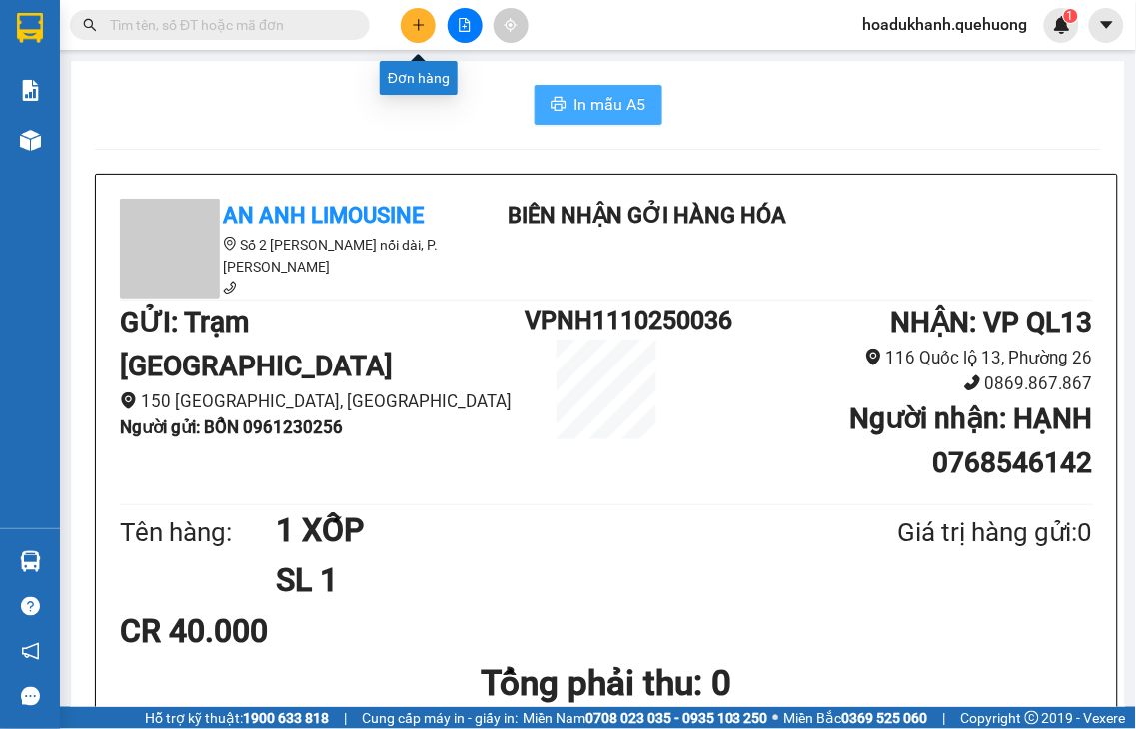
click at [414, 26] on icon "plus" at bounding box center [419, 25] width 14 height 14
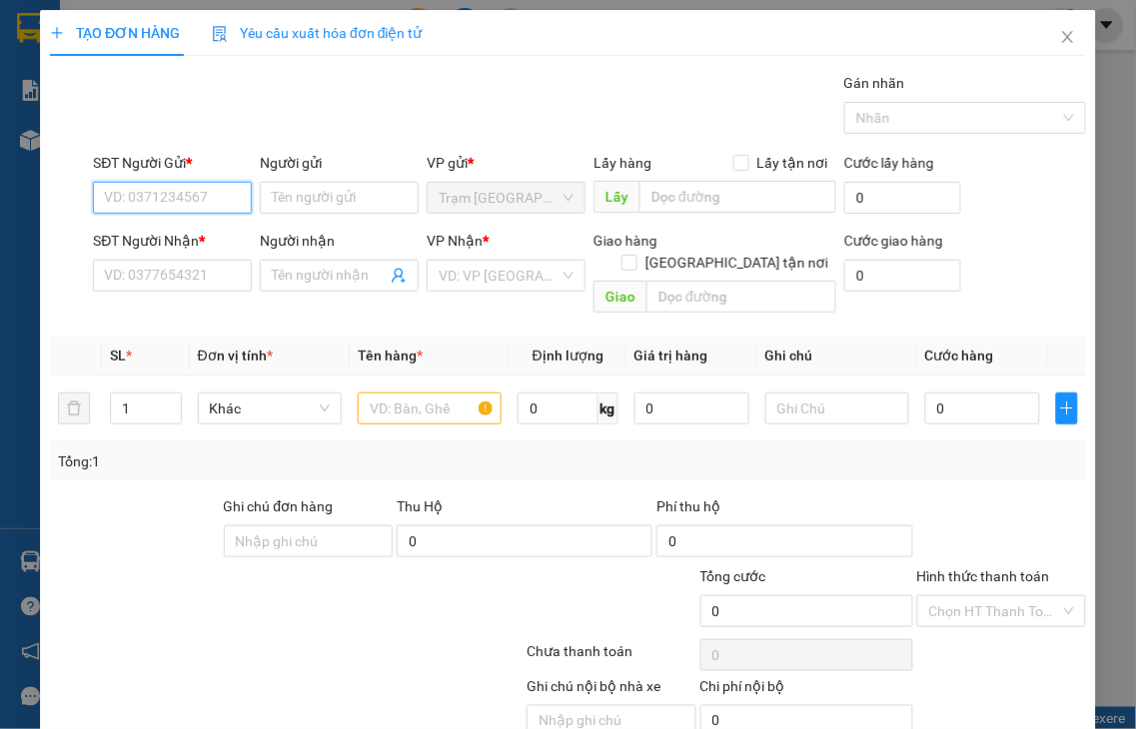
click at [157, 193] on input "SĐT Người Gửi *" at bounding box center [172, 198] width 159 height 32
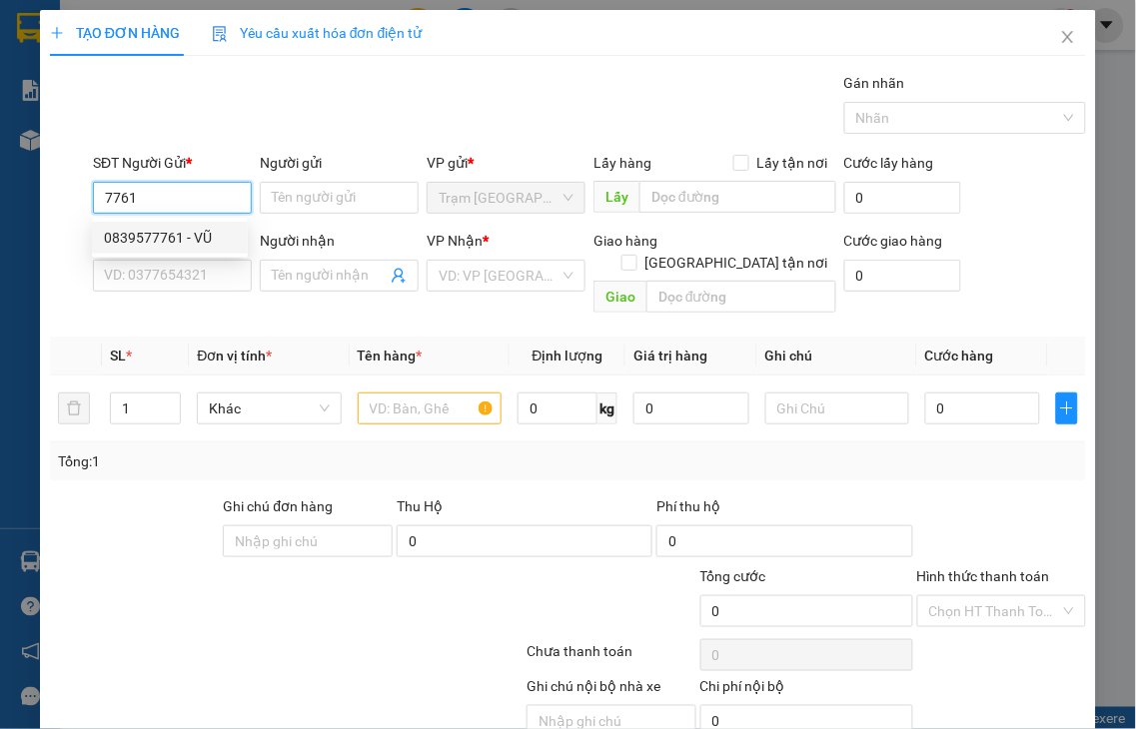
click at [208, 241] on div "0839577761 - VŨ" at bounding box center [170, 238] width 132 height 22
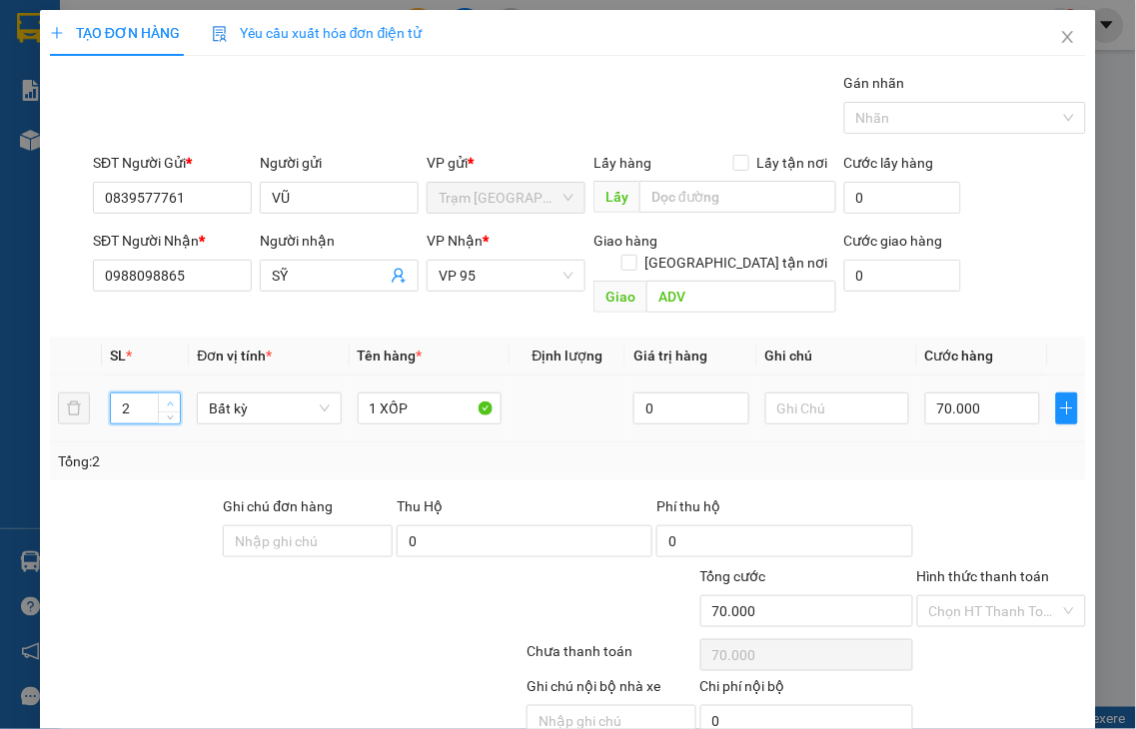
click at [172, 398] on span "up" at bounding box center [170, 404] width 12 height 12
click at [417, 393] on input "1 XỐP" at bounding box center [430, 409] width 144 height 32
click at [945, 393] on input "0" at bounding box center [982, 409] width 115 height 32
click at [962, 568] on label "Hình thức thanh toán" at bounding box center [983, 576] width 133 height 16
click at [962, 596] on input "Hình thức thanh toán" at bounding box center [995, 611] width 132 height 30
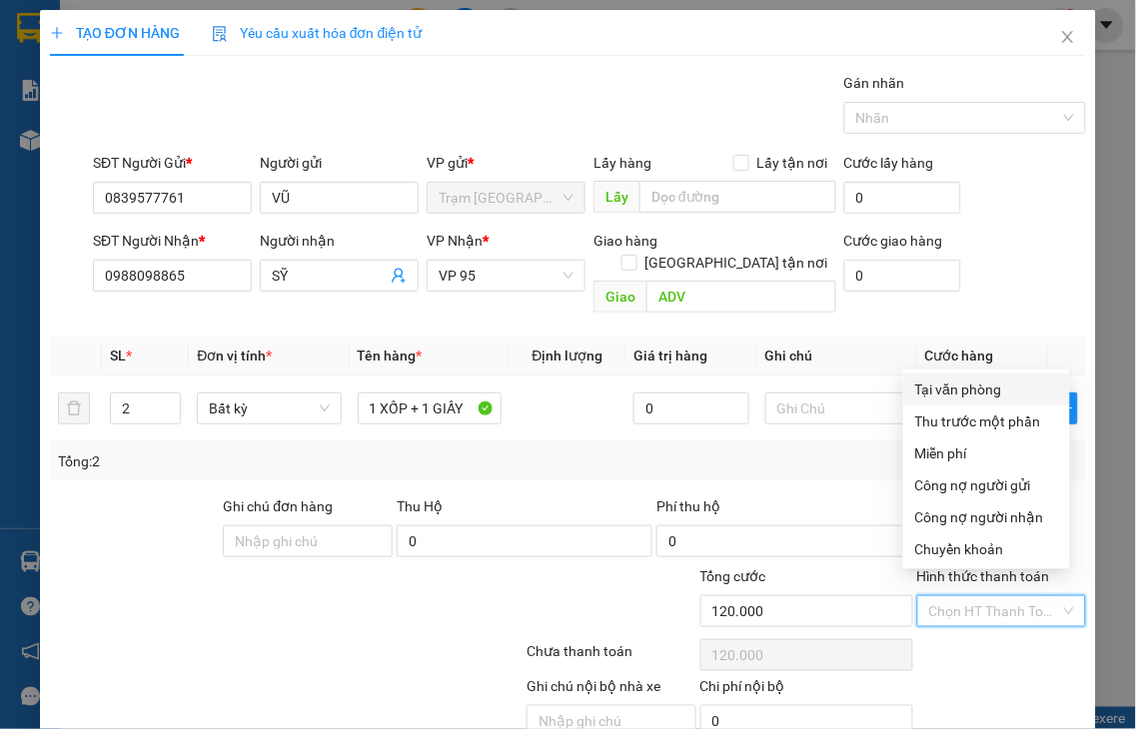
click at [944, 379] on div "Tại văn phòng" at bounding box center [986, 390] width 143 height 22
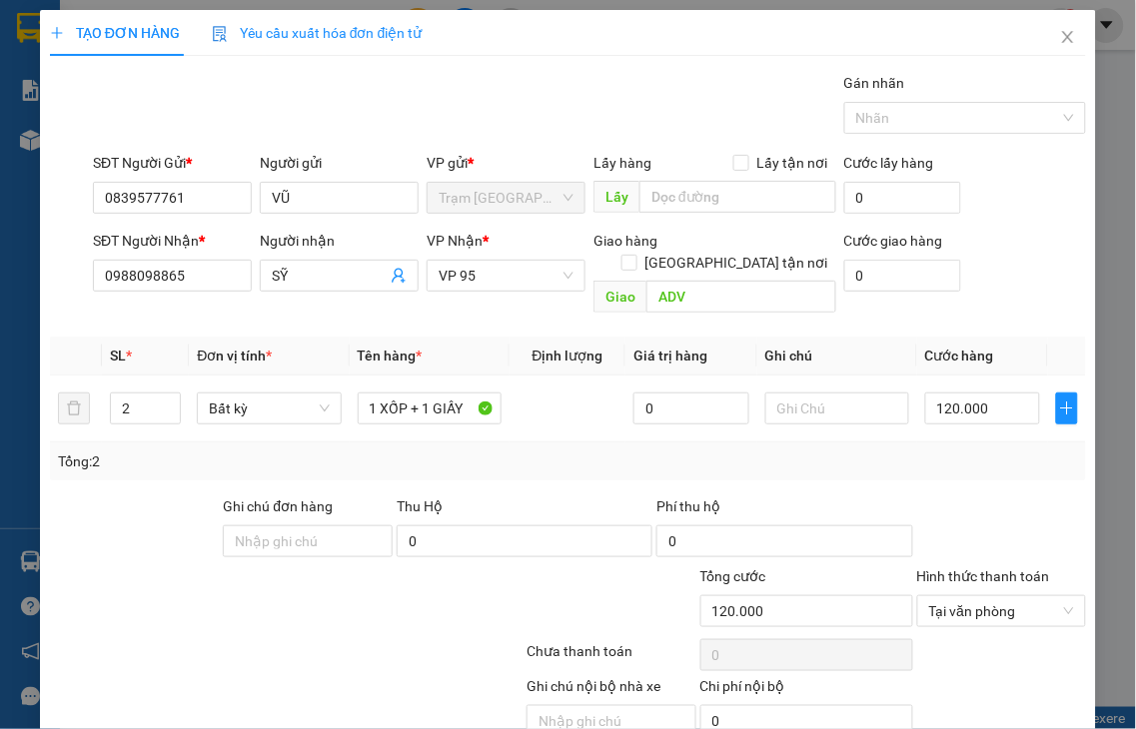
drag, startPoint x: 1026, startPoint y: 662, endPoint x: 905, endPoint y: 487, distance: 212.5
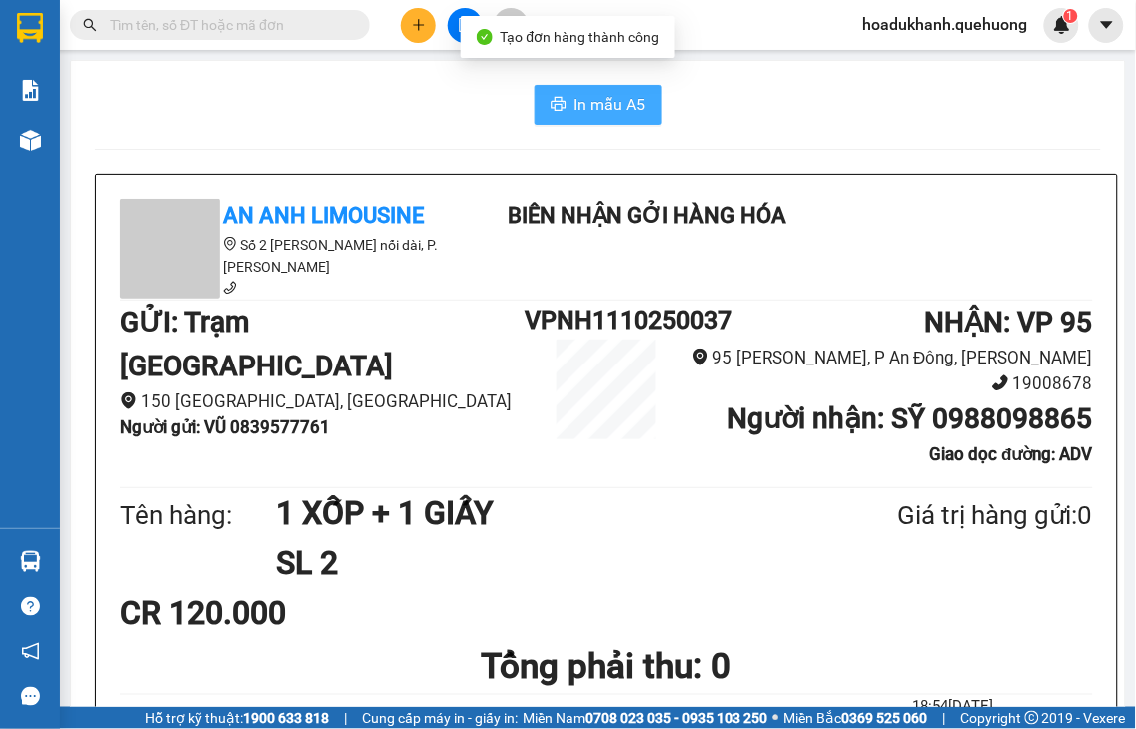
click at [554, 93] on button "In mẫu A5" at bounding box center [598, 105] width 128 height 40
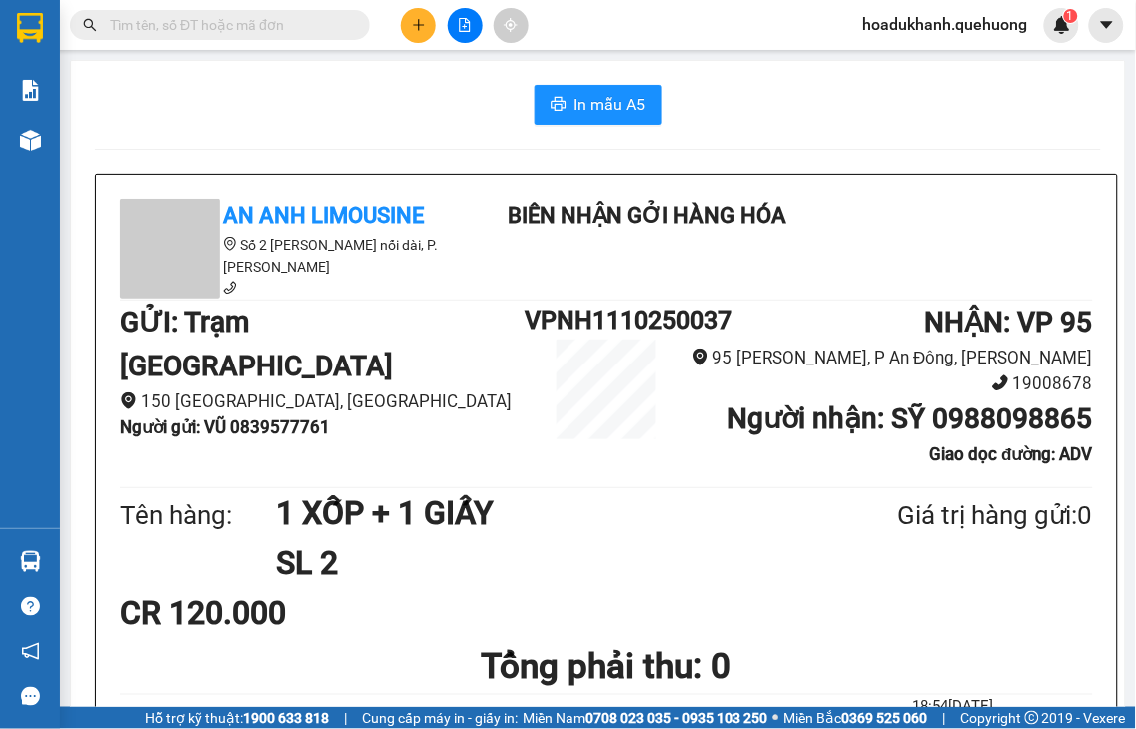
click at [433, 23] on button at bounding box center [418, 25] width 35 height 35
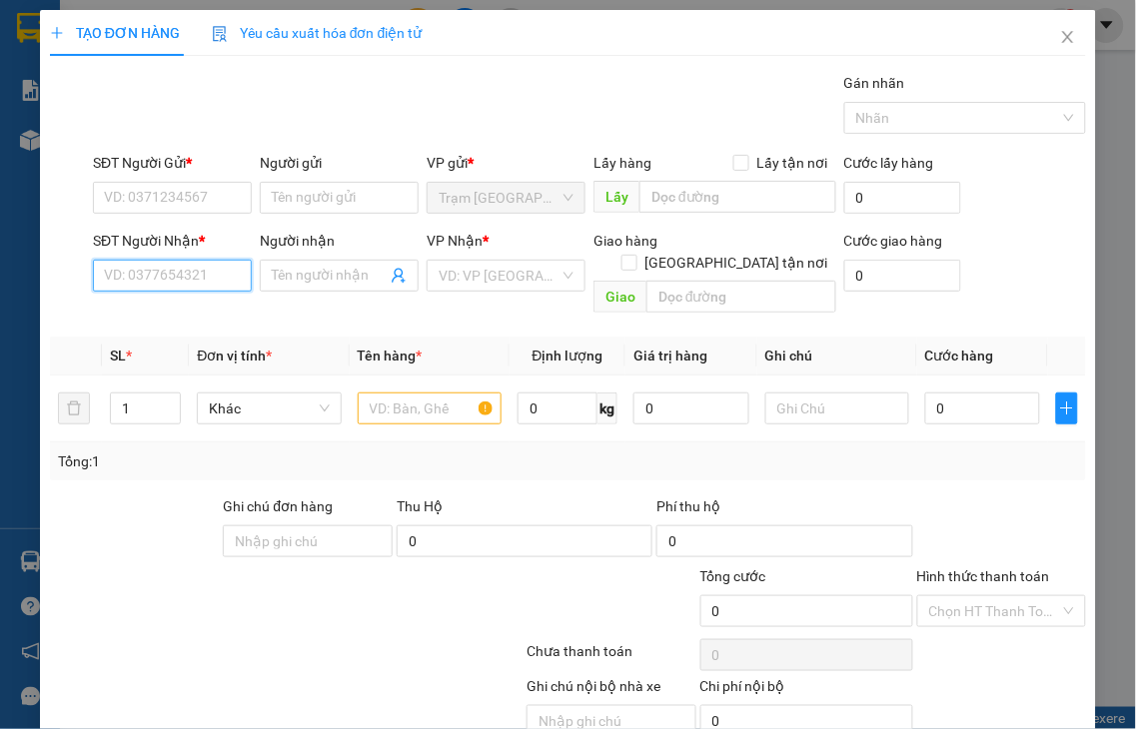
click at [117, 277] on input "SĐT Người Nhận *" at bounding box center [172, 276] width 159 height 32
click at [166, 280] on input "1710" at bounding box center [172, 276] width 159 height 32
click at [153, 312] on div "0797371710 - [PERSON_NAME]" at bounding box center [202, 316] width 197 height 22
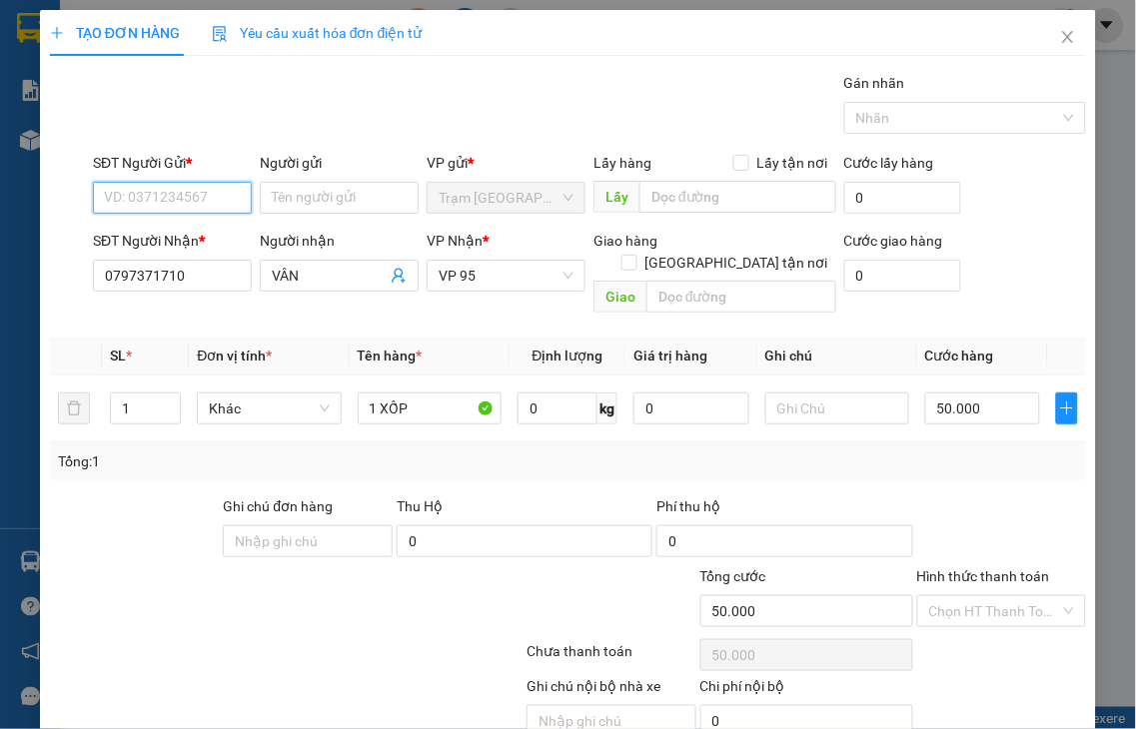
click at [120, 195] on input "SĐT Người Gửi *" at bounding box center [172, 198] width 159 height 32
click at [965, 568] on label "Hình thức thanh toán" at bounding box center [983, 576] width 133 height 16
click at [965, 596] on input "Hình thức thanh toán" at bounding box center [995, 611] width 132 height 30
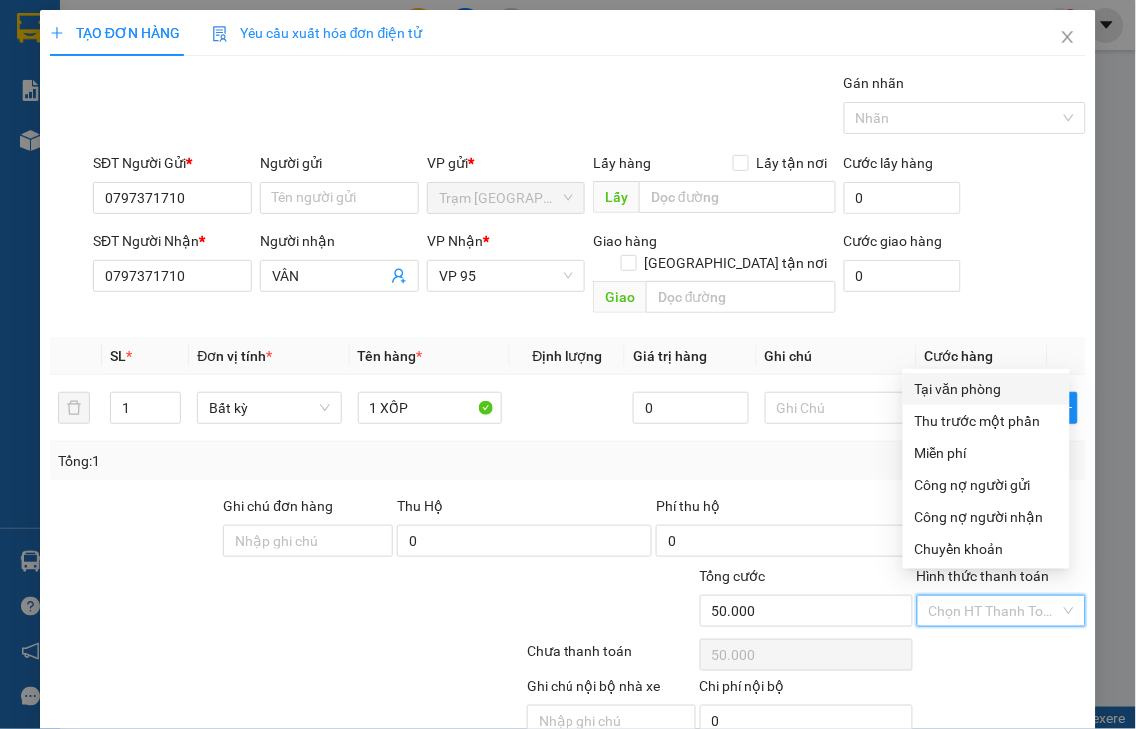
click at [946, 392] on div "Tại văn phòng" at bounding box center [986, 390] width 143 height 22
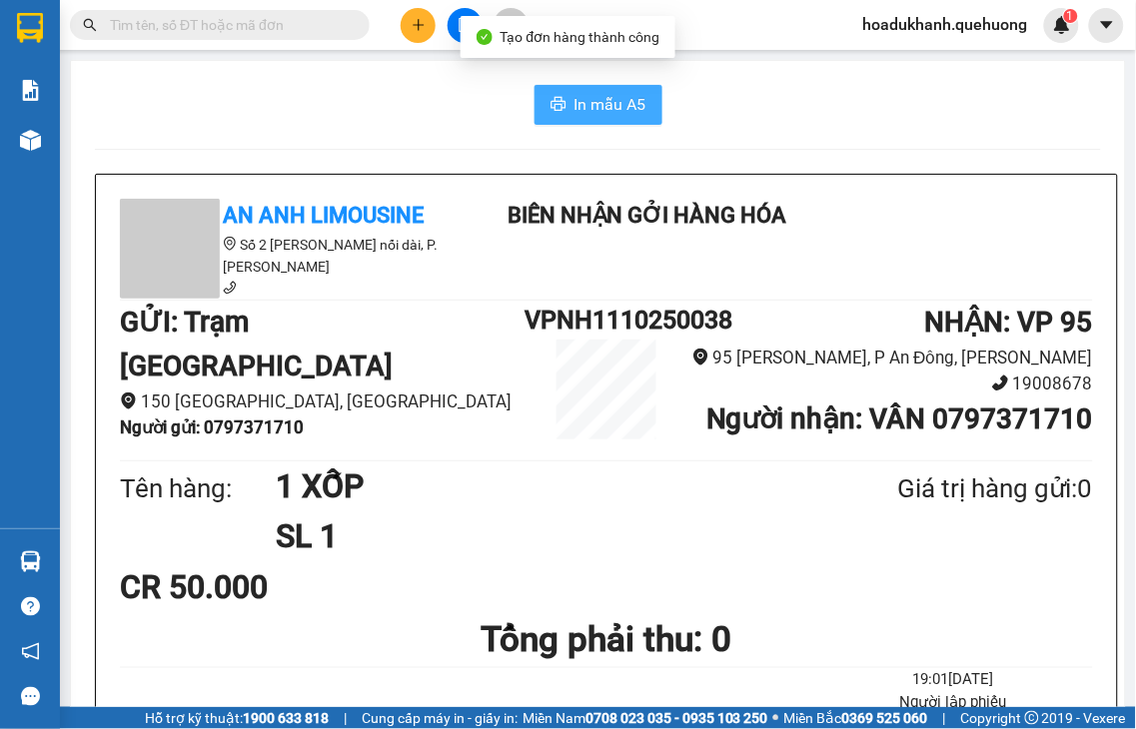
click at [604, 101] on span "In mẫu A5" at bounding box center [610, 104] width 72 height 25
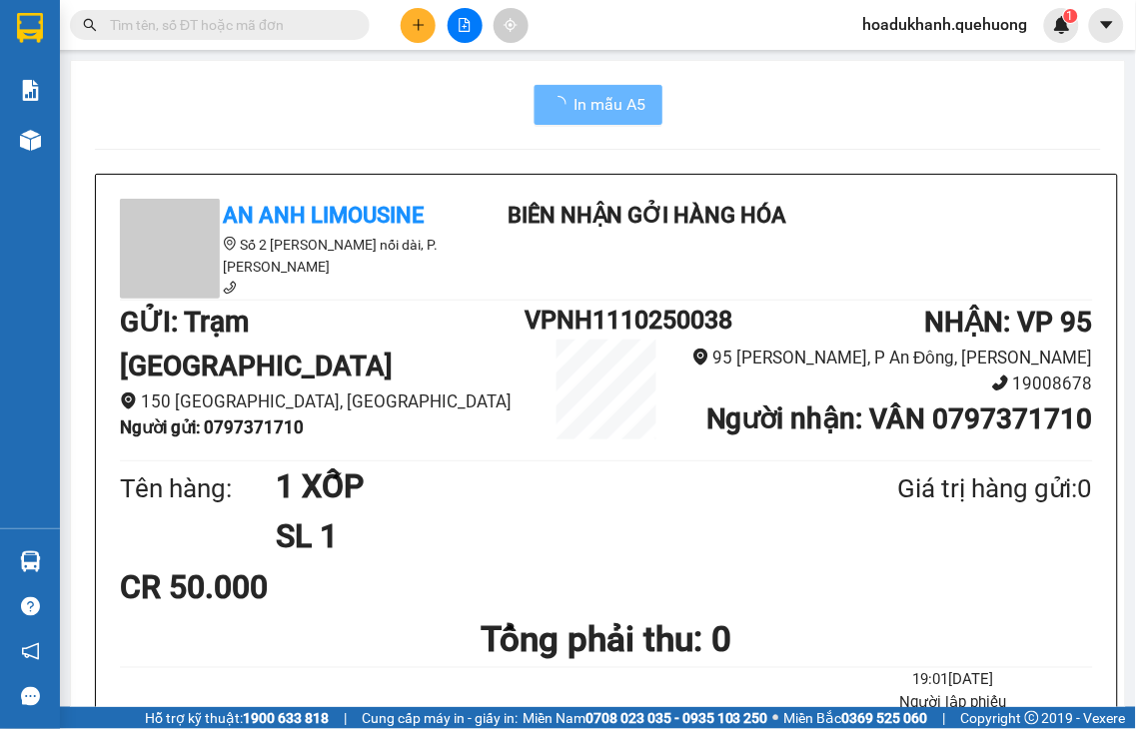
click at [423, 38] on button at bounding box center [418, 25] width 35 height 35
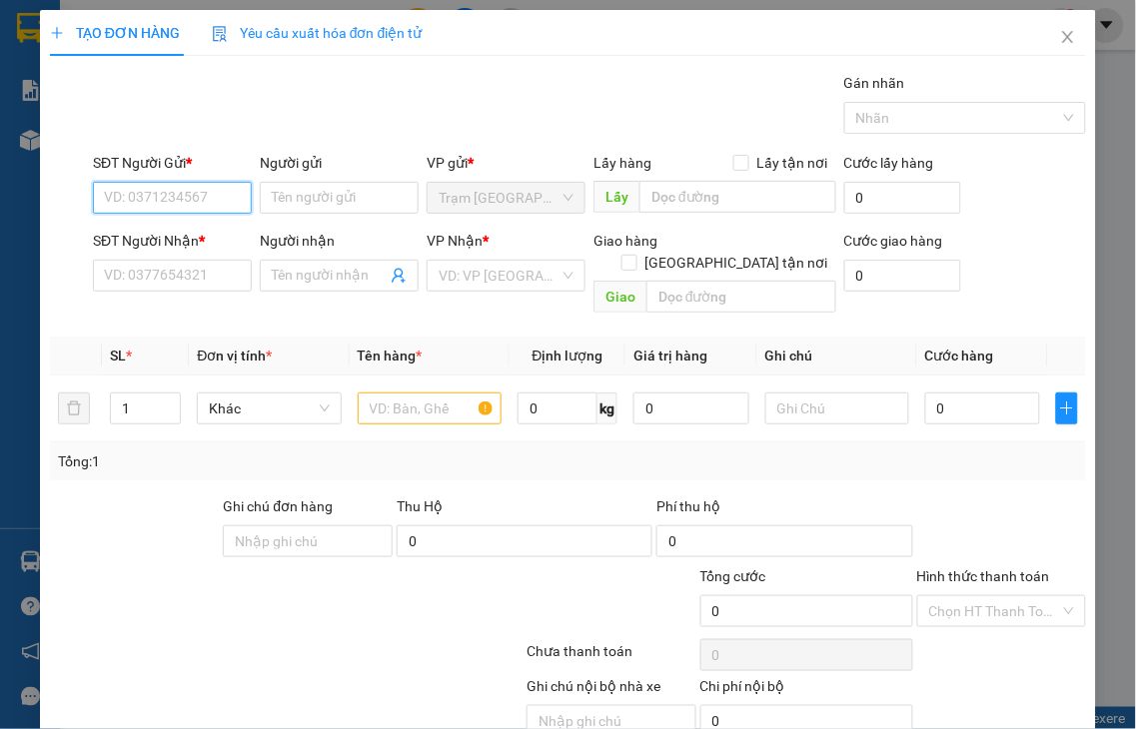
click at [168, 188] on input "SĐT Người Gửi *" at bounding box center [172, 198] width 159 height 32
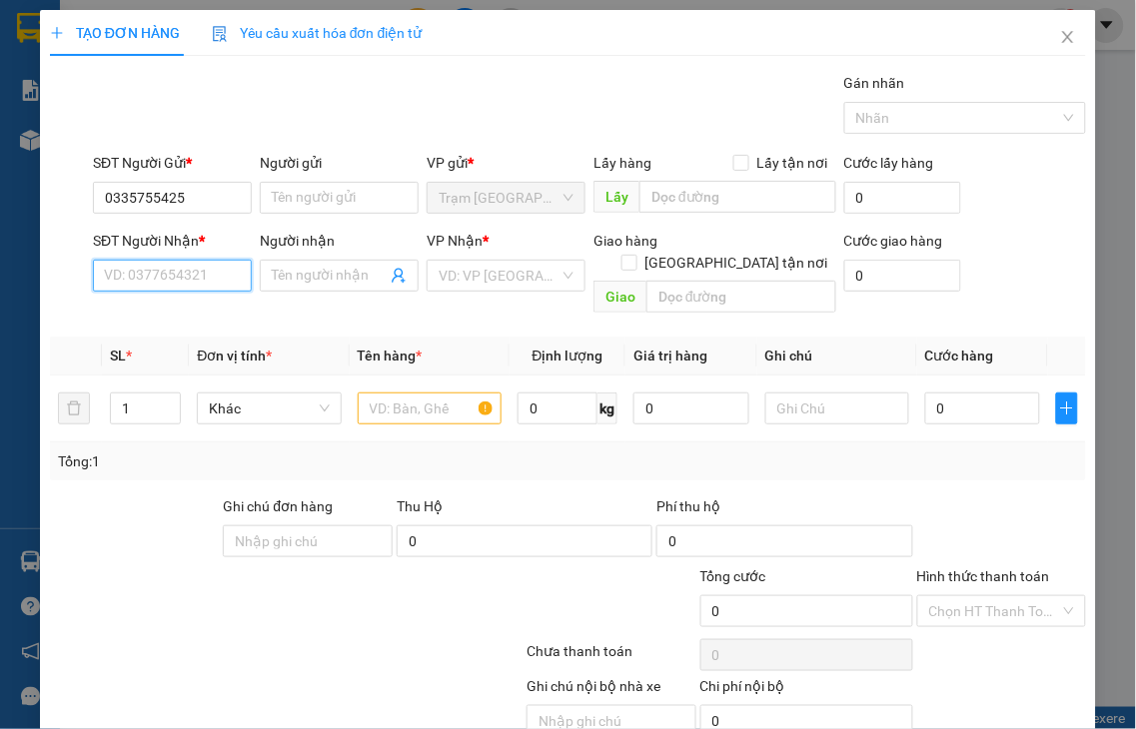
click at [166, 278] on input "SĐT Người Nhận *" at bounding box center [172, 276] width 159 height 32
click at [165, 278] on input "7241" at bounding box center [172, 276] width 159 height 32
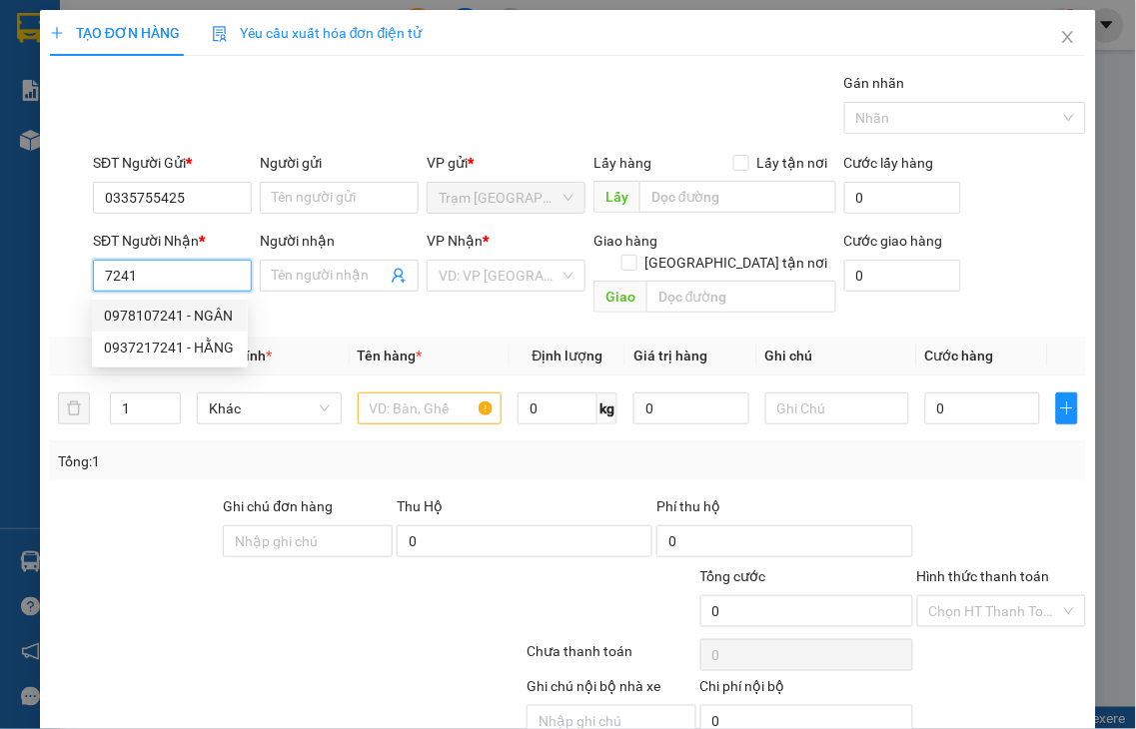
click at [157, 320] on div "0978107241 - NGÂN" at bounding box center [170, 316] width 132 height 22
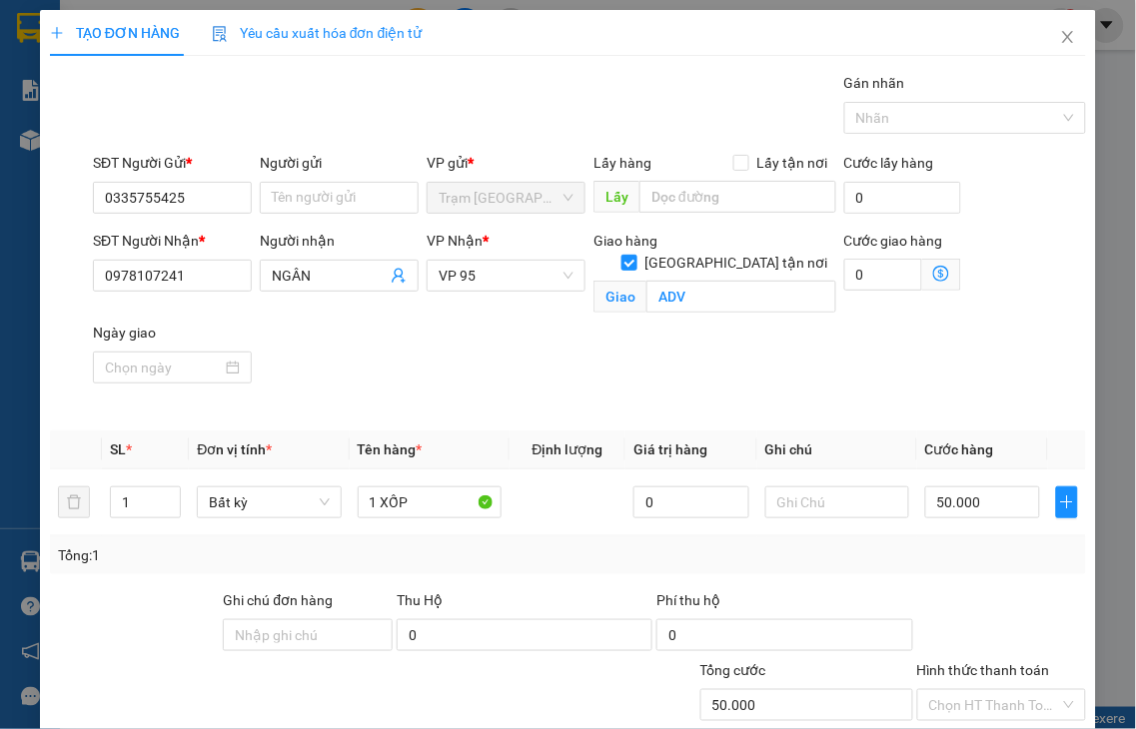
click at [1014, 662] on label "Hình thức thanh toán" at bounding box center [983, 670] width 133 height 16
click at [1014, 690] on input "Hình thức thanh toán" at bounding box center [995, 705] width 132 height 30
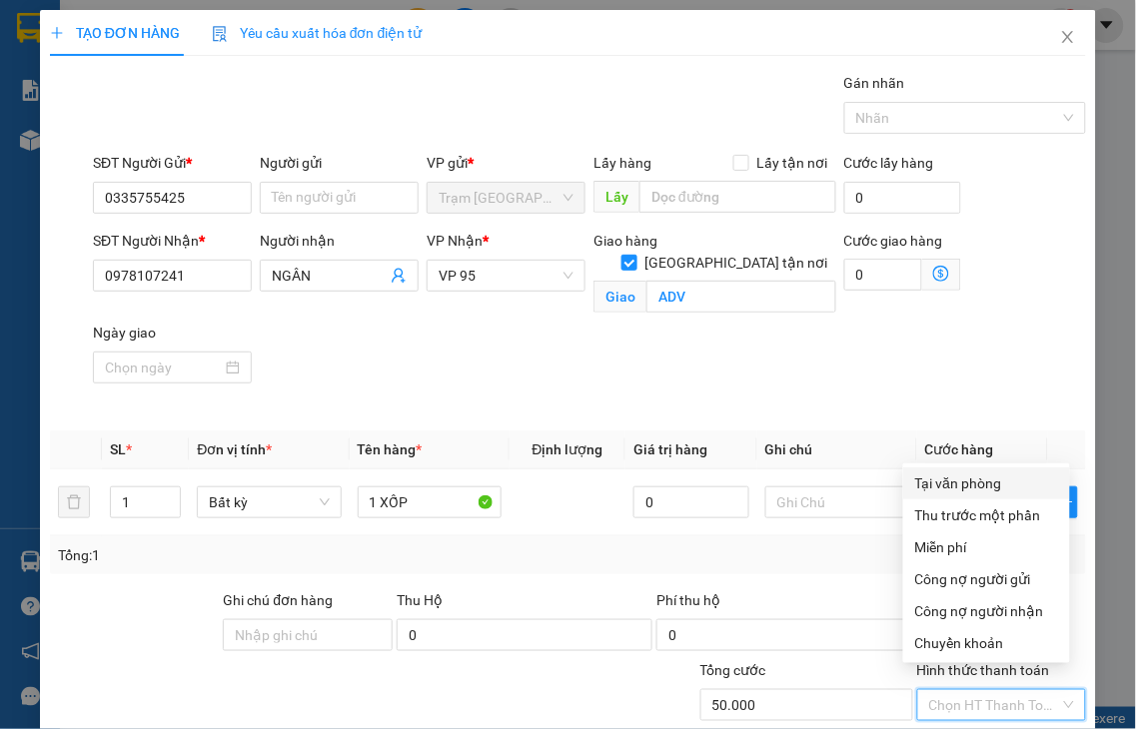
click at [967, 485] on div "Tại văn phòng" at bounding box center [986, 484] width 143 height 22
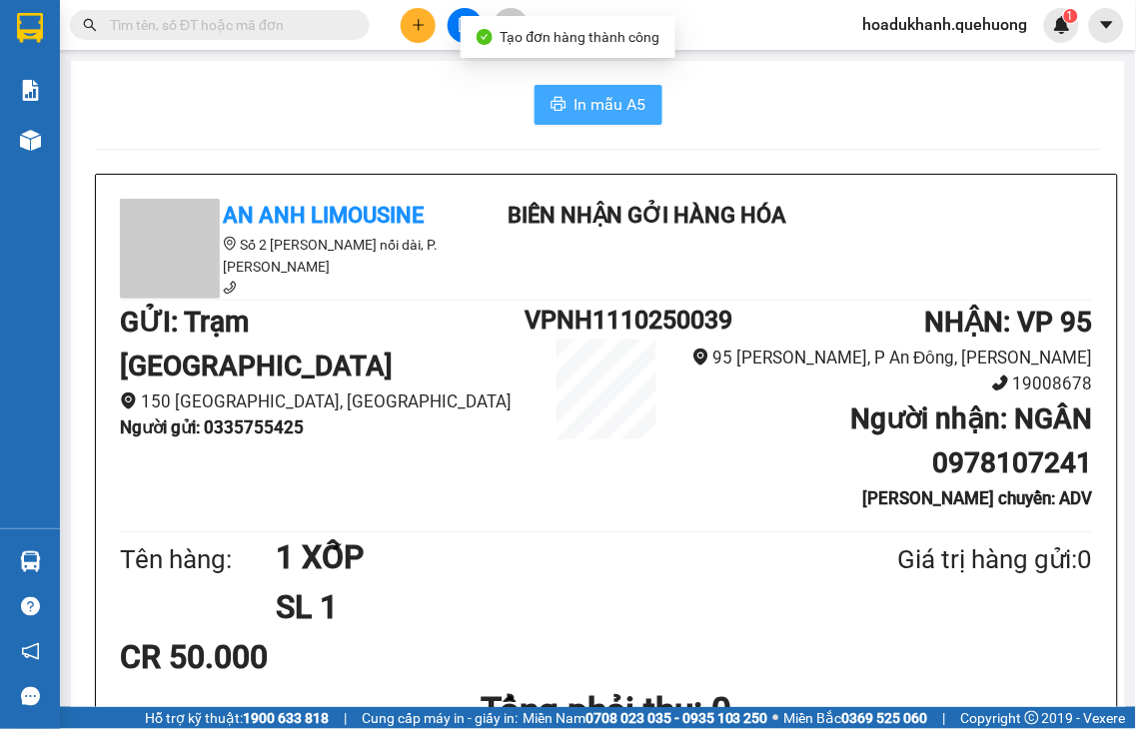
click at [605, 108] on span "In mẫu A5" at bounding box center [610, 104] width 72 height 25
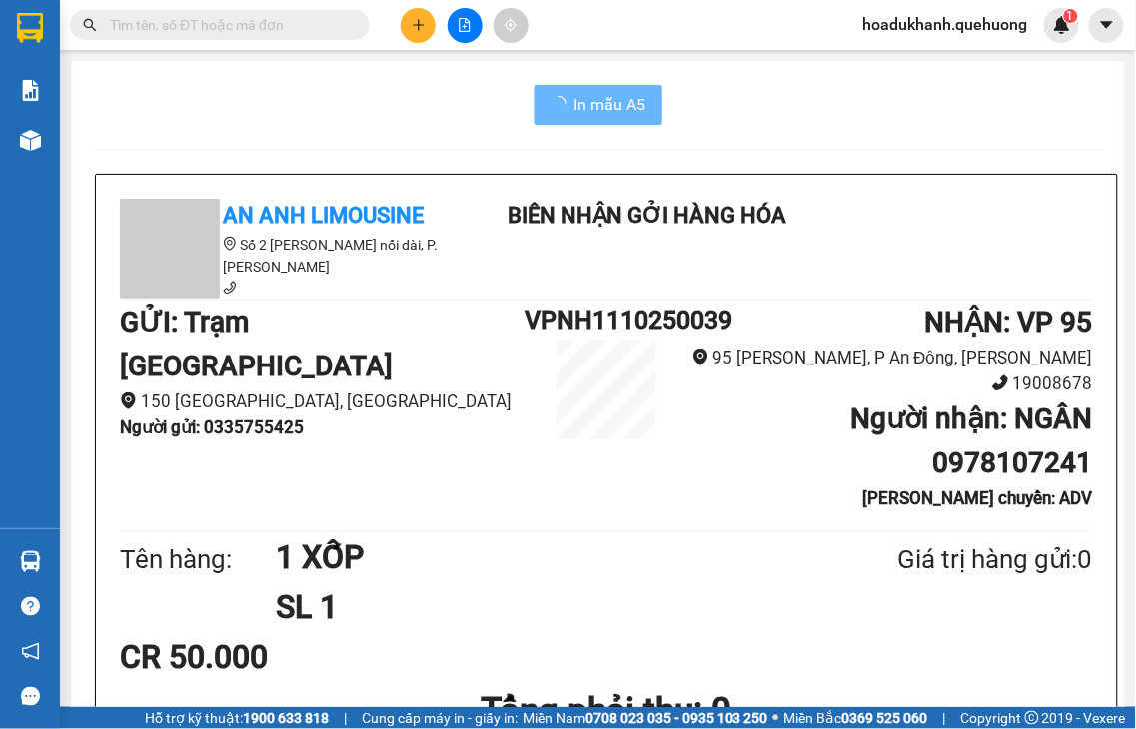
click at [413, 27] on icon "plus" at bounding box center [419, 25] width 14 height 14
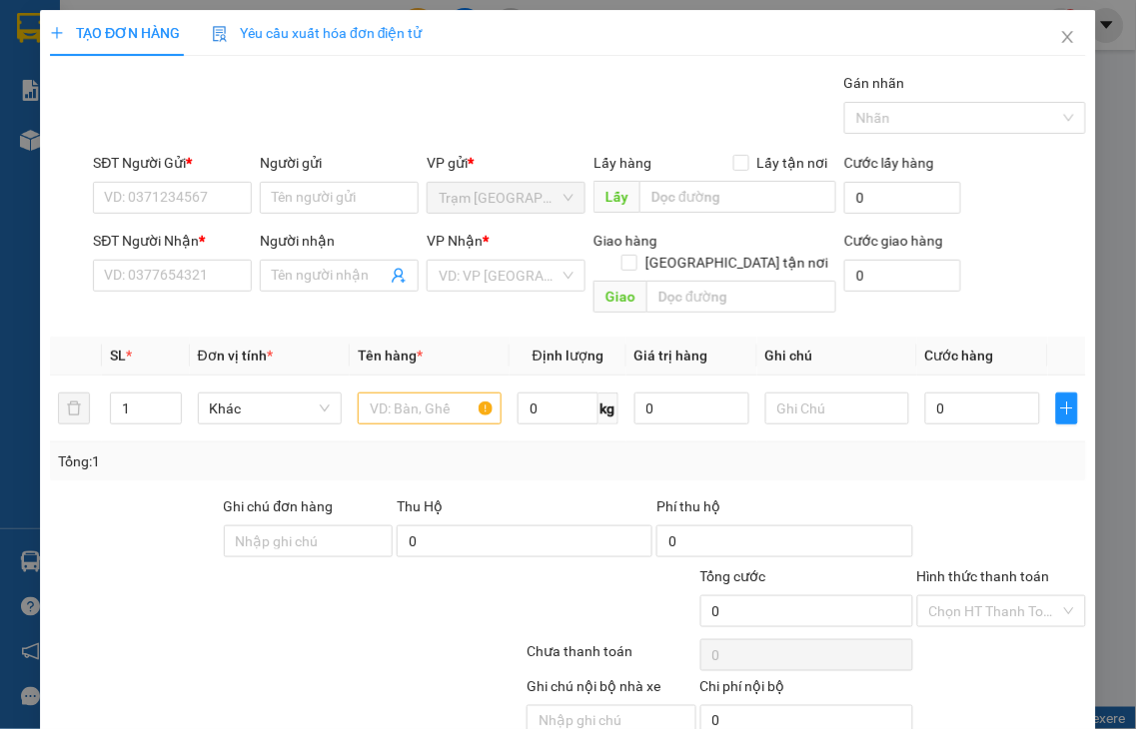
click at [143, 197] on div "TẠO ĐƠN HÀNG Yêu cầu xuất hóa đơn điện tử Transit Pickup Surcharge Ids Transit …" at bounding box center [568, 364] width 1136 height 729
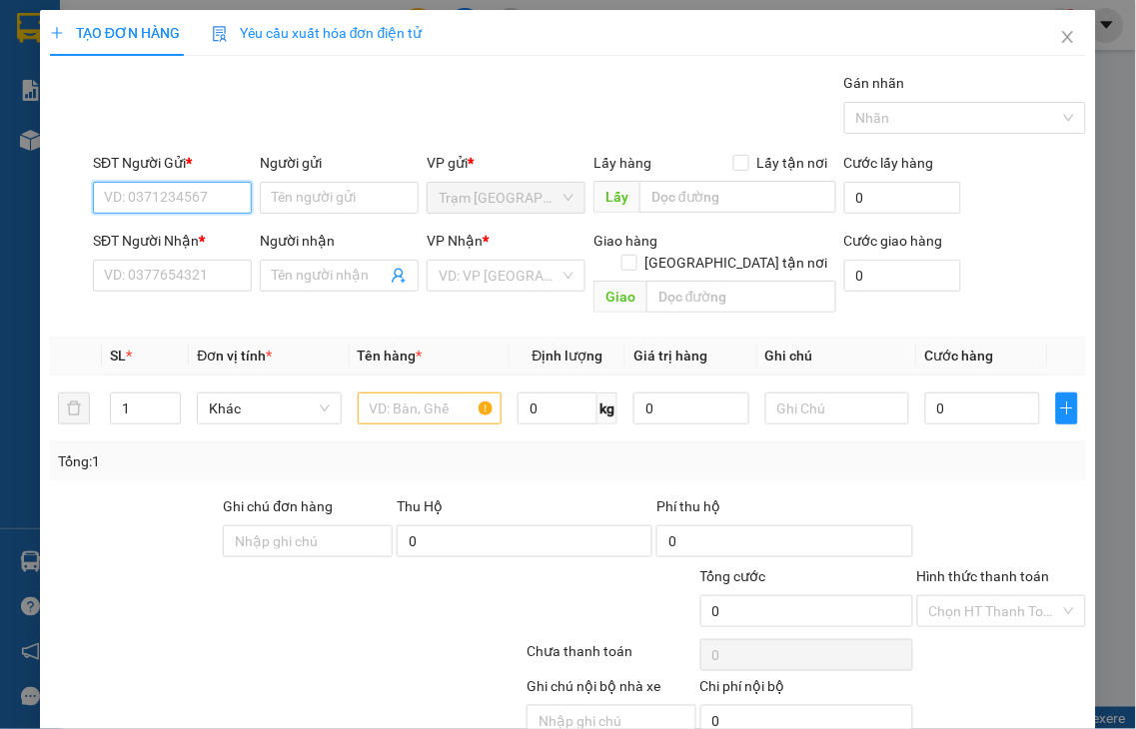
click at [147, 195] on input "SĐT Người Gửi *" at bounding box center [172, 198] width 159 height 32
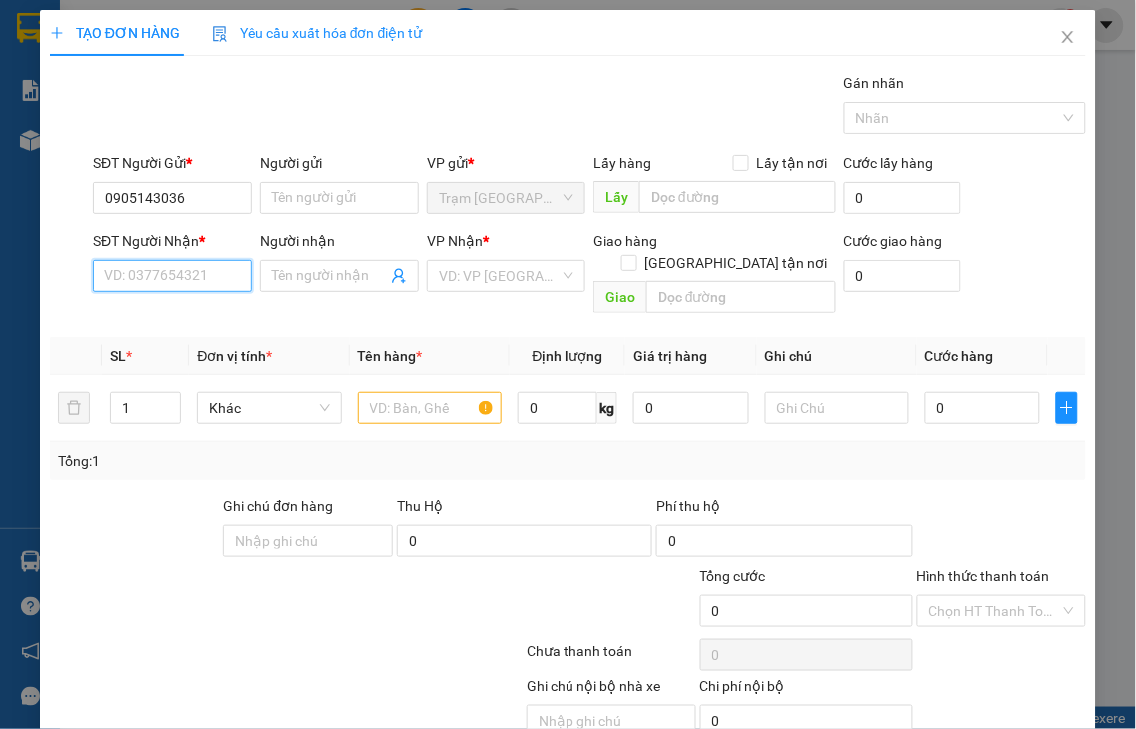
click at [193, 272] on input "SĐT Người Nhận *" at bounding box center [172, 276] width 159 height 32
click at [193, 272] on input "5706" at bounding box center [172, 276] width 159 height 32
click at [192, 315] on div "0934035706 - PHONG" at bounding box center [173, 316] width 139 height 22
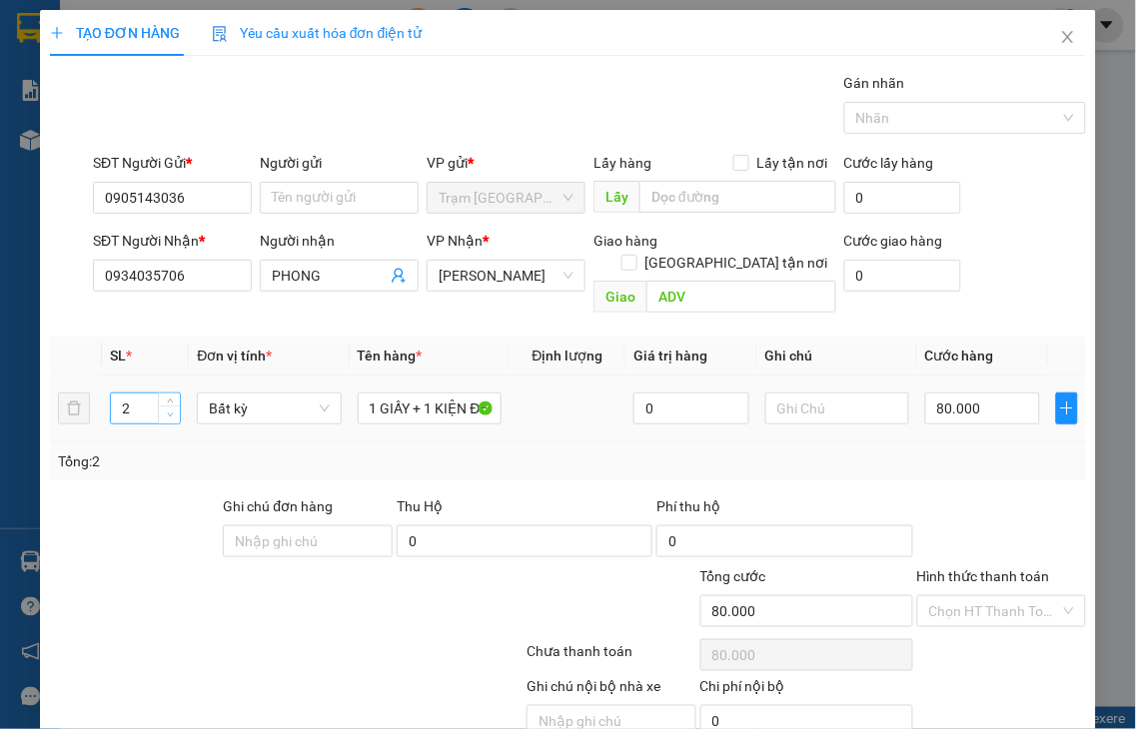
click at [167, 412] on icon "down" at bounding box center [170, 415] width 7 height 7
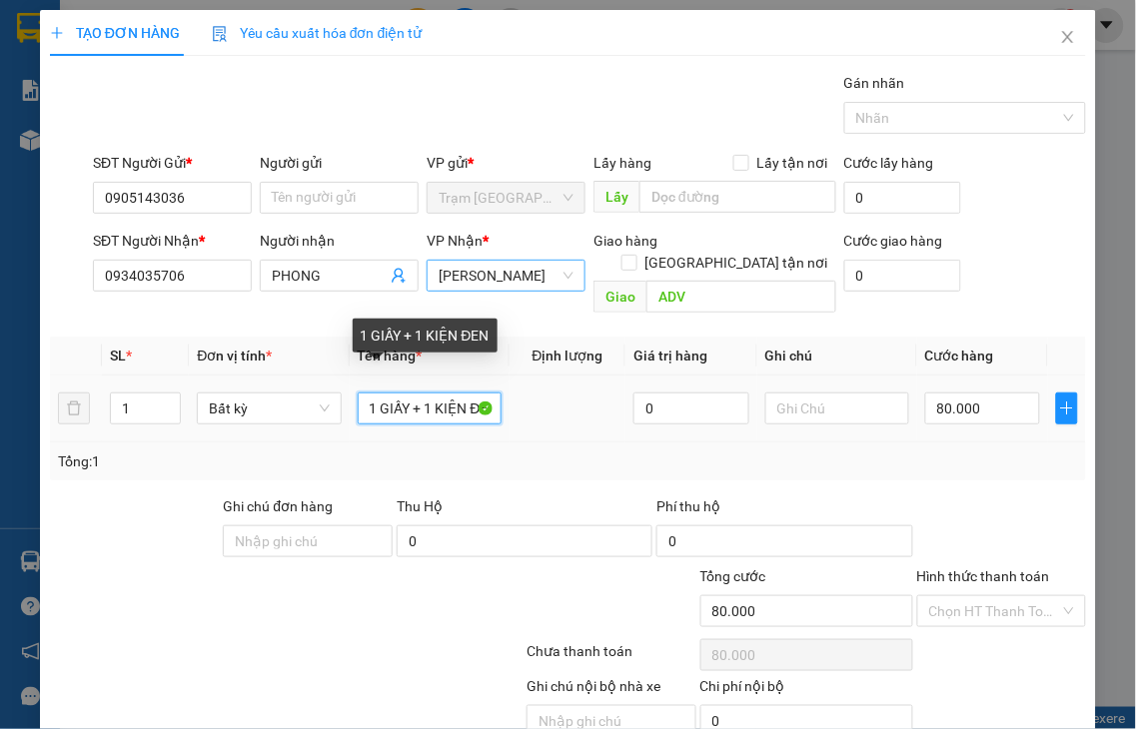
drag, startPoint x: 402, startPoint y: 383, endPoint x: 550, endPoint y: 276, distance: 183.2
click at [580, 376] on tr "1 Bất kỳ 1 GIẤY + 1 KIỆN ĐEN 0 80.000" at bounding box center [568, 409] width 1036 height 67
click at [555, 275] on span "[PERSON_NAME]" at bounding box center [506, 276] width 135 height 30
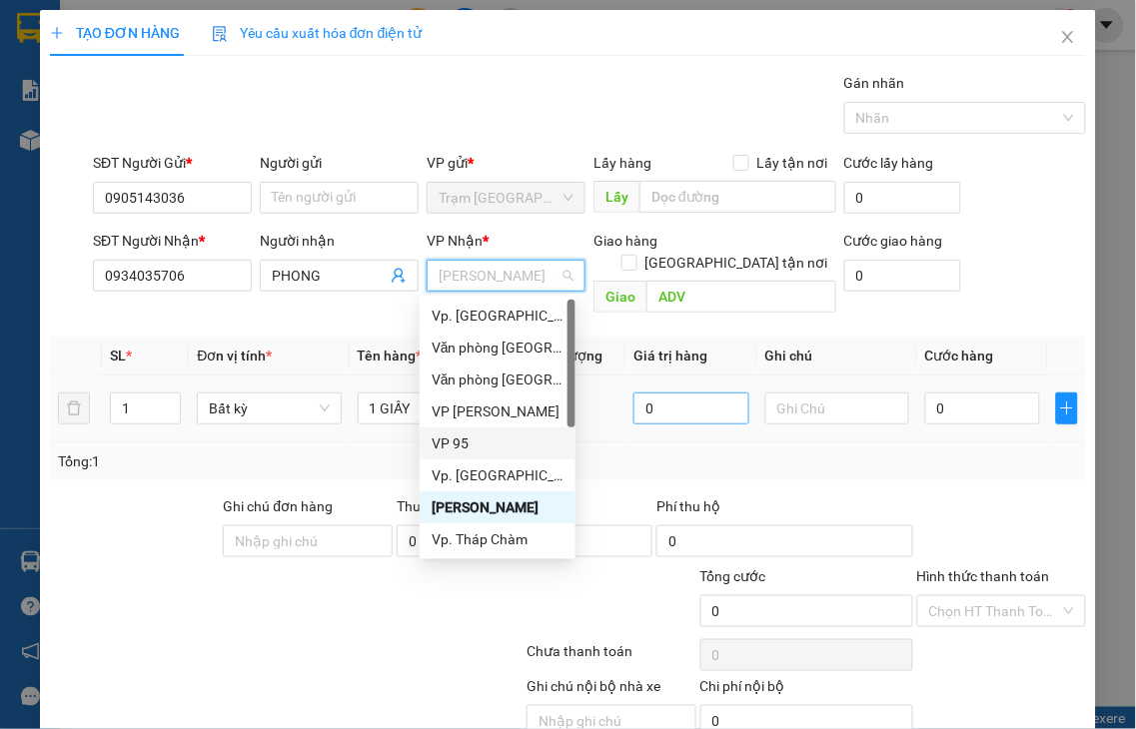
drag, startPoint x: 458, startPoint y: 450, endPoint x: 630, endPoint y: 394, distance: 181.6
click at [457, 450] on div "VP 95" at bounding box center [498, 444] width 132 height 22
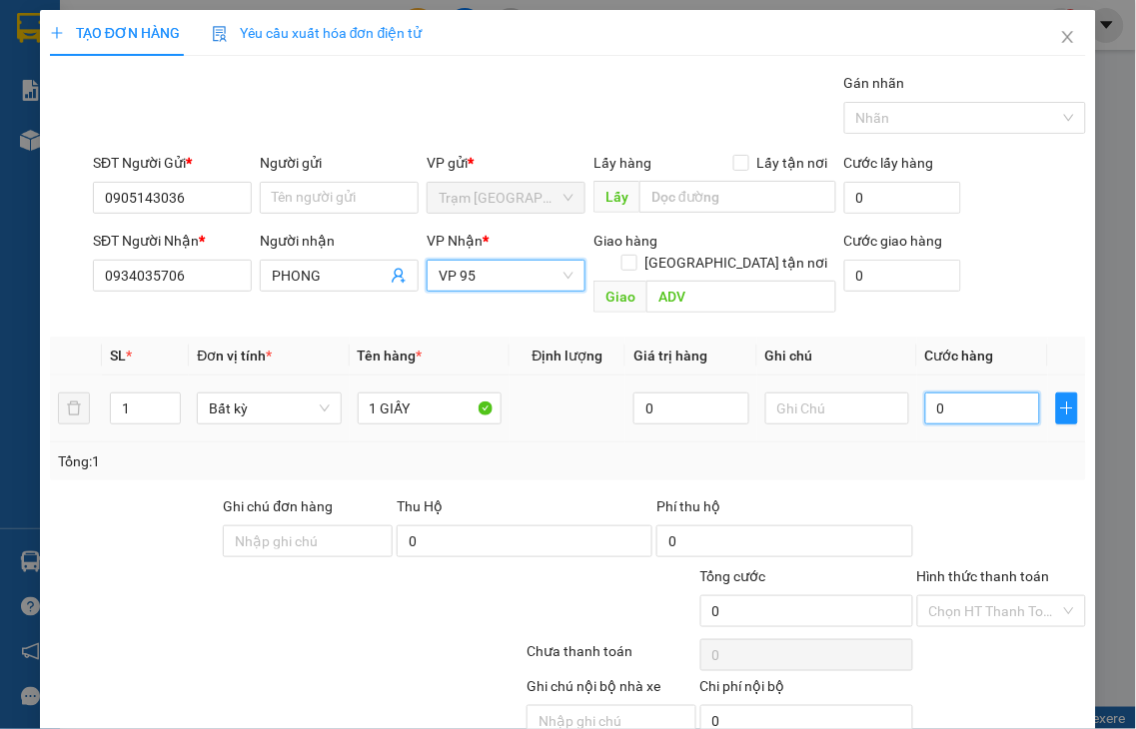
click at [959, 393] on input "0" at bounding box center [982, 409] width 115 height 32
click at [971, 568] on label "Hình thức thanh toán" at bounding box center [983, 576] width 133 height 16
click at [971, 596] on input "Hình thức thanh toán" at bounding box center [995, 611] width 132 height 30
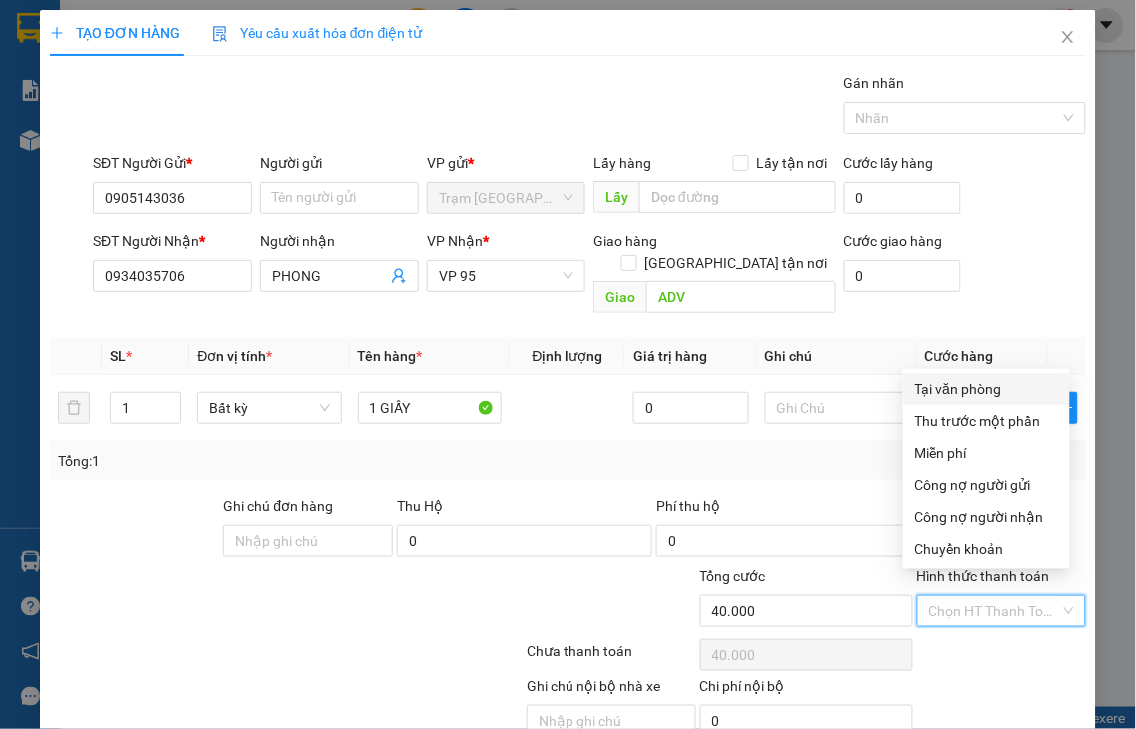
click at [922, 386] on div "Tại văn phòng" at bounding box center [986, 390] width 143 height 22
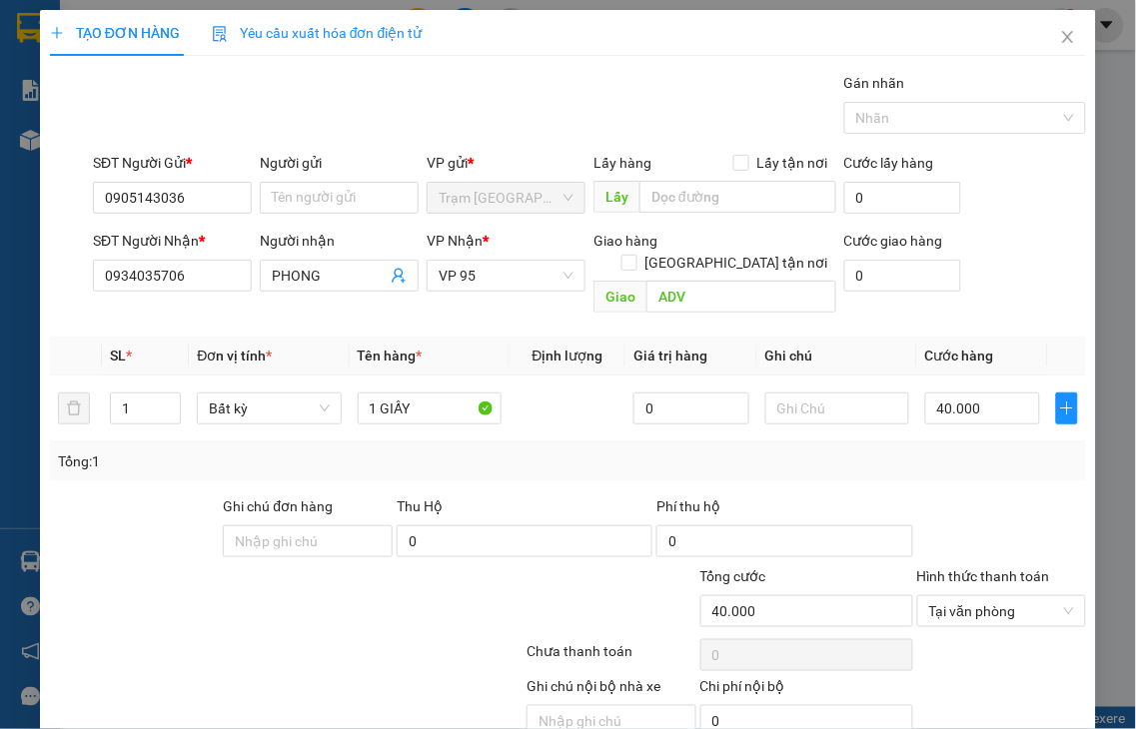
drag, startPoint x: 1002, startPoint y: 673, endPoint x: 1013, endPoint y: 667, distance: 12.5
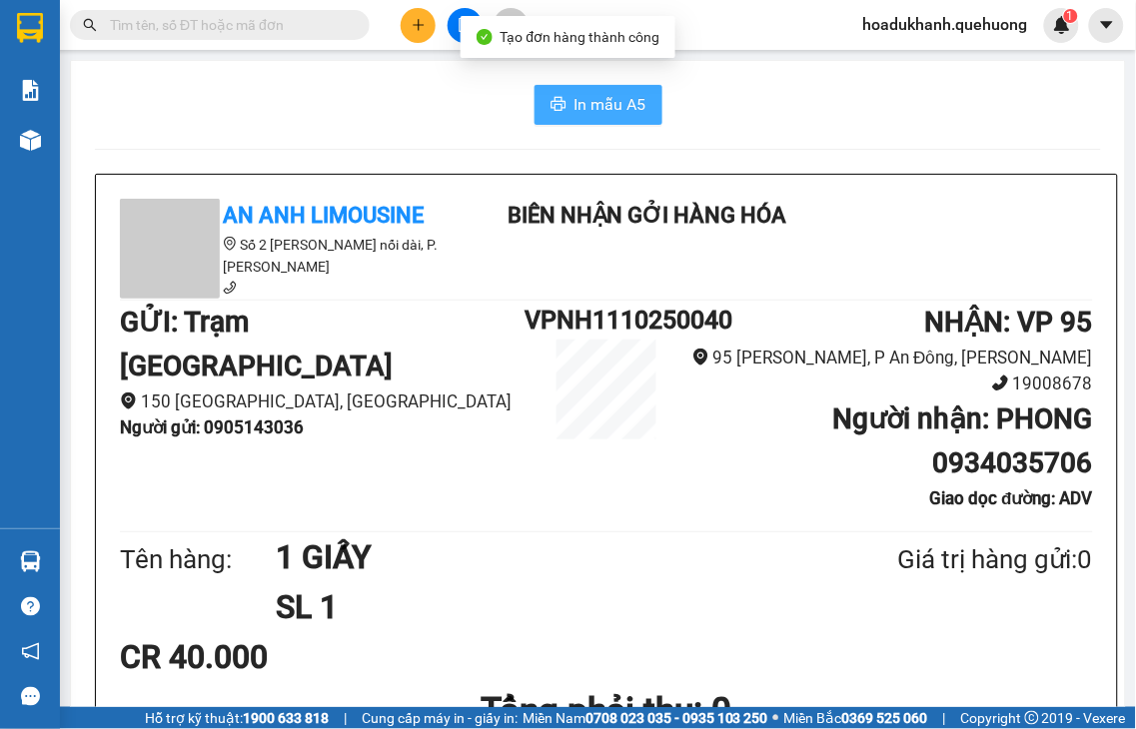
click at [620, 107] on span "In mẫu A5" at bounding box center [610, 104] width 72 height 25
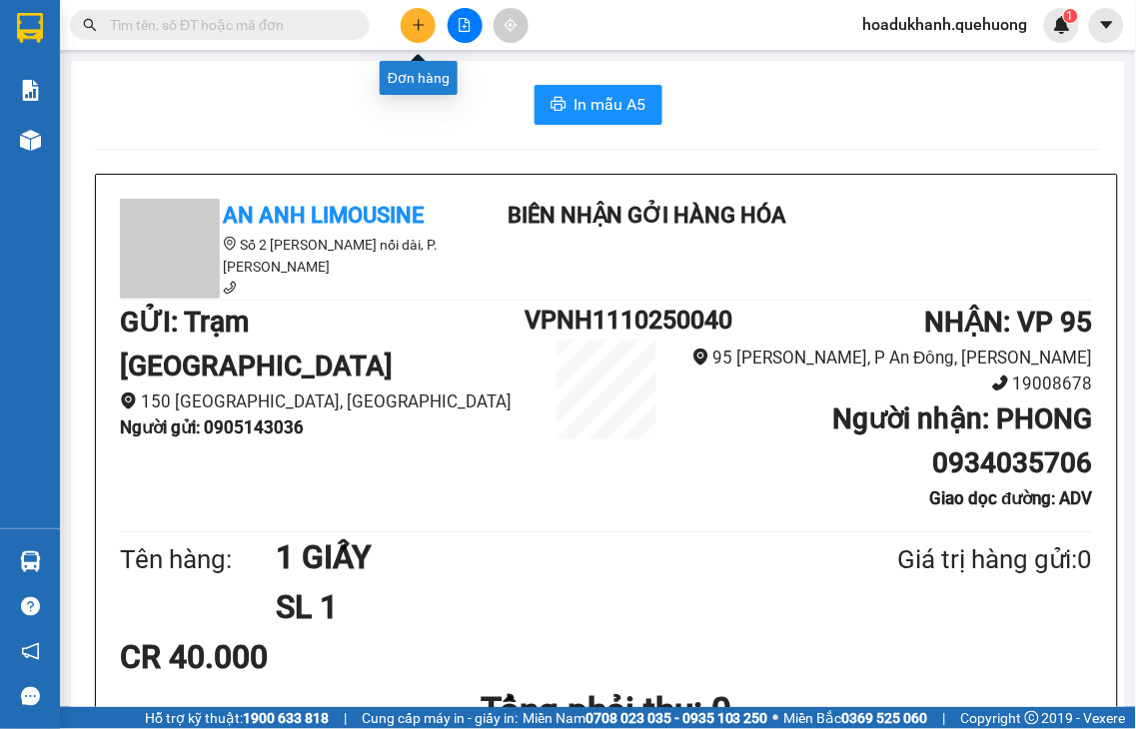
click at [413, 26] on icon "plus" at bounding box center [419, 25] width 14 height 14
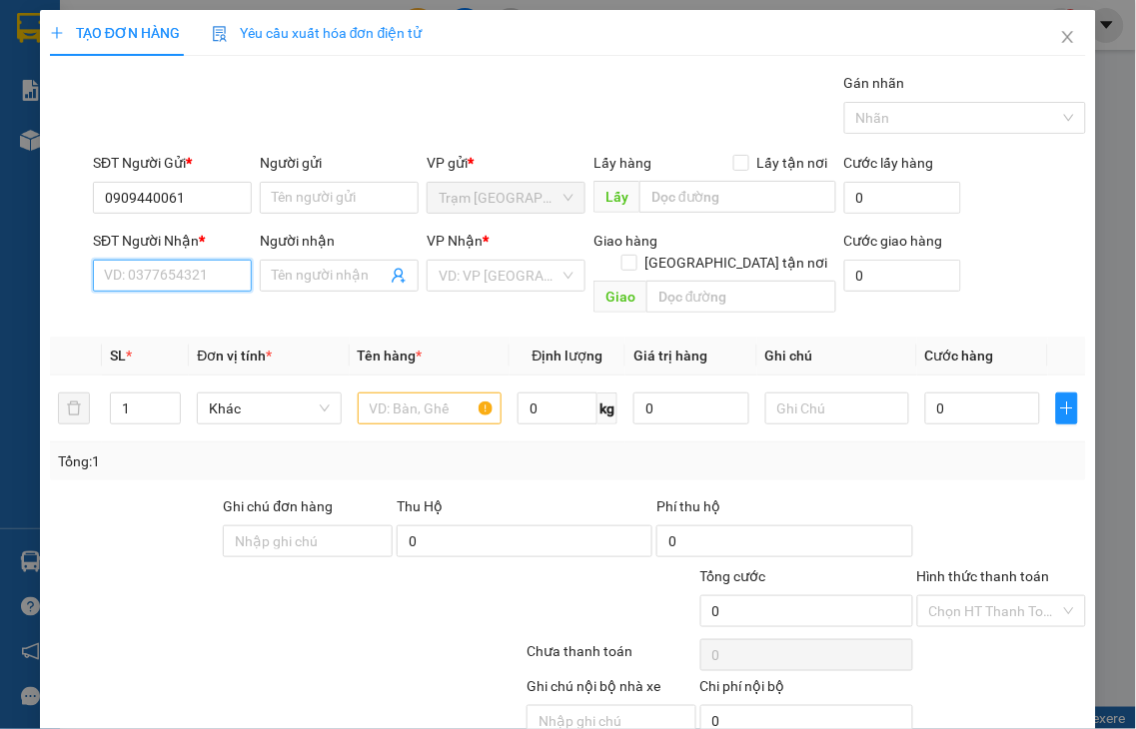
click at [145, 273] on input "SĐT Người Nhận *" at bounding box center [172, 276] width 159 height 32
click at [160, 268] on input "0061" at bounding box center [172, 276] width 159 height 32
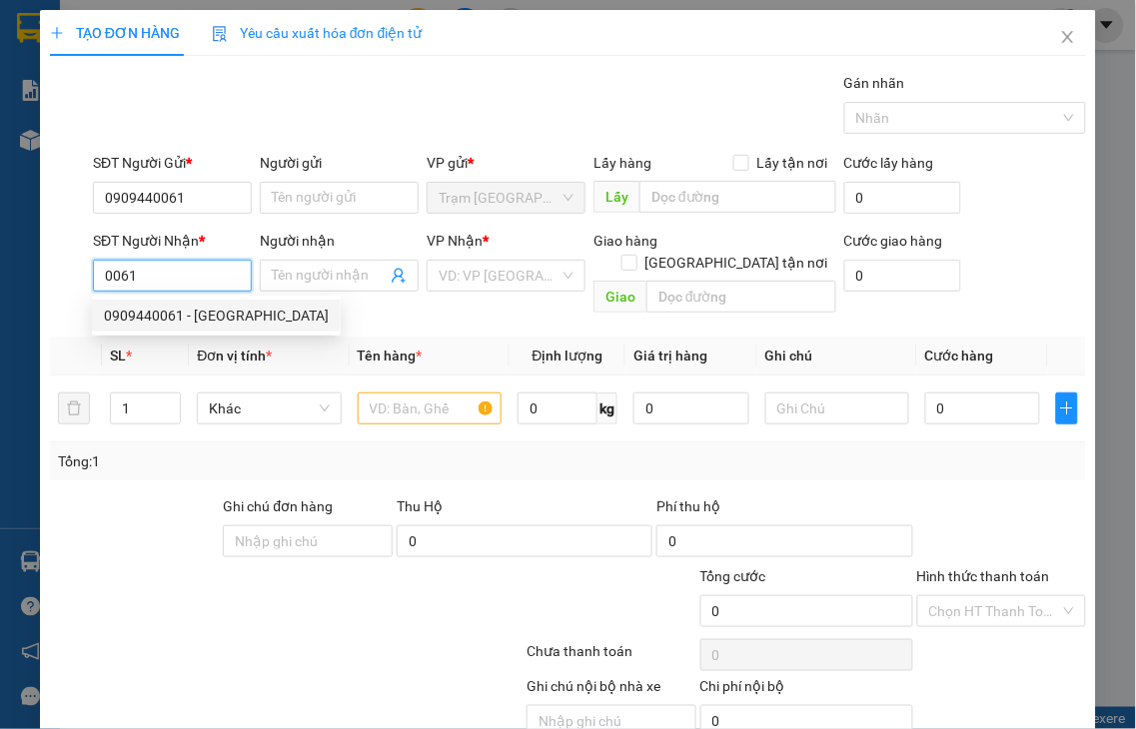
click at [163, 322] on div "0909440061 - [GEOGRAPHIC_DATA]" at bounding box center [216, 316] width 225 height 22
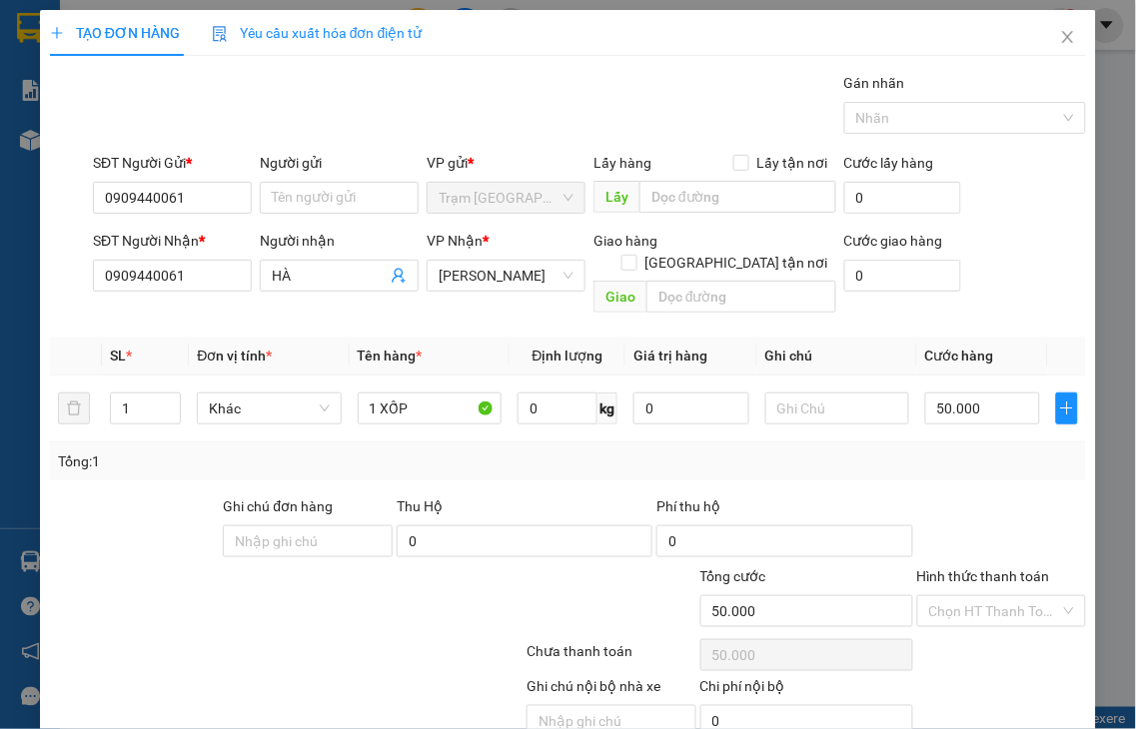
click at [992, 568] on label "Hình thức thanh toán" at bounding box center [983, 576] width 133 height 16
click at [992, 596] on input "Hình thức thanh toán" at bounding box center [995, 611] width 132 height 30
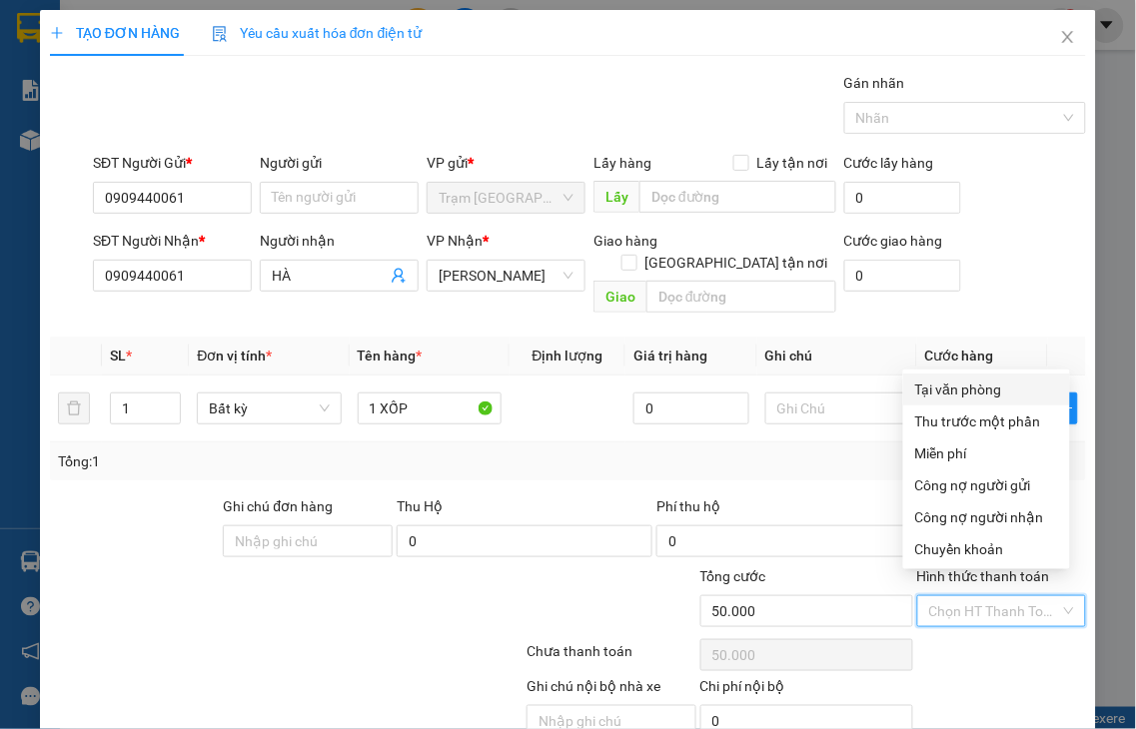
click at [957, 390] on div "Tại văn phòng" at bounding box center [986, 390] width 143 height 22
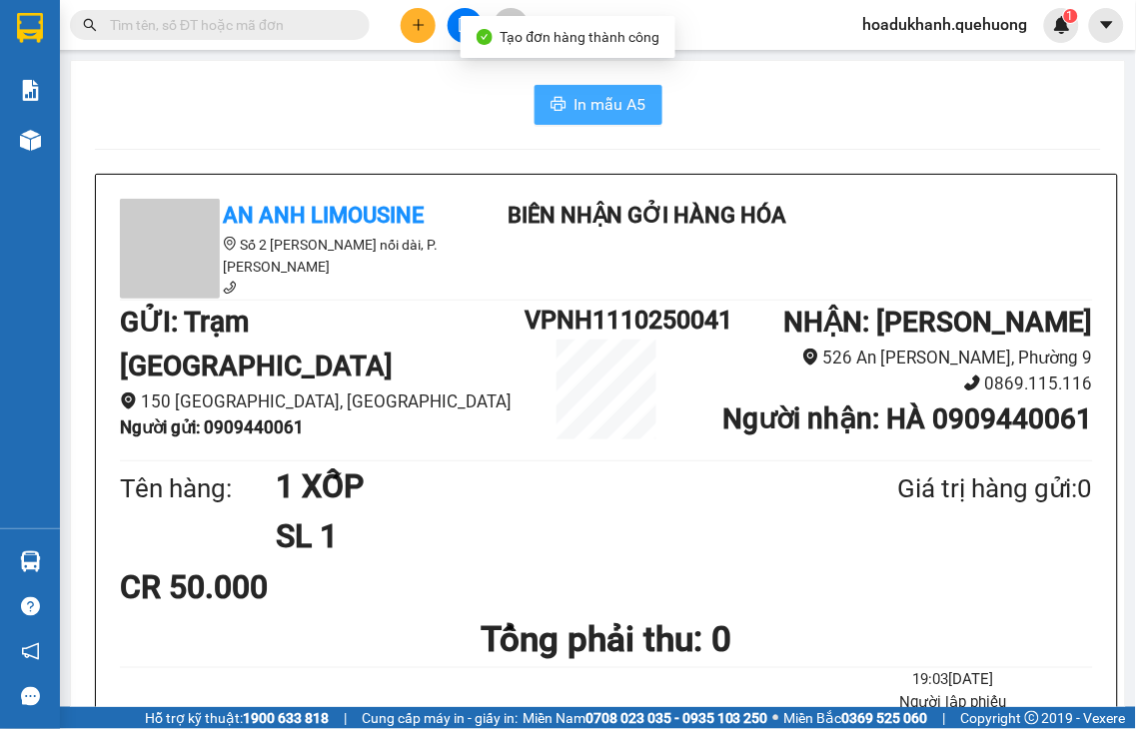
click at [624, 105] on span "In mẫu A5" at bounding box center [610, 104] width 72 height 25
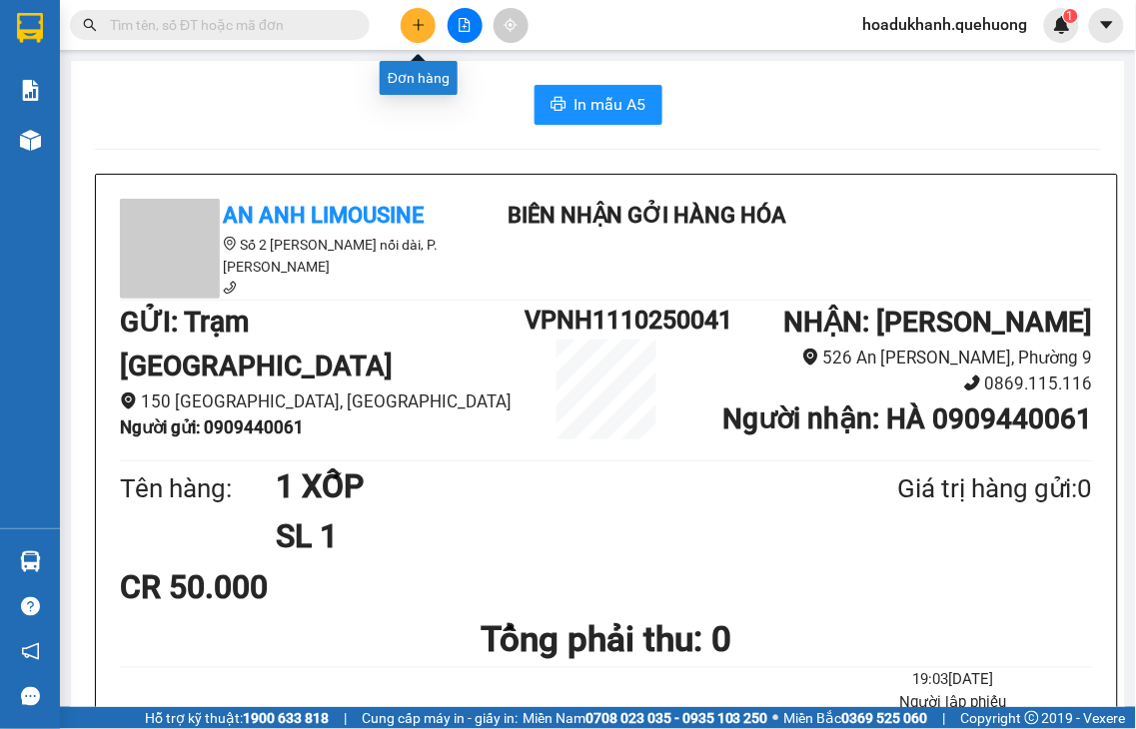
click at [412, 33] on button at bounding box center [418, 25] width 35 height 35
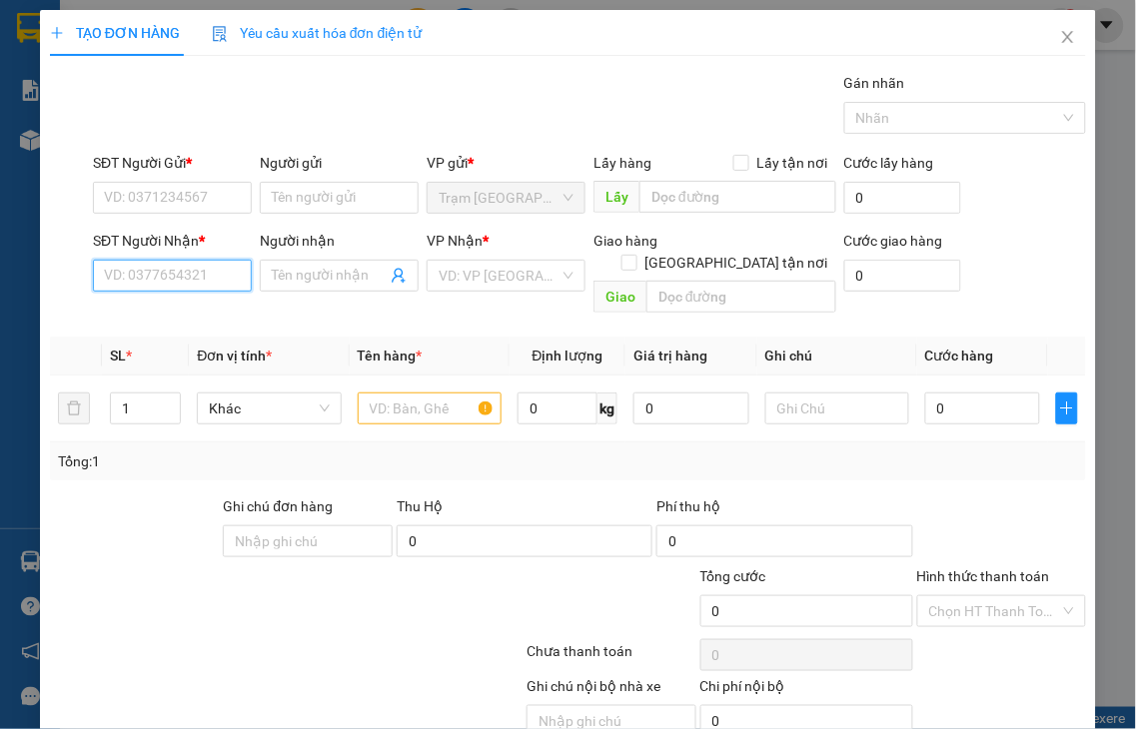
click at [191, 266] on input "SĐT Người Nhận *" at bounding box center [172, 276] width 159 height 32
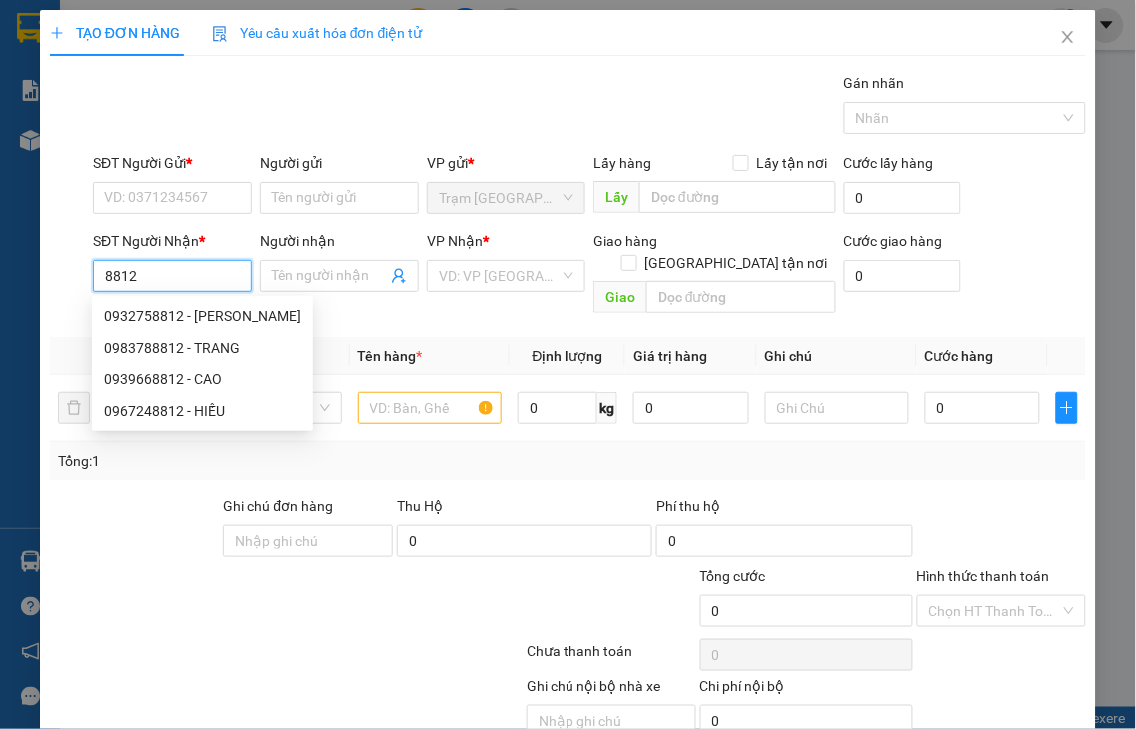
click at [194, 273] on input "8812" at bounding box center [172, 276] width 159 height 32
click at [193, 348] on div "0983788812 - TRANG" at bounding box center [202, 348] width 197 height 22
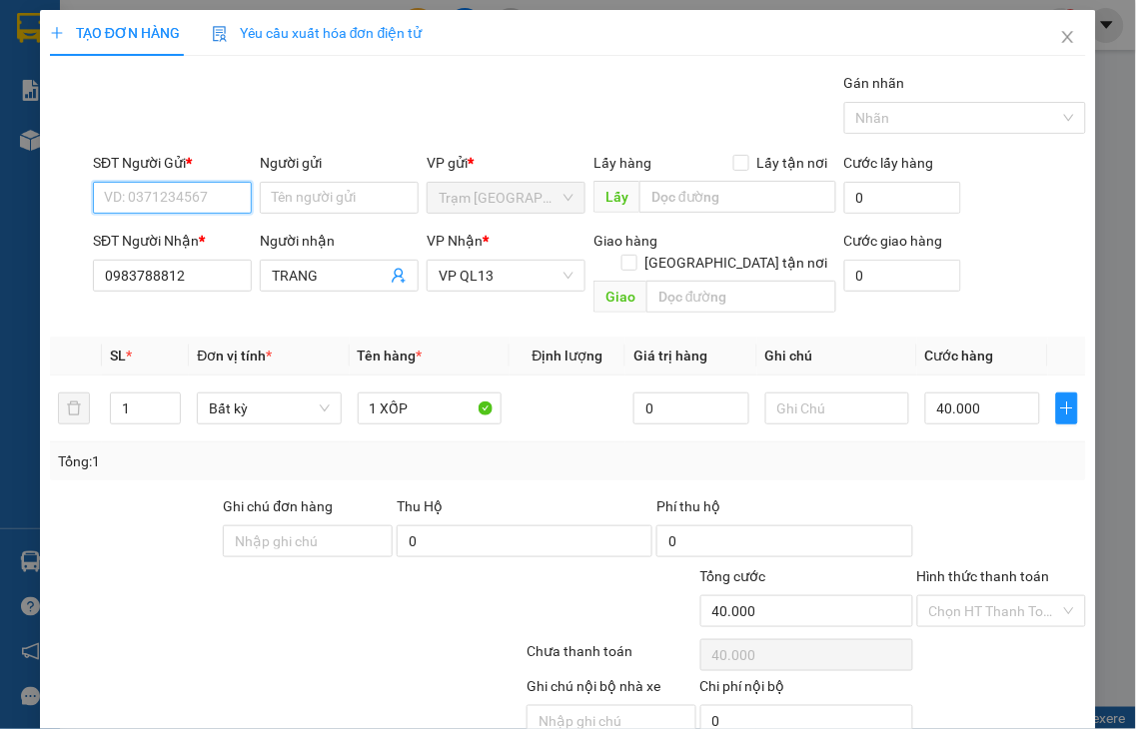
click at [125, 197] on input "SĐT Người Gửi *" at bounding box center [172, 198] width 159 height 32
click at [150, 202] on input "9114" at bounding box center [172, 198] width 159 height 32
click at [165, 232] on div "0796849114 - TRANG" at bounding box center [172, 238] width 136 height 22
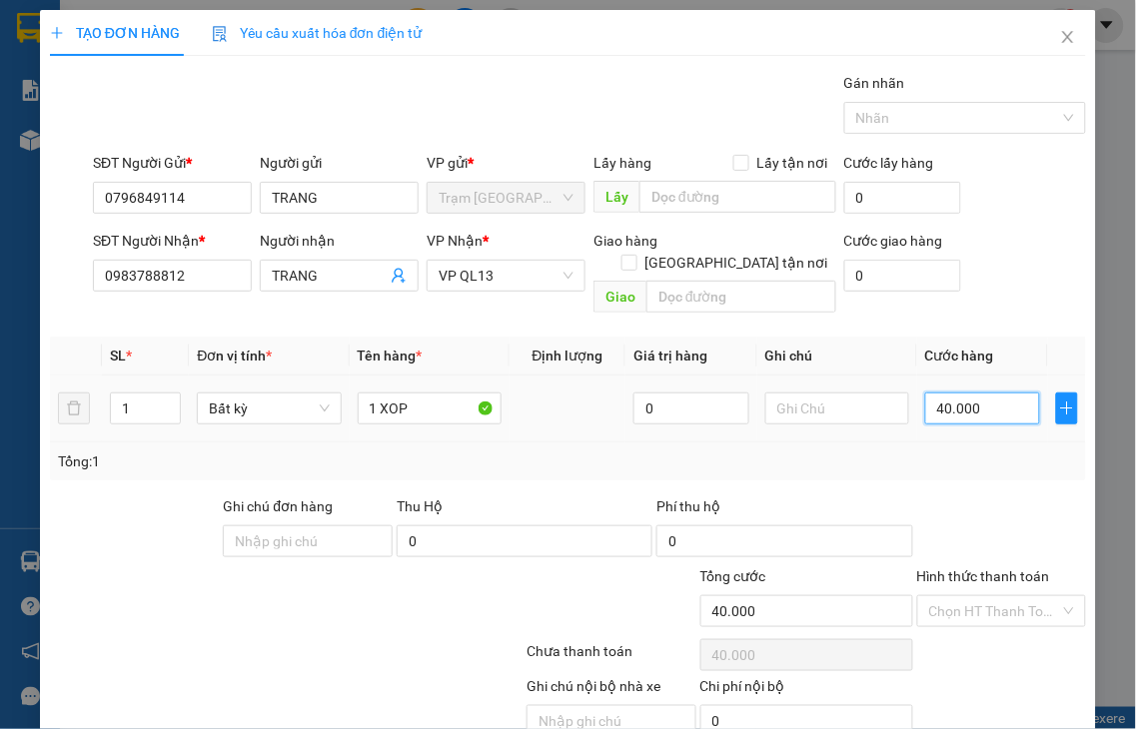
click at [959, 393] on input "40.000" at bounding box center [982, 409] width 115 height 32
click at [1000, 568] on label "Hình thức thanh toán" at bounding box center [983, 576] width 133 height 16
click at [1000, 596] on input "Hình thức thanh toán" at bounding box center [995, 611] width 132 height 30
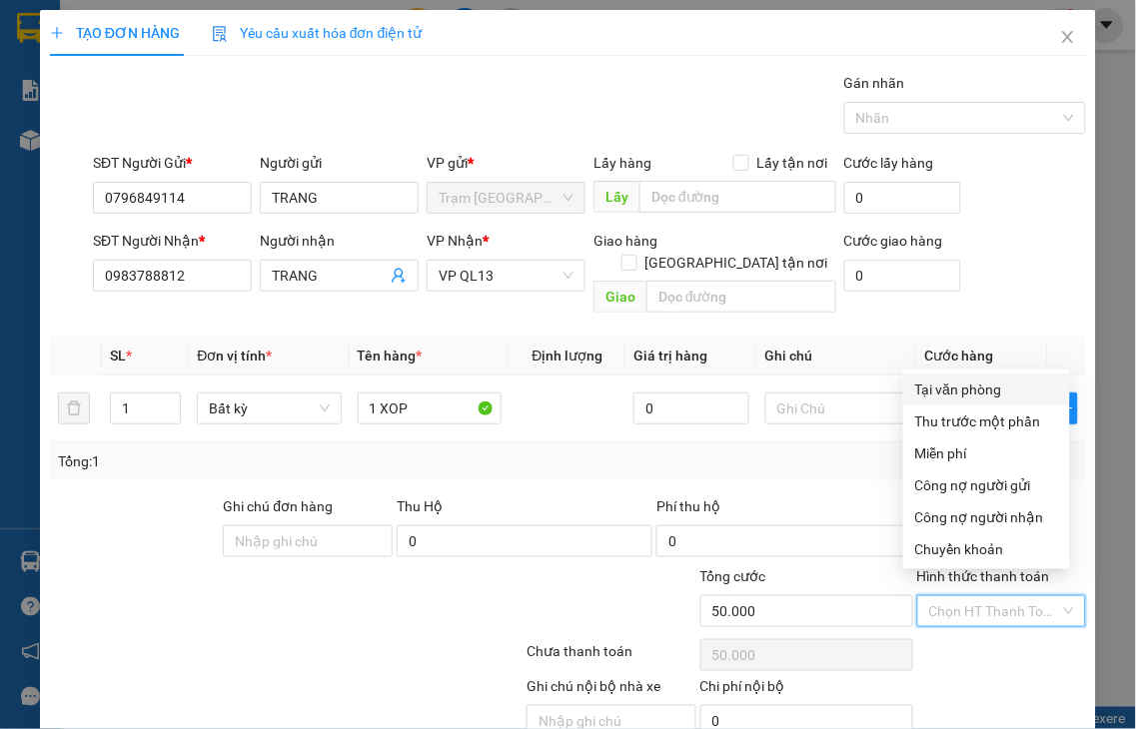
click at [975, 388] on div "Tại văn phòng" at bounding box center [986, 390] width 143 height 22
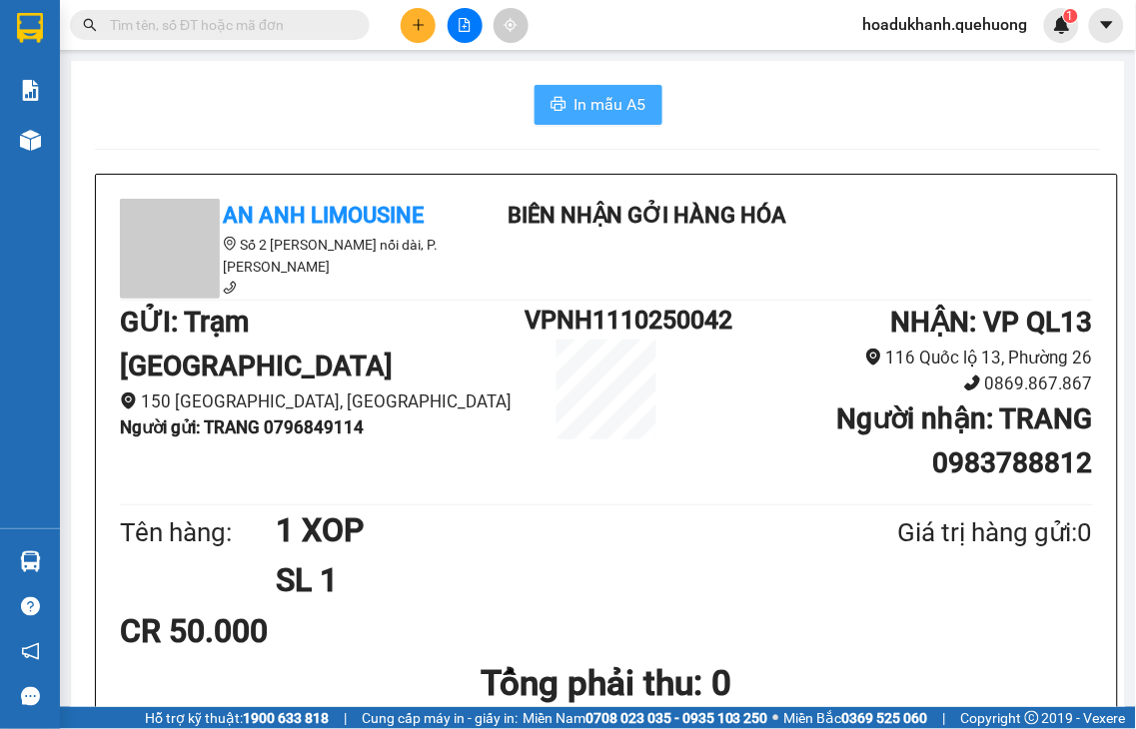
click at [596, 106] on span "In mẫu A5" at bounding box center [610, 104] width 72 height 25
click at [410, 28] on button at bounding box center [418, 25] width 35 height 35
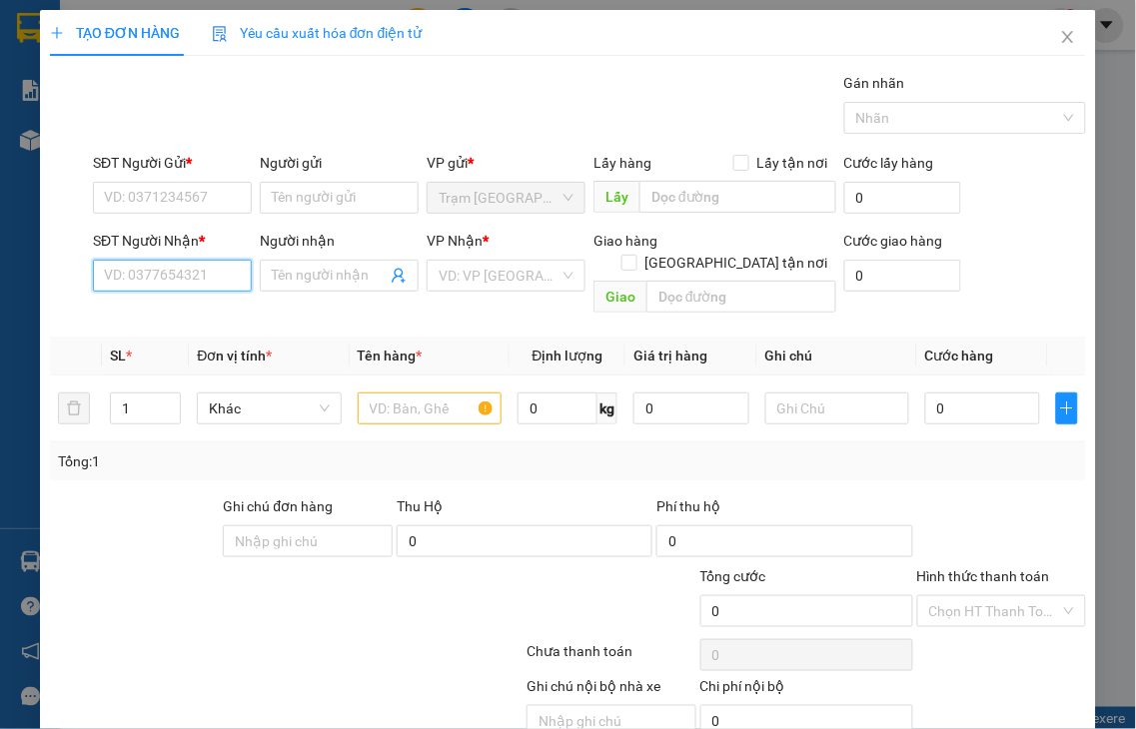
click at [122, 277] on input "SĐT Người Nhận *" at bounding box center [172, 276] width 159 height 32
click at [168, 278] on input "3433" at bounding box center [172, 276] width 159 height 32
click at [166, 316] on div "0918713433 - PHONG" at bounding box center [173, 316] width 139 height 22
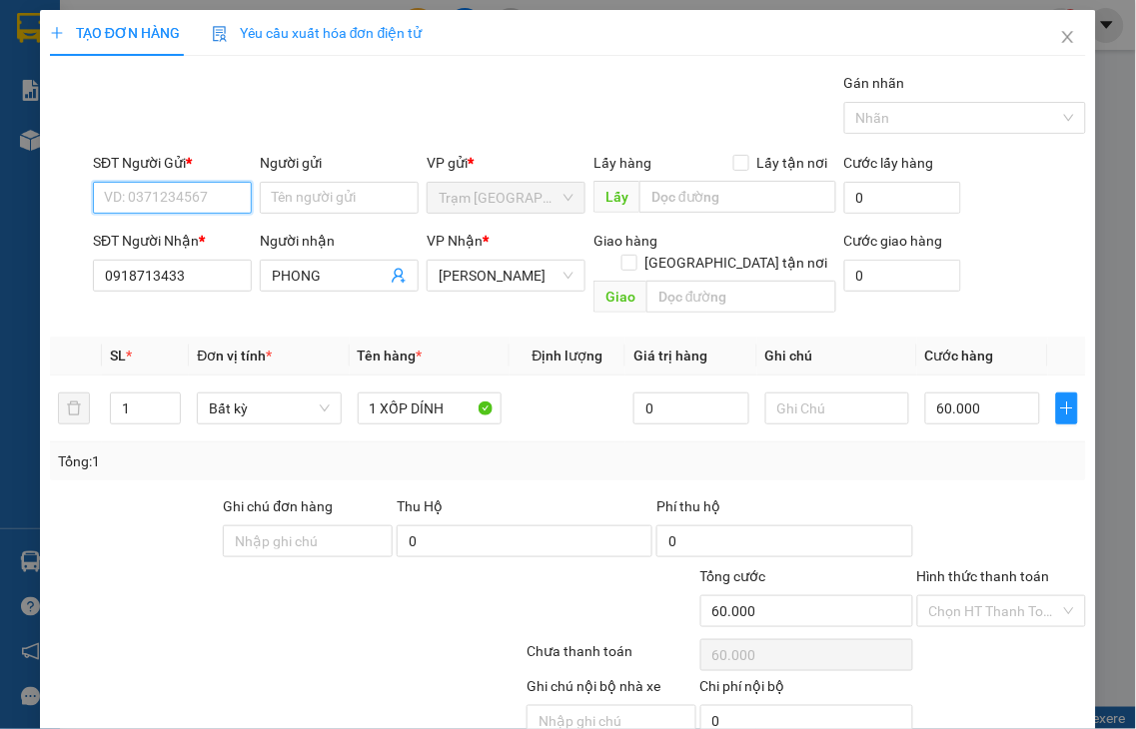
click at [114, 196] on input "SĐT Người Gửi *" at bounding box center [172, 198] width 159 height 32
click at [273, 194] on input "Người gửi" at bounding box center [339, 198] width 159 height 32
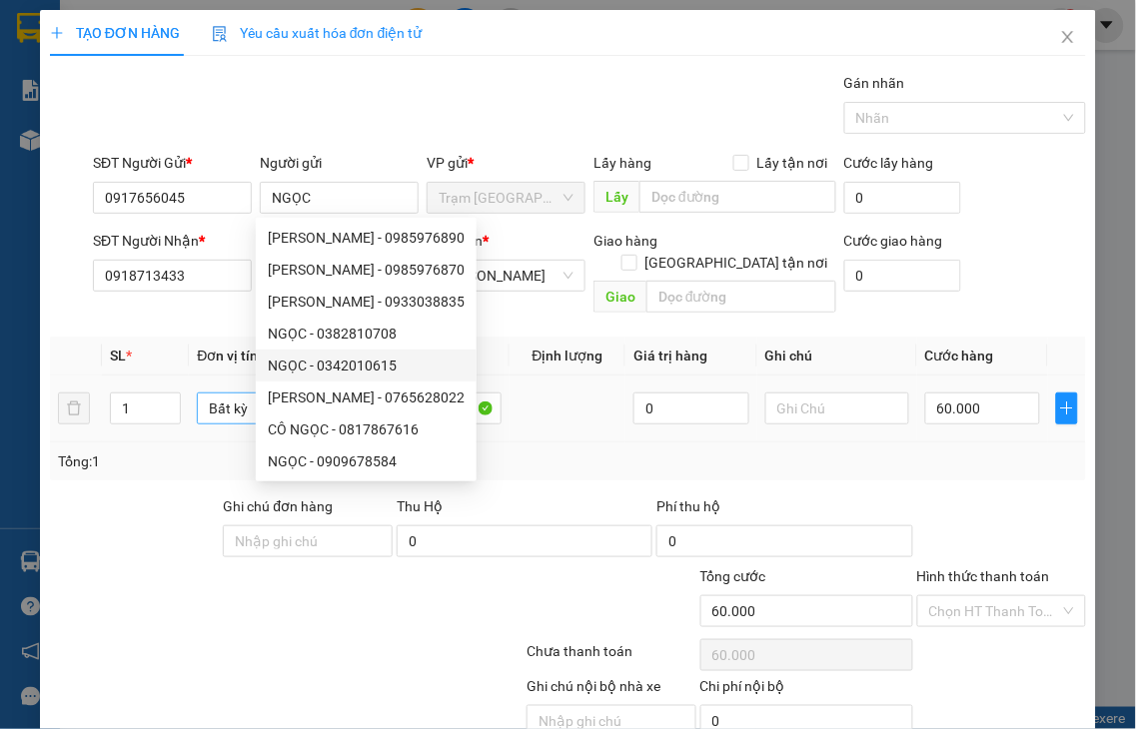
drag, startPoint x: 146, startPoint y: 471, endPoint x: 252, endPoint y: 388, distance: 134.5
click at [143, 471] on div "Transit Pickup Surcharge Ids Transit Deliver Surcharge Ids Transit Deliver Surc…" at bounding box center [568, 428] width 1036 height 712
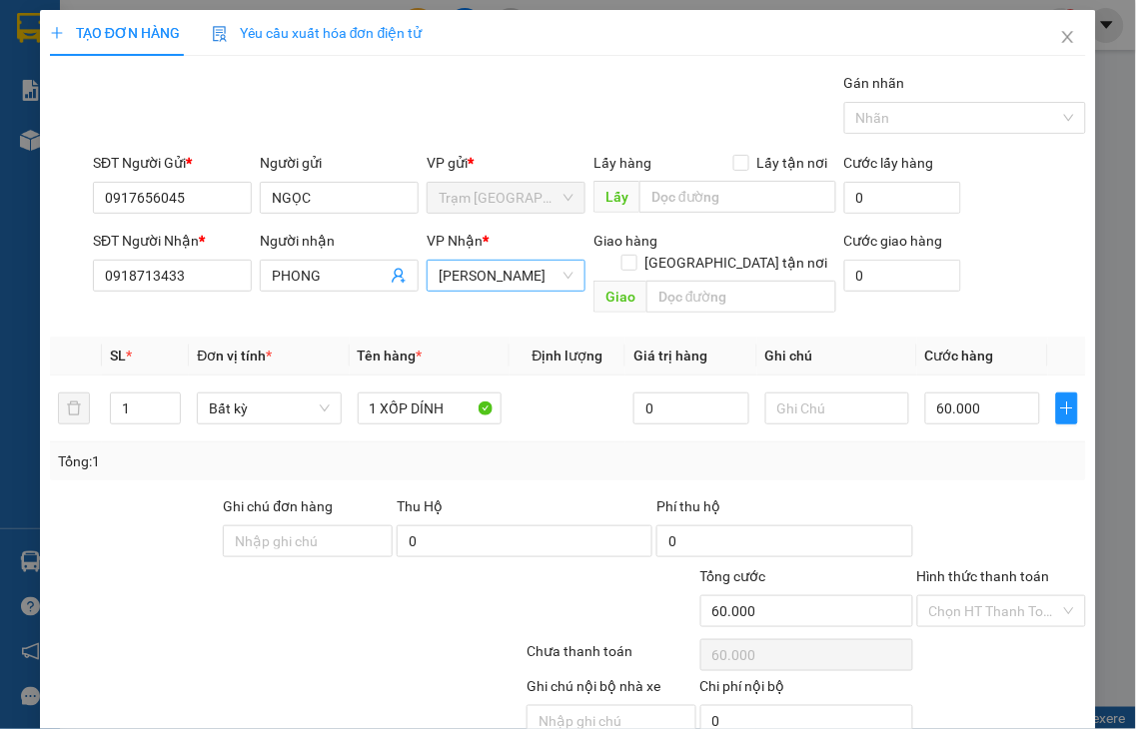
click at [521, 285] on span "[PERSON_NAME]" at bounding box center [506, 276] width 135 height 30
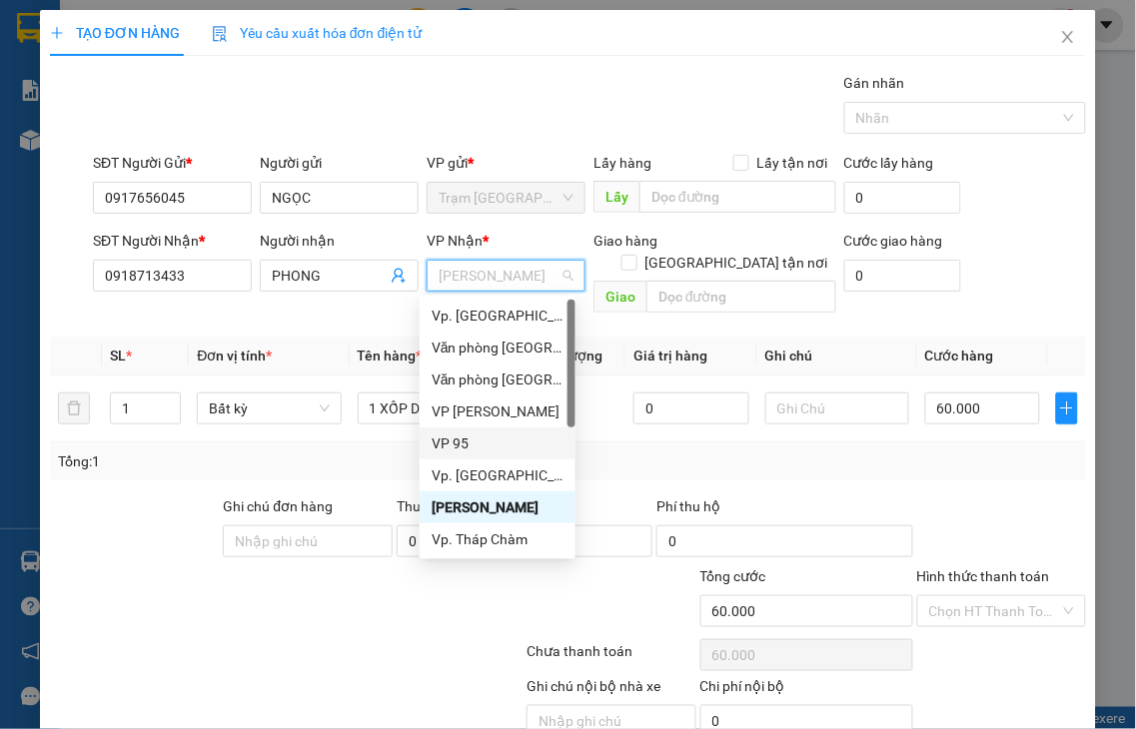
click at [454, 446] on div "VP 95" at bounding box center [498, 444] width 132 height 22
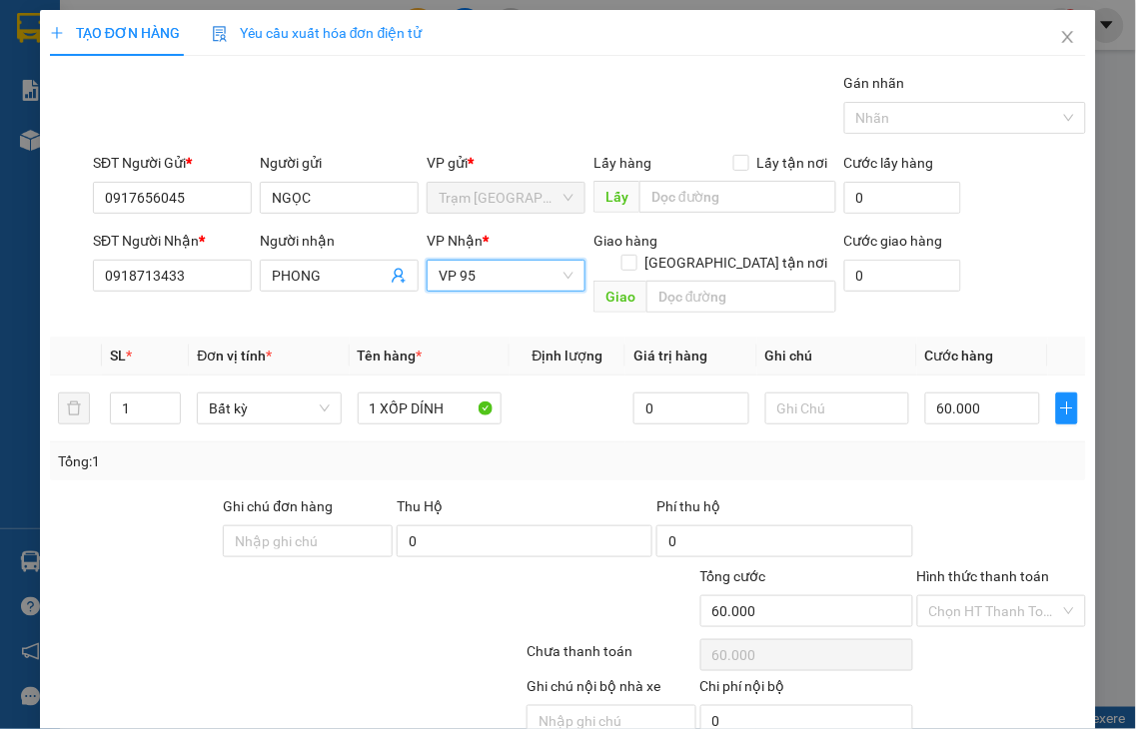
click at [961, 568] on label "Hình thức thanh toán" at bounding box center [983, 576] width 133 height 16
click at [961, 596] on input "Hình thức thanh toán" at bounding box center [995, 611] width 132 height 30
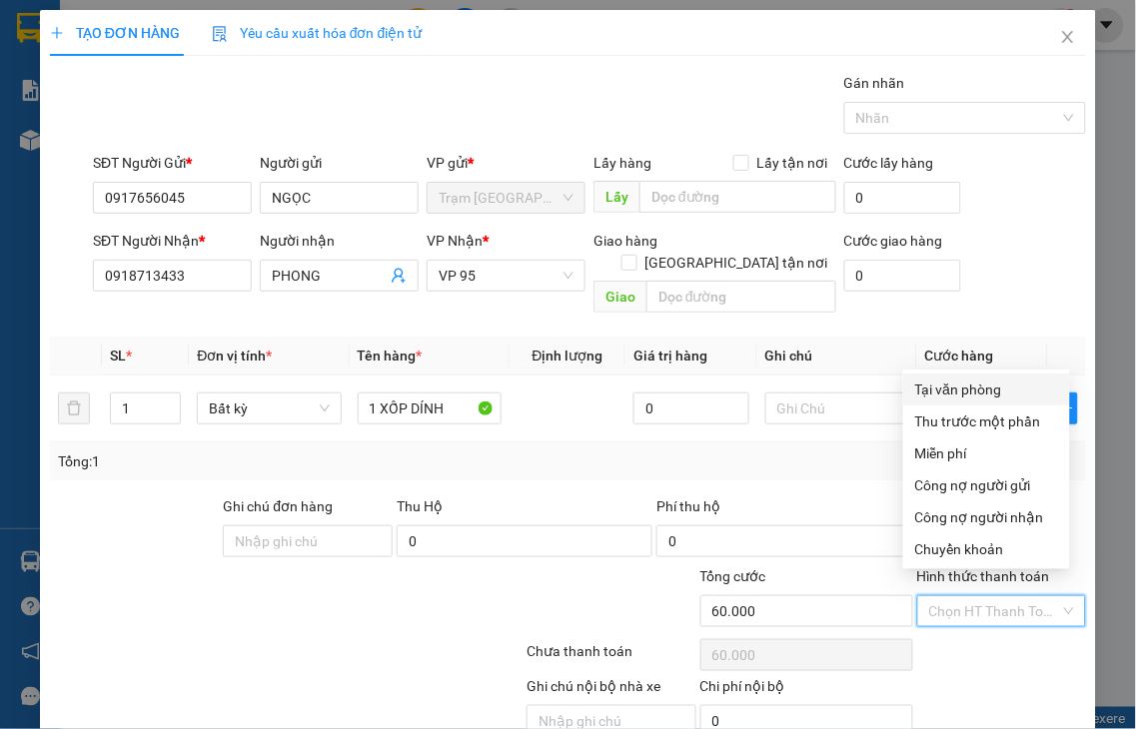
click at [966, 390] on div "Tại văn phòng" at bounding box center [986, 390] width 143 height 22
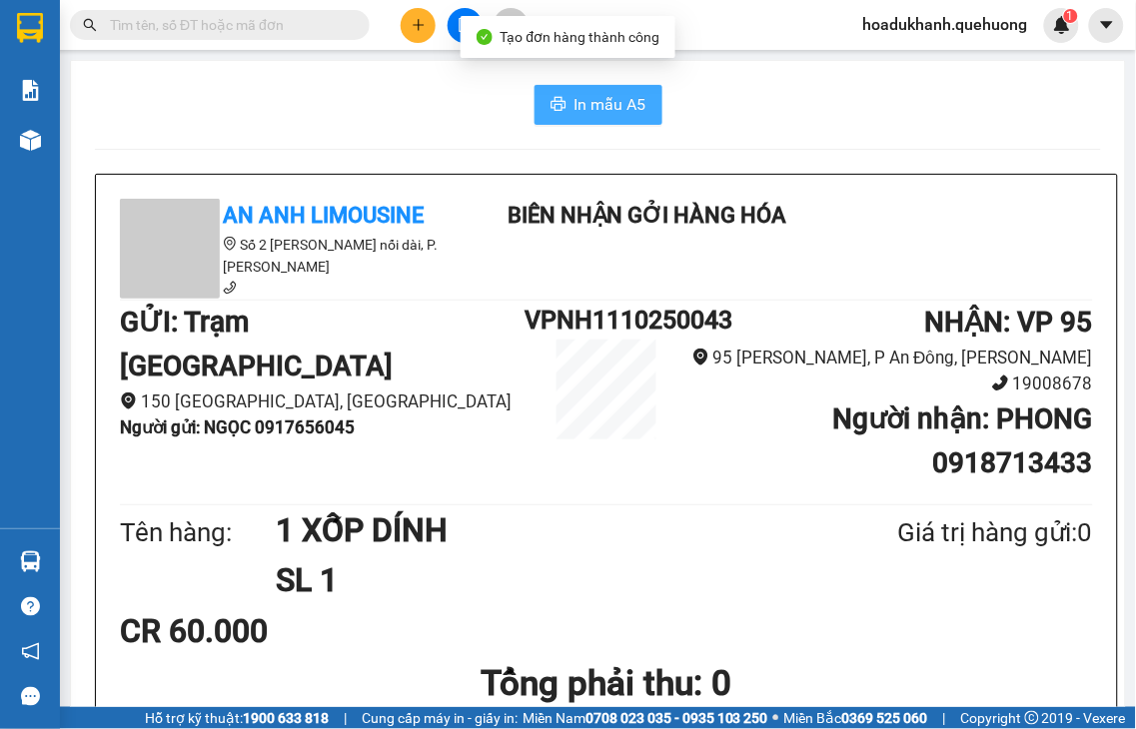
click at [582, 107] on span "In mẫu A5" at bounding box center [610, 104] width 72 height 25
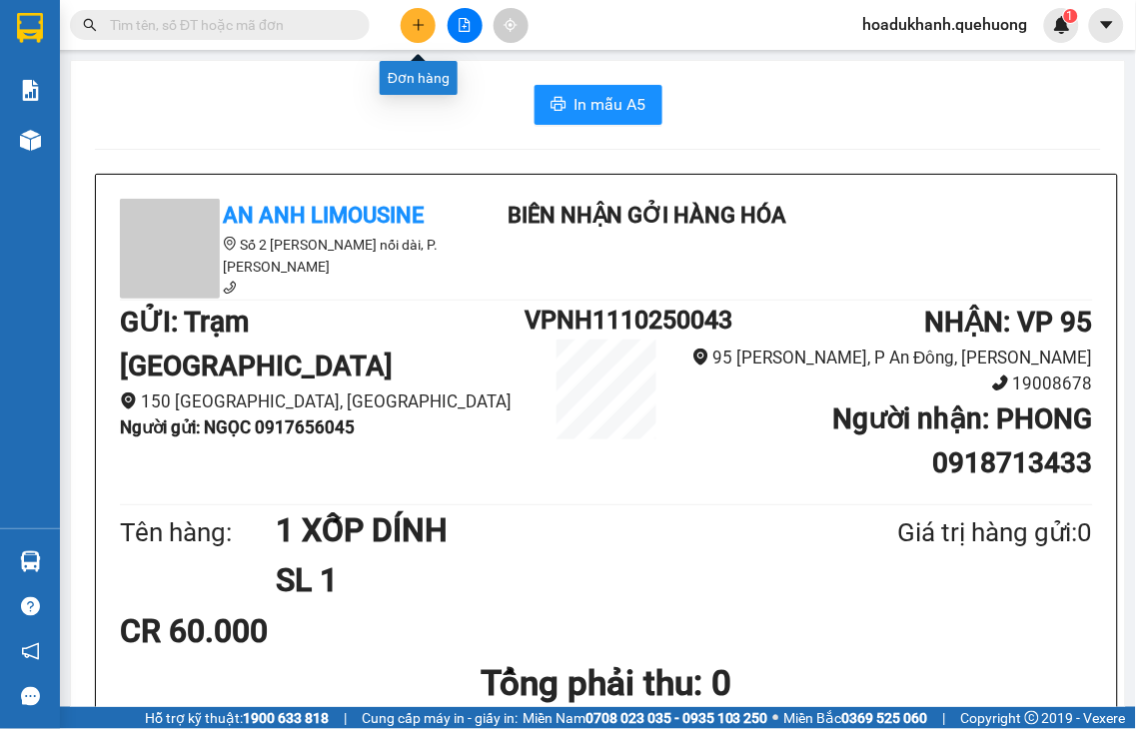
click at [418, 31] on icon "plus" at bounding box center [419, 25] width 14 height 14
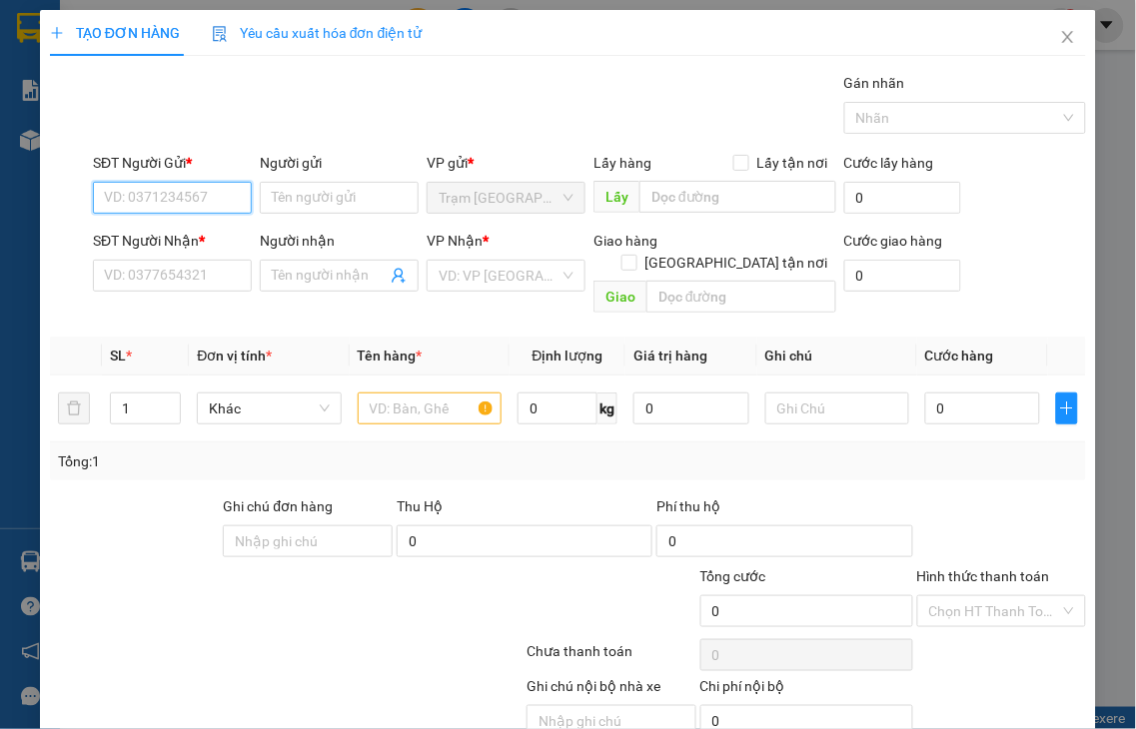
click at [173, 190] on input "SĐT Người Gửi *" at bounding box center [172, 198] width 159 height 32
click at [315, 196] on input "Người gửi" at bounding box center [339, 198] width 159 height 32
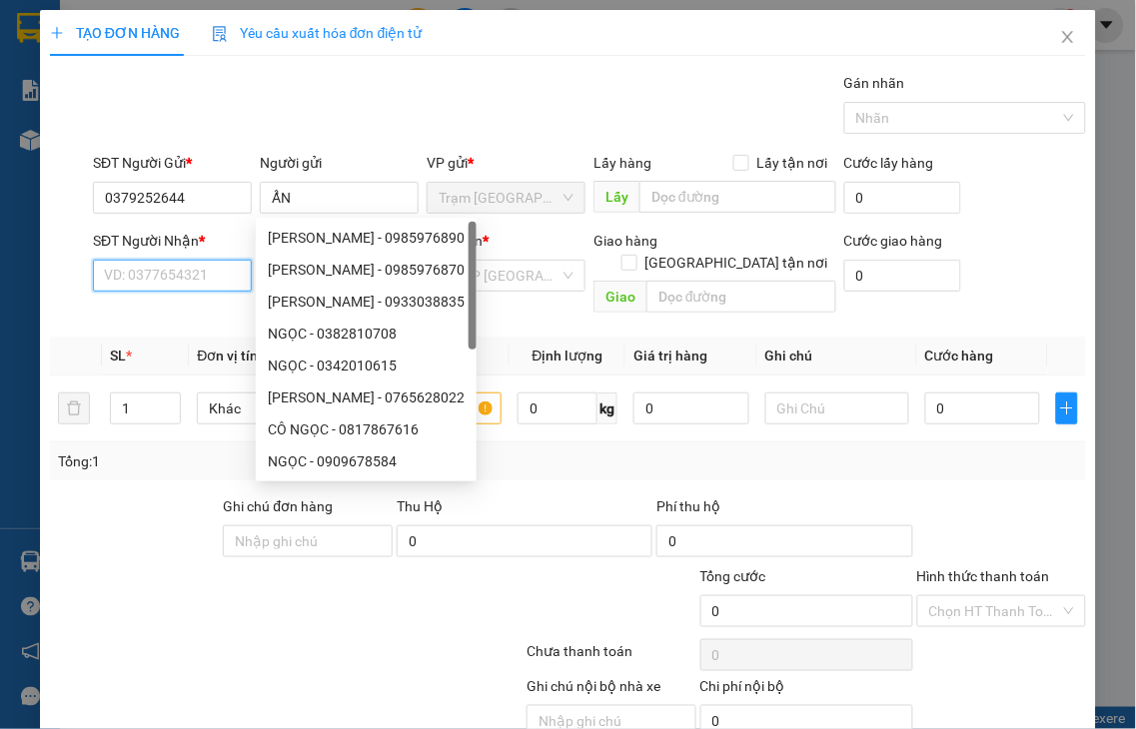
click at [181, 280] on input "SĐT Người Nhận *" at bounding box center [172, 276] width 159 height 32
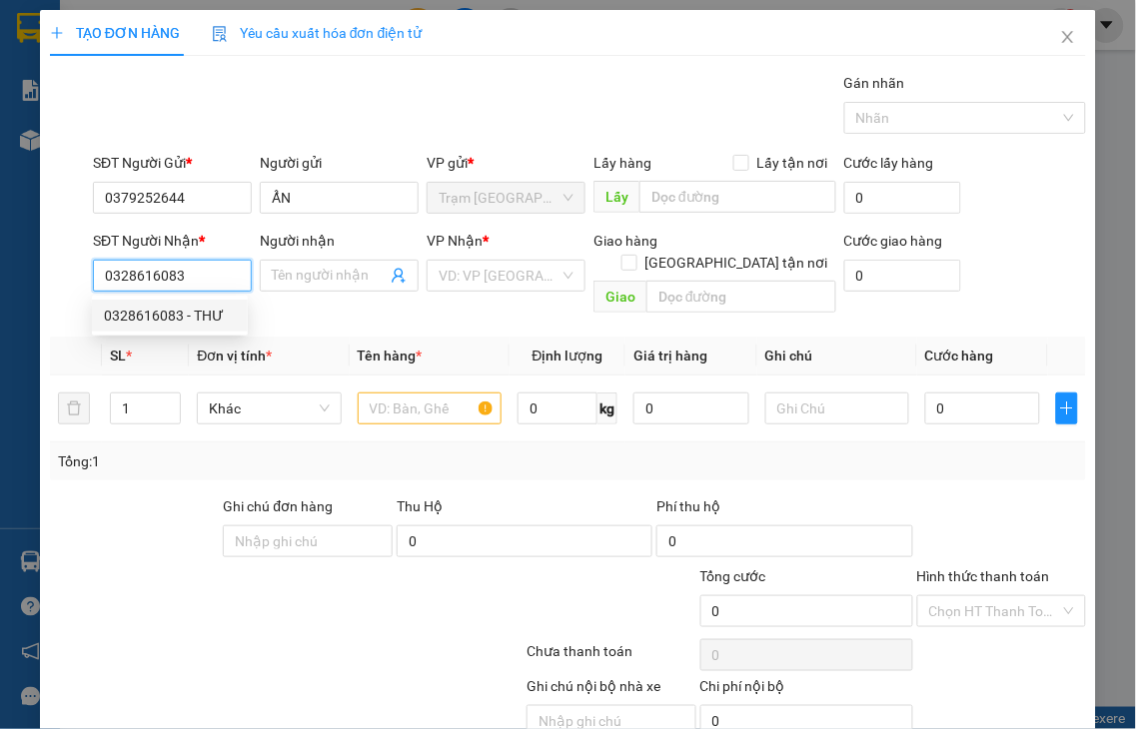
click at [171, 315] on div "0328616083 - THƯ" at bounding box center [170, 316] width 132 height 22
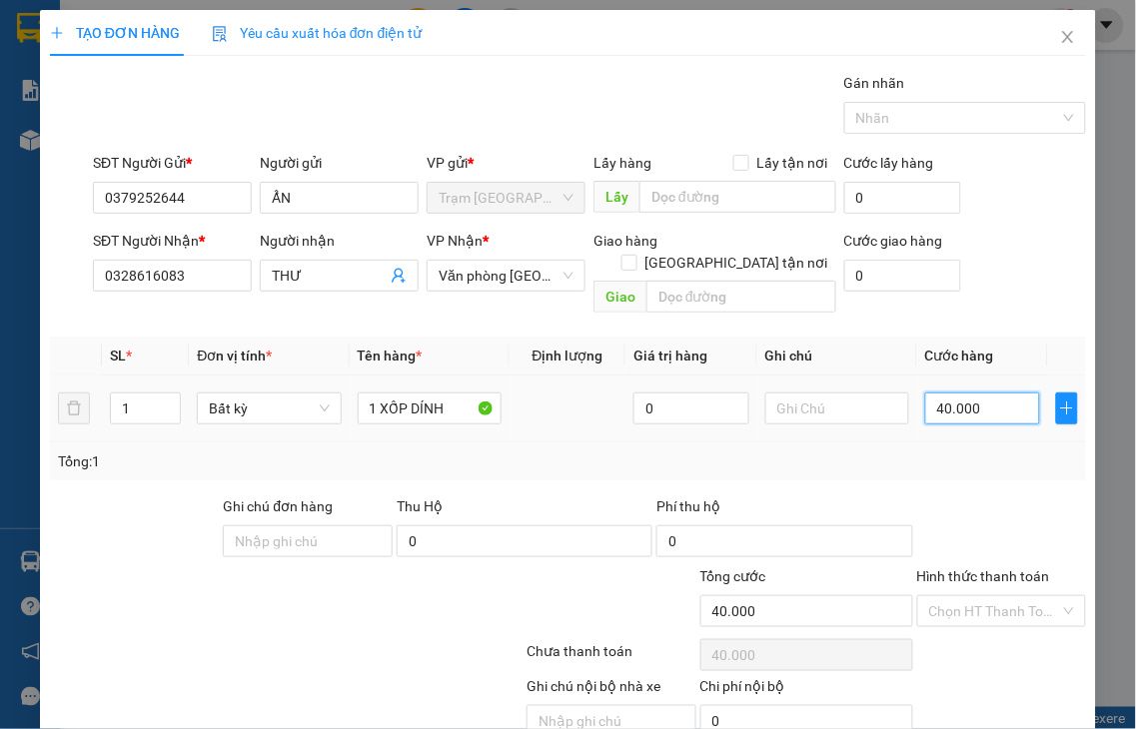
click at [987, 393] on input "40.000" at bounding box center [982, 409] width 115 height 32
click at [992, 568] on label "Hình thức thanh toán" at bounding box center [983, 576] width 133 height 16
click at [992, 596] on input "Hình thức thanh toán" at bounding box center [995, 611] width 132 height 30
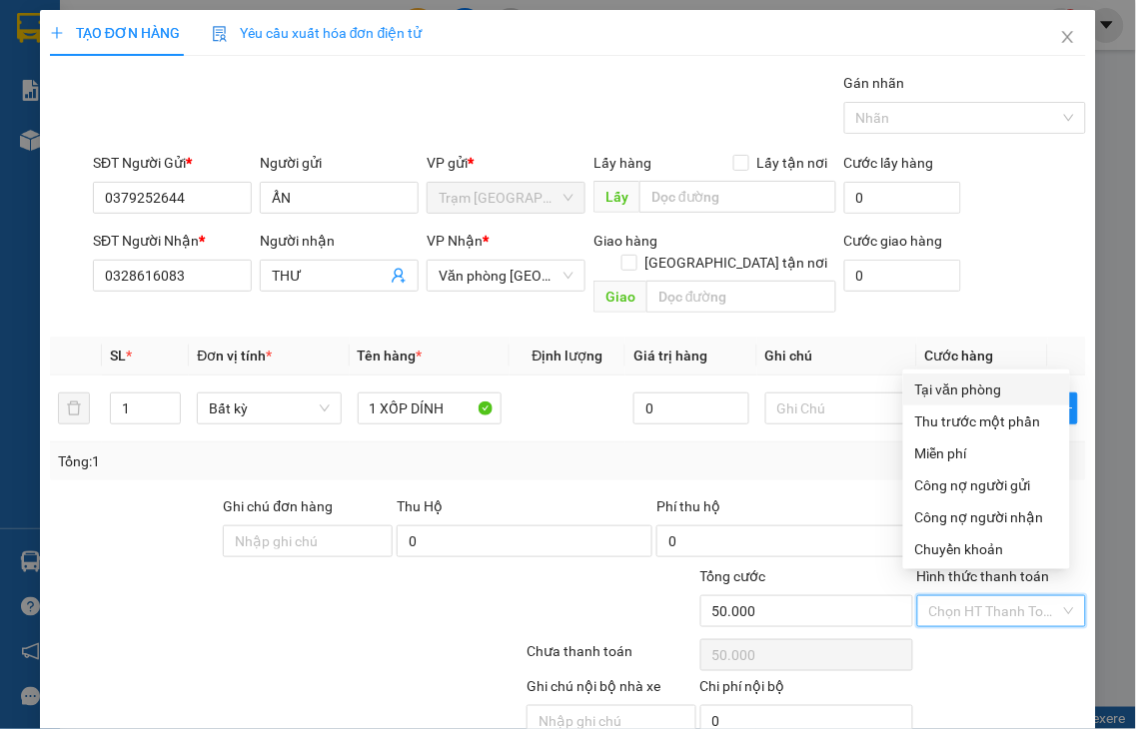
click at [932, 395] on div "Tại văn phòng" at bounding box center [986, 390] width 143 height 22
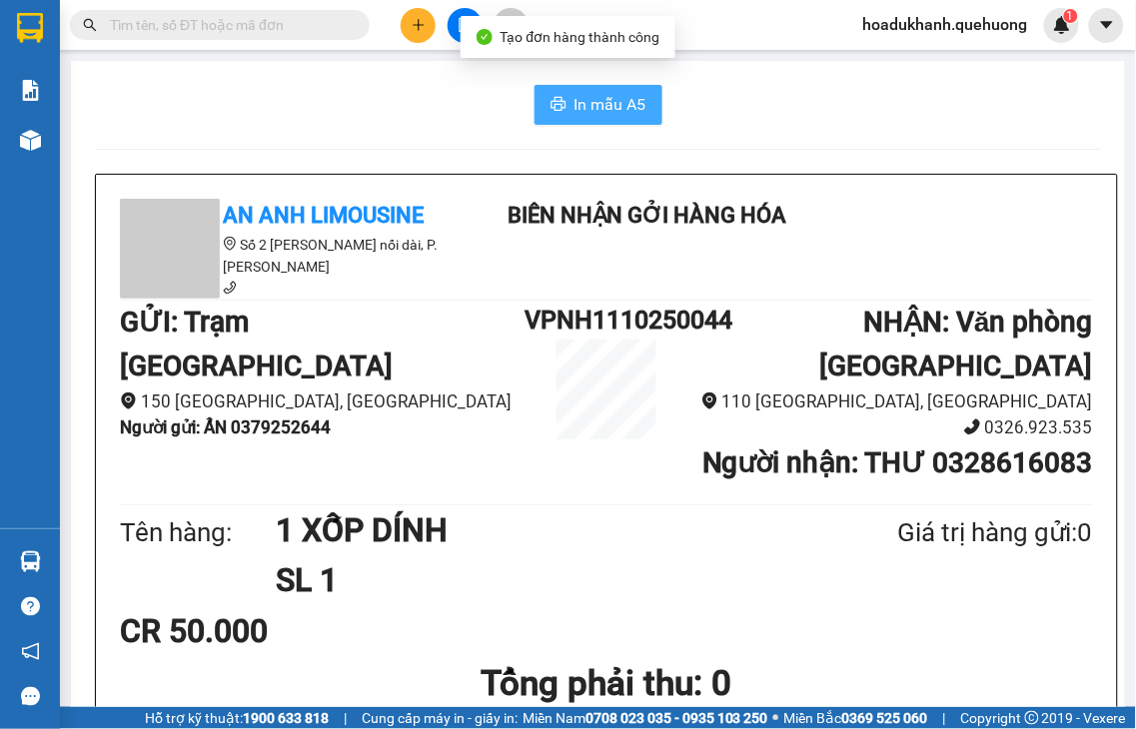
click at [620, 115] on span "In mẫu A5" at bounding box center [610, 104] width 72 height 25
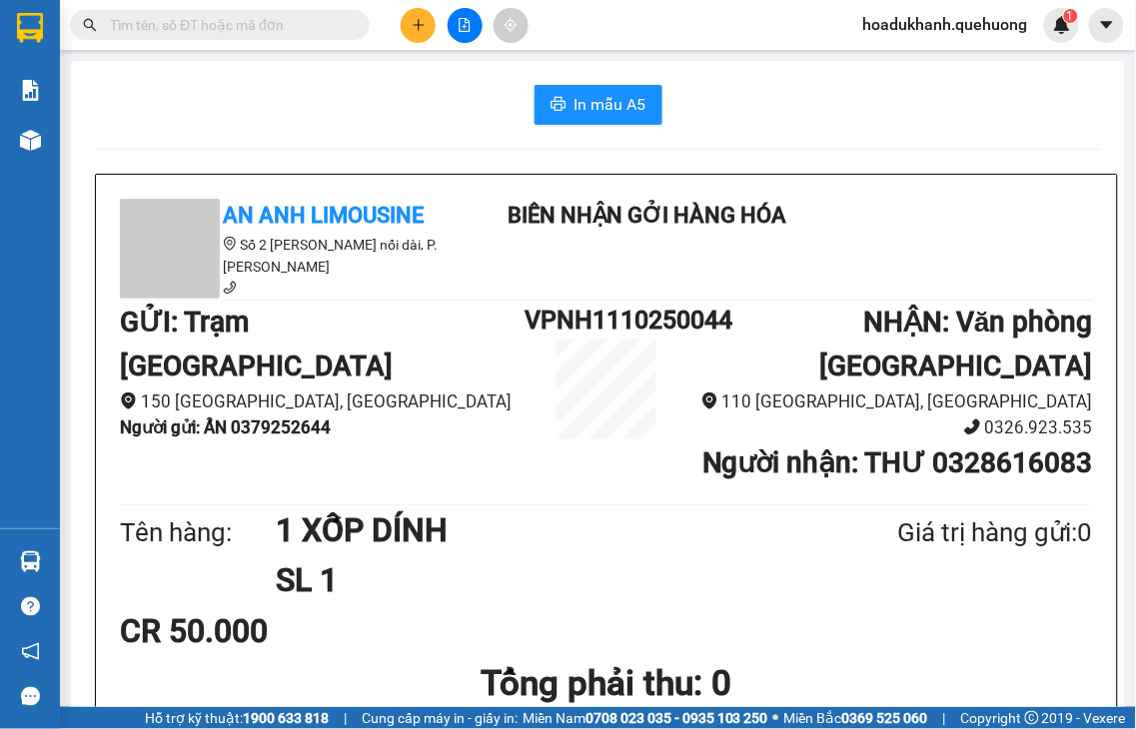
click at [403, 31] on button at bounding box center [418, 25] width 35 height 35
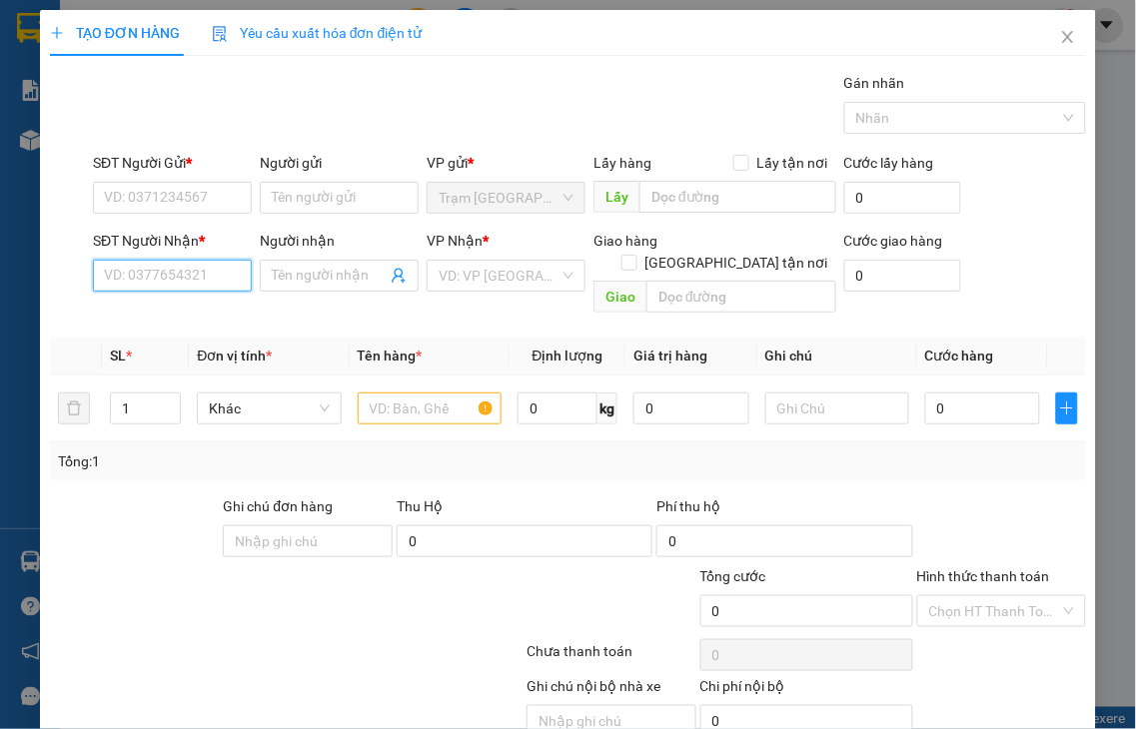
click at [194, 272] on input "SĐT Người Nhận *" at bounding box center [172, 276] width 159 height 32
click at [194, 272] on input "0821" at bounding box center [172, 276] width 159 height 32
click at [186, 317] on div "0937010821 - ĐẠT" at bounding box center [170, 316] width 132 height 22
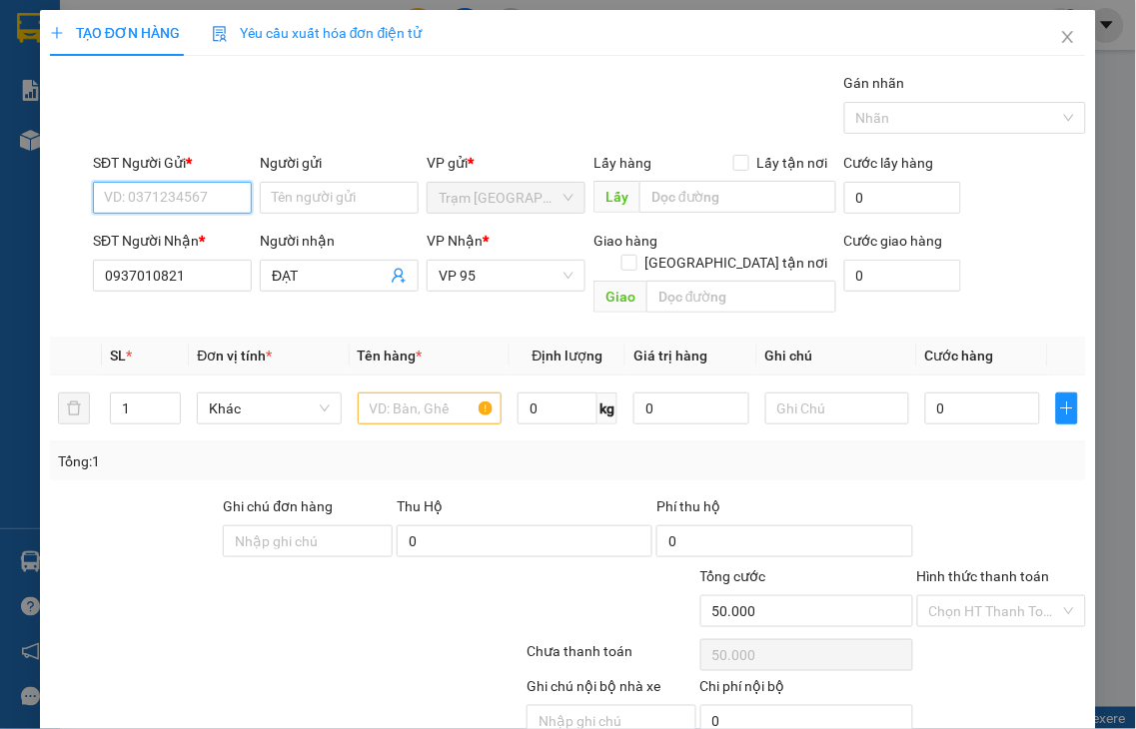
click at [153, 200] on input "SĐT Người Gửi *" at bounding box center [172, 198] width 159 height 32
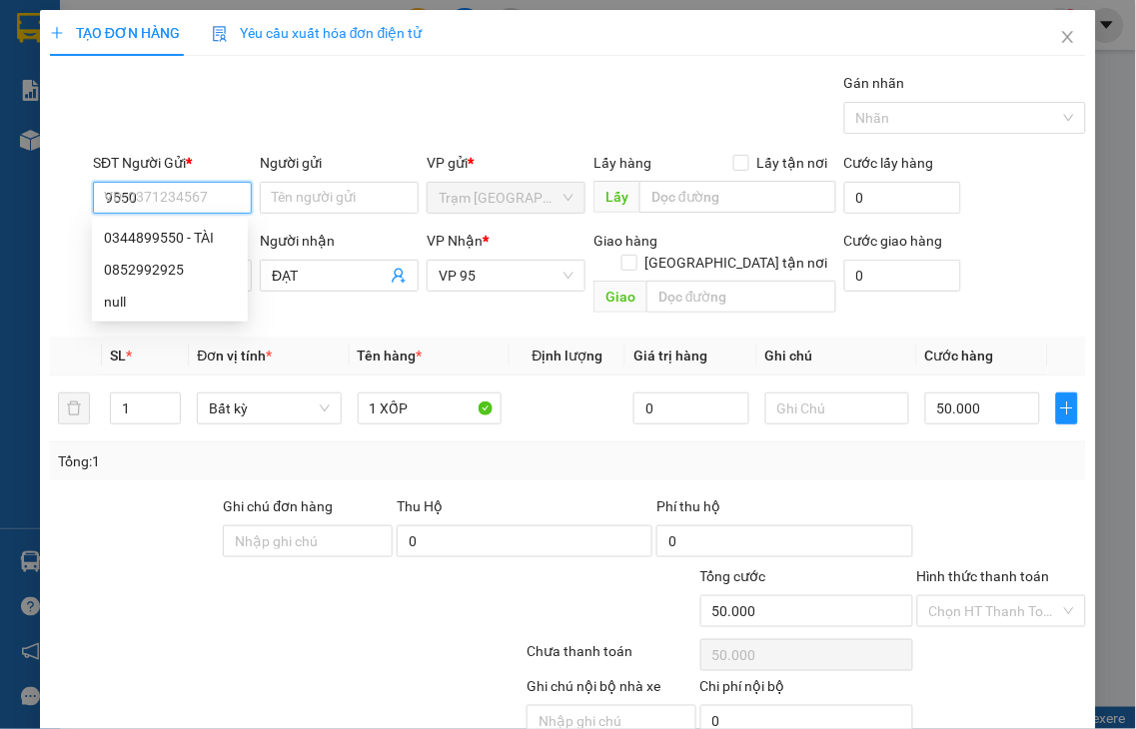
click at [147, 245] on div "0344899550 - TÀI" at bounding box center [170, 238] width 132 height 22
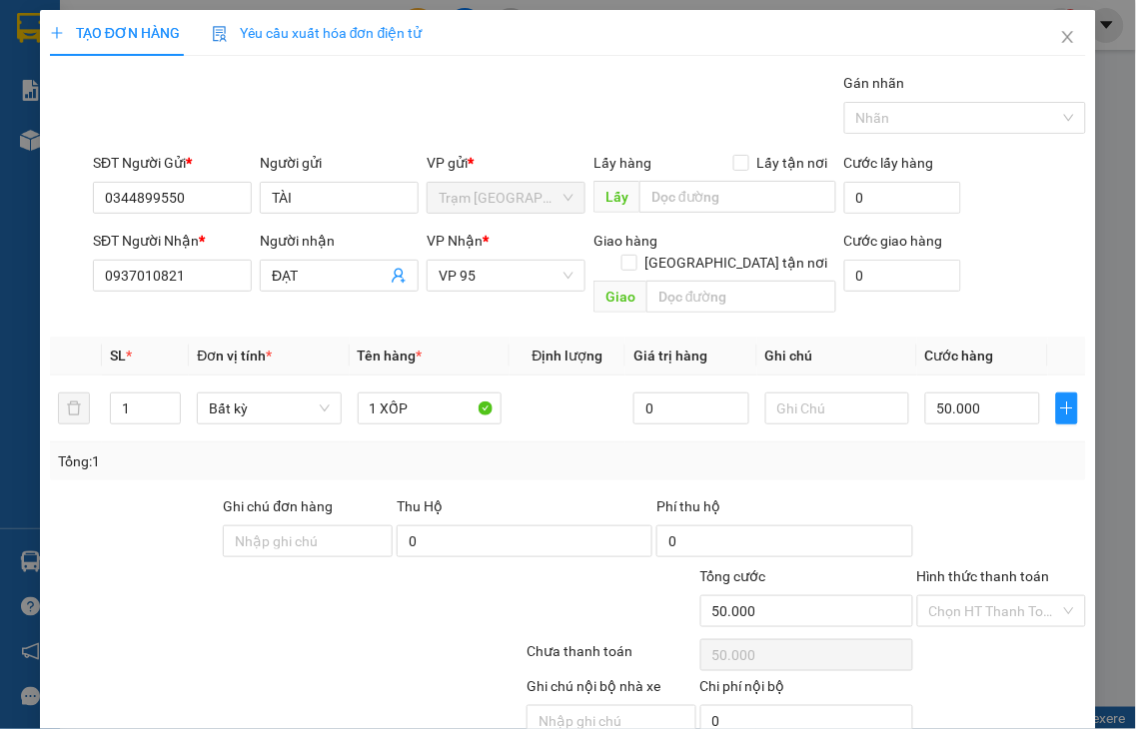
click at [1006, 568] on label "Hình thức thanh toán" at bounding box center [983, 576] width 133 height 16
click at [1006, 596] on input "Hình thức thanh toán" at bounding box center [995, 611] width 132 height 30
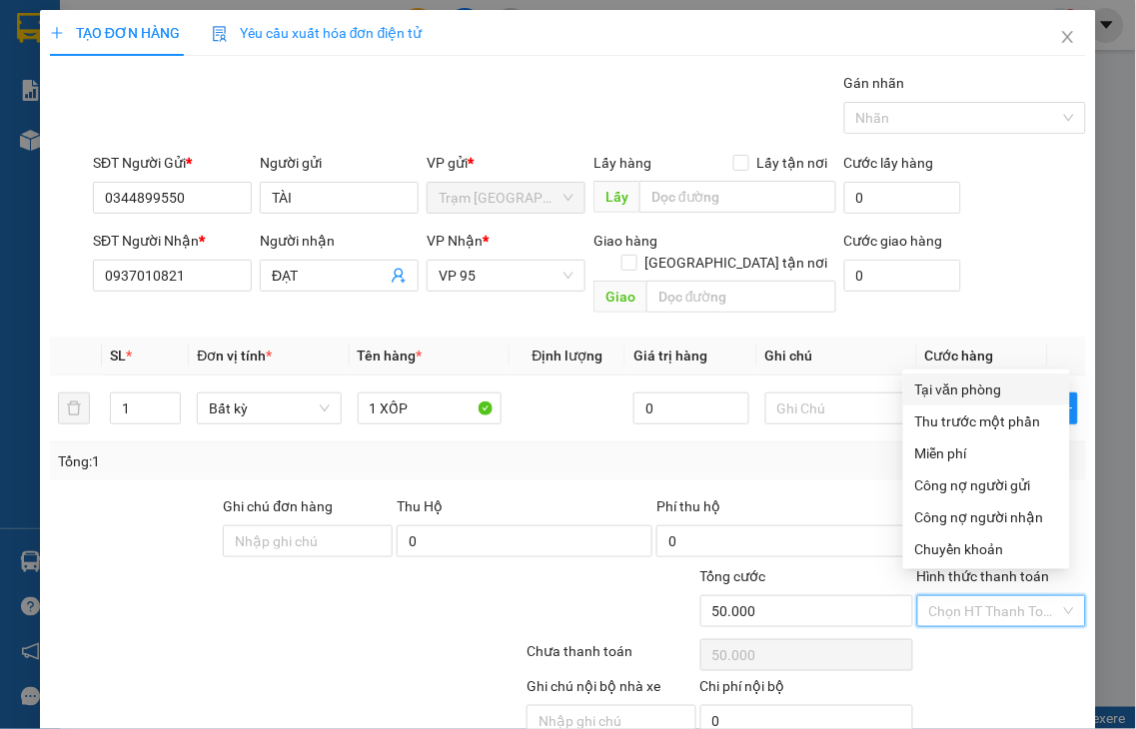
click at [945, 377] on div "Tại văn phòng" at bounding box center [986, 390] width 167 height 32
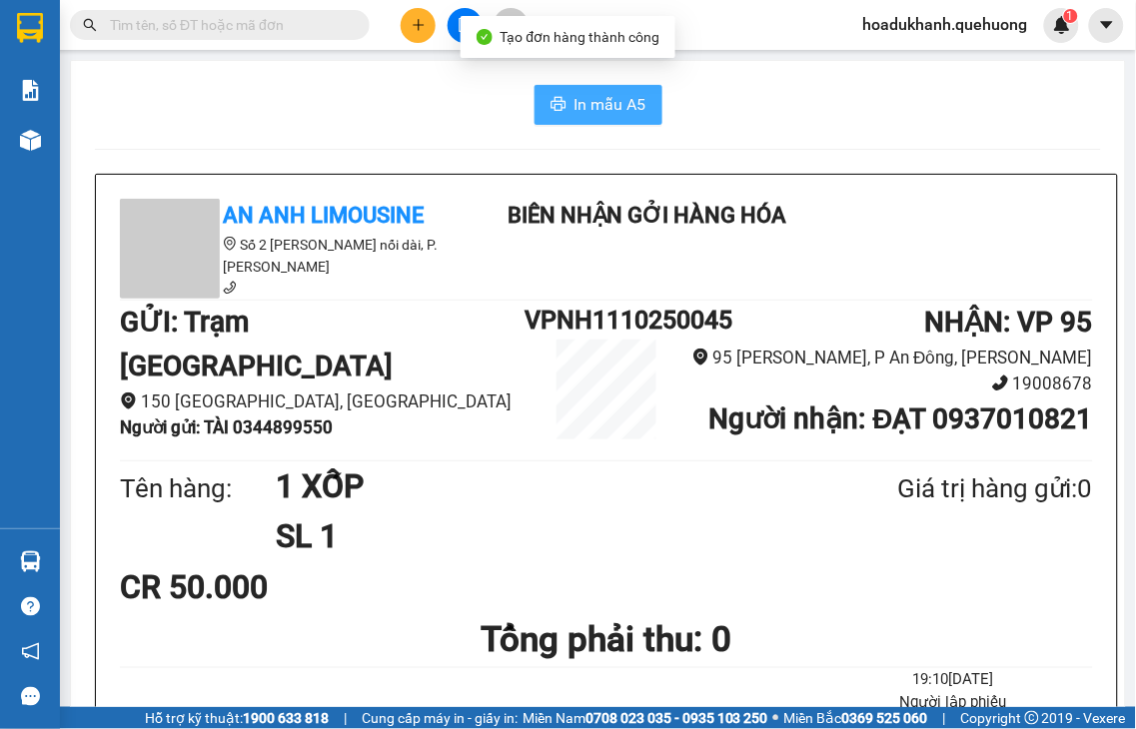
click at [620, 122] on button "In mẫu A5" at bounding box center [598, 105] width 128 height 40
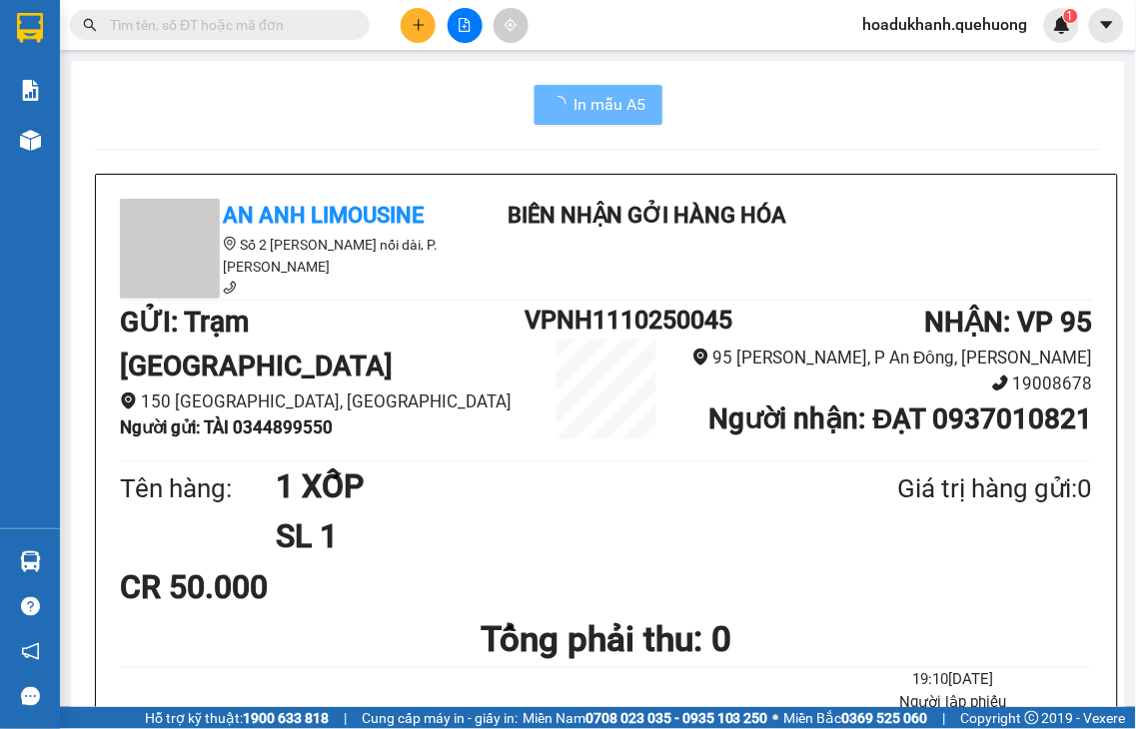
click at [416, 35] on button at bounding box center [418, 25] width 35 height 35
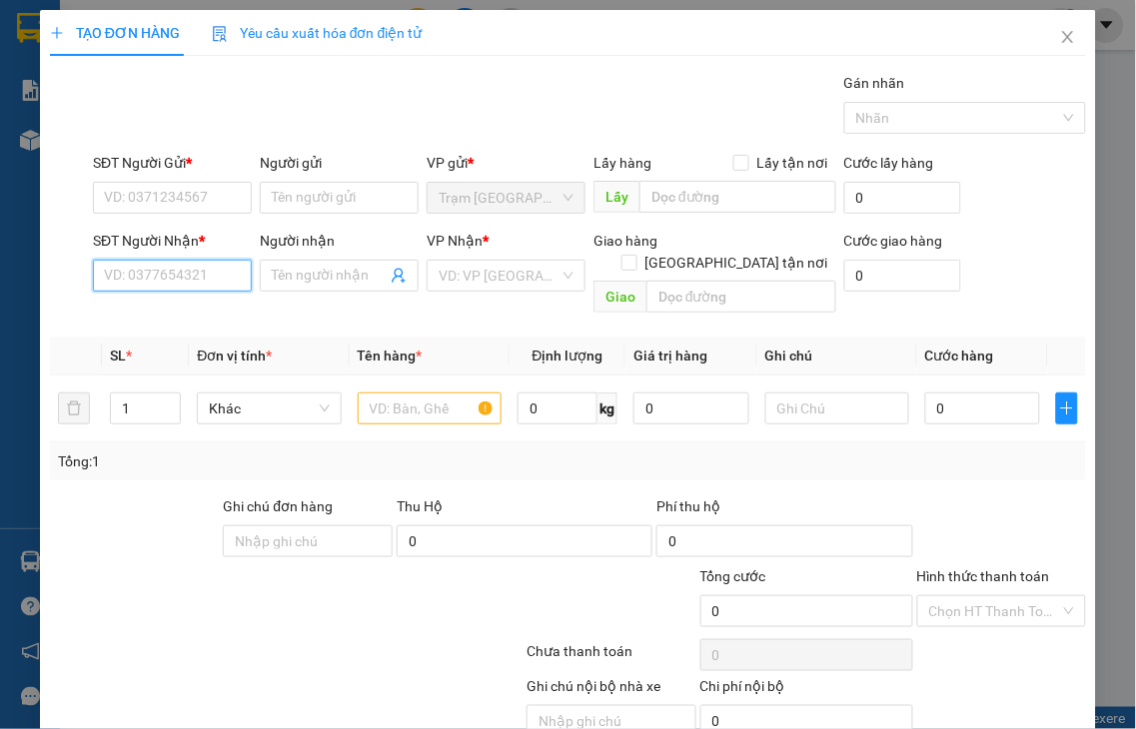
click at [194, 267] on input "SĐT Người Nhận *" at bounding box center [172, 276] width 159 height 32
click at [195, 281] on input "6937" at bounding box center [172, 276] width 159 height 32
click at [192, 308] on div "0767886937 - HÒA" at bounding box center [170, 316] width 132 height 22
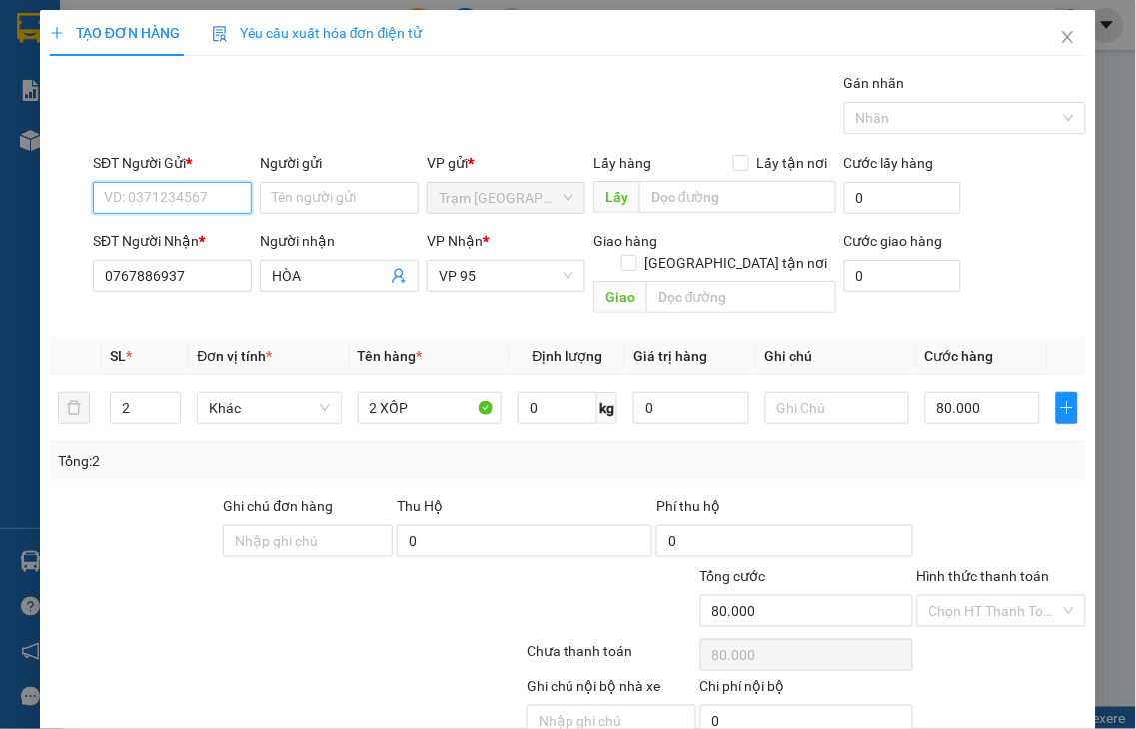
click at [167, 197] on input "SĐT Người Gửi *" at bounding box center [172, 198] width 159 height 32
click at [187, 232] on div "0344899550 - TÀI" at bounding box center [170, 238] width 132 height 22
click at [170, 414] on icon "down" at bounding box center [170, 416] width 6 height 4
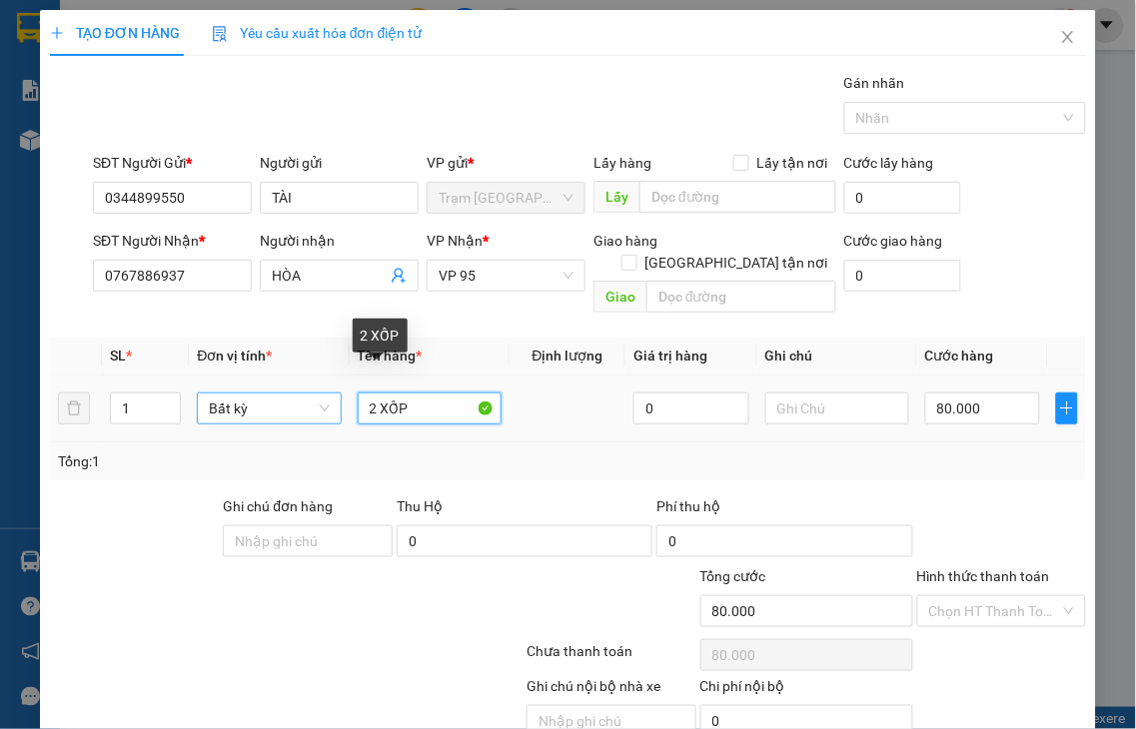
drag, startPoint x: 372, startPoint y: 378, endPoint x: 331, endPoint y: 382, distance: 41.2
click at [335, 382] on tr "1 Bất kỳ 2 XỐP 0 80.000" at bounding box center [568, 409] width 1036 height 67
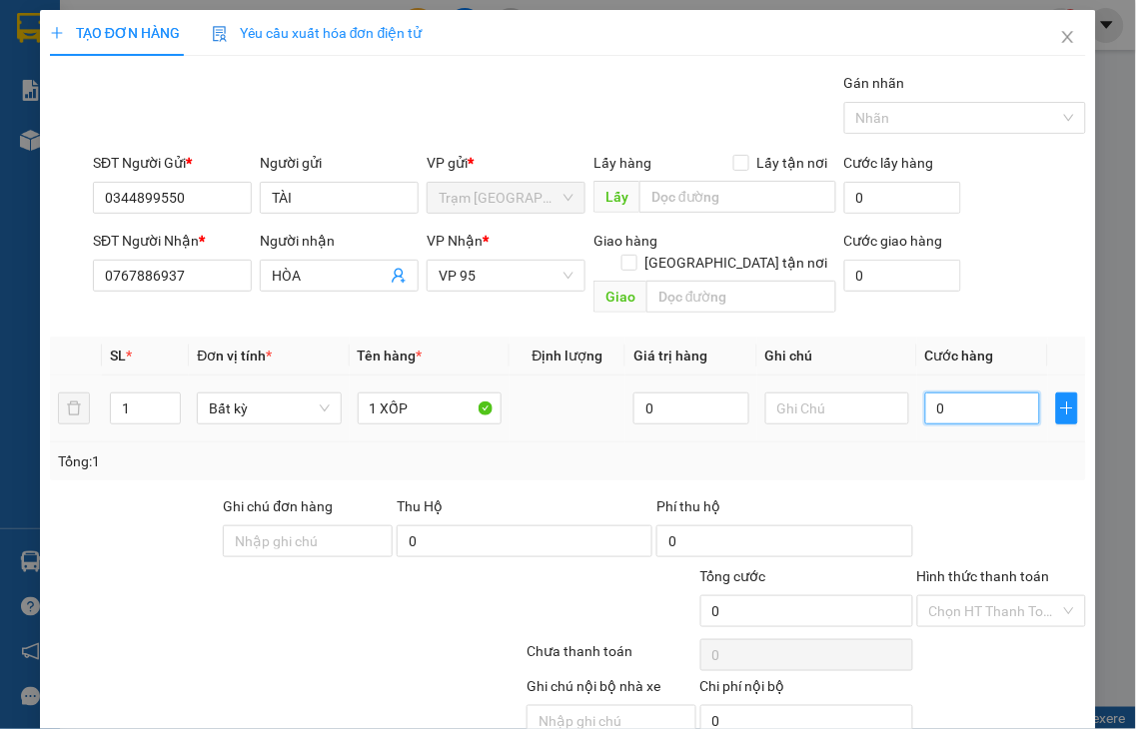
click at [973, 393] on input "0" at bounding box center [982, 409] width 115 height 32
click at [984, 568] on label "Hình thức thanh toán" at bounding box center [983, 576] width 133 height 16
click at [984, 596] on input "Hình thức thanh toán" at bounding box center [995, 611] width 132 height 30
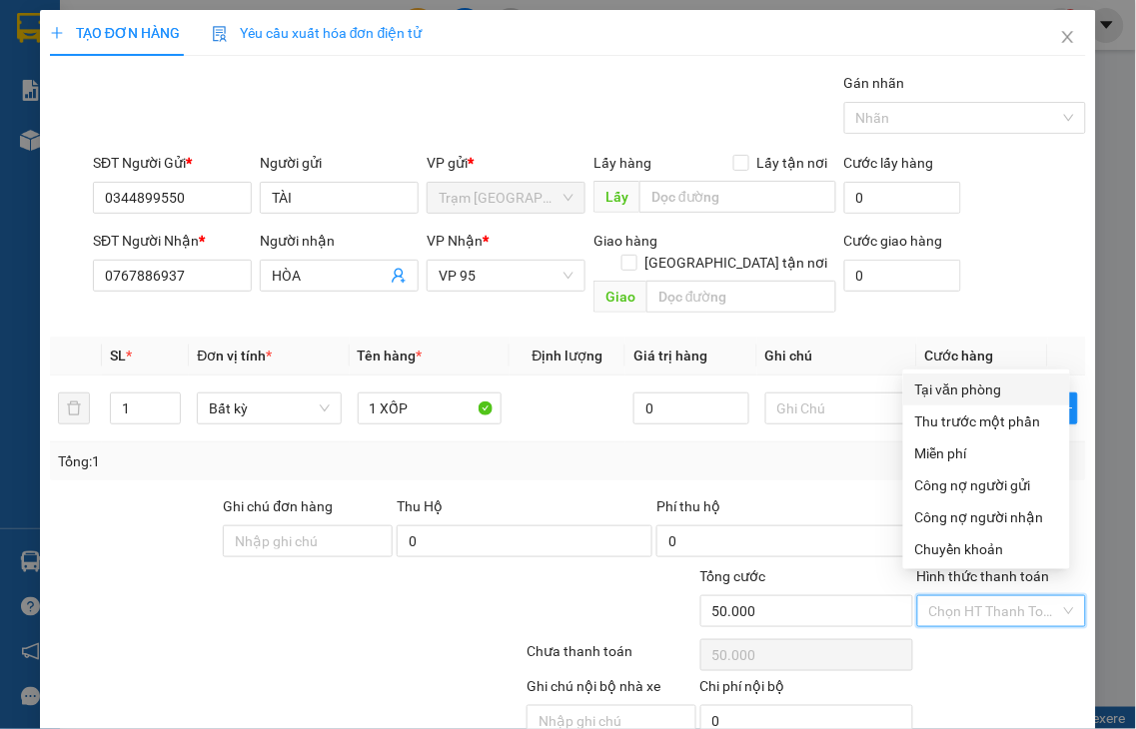
click at [941, 387] on div "Tại văn phòng" at bounding box center [986, 390] width 143 height 22
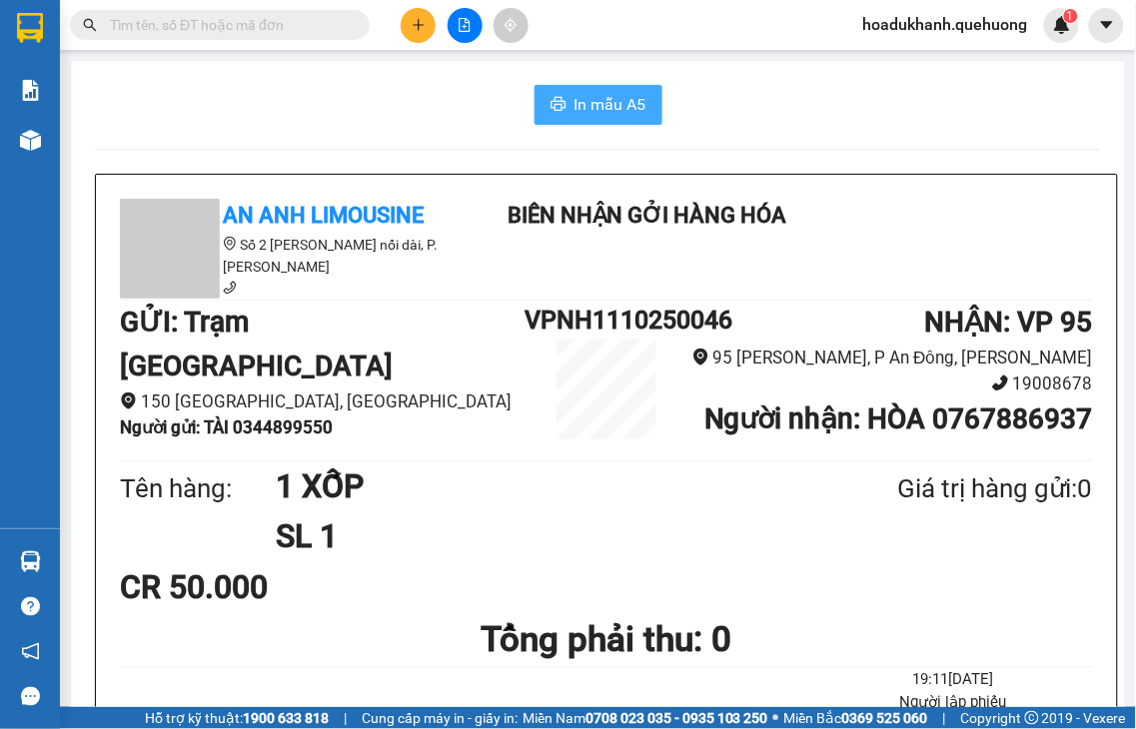
click at [611, 107] on span "In mẫu A5" at bounding box center [610, 104] width 72 height 25
click at [421, 30] on icon "plus" at bounding box center [419, 25] width 14 height 14
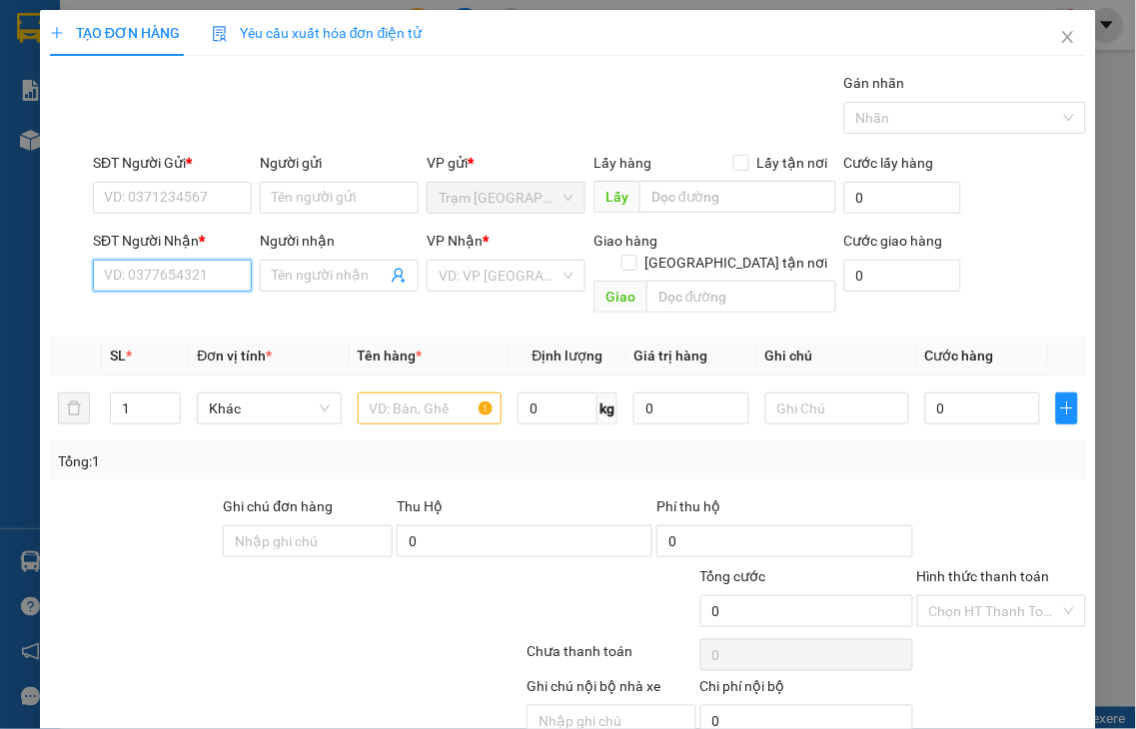
click at [197, 281] on input "SĐT Người Nhận *" at bounding box center [172, 276] width 159 height 32
click at [184, 203] on input "SĐT Người Gửi *" at bounding box center [172, 198] width 159 height 32
click at [184, 203] on input "3200" at bounding box center [172, 198] width 159 height 32
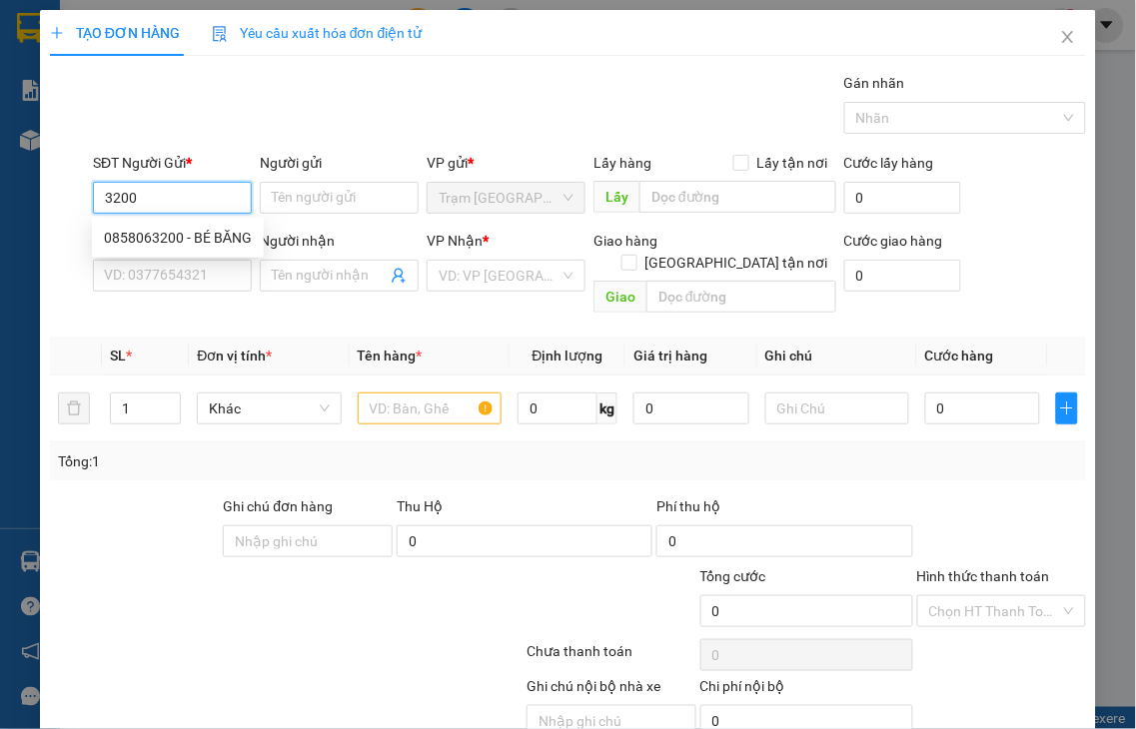
click at [186, 203] on input "3200" at bounding box center [172, 198] width 159 height 32
click at [182, 243] on div "0858063200 - BÉ BĂNG" at bounding box center [178, 238] width 148 height 22
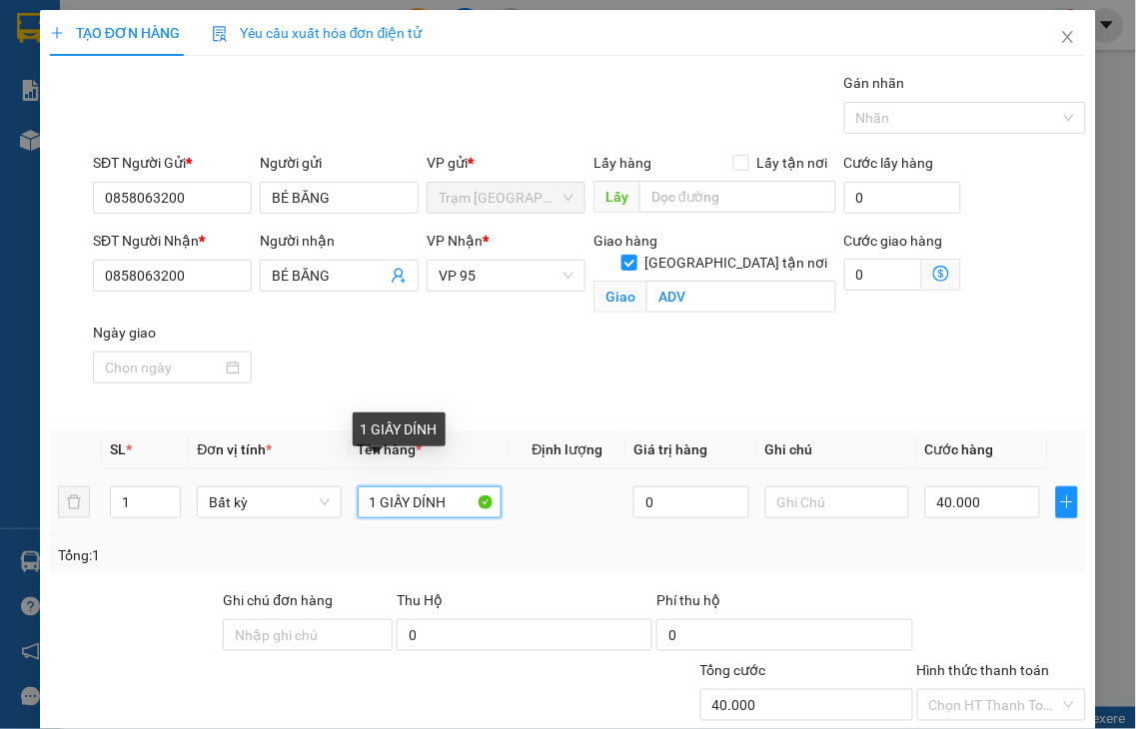
drag, startPoint x: 378, startPoint y: 476, endPoint x: 396, endPoint y: 473, distance: 18.2
click at [396, 486] on input "1 GIẤY DÍNH" at bounding box center [430, 502] width 144 height 32
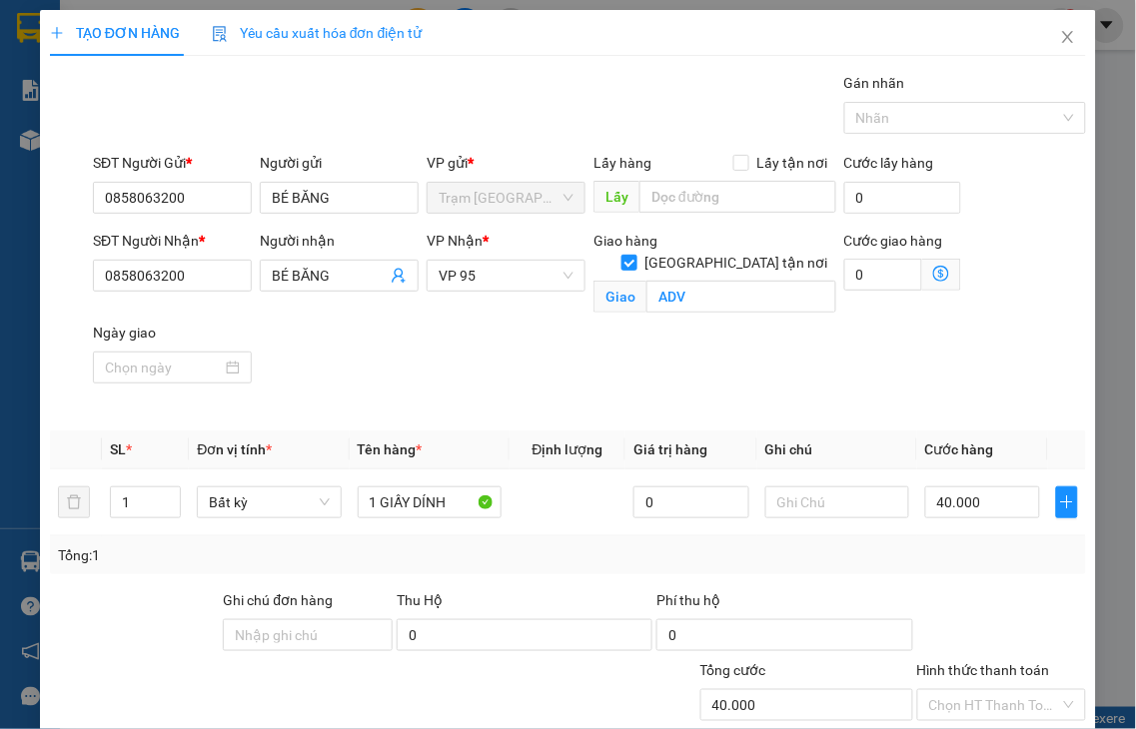
click at [561, 352] on div "SĐT Người Nhận * 0858063200 Người nhận BÉ BĂNG VP Nhận * VP 95 Giao hàng Giao t…" at bounding box center [589, 323] width 1001 height 186
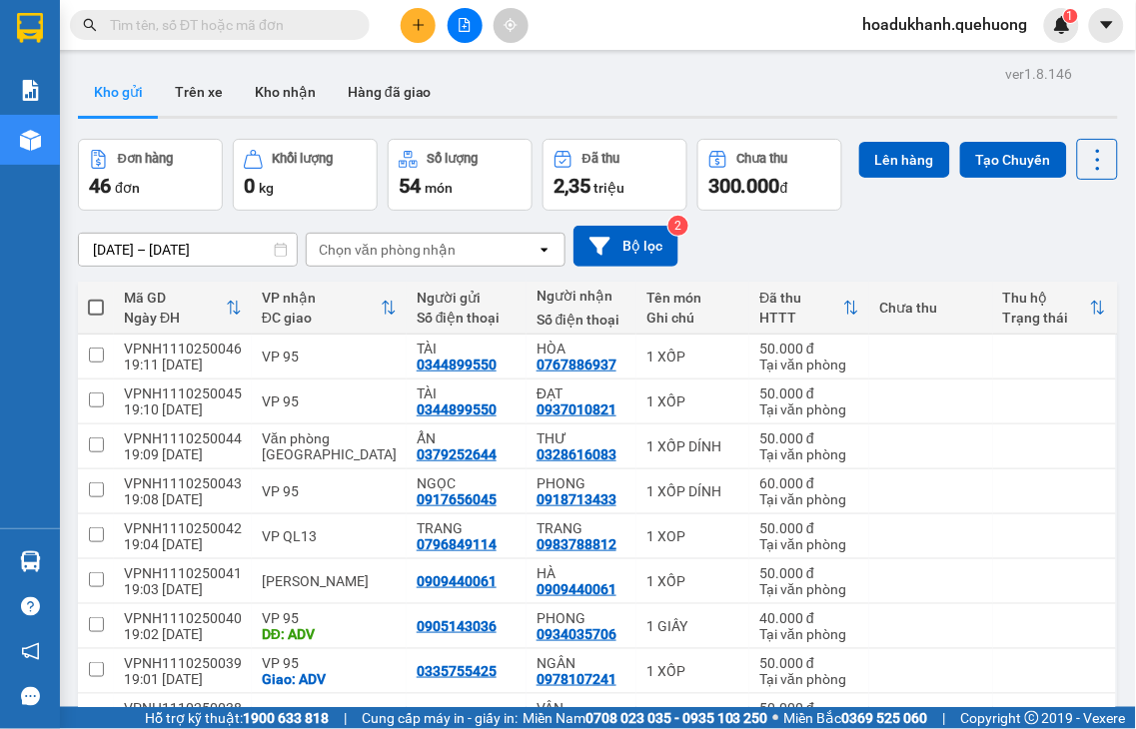
click at [764, 190] on span "300.000" at bounding box center [744, 186] width 72 height 24
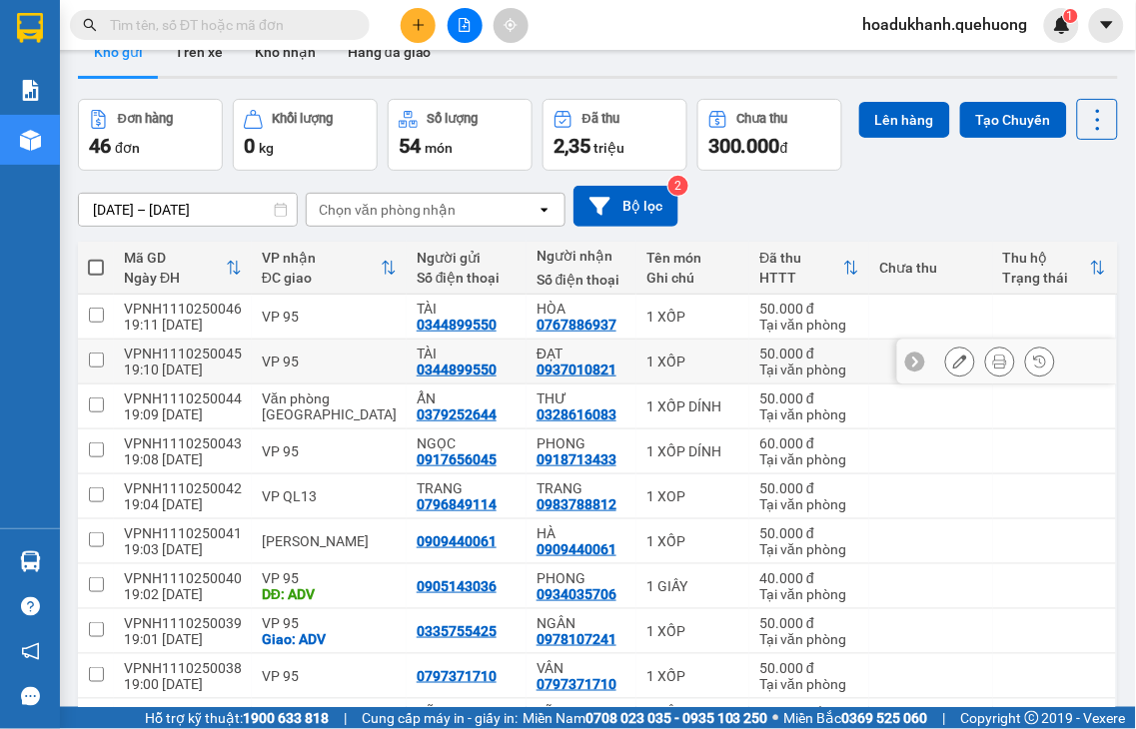
scroll to position [206, 0]
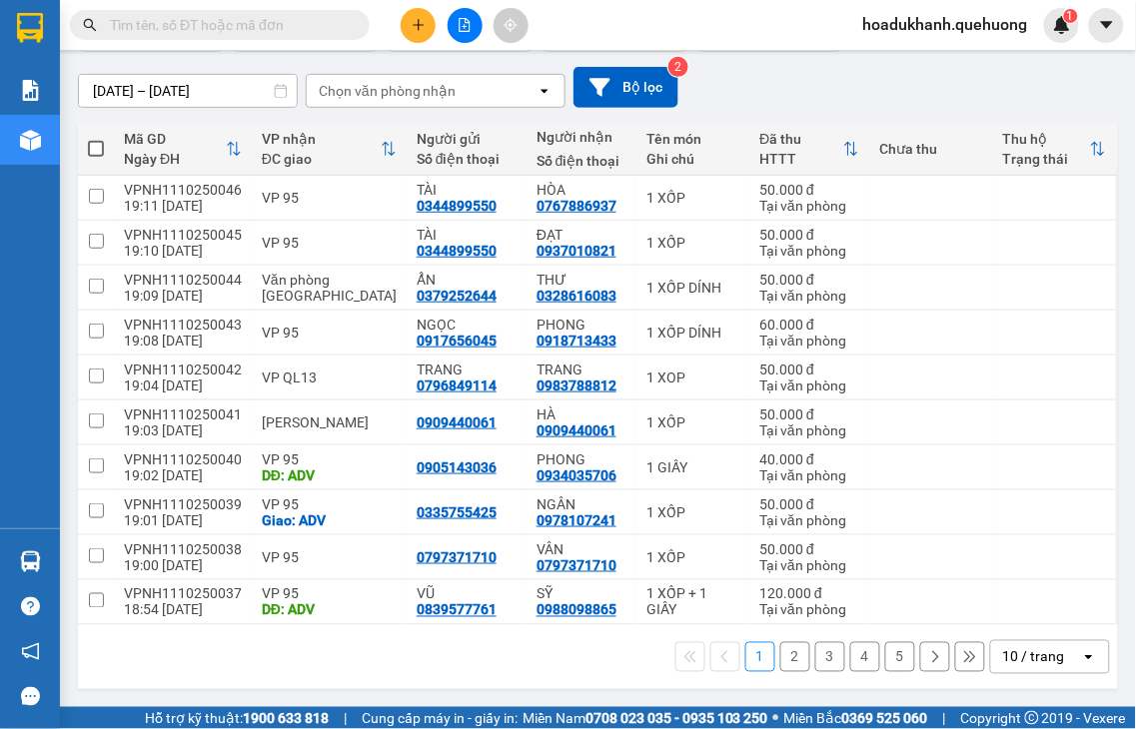
click at [780, 656] on button "2" at bounding box center [795, 657] width 30 height 30
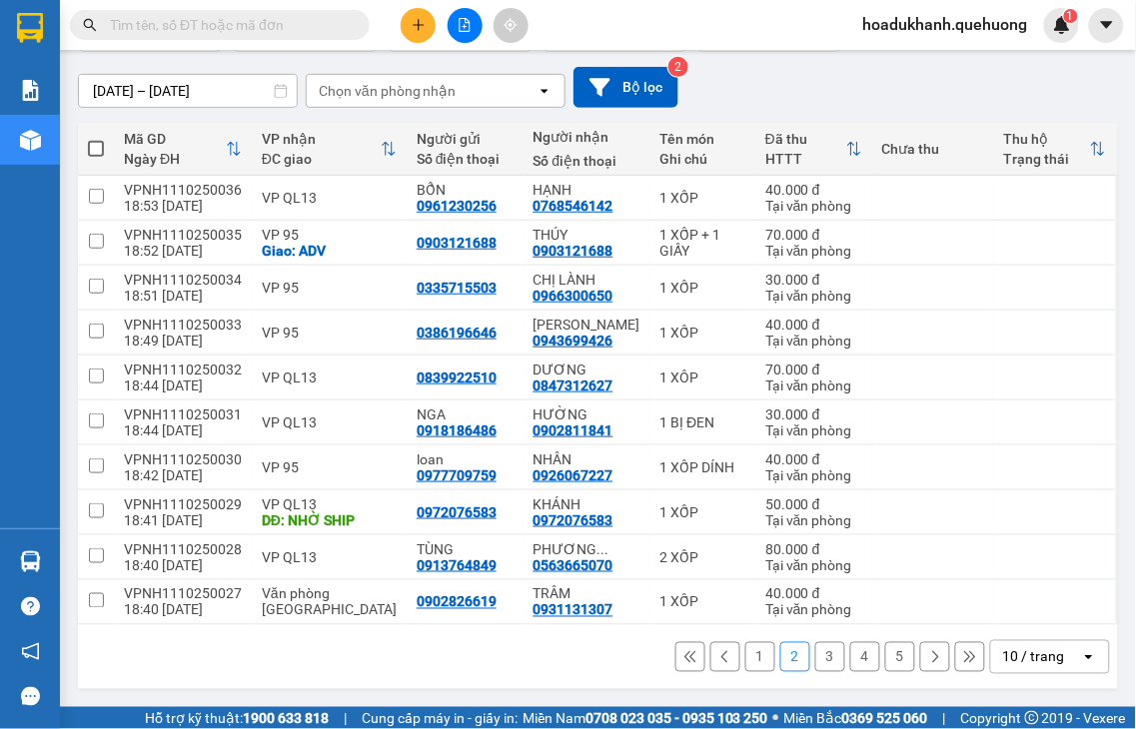
click at [815, 657] on button "3" at bounding box center [830, 657] width 30 height 30
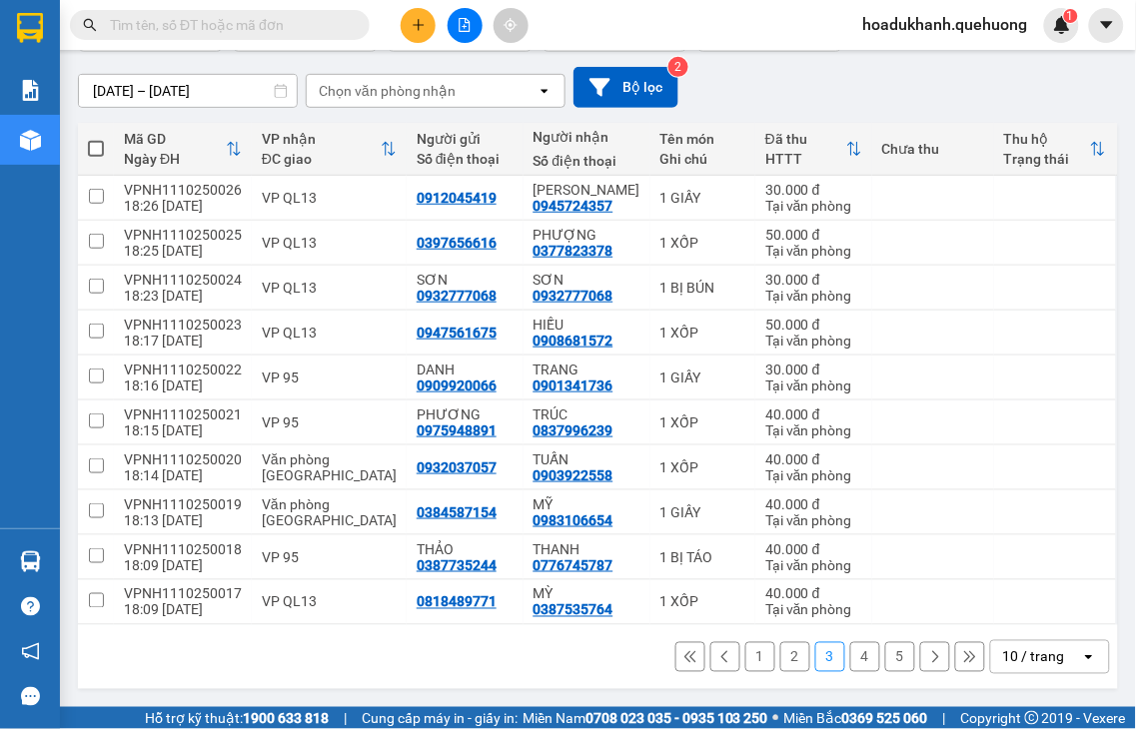
click at [850, 661] on button "4" at bounding box center [865, 657] width 30 height 30
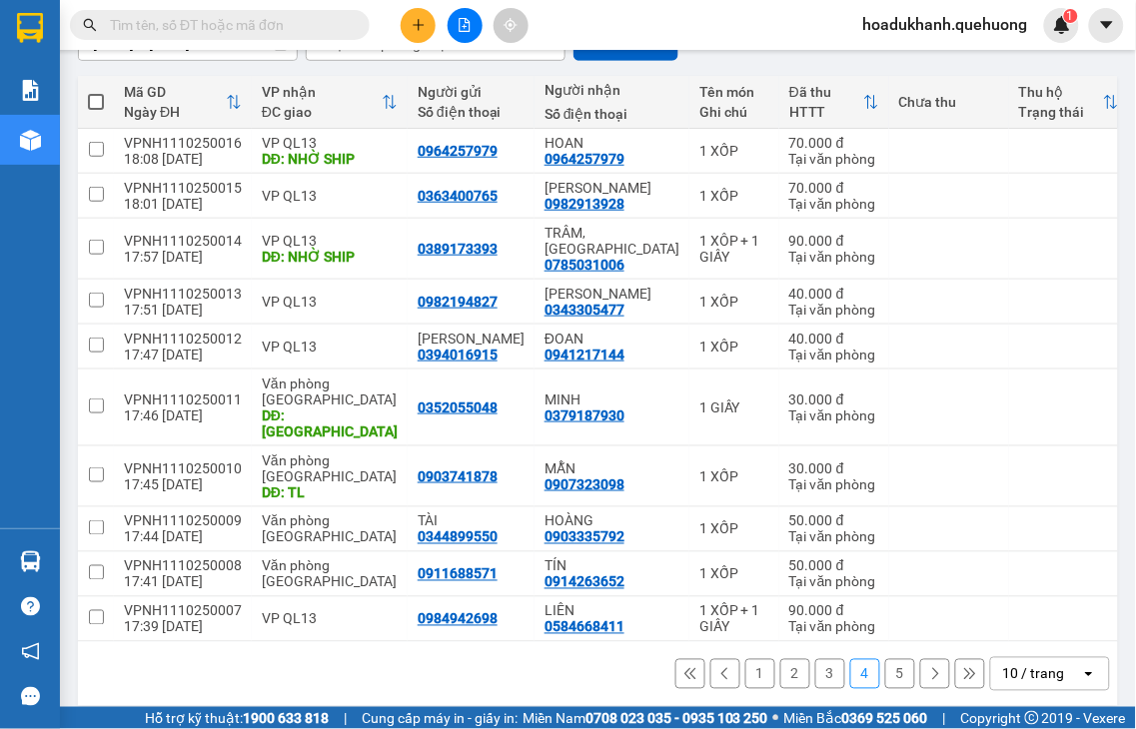
click at [885, 662] on button "5" at bounding box center [900, 674] width 30 height 30
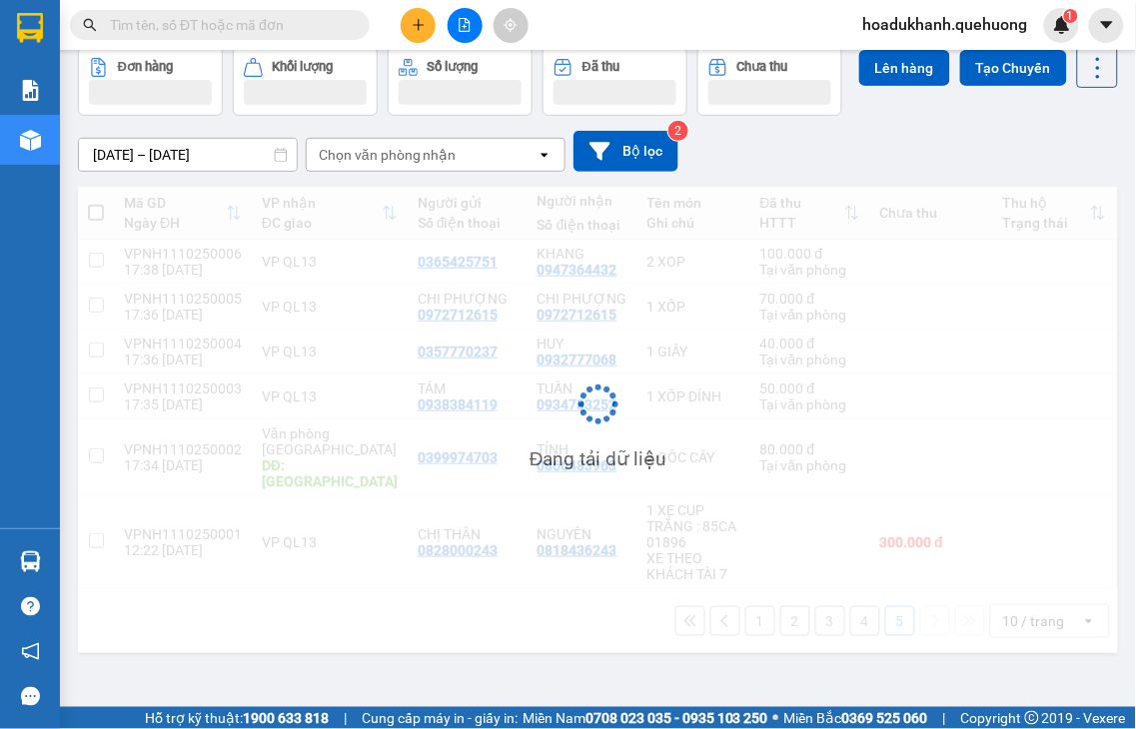
scroll to position [92, 0]
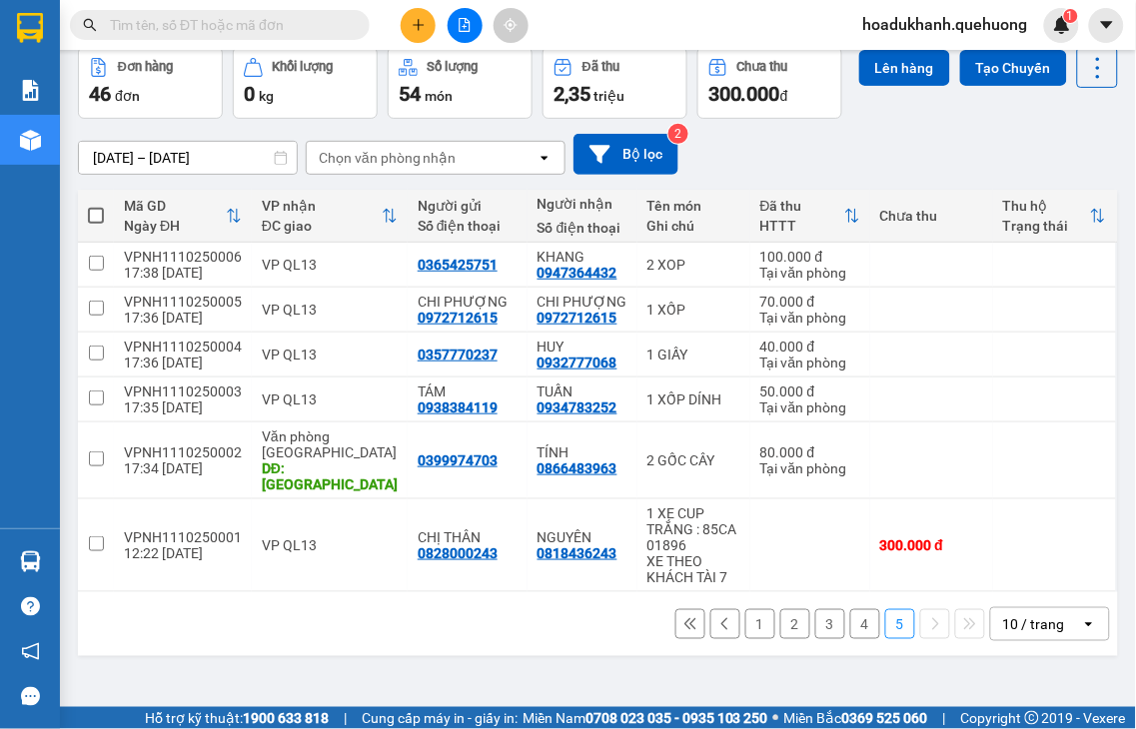
click at [850, 639] on button "4" at bounding box center [865, 624] width 30 height 30
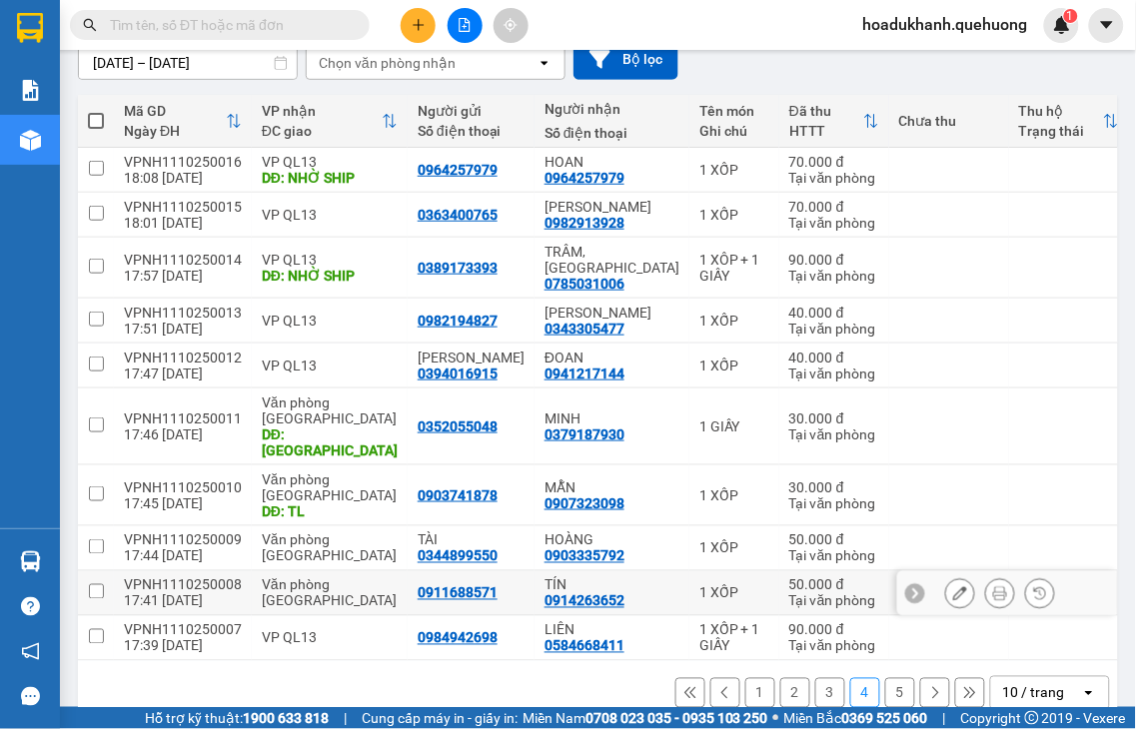
scroll to position [206, 0]
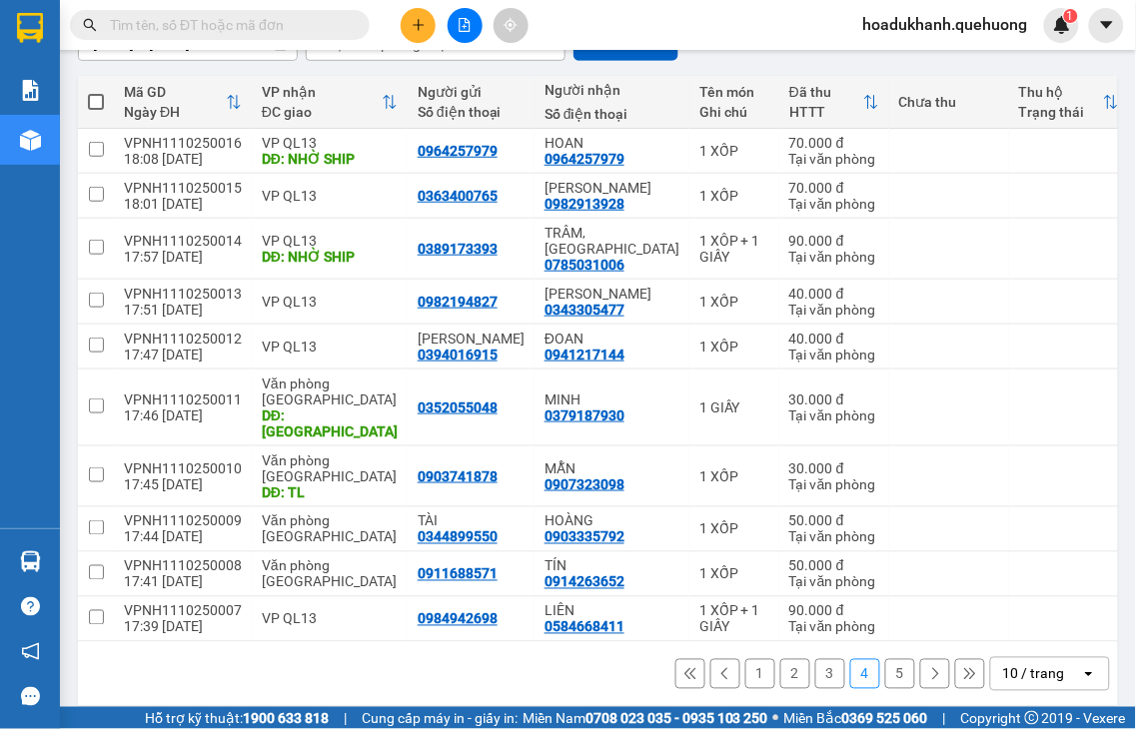
click at [815, 660] on button "3" at bounding box center [830, 674] width 30 height 30
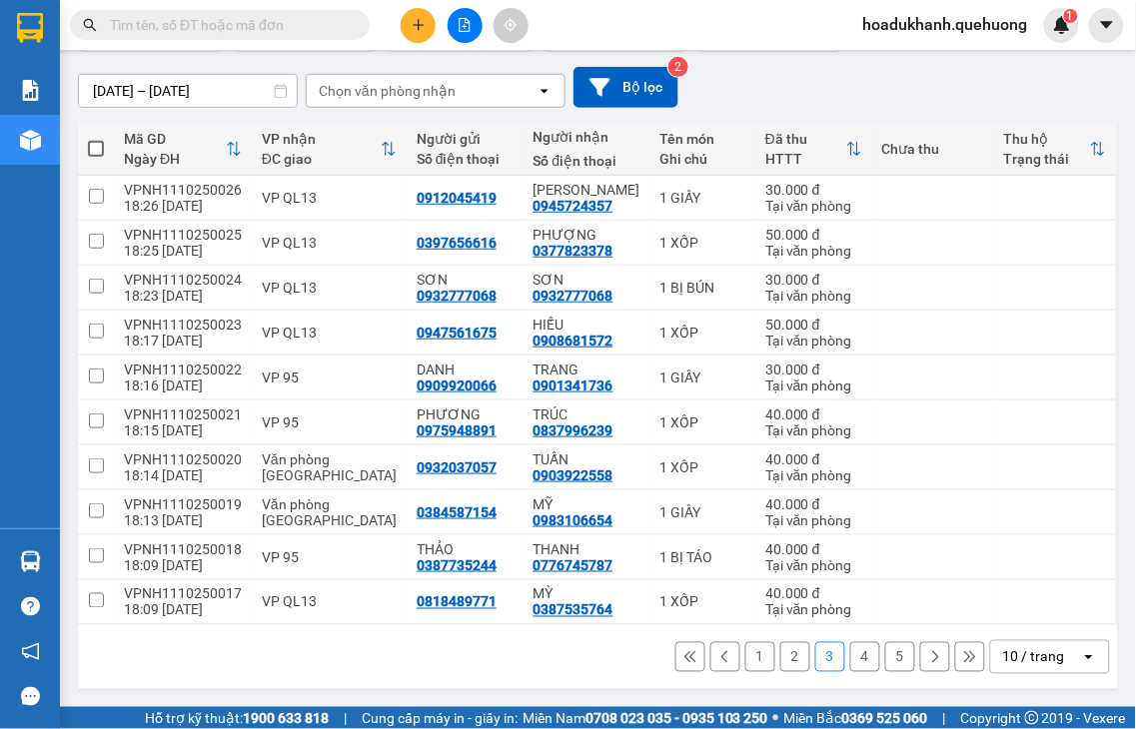
click at [780, 656] on button "2" at bounding box center [795, 657] width 30 height 30
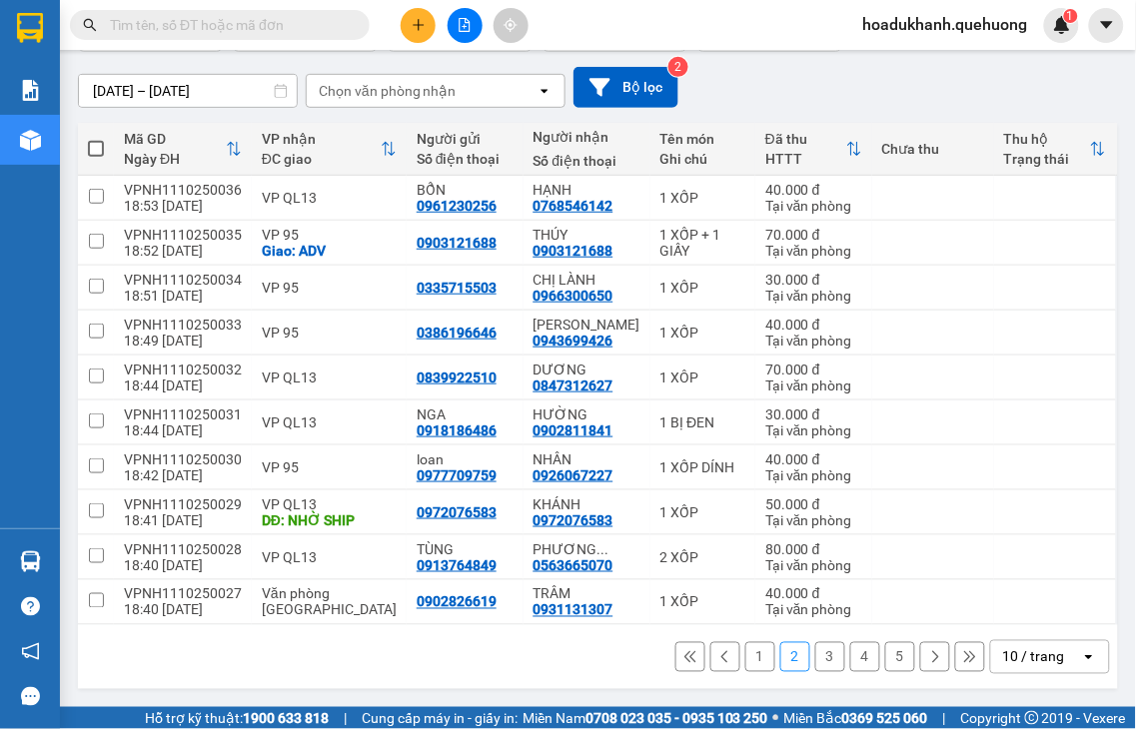
click at [745, 661] on button "1" at bounding box center [760, 657] width 30 height 30
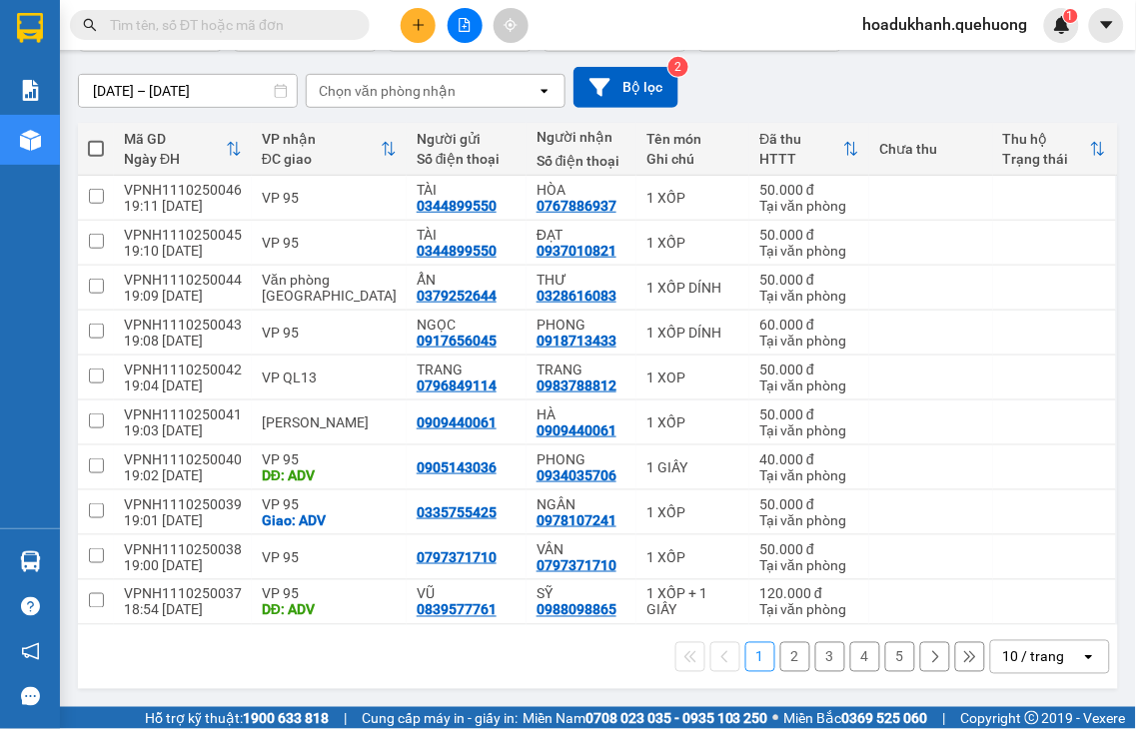
click at [885, 662] on button "5" at bounding box center [900, 657] width 30 height 30
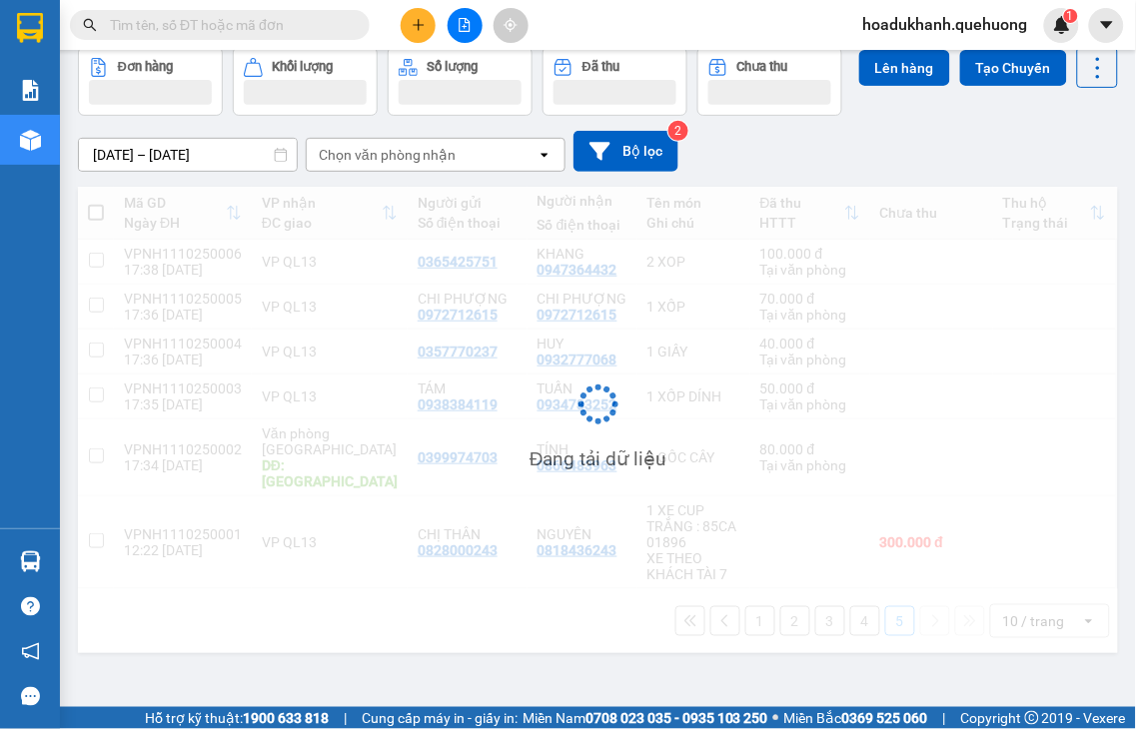
scroll to position [92, 0]
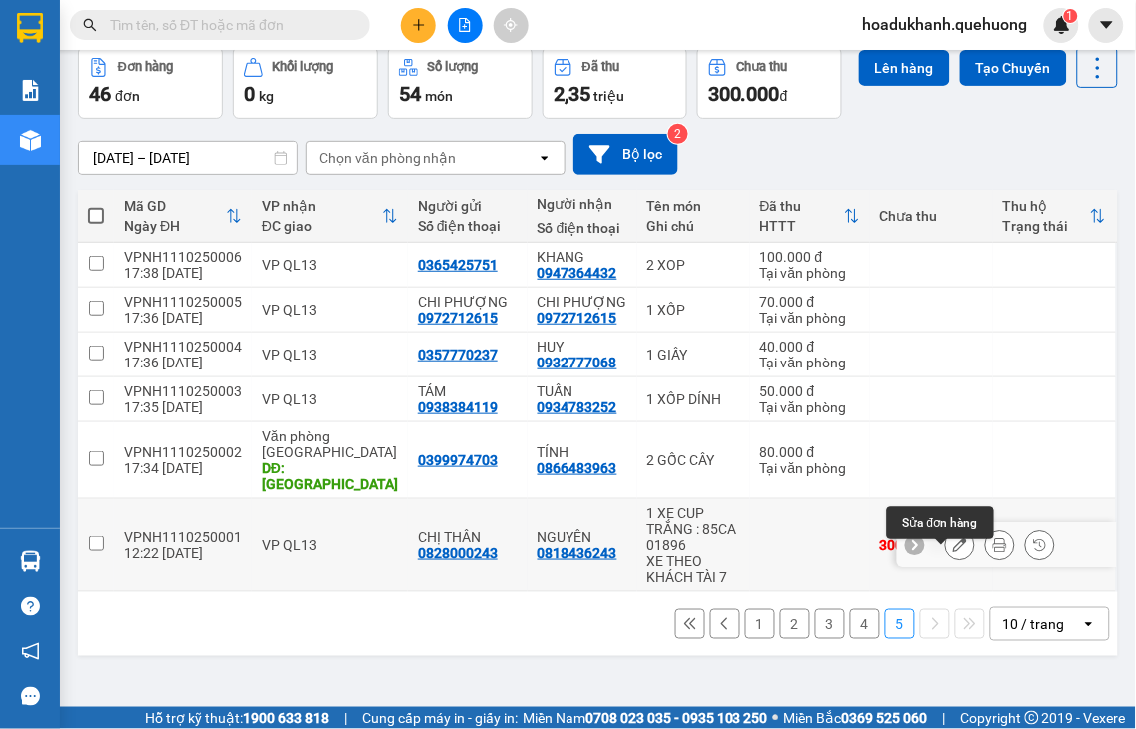
click at [953, 552] on icon at bounding box center [960, 545] width 14 height 14
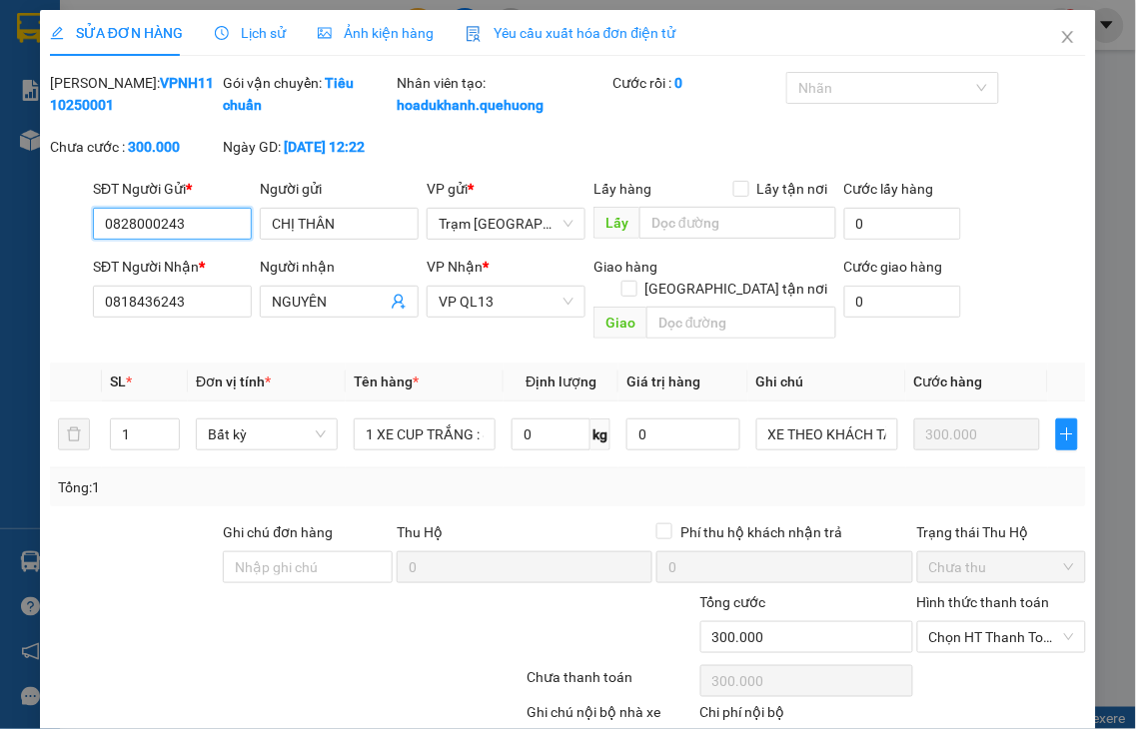
type input "0828000243"
type input "CHỊ THÂN"
type input "0818436243"
type input "NGUYÊN"
type input "0"
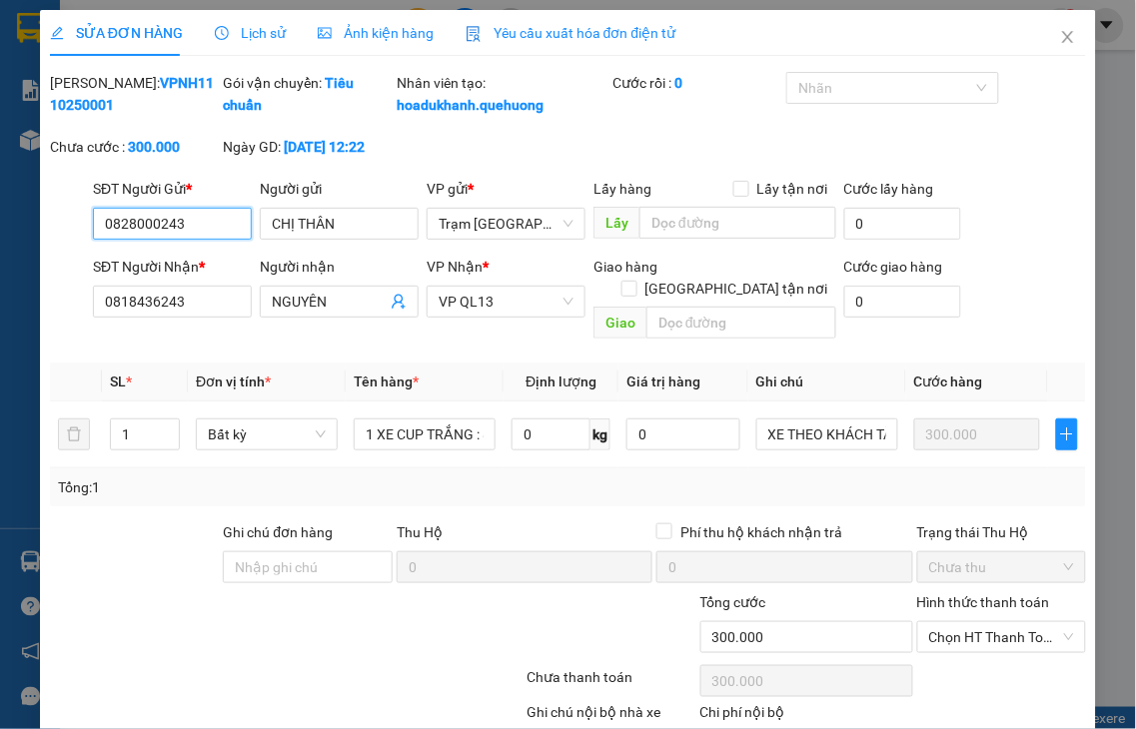
type input "300.000"
click at [1003, 604] on label "Hình thức thanh toán" at bounding box center [983, 602] width 133 height 16
click at [1003, 622] on input "Hình thức thanh toán" at bounding box center [995, 637] width 132 height 30
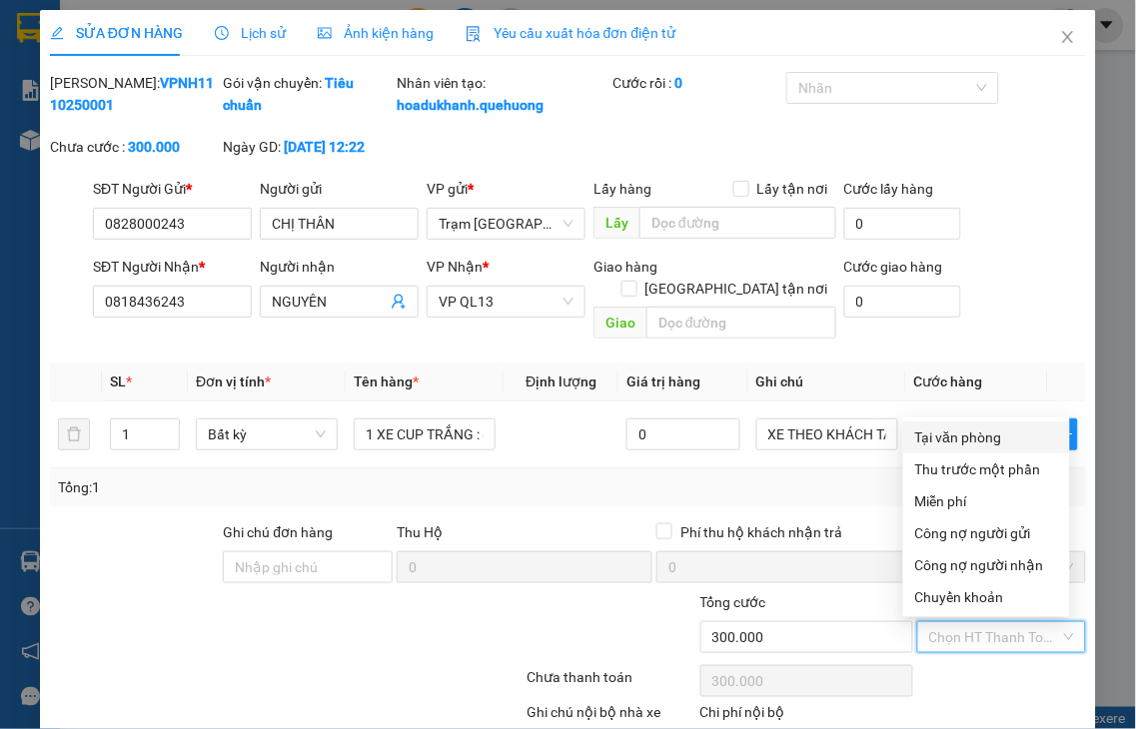
click at [956, 440] on div "Tại văn phòng" at bounding box center [986, 438] width 143 height 22
type input "0"
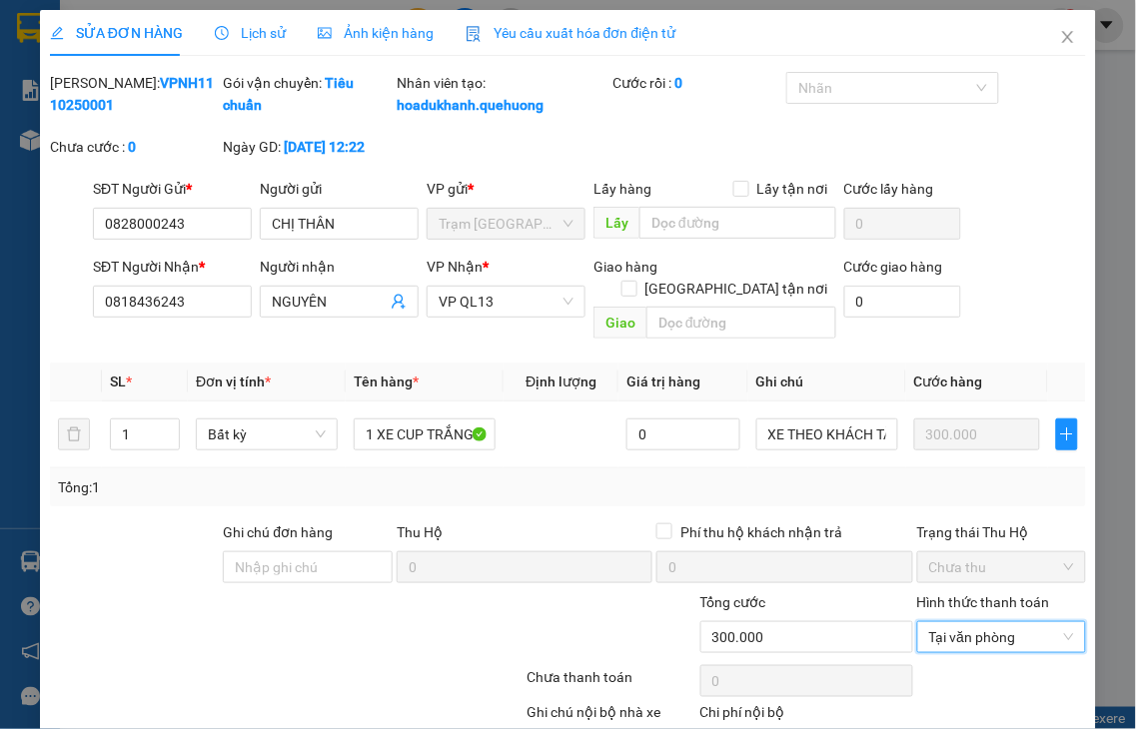
scroll to position [120, 0]
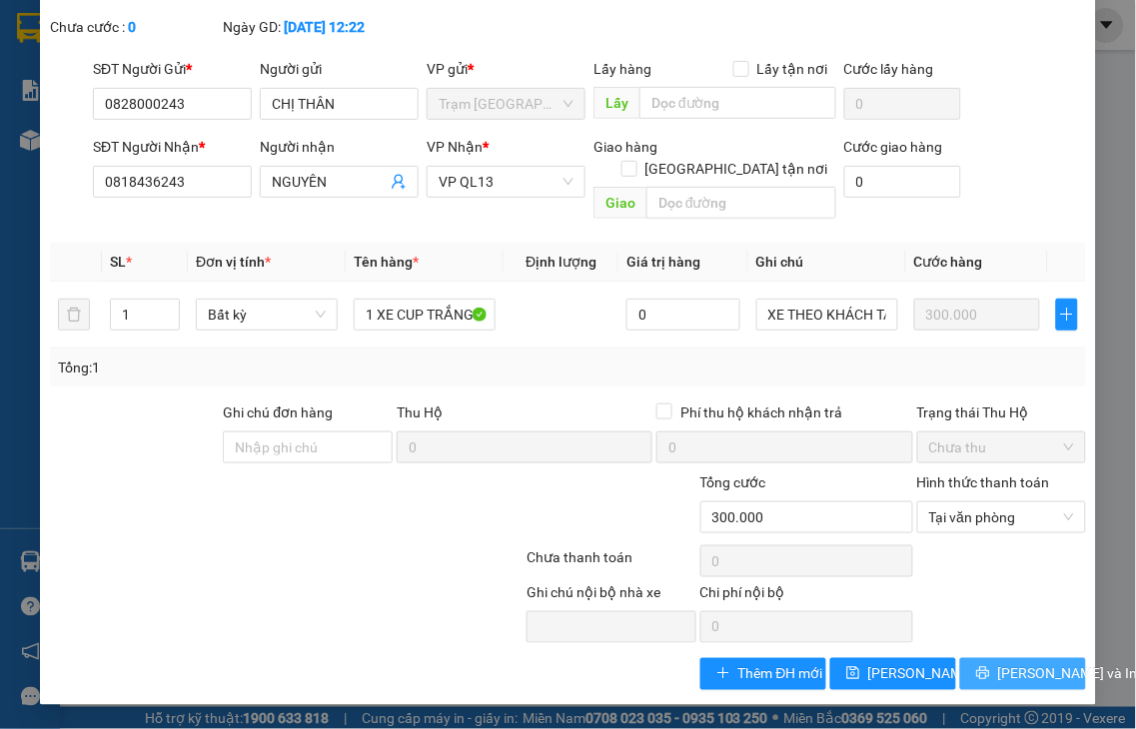
click at [976, 676] on icon "printer" at bounding box center [983, 673] width 14 height 14
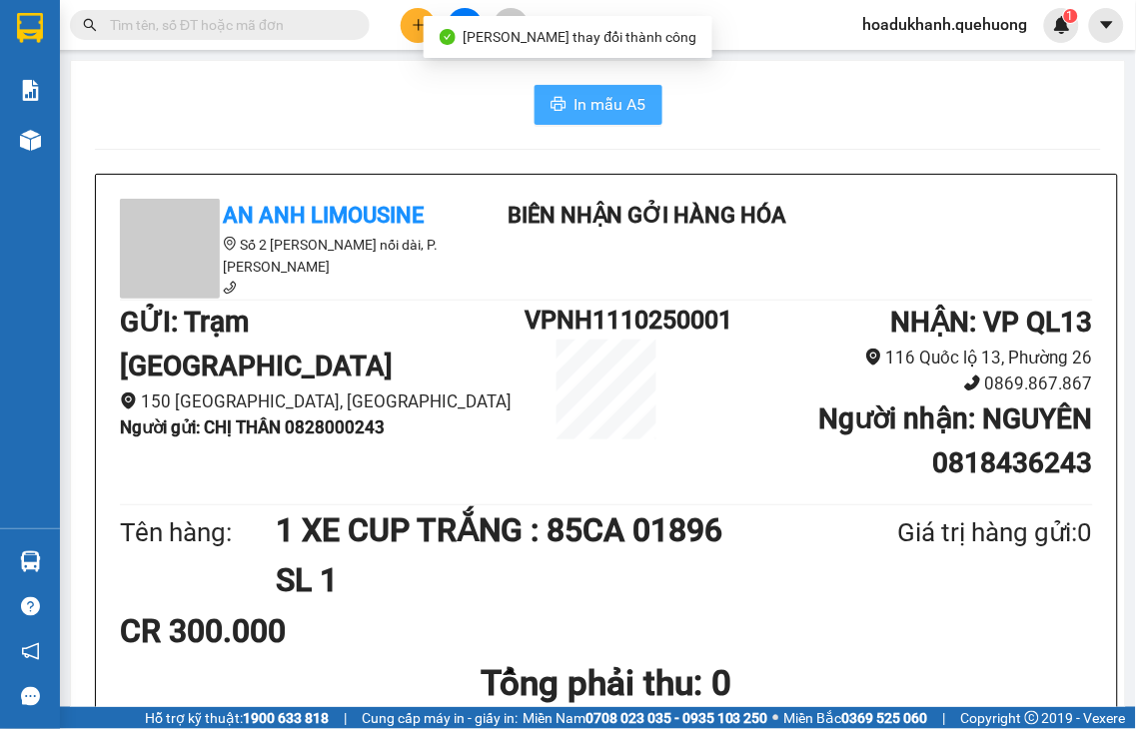
click at [574, 107] on span "In mẫu A5" at bounding box center [610, 104] width 72 height 25
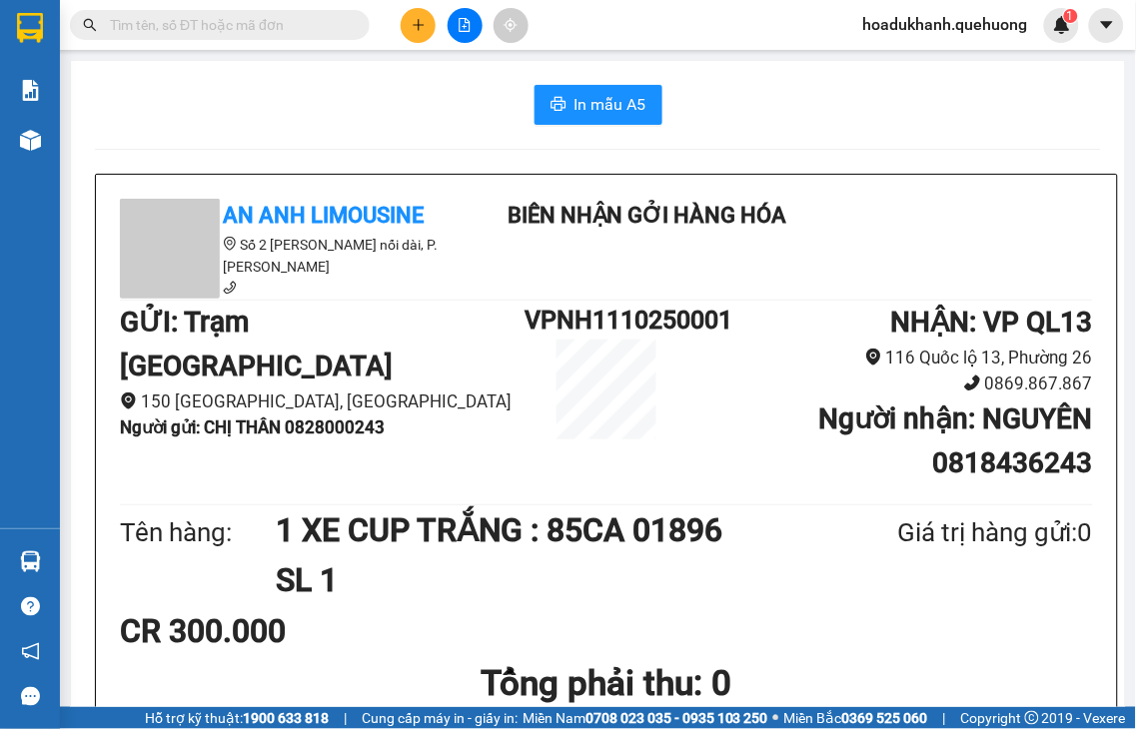
click at [263, 27] on input "text" at bounding box center [228, 25] width 236 height 22
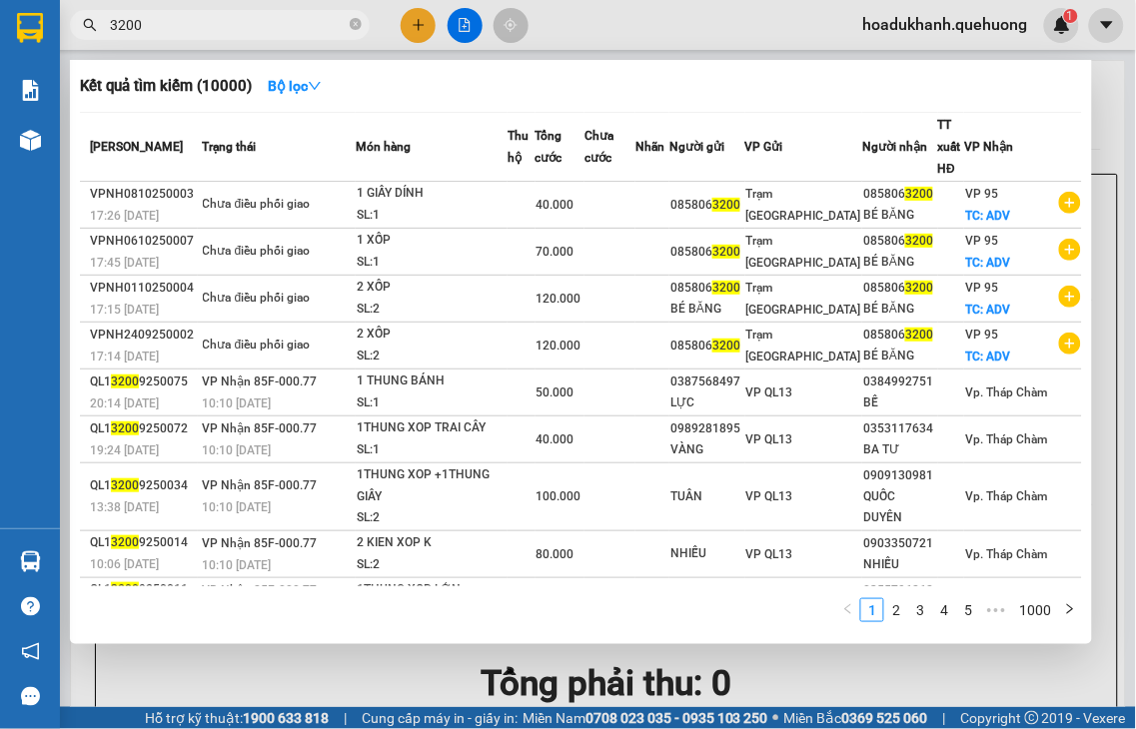
type input "3200"
click at [415, 27] on div at bounding box center [568, 364] width 1136 height 729
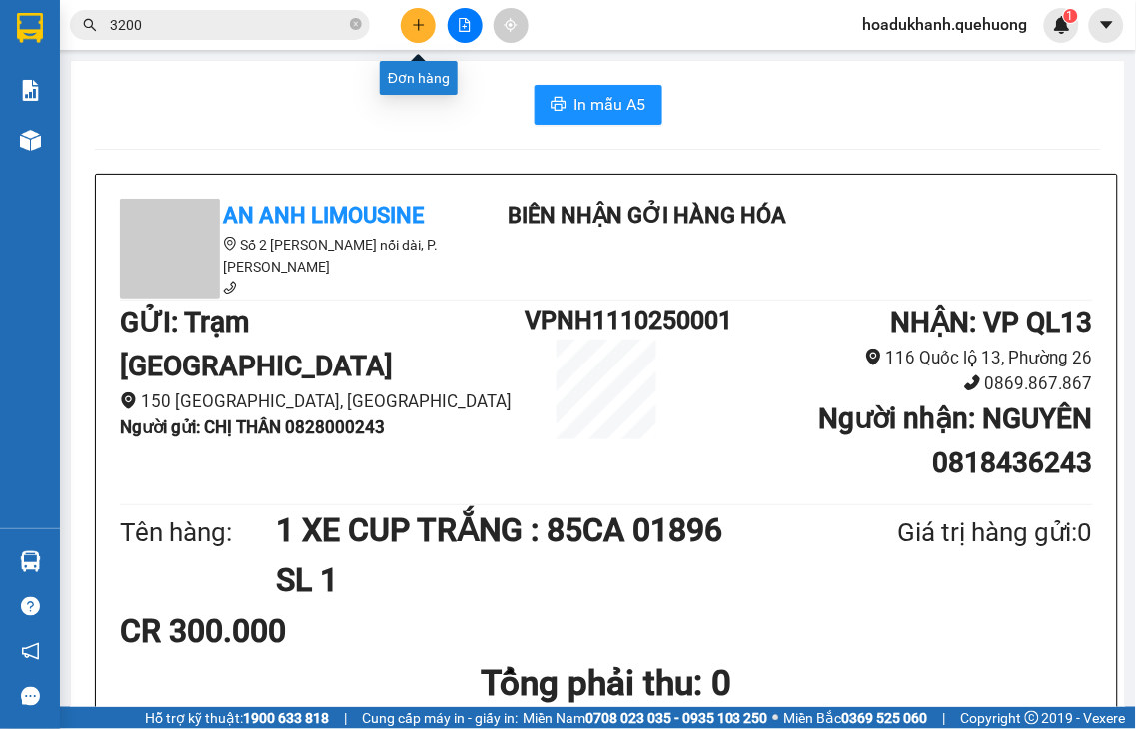
click at [418, 24] on icon "plus" at bounding box center [418, 24] width 11 height 1
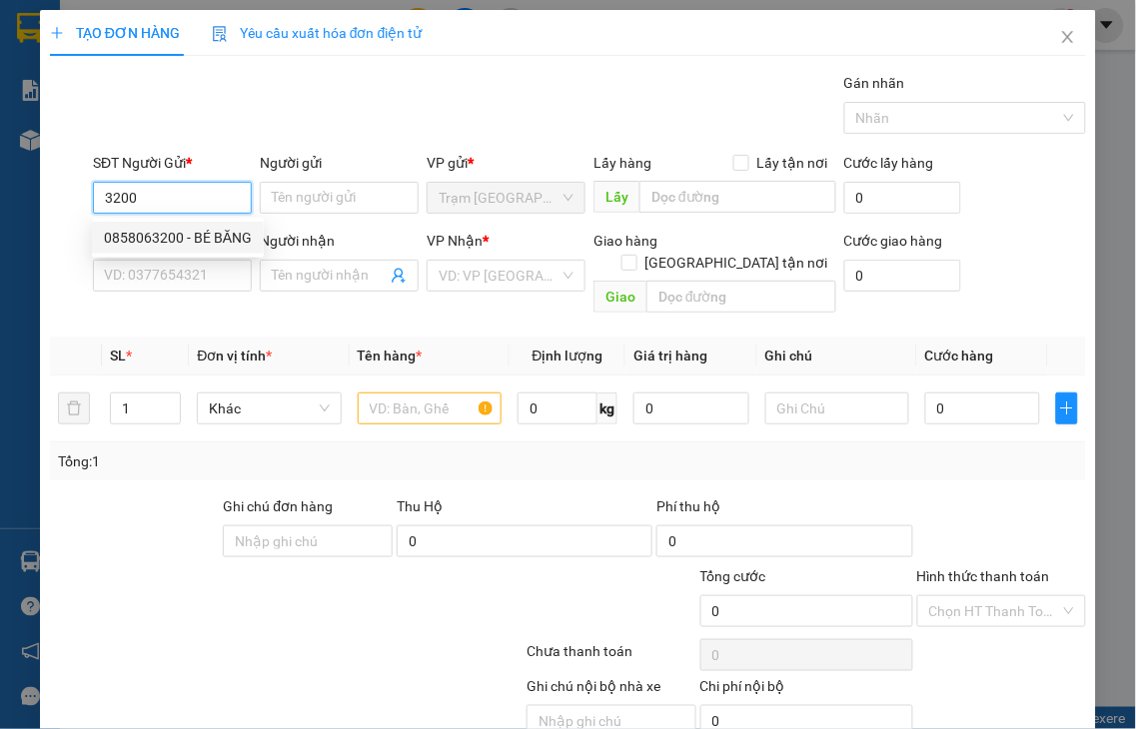
click at [210, 236] on div "0858063200 - BÉ BĂNG" at bounding box center [178, 238] width 148 height 22
type input "0858063200"
type input "BÉ BĂNG"
type input "0858063200"
type input "BÉ BĂNG"
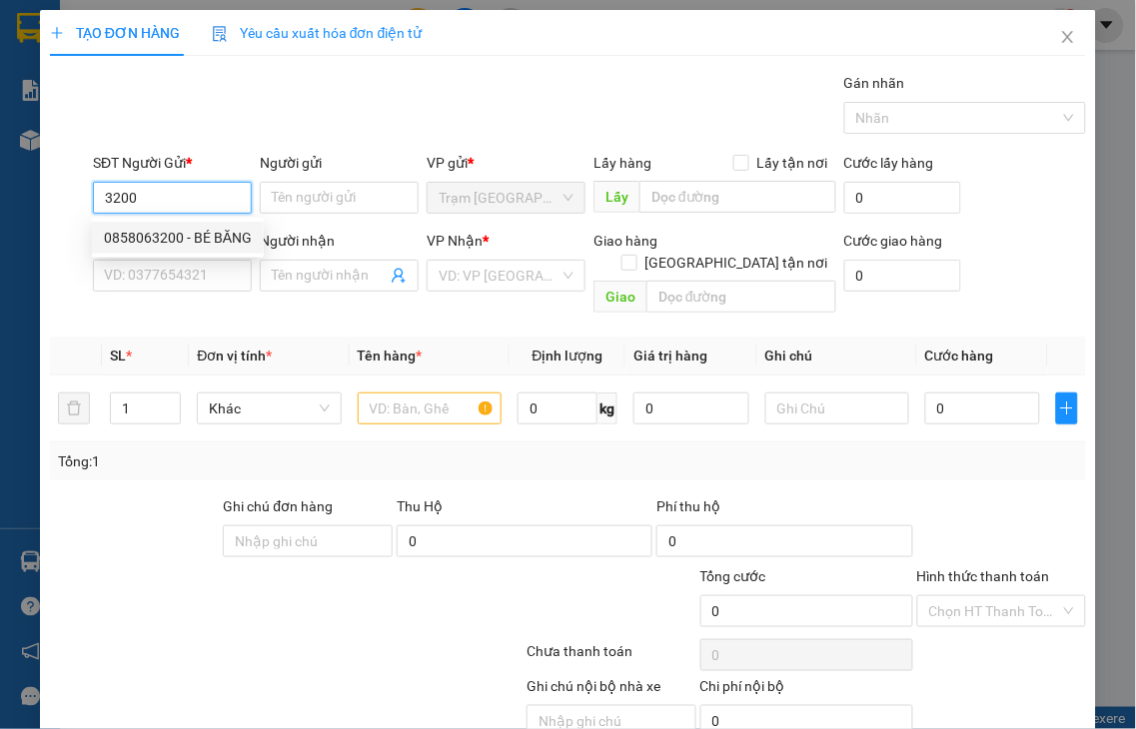
checkbox input "true"
type input "ADV"
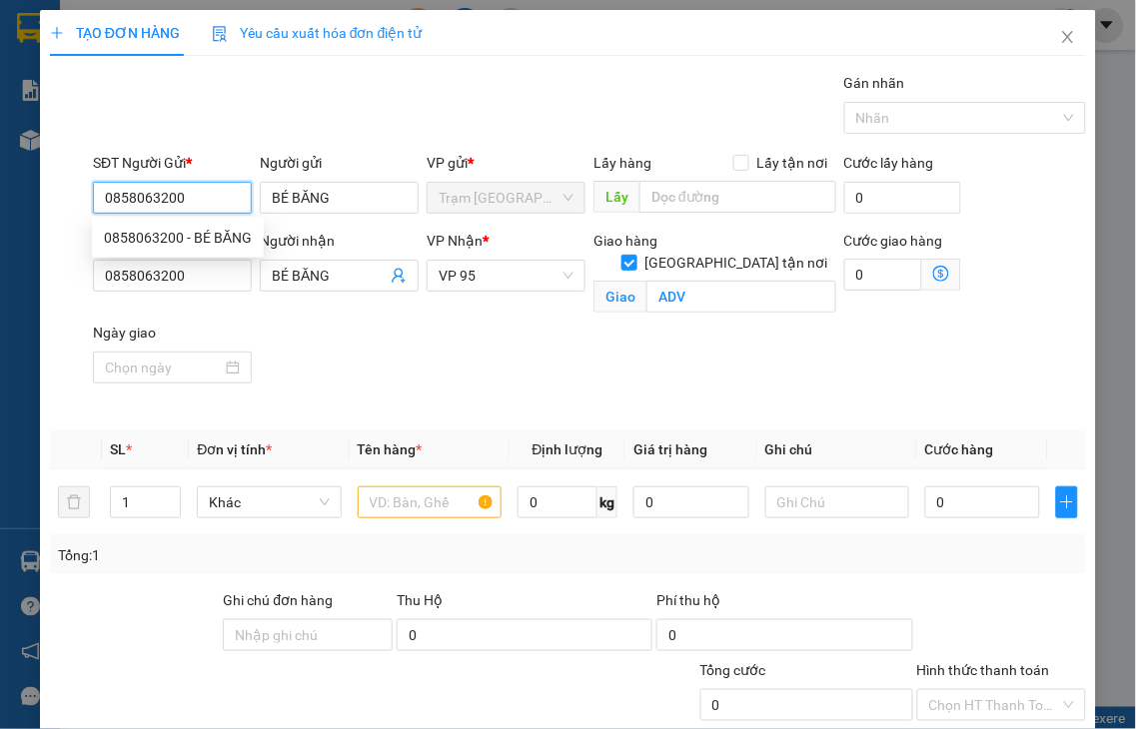
type input "40.000"
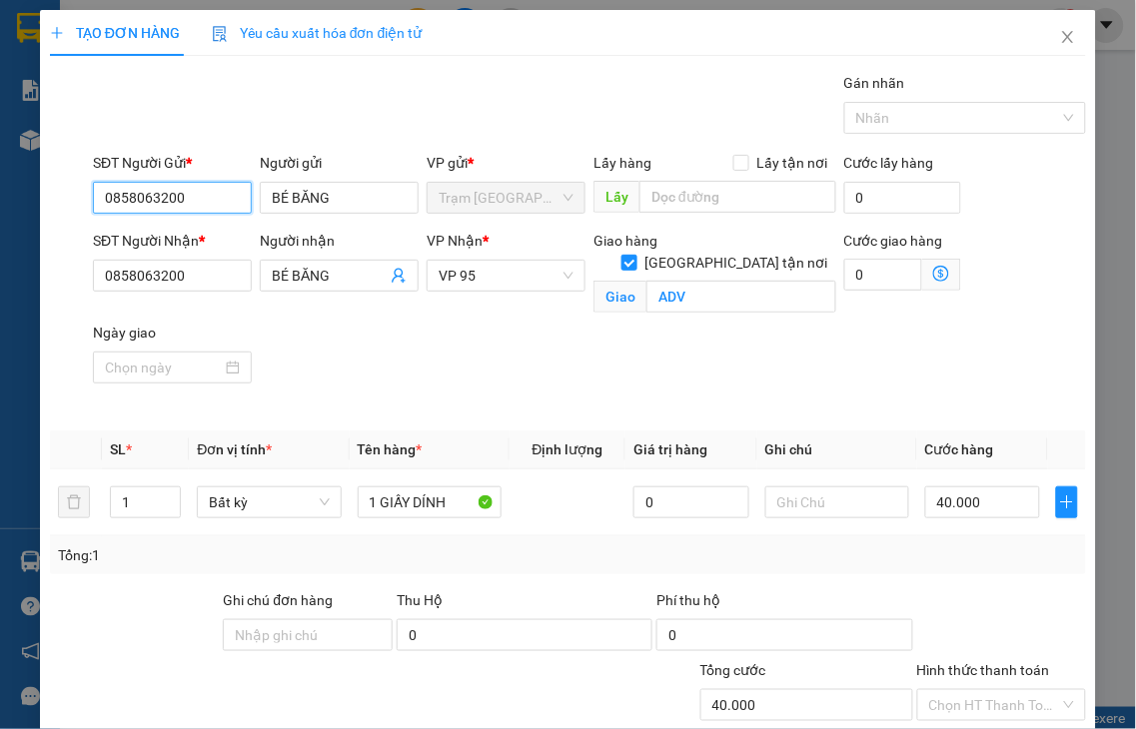
type input "0858063200"
click at [939, 662] on label "Hình thức thanh toán" at bounding box center [983, 670] width 133 height 16
click at [939, 690] on input "Hình thức thanh toán" at bounding box center [995, 705] width 132 height 30
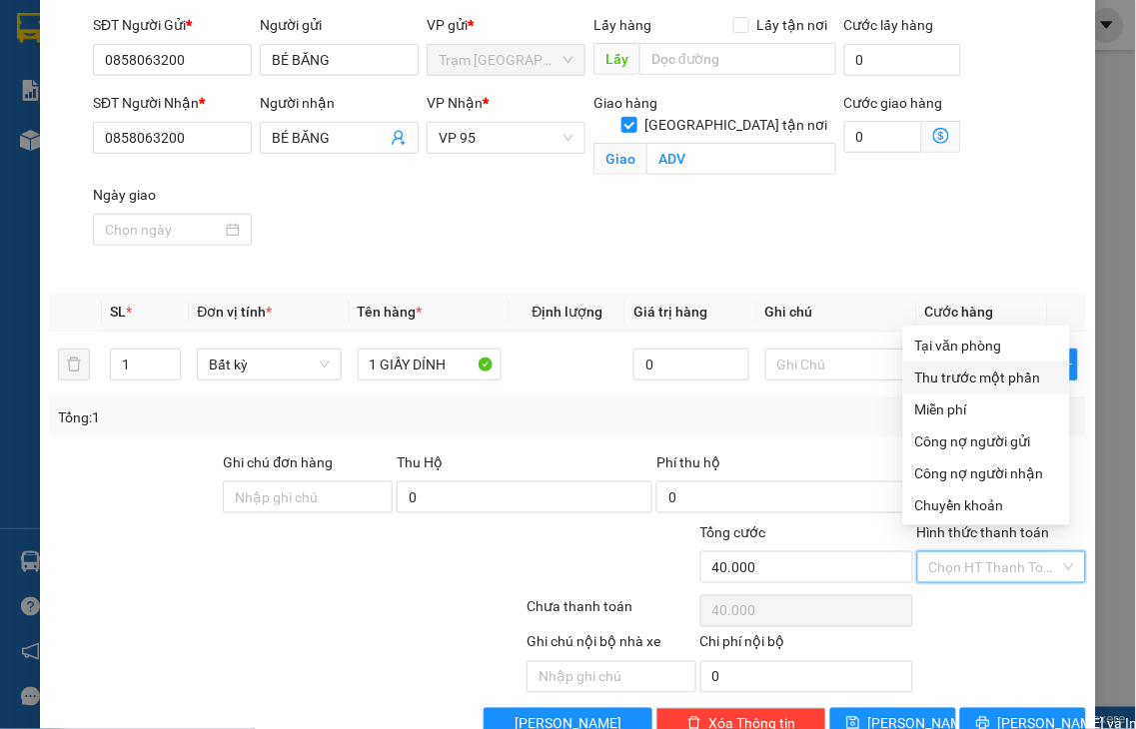
scroll to position [166, 0]
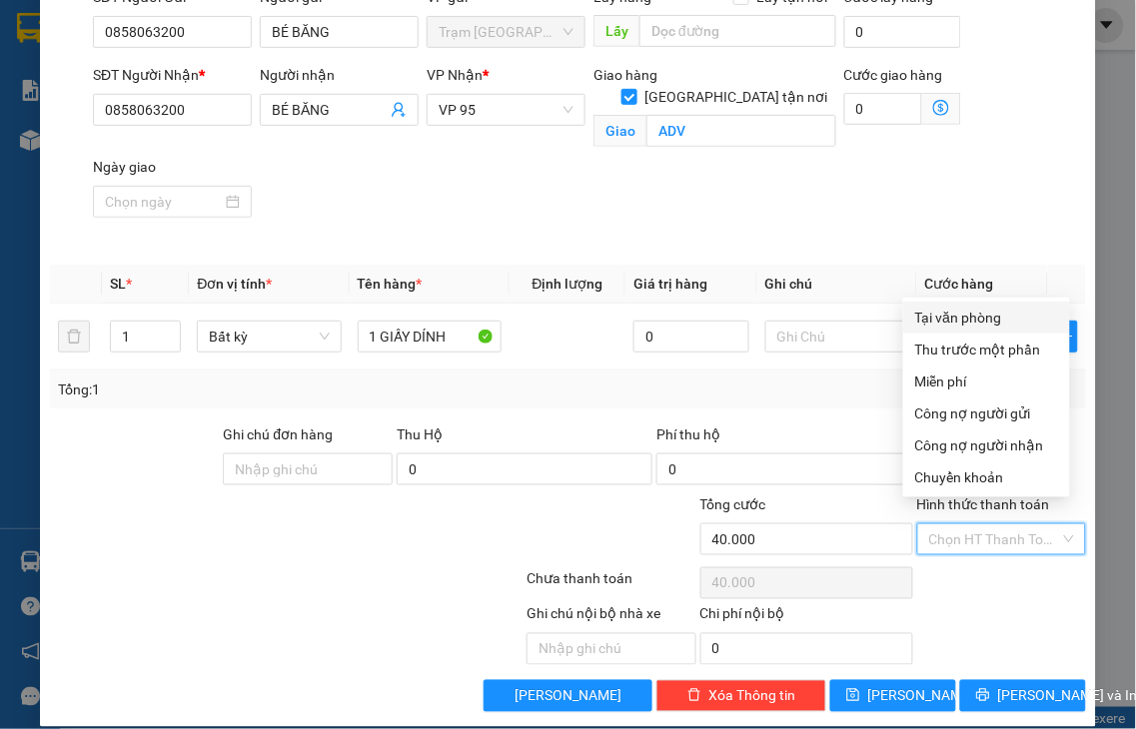
click at [932, 317] on div "Tại văn phòng" at bounding box center [986, 318] width 143 height 22
type input "0"
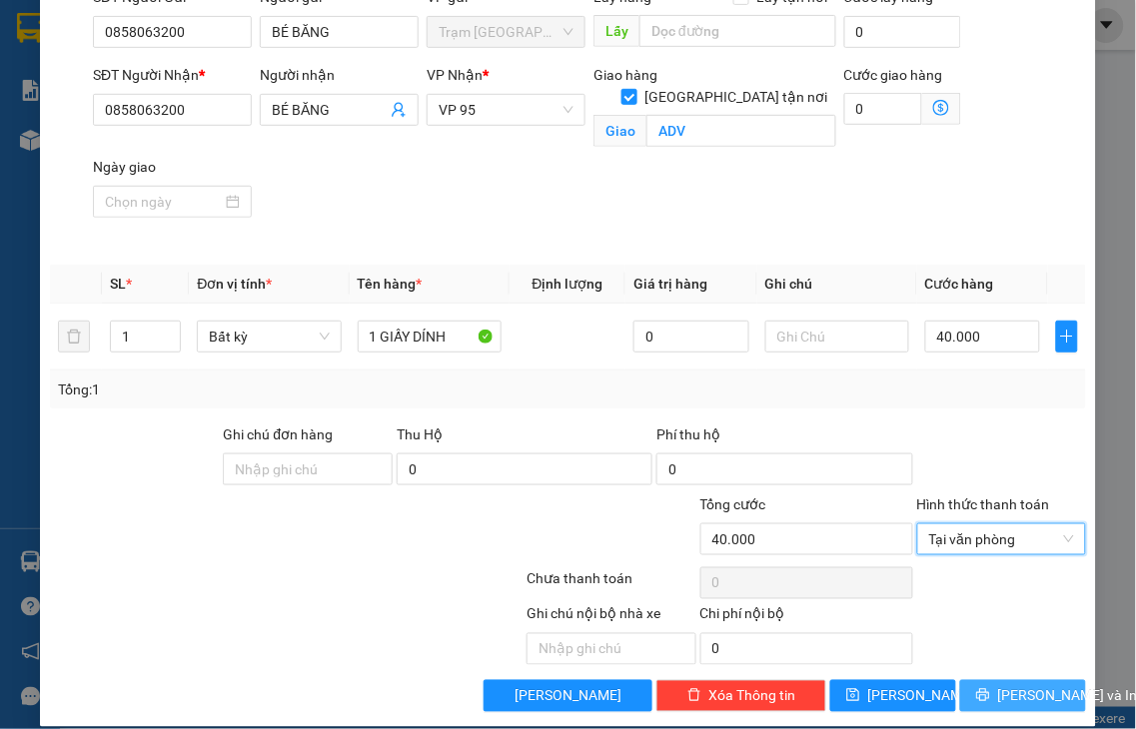
click at [1015, 685] on span "[PERSON_NAME] và In" at bounding box center [1068, 696] width 140 height 22
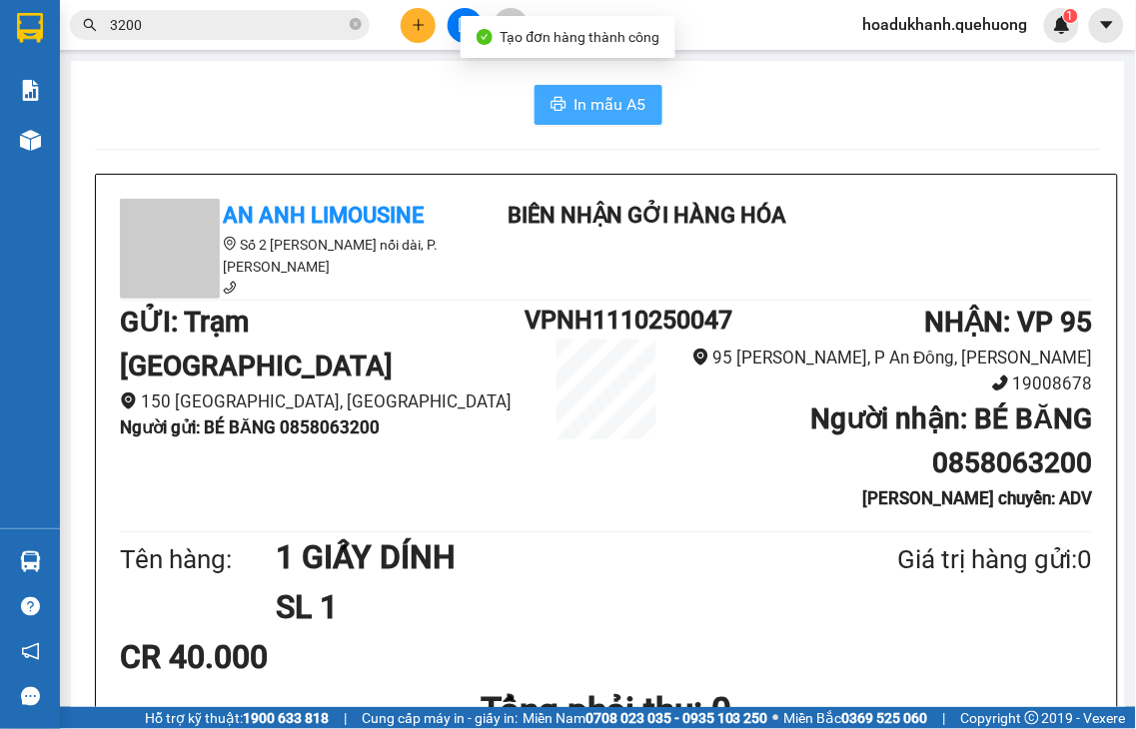
click at [626, 103] on span "In mẫu A5" at bounding box center [610, 104] width 72 height 25
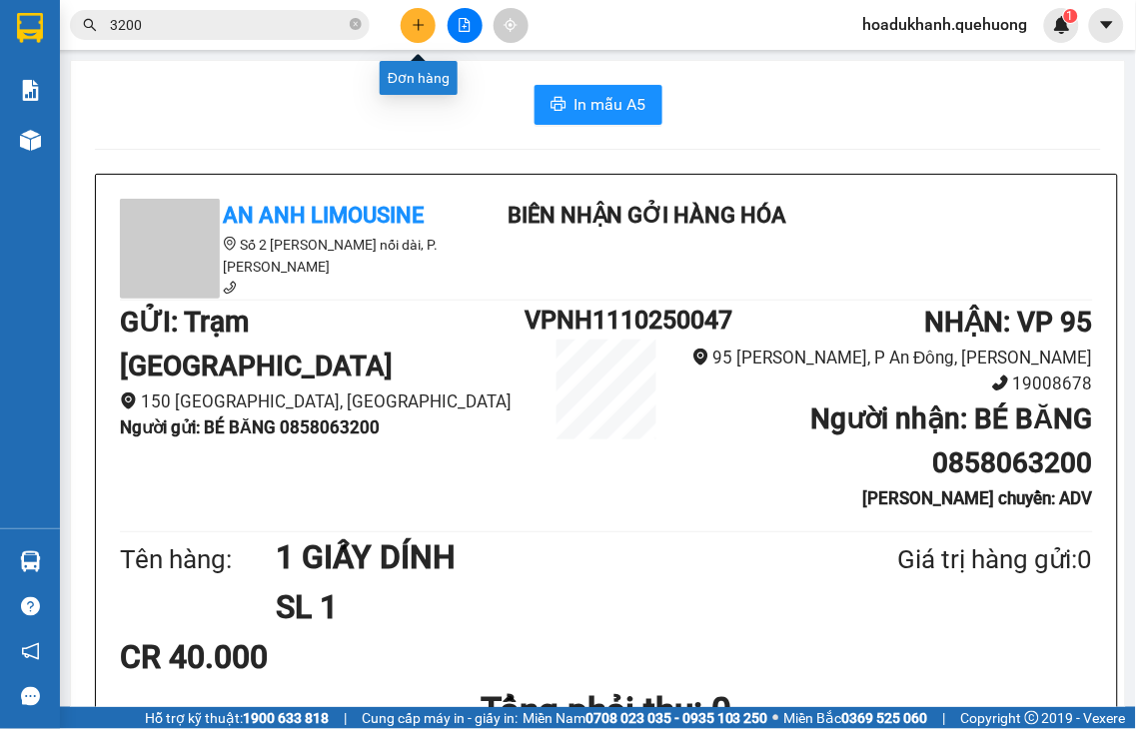
click at [425, 21] on icon "plus" at bounding box center [419, 25] width 14 height 14
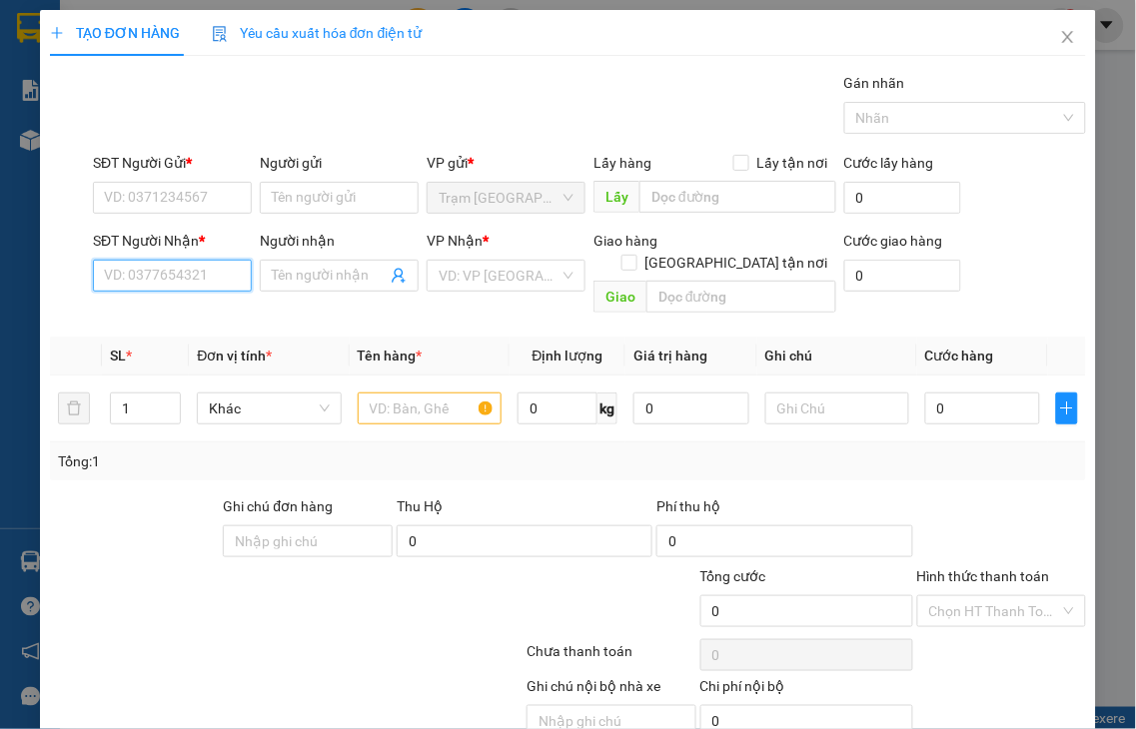
click at [172, 268] on input "SĐT Người Nhận *" at bounding box center [172, 276] width 159 height 32
click at [172, 274] on input "3963" at bounding box center [172, 276] width 159 height 32
click at [172, 277] on input "3963" at bounding box center [172, 276] width 159 height 32
click at [165, 353] on div "0949933963 - MẾN" at bounding box center [170, 348] width 132 height 22
type input "0949933963"
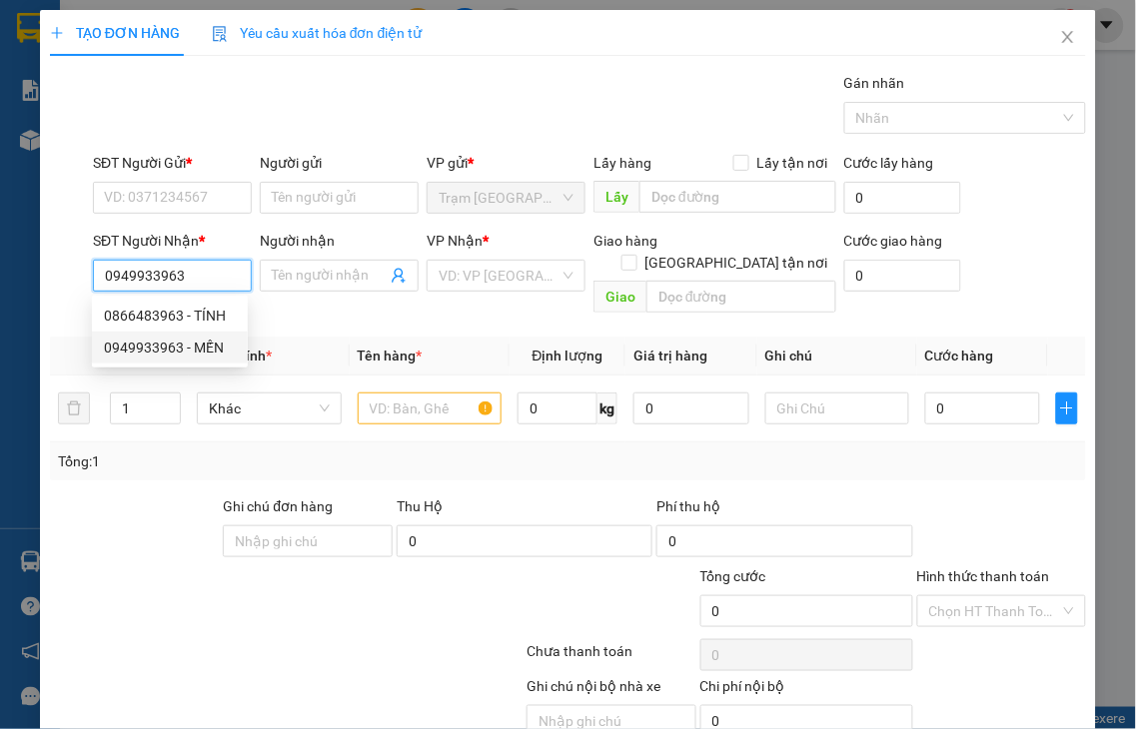
type input "MẾN"
type input "0949933963"
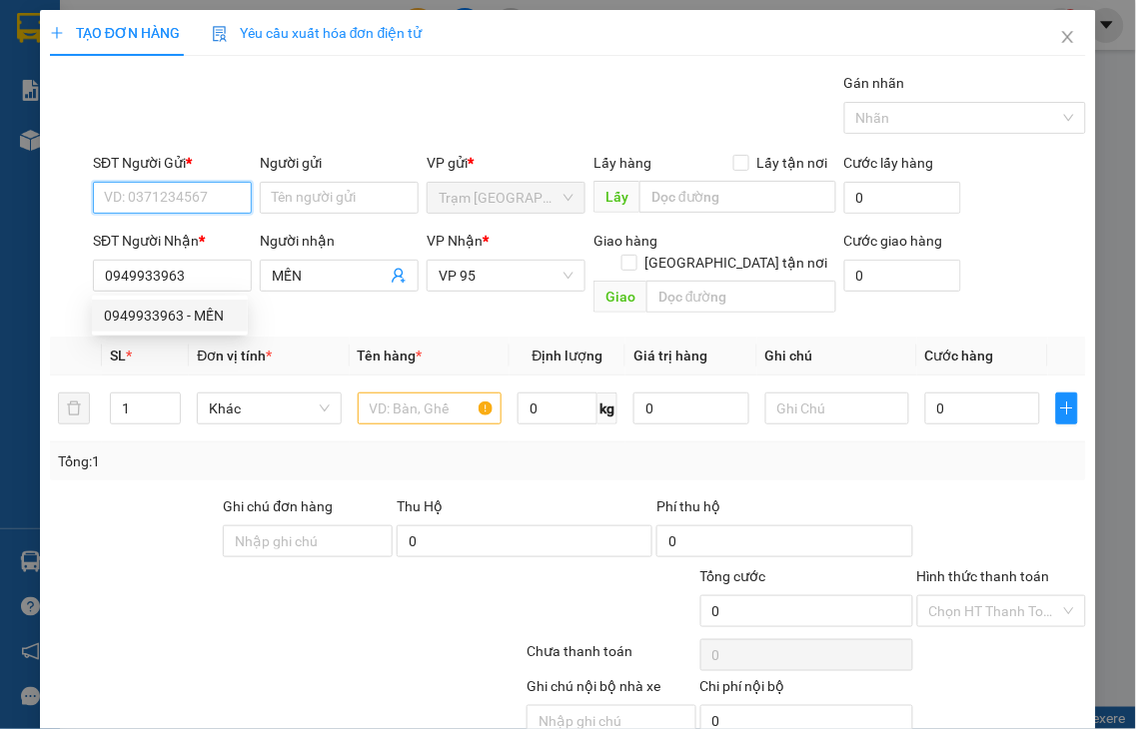
click at [146, 200] on input "SĐT Người Gửi *" at bounding box center [172, 198] width 159 height 32
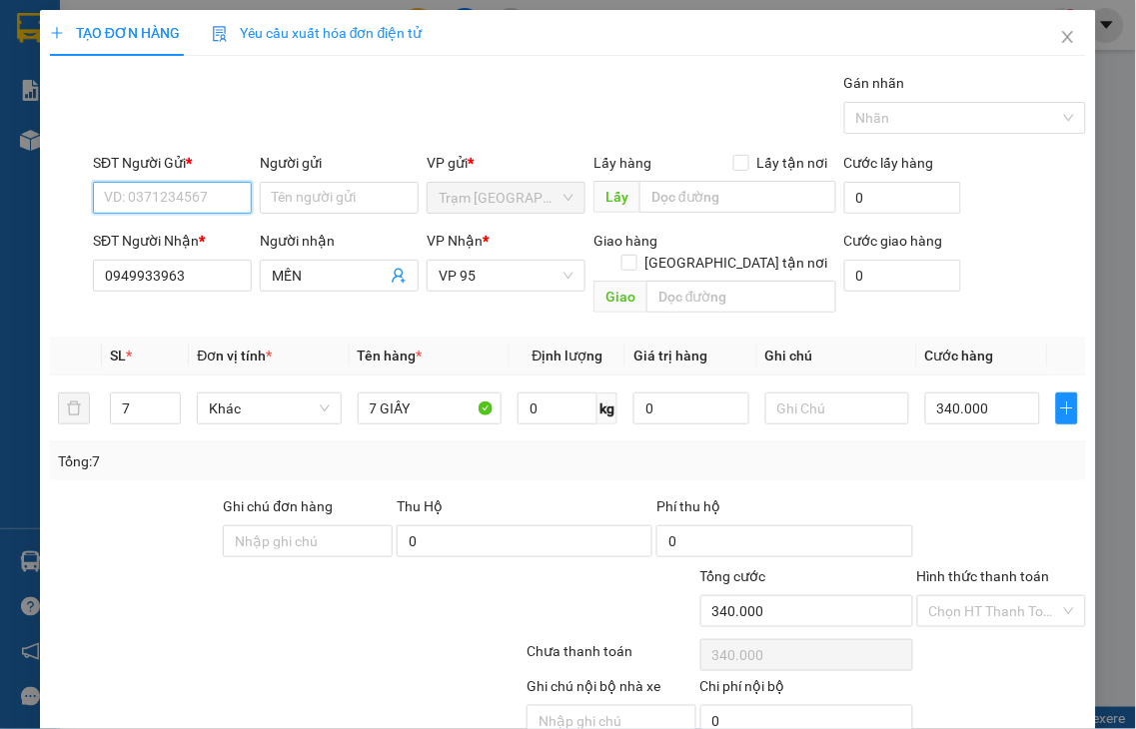
type input "340.000"
click at [181, 243] on div "0918186486 - NGA" at bounding box center [170, 238] width 132 height 22
type input "0918186486"
type input "NGA"
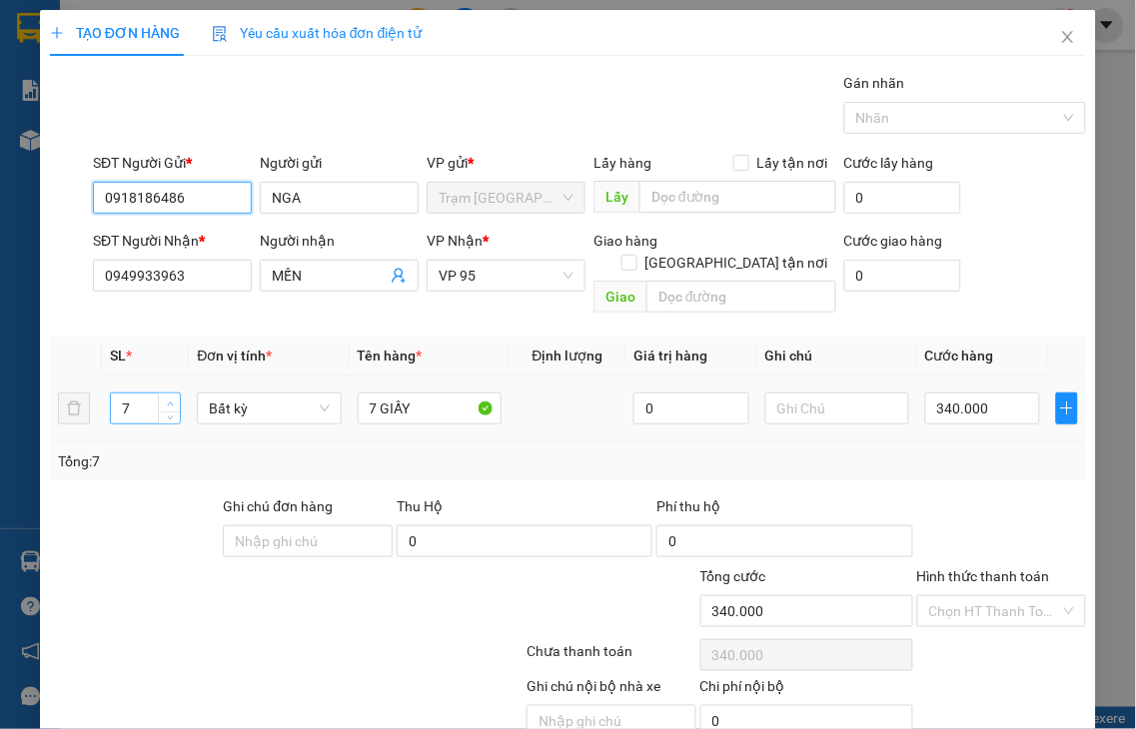
type input "0918186486"
type input "8"
click at [164, 398] on span "up" at bounding box center [170, 404] width 12 height 12
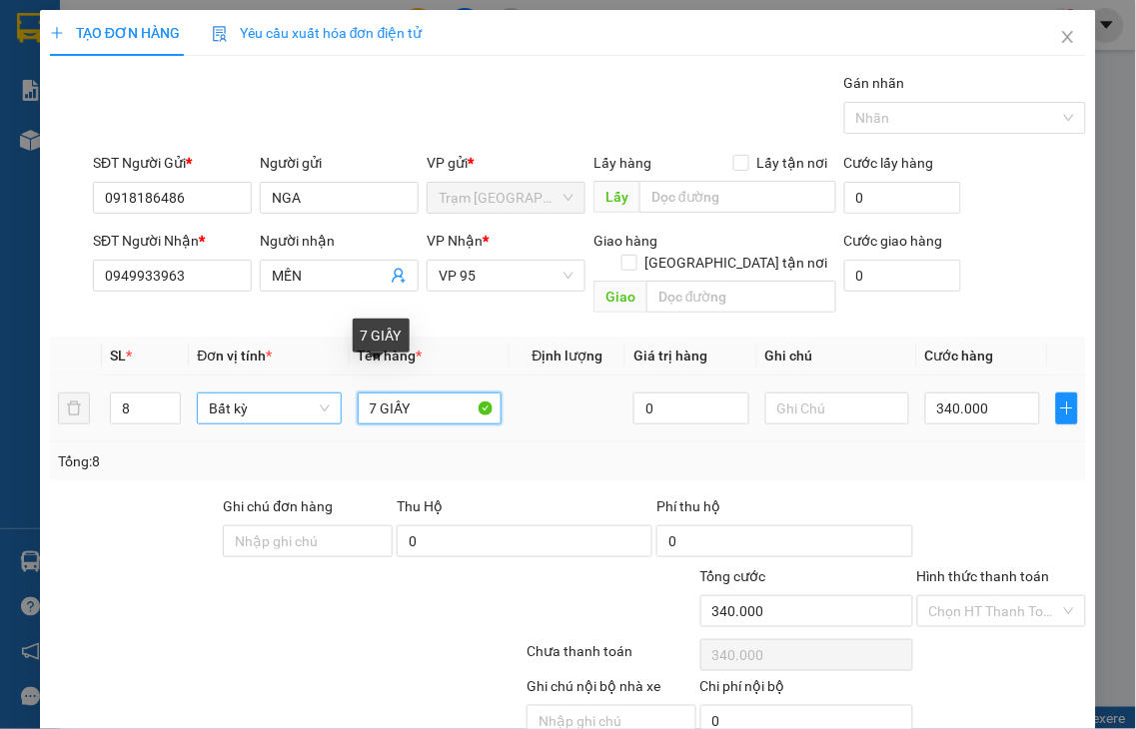
drag, startPoint x: 370, startPoint y: 386, endPoint x: 285, endPoint y: 400, distance: 86.1
click at [300, 405] on tr "8 Bất kỳ 7 GIẤY 0 340.000" at bounding box center [568, 409] width 1036 height 67
type input "8 GIẤY"
type input "0"
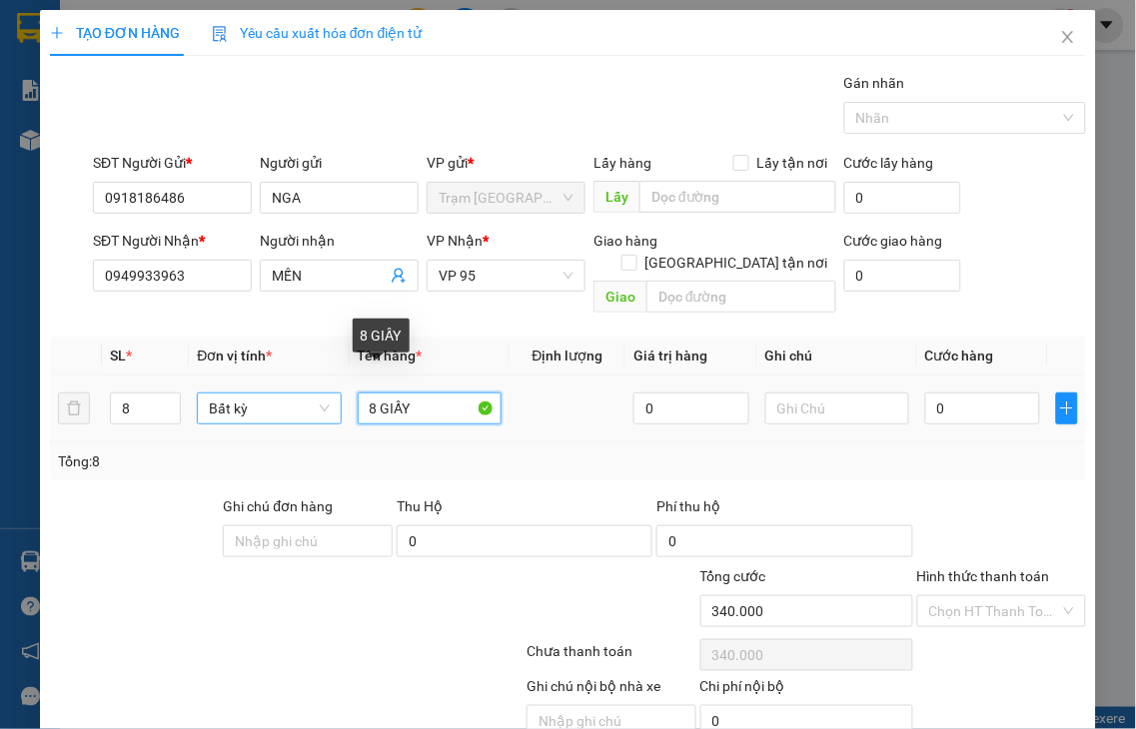
type input "0"
type input "8 GIẤY"
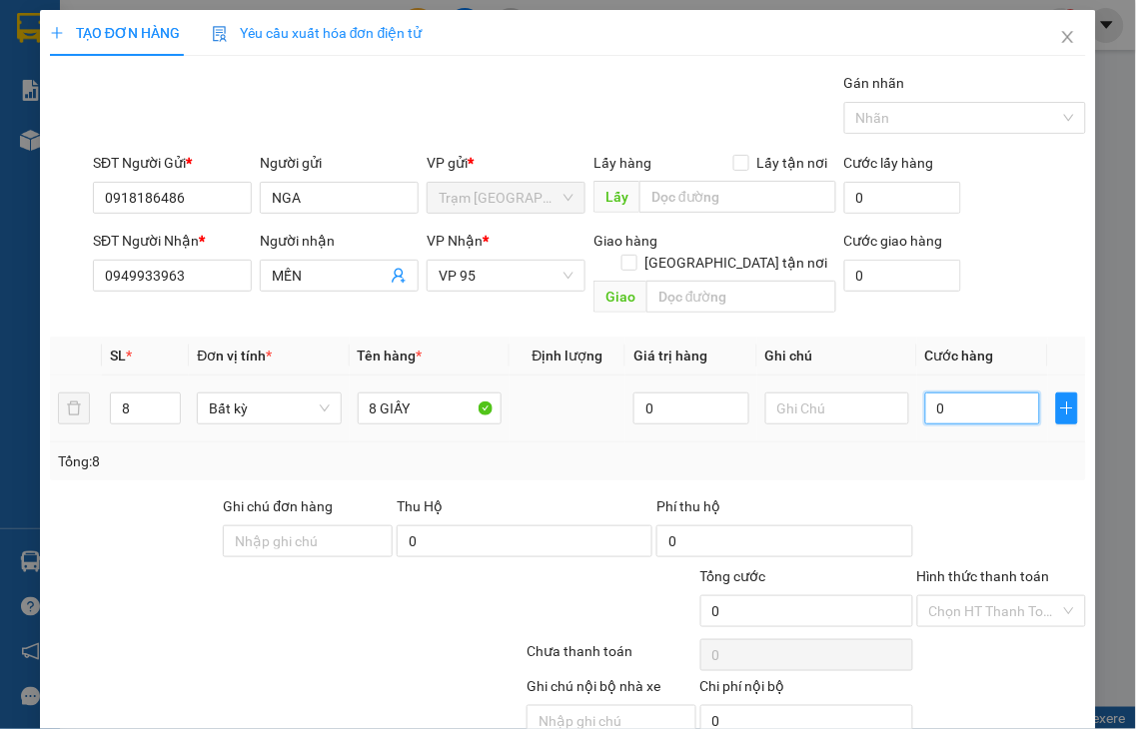
click at [977, 393] on input "0" at bounding box center [982, 409] width 115 height 32
type input "3"
type input "38"
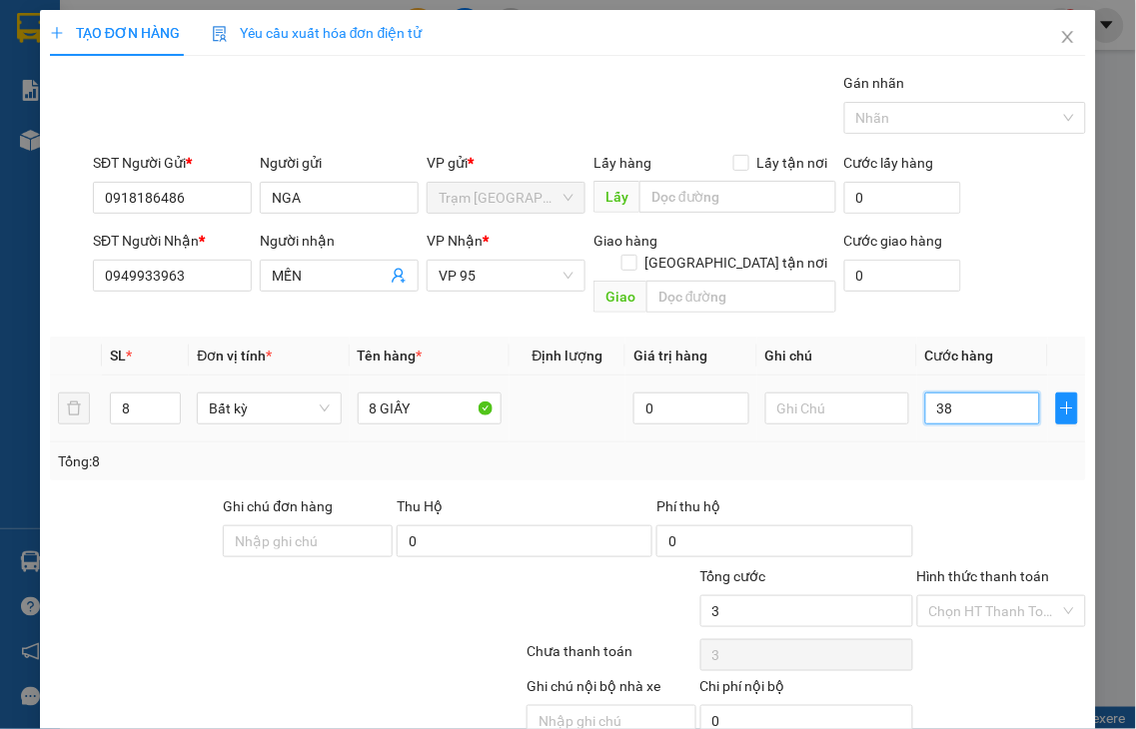
type input "38"
type input "380"
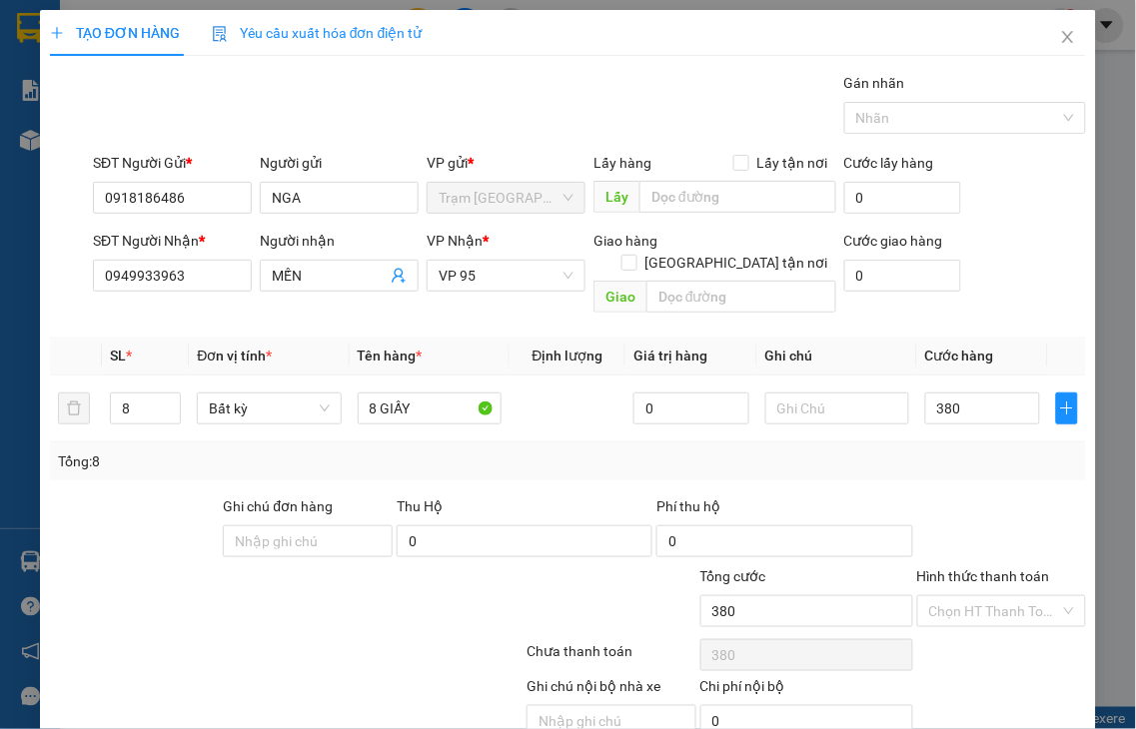
click at [976, 568] on label "Hình thức thanh toán" at bounding box center [983, 576] width 133 height 16
click at [976, 596] on input "Hình thức thanh toán" at bounding box center [995, 611] width 132 height 30
type input "380.000"
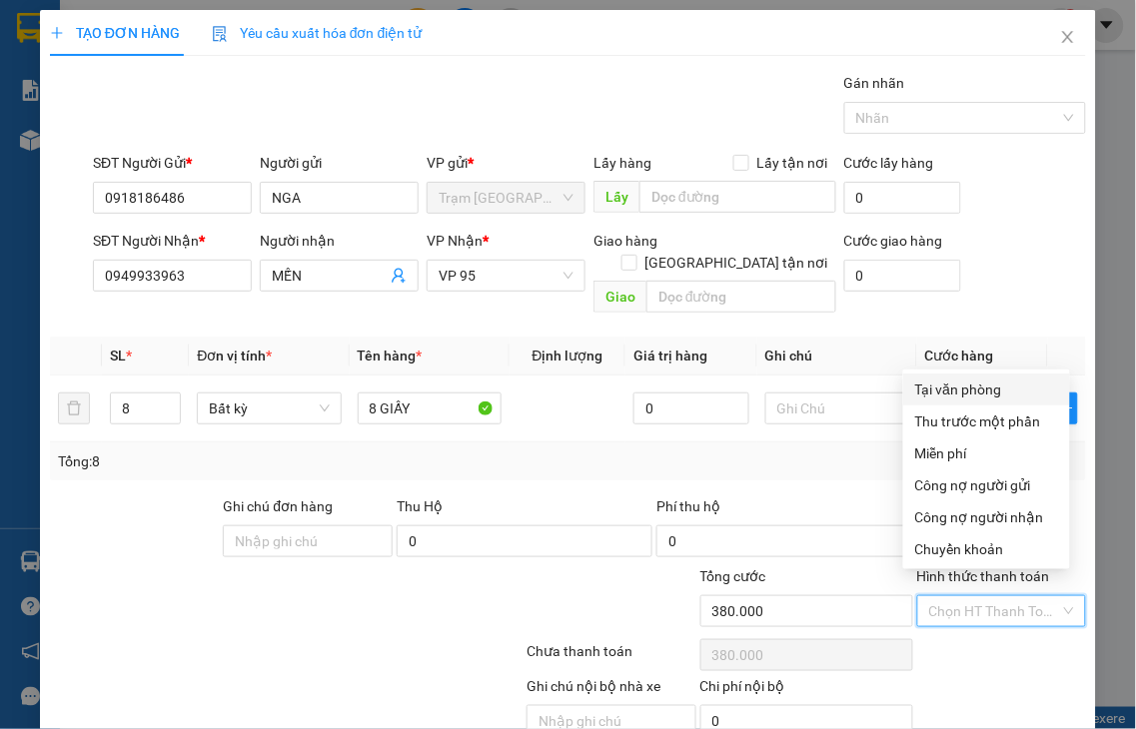
click at [945, 380] on div "Tại văn phòng" at bounding box center [986, 390] width 143 height 22
type input "0"
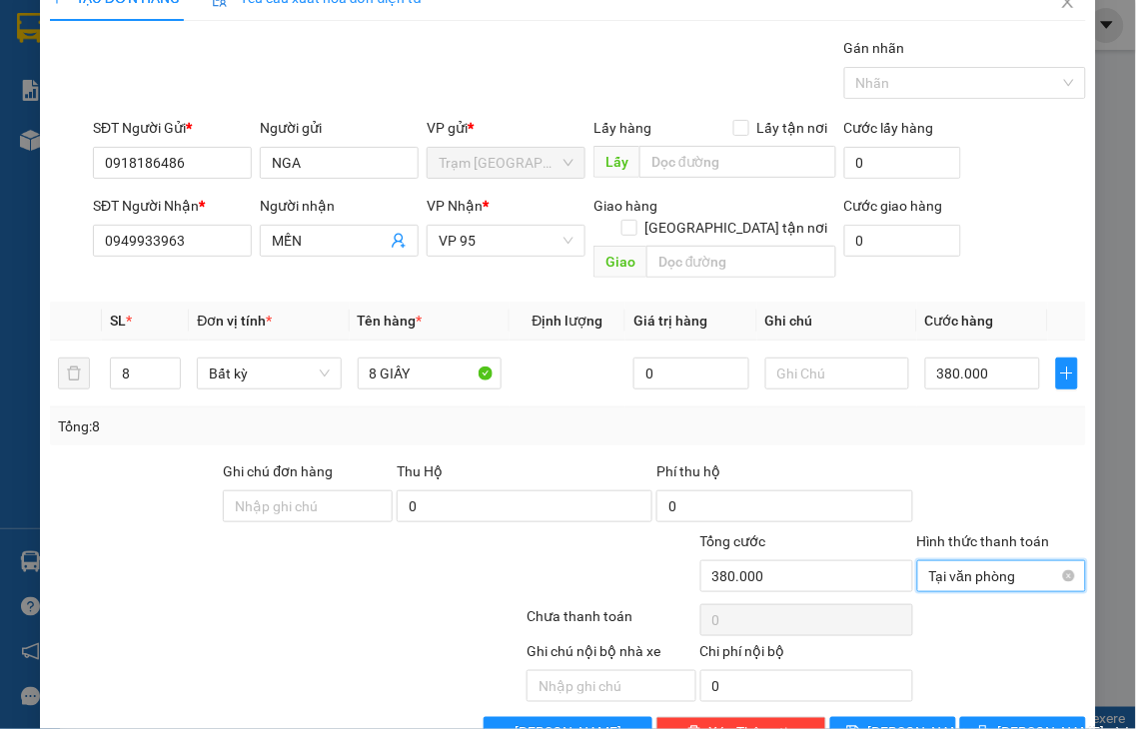
scroll to position [72, 0]
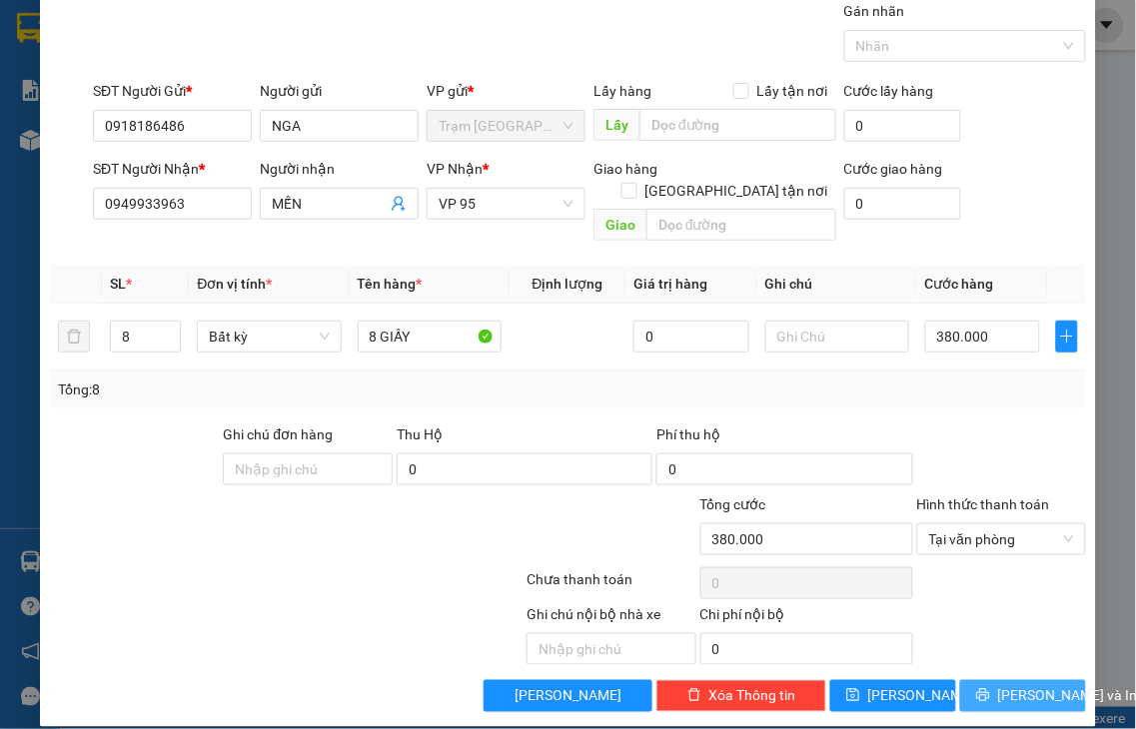
click at [1005, 685] on span "[PERSON_NAME] và In" at bounding box center [1068, 696] width 140 height 22
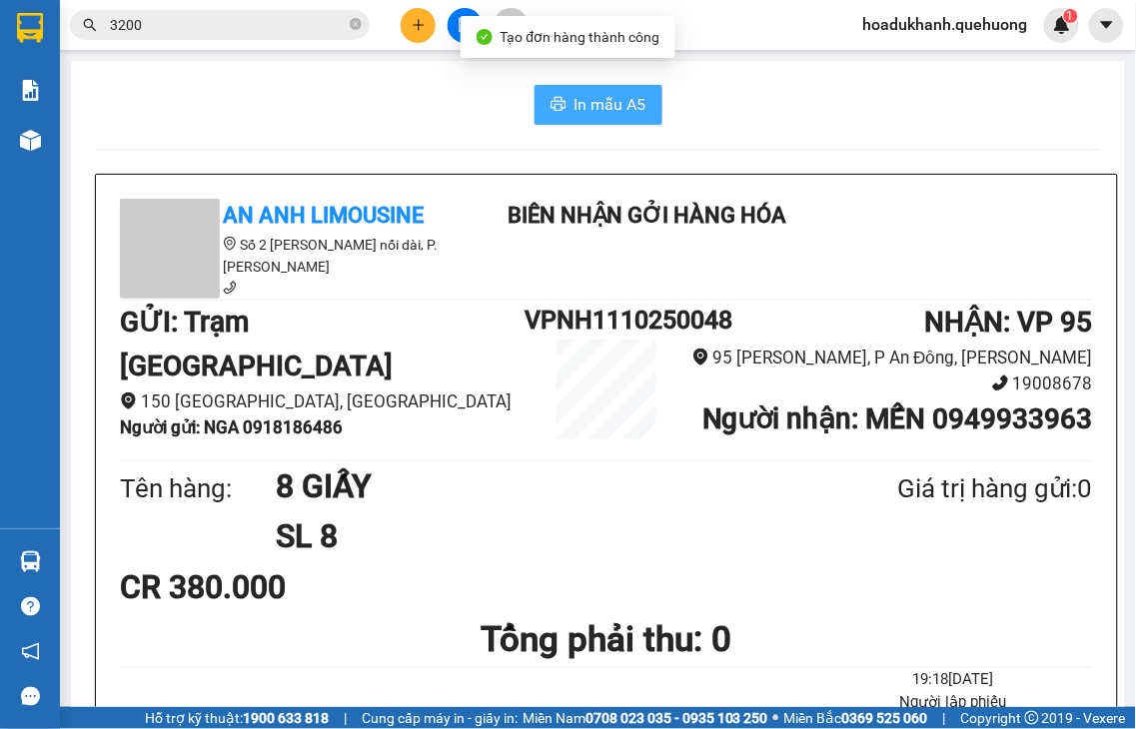
click at [589, 107] on span "In mẫu A5" at bounding box center [610, 104] width 72 height 25
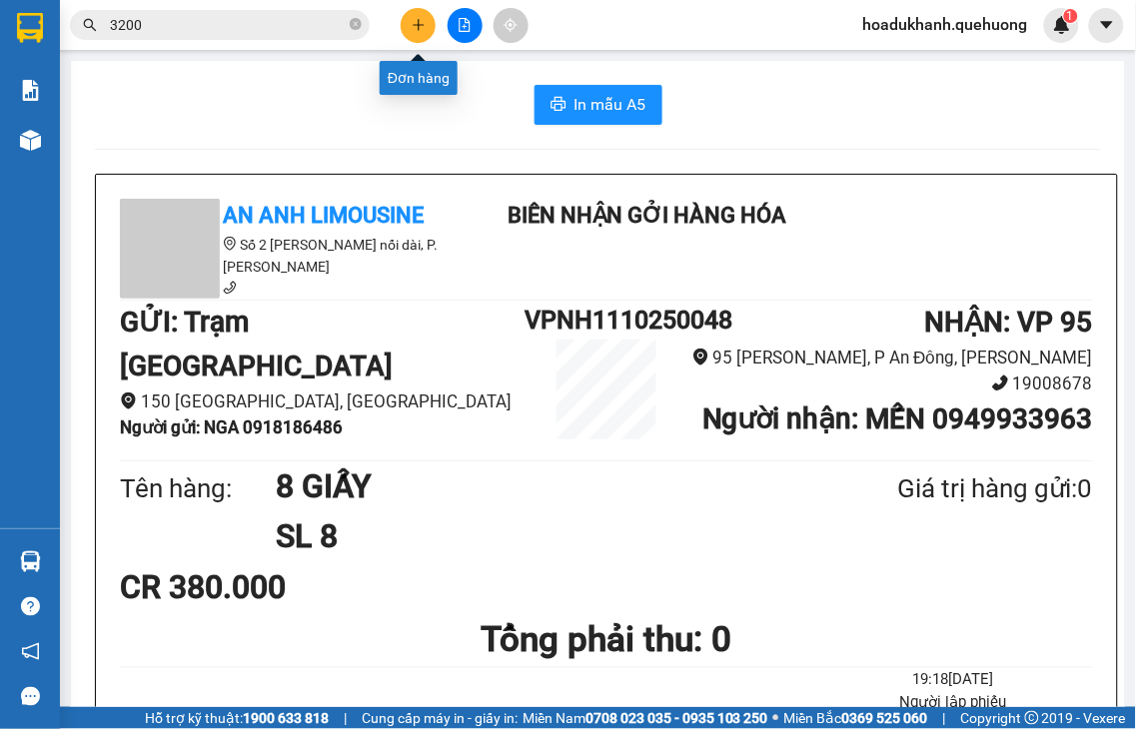
click at [420, 22] on icon "plus" at bounding box center [419, 25] width 14 height 14
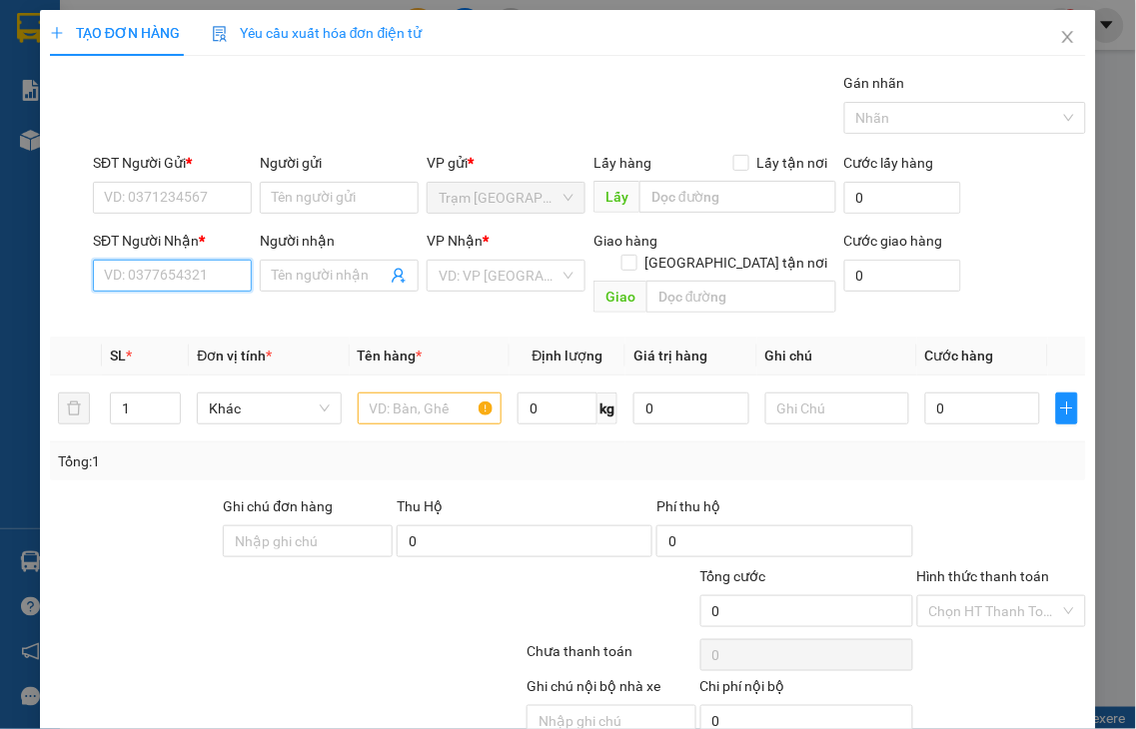
click at [173, 282] on input "SĐT Người Nhận *" at bounding box center [172, 276] width 159 height 32
click at [174, 277] on input "2343" at bounding box center [172, 276] width 159 height 32
click at [186, 311] on div "0966642343 - DIỆU" at bounding box center [170, 316] width 132 height 22
type input "0966642343"
type input "DIỆU"
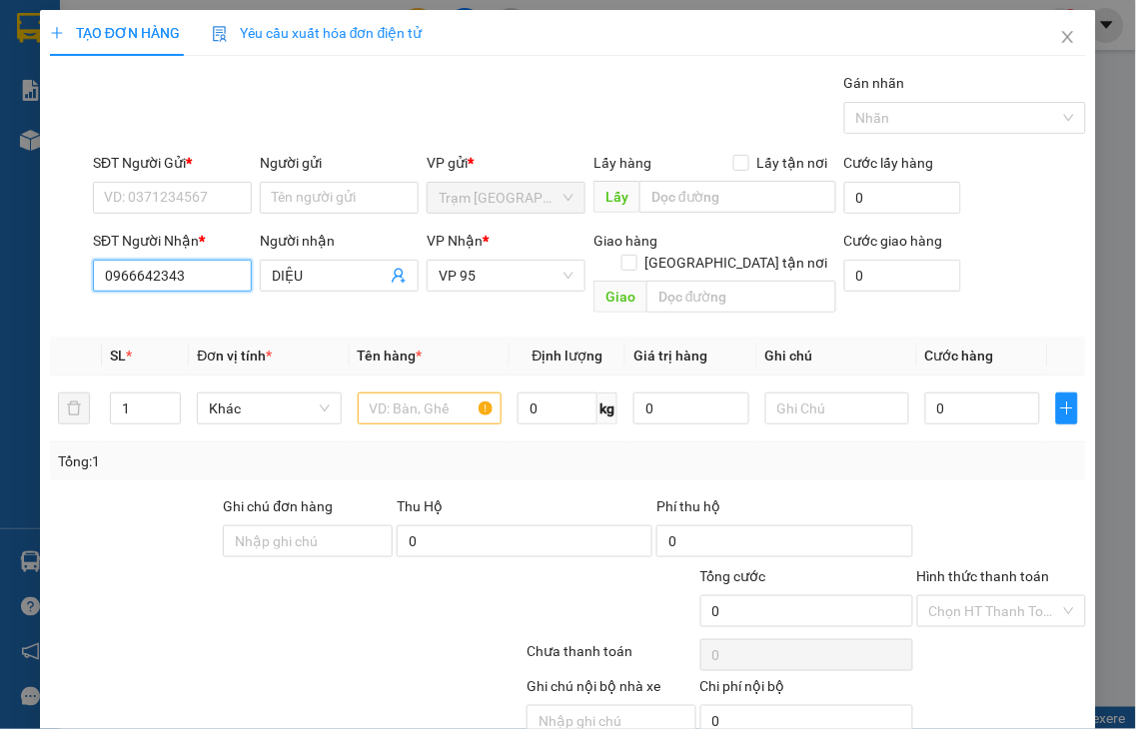
type input "0966642343"
click at [186, 201] on input "SĐT Người Gửi *" at bounding box center [172, 198] width 159 height 32
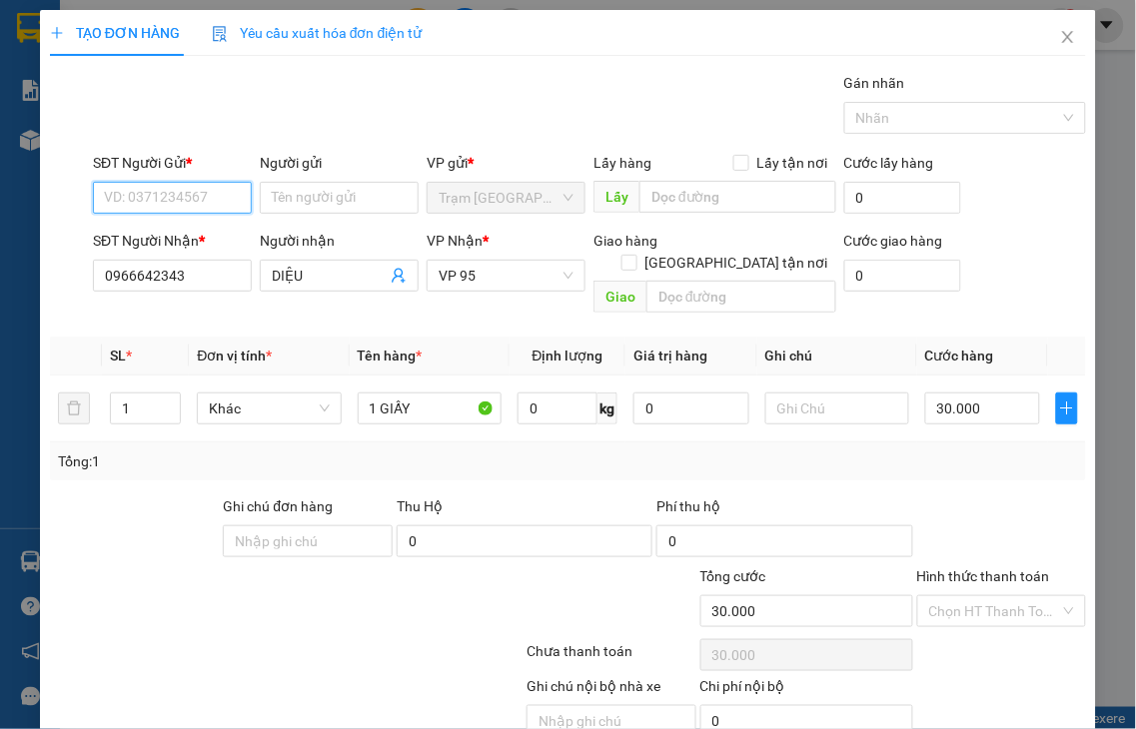
type input "30.000"
click at [177, 240] on div "0918186486 - NGA" at bounding box center [170, 238] width 132 height 22
type input "0918186486"
type input "NGA"
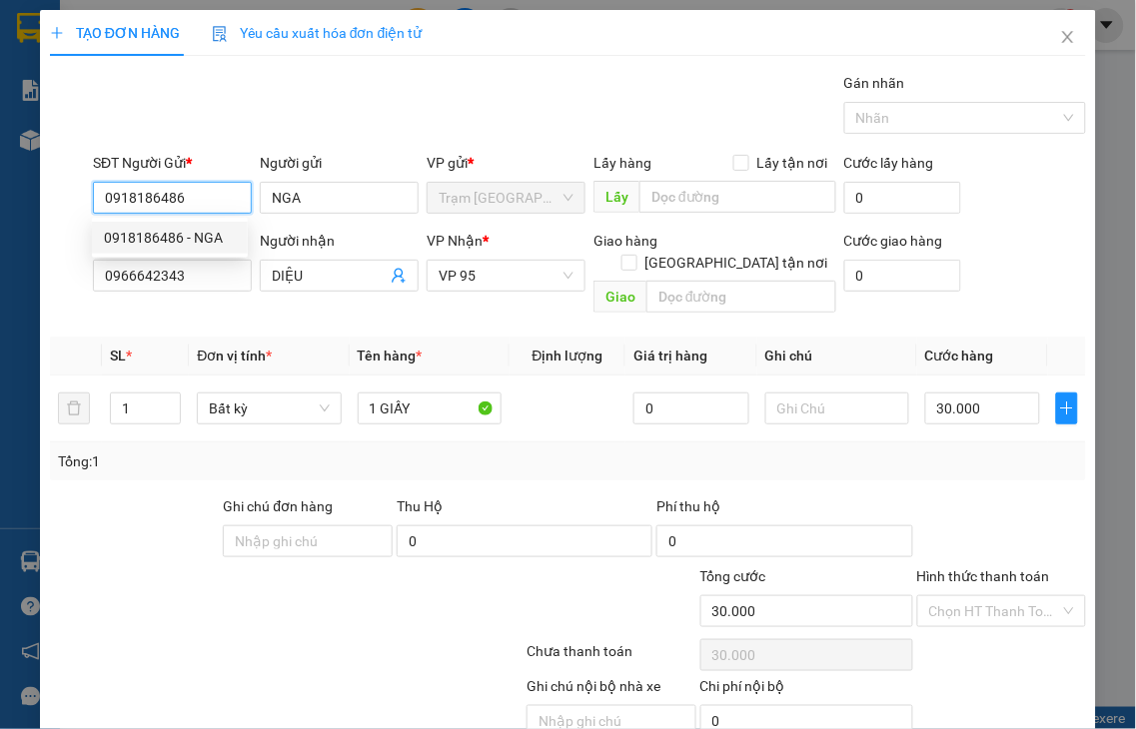
type input "380.000"
type input "0918186486"
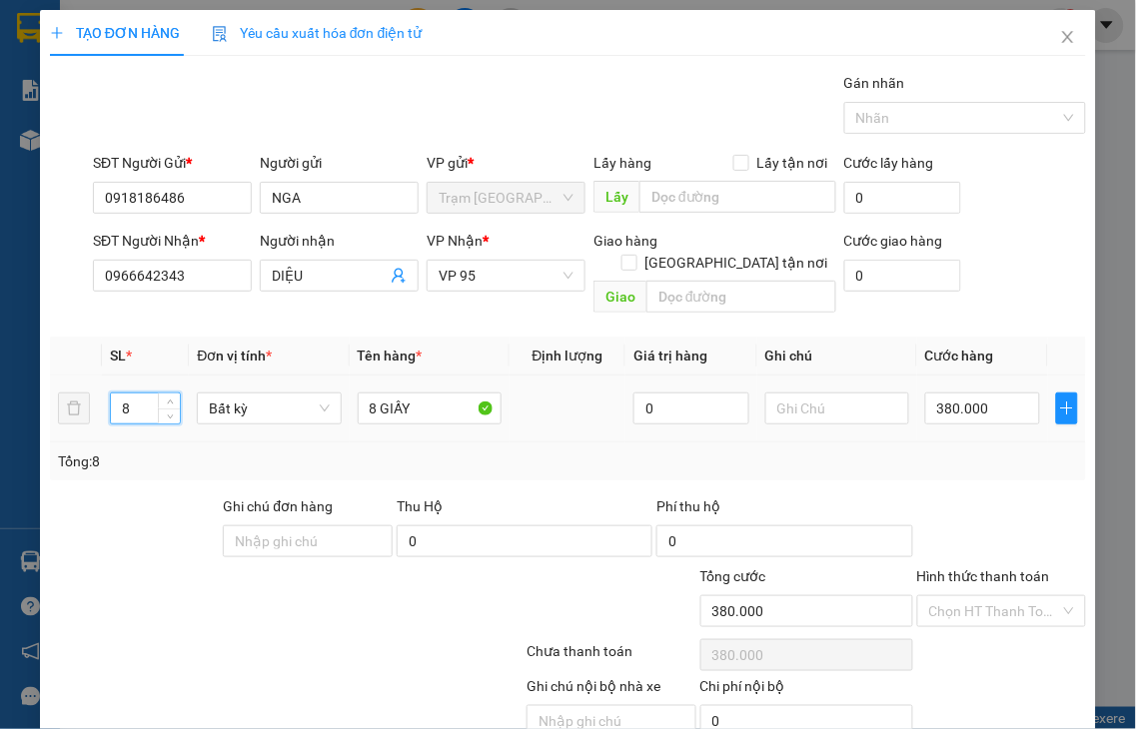
drag, startPoint x: 132, startPoint y: 383, endPoint x: 102, endPoint y: 386, distance: 30.1
click at [103, 386] on td "8" at bounding box center [145, 409] width 87 height 67
type input "1"
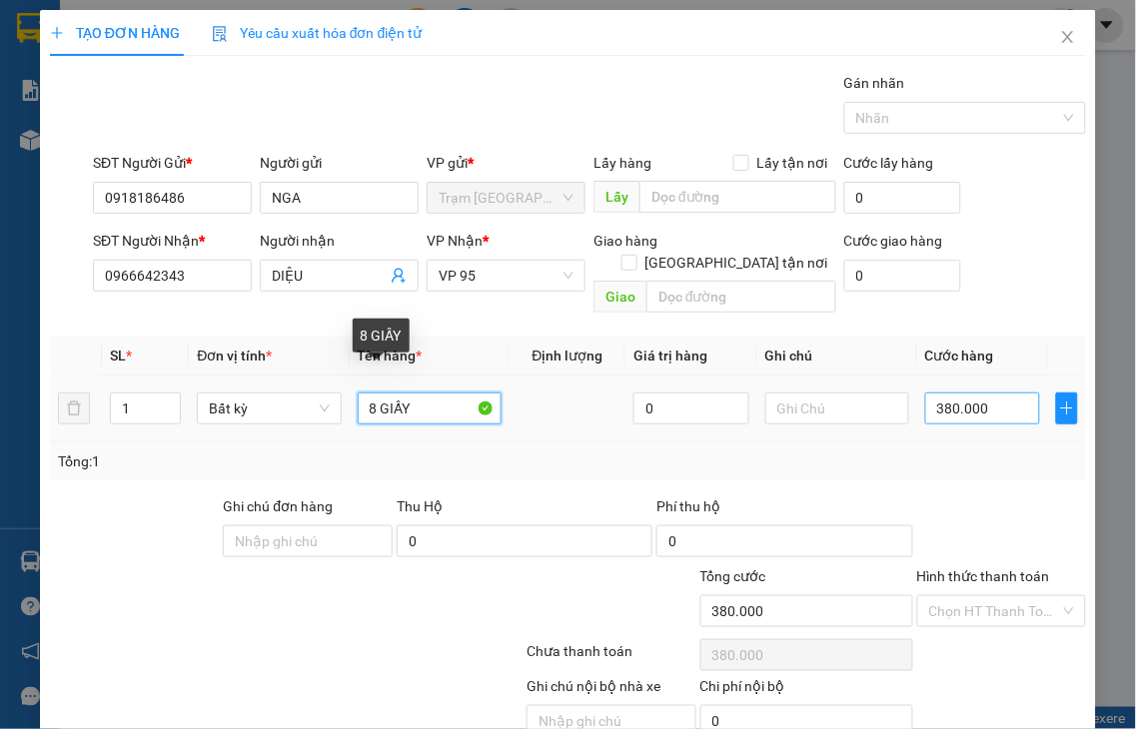
drag, startPoint x: 368, startPoint y: 384, endPoint x: 993, endPoint y: 395, distance: 625.4
click at [272, 401] on tr "1 Bất kỳ 8 GIẤY 0 380.000" at bounding box center [568, 409] width 1036 height 67
type input "1 GIẤY"
type input "0"
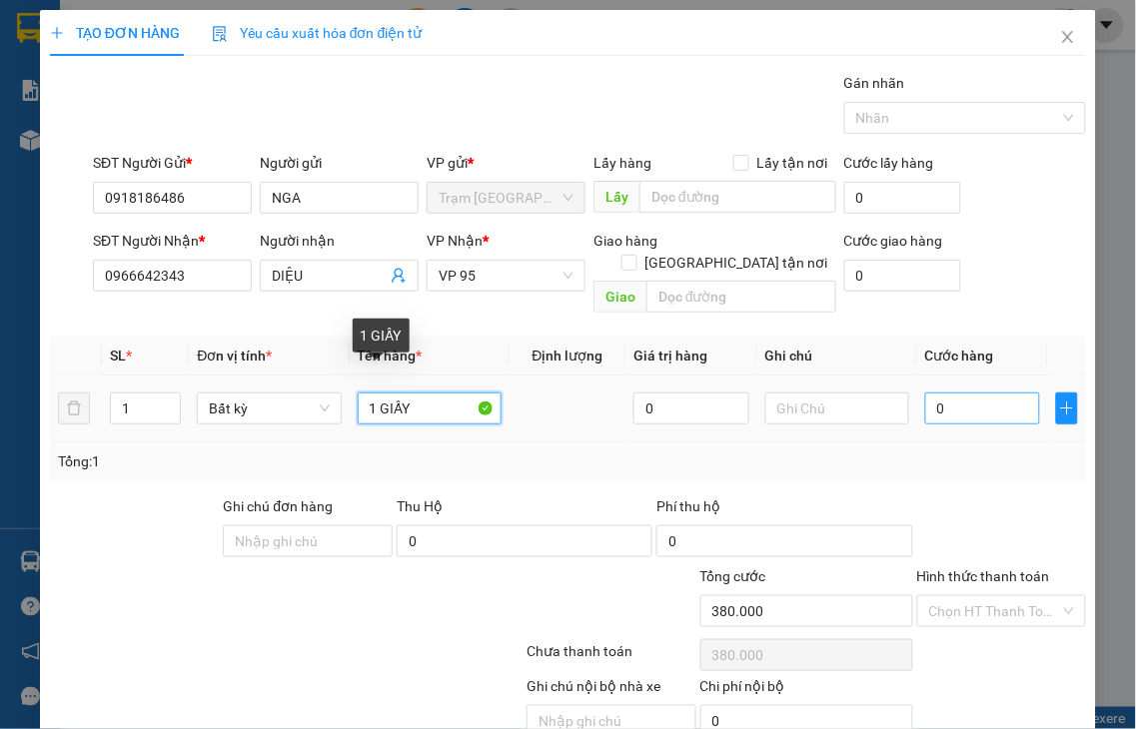
type input "0"
type input "1 GIẤY"
click at [984, 393] on input "0" at bounding box center [982, 409] width 115 height 32
type input "3"
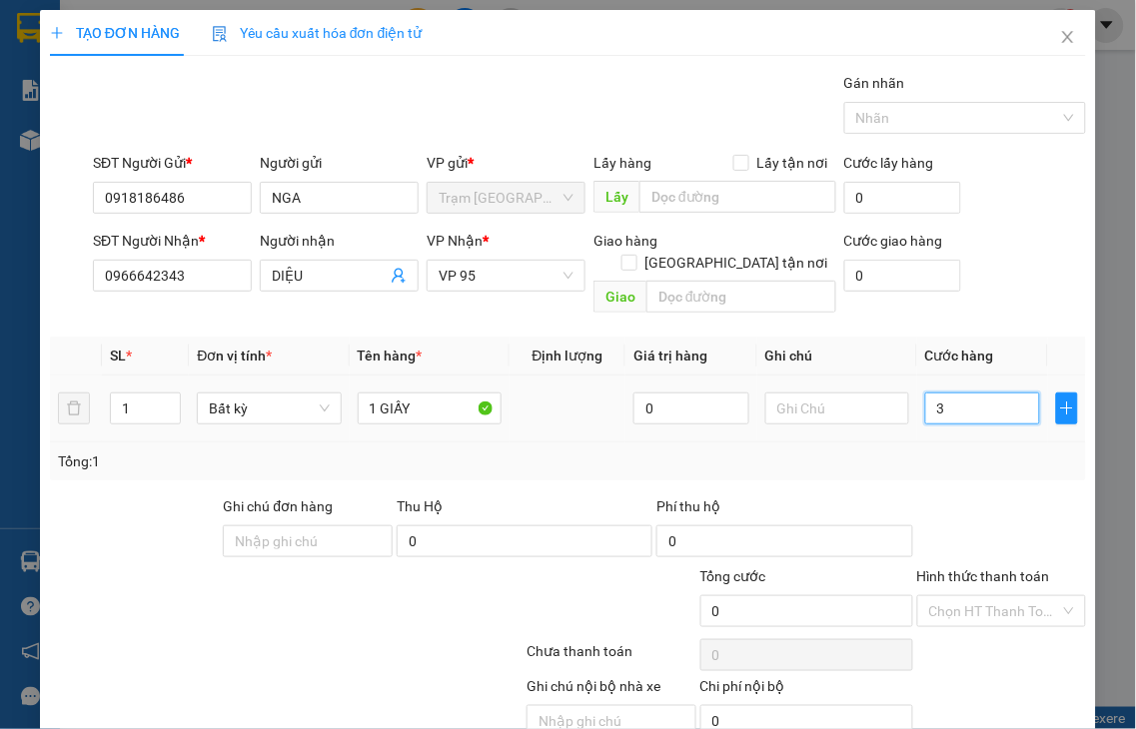
type input "3"
type input "30"
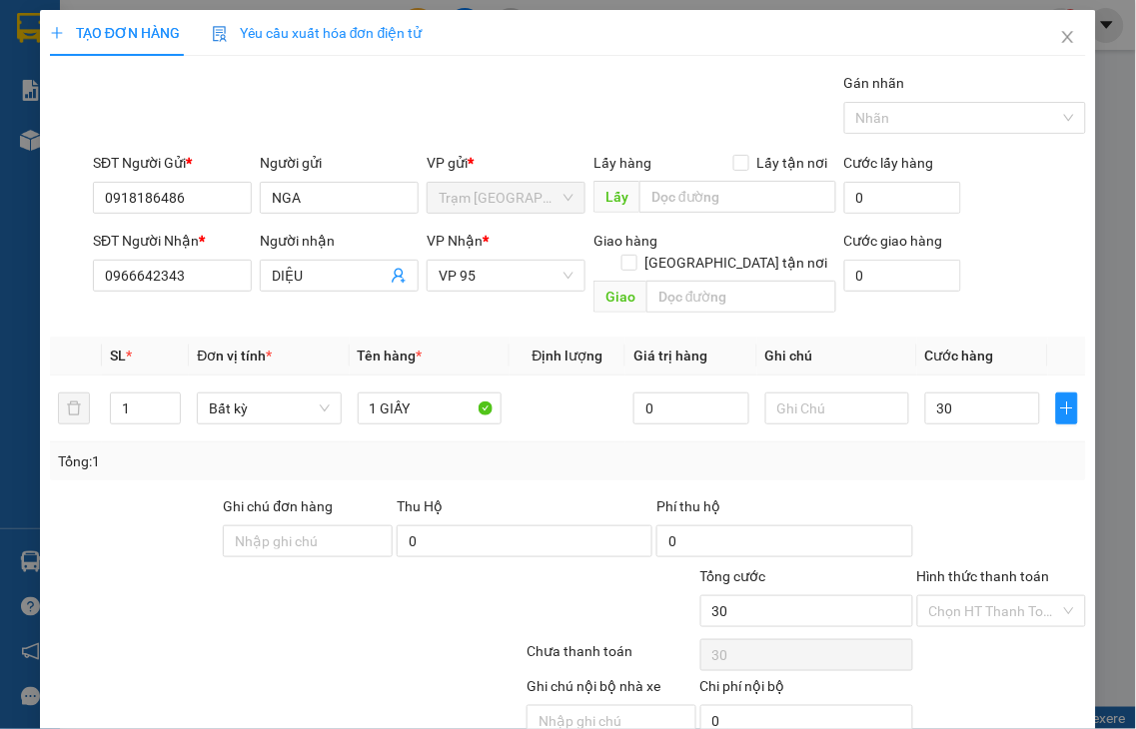
click at [993, 568] on label "Hình thức thanh toán" at bounding box center [983, 576] width 133 height 16
click at [993, 596] on input "Hình thức thanh toán" at bounding box center [995, 611] width 132 height 30
type input "30.000"
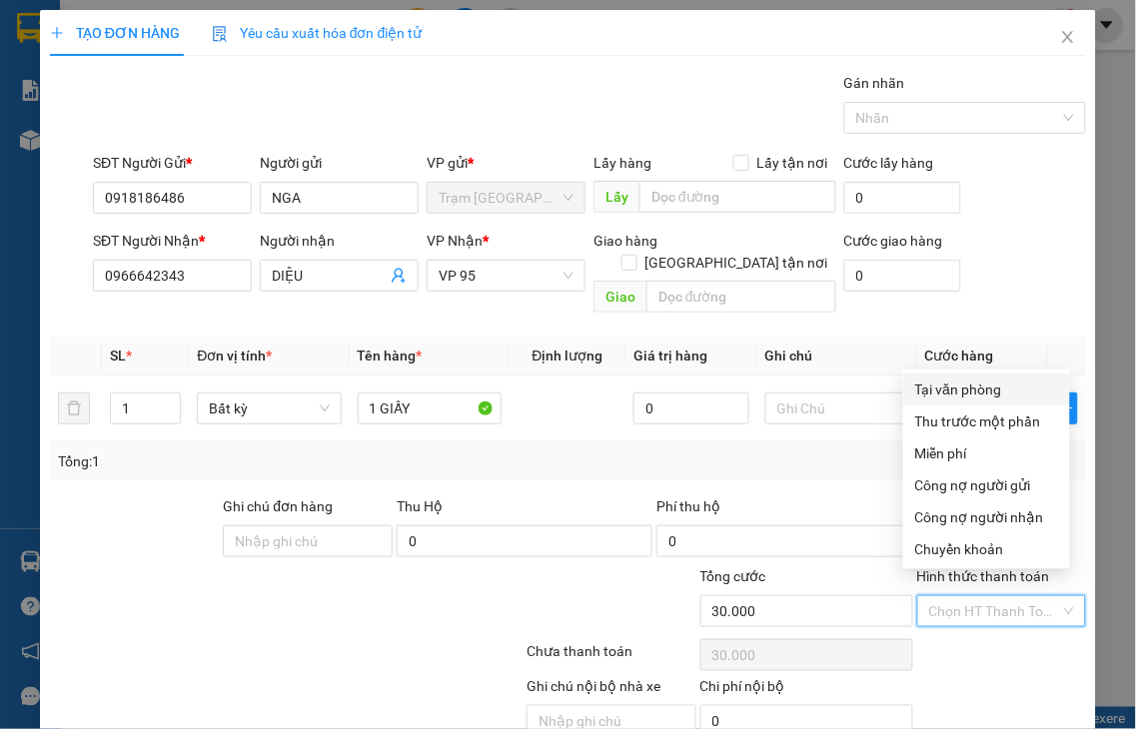
click at [950, 383] on div "Tại văn phòng" at bounding box center [986, 390] width 143 height 22
type input "0"
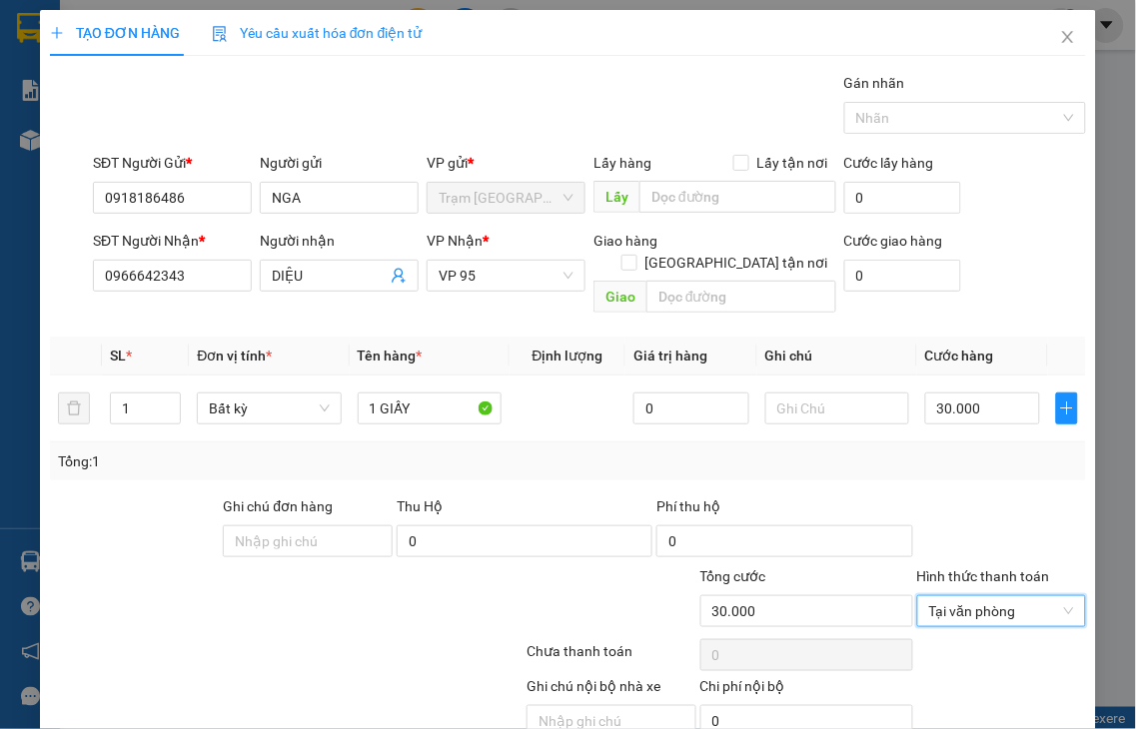
scroll to position [72, 0]
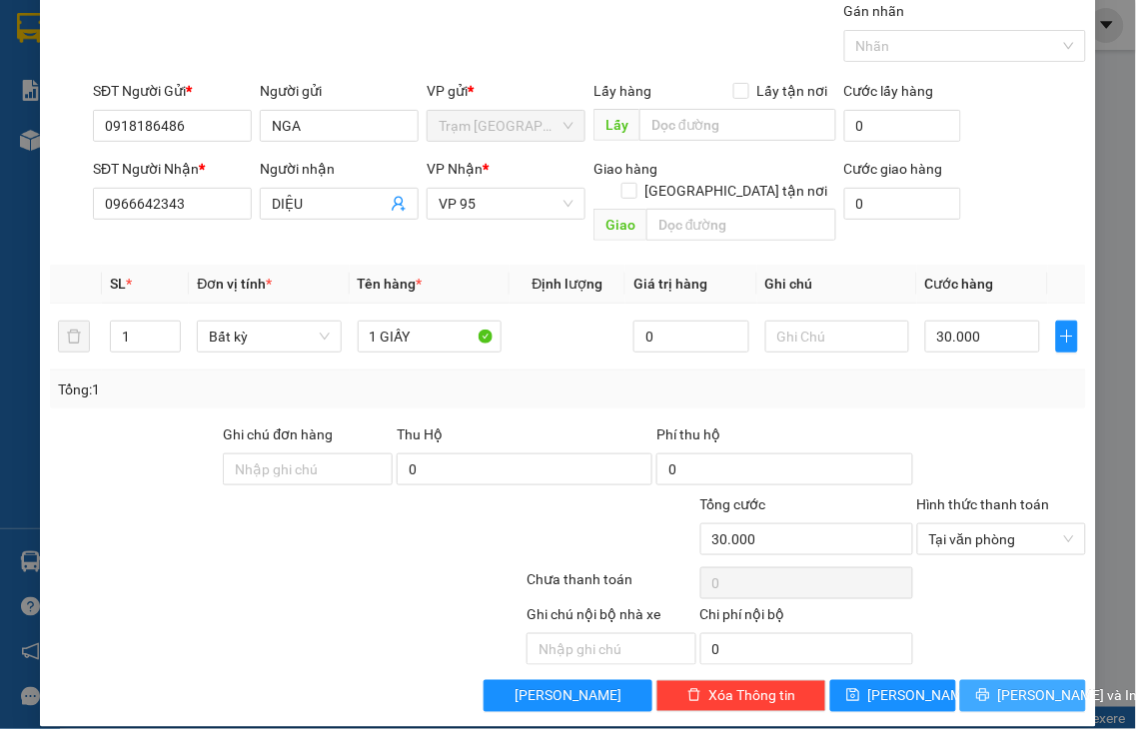
click at [1005, 685] on span "[PERSON_NAME] và In" at bounding box center [1068, 696] width 140 height 22
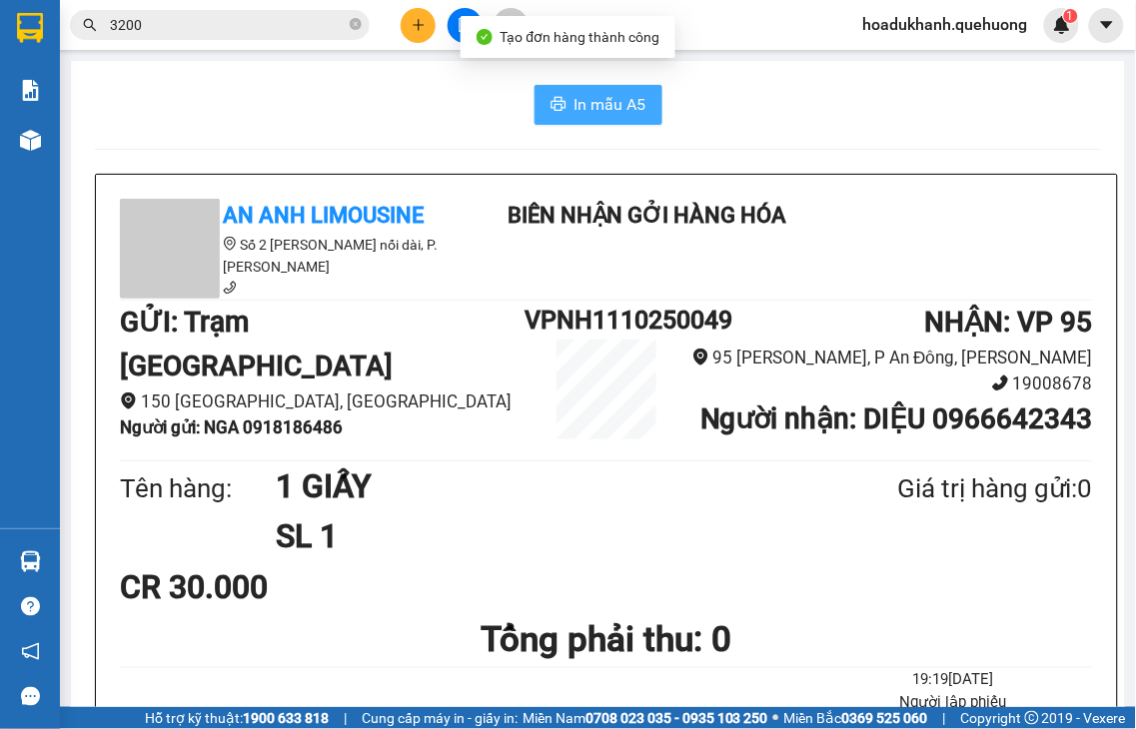
click at [606, 97] on span "In mẫu A5" at bounding box center [610, 104] width 72 height 25
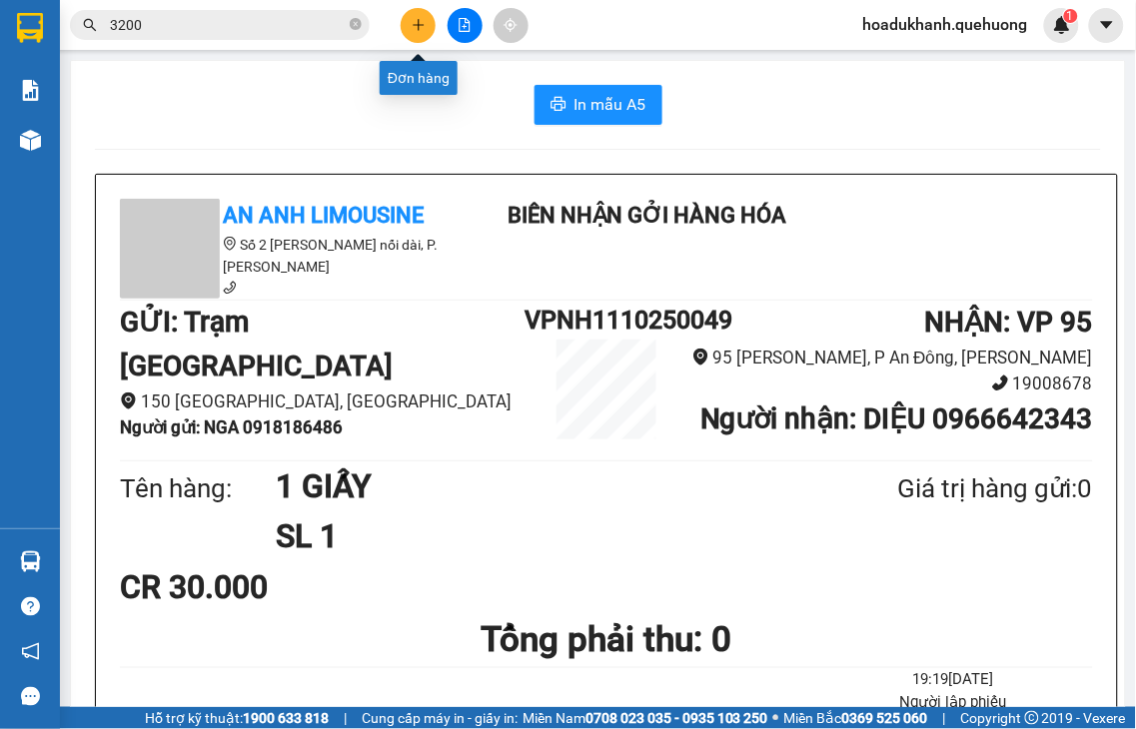
click at [415, 27] on icon "plus" at bounding box center [419, 25] width 14 height 14
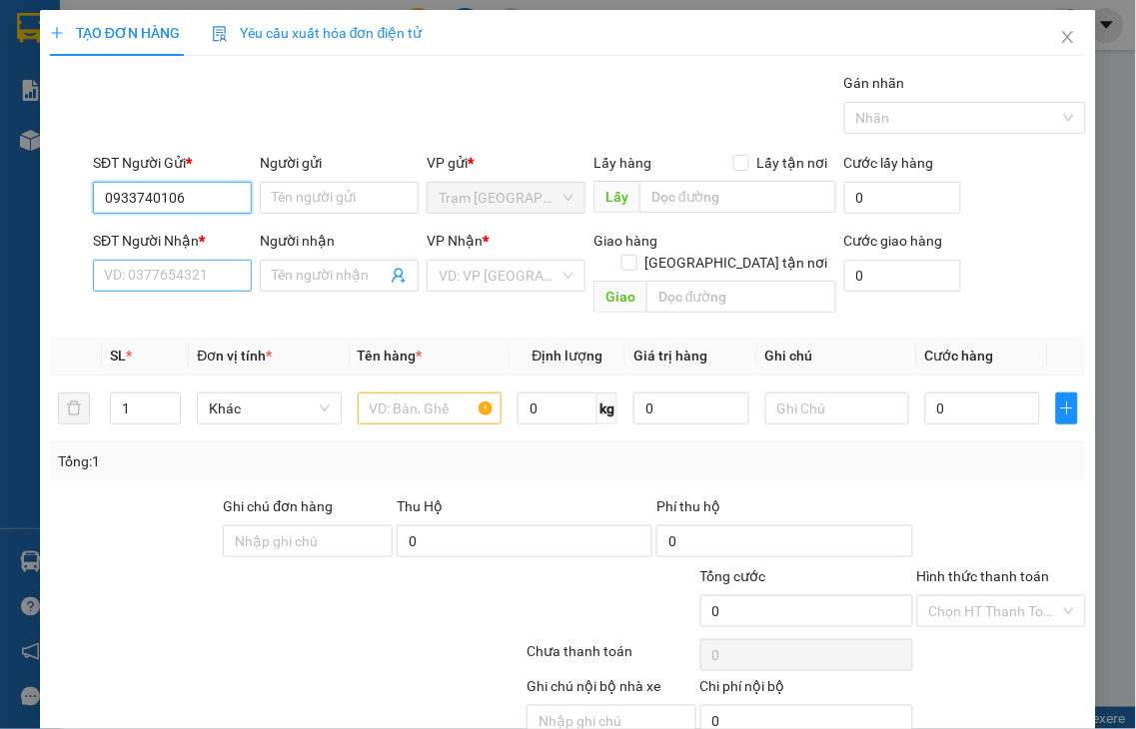
type input "0933740106"
click at [156, 277] on input "SĐT Người Nhận *" at bounding box center [172, 276] width 159 height 32
click at [215, 272] on input "0374717571" at bounding box center [172, 276] width 159 height 32
click at [213, 275] on input "0374717571" at bounding box center [172, 276] width 159 height 32
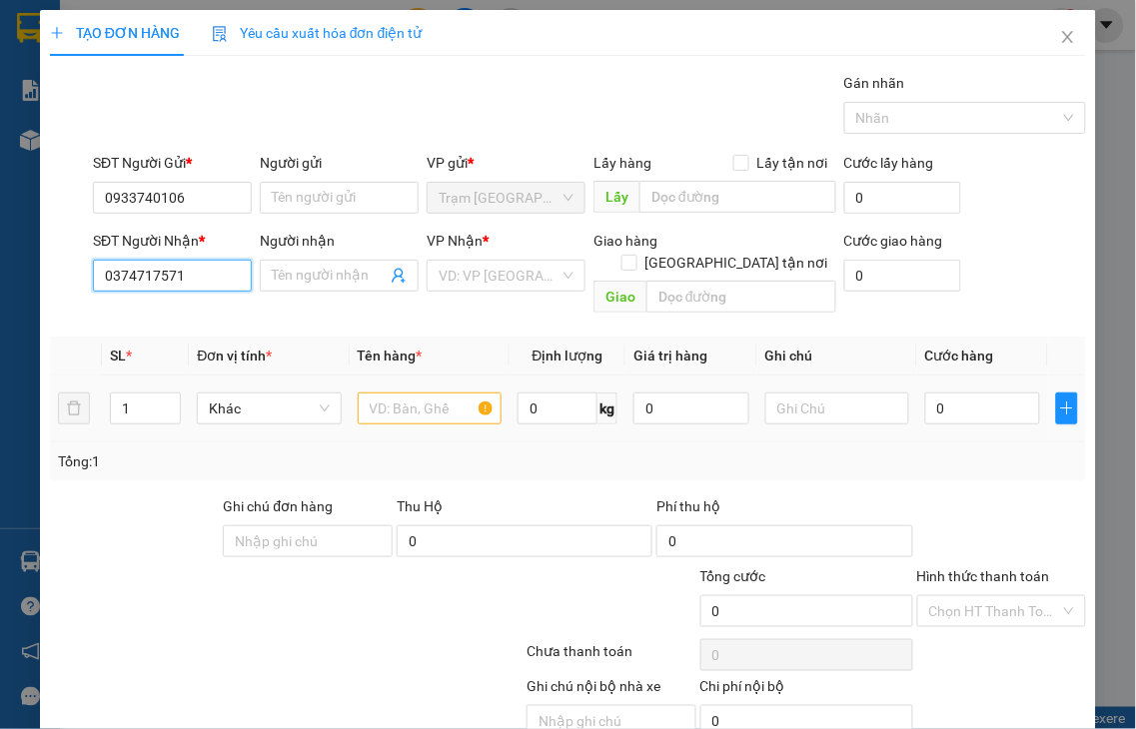
type input "0374717571"
click at [410, 393] on input "text" at bounding box center [430, 409] width 144 height 32
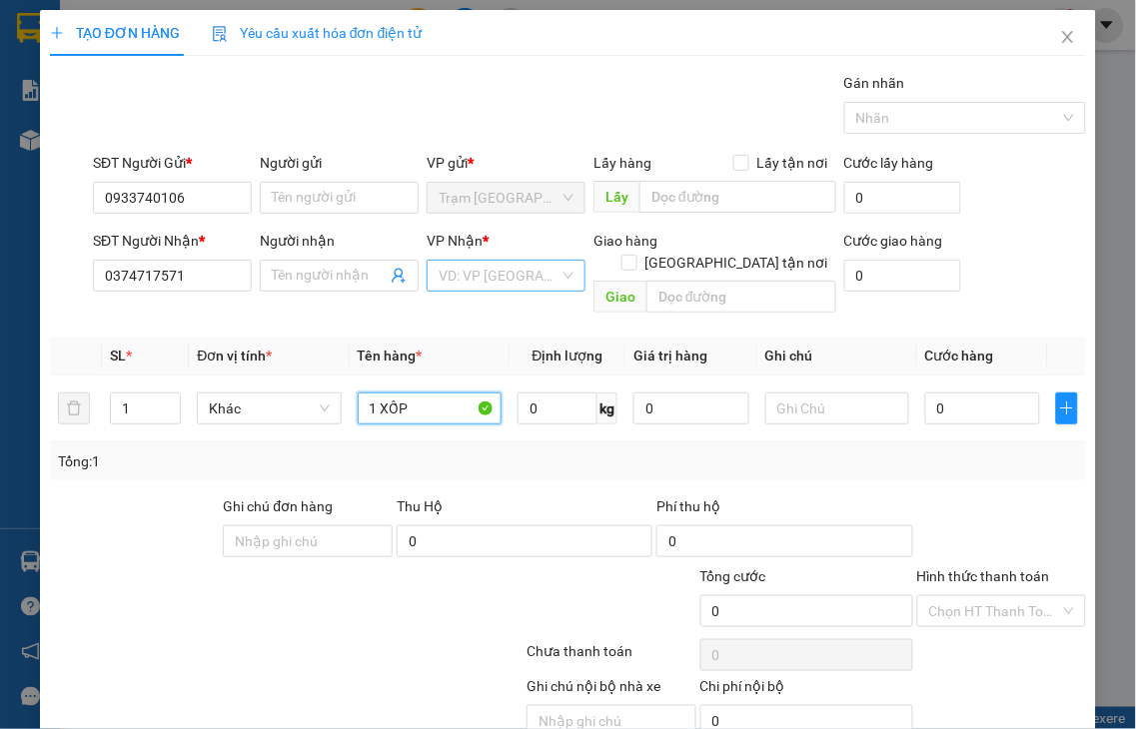
type input "1 XỐP"
click at [484, 267] on input "search" at bounding box center [499, 276] width 121 height 30
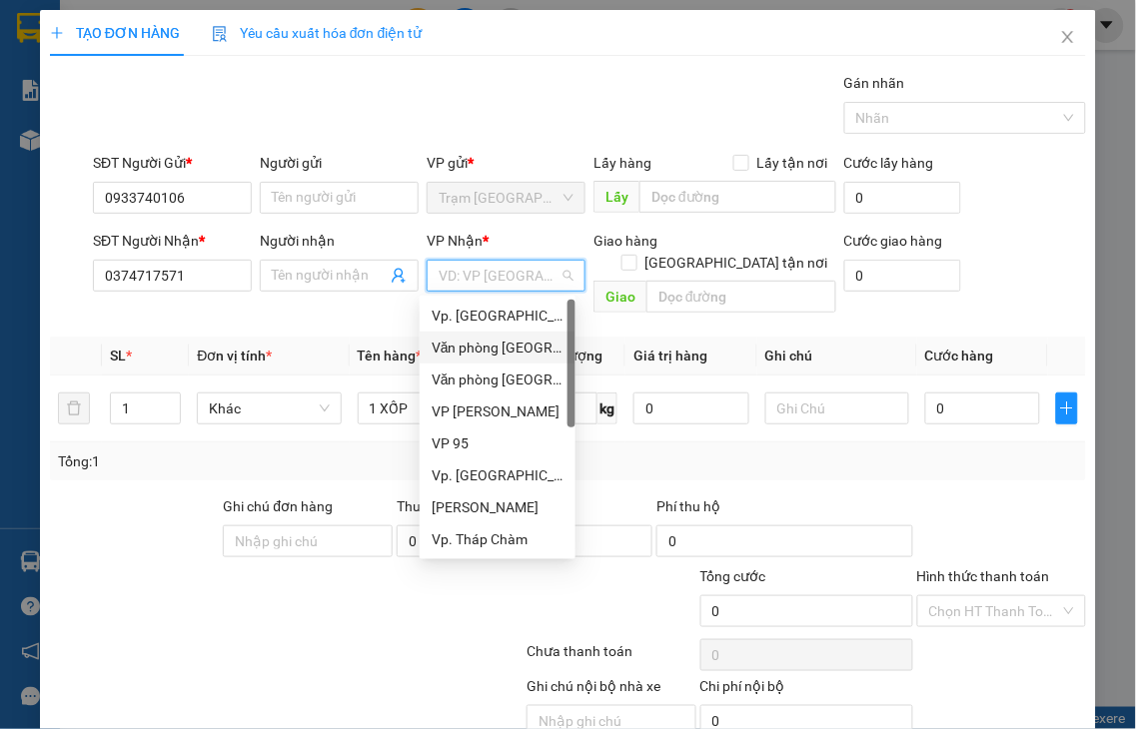
click at [507, 352] on div "Văn phòng [GEOGRAPHIC_DATA]" at bounding box center [498, 348] width 132 height 22
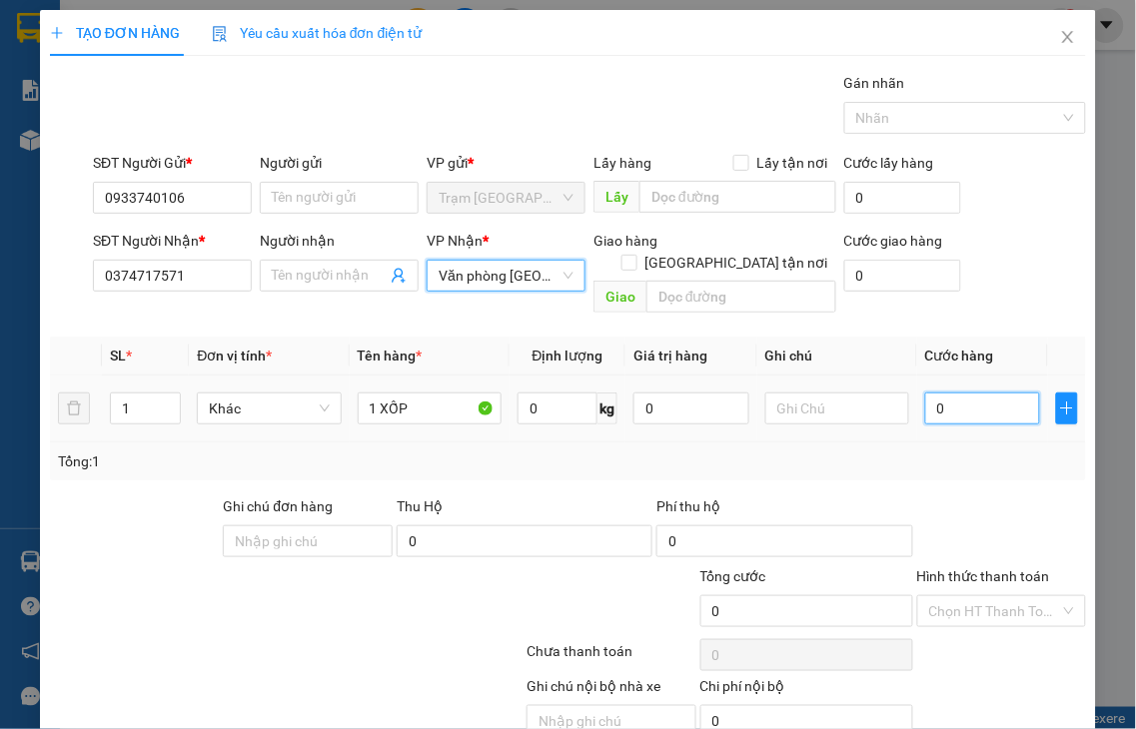
click at [947, 393] on input "0" at bounding box center [982, 409] width 115 height 32
type input "5"
type input "50"
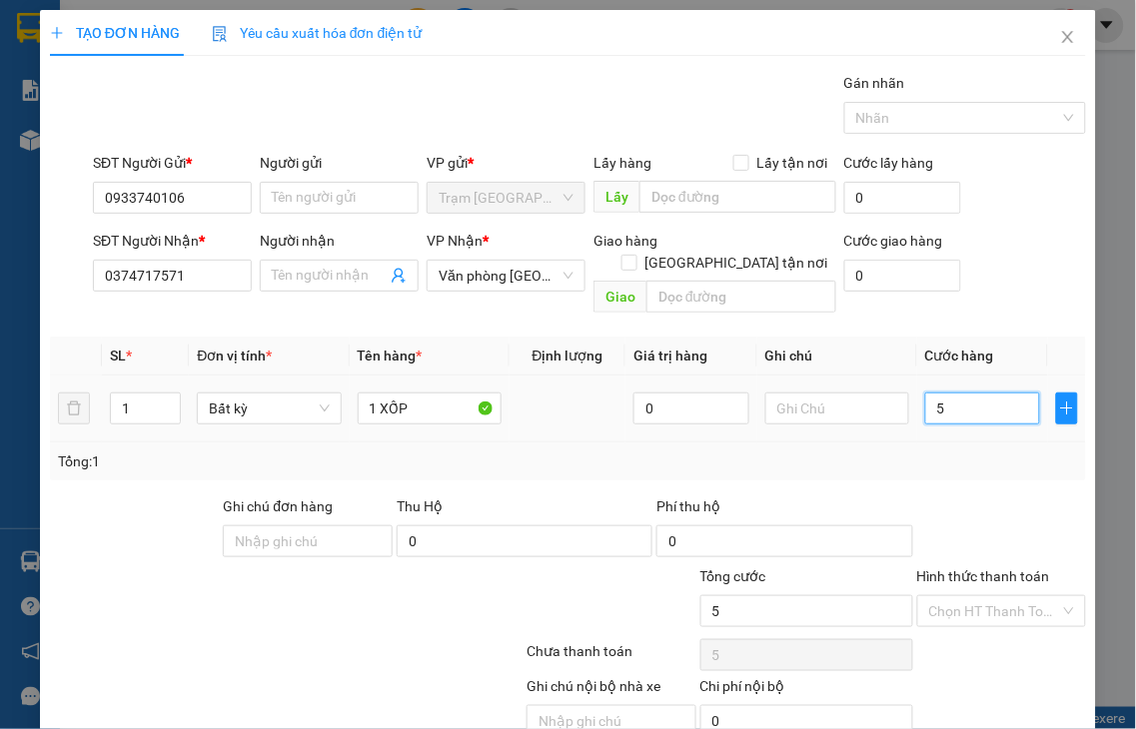
type input "50"
type input "50.000"
click at [954, 568] on label "Hình thức thanh toán" at bounding box center [983, 576] width 133 height 16
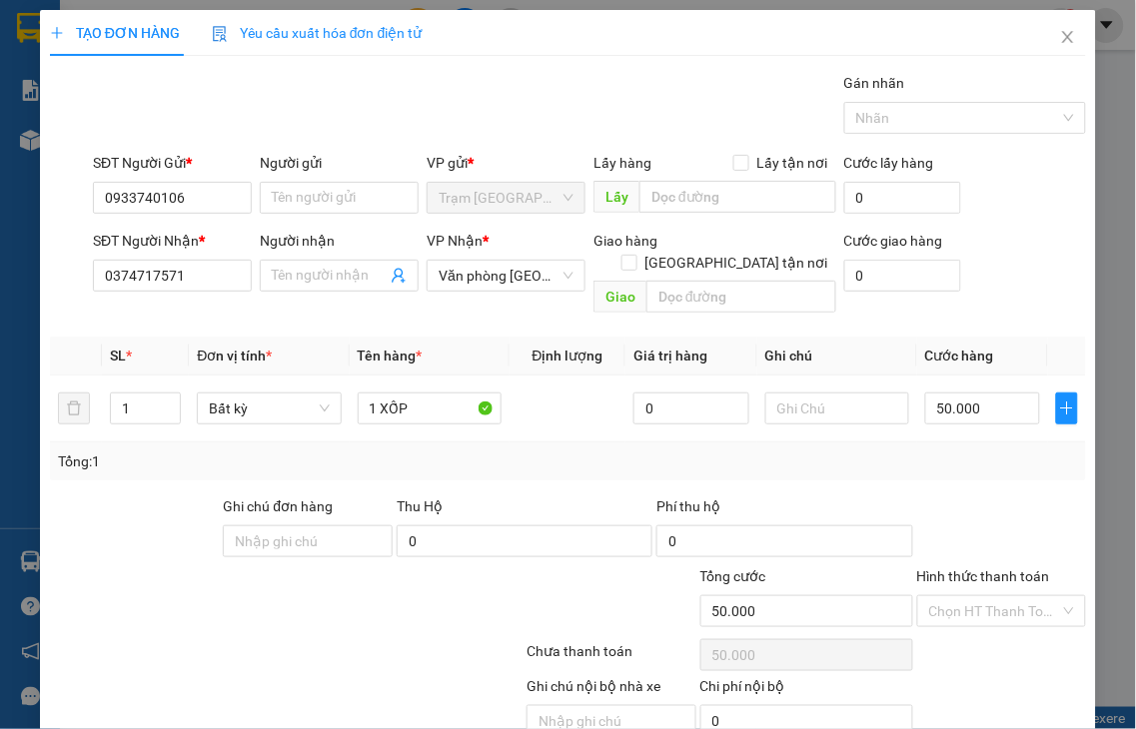
click at [954, 596] on input "Hình thức thanh toán" at bounding box center [995, 611] width 132 height 30
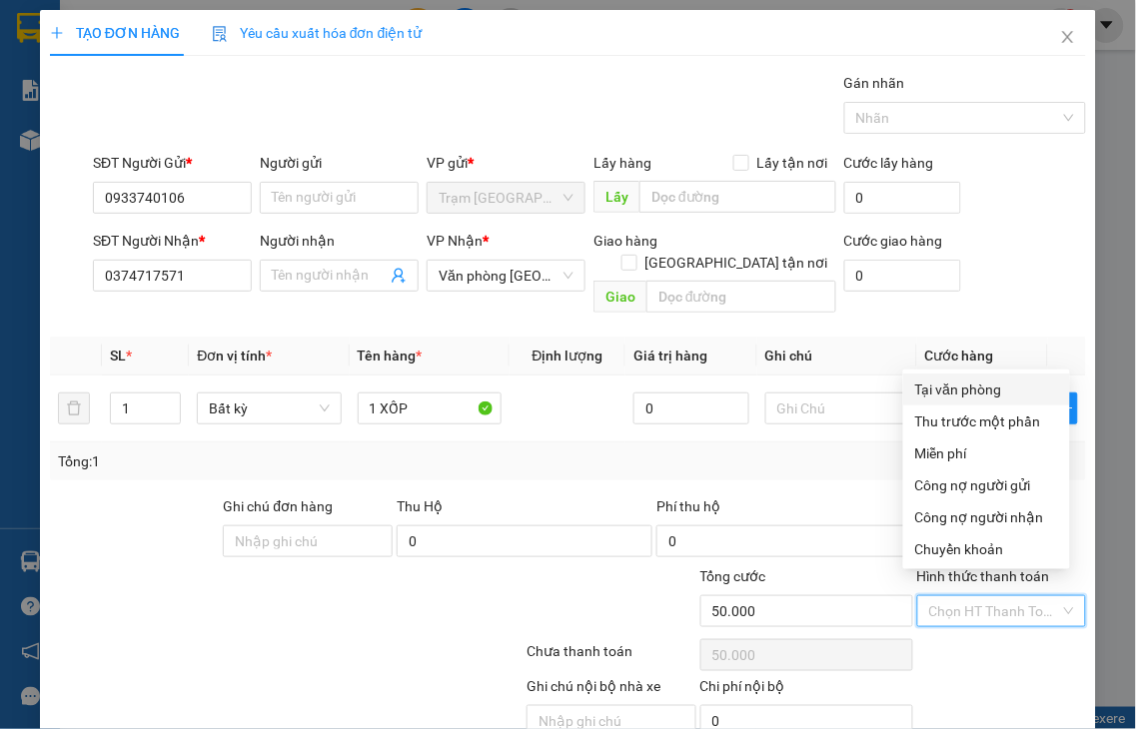
click at [942, 394] on div "Tại văn phòng" at bounding box center [986, 390] width 143 height 22
type input "0"
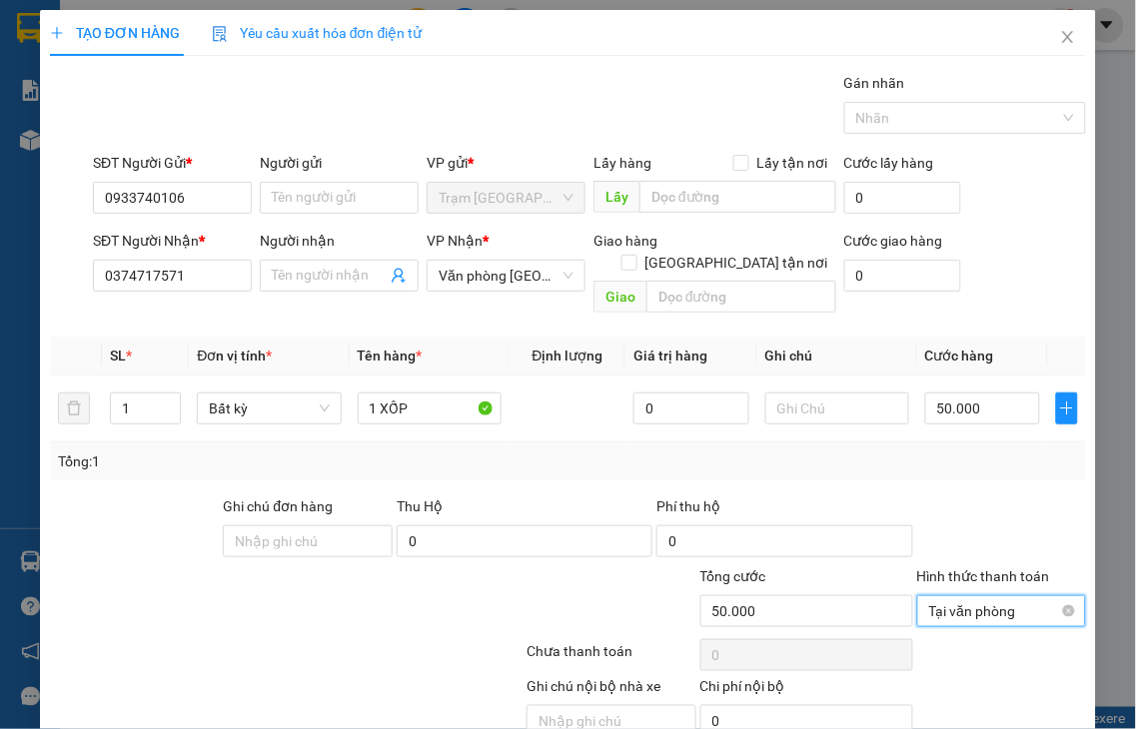
scroll to position [72, 0]
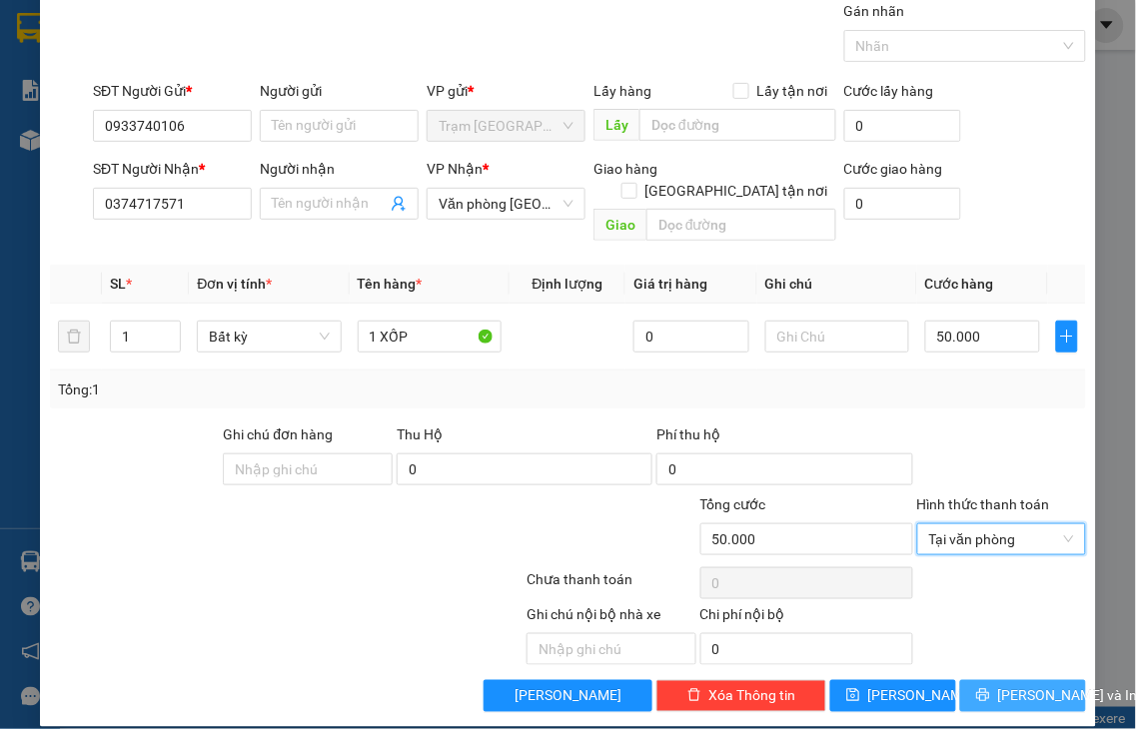
click at [1015, 685] on span "[PERSON_NAME] và In" at bounding box center [1068, 696] width 140 height 22
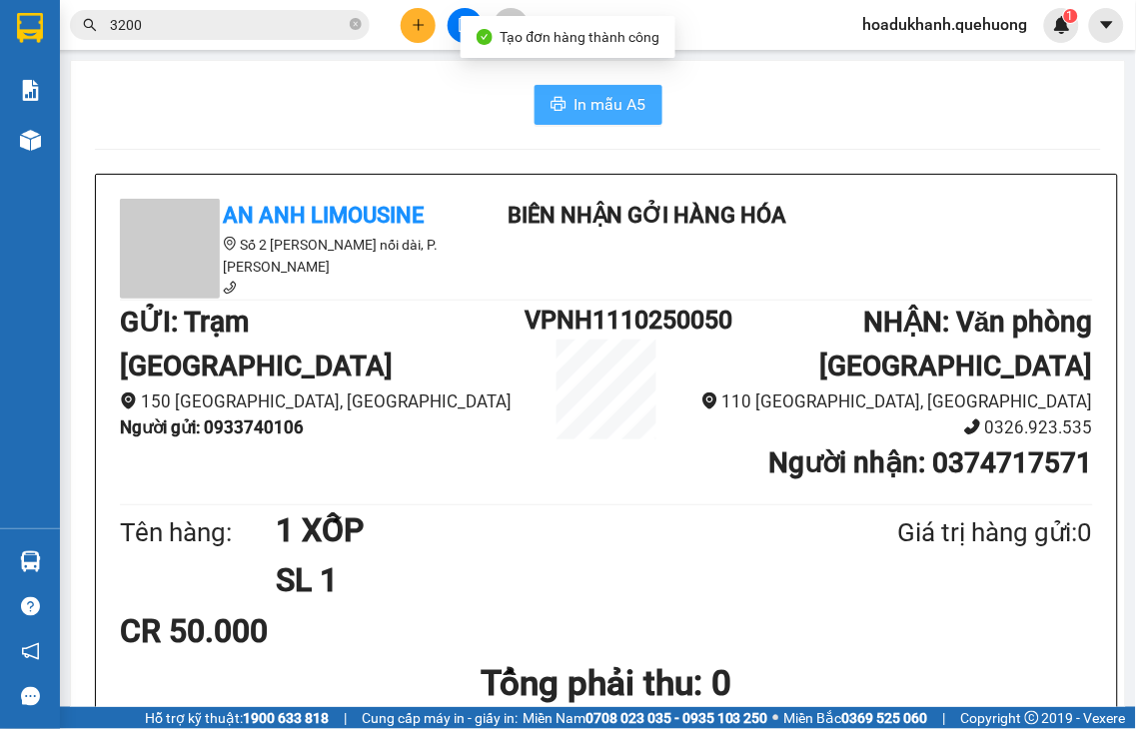
click at [589, 97] on span "In mẫu A5" at bounding box center [610, 104] width 72 height 25
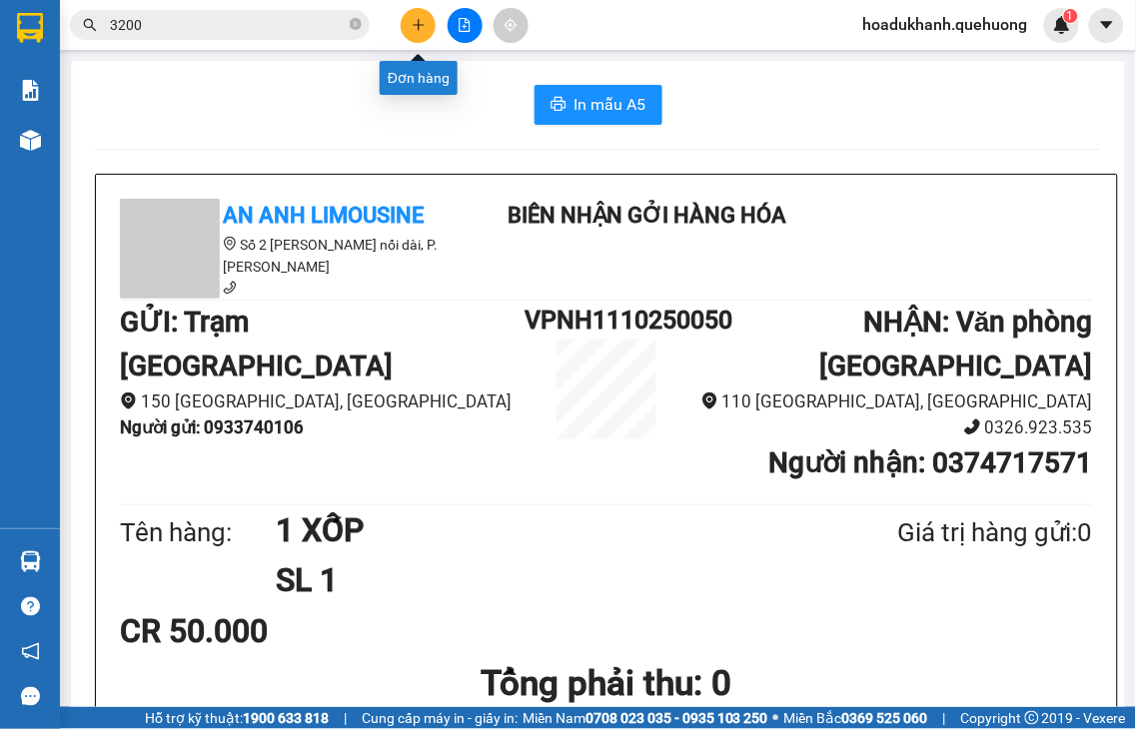
click at [412, 26] on icon "plus" at bounding box center [419, 25] width 14 height 14
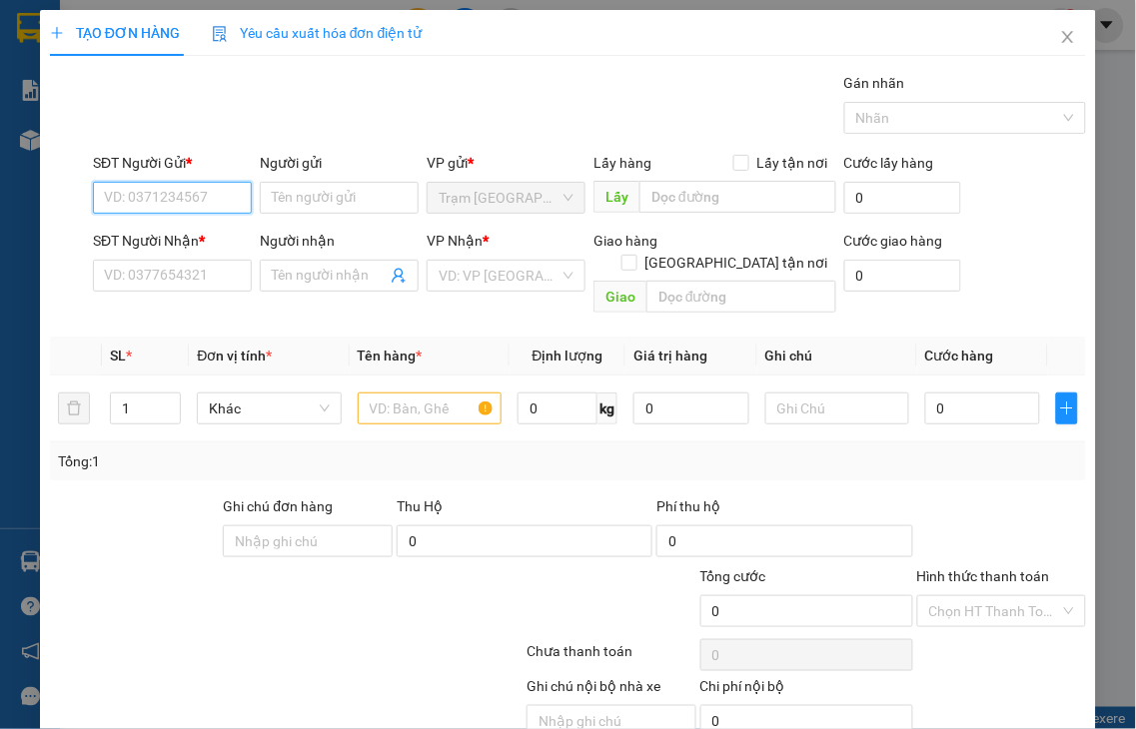
click at [145, 185] on input "SĐT Người Gửi *" at bounding box center [172, 198] width 159 height 32
type input "0393403990"
click at [272, 201] on input "Người gửi" at bounding box center [339, 198] width 159 height 32
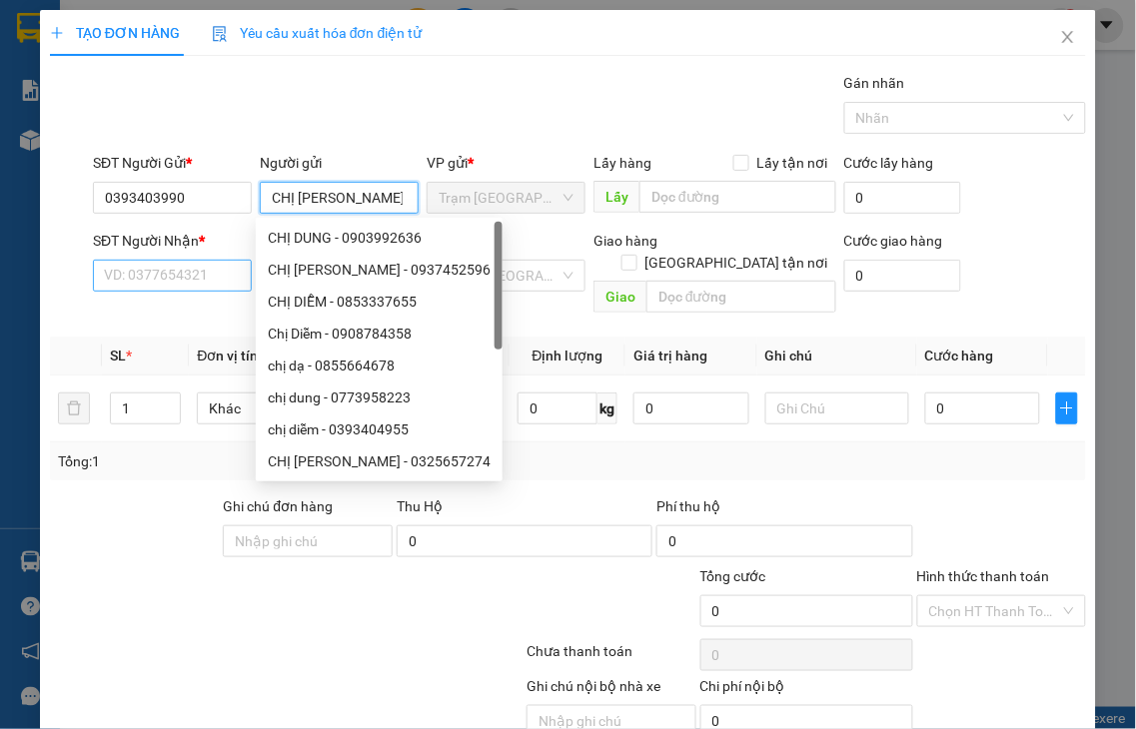
type input "CHỊ DƯƠNG"
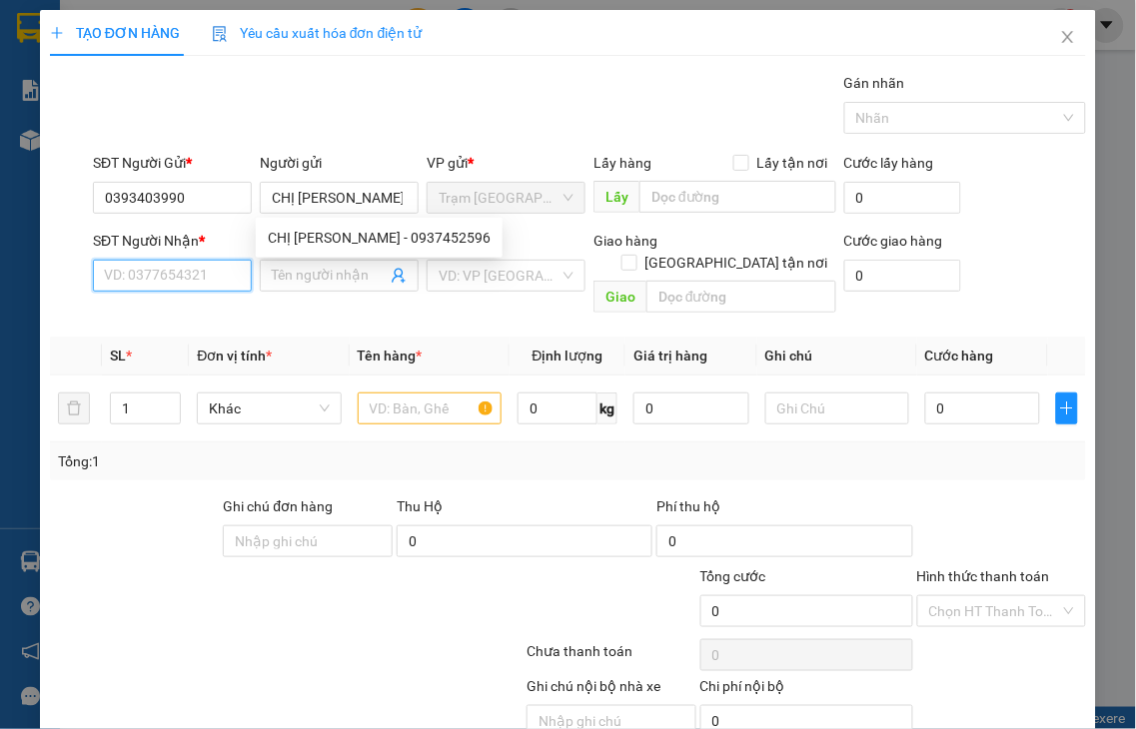
click at [158, 276] on input "SĐT Người Nhận *" at bounding box center [172, 276] width 159 height 32
click at [182, 265] on input "5524" at bounding box center [172, 276] width 159 height 32
click at [182, 276] on input "5524" at bounding box center [172, 276] width 159 height 32
click at [182, 277] on input "5524" at bounding box center [172, 276] width 159 height 32
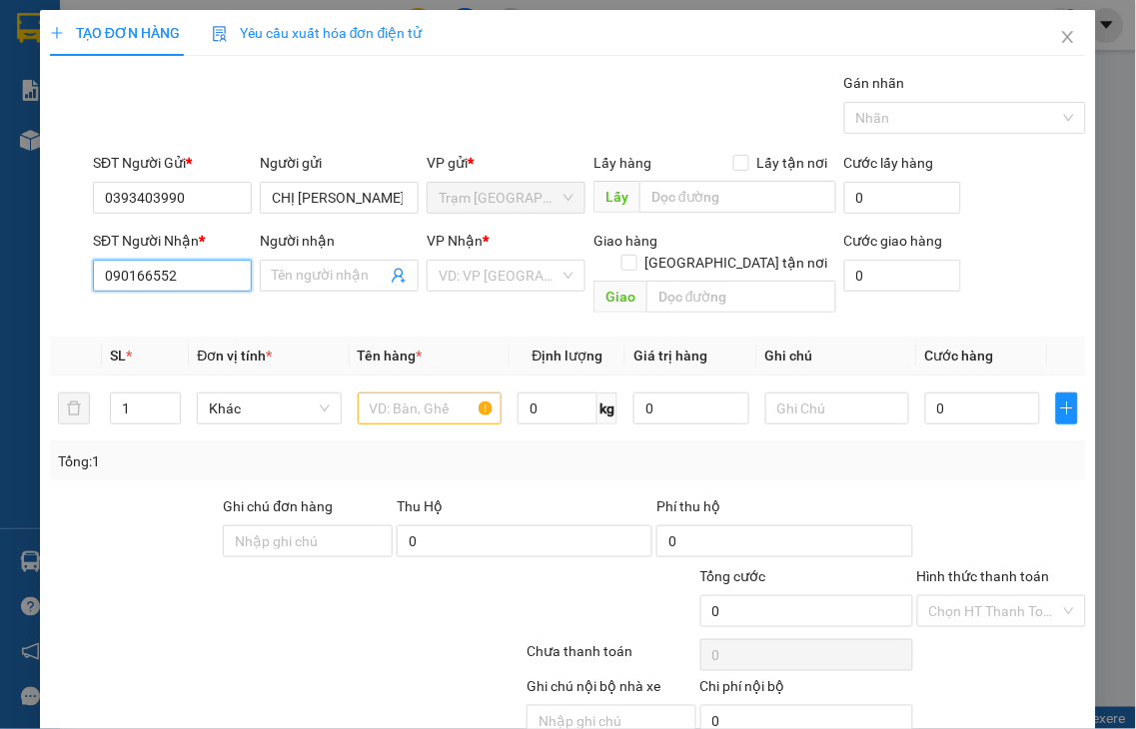
type input "0901665524"
click at [194, 277] on input "0901665524" at bounding box center [172, 276] width 159 height 32
click at [184, 320] on div "0901665524 - LINH" at bounding box center [170, 316] width 132 height 22
type input "LINH"
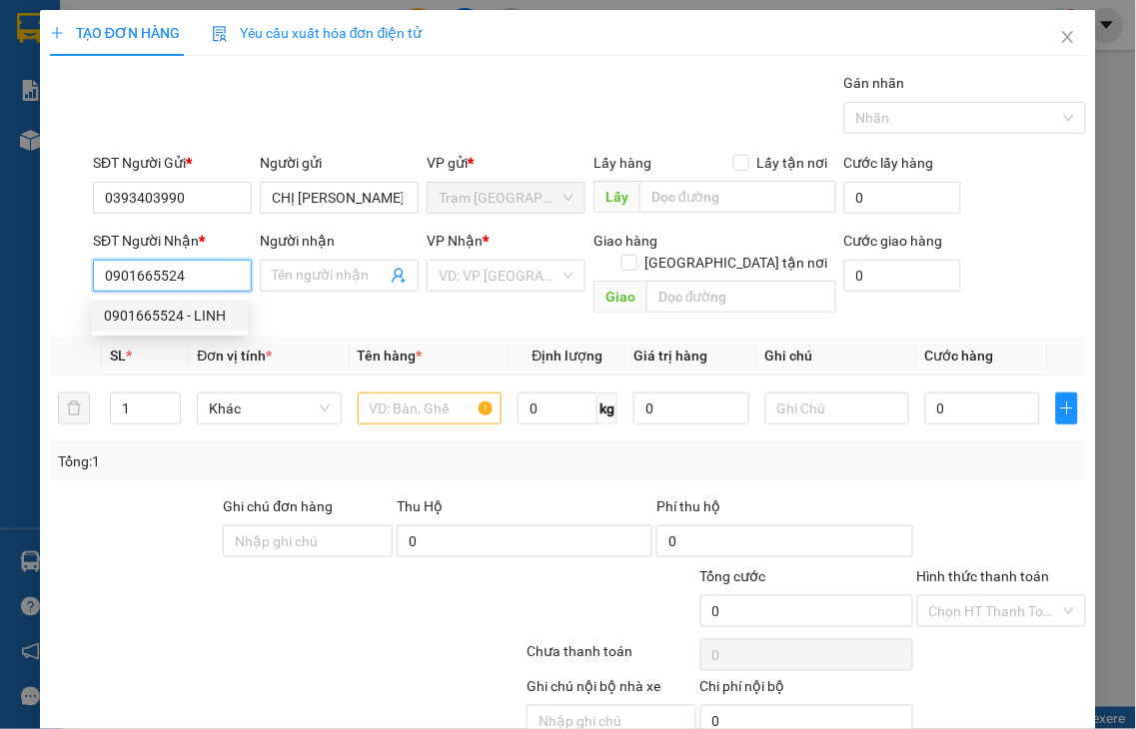
checkbox input "true"
type input "TL"
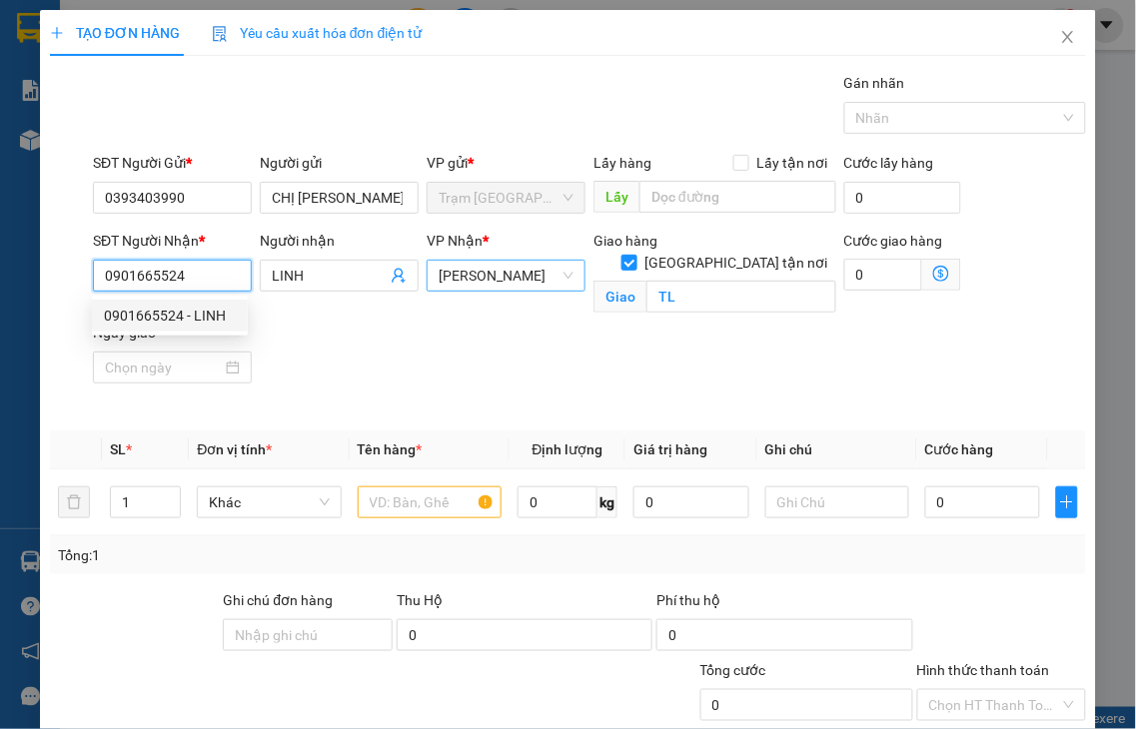
type input "80.000"
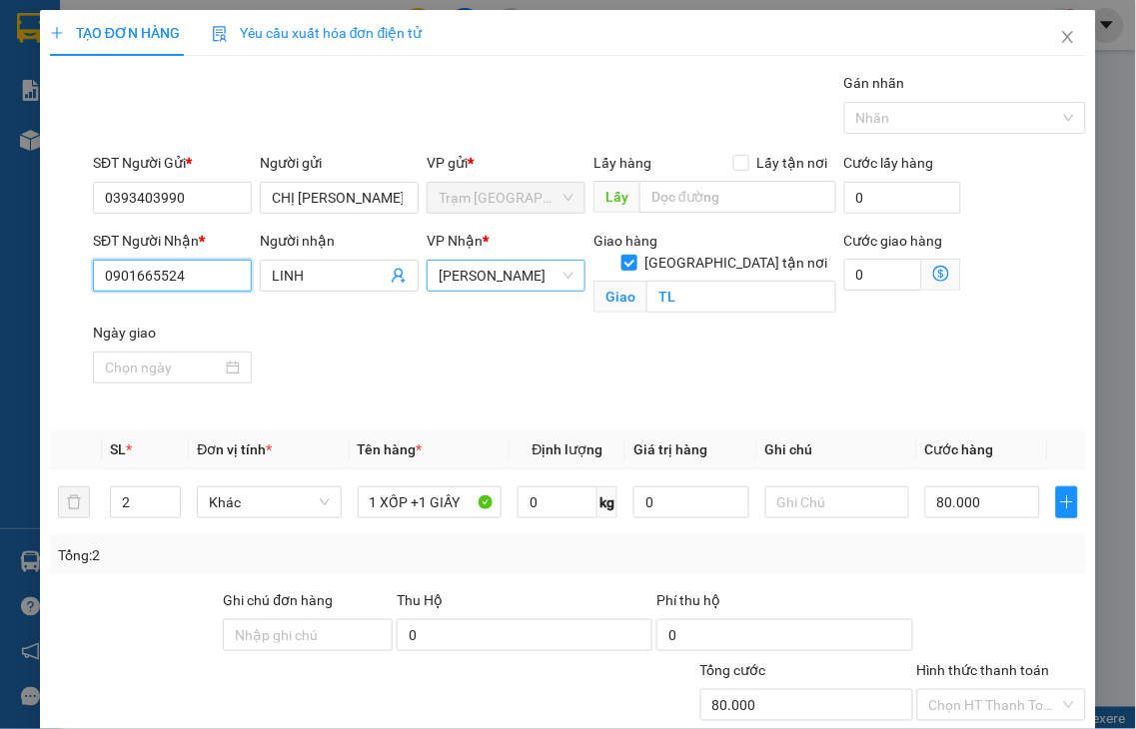
click at [457, 273] on span "[PERSON_NAME]" at bounding box center [506, 276] width 135 height 30
type input "0901665524"
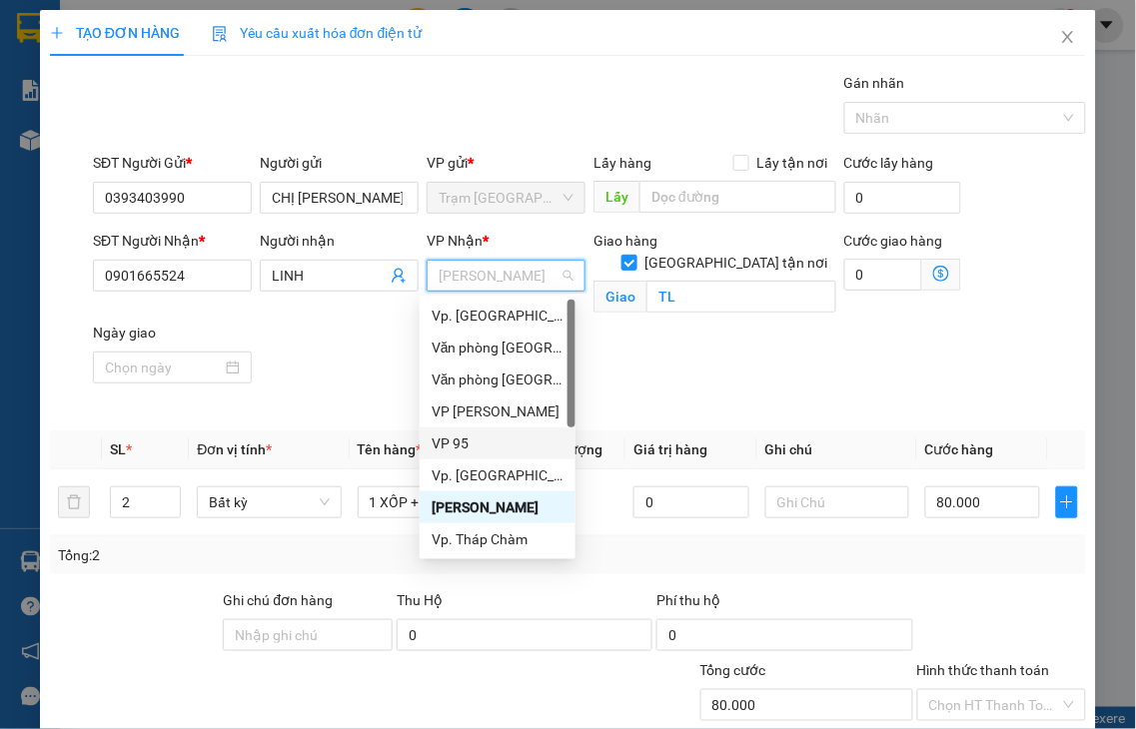
click at [451, 444] on div "VP 95" at bounding box center [498, 444] width 132 height 22
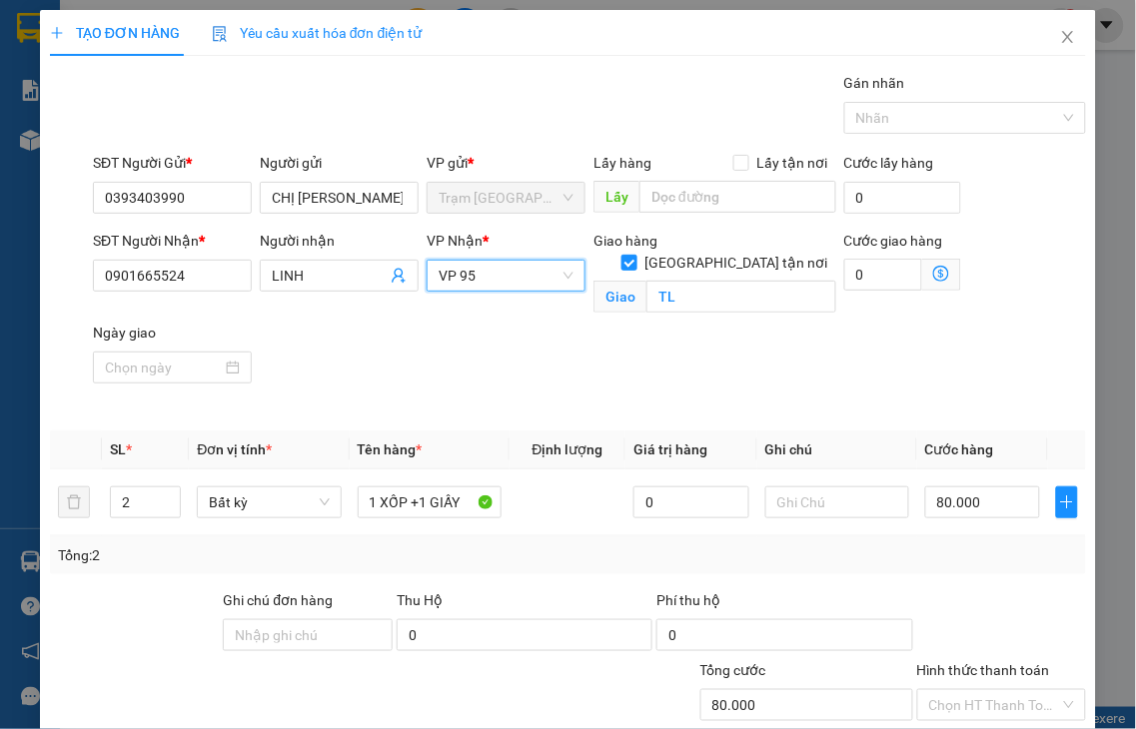
click at [961, 662] on label "Hình thức thanh toán" at bounding box center [983, 670] width 133 height 16
click at [961, 690] on input "Hình thức thanh toán" at bounding box center [995, 705] width 132 height 30
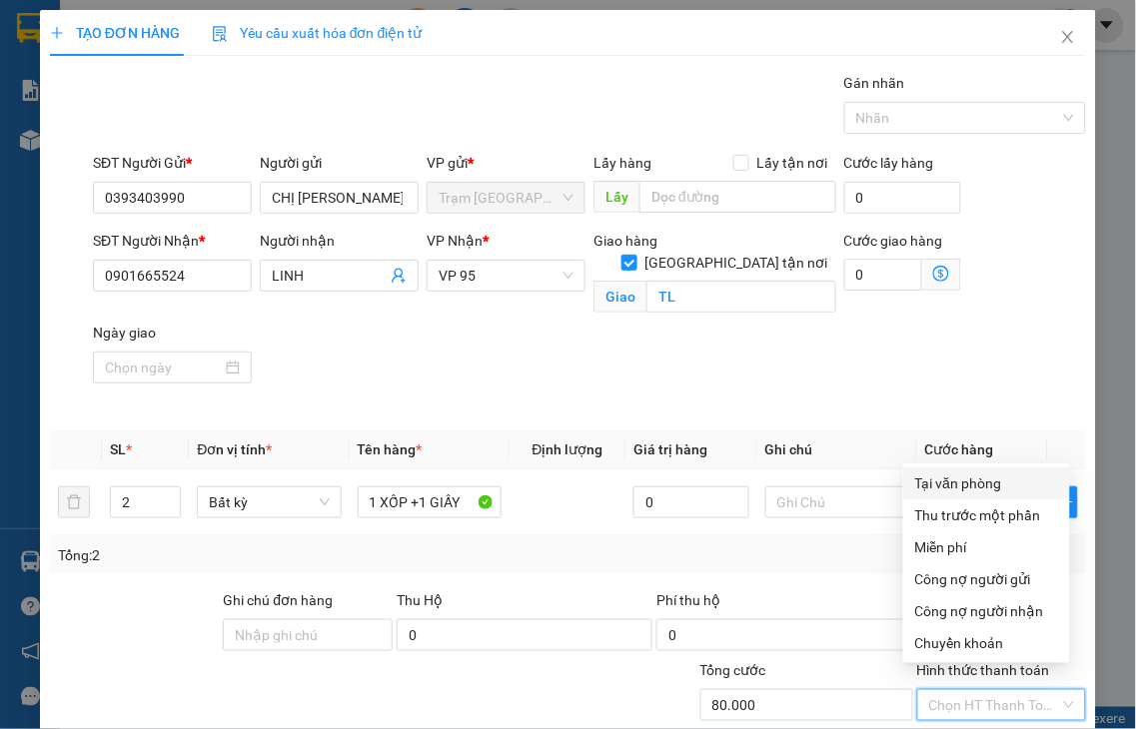
click at [957, 481] on div "Tại văn phòng" at bounding box center [986, 484] width 143 height 22
type input "0"
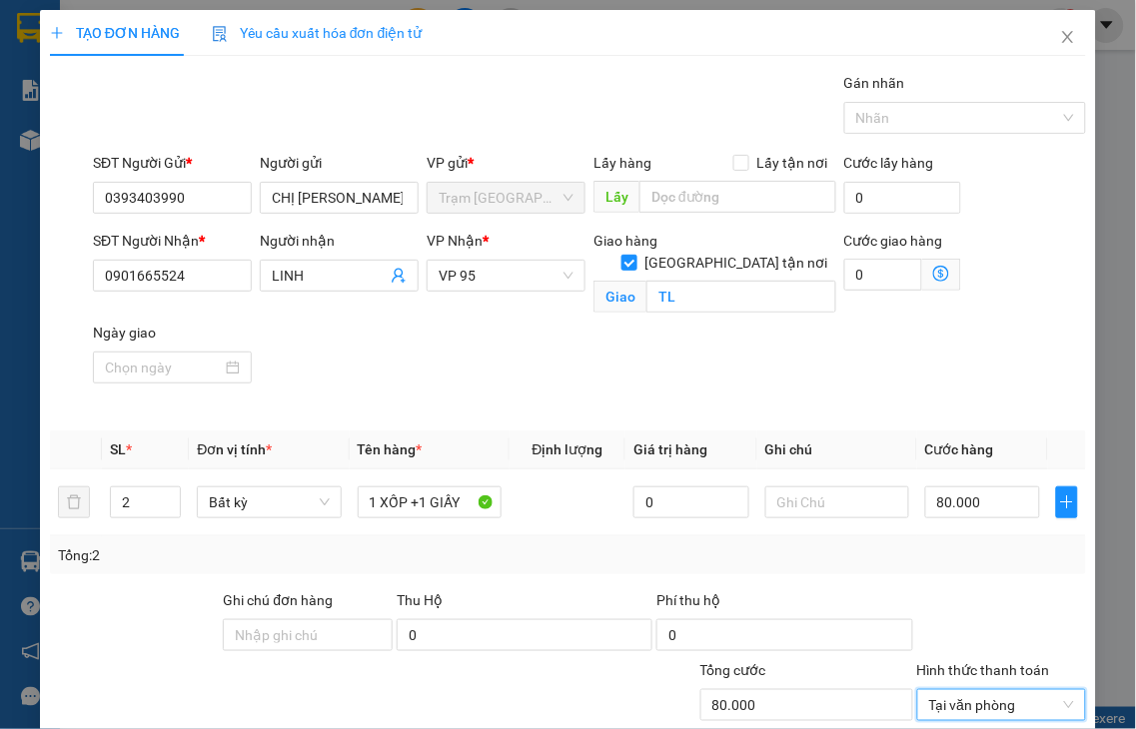
scroll to position [166, 0]
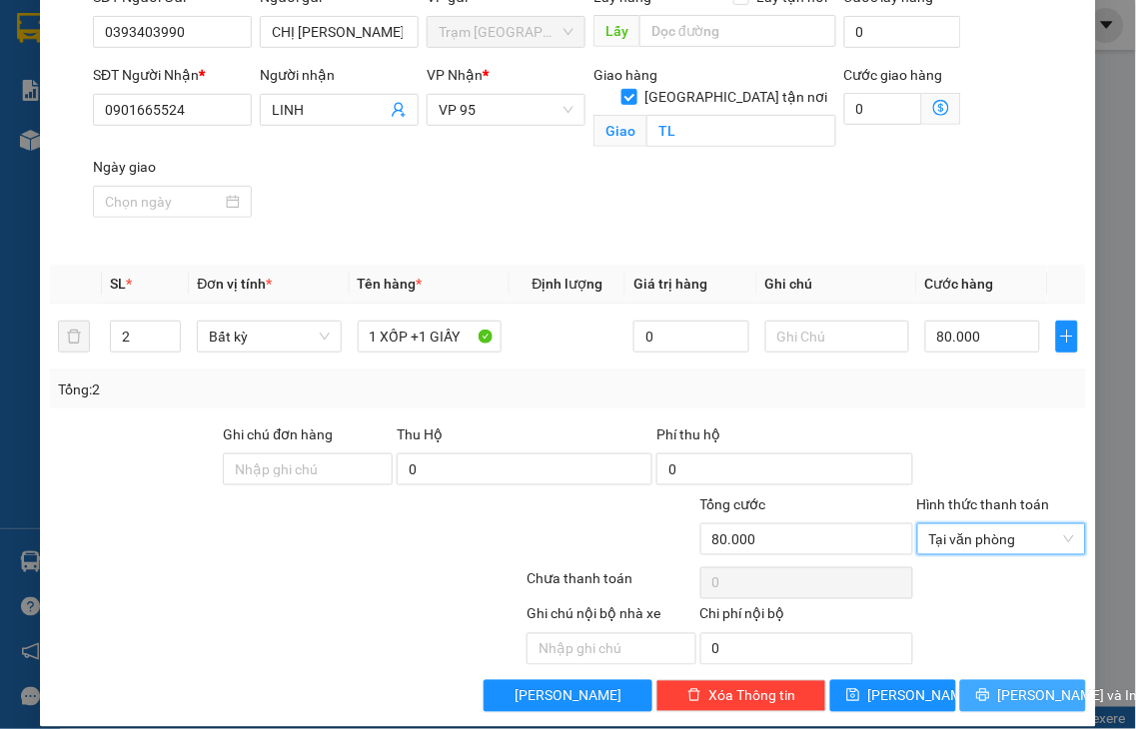
click at [976, 688] on icon "printer" at bounding box center [983, 695] width 14 height 14
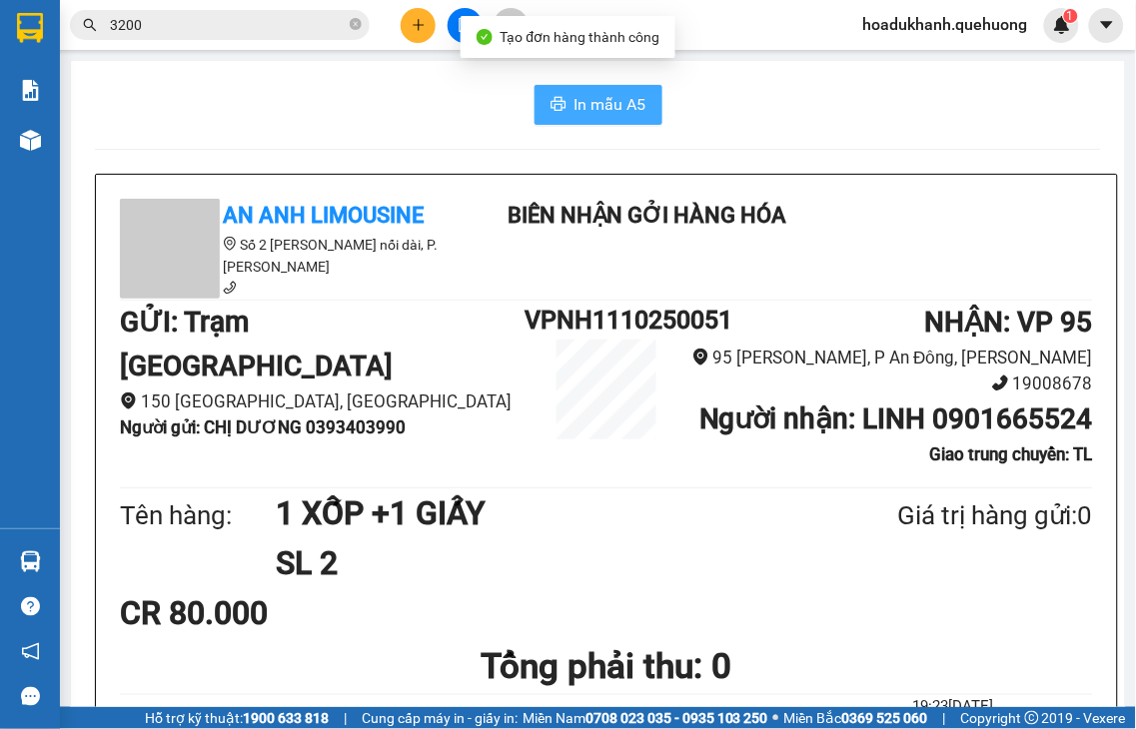
click at [559, 105] on button "In mẫu A5" at bounding box center [598, 105] width 128 height 40
click at [597, 107] on span "In mẫu A5" at bounding box center [610, 104] width 72 height 25
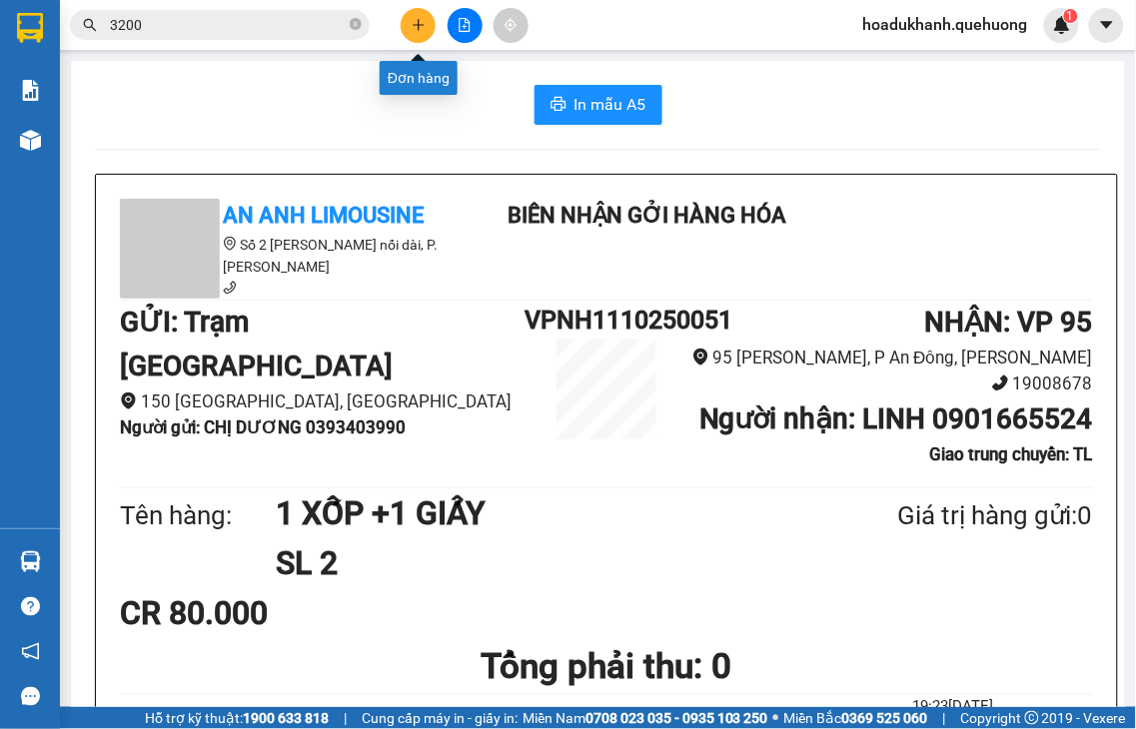
click at [416, 22] on icon "plus" at bounding box center [419, 25] width 14 height 14
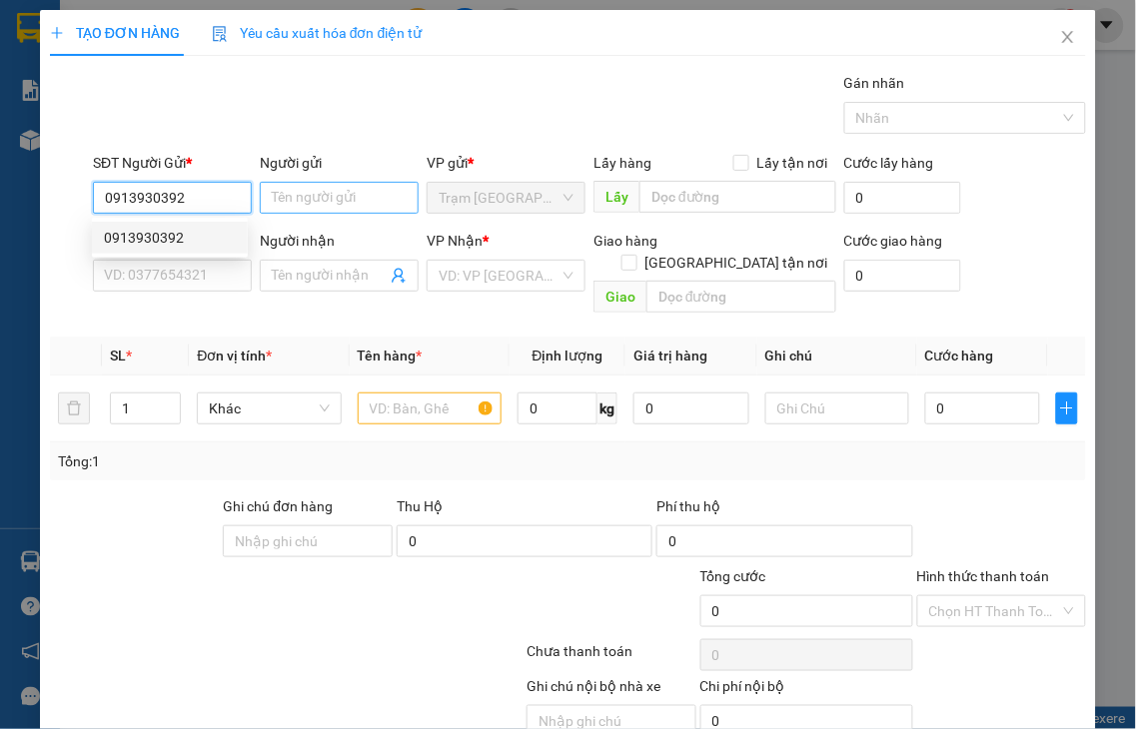
type input "0913930392"
click at [306, 195] on input "Người gửi" at bounding box center [339, 198] width 159 height 32
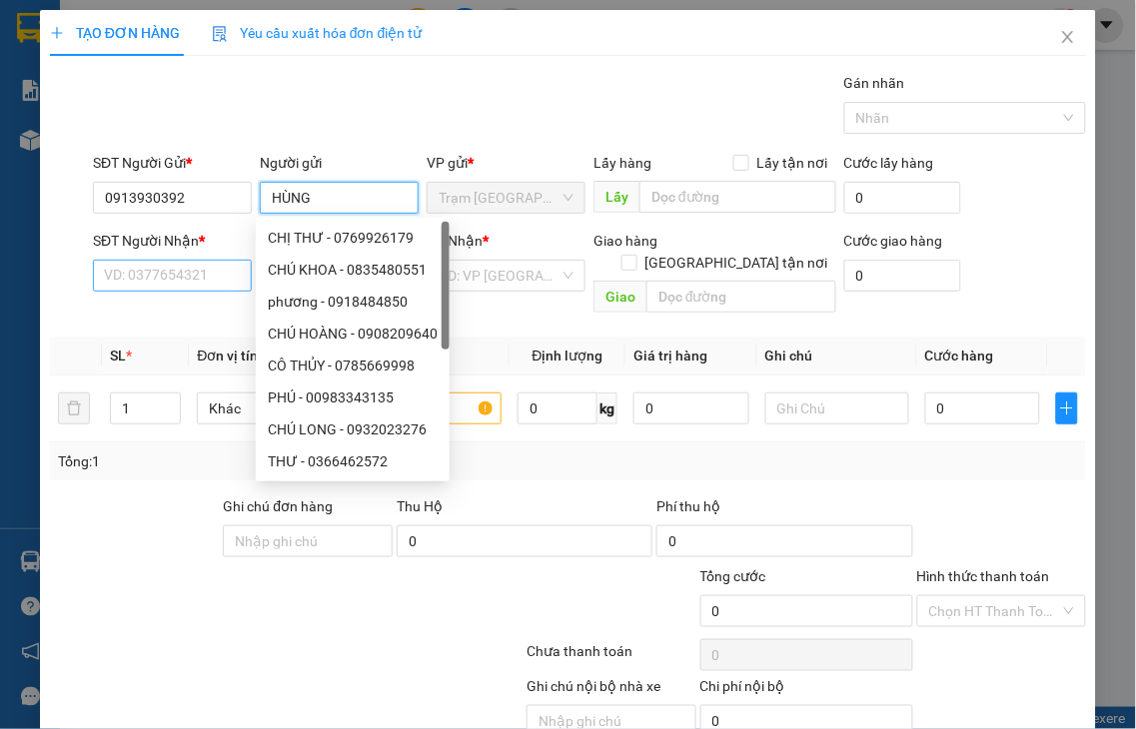
type input "HÙNG"
click at [176, 281] on input "SĐT Người Nhận *" at bounding box center [172, 276] width 159 height 32
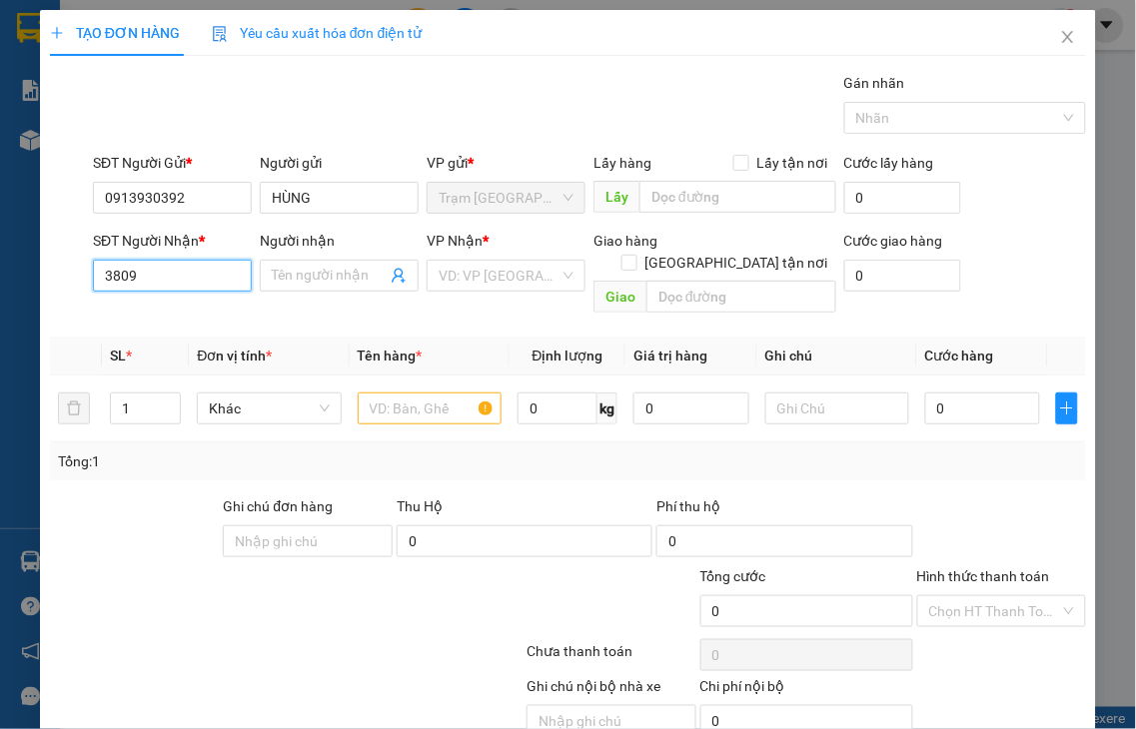
click at [176, 281] on input "3809" at bounding box center [172, 276] width 159 height 32
click at [170, 315] on div "0932133809 - DIỆP" at bounding box center [170, 316] width 132 height 22
type input "0932133809"
type input "DIỆP"
type input "30.000"
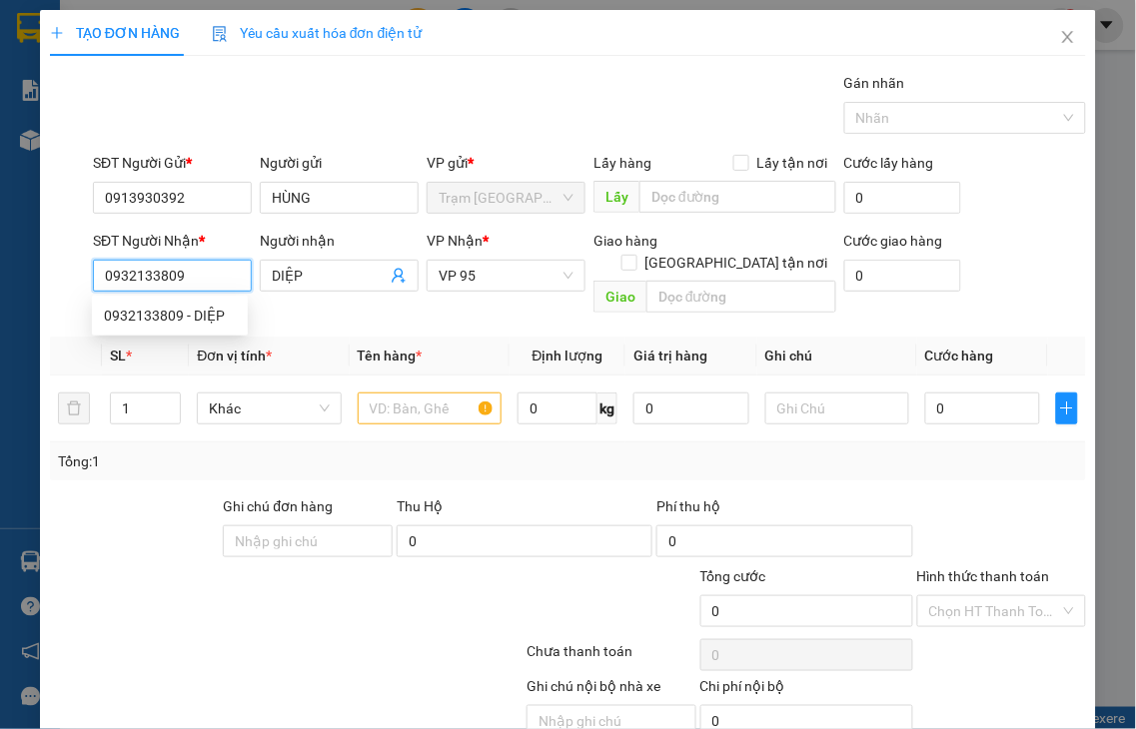
type input "30.000"
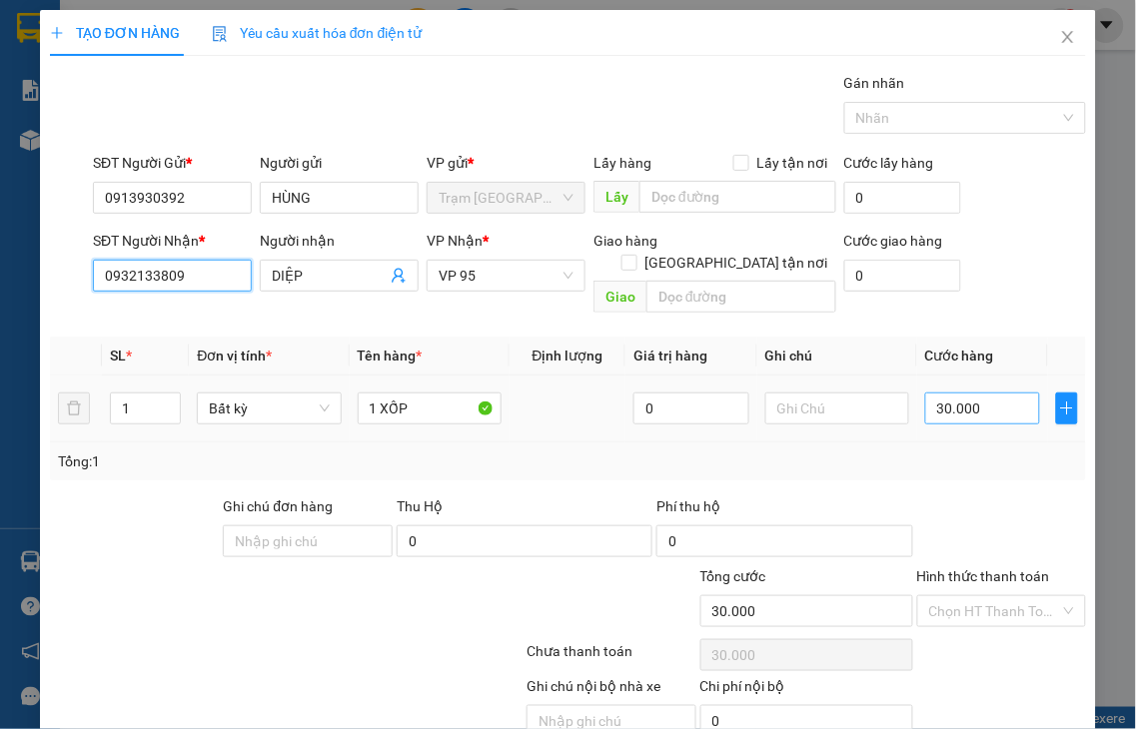
type input "0932133809"
click at [1004, 393] on input "30.000" at bounding box center [982, 409] width 115 height 32
type input "4"
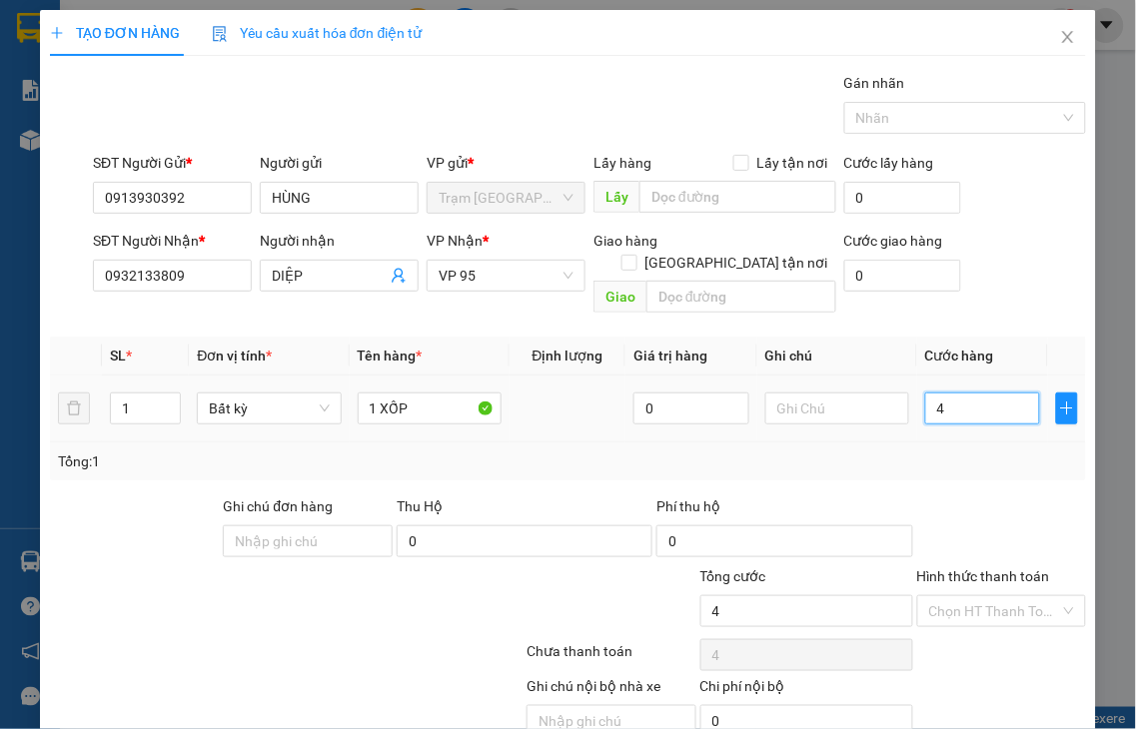
type input "40"
click at [995, 568] on label "Hình thức thanh toán" at bounding box center [983, 576] width 133 height 16
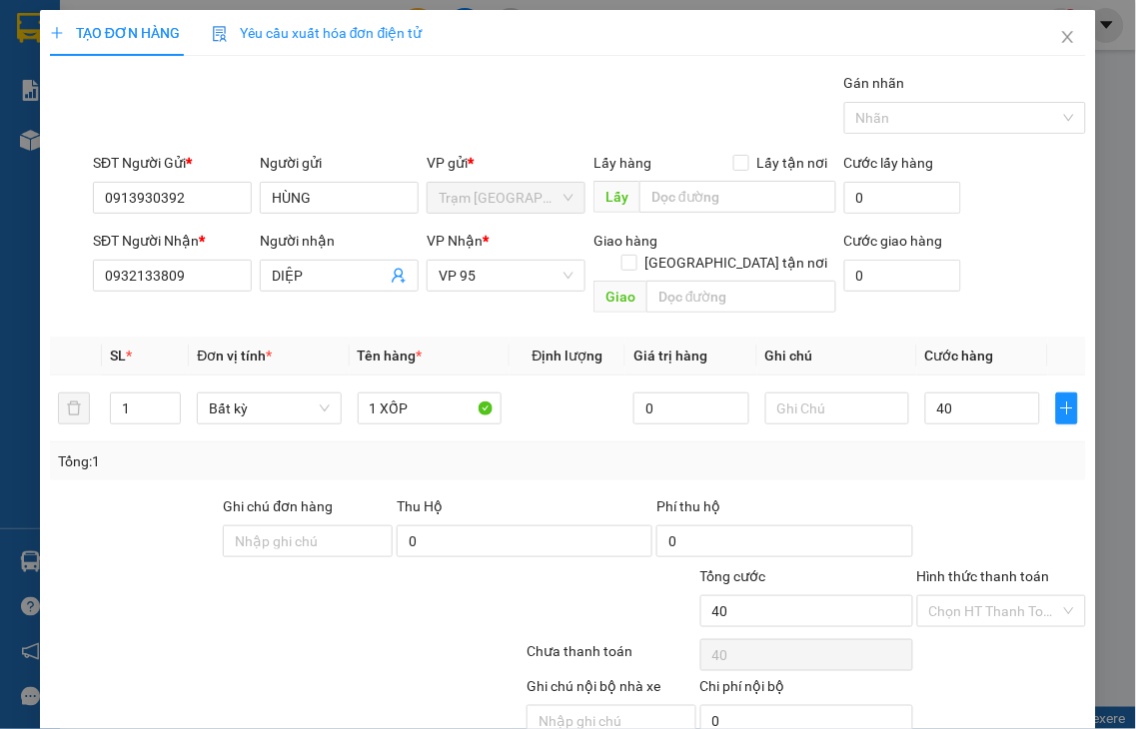
click at [995, 596] on input "Hình thức thanh toán" at bounding box center [995, 611] width 132 height 30
type input "40.000"
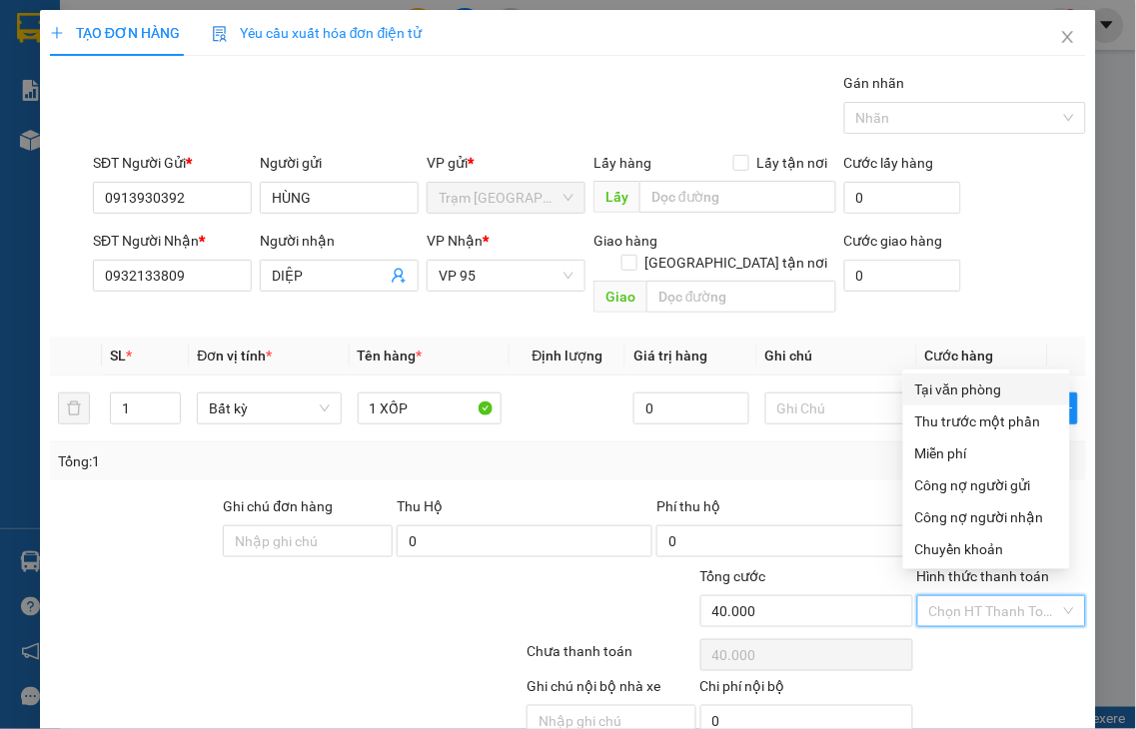
click at [944, 383] on div "Tại văn phòng" at bounding box center [986, 390] width 143 height 22
type input "0"
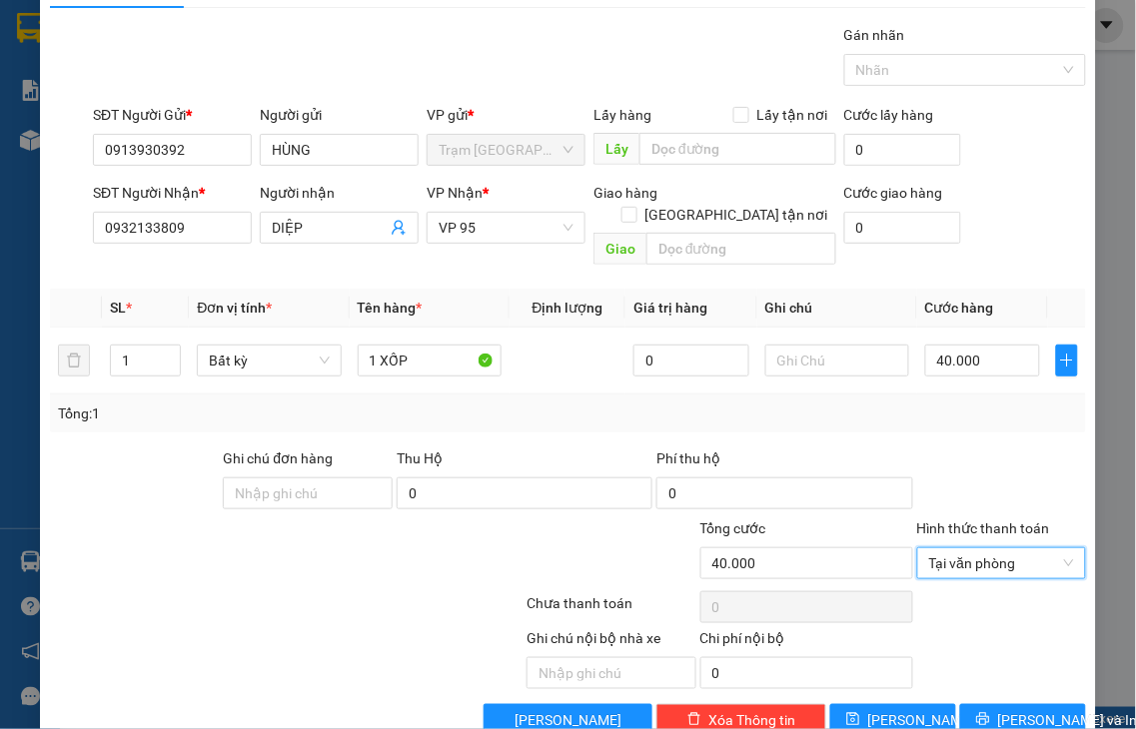
scroll to position [72, 0]
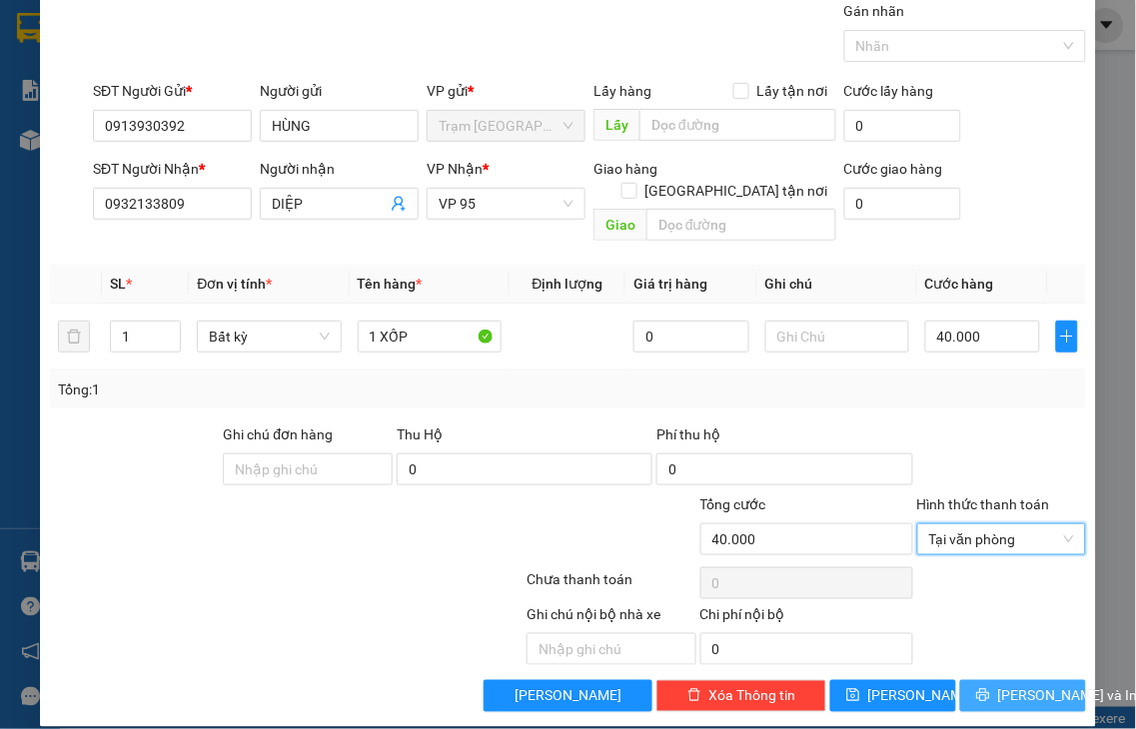
click at [1006, 685] on span "[PERSON_NAME] và In" at bounding box center [1068, 696] width 140 height 22
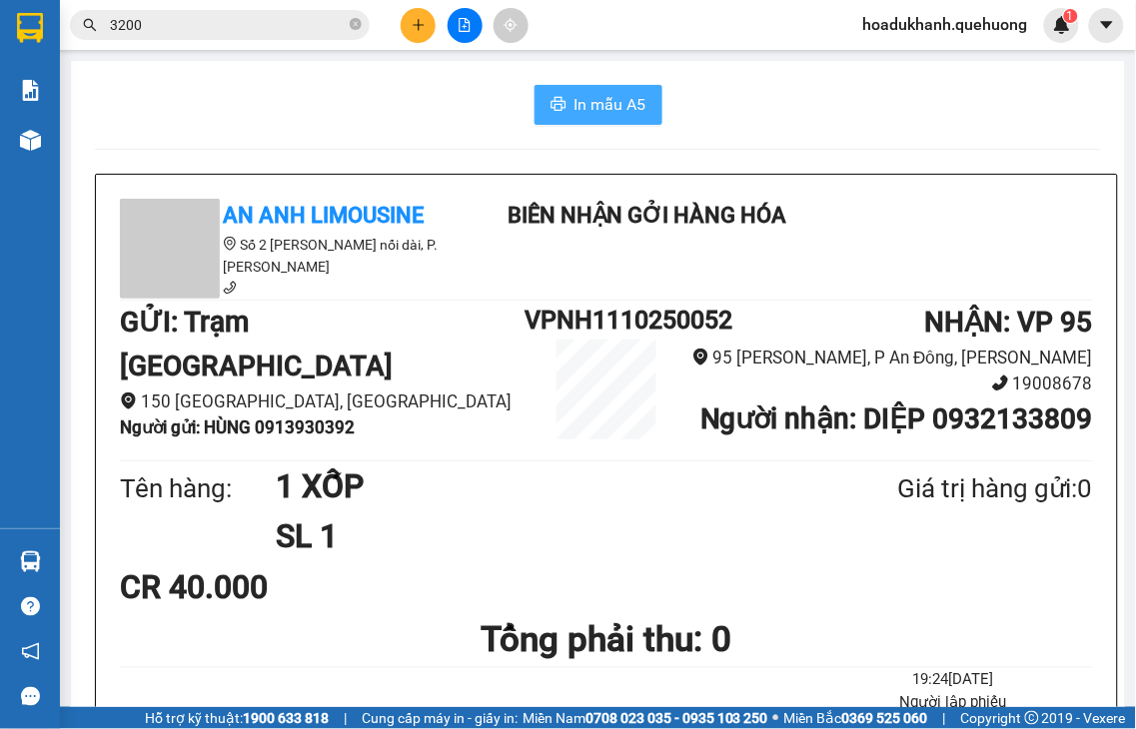
click at [606, 108] on span "In mẫu A5" at bounding box center [610, 104] width 72 height 25
click at [413, 28] on icon "plus" at bounding box center [419, 25] width 14 height 14
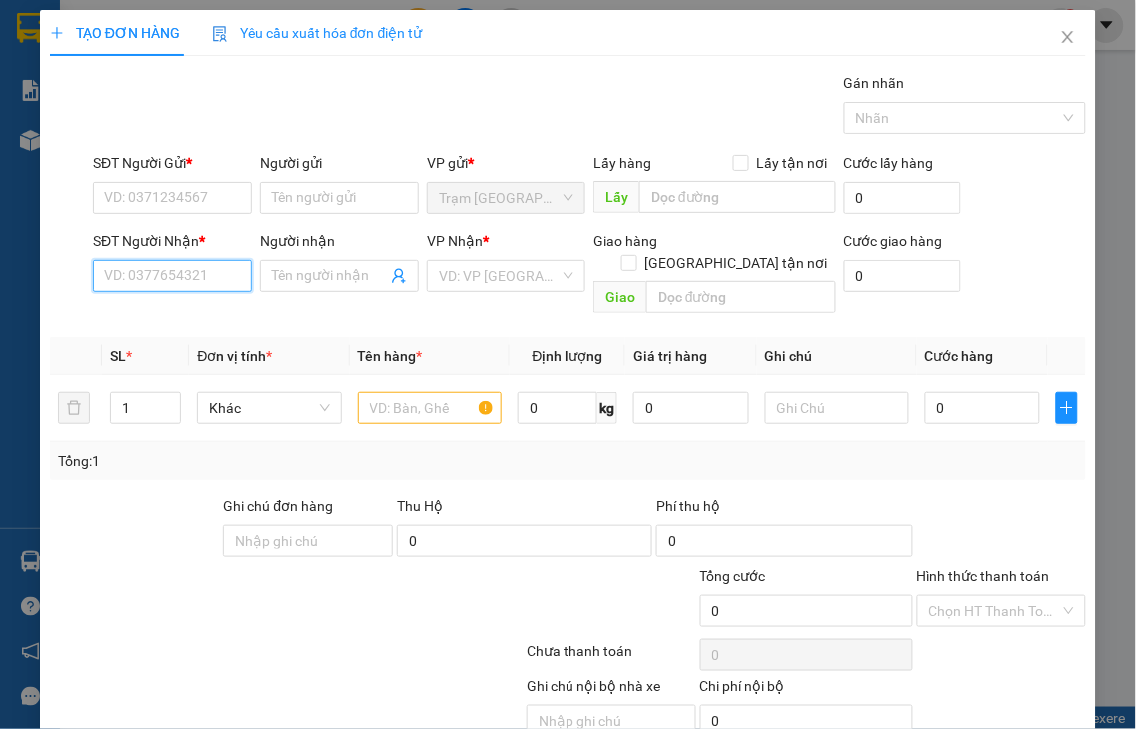
click at [132, 278] on input "SĐT Người Nhận *" at bounding box center [172, 276] width 159 height 32
click at [166, 280] on input "7890" at bounding box center [172, 276] width 159 height 32
drag, startPoint x: 191, startPoint y: 314, endPoint x: 178, endPoint y: 203, distance: 111.6
click at [192, 314] on div "0909167890 - HOA" at bounding box center [170, 316] width 132 height 22
type input "0909167890"
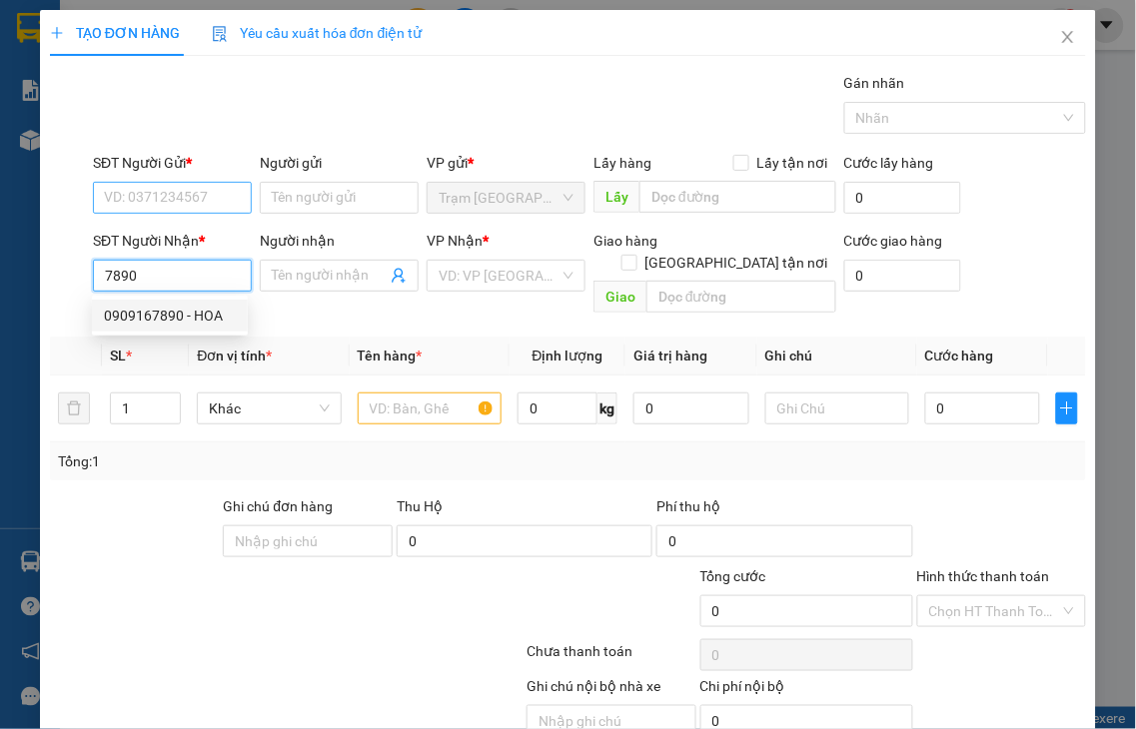
type input "HOA"
type input "0909167890"
click at [178, 203] on input "SĐT Người Gửi *" at bounding box center [172, 198] width 159 height 32
type input "40.000"
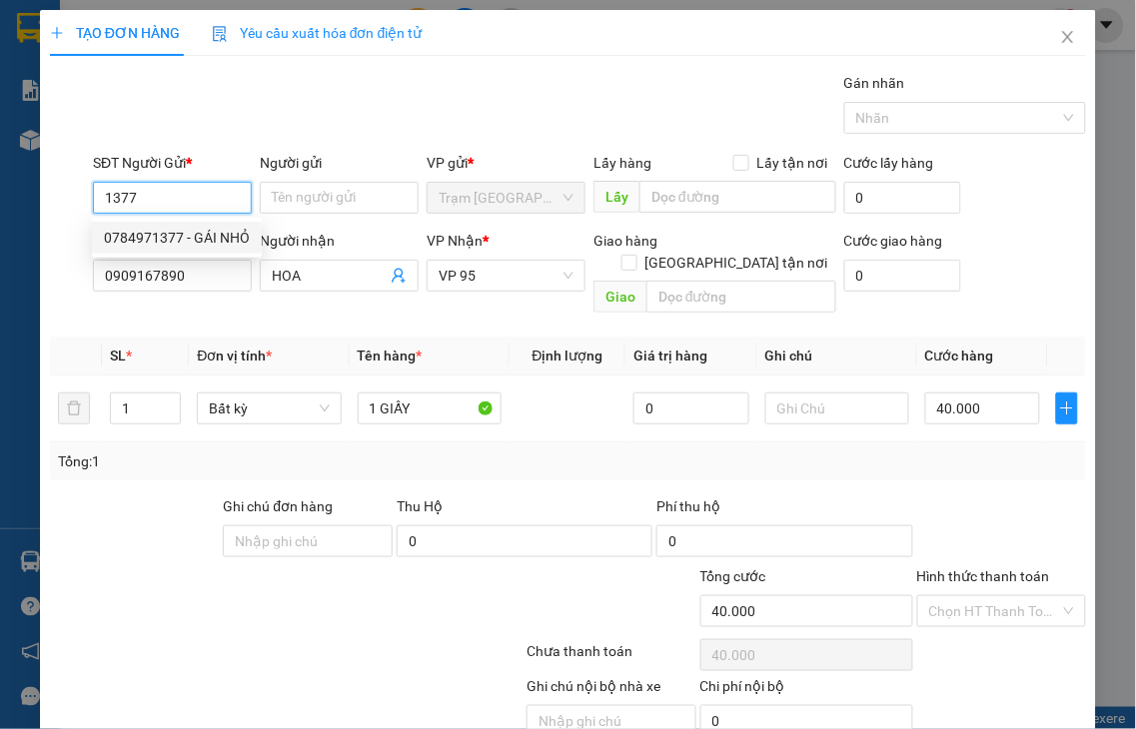
click at [186, 235] on div "0784971377 - GÁI NHỎ" at bounding box center [177, 238] width 146 height 22
type input "0784971377"
type input "GÁI NHỎ"
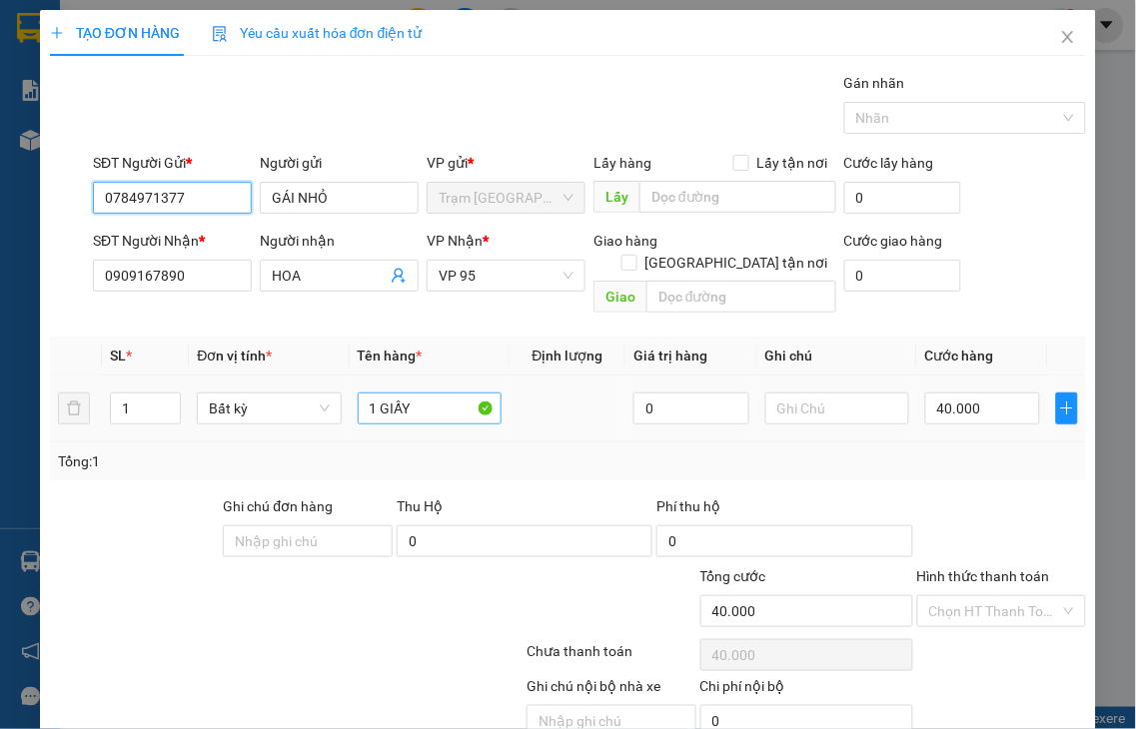
type input "70.000"
type input "0784971377"
drag, startPoint x: 381, startPoint y: 382, endPoint x: 497, endPoint y: 373, distance: 117.2
click at [497, 376] on td "1 XỐP" at bounding box center [430, 409] width 160 height 67
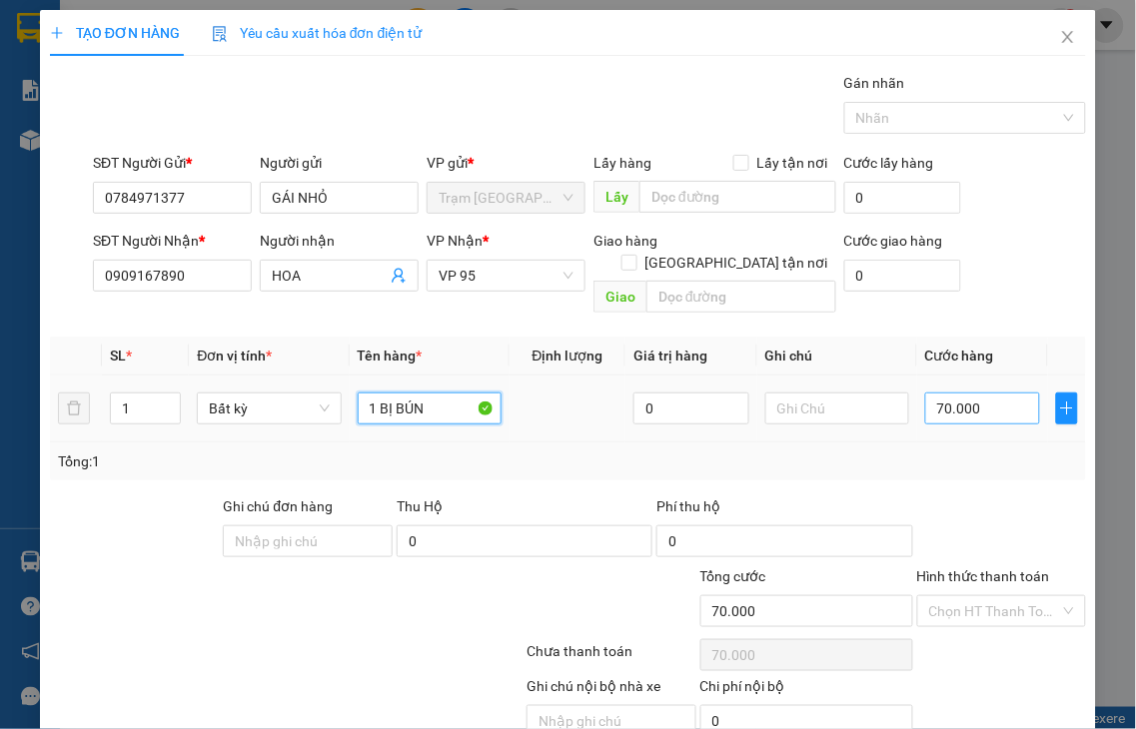
type input "1 BỊ BÚN"
click at [996, 393] on input "70.000" at bounding box center [982, 409] width 115 height 32
type input "3"
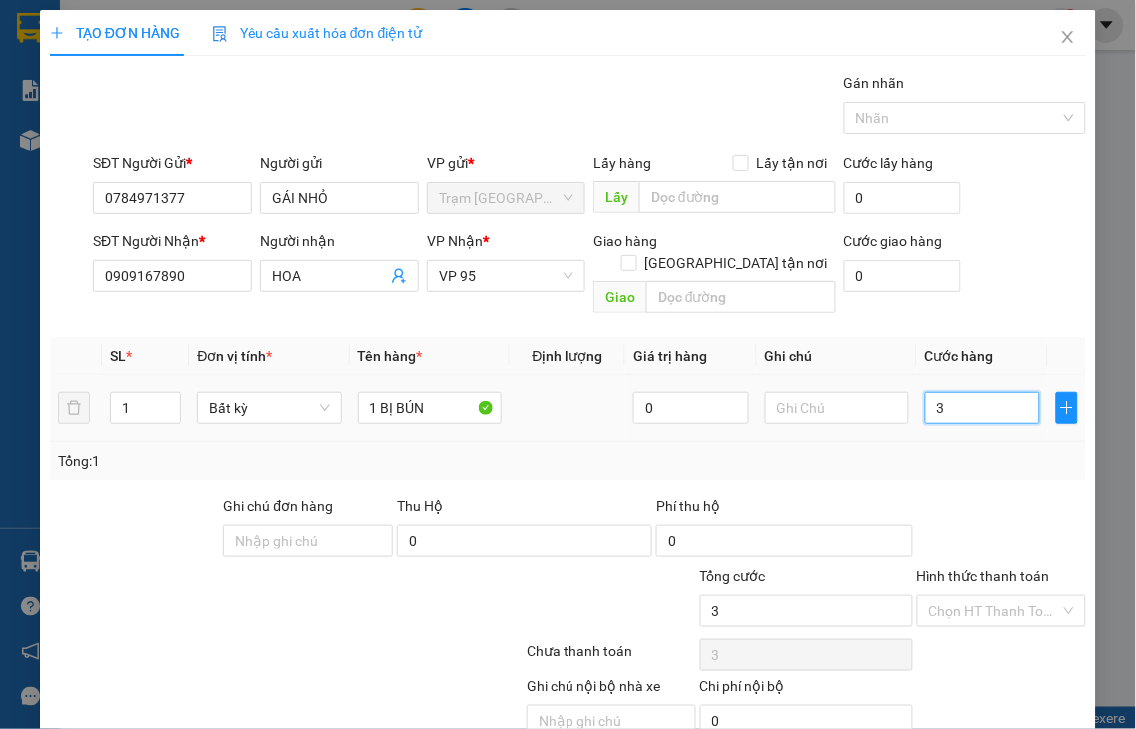
type input "30"
click at [981, 568] on label "Hình thức thanh toán" at bounding box center [983, 576] width 133 height 16
click at [981, 596] on input "Hình thức thanh toán" at bounding box center [995, 611] width 132 height 30
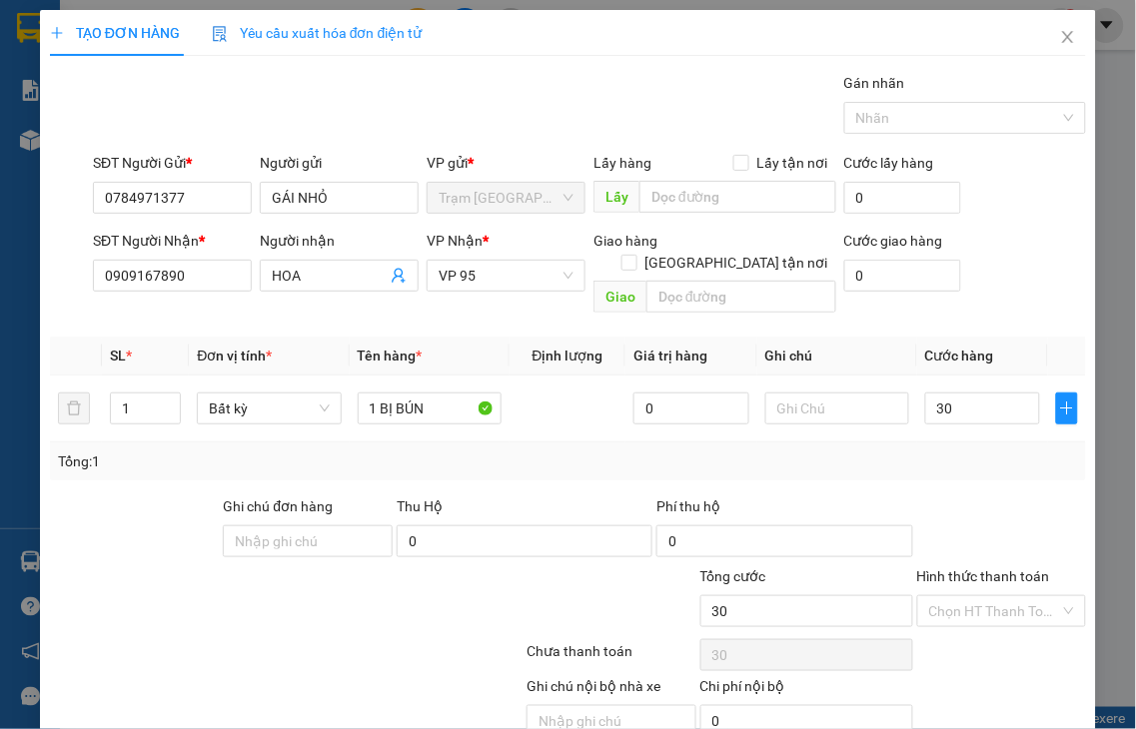
type input "30.000"
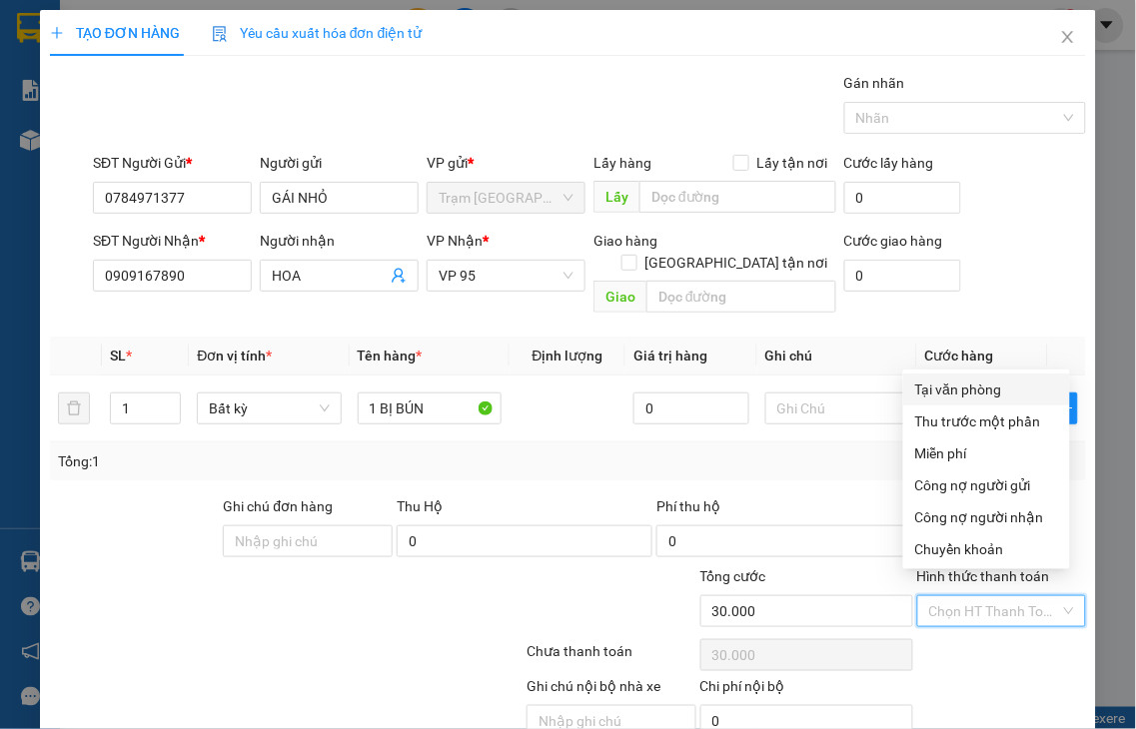
click at [945, 404] on div "Tại văn phòng" at bounding box center [986, 390] width 167 height 32
type input "0"
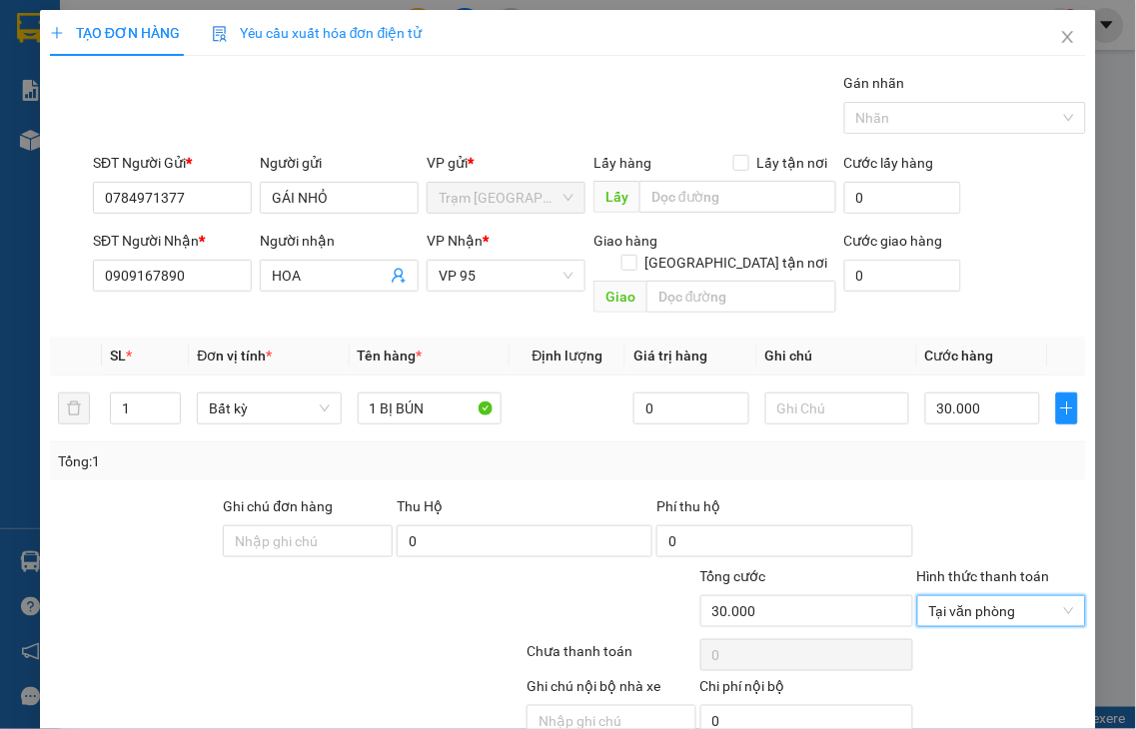
scroll to position [72, 0]
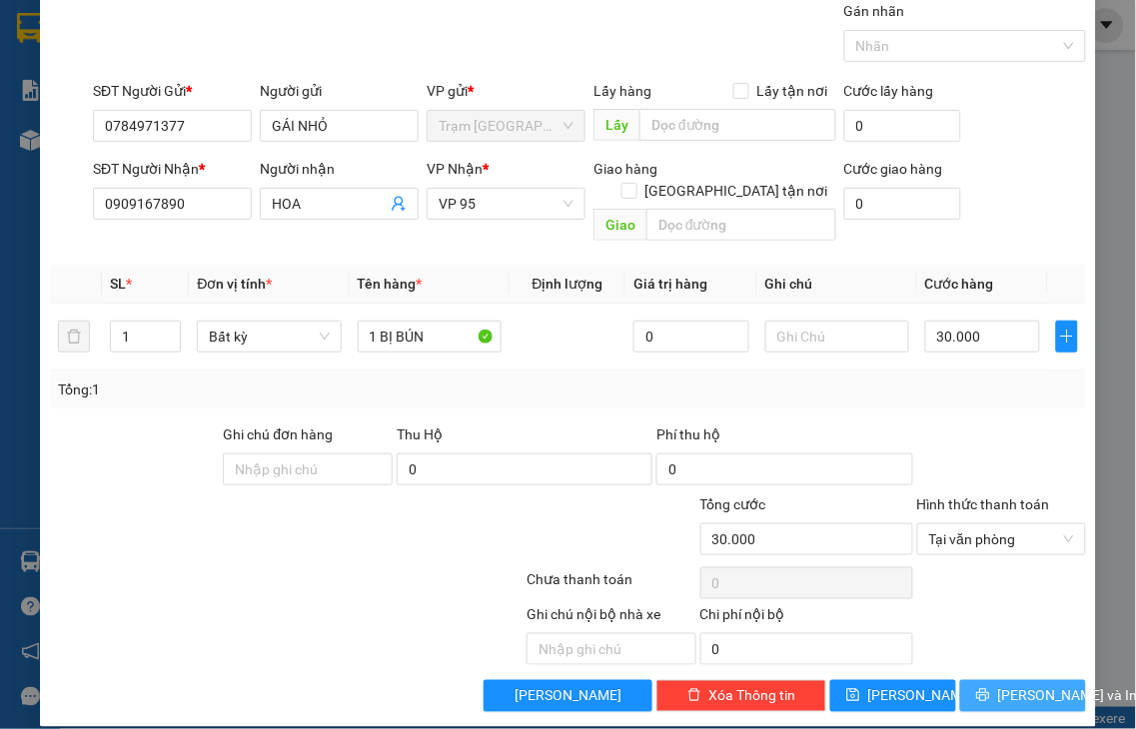
click at [1032, 685] on span "[PERSON_NAME] và In" at bounding box center [1068, 696] width 140 height 22
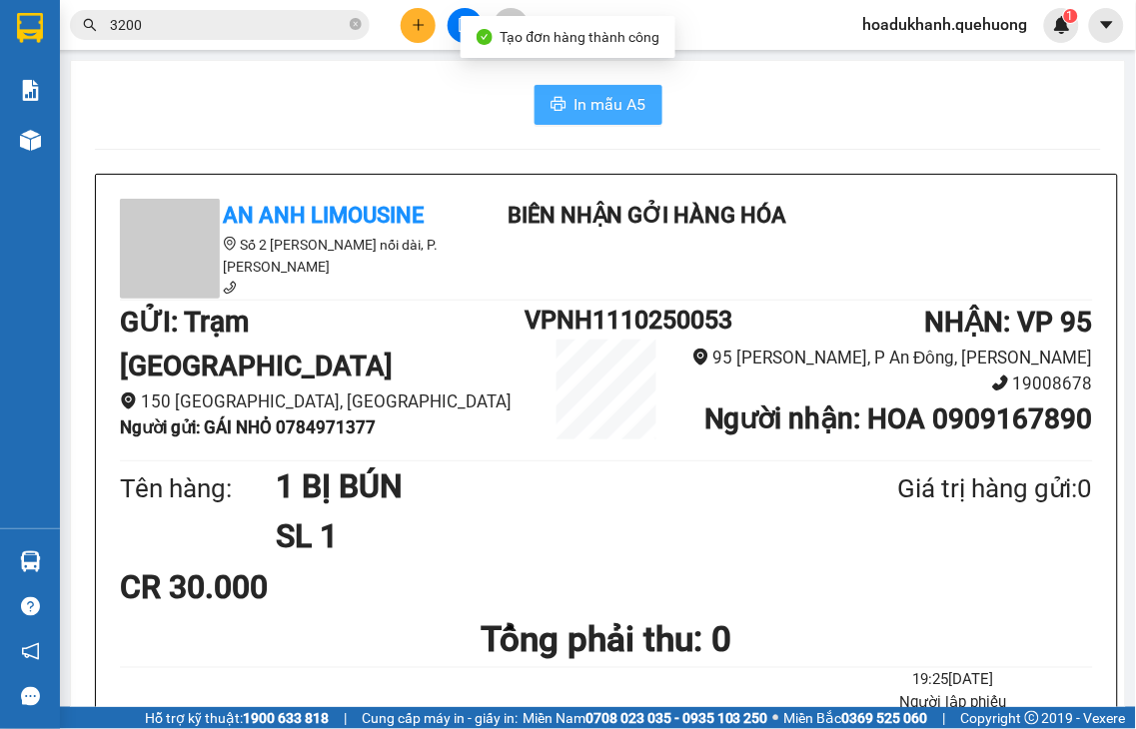
click at [581, 104] on span "In mẫu A5" at bounding box center [610, 104] width 72 height 25
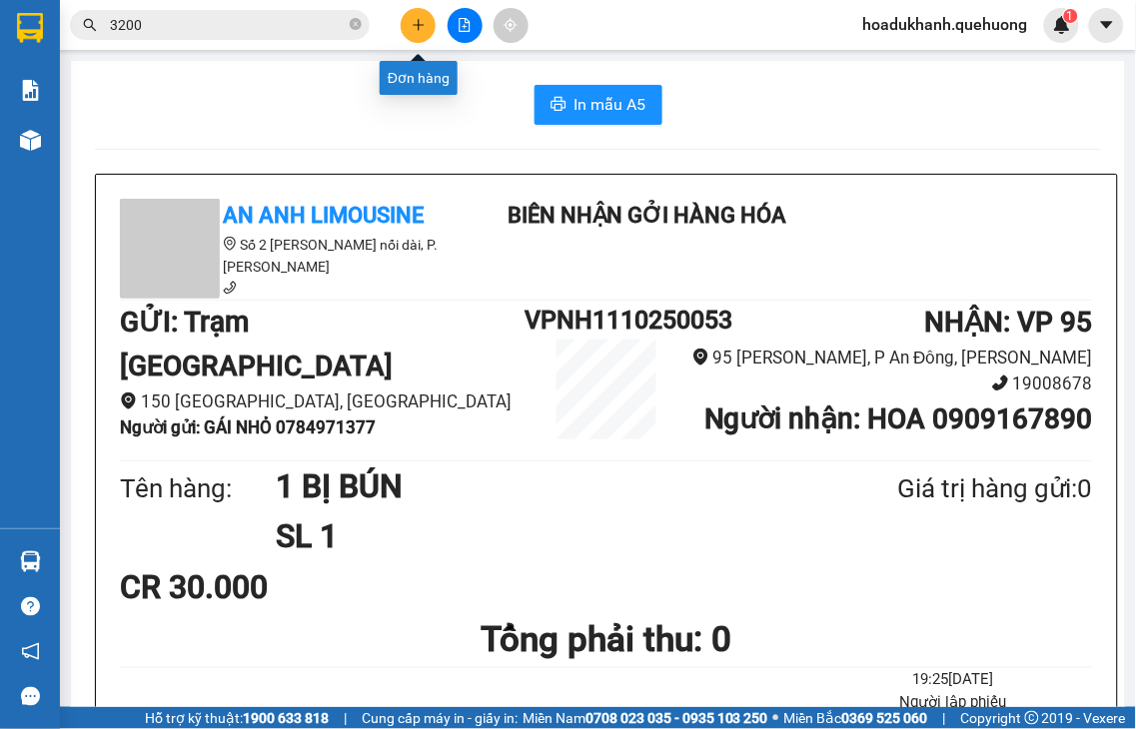
click at [418, 22] on icon "plus" at bounding box center [419, 25] width 14 height 14
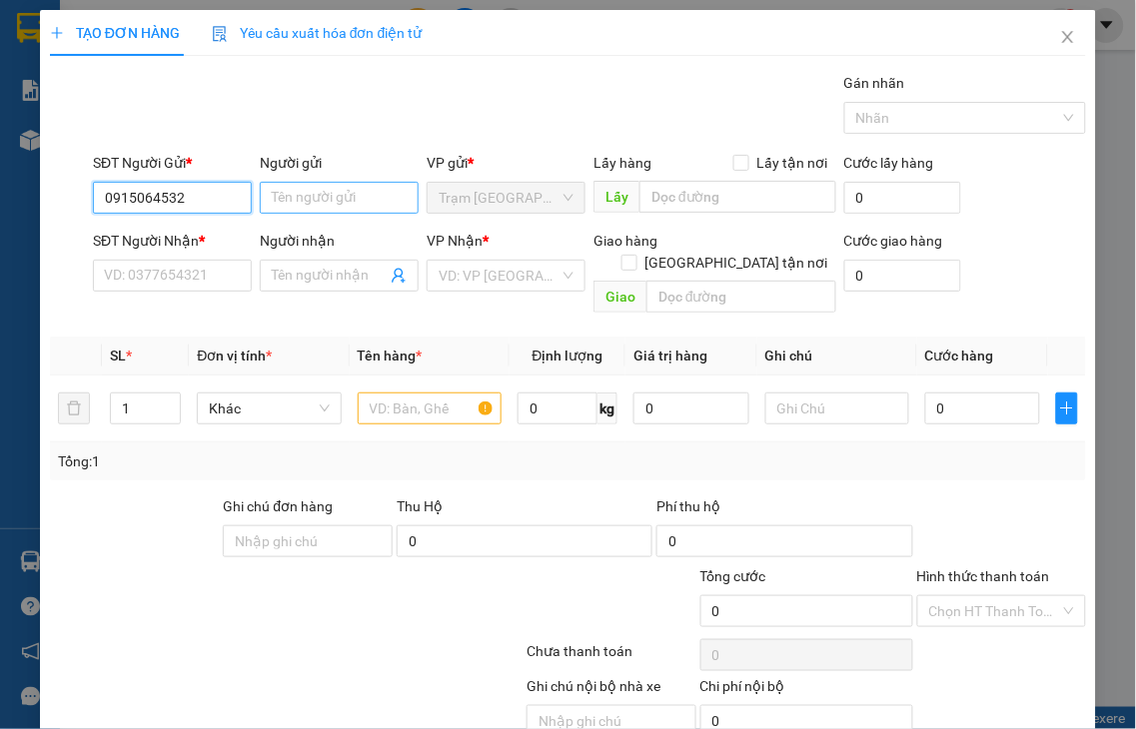
type input "0915064532"
click at [327, 205] on input "Người gửi" at bounding box center [339, 198] width 159 height 32
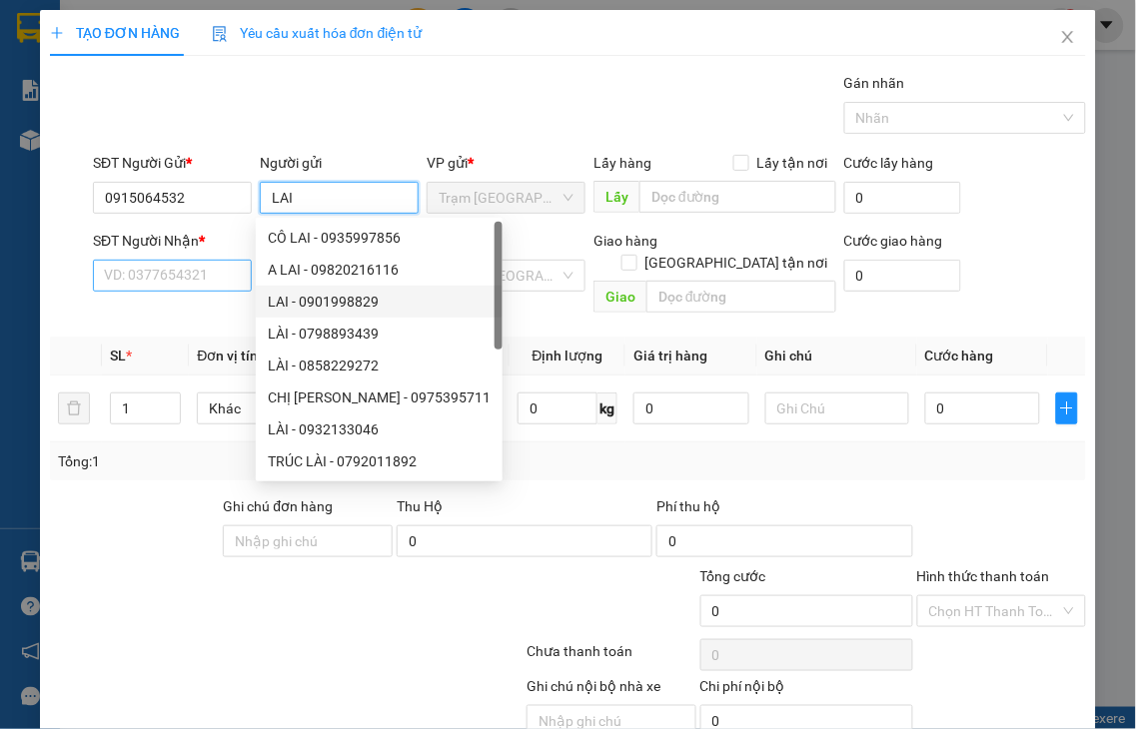
type input "LAI"
click at [218, 280] on input "SĐT Người Nhận *" at bounding box center [172, 276] width 159 height 32
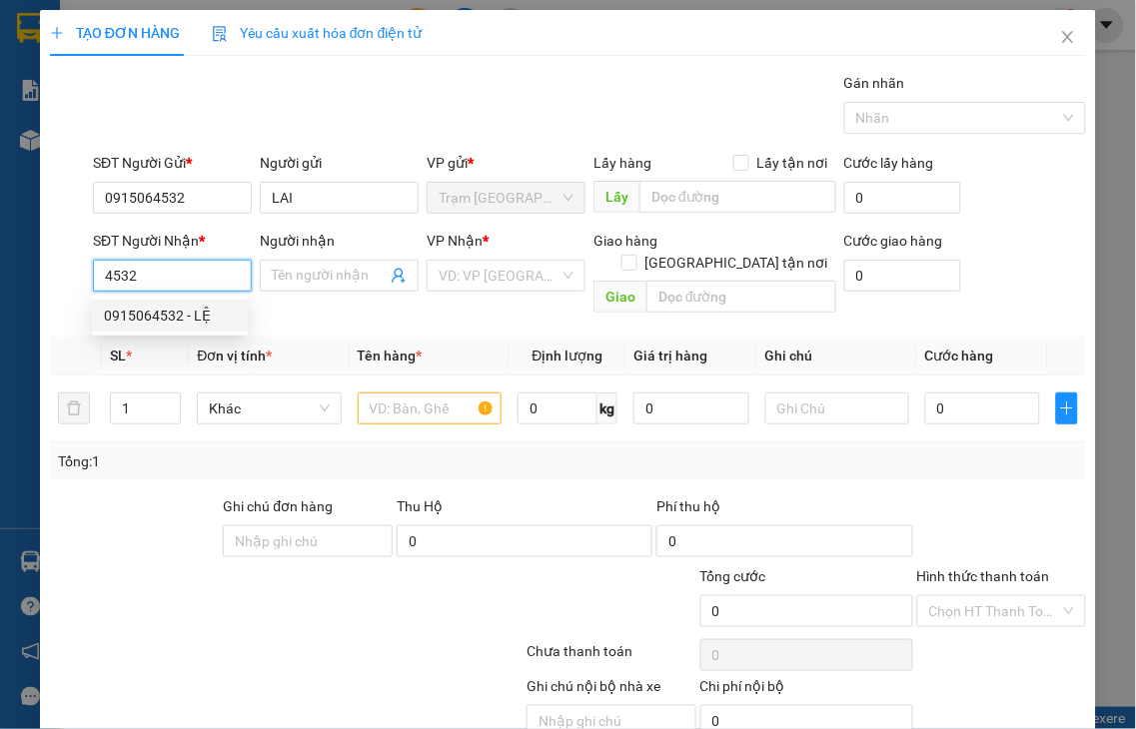
click at [158, 311] on div "0915064532 - LỆ" at bounding box center [170, 316] width 132 height 22
type input "0915064532"
type input "LỆ"
type input "TL"
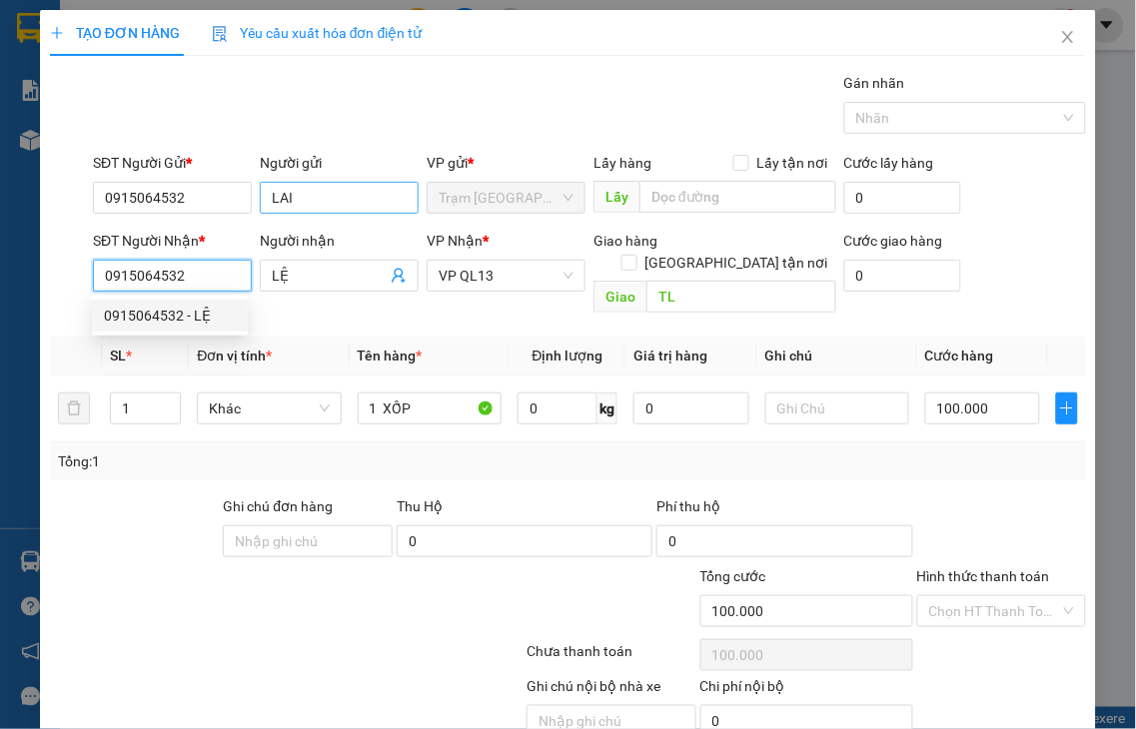
type input "100.000"
type input "0915064532"
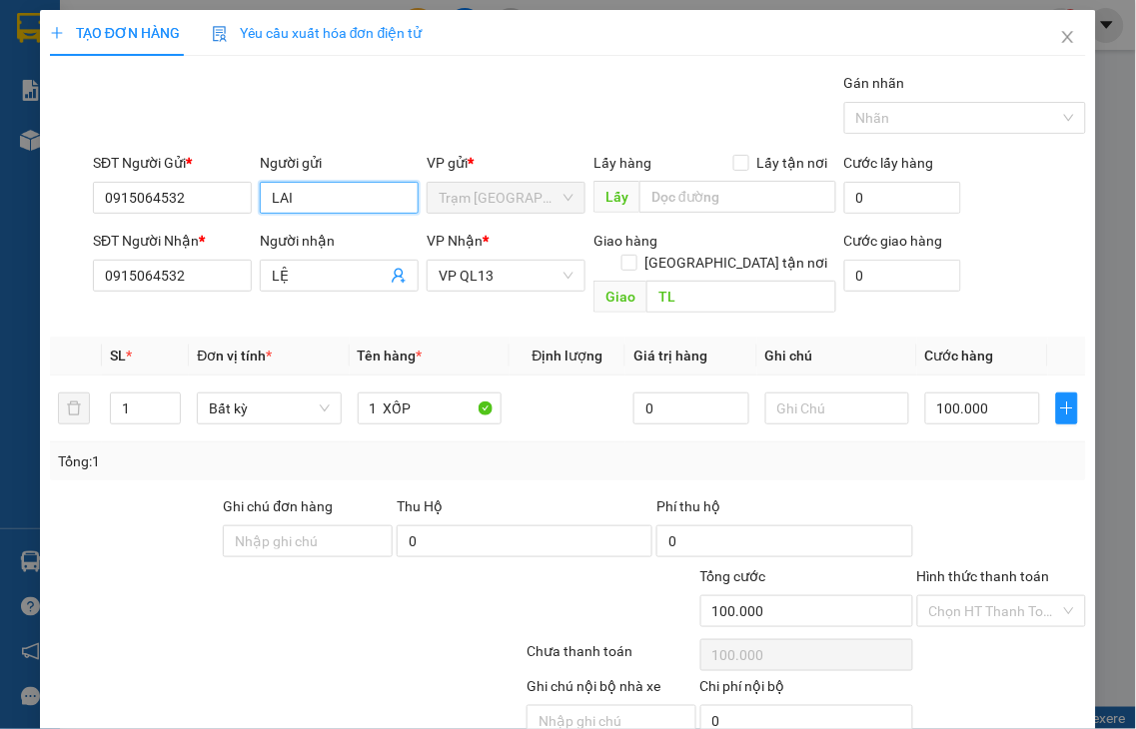
drag, startPoint x: 264, startPoint y: 201, endPoint x: 344, endPoint y: 217, distance: 81.5
click at [344, 217] on body "Kết quả tìm kiếm ( 10000 ) Bộ lọc Mã ĐH Trạng thái Món hàng Thu hộ Tổng cước Ch…" at bounding box center [568, 364] width 1136 height 729
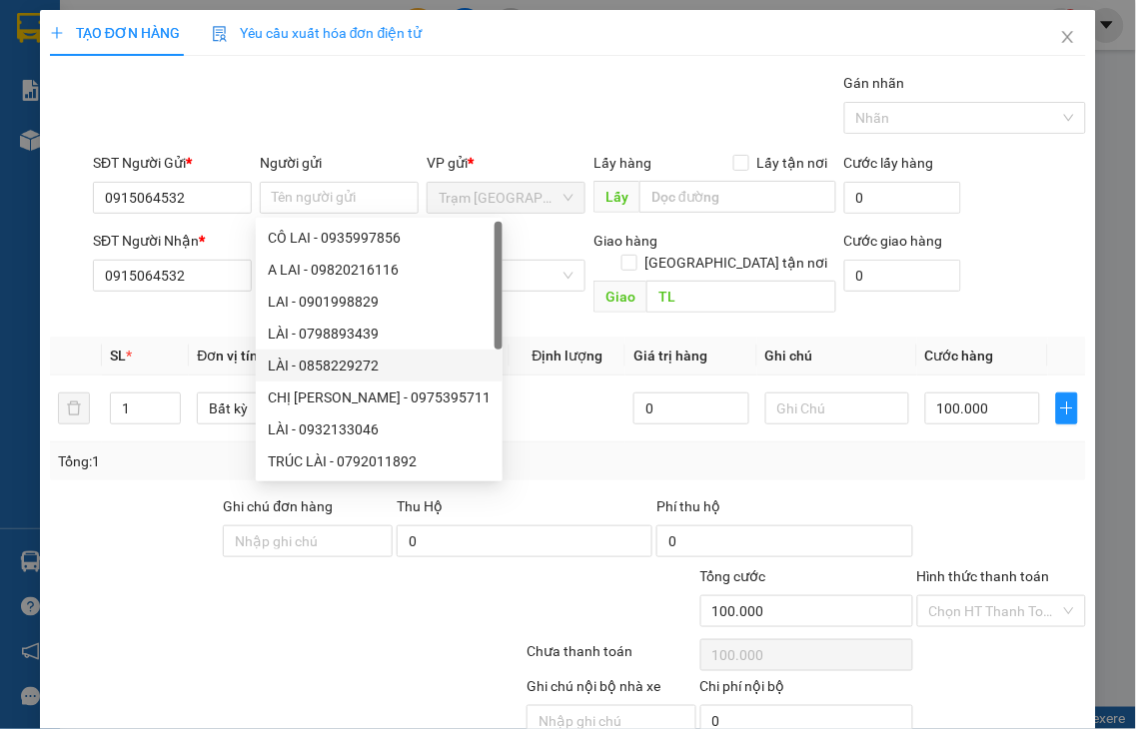
click at [564, 464] on div "Transit Pickup Surcharge Ids Transit Deliver Surcharge Ids Transit Deliver Surc…" at bounding box center [568, 428] width 1036 height 712
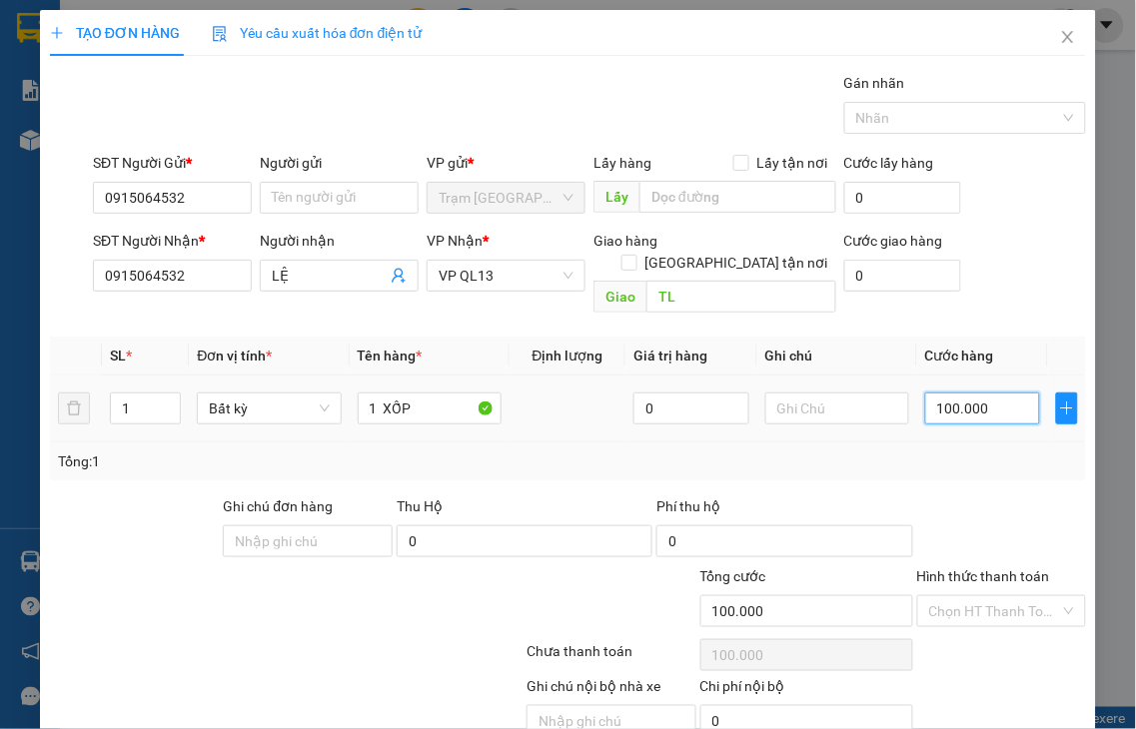
click at [971, 393] on input "100.000" at bounding box center [982, 409] width 115 height 32
type input "5"
type input "50"
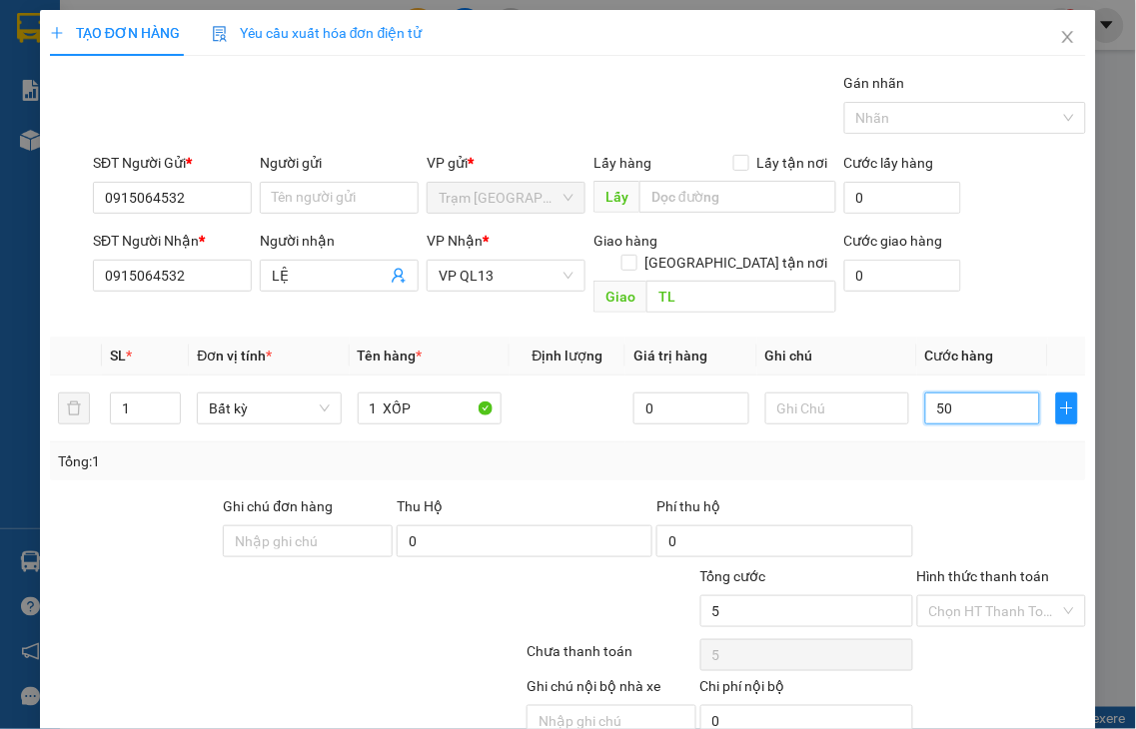
type input "50"
type input "50.000"
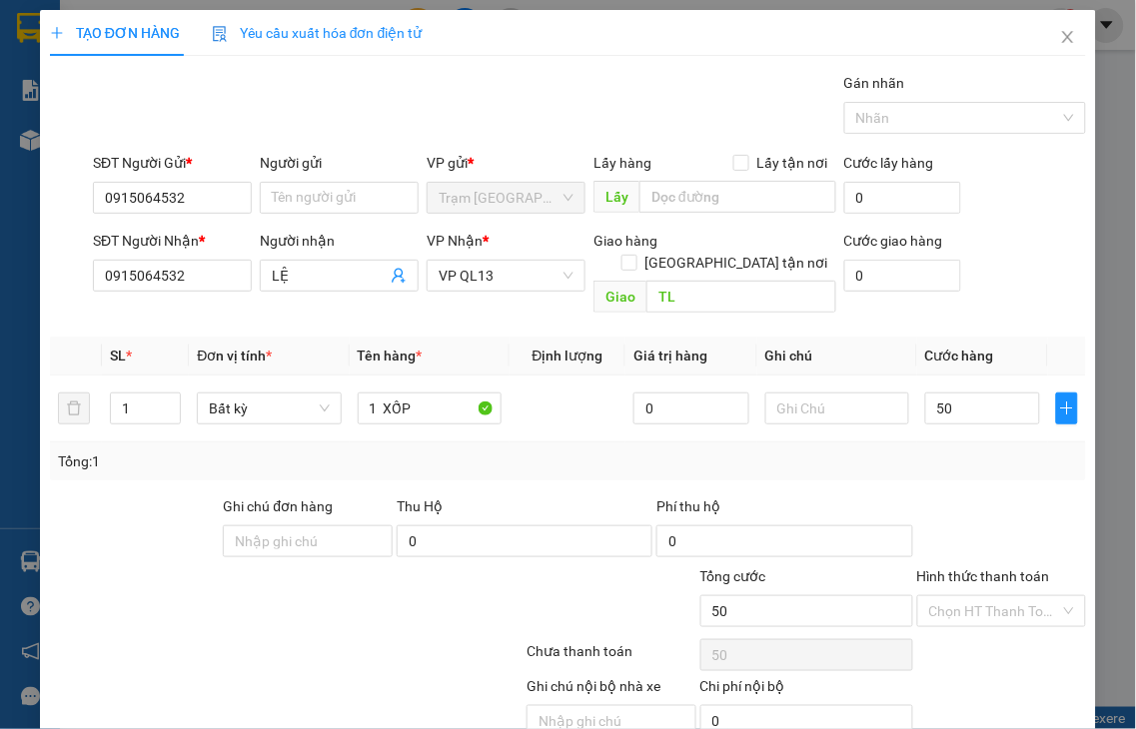
type input "50.000"
click at [964, 568] on label "Hình thức thanh toán" at bounding box center [983, 576] width 133 height 16
click at [964, 596] on input "Hình thức thanh toán" at bounding box center [995, 611] width 132 height 30
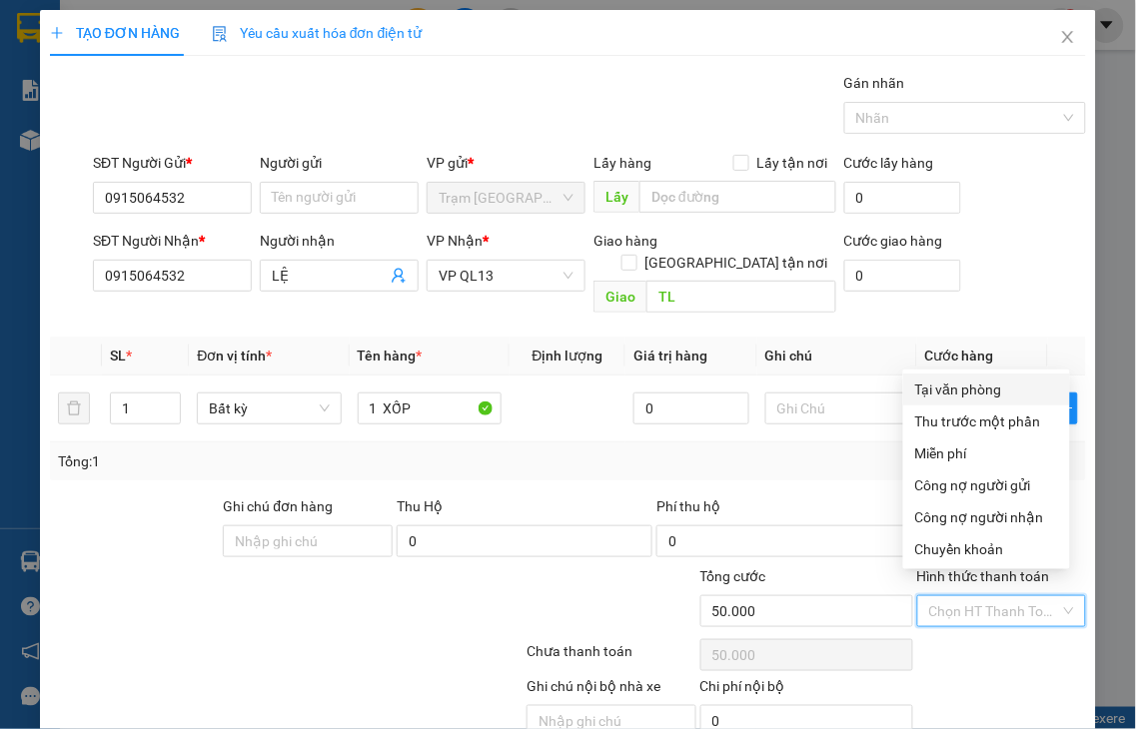
click at [955, 388] on div "Tại văn phòng" at bounding box center [986, 390] width 143 height 22
type input "0"
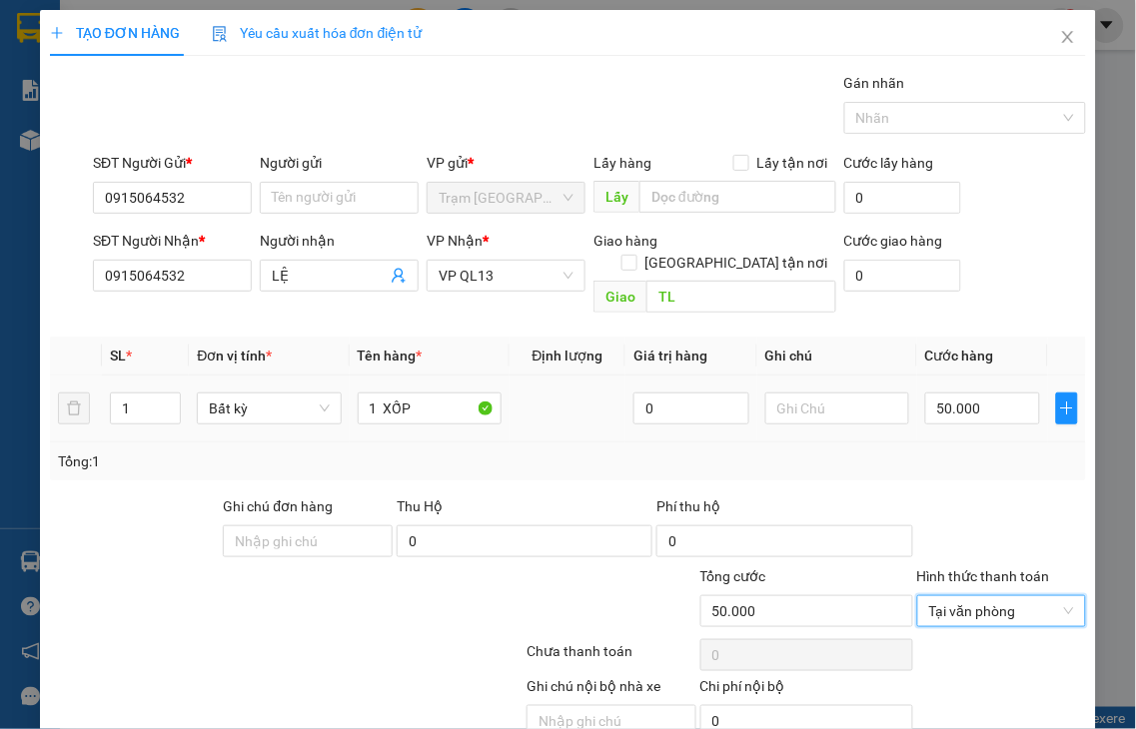
scroll to position [72, 0]
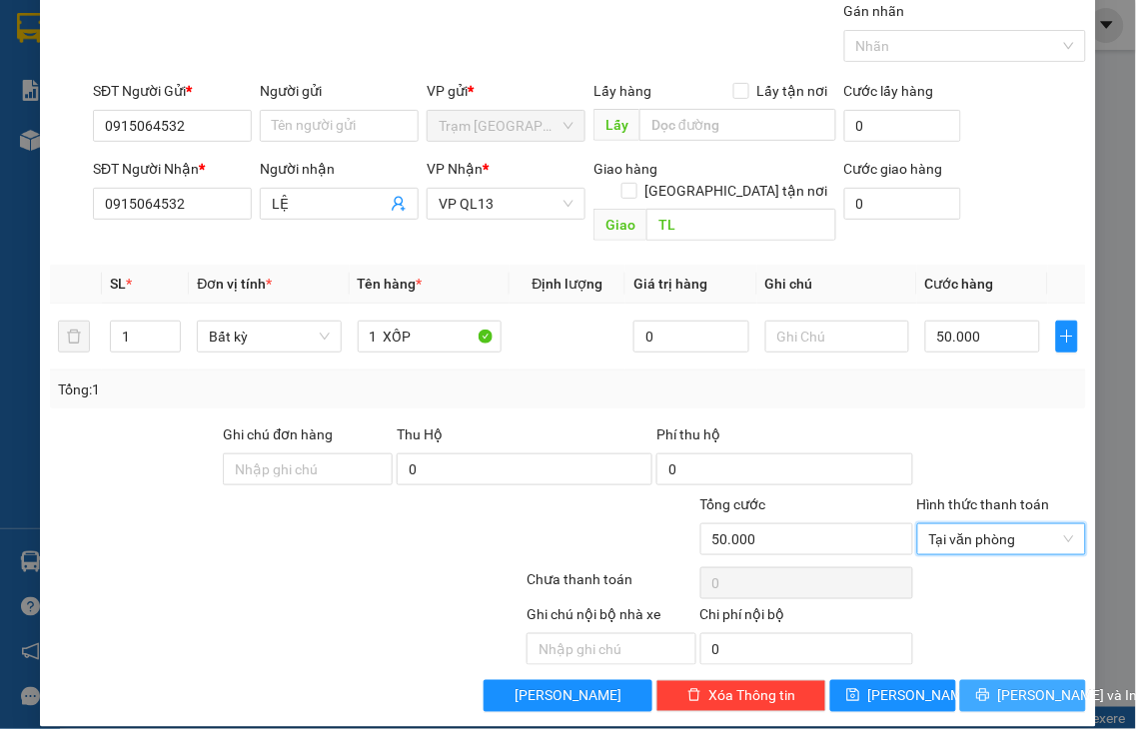
drag, startPoint x: 1031, startPoint y: 685, endPoint x: 680, endPoint y: 232, distance: 573.3
click at [1029, 685] on button "[PERSON_NAME] và In" at bounding box center [1023, 696] width 126 height 32
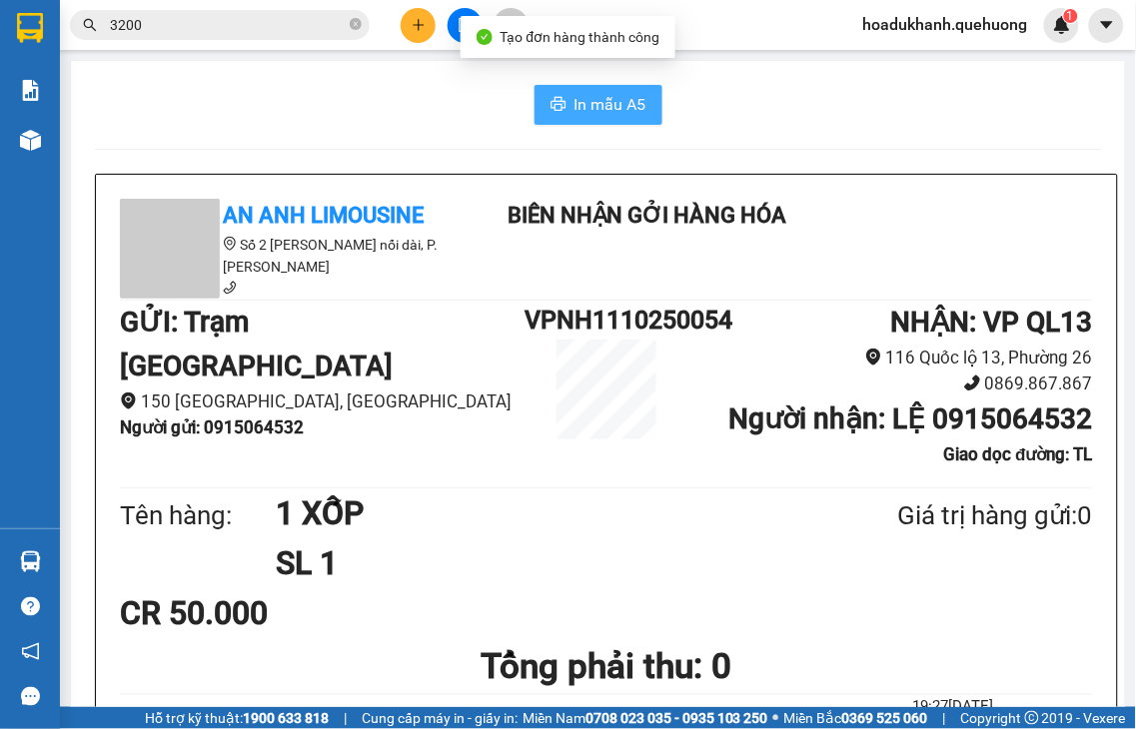
click at [584, 103] on span "In mẫu A5" at bounding box center [610, 104] width 72 height 25
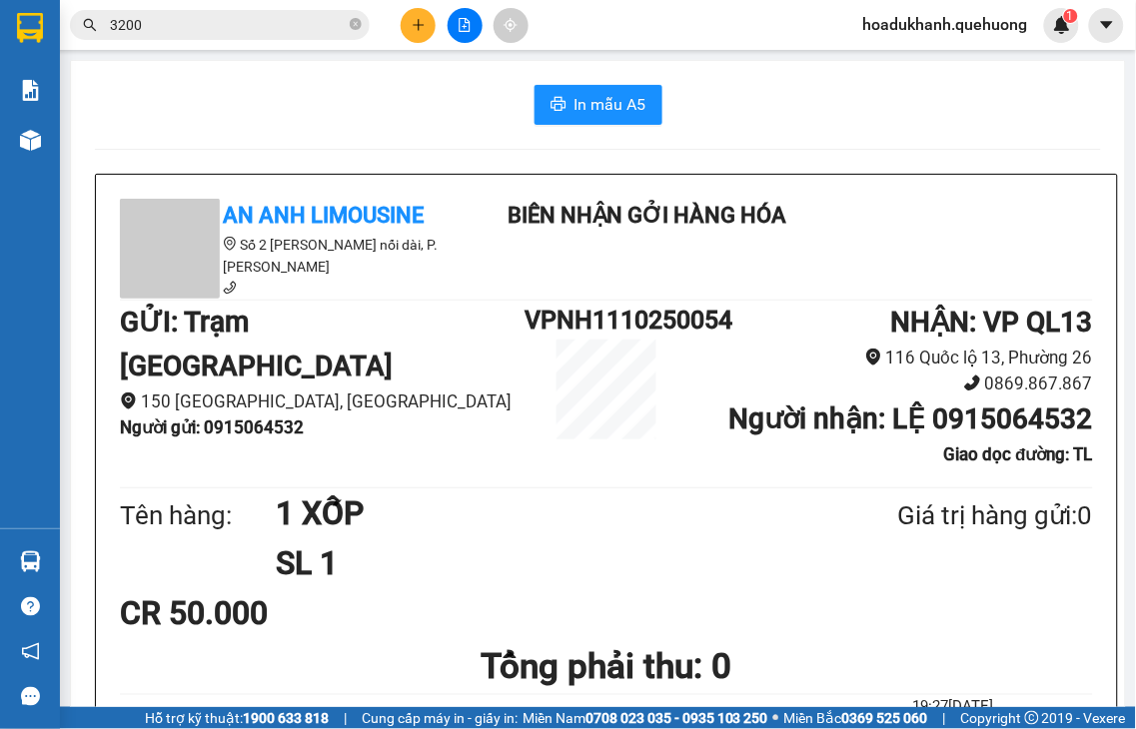
click at [428, 25] on button at bounding box center [418, 25] width 35 height 35
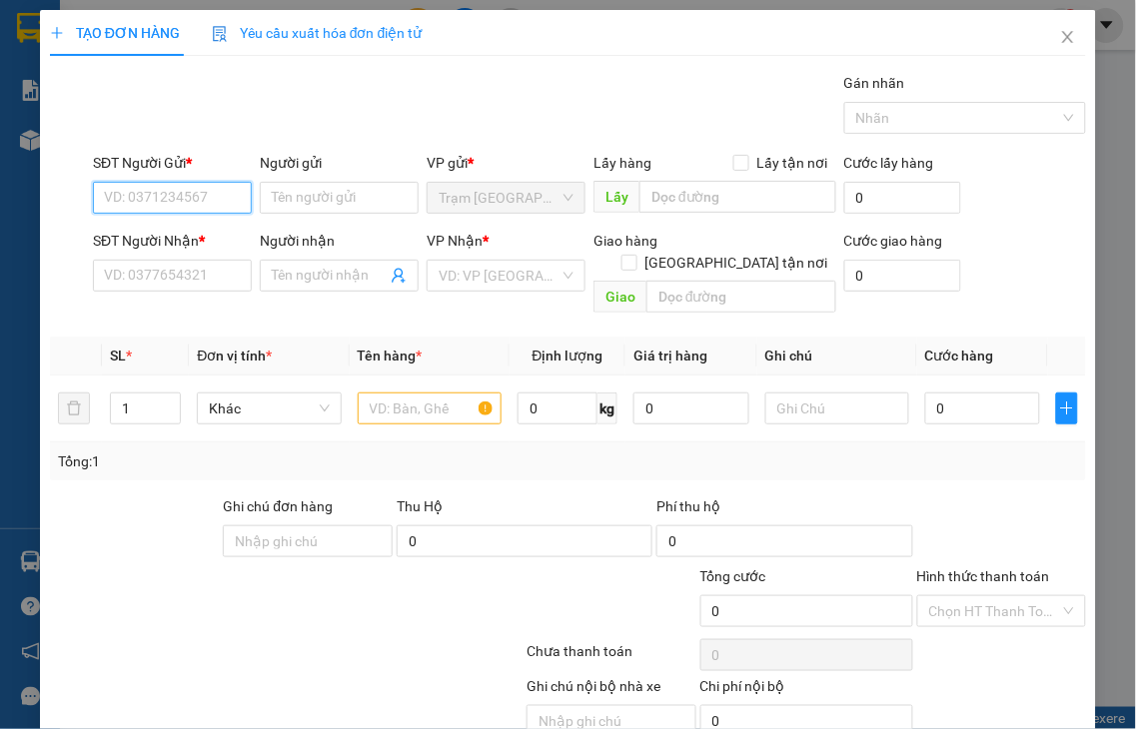
click at [191, 198] on input "SĐT Người Gửi *" at bounding box center [172, 198] width 159 height 32
type input "0792279228"
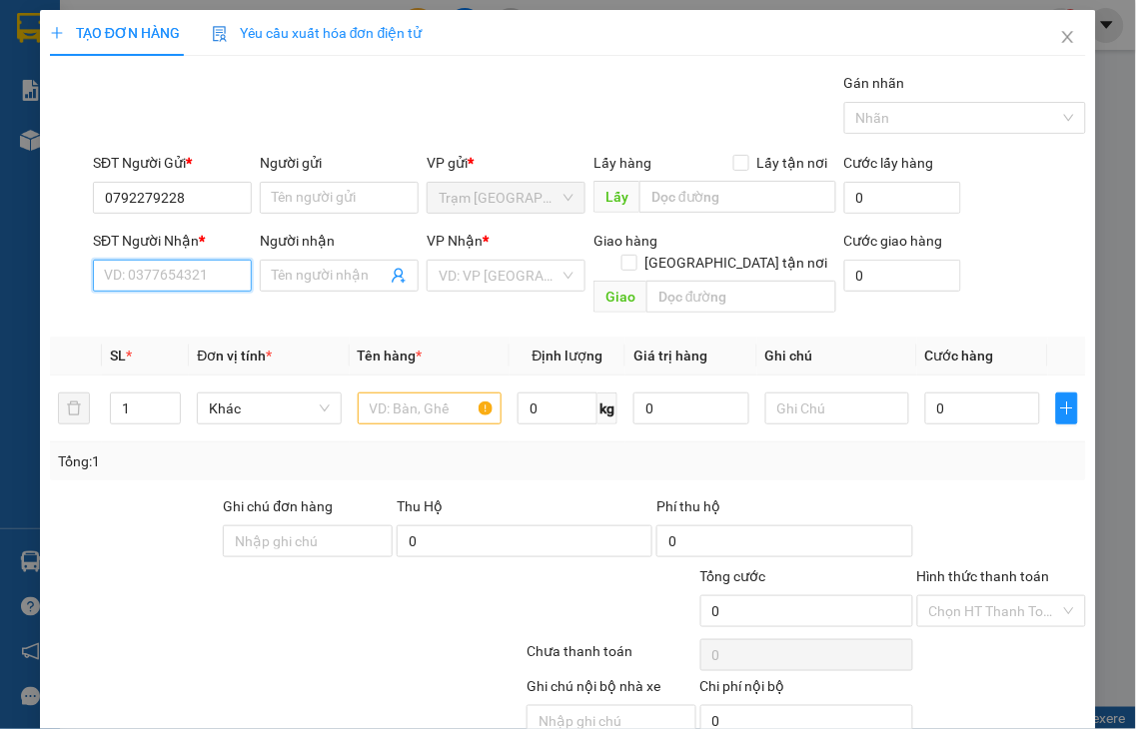
click at [173, 274] on input "SĐT Người Nhận *" at bounding box center [172, 276] width 159 height 32
click at [173, 273] on input "3476" at bounding box center [172, 276] width 159 height 32
click at [176, 312] on div "0818683476 - SƯƠNG" at bounding box center [175, 316] width 143 height 22
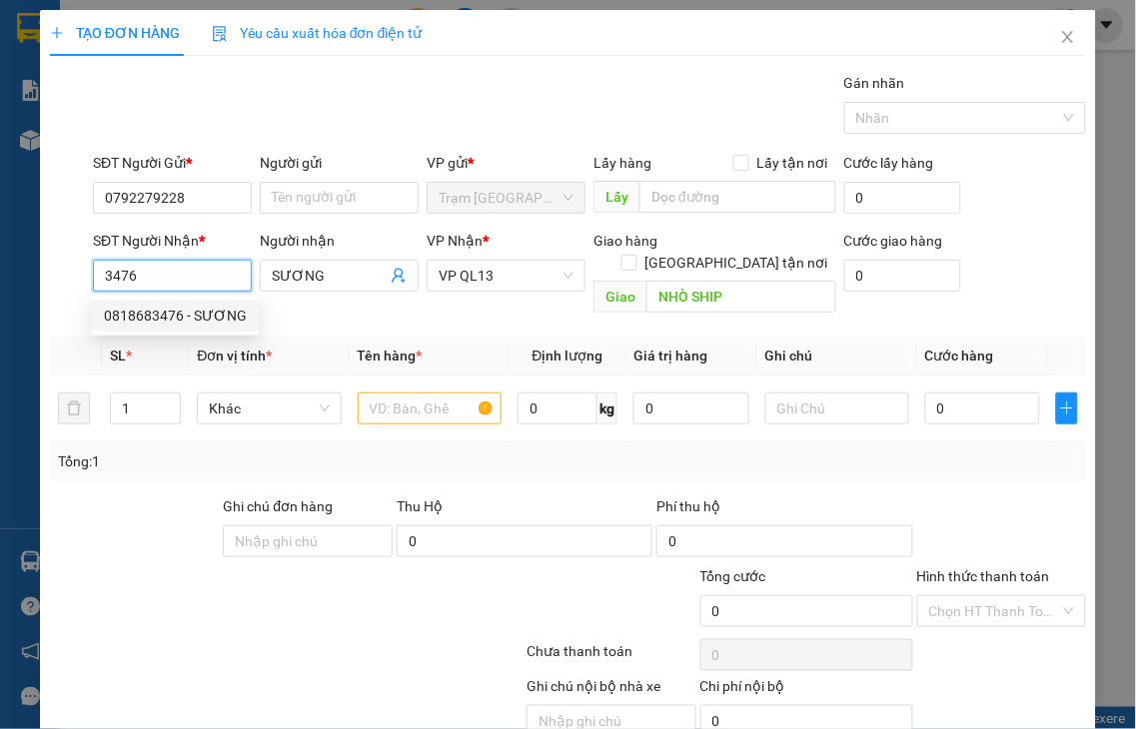
type input "0818683476"
type input "SƯƠNG"
type input "NHÒ SHIP"
type input "40.000"
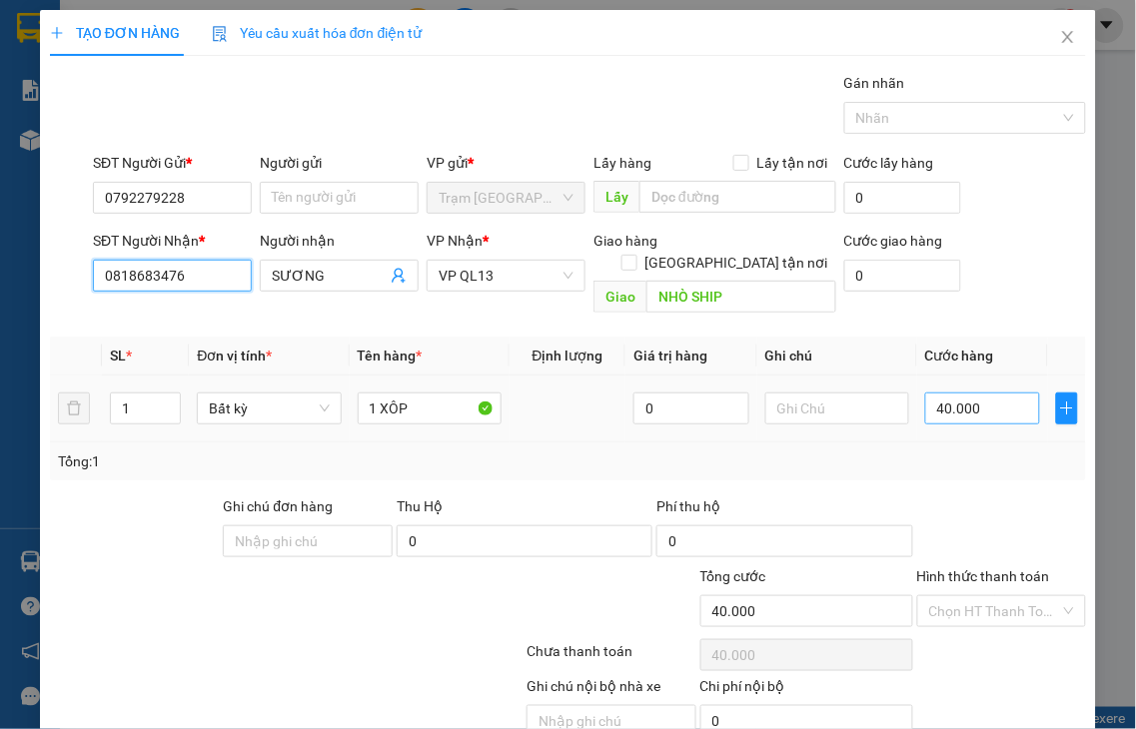
type input "0818683476"
click at [991, 393] on input "40.000" at bounding box center [982, 409] width 115 height 32
type input "5"
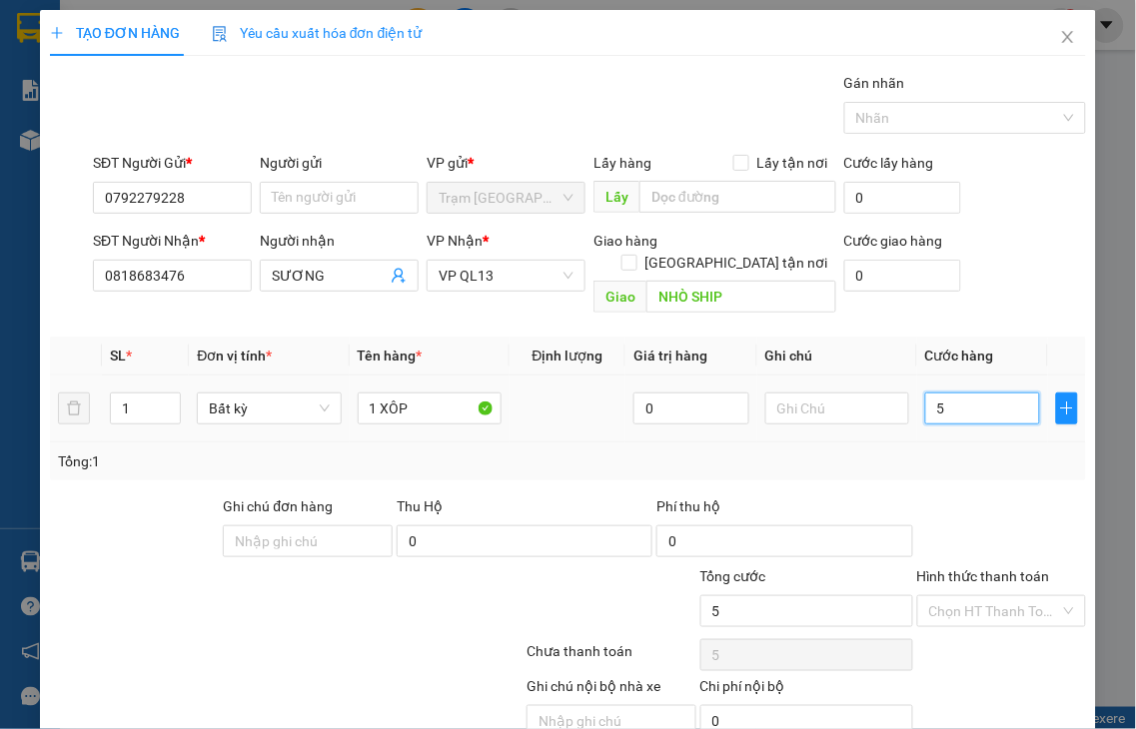
type input "50"
click at [941, 568] on label "Hình thức thanh toán" at bounding box center [983, 576] width 133 height 16
click at [941, 596] on input "Hình thức thanh toán" at bounding box center [995, 611] width 132 height 30
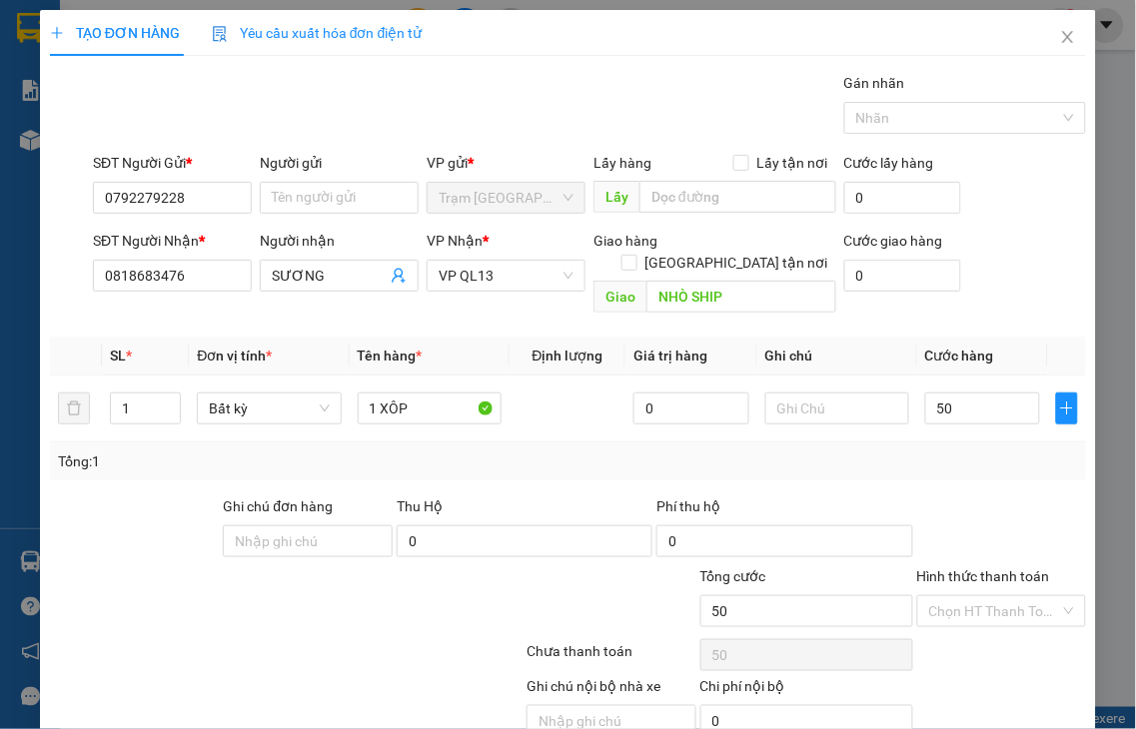
type input "50.000"
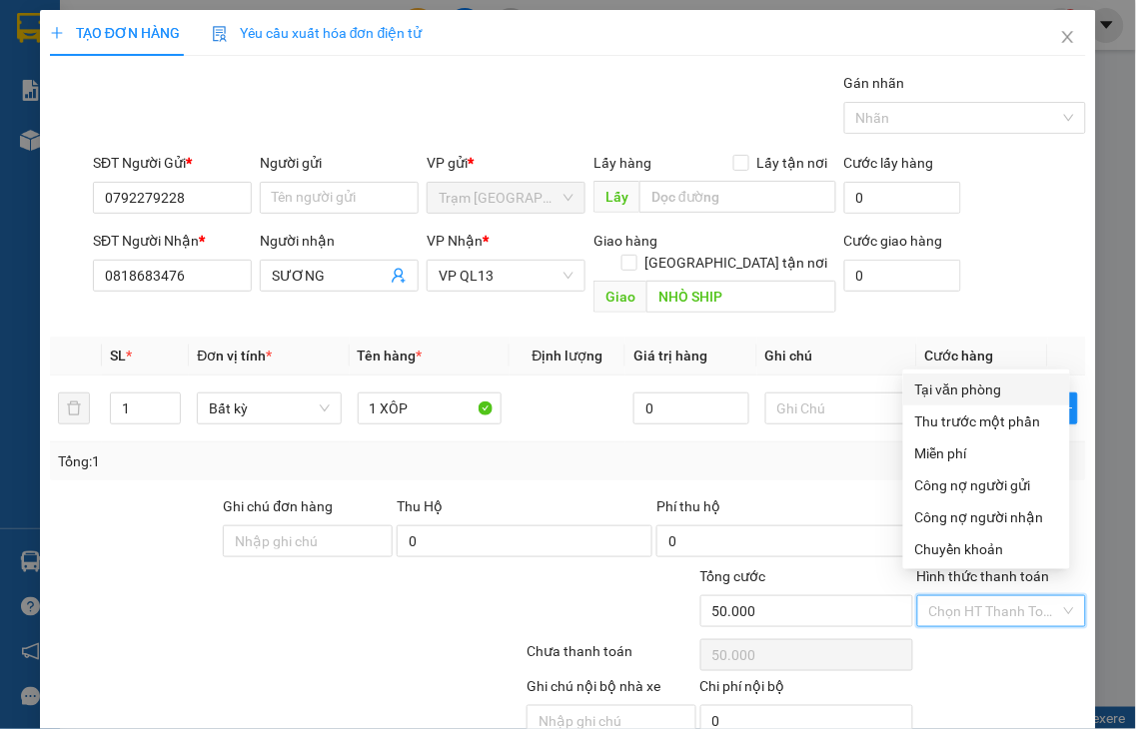
click at [951, 391] on div "Tại văn phòng" at bounding box center [986, 390] width 143 height 22
type input "0"
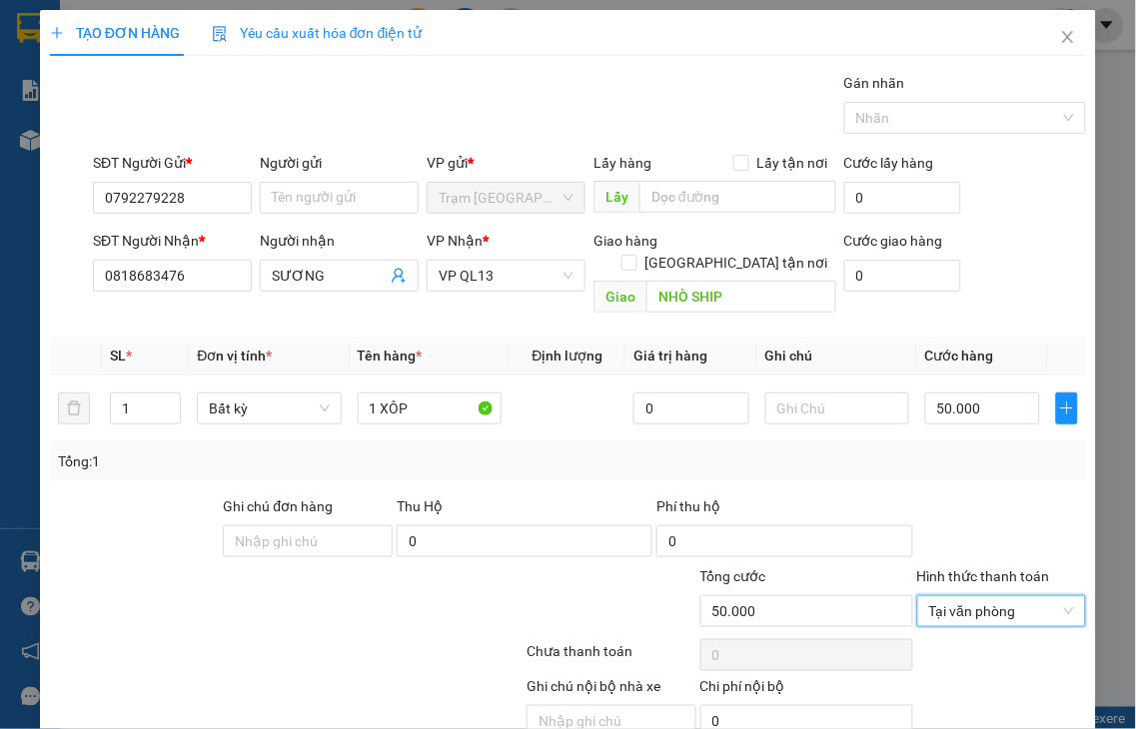
scroll to position [72, 0]
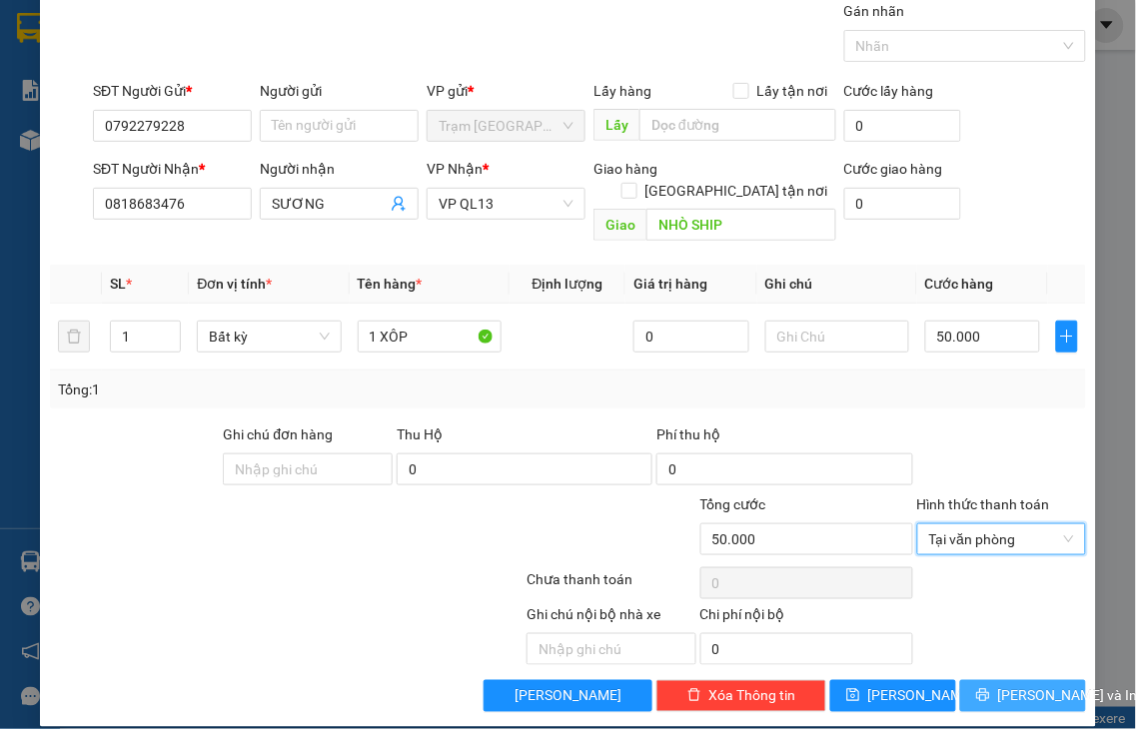
click at [1021, 685] on span "[PERSON_NAME] và In" at bounding box center [1068, 696] width 140 height 22
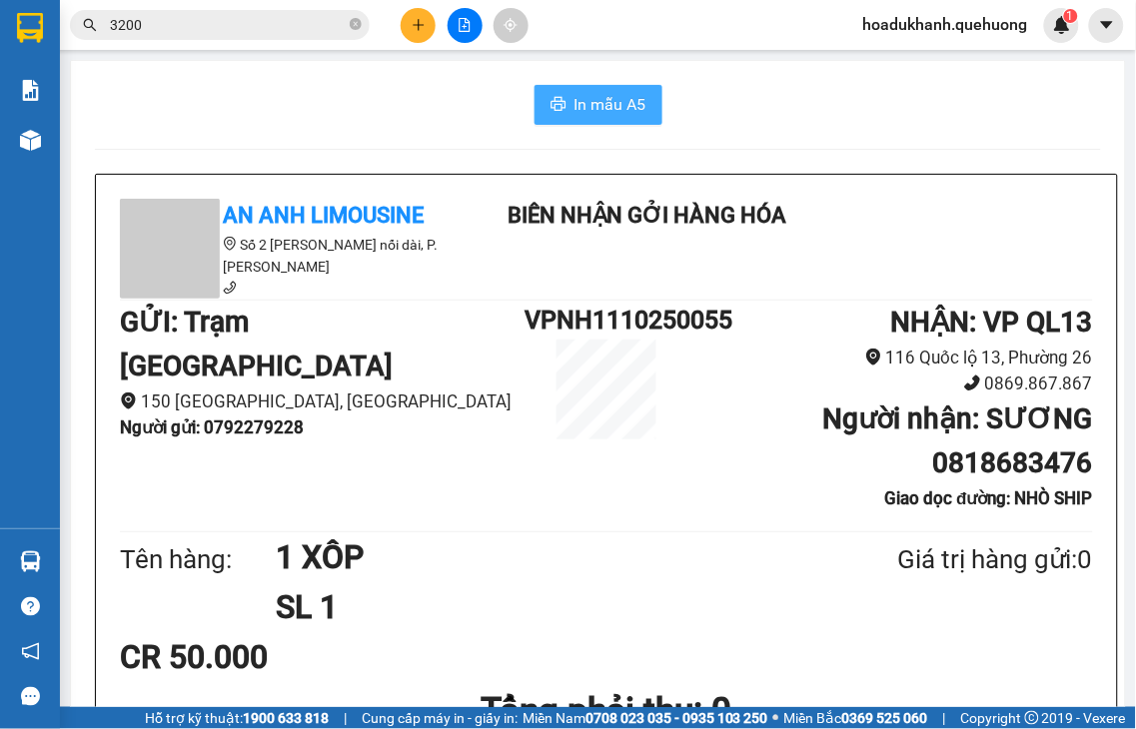
click at [587, 108] on span "In mẫu A5" at bounding box center [610, 104] width 72 height 25
click at [421, 26] on icon "plus" at bounding box center [419, 25] width 14 height 14
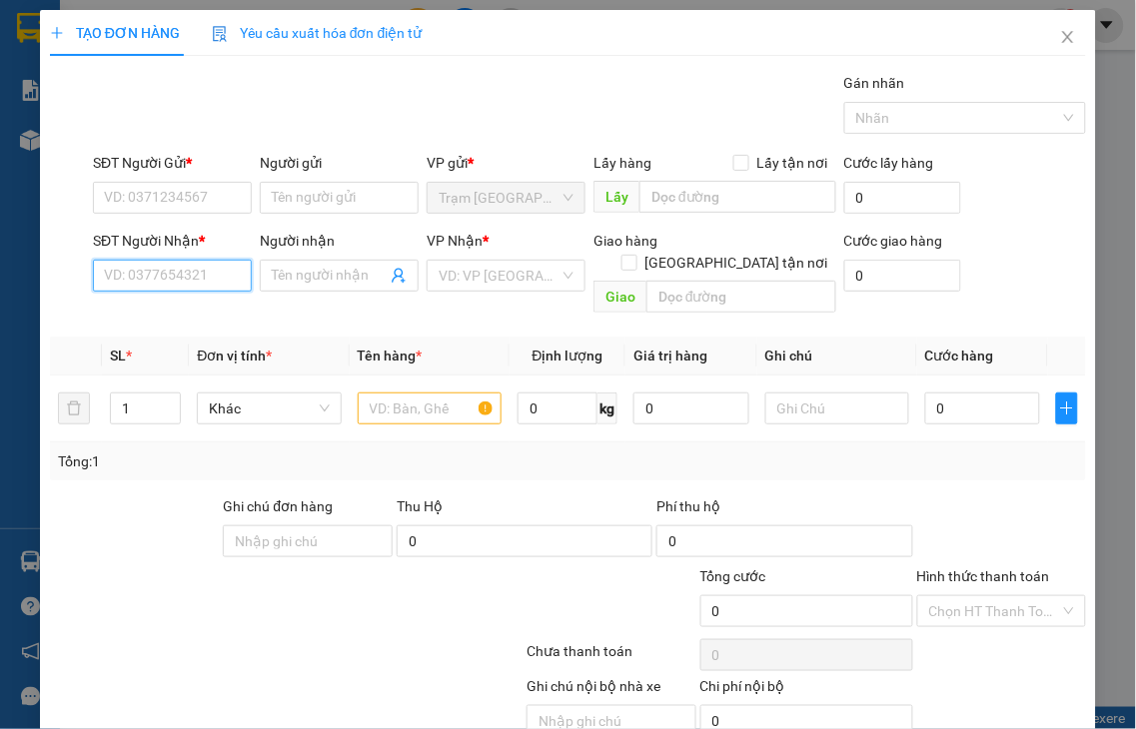
click at [154, 273] on input "SĐT Người Nhận *" at bounding box center [172, 276] width 159 height 32
click at [166, 271] on input "3209" at bounding box center [172, 276] width 159 height 32
click at [168, 320] on div "0366803209 - THÁI LỆ" at bounding box center [202, 316] width 197 height 22
type input "0366803209"
type input "THÁI LỆ"
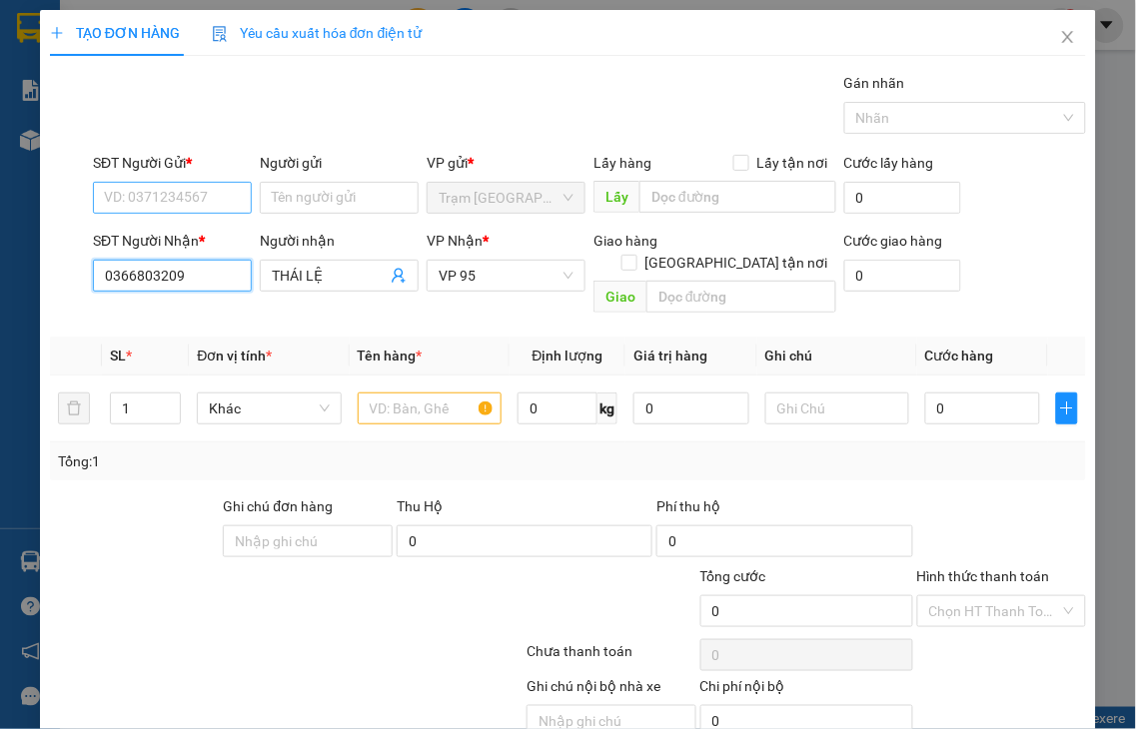
type input "0366803209"
click at [153, 201] on input "SĐT Người Gửi *" at bounding box center [172, 198] width 159 height 32
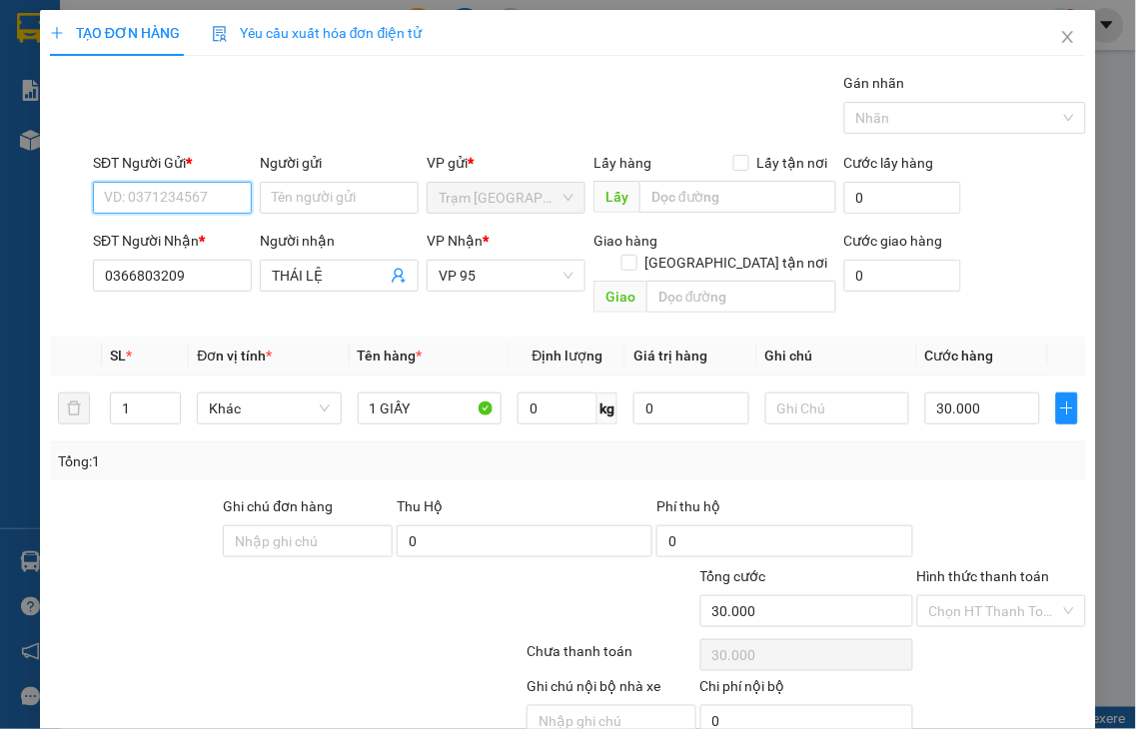
type input "30.000"
click at [162, 232] on div "0784971377 - GÁI NHỎ" at bounding box center [177, 238] width 146 height 22
type input "0784971377"
type input "GÁI NHỎ"
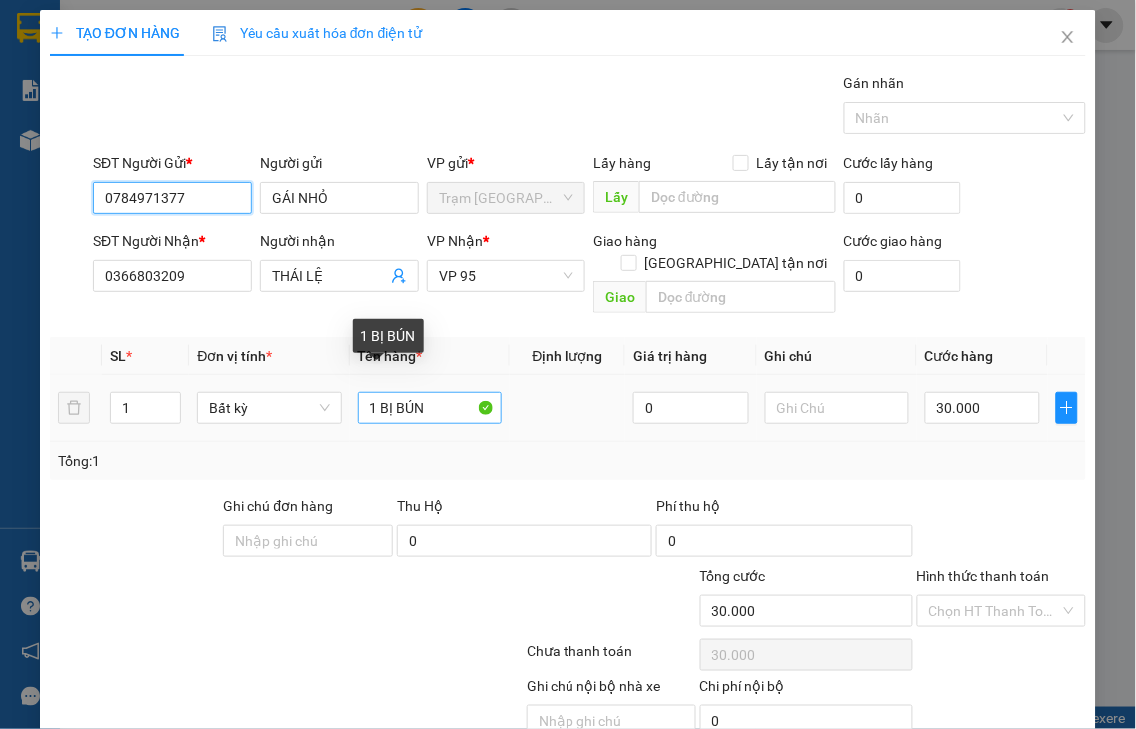
type input "0784971377"
drag, startPoint x: 374, startPoint y: 387, endPoint x: 472, endPoint y: 387, distance: 97.9
click at [472, 393] on input "1 BỊ BÚN" at bounding box center [430, 409] width 144 height 32
type input "1 GIẤY"
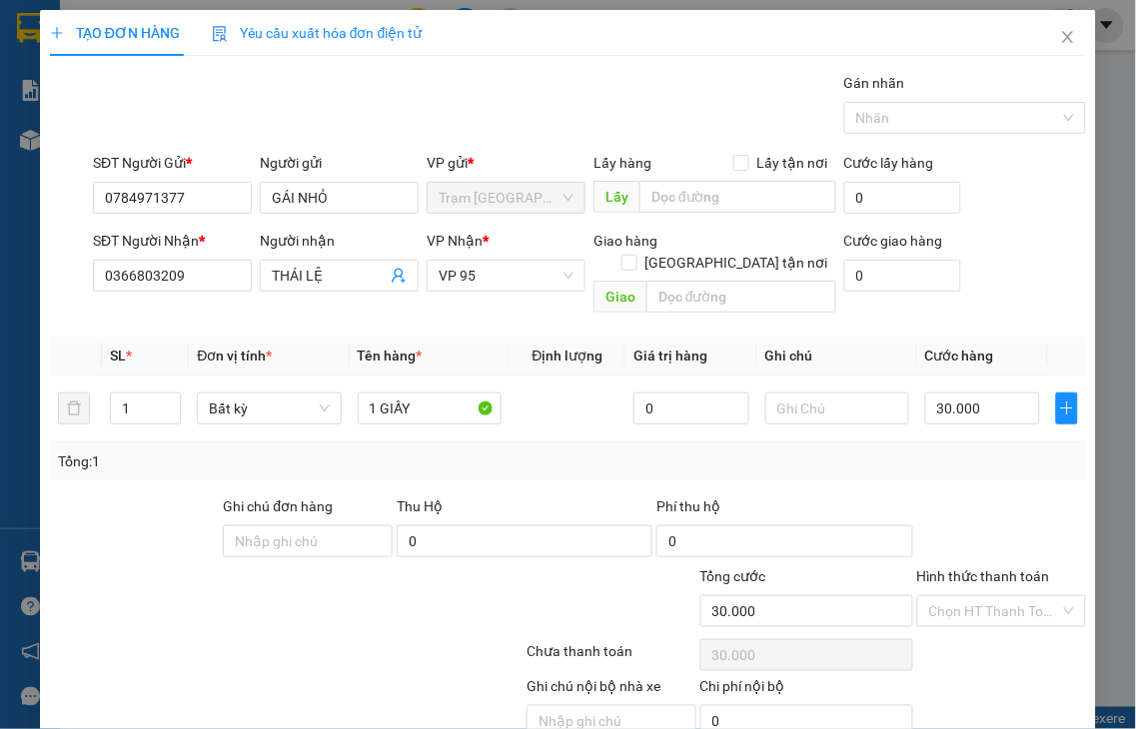
click at [985, 568] on label "Hình thức thanh toán" at bounding box center [983, 576] width 133 height 16
click at [985, 596] on input "Hình thức thanh toán" at bounding box center [995, 611] width 132 height 30
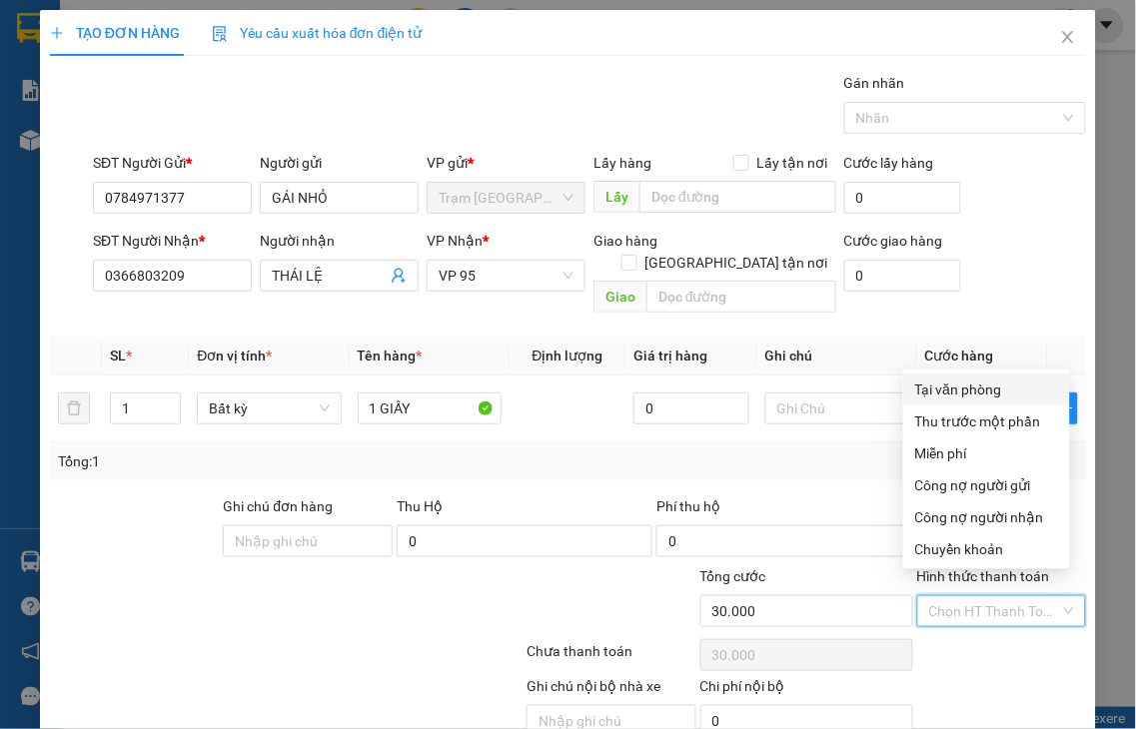
click at [961, 400] on div "Tại văn phòng" at bounding box center [986, 390] width 143 height 22
type input "0"
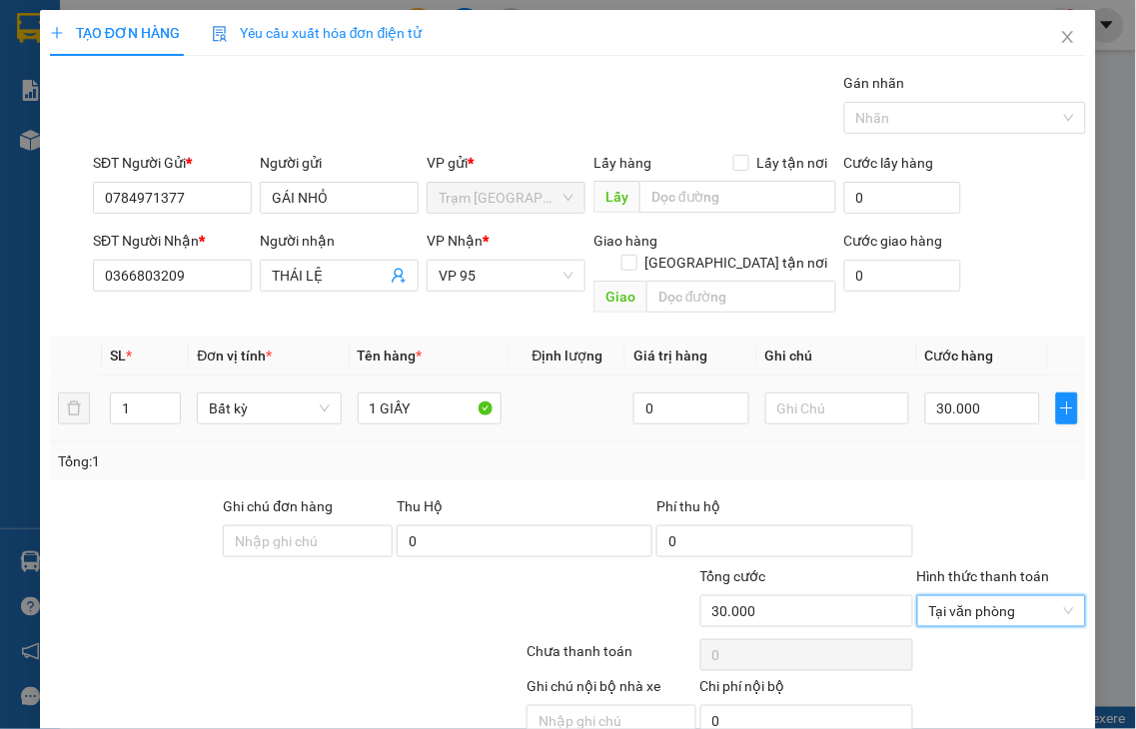
scroll to position [72, 0]
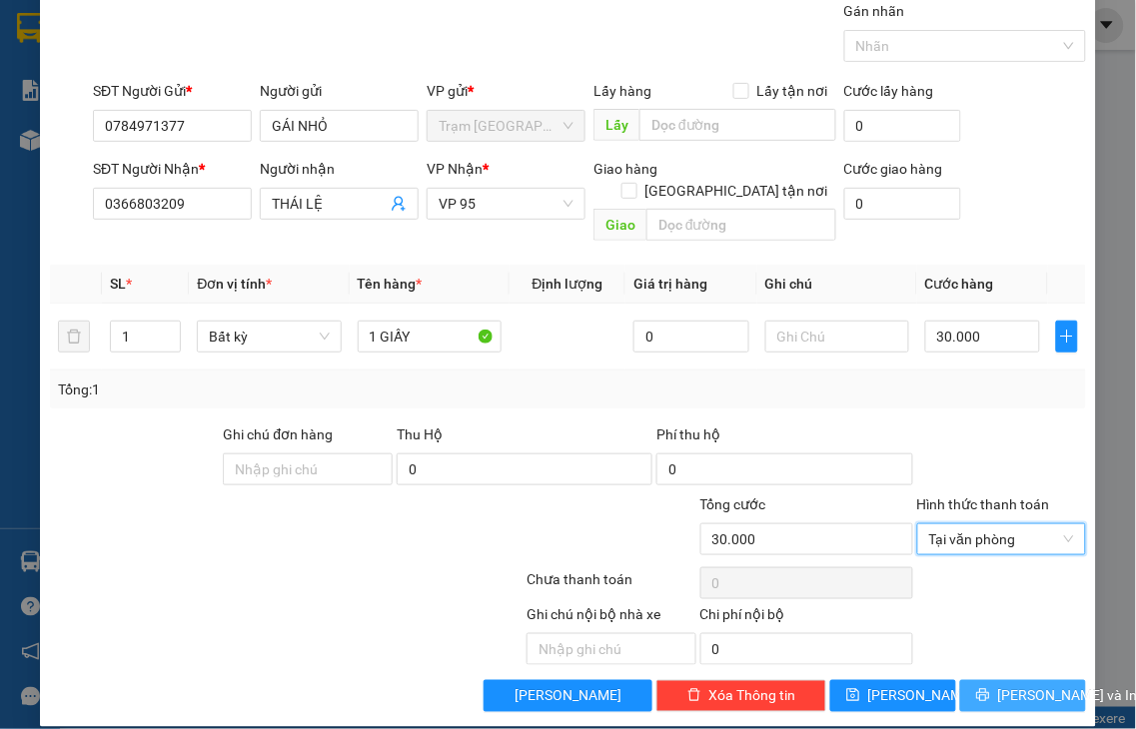
click at [1000, 685] on span "[PERSON_NAME] và In" at bounding box center [1068, 696] width 140 height 22
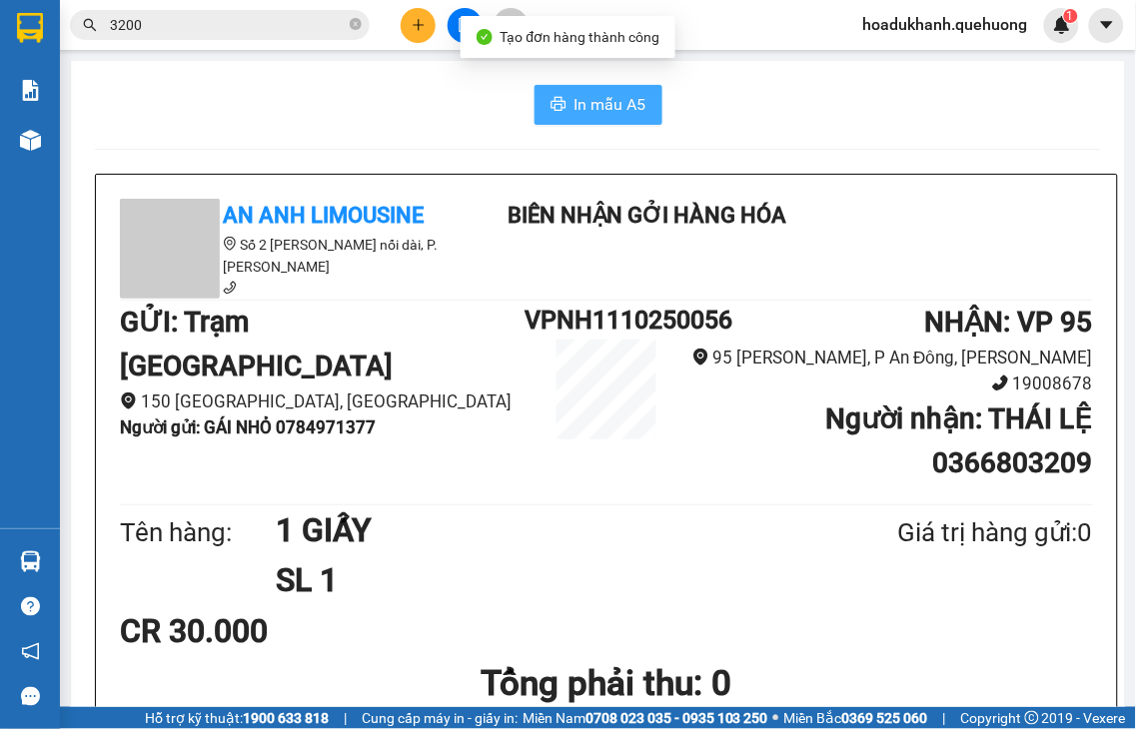
click at [586, 105] on span "In mẫu A5" at bounding box center [610, 104] width 72 height 25
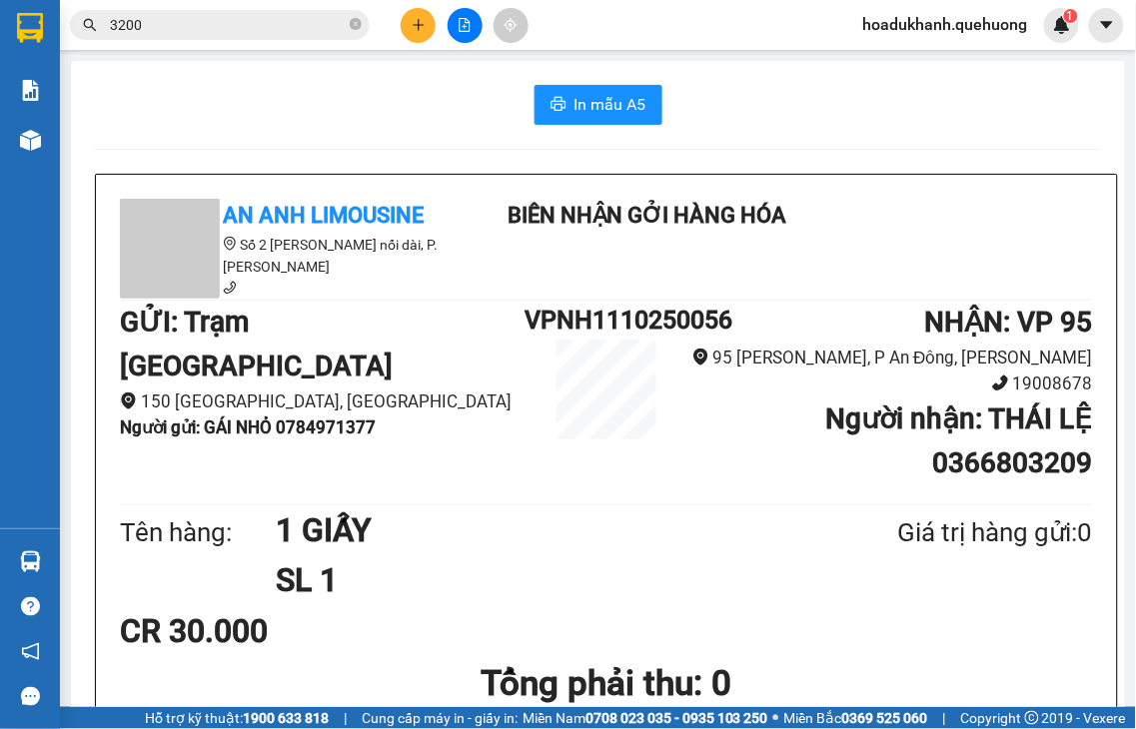
click at [418, 24] on icon "plus" at bounding box center [418, 24] width 11 height 1
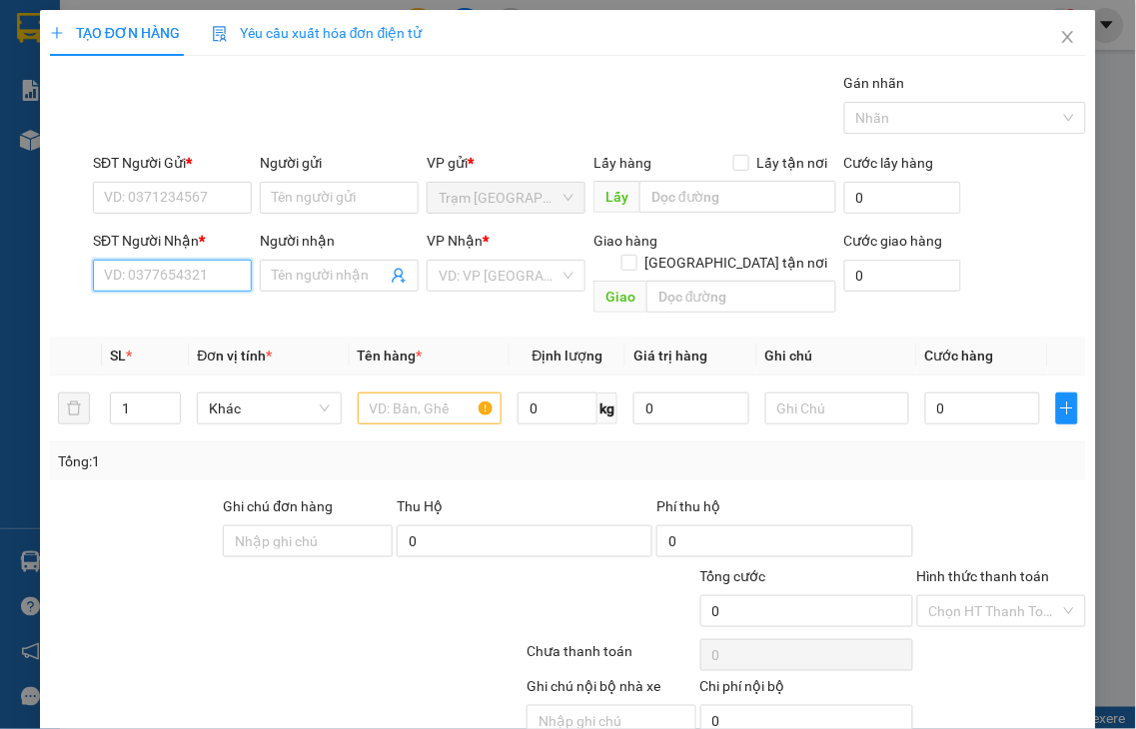
click at [166, 276] on input "SĐT Người Nhận *" at bounding box center [172, 276] width 159 height 32
click at [165, 277] on input "6307" at bounding box center [172, 276] width 159 height 32
click at [178, 313] on div "0369306307 - CÔNG" at bounding box center [170, 316] width 132 height 22
type input "0369306307"
type input "CÔNG"
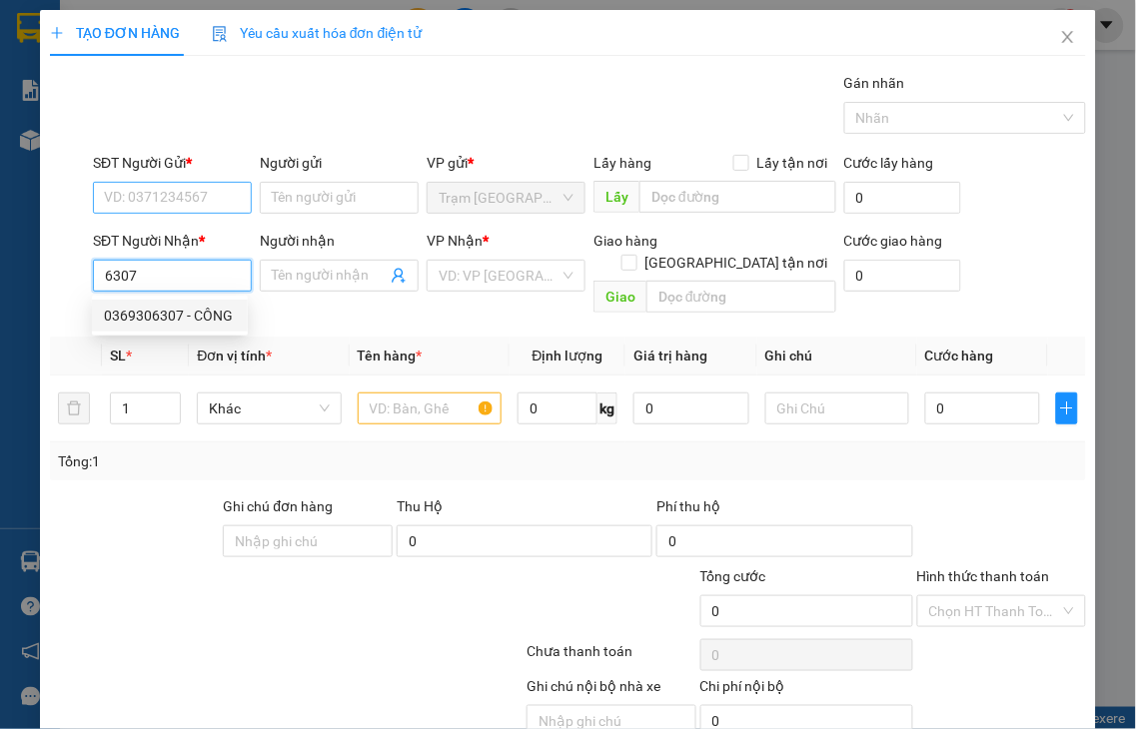
type input "ADV"
type input "0369306307"
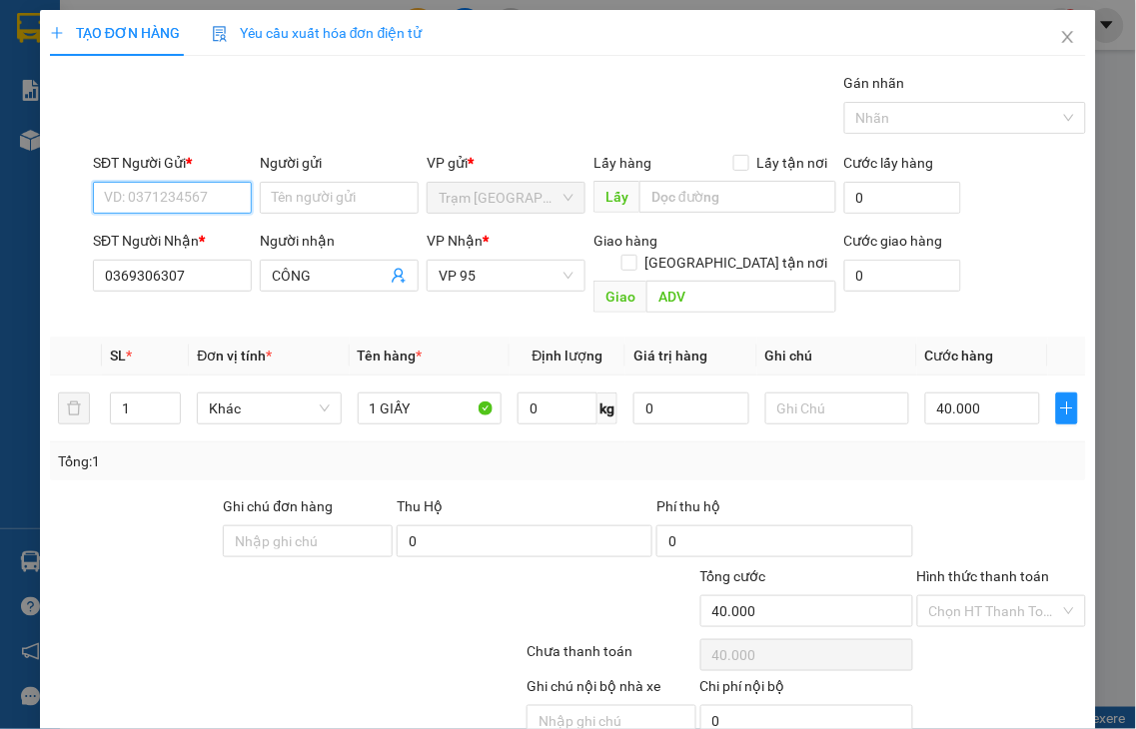
type input "40.000"
click at [174, 194] on input "SĐT Người Gửi *" at bounding box center [172, 198] width 159 height 32
click at [174, 194] on input "1377" at bounding box center [172, 198] width 159 height 32
click at [173, 240] on div "0784971377 - GÁI NHỎ" at bounding box center [177, 238] width 146 height 22
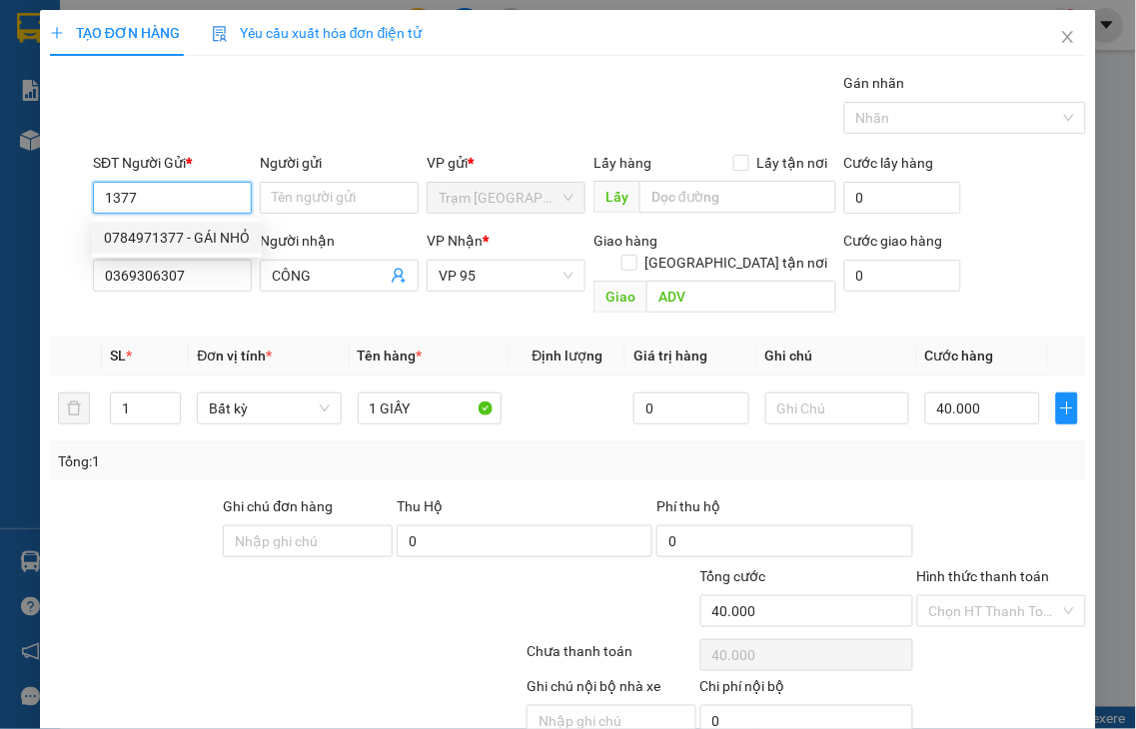
type input "0784971377"
type input "GÁI NHỎ"
type input "30.000"
type input "0784971377"
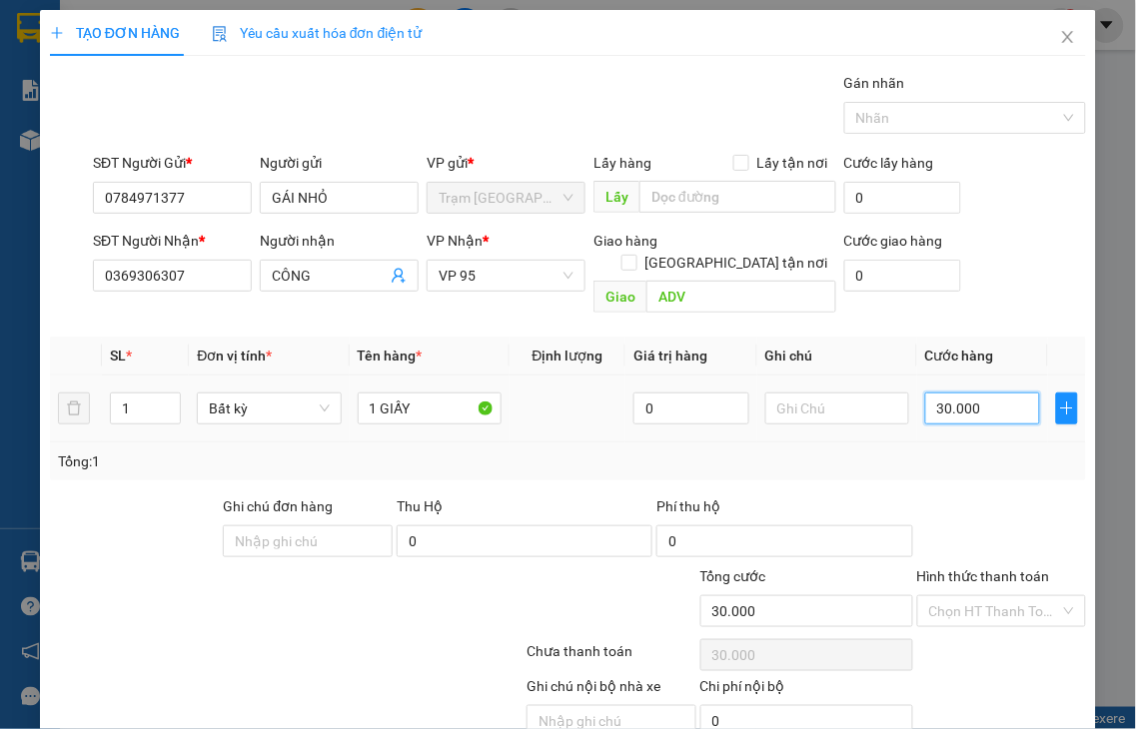
click at [1002, 393] on input "30.000" at bounding box center [982, 409] width 115 height 32
type input "4"
type input "40"
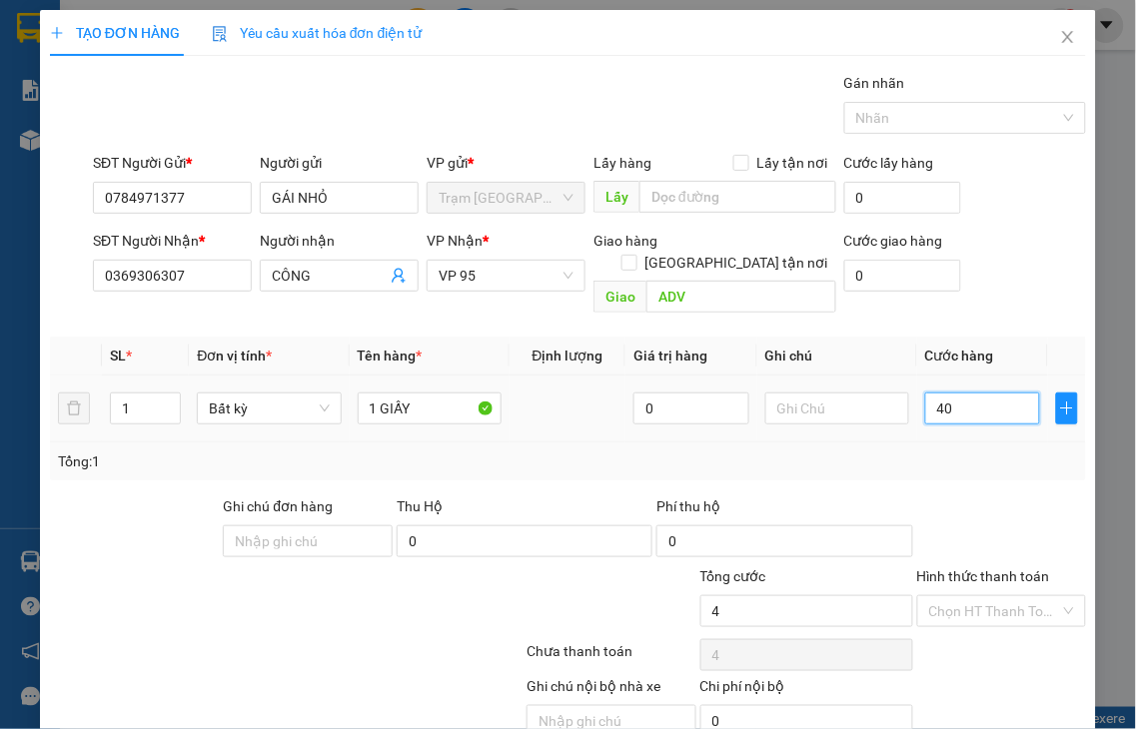
type input "40"
click at [982, 565] on div "Hình thức thanh toán" at bounding box center [1002, 580] width 170 height 30
type input "40.000"
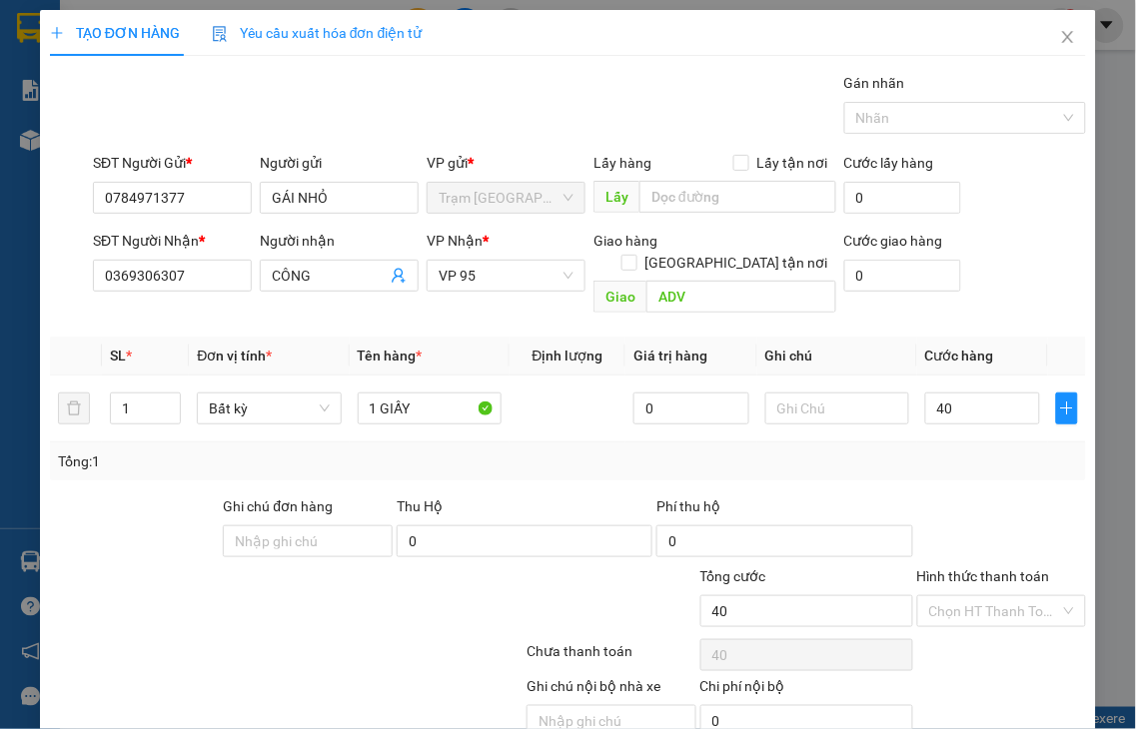
type input "40.000"
click at [973, 568] on label "Hình thức thanh toán" at bounding box center [983, 576] width 133 height 16
click at [973, 596] on input "Hình thức thanh toán" at bounding box center [995, 611] width 132 height 30
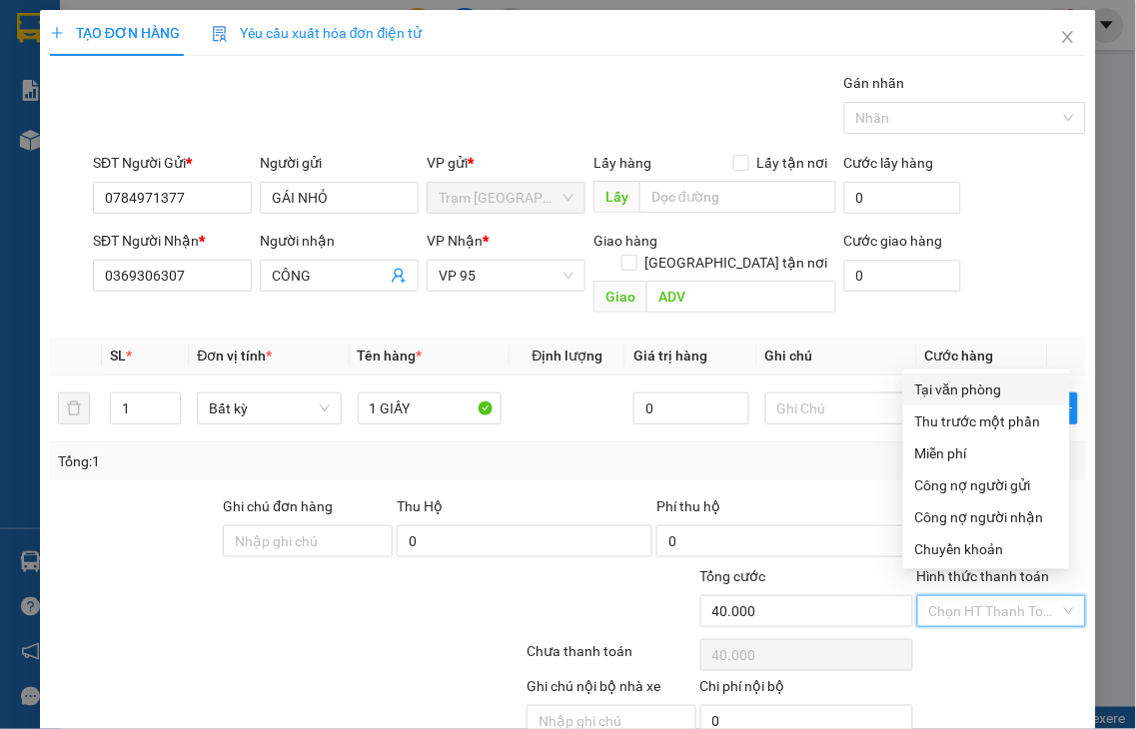
click at [962, 398] on div "Tại văn phòng" at bounding box center [986, 390] width 143 height 22
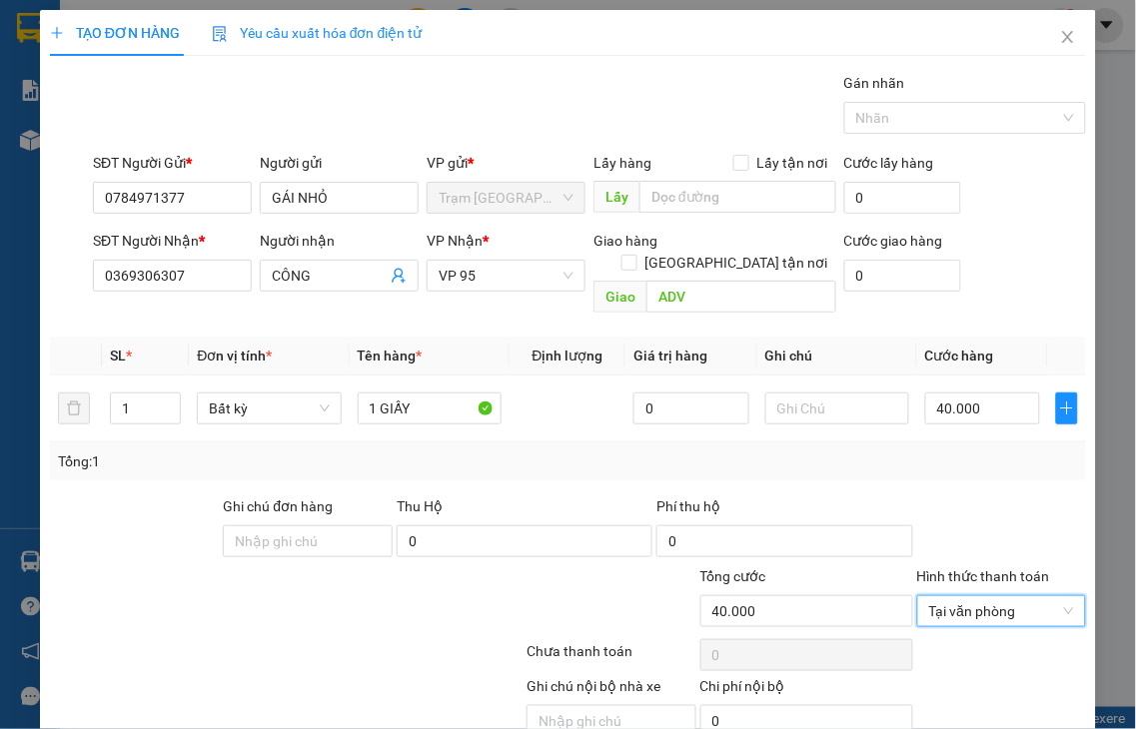
drag, startPoint x: 993, startPoint y: 680, endPoint x: 781, endPoint y: 224, distance: 503.3
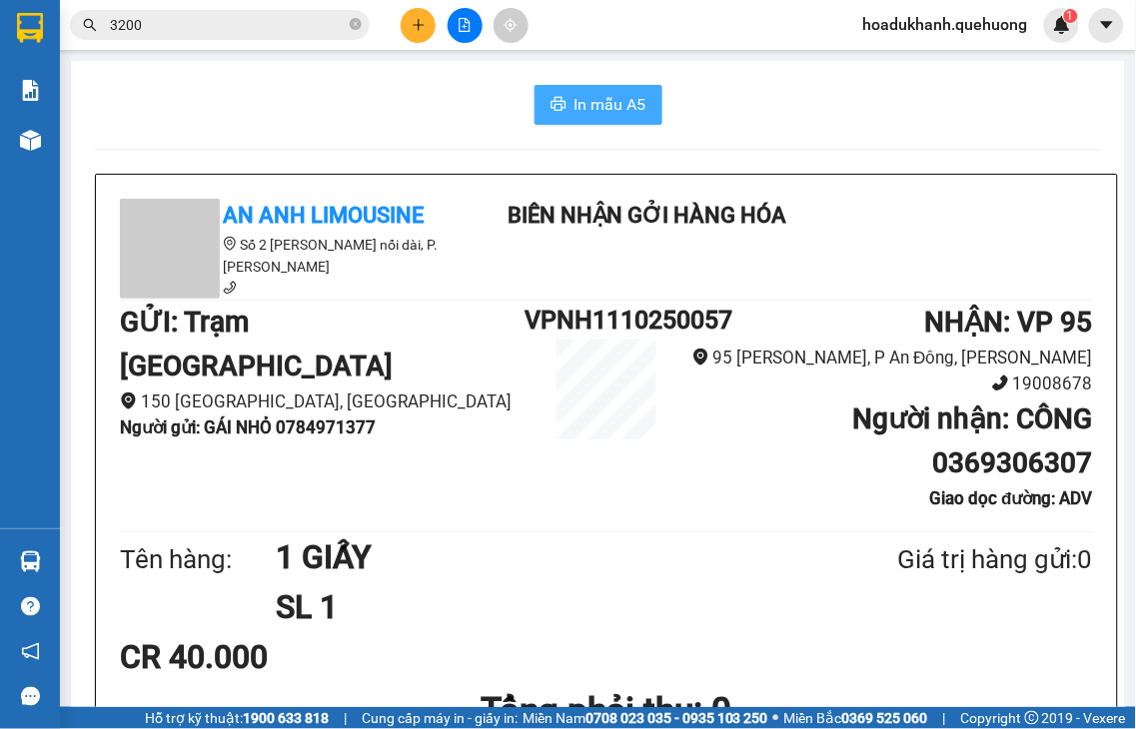
click at [576, 94] on span "In mẫu A5" at bounding box center [610, 104] width 72 height 25
click at [413, 22] on icon "plus" at bounding box center [419, 25] width 14 height 14
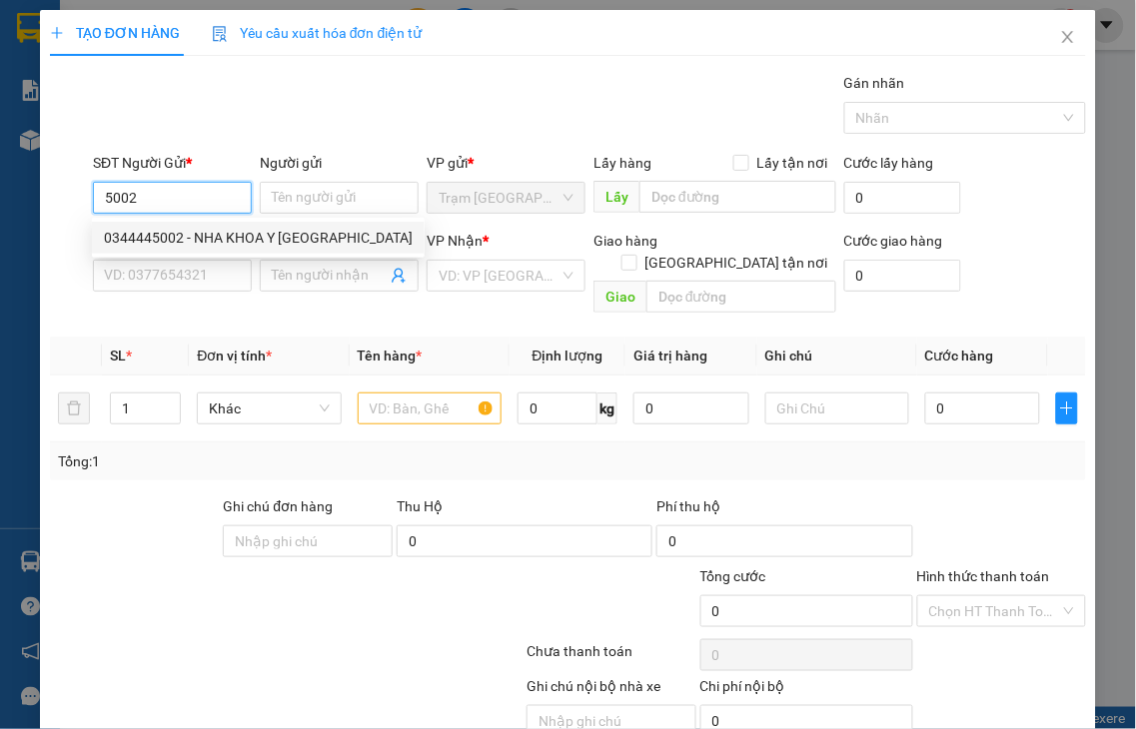
click at [200, 237] on div "0344445002 - NHA KHOA Y ĐỨC" at bounding box center [258, 238] width 309 height 22
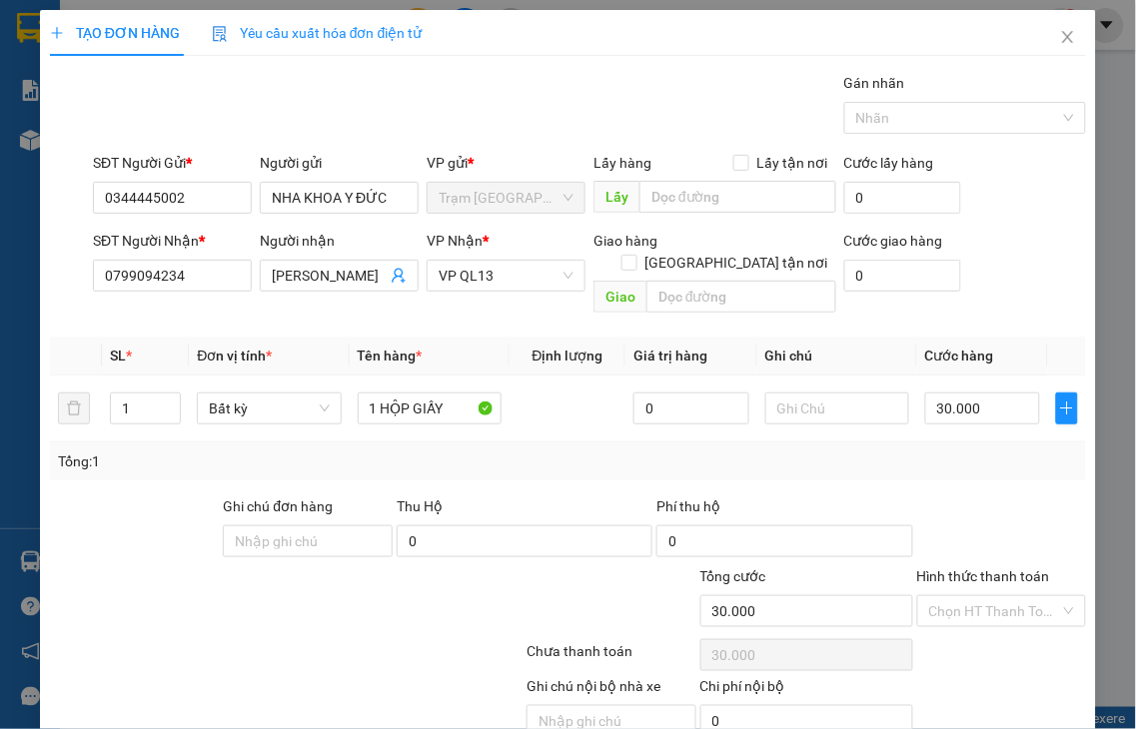
click at [956, 568] on label "Hình thức thanh toán" at bounding box center [983, 576] width 133 height 16
click at [956, 596] on input "Hình thức thanh toán" at bounding box center [995, 611] width 132 height 30
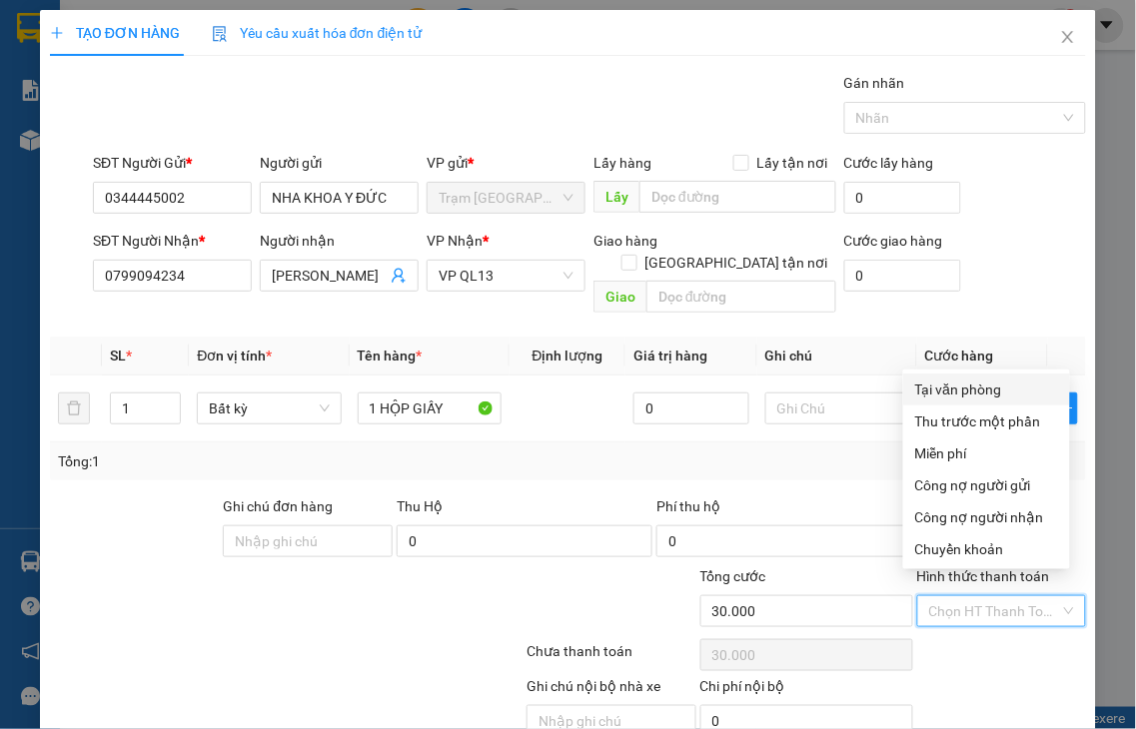
click at [927, 396] on div "Tại văn phòng" at bounding box center [986, 390] width 143 height 22
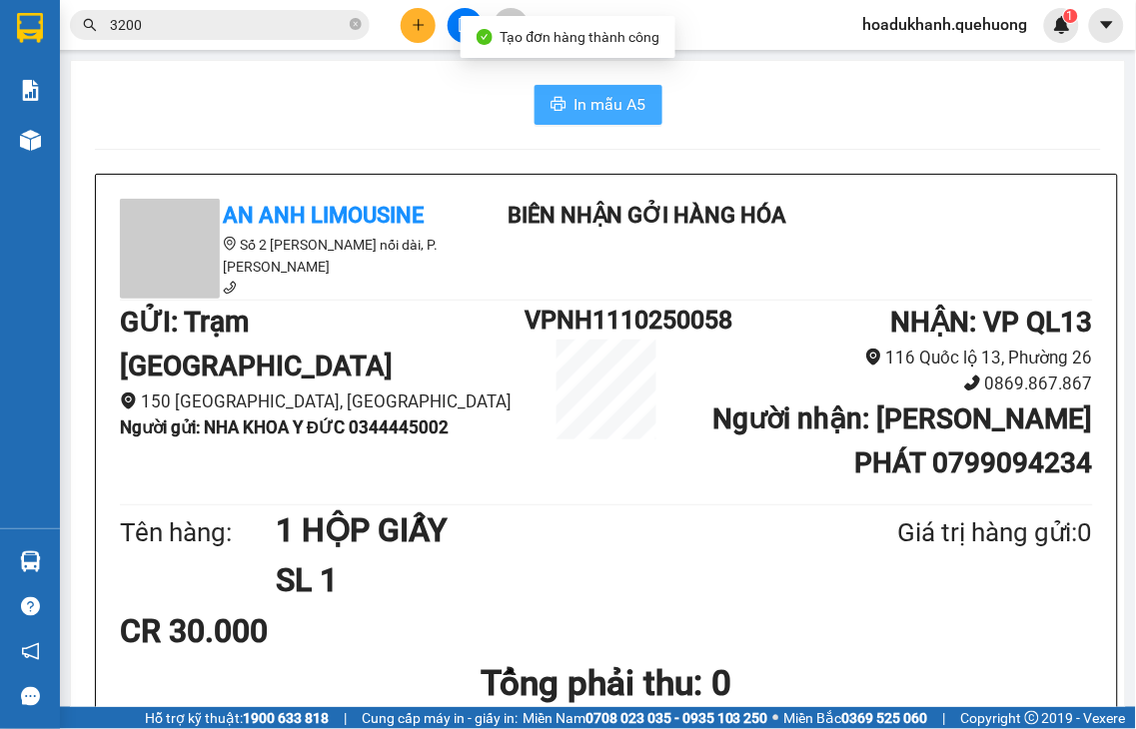
click at [556, 106] on button "In mẫu A5" at bounding box center [598, 105] width 128 height 40
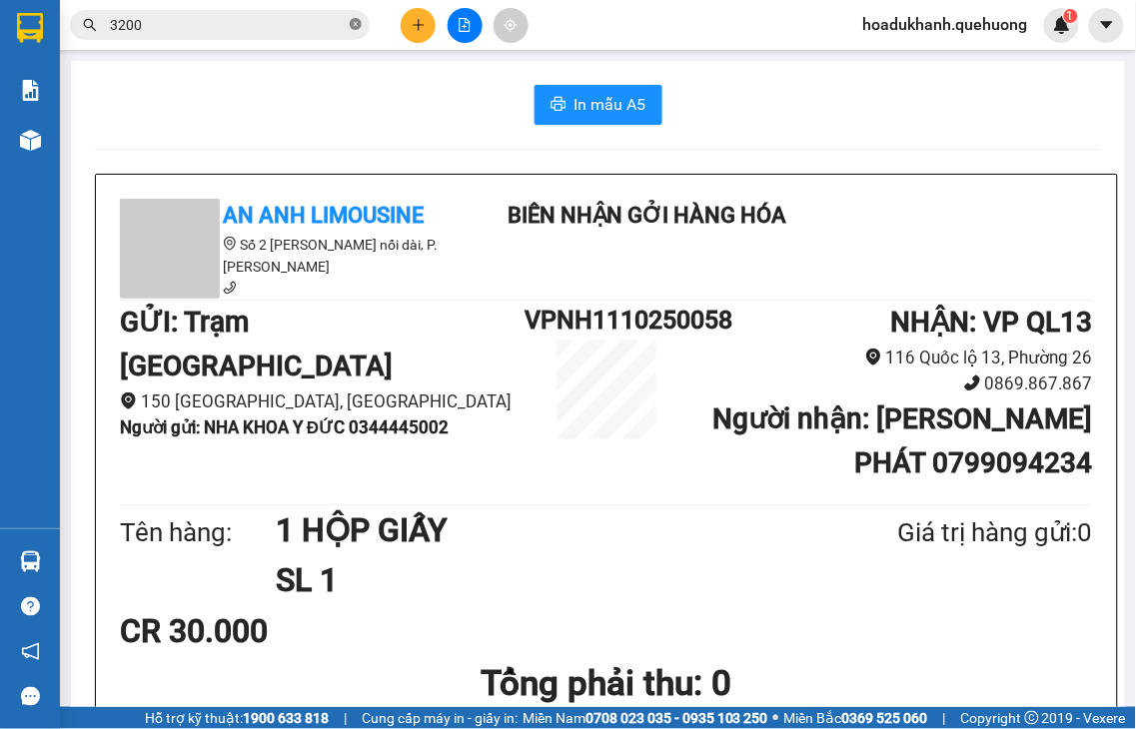
click at [354, 25] on icon "close-circle" at bounding box center [356, 24] width 12 height 12
